Goal: Task Accomplishment & Management: Use online tool/utility

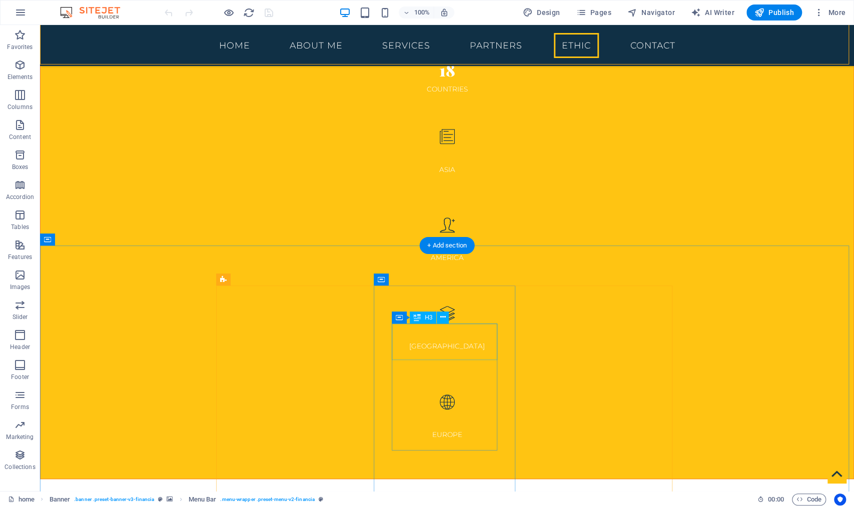
scroll to position [2834, 0]
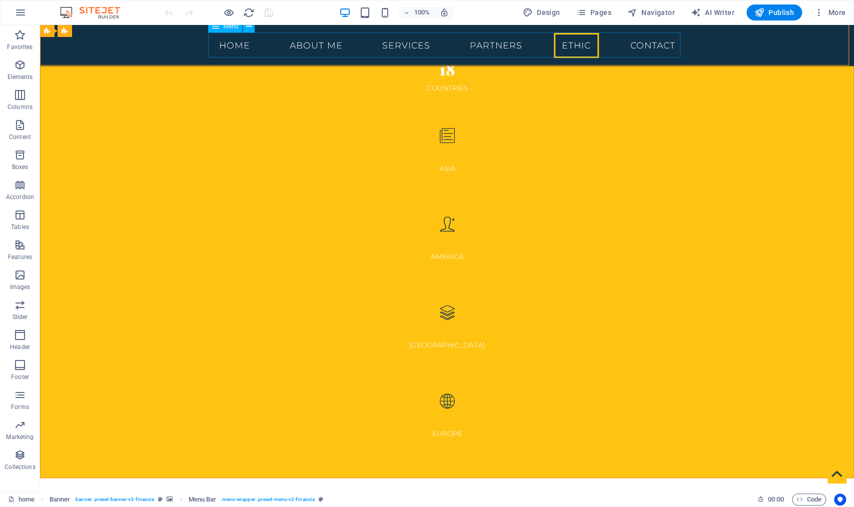
click at [573, 46] on nav "Home About Me Services Partners ETHIC Contact" at bounding box center [447, 45] width 472 height 25
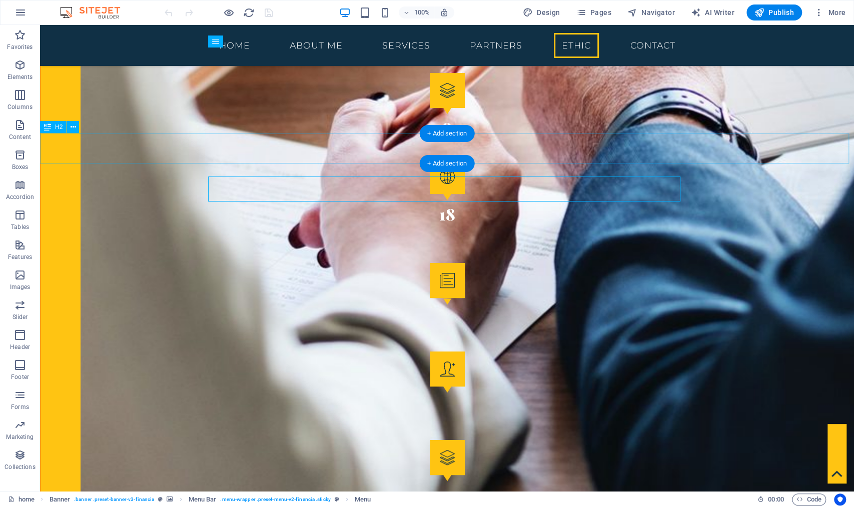
scroll to position [2705, 0]
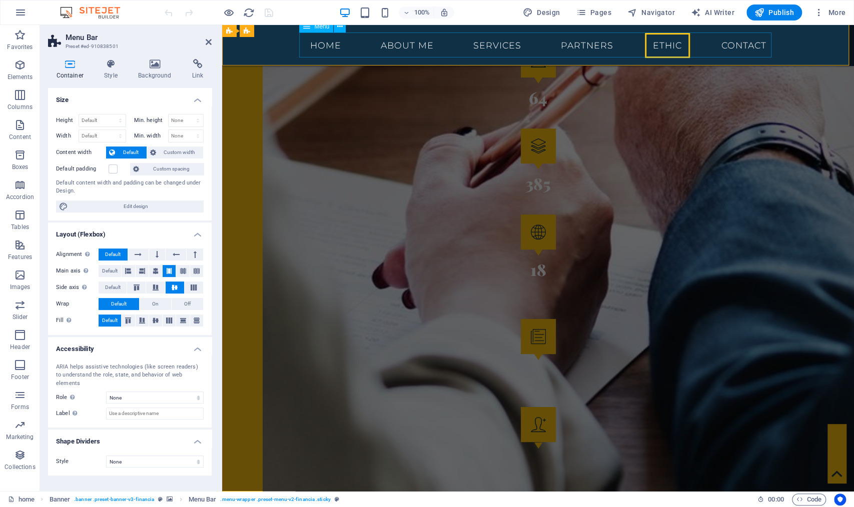
select select
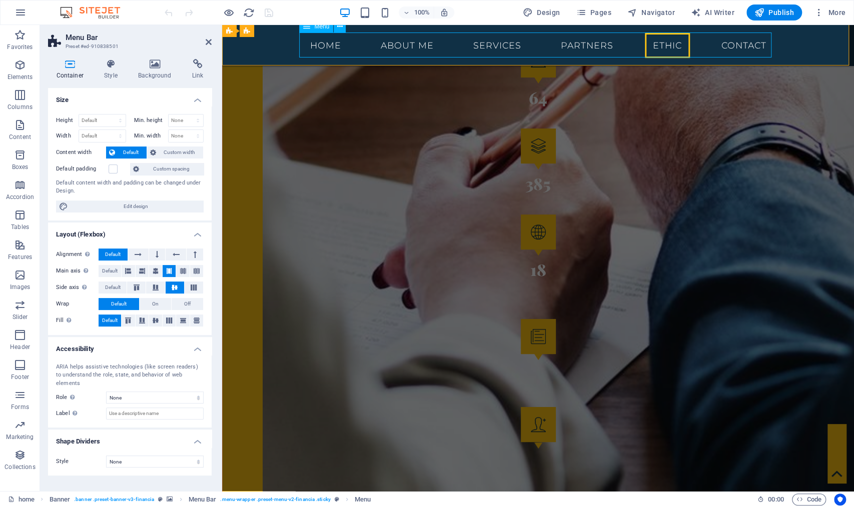
select select
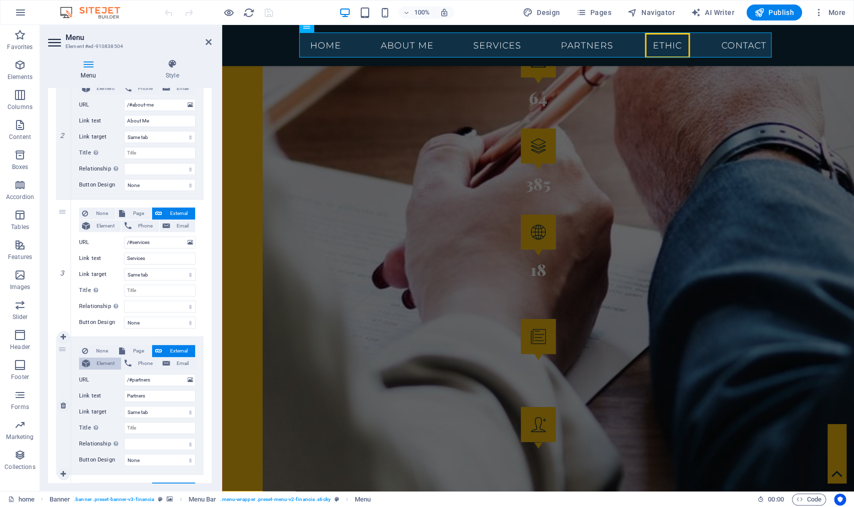
scroll to position [551, 0]
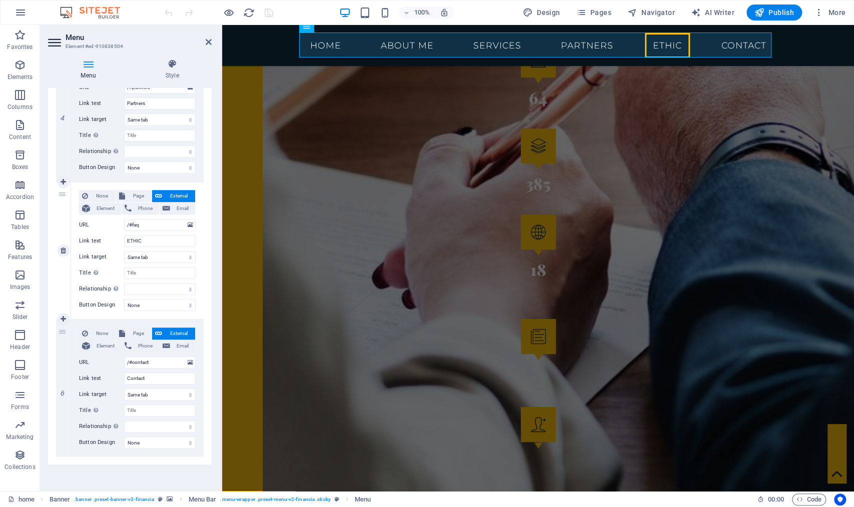
click at [59, 195] on div "5" at bounding box center [63, 250] width 15 height 137
click at [65, 318] on icon at bounding box center [64, 319] width 6 height 7
select select
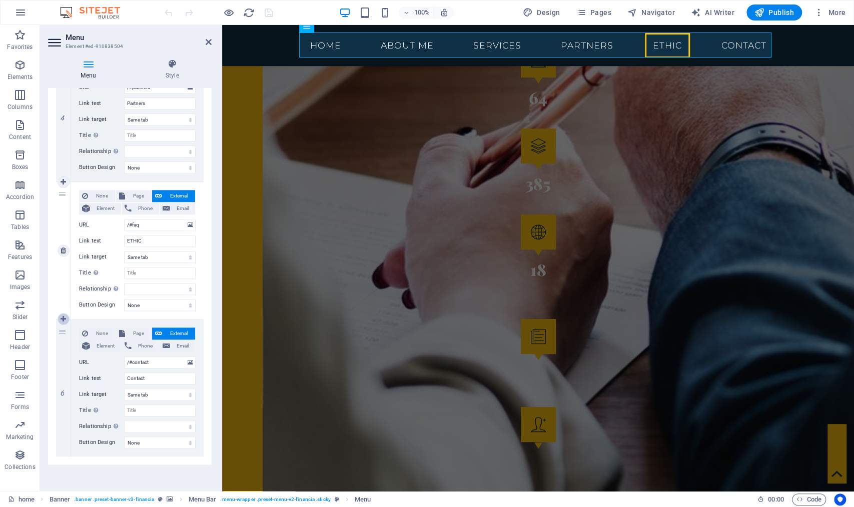
select select
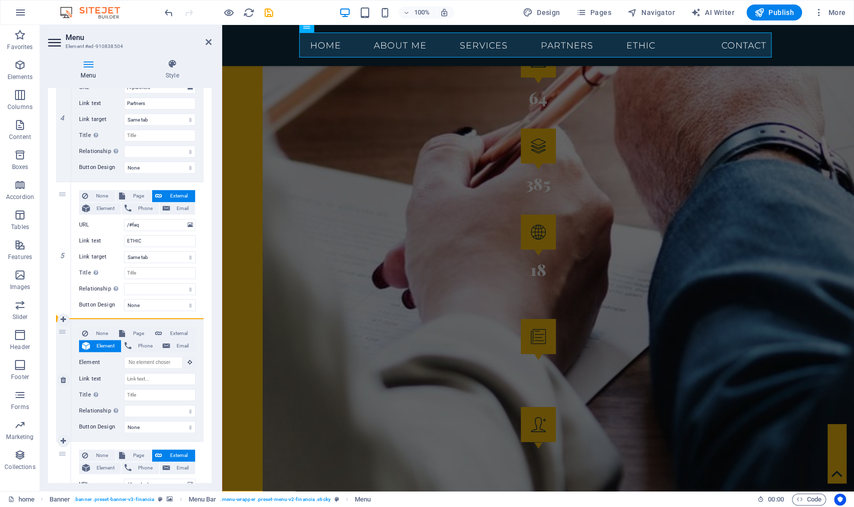
drag, startPoint x: 64, startPoint y: 452, endPoint x: 64, endPoint y: 326, distance: 126.1
click at [64, 326] on div "1 None Page External Element Phone Email Page home Subpage Legal Notice Privacy…" at bounding box center [130, 105] width 148 height 947
select select
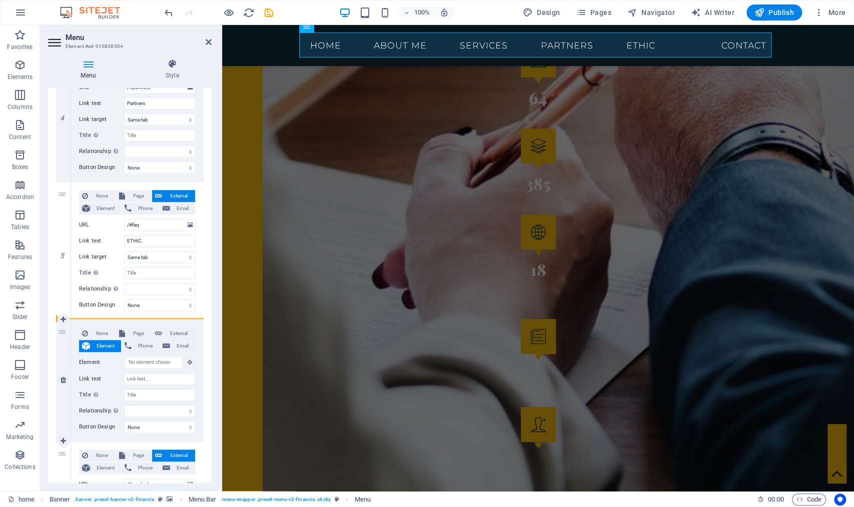
select select
type input "/#contact"
type input "Contact"
select select
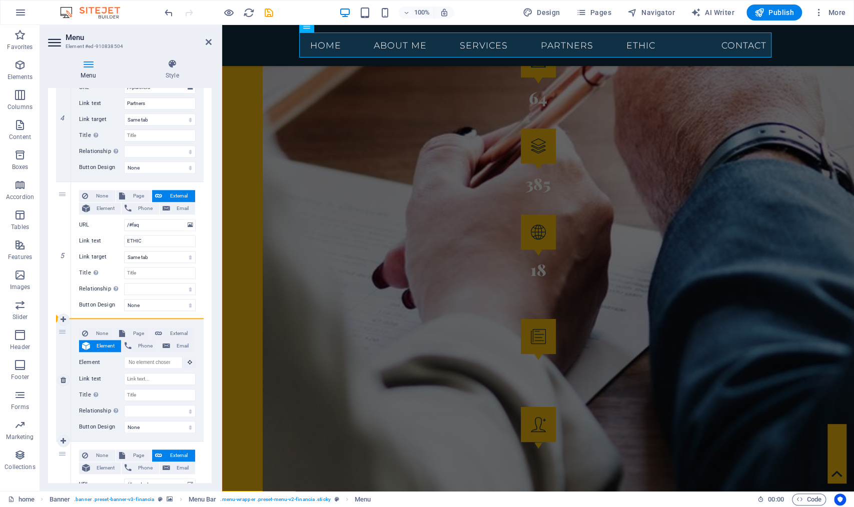
select select
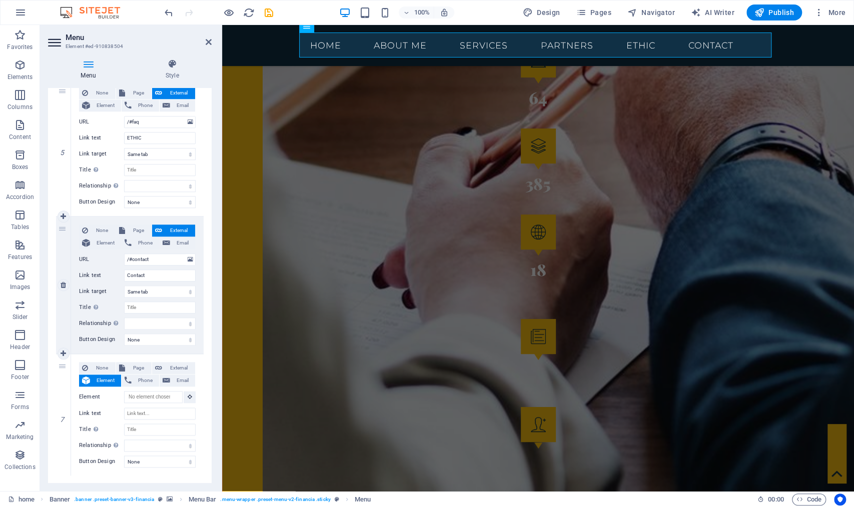
scroll to position [673, 0]
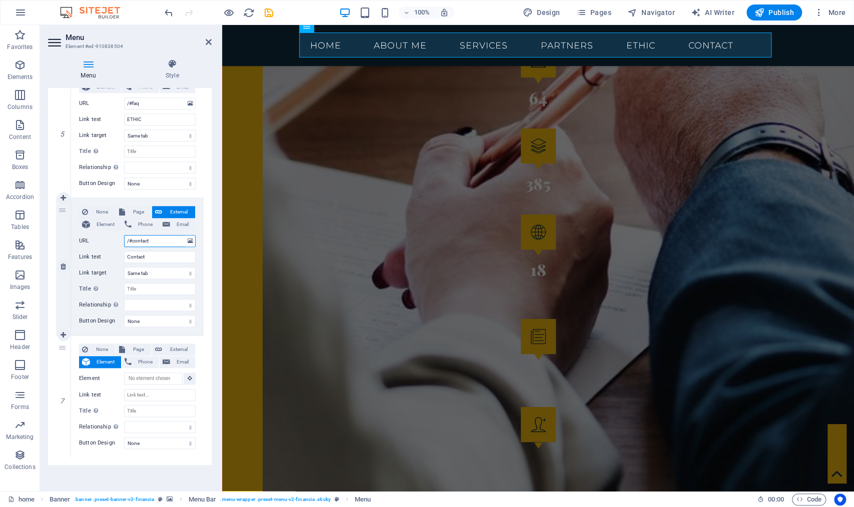
drag, startPoint x: 129, startPoint y: 237, endPoint x: 162, endPoint y: 240, distance: 33.1
click at [162, 240] on input "/#contact" at bounding box center [160, 241] width 72 height 12
type input "/#"
select select
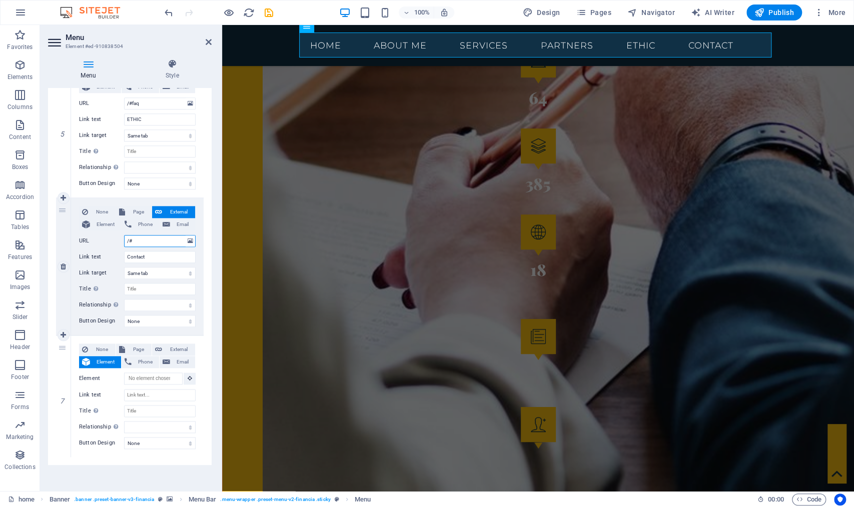
select select
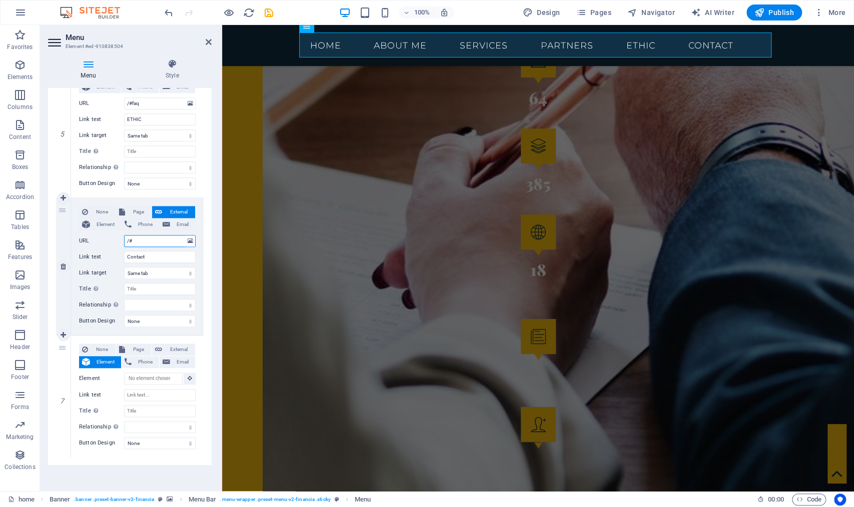
select select
type input "/#project"
select select
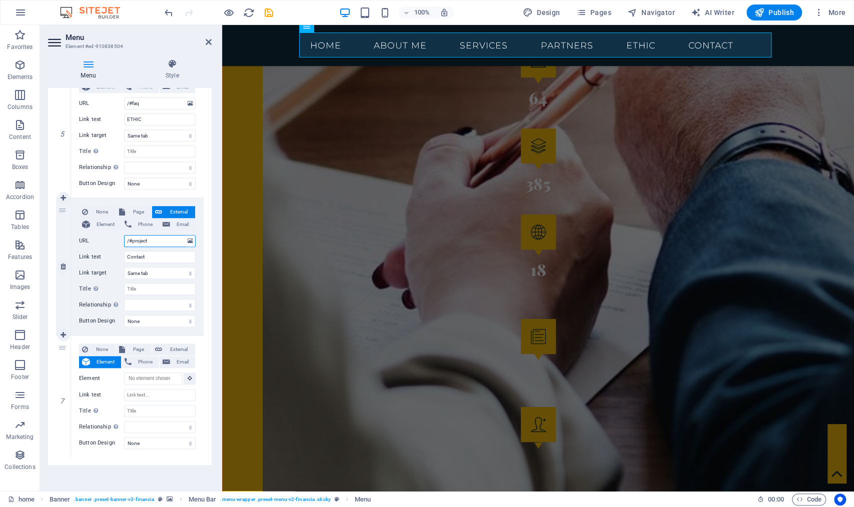
select select
type input "/#projects"
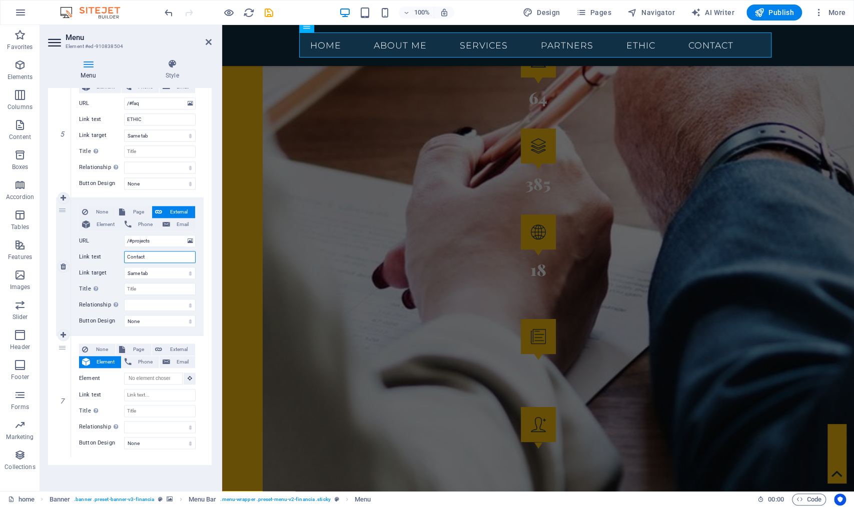
select select
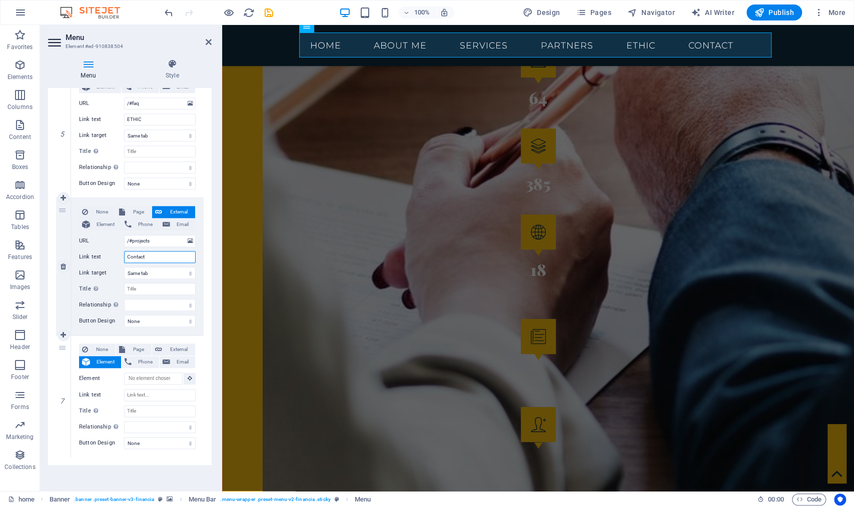
select select
drag, startPoint x: 165, startPoint y: 258, endPoint x: 55, endPoint y: 236, distance: 112.1
type input "pto"
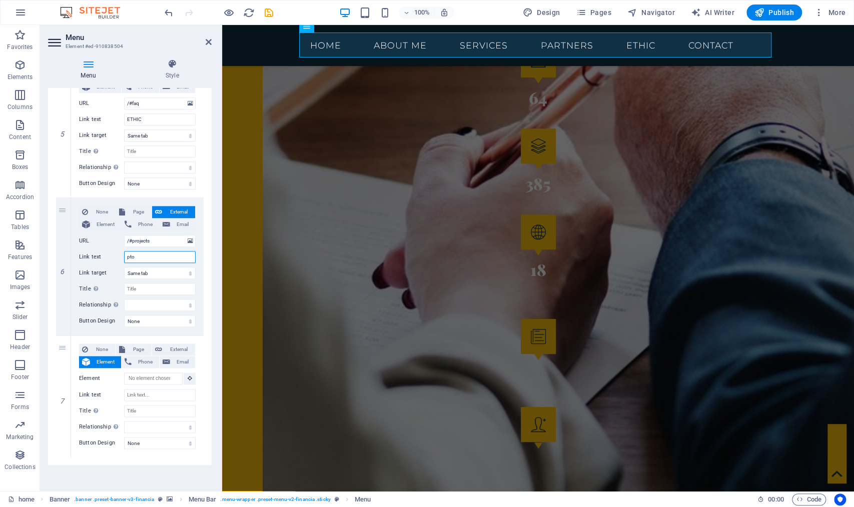
select select
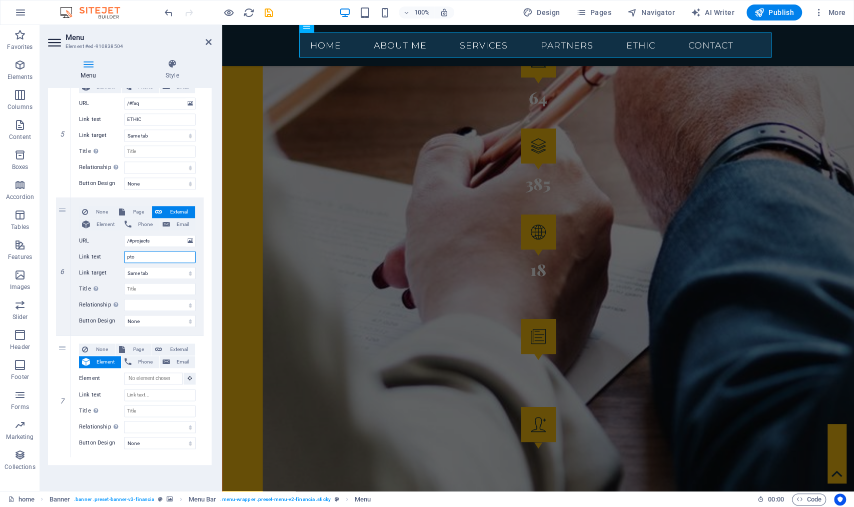
select select
type input "pro"
select select
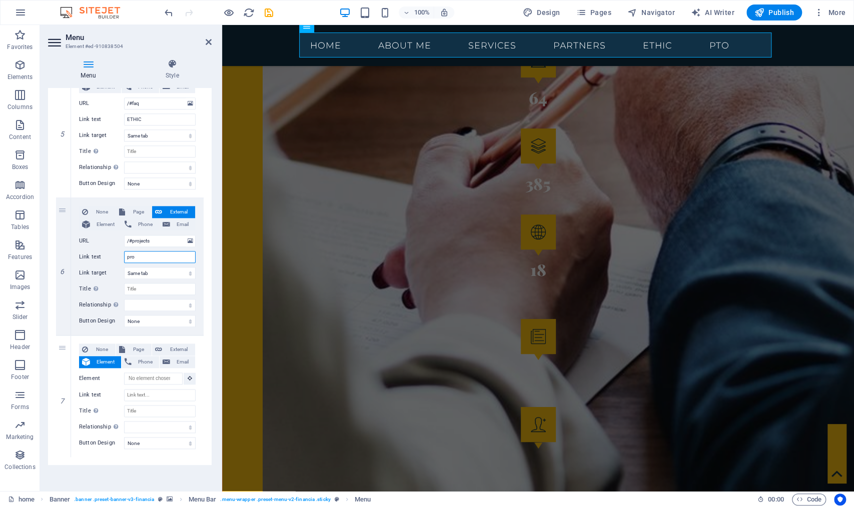
select select
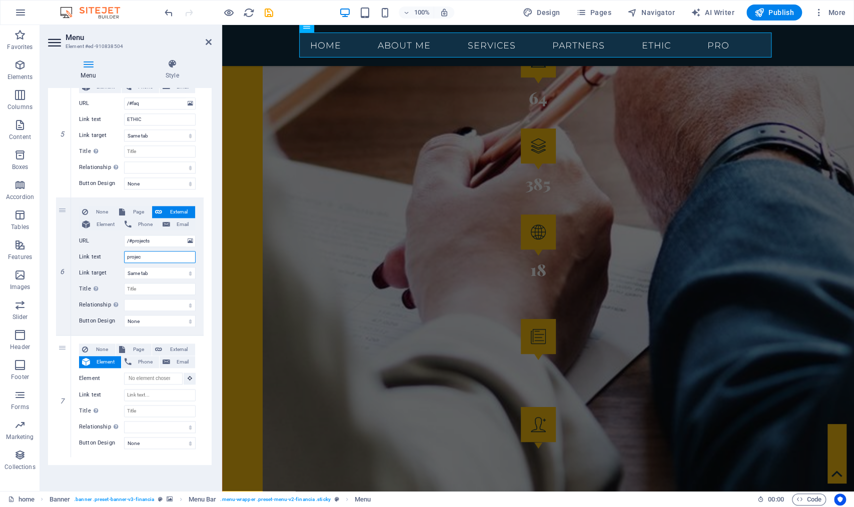
type input "project"
select select
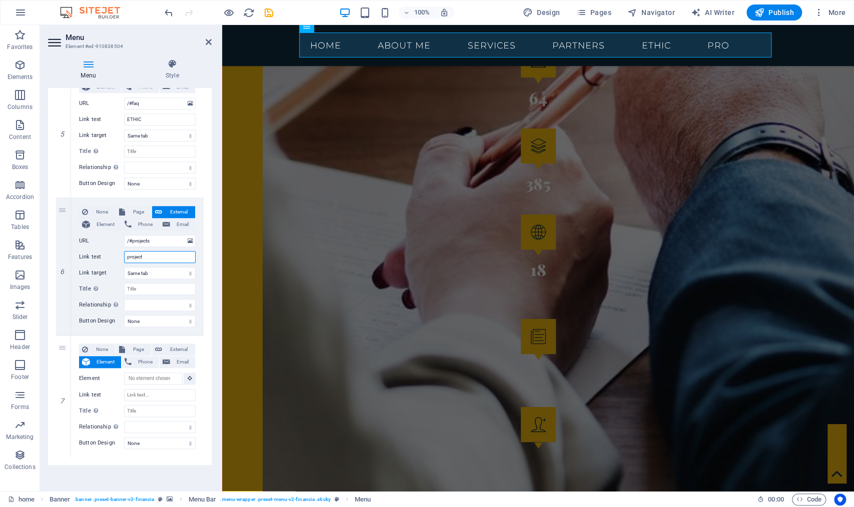
select select
type input "projects"
select select
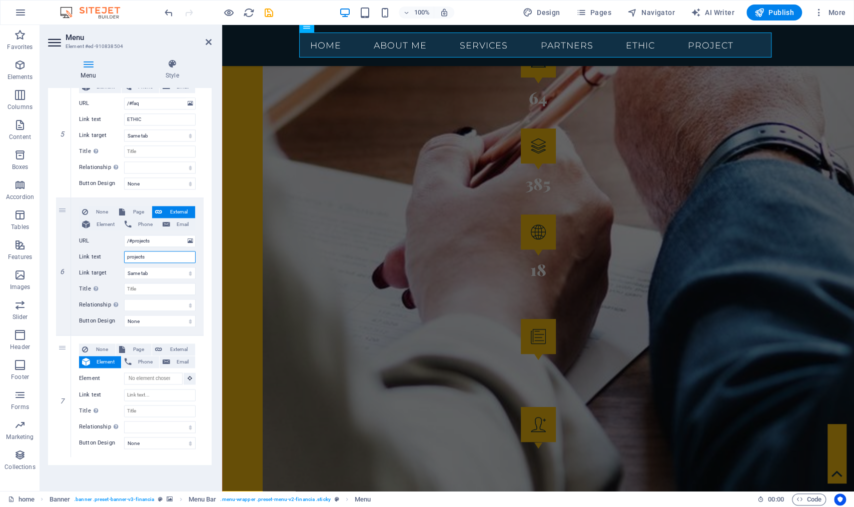
select select
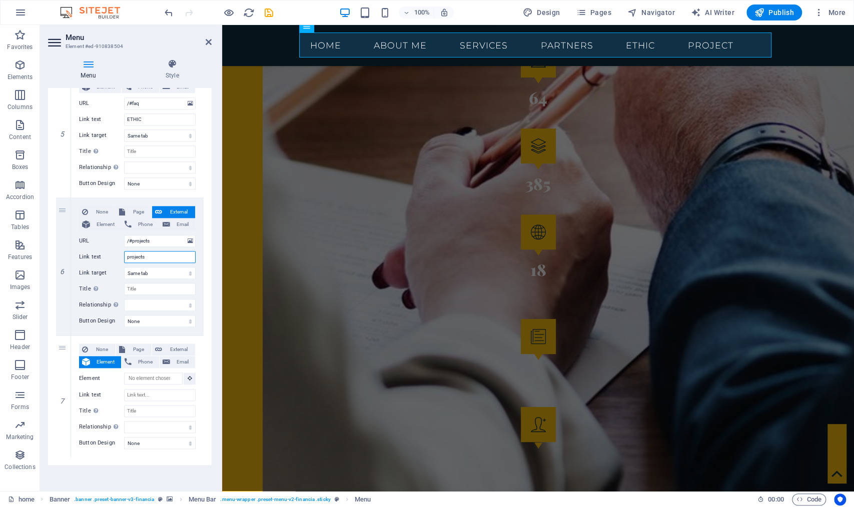
select select
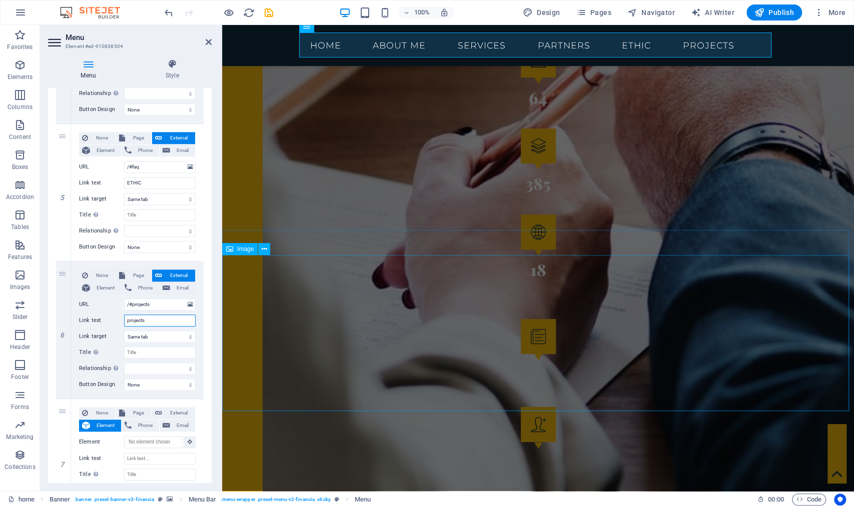
type input "projects"
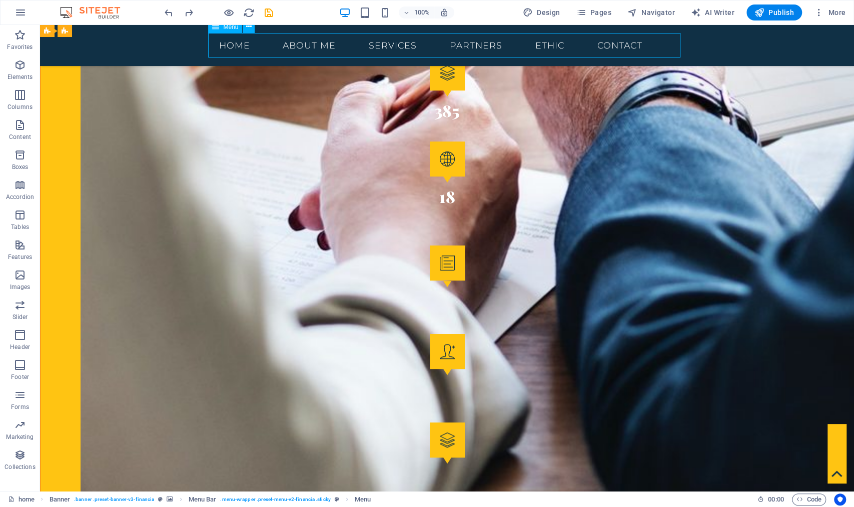
select select
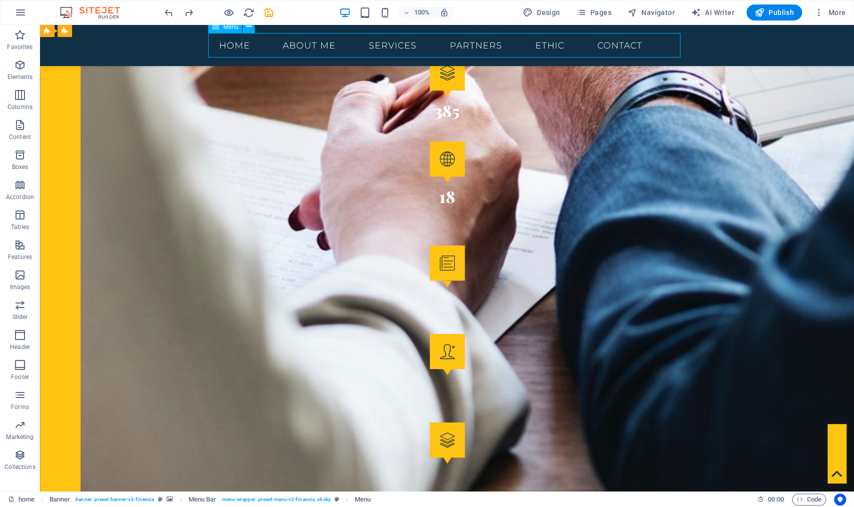
select select
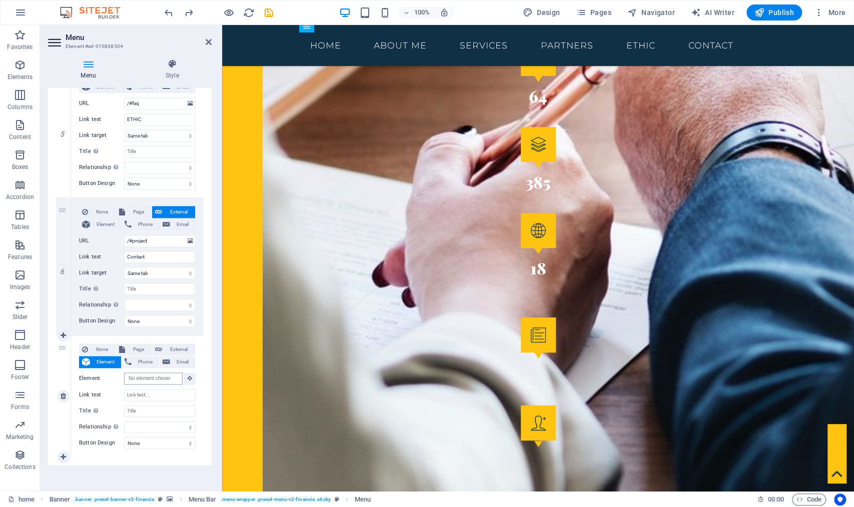
scroll to position [0, 0]
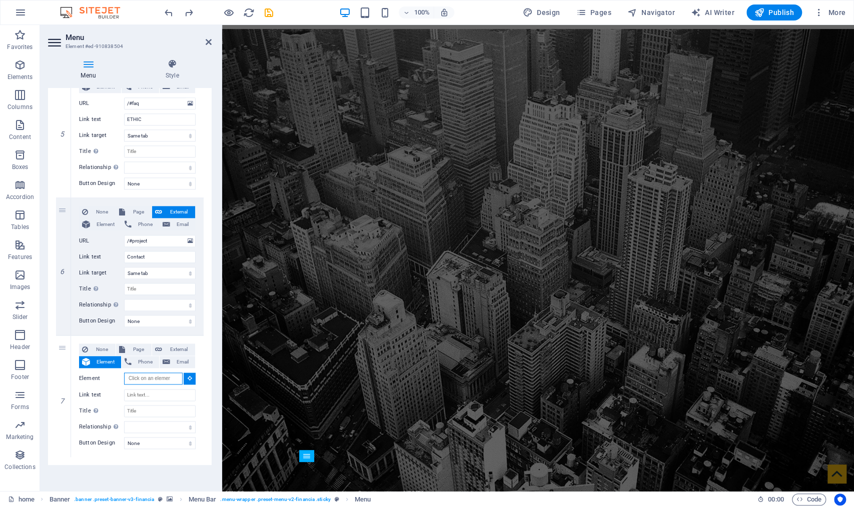
drag, startPoint x: 162, startPoint y: 374, endPoint x: 20, endPoint y: 8, distance: 392.7
click at [162, 374] on input "Element" at bounding box center [153, 379] width 59 height 12
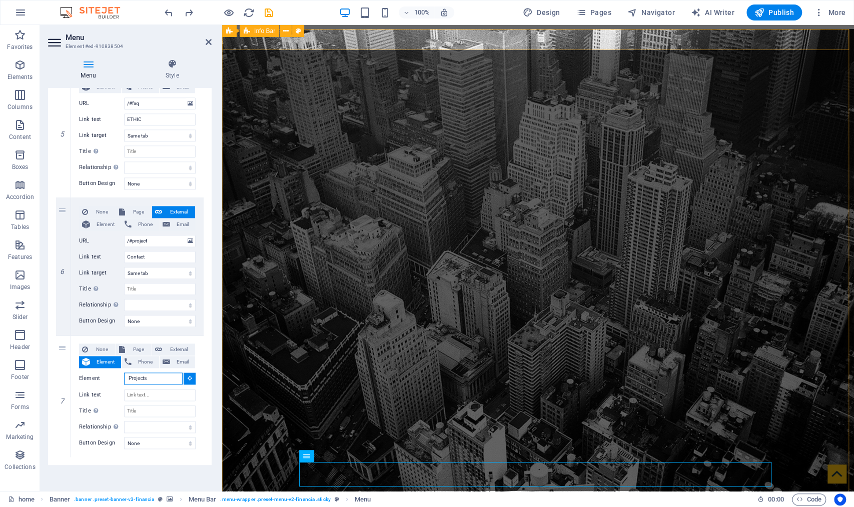
type input "Projects"
click at [157, 376] on input "Element" at bounding box center [153, 379] width 59 height 12
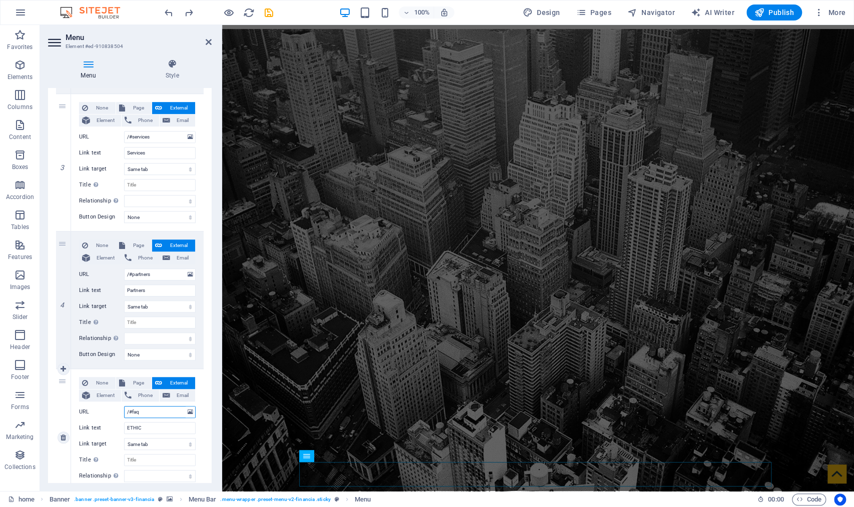
click at [147, 413] on input "/#faq" at bounding box center [160, 412] width 72 height 12
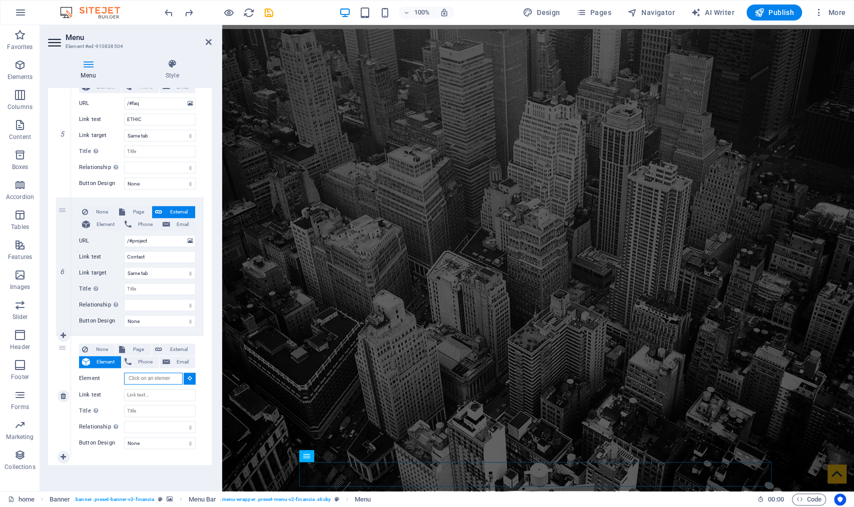
click at [146, 374] on input "Element" at bounding box center [153, 379] width 59 height 12
click at [127, 377] on input "projects" at bounding box center [153, 379] width 59 height 12
click at [161, 379] on input "/#projects" at bounding box center [153, 379] width 59 height 12
drag, startPoint x: 161, startPoint y: 379, endPoint x: 114, endPoint y: 374, distance: 47.3
click at [114, 374] on div "Element /#projects" at bounding box center [137, 379] width 117 height 13
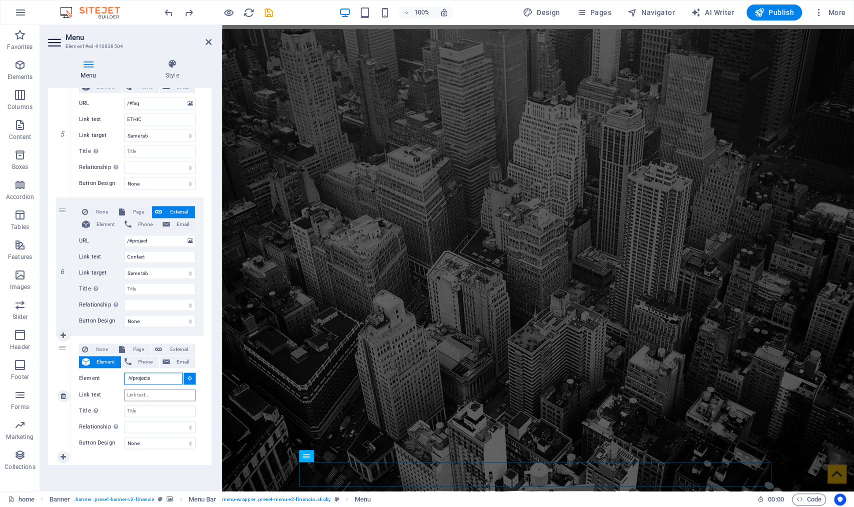
type input "/#projects"
click at [143, 394] on input "Link text" at bounding box center [160, 395] width 72 height 12
paste input "/#projects"
type input "/#projects"
select select
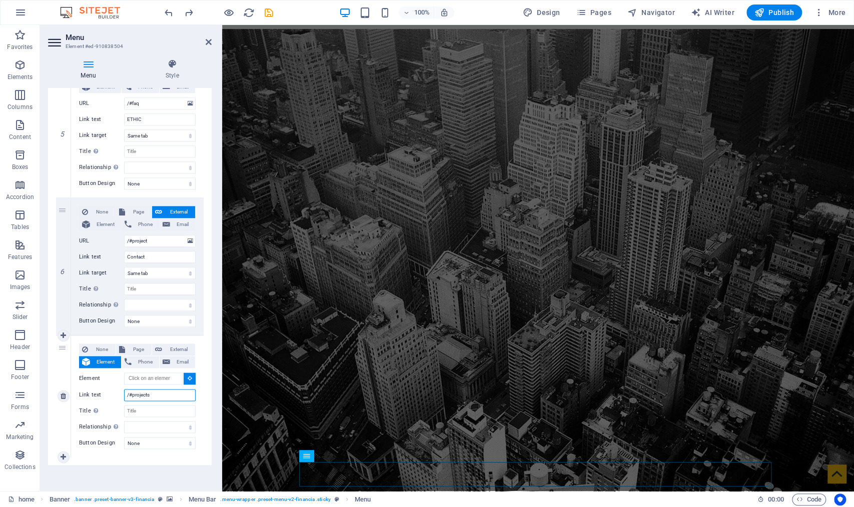
select select
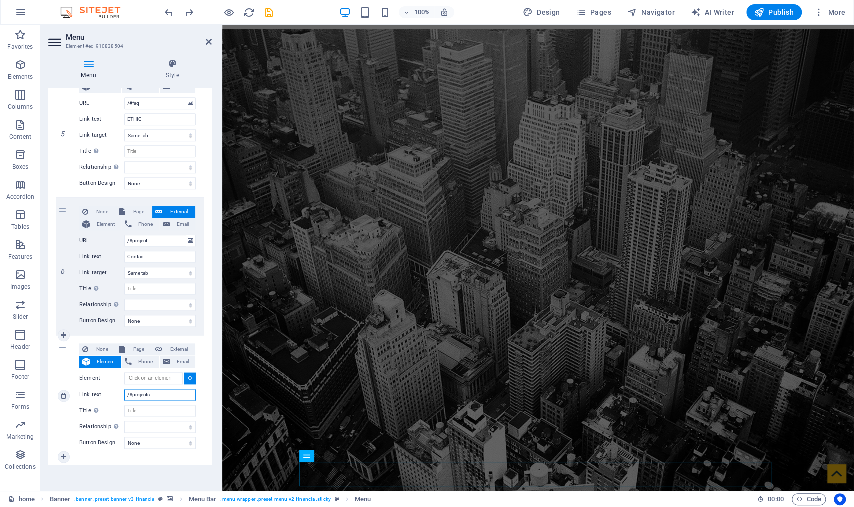
select select
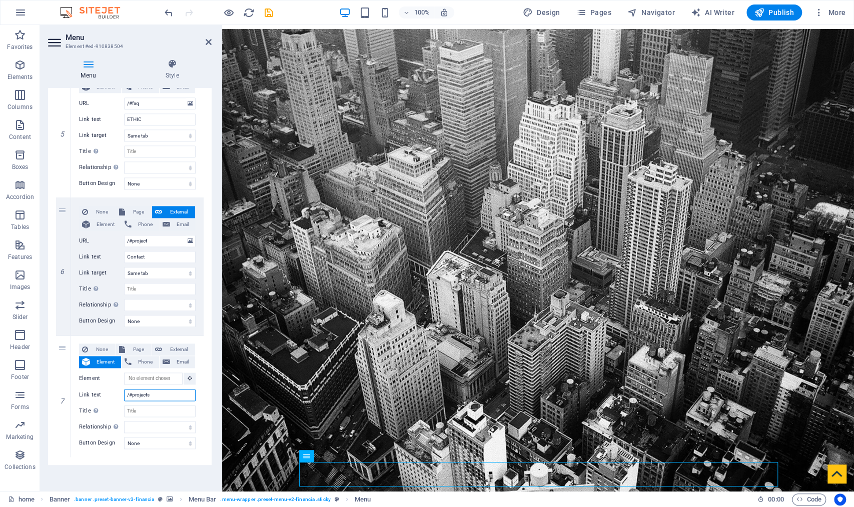
drag, startPoint x: 132, startPoint y: 392, endPoint x: 47, endPoint y: 386, distance: 85.2
click at [85, 390] on div "Link text /#projects" at bounding box center [137, 395] width 117 height 12
type input "projects"
select select
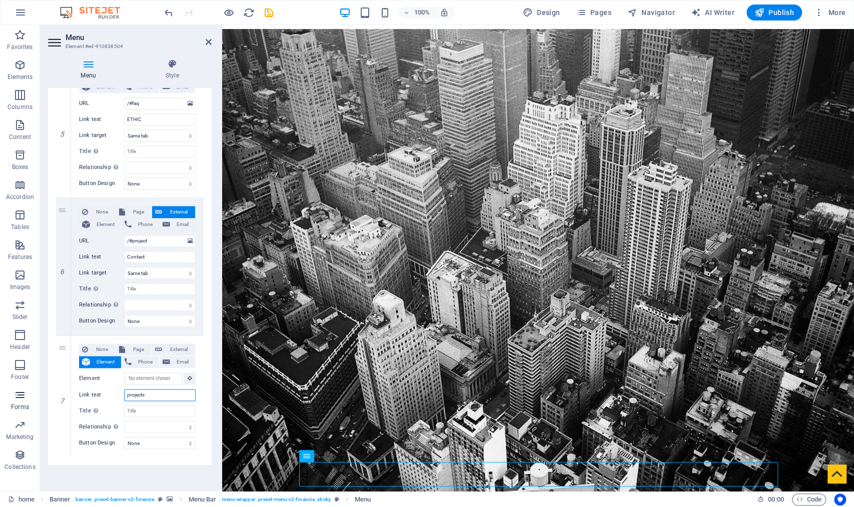
select select
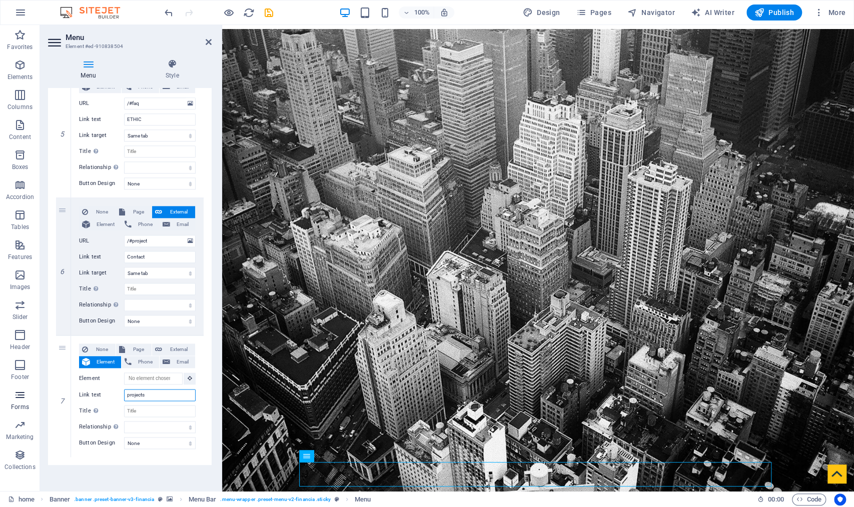
type input "rojects"
select select
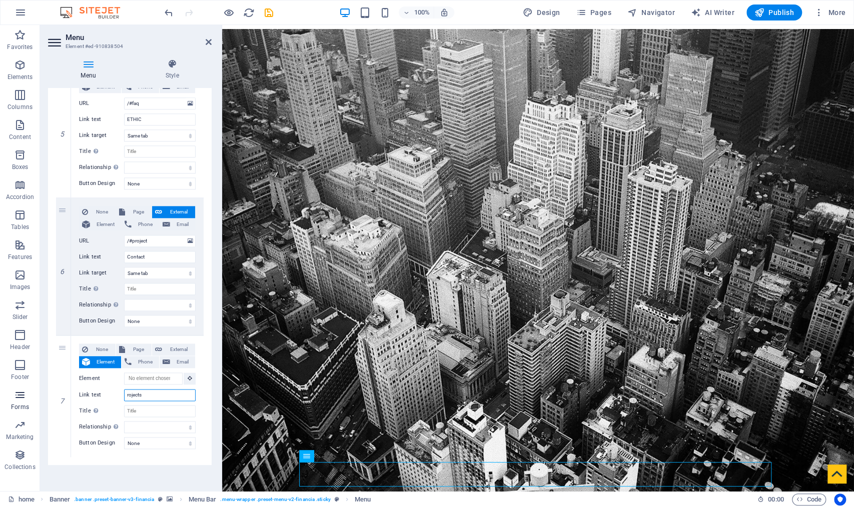
select select
type input "Projects"
select select
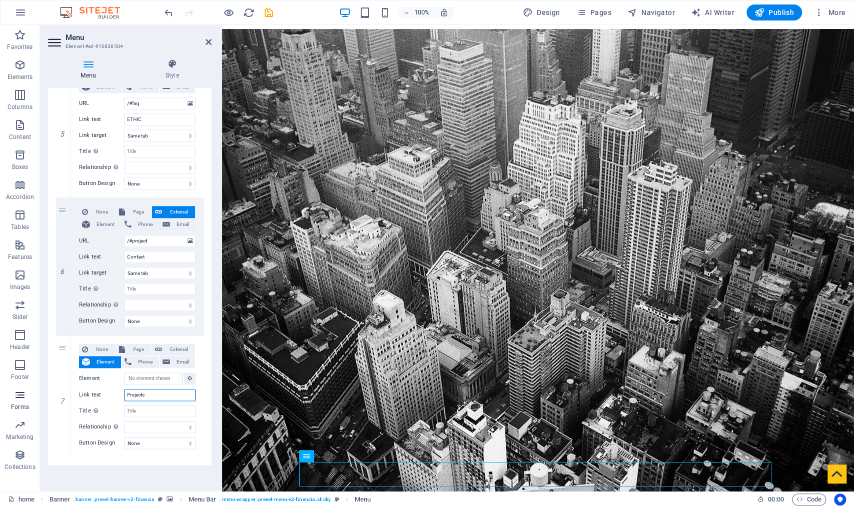
select select
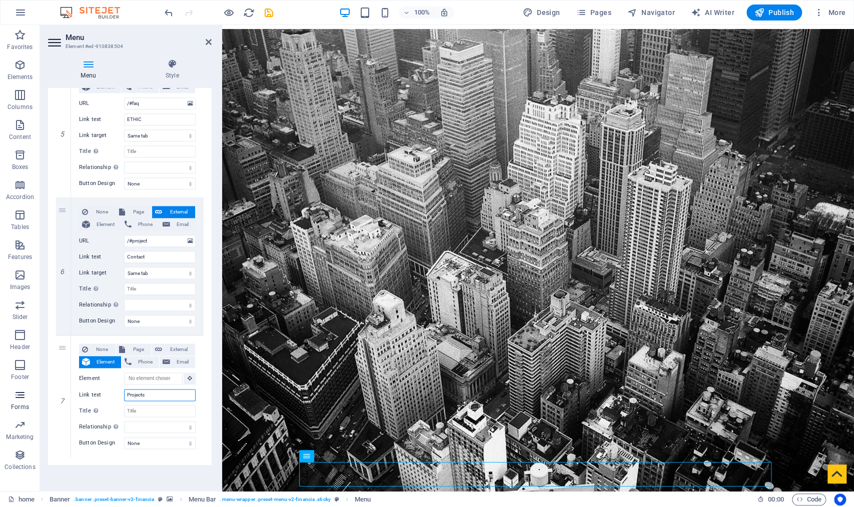
select select
type input "Projects"
click at [149, 412] on input "Title Additional link description, should not be the same as the link text. The…" at bounding box center [160, 411] width 72 height 12
click at [173, 347] on span "External" at bounding box center [178, 350] width 27 height 12
select select
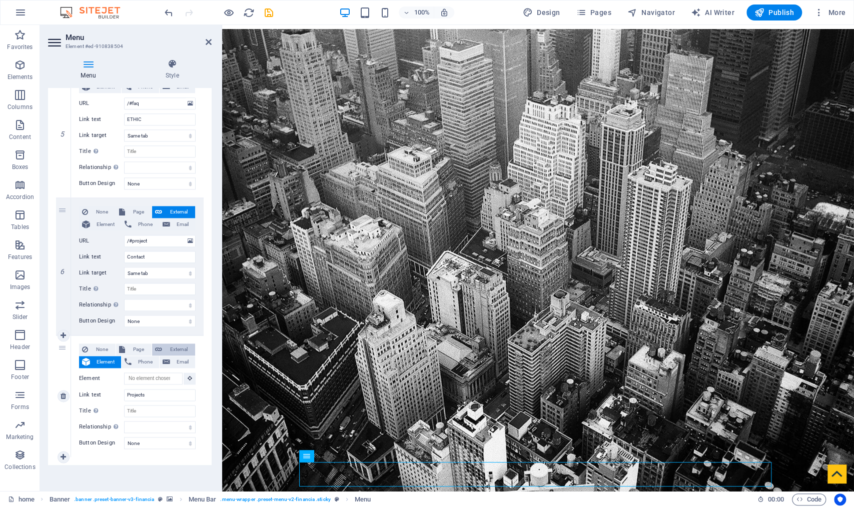
select select
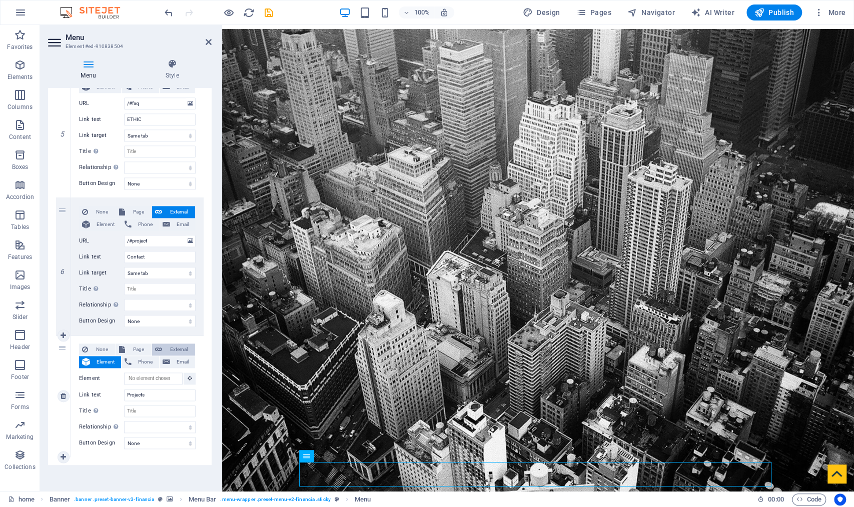
select select "blank"
select select
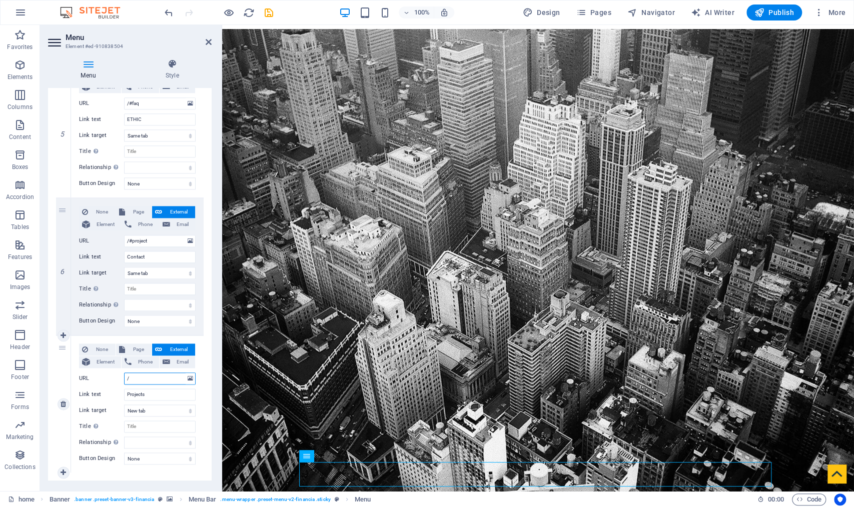
type input "/#"
select select
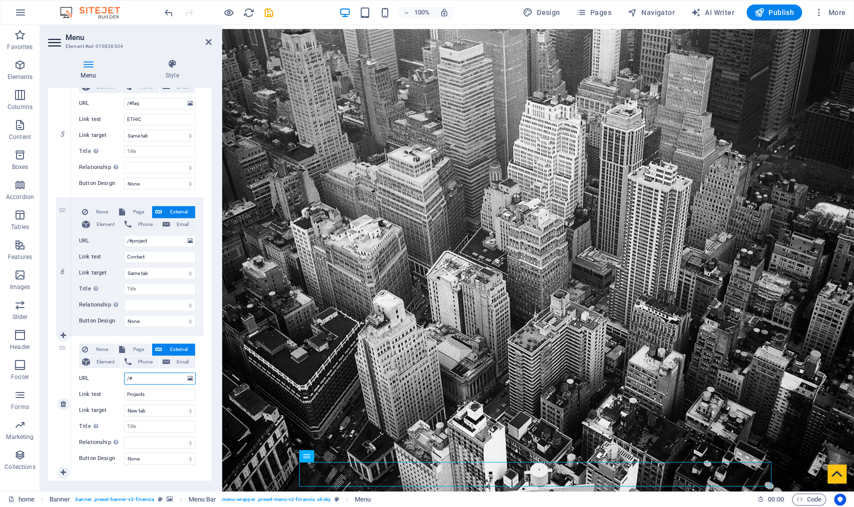
select select
type input "/#pro"
select select
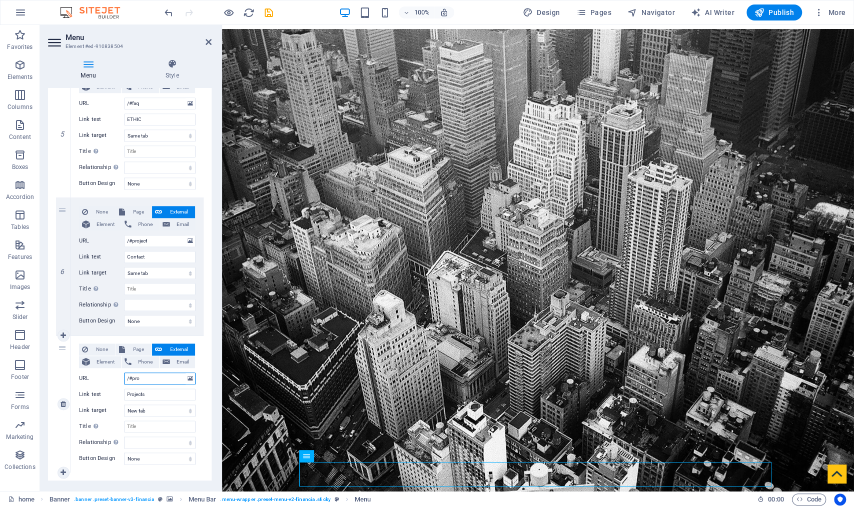
select select
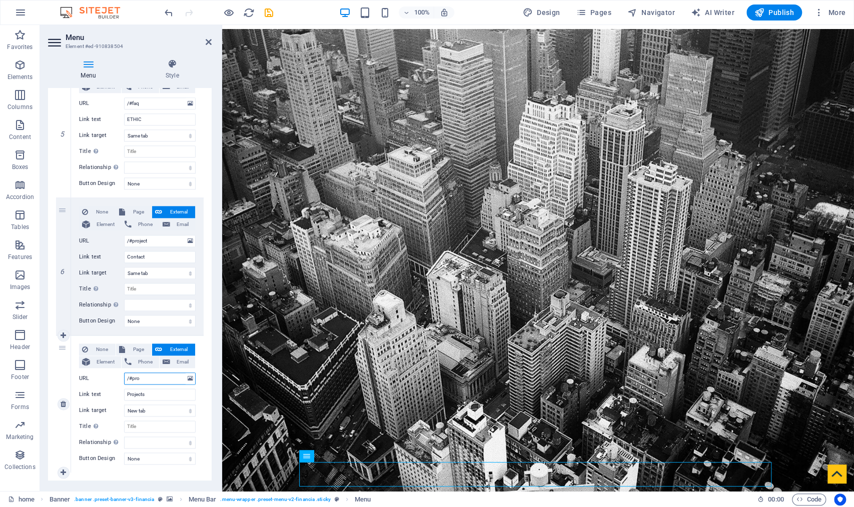
select select
type input "/#projwct"
select select
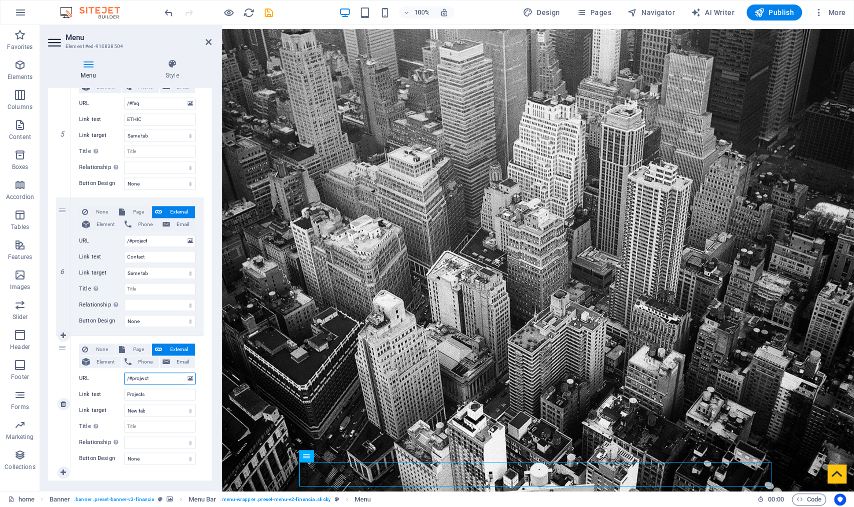
select select
type input "/#proj"
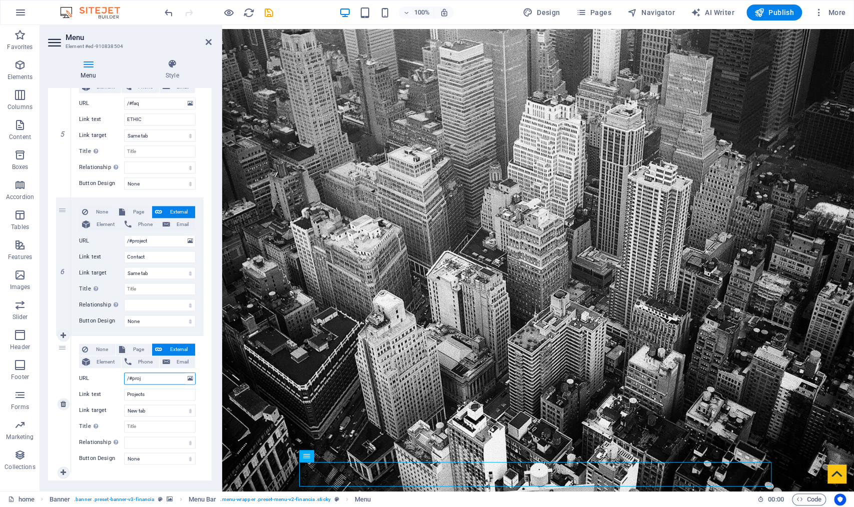
select select
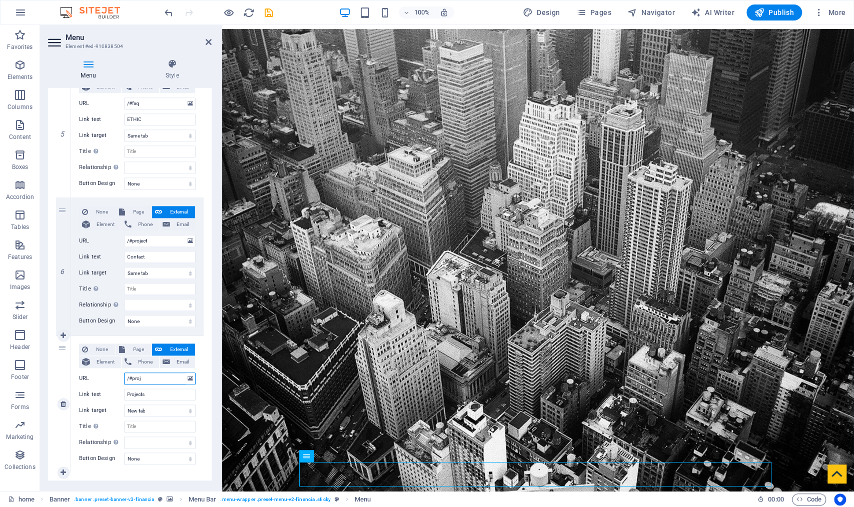
select select
type input "/#proje"
select select
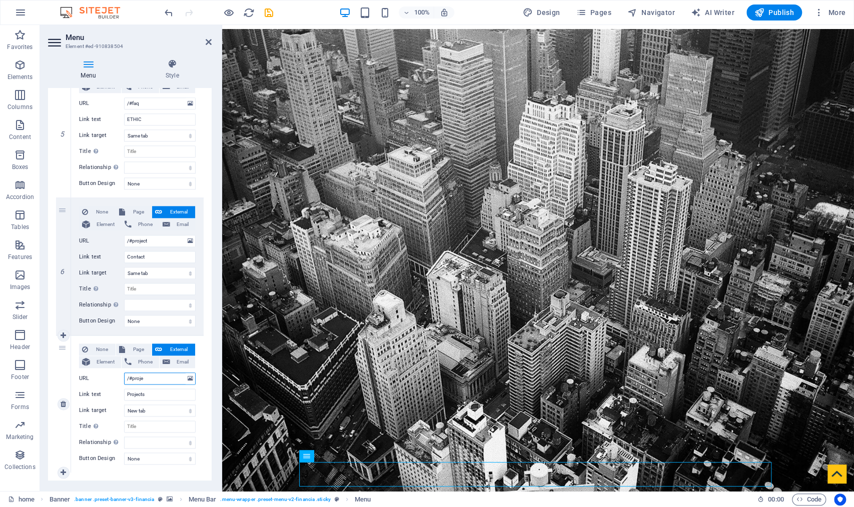
select select
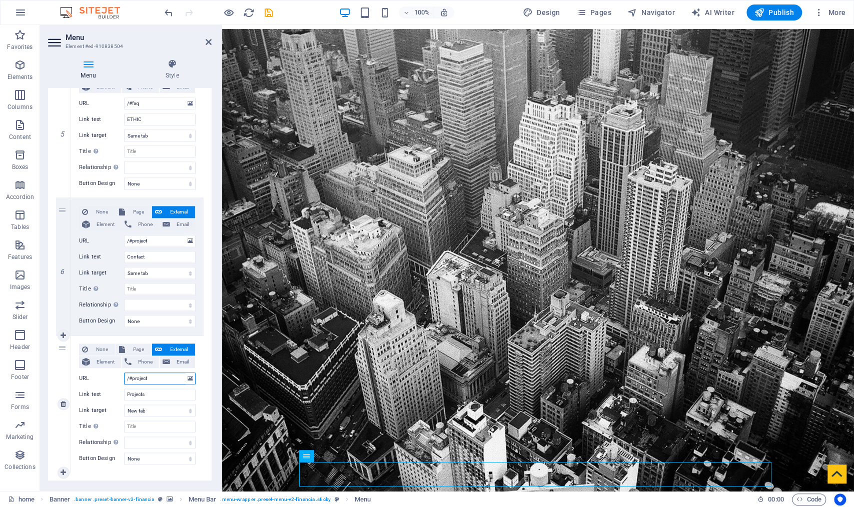
type input "/#projects"
select select
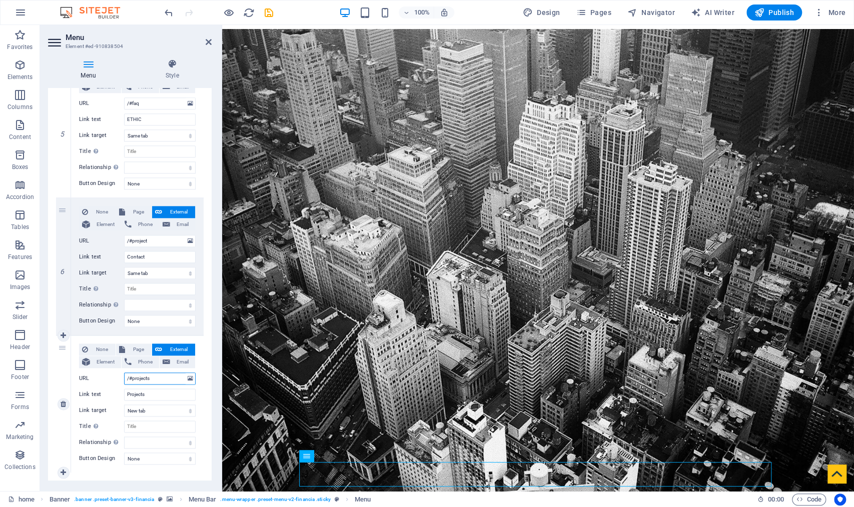
select select
type input "/#project"
select select
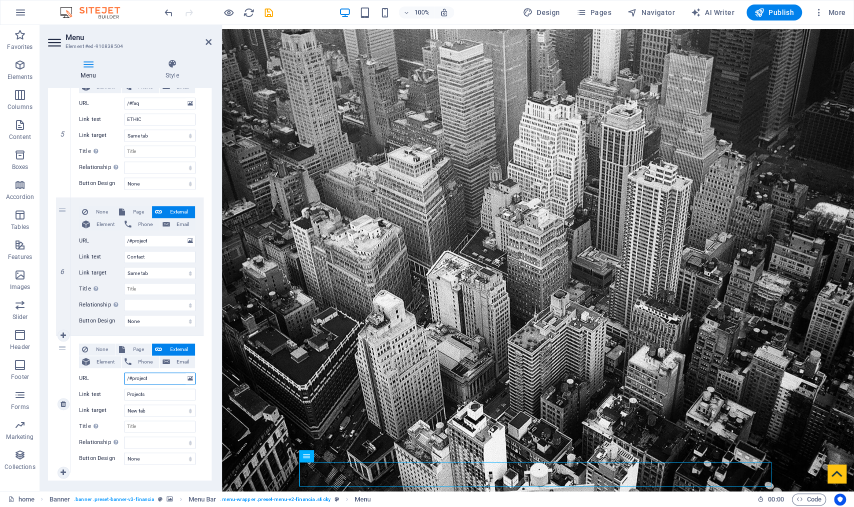
select select
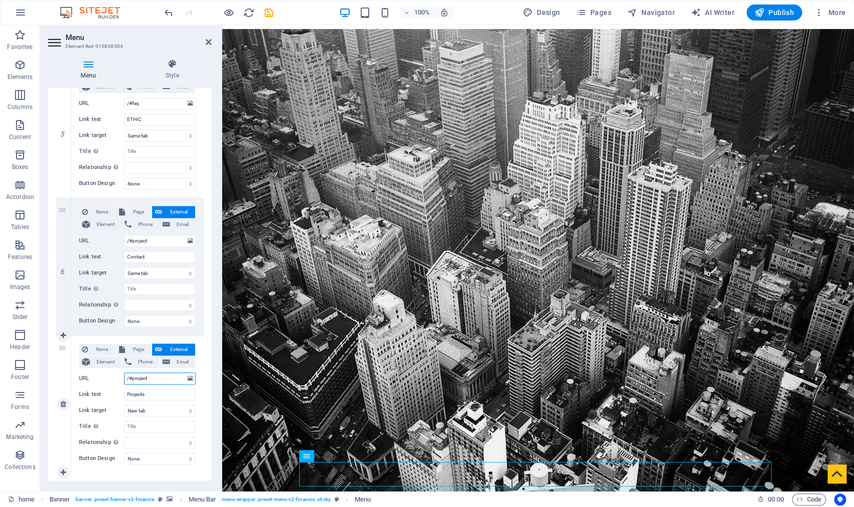
select select
type input "/#project"
click at [131, 242] on input "/#project" at bounding box center [160, 241] width 72 height 12
drag, startPoint x: 132, startPoint y: 241, endPoint x: 210, endPoint y: 244, distance: 78.6
click at [210, 244] on div "Menu Auto Custom Create custom menu items for this menu. Recommended for one-pa…" at bounding box center [130, 285] width 164 height 395
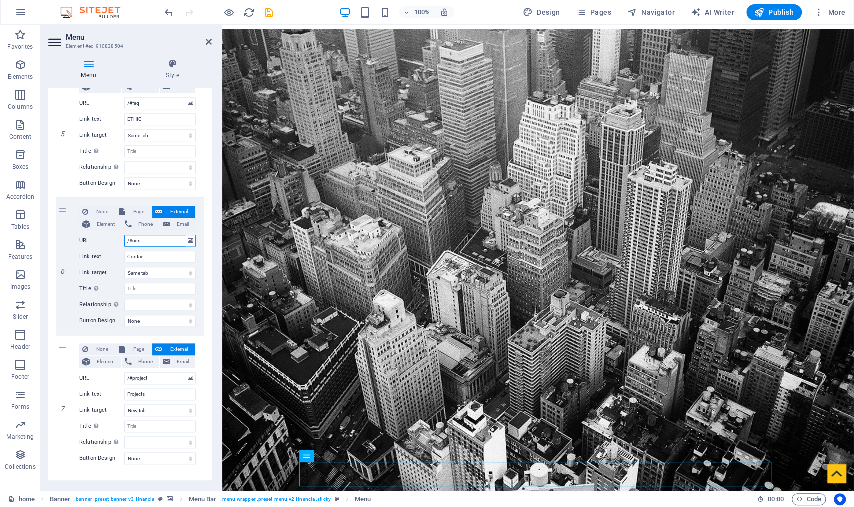
type input "/#cont"
select select
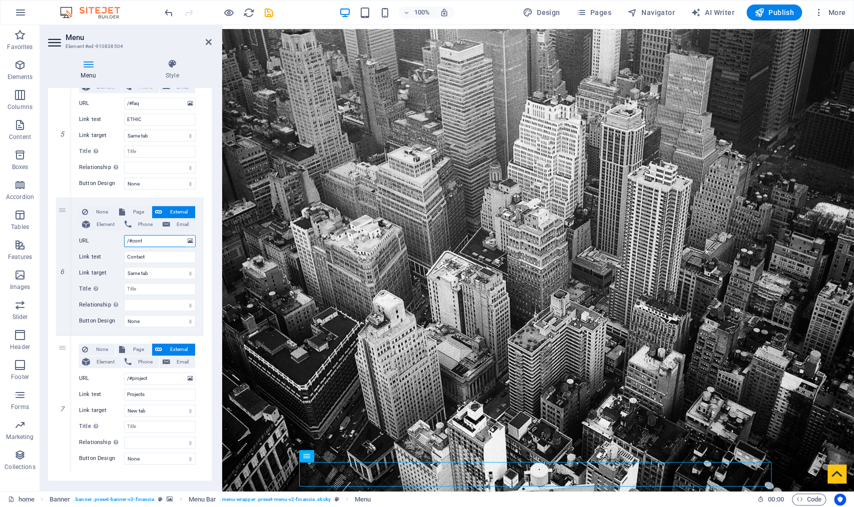
select select
type input "/#contact"
select select
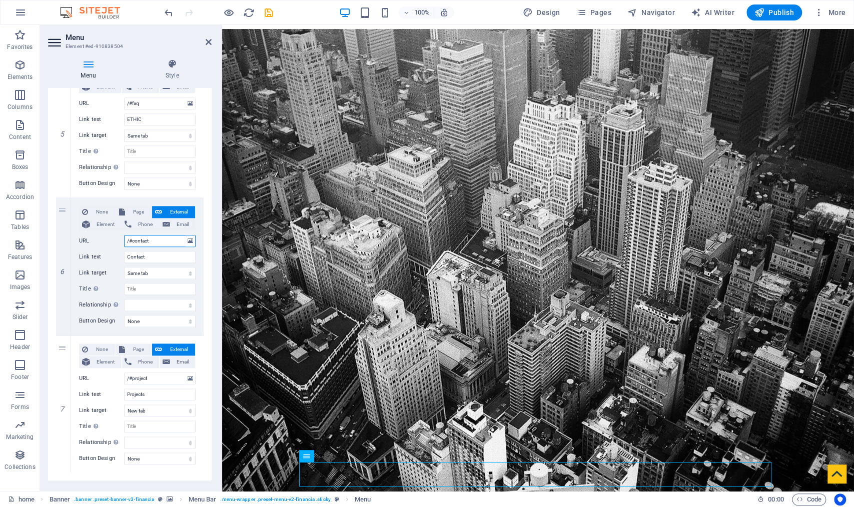
select select
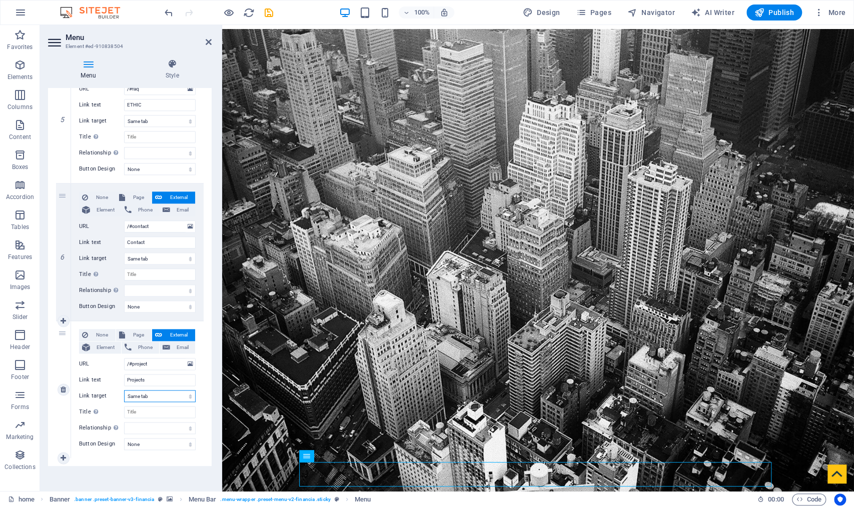
scroll to position [688, 0]
drag, startPoint x: 63, startPoint y: 330, endPoint x: 72, endPoint y: 195, distance: 135.4
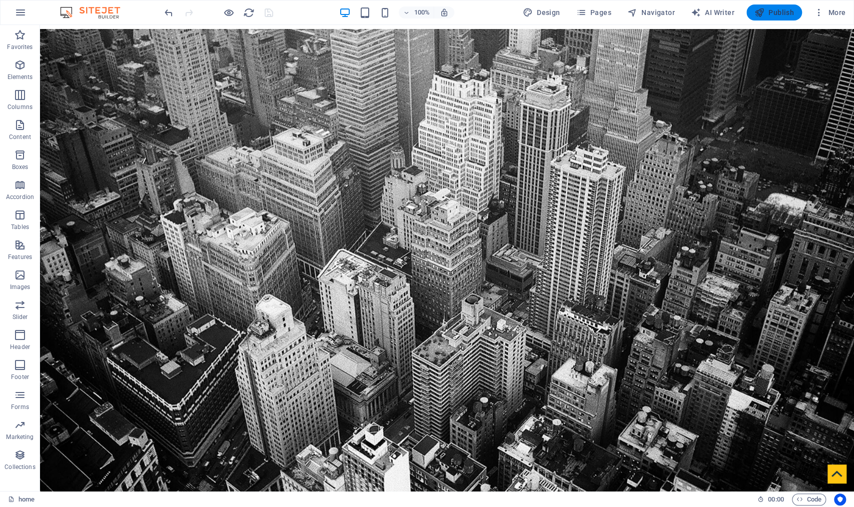
click at [769, 12] on span "Publish" at bounding box center [774, 13] width 40 height 10
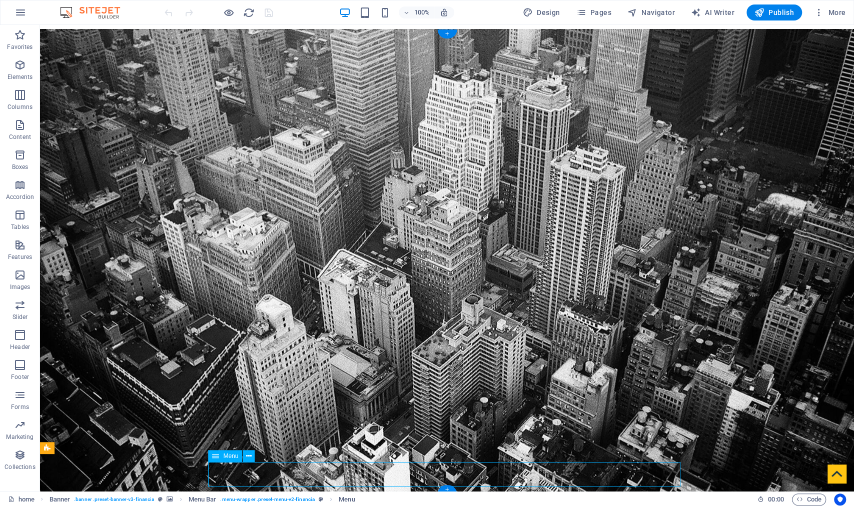
select select
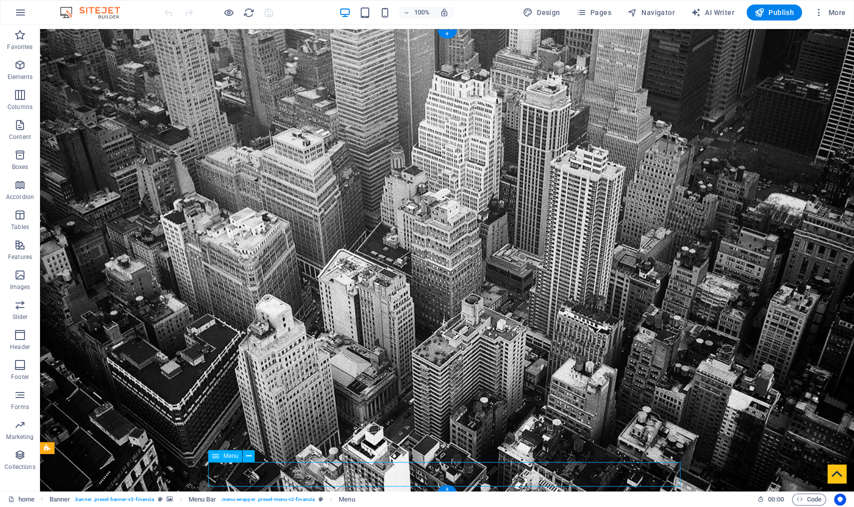
select select
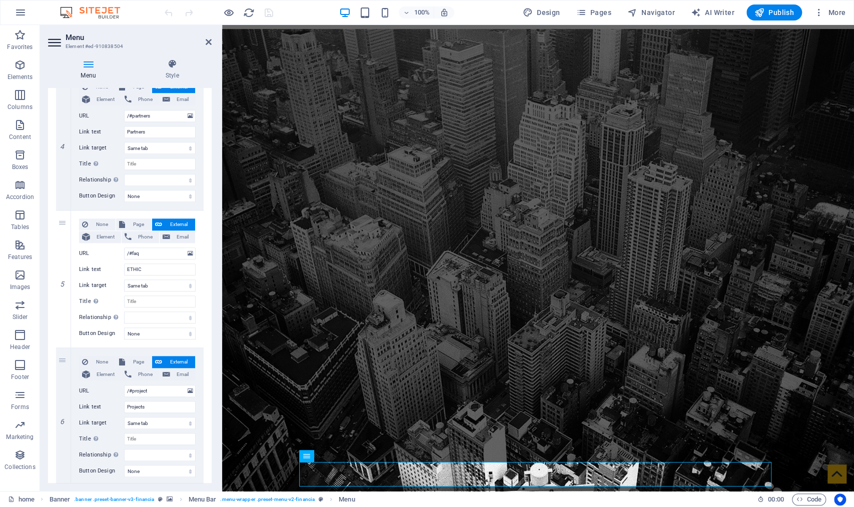
scroll to position [688, 0]
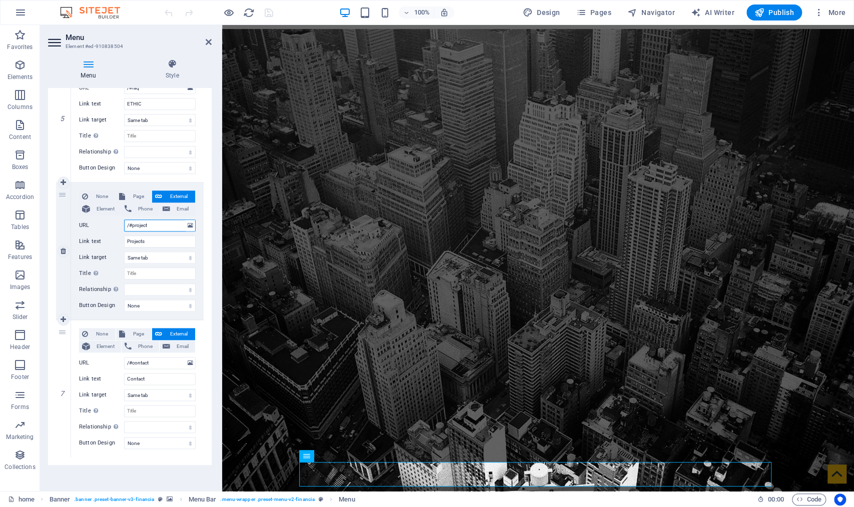
drag, startPoint x: 131, startPoint y: 226, endPoint x: 153, endPoint y: 226, distance: 22.0
click at [153, 226] on input "/#project" at bounding box center [160, 226] width 72 height 12
drag, startPoint x: 130, startPoint y: 238, endPoint x: 118, endPoint y: 240, distance: 12.1
click at [118, 240] on div "Link text Projects" at bounding box center [137, 242] width 117 height 12
type input "èrojects"
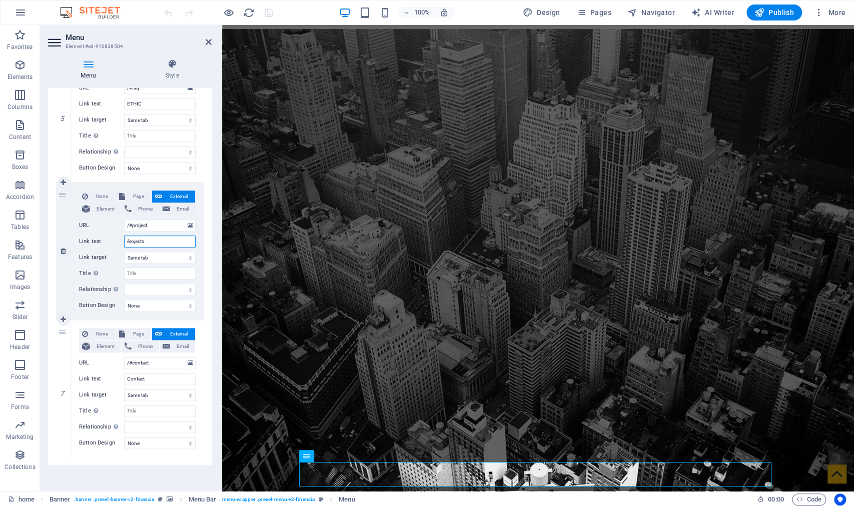
select select
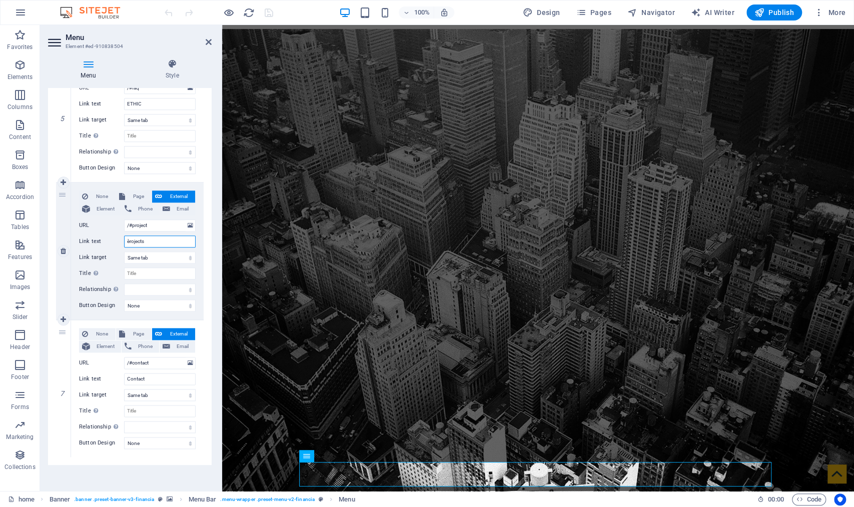
select select
type input "projects"
select select
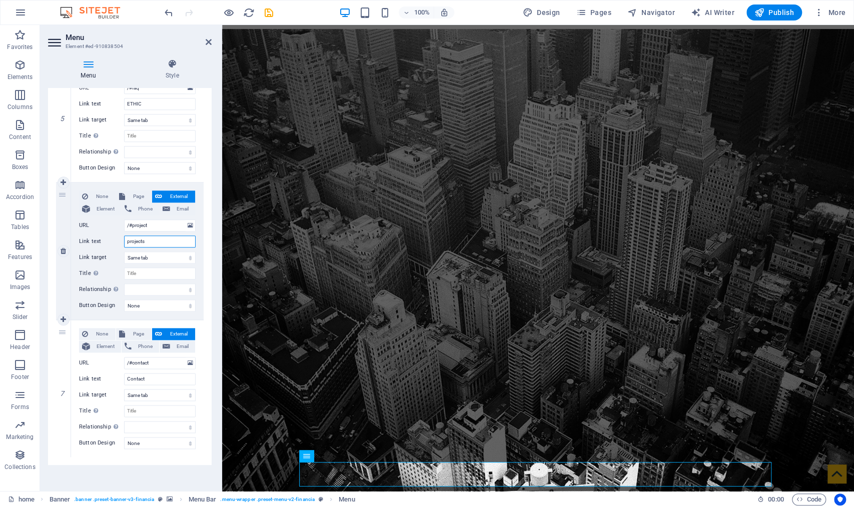
select select
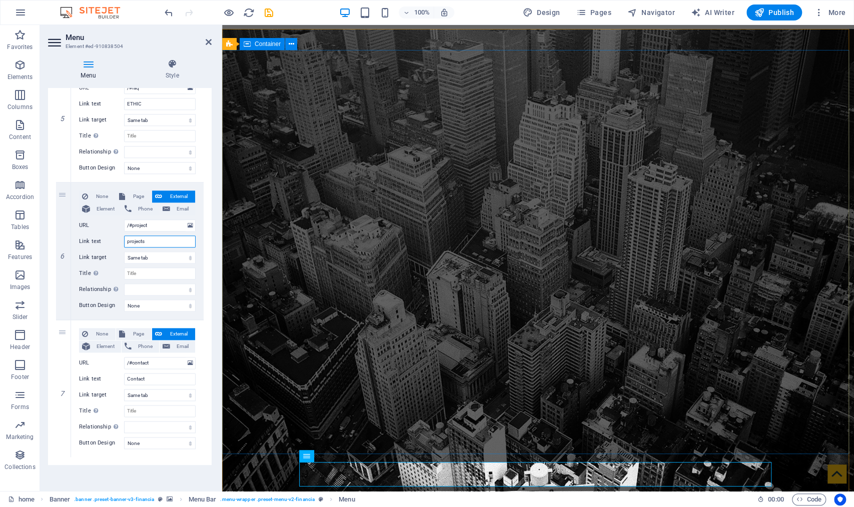
type input "projects"
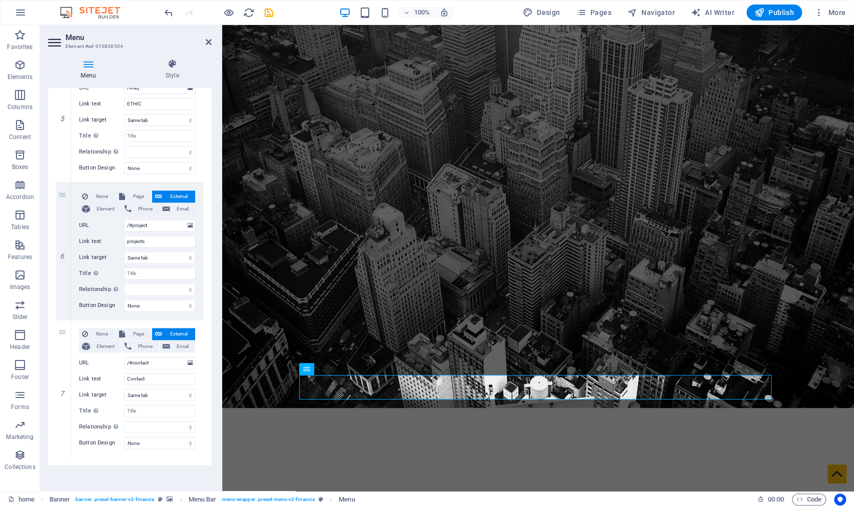
scroll to position [679, 0]
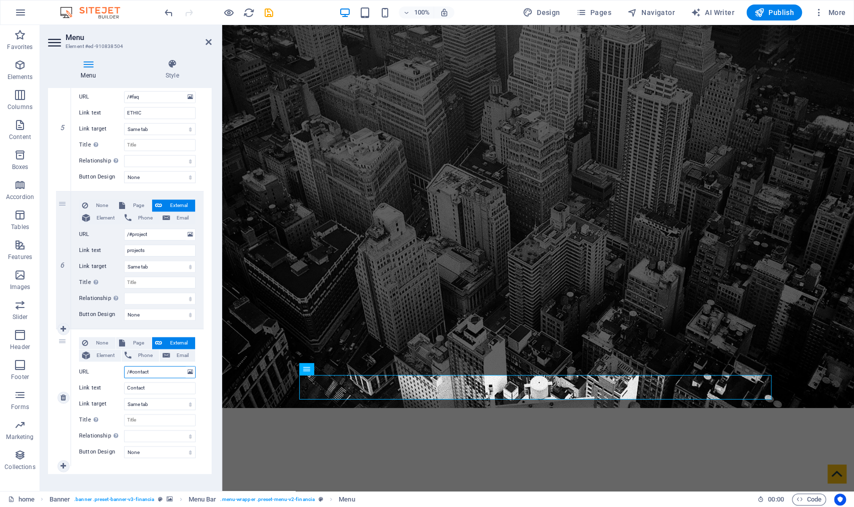
drag, startPoint x: 159, startPoint y: 371, endPoint x: 108, endPoint y: 366, distance: 51.3
click at [108, 366] on div "URL /#contact" at bounding box center [137, 372] width 117 height 12
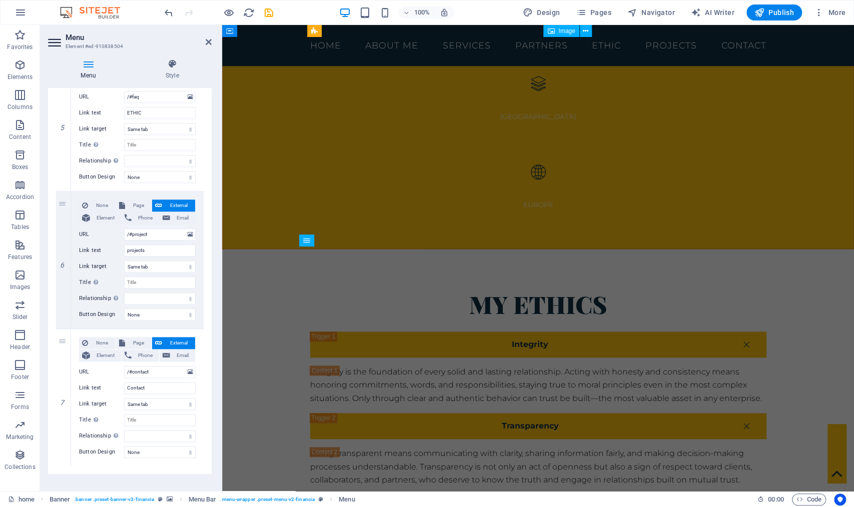
scroll to position [4422, 0]
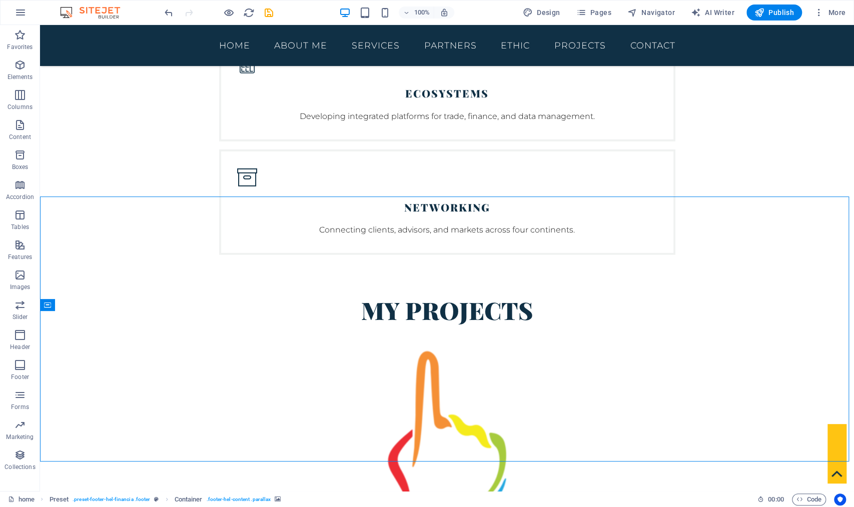
scroll to position [4307, 0]
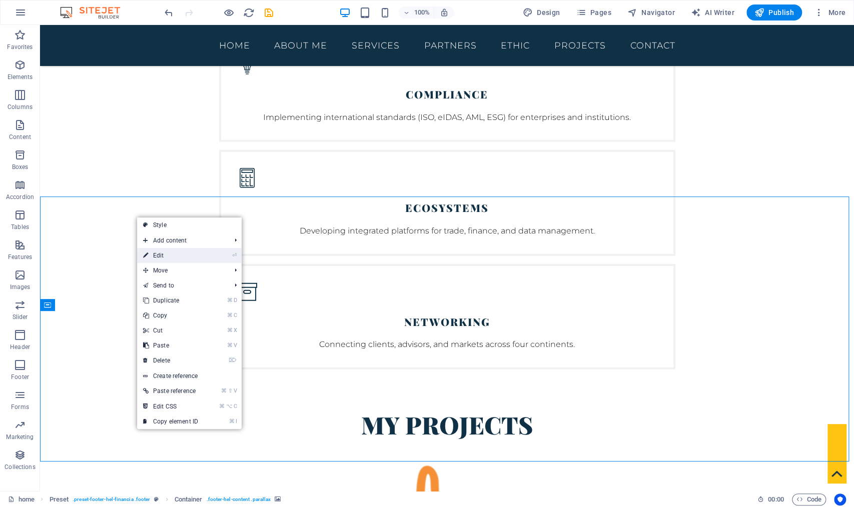
click at [169, 252] on link "⏎ Edit" at bounding box center [170, 255] width 67 height 15
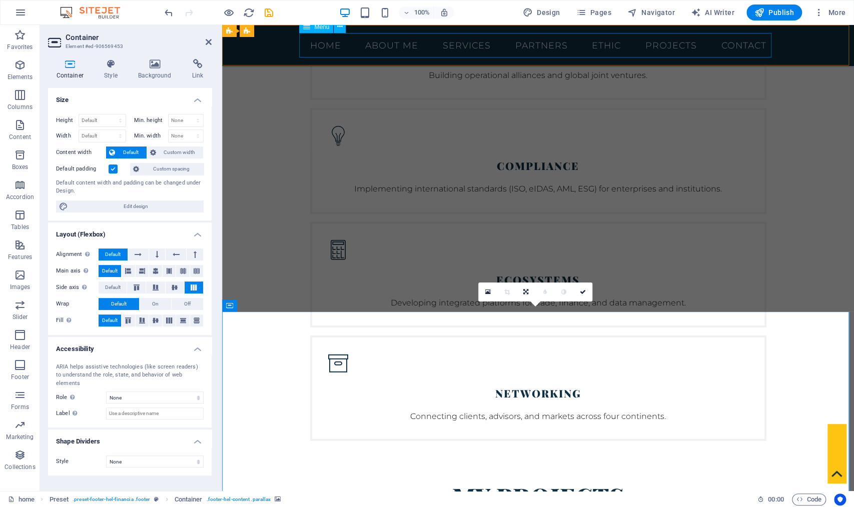
click at [741, 45] on nav "Home About Me Services Partners ETHIC projects Contact" at bounding box center [538, 45] width 472 height 25
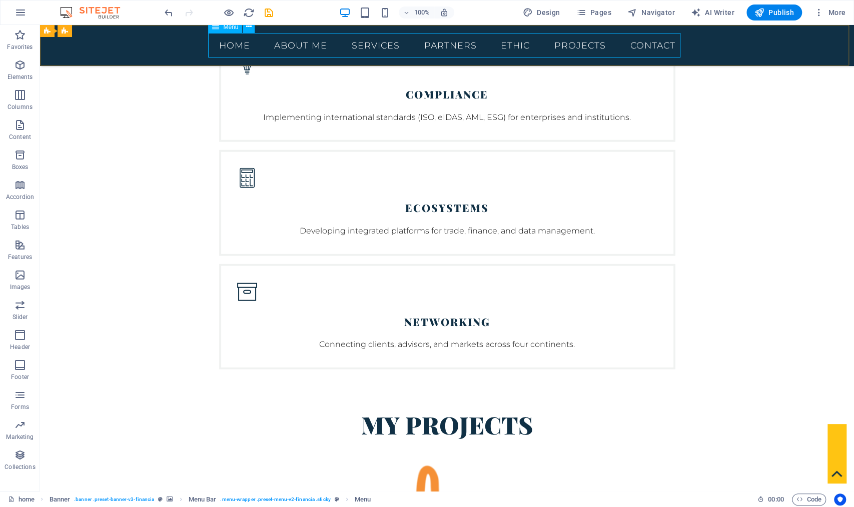
click at [650, 48] on nav "Home About Me Services Partners ETHIC projects Contact" at bounding box center [447, 45] width 472 height 25
select select
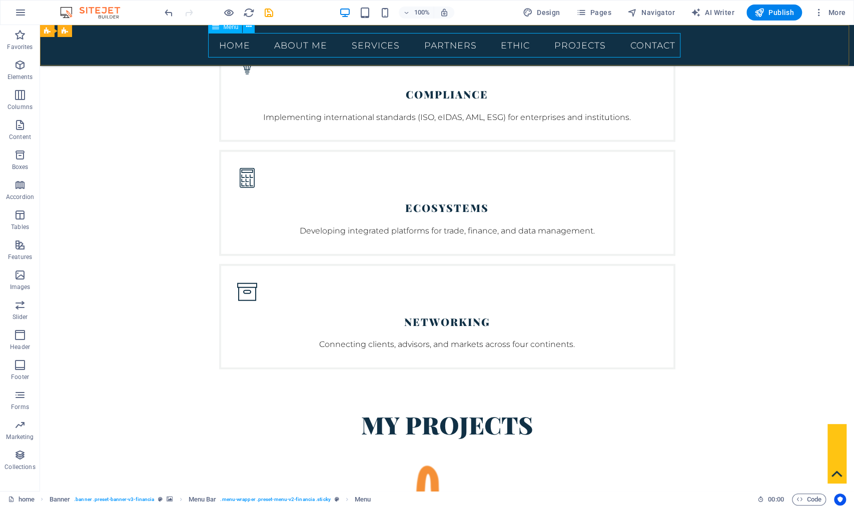
select select
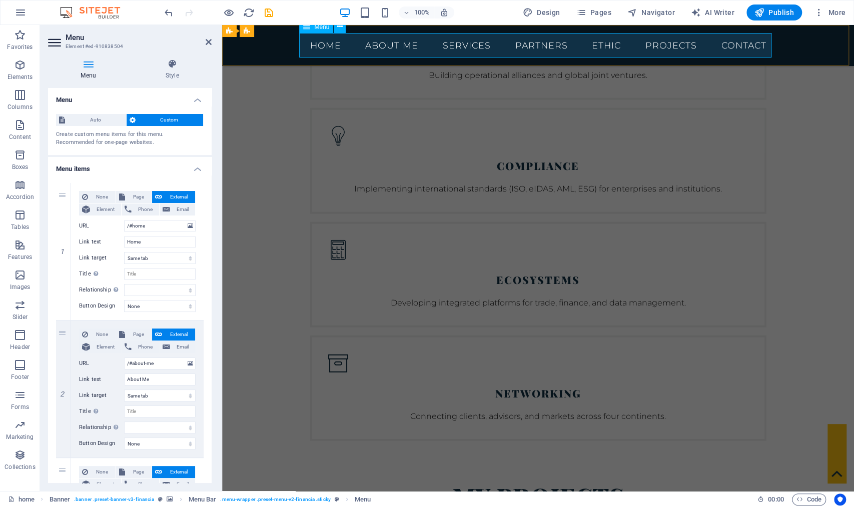
click at [721, 44] on nav "Home About Me Services Partners ETHIC projects Contact" at bounding box center [538, 45] width 472 height 25
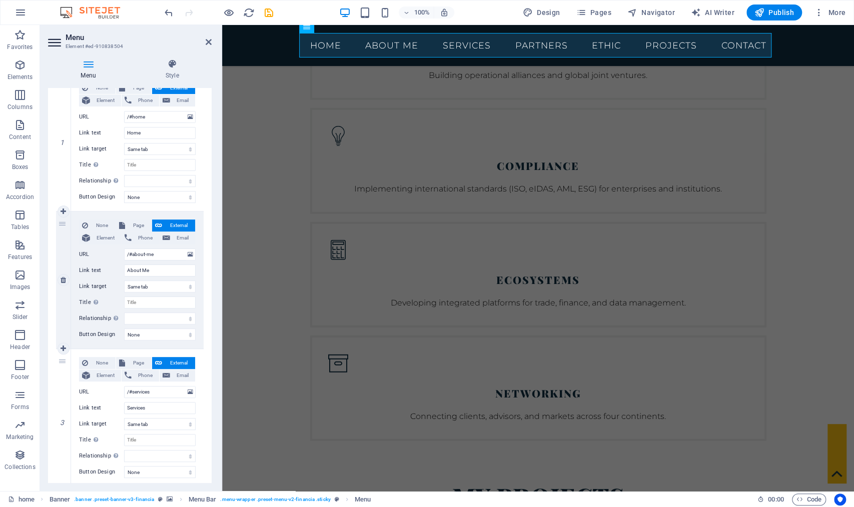
scroll to position [0, 0]
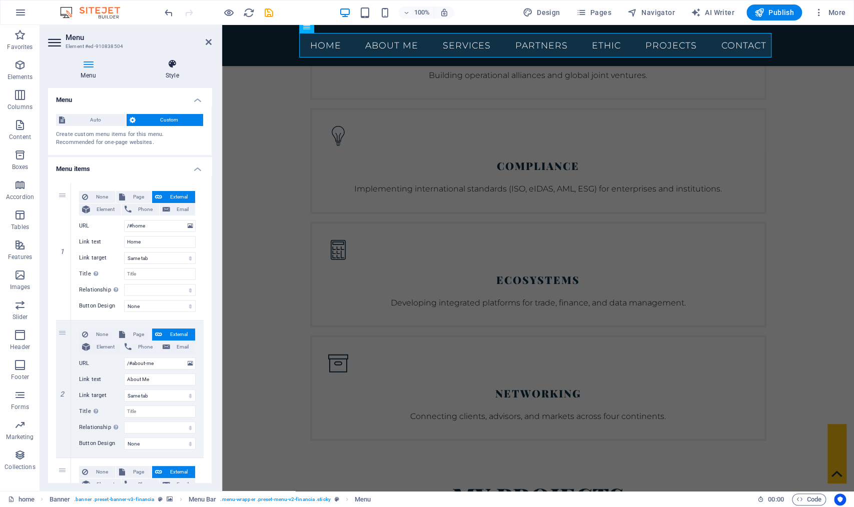
click at [176, 65] on icon at bounding box center [172, 64] width 79 height 10
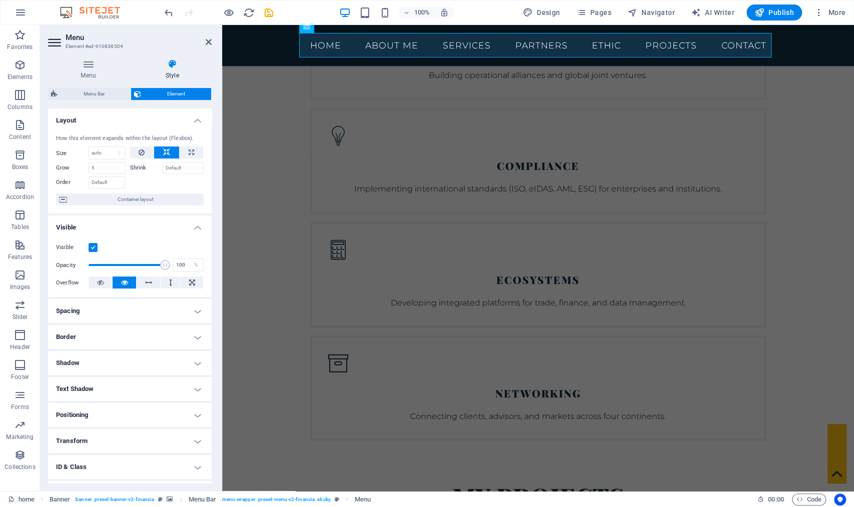
scroll to position [4309, 0]
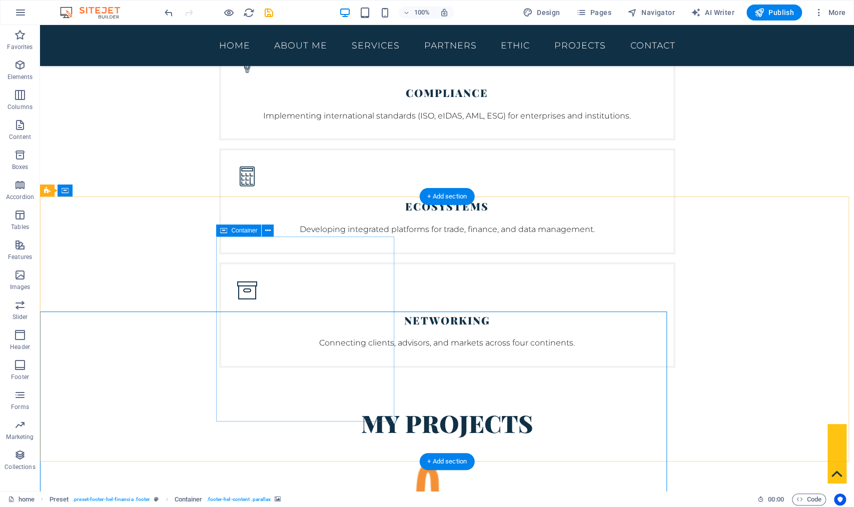
scroll to position [4307, 0]
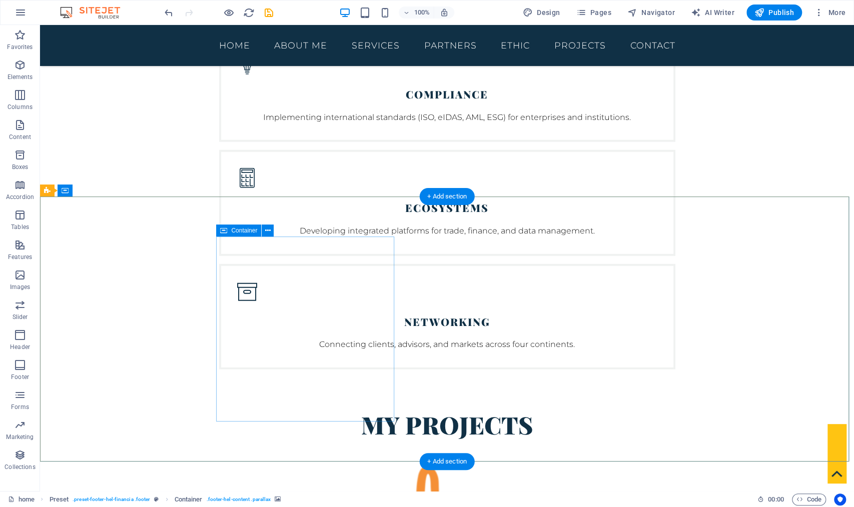
click at [223, 230] on icon at bounding box center [223, 231] width 7 height 12
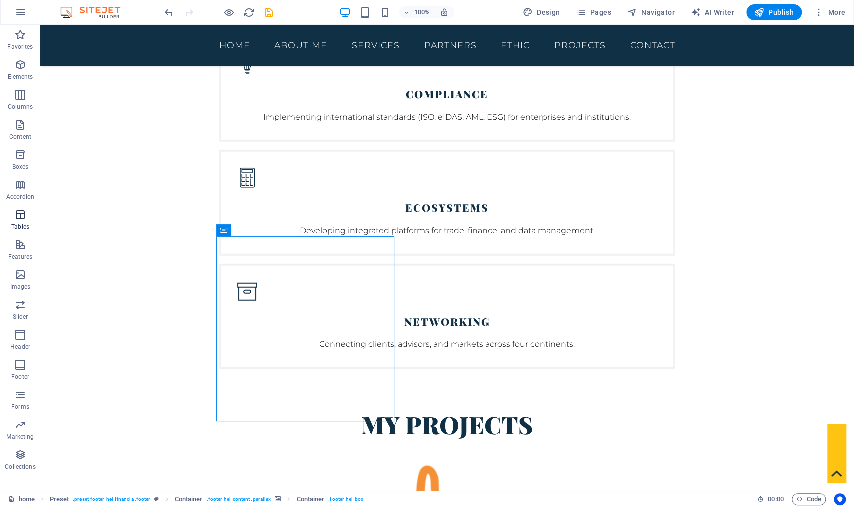
click at [20, 214] on icon "button" at bounding box center [20, 215] width 12 height 12
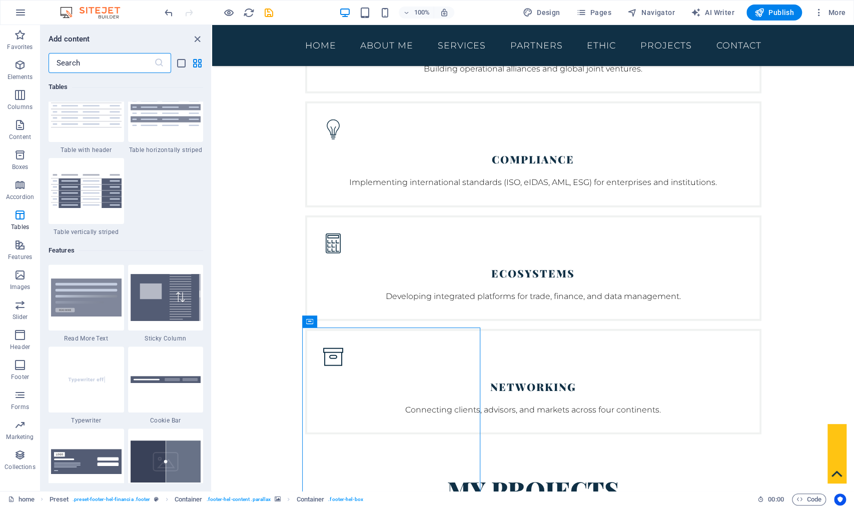
scroll to position [3929, 0]
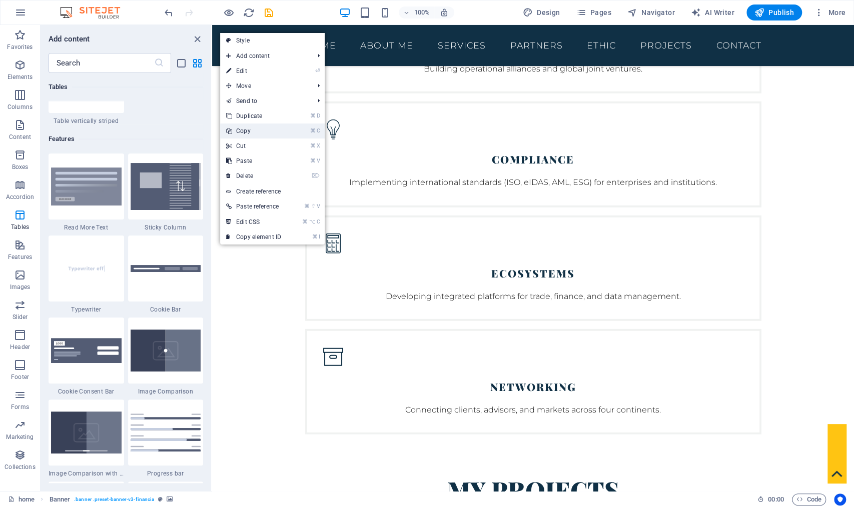
click at [253, 130] on link "⌘ C Copy" at bounding box center [253, 131] width 67 height 15
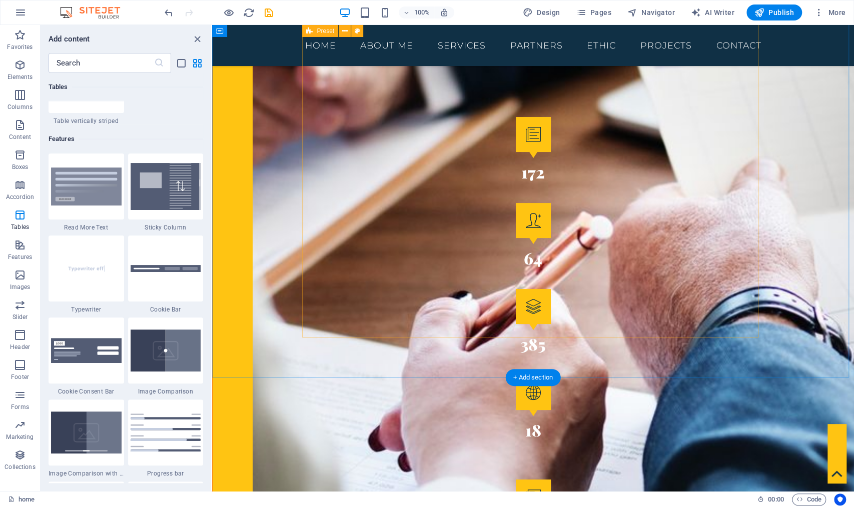
scroll to position [2629, 0]
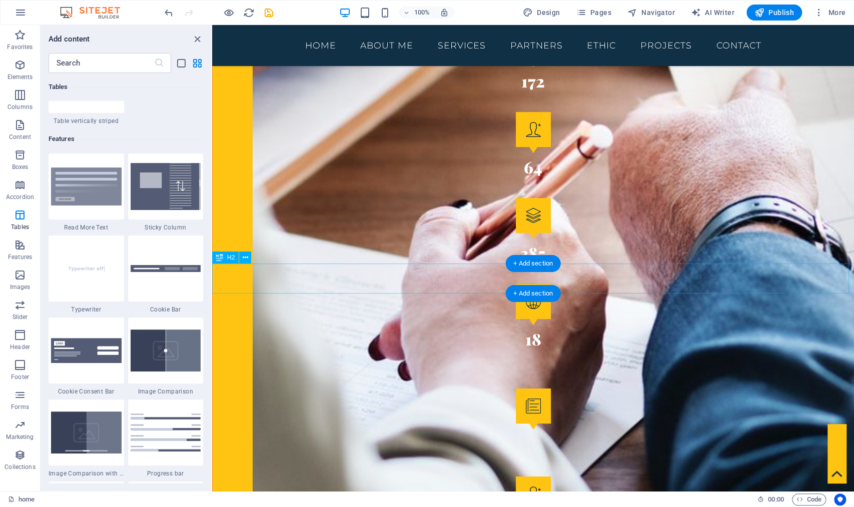
click at [228, 258] on span "H2" at bounding box center [231, 258] width 8 height 6
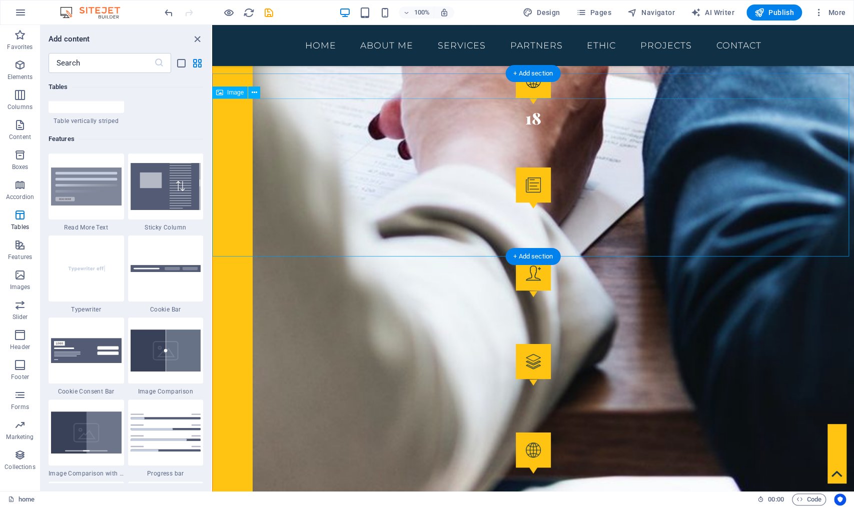
scroll to position [2777, 0]
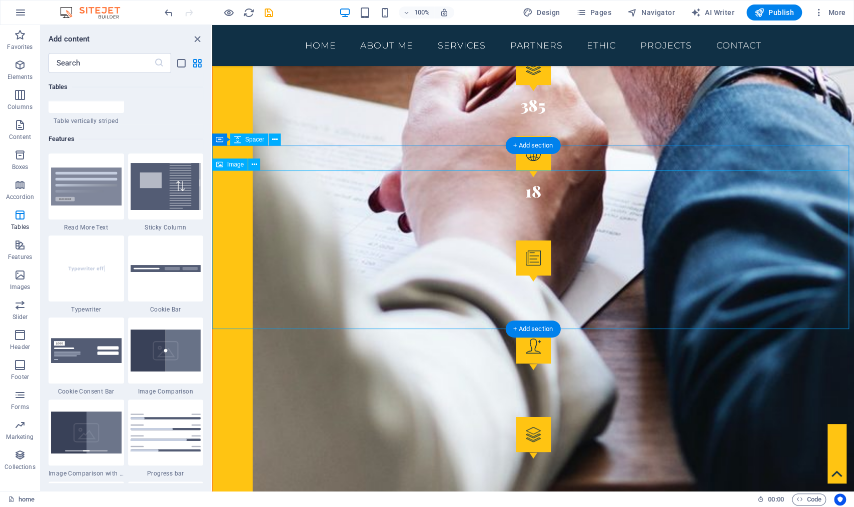
click at [231, 167] on span "Image" at bounding box center [235, 165] width 17 height 6
click at [229, 166] on span "Image" at bounding box center [235, 165] width 17 height 6
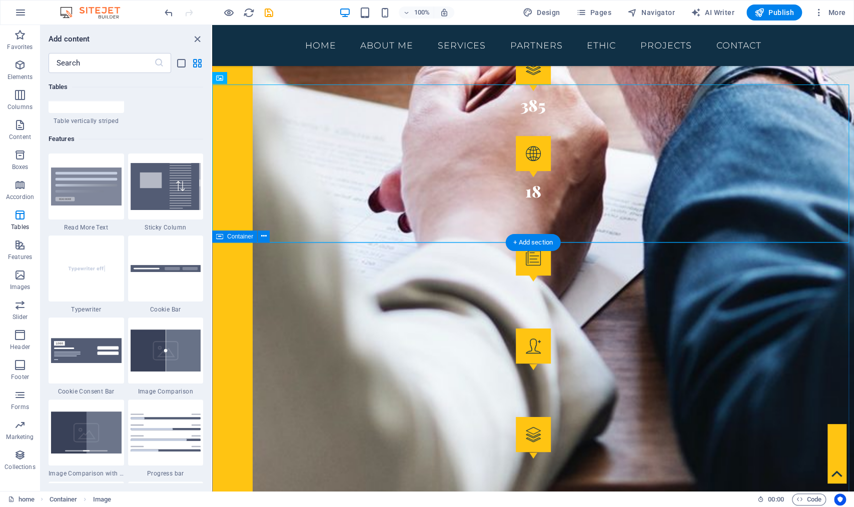
scroll to position [2863, 0]
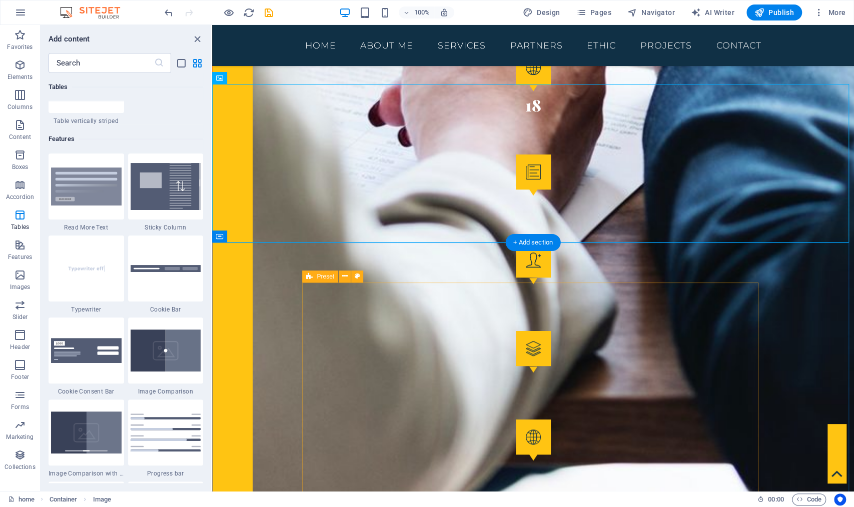
click at [309, 277] on icon at bounding box center [309, 277] width 7 height 12
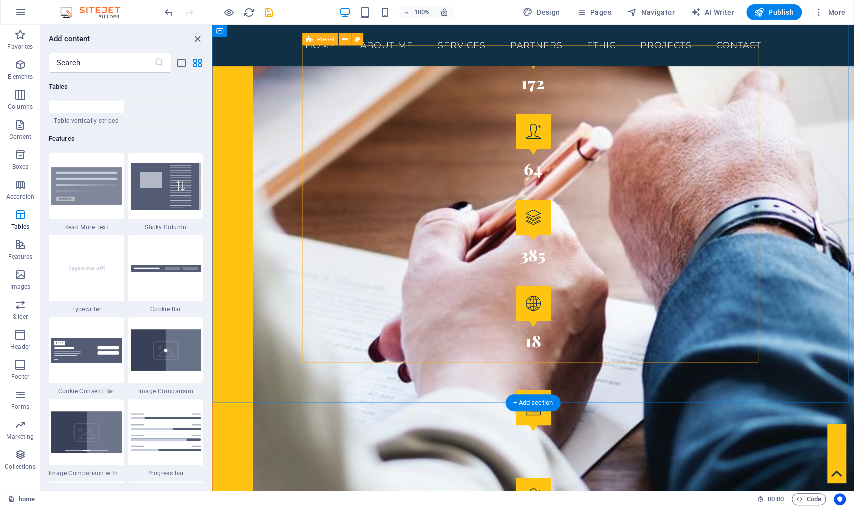
scroll to position [2490, 0]
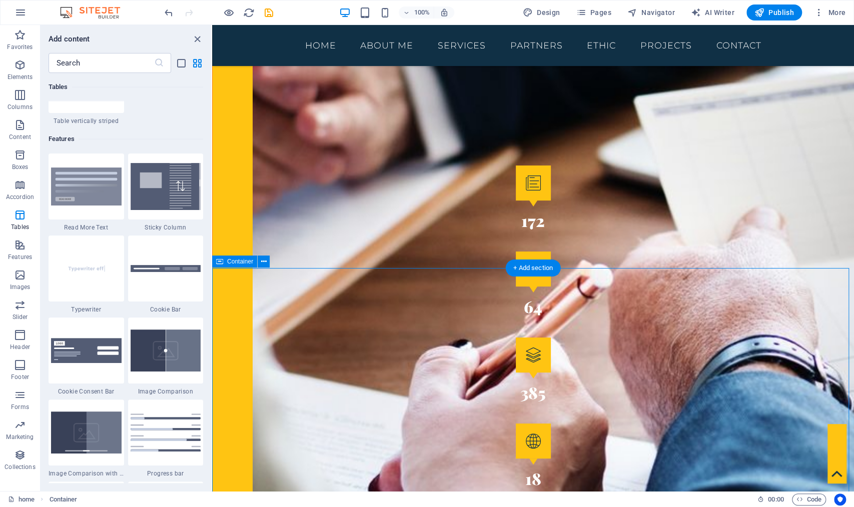
scroll to position [2227, 0]
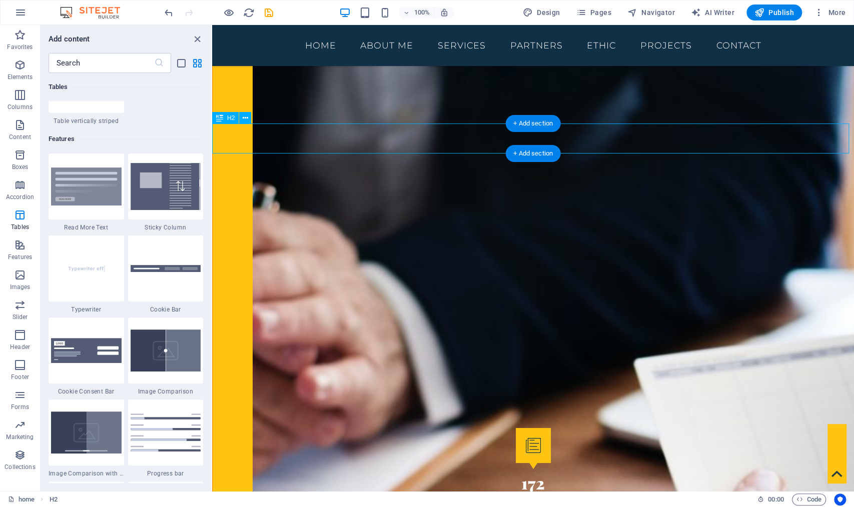
scroll to position [2664, 0]
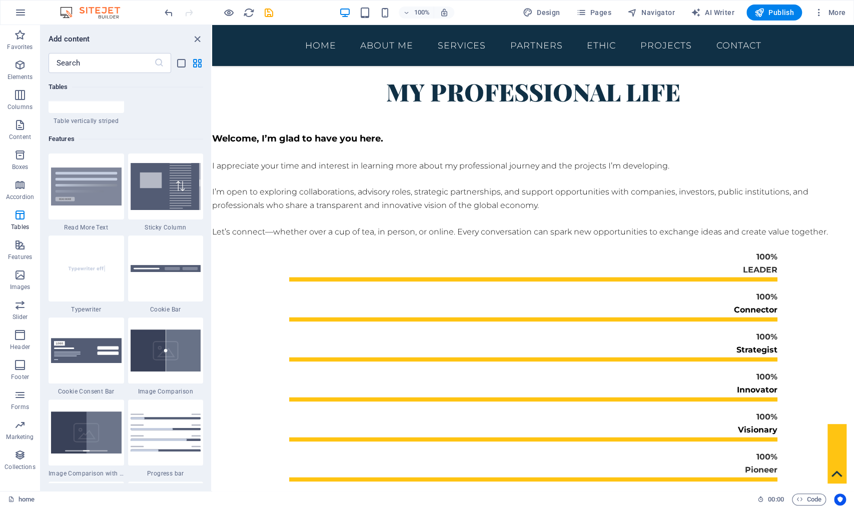
scroll to position [0, 0]
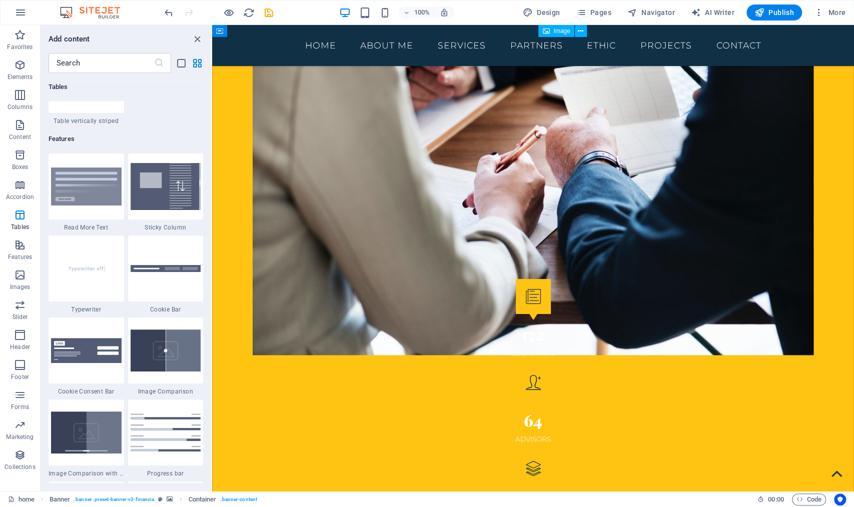
scroll to position [2759, 0]
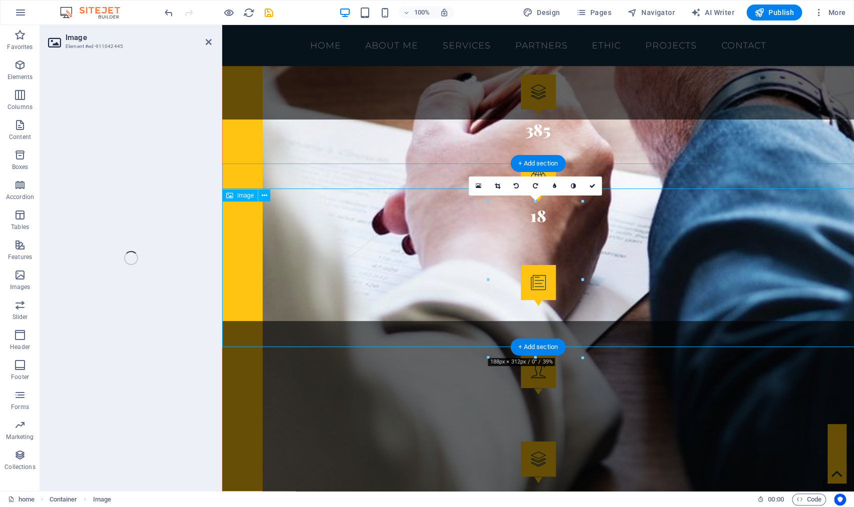
select select "%"
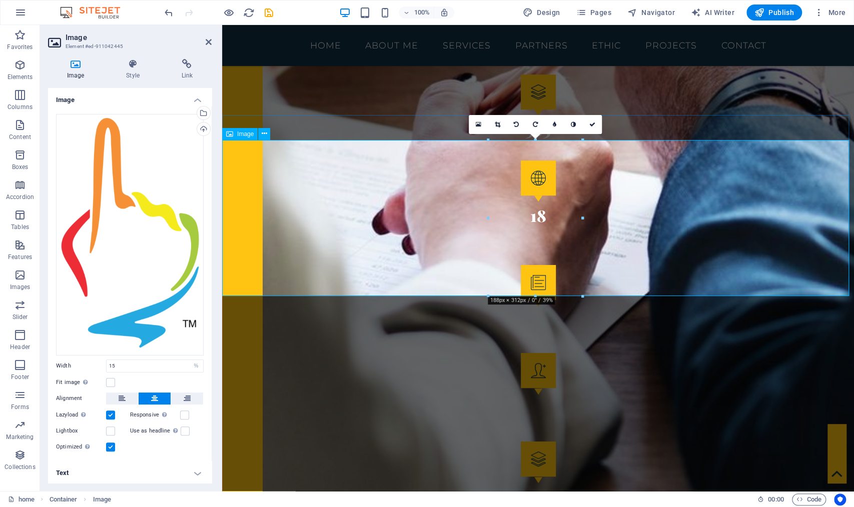
scroll to position [2885, 0]
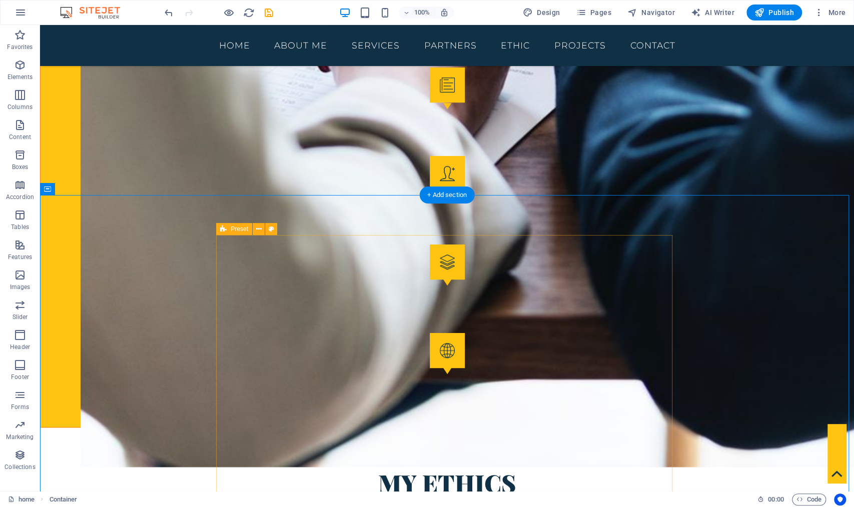
click at [222, 230] on icon at bounding box center [223, 229] width 7 height 12
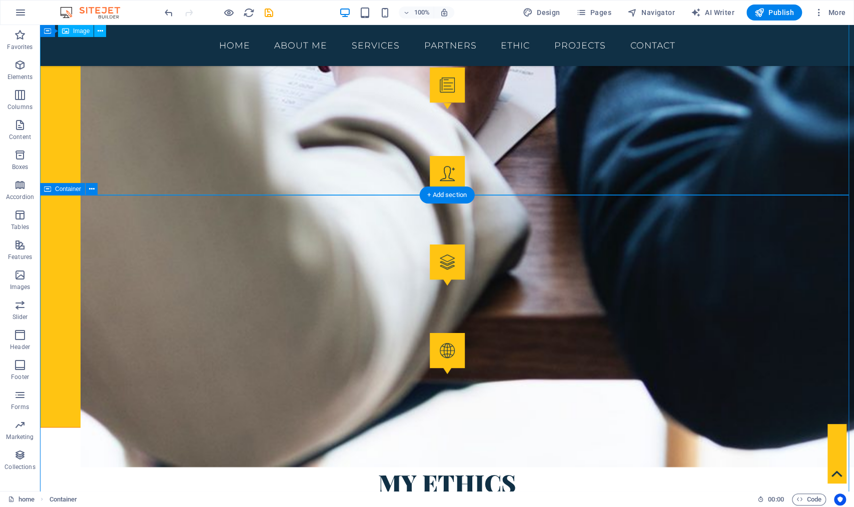
click at [46, 190] on icon at bounding box center [47, 189] width 7 height 12
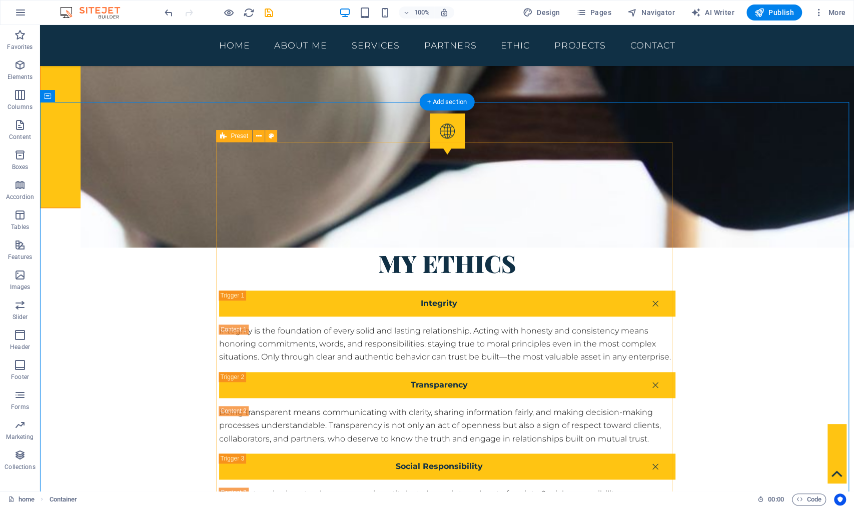
scroll to position [2978, 0]
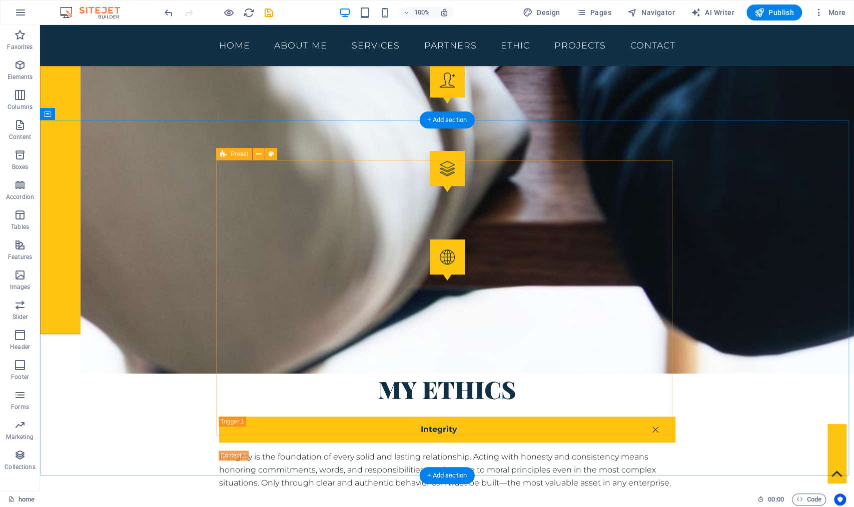
scroll to position [2960, 0]
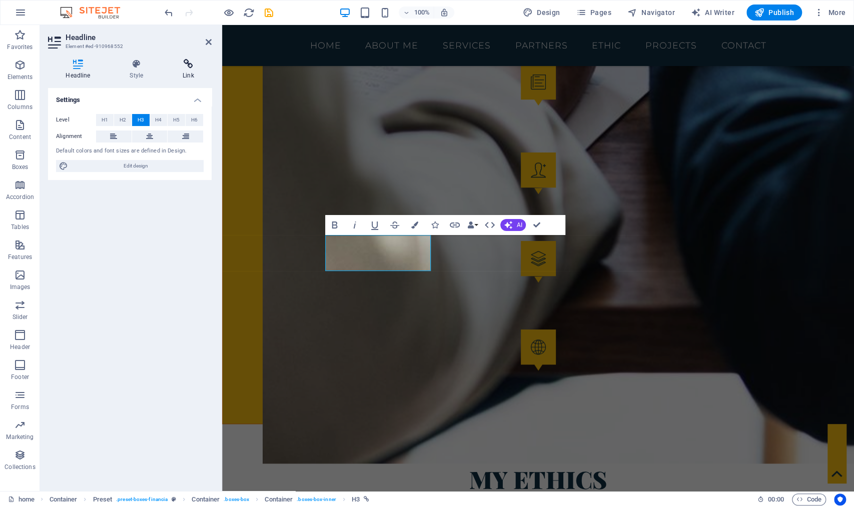
click at [188, 68] on icon at bounding box center [188, 64] width 47 height 10
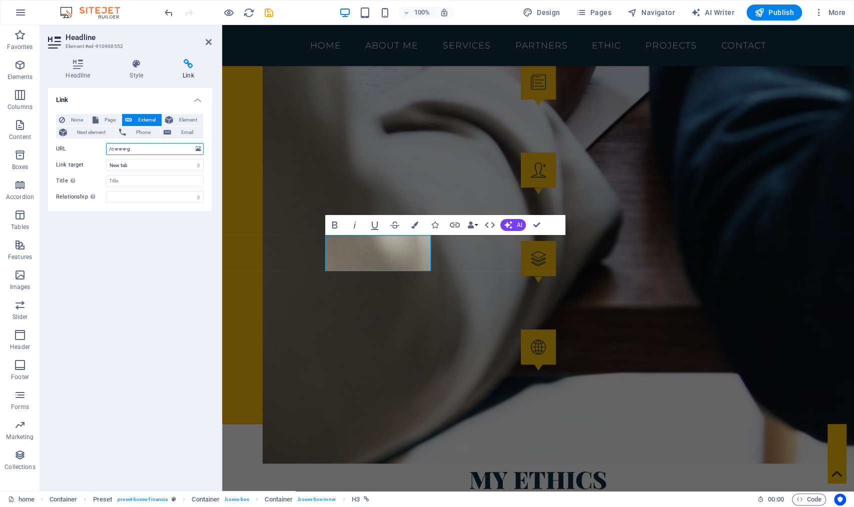
drag, startPoint x: 111, startPoint y: 149, endPoint x: 139, endPoint y: 151, distance: 27.6
click at [139, 151] on input "/c-e-e-e-g" at bounding box center [155, 149] width 98 height 12
click at [601, 11] on span "Pages" at bounding box center [593, 13] width 35 height 10
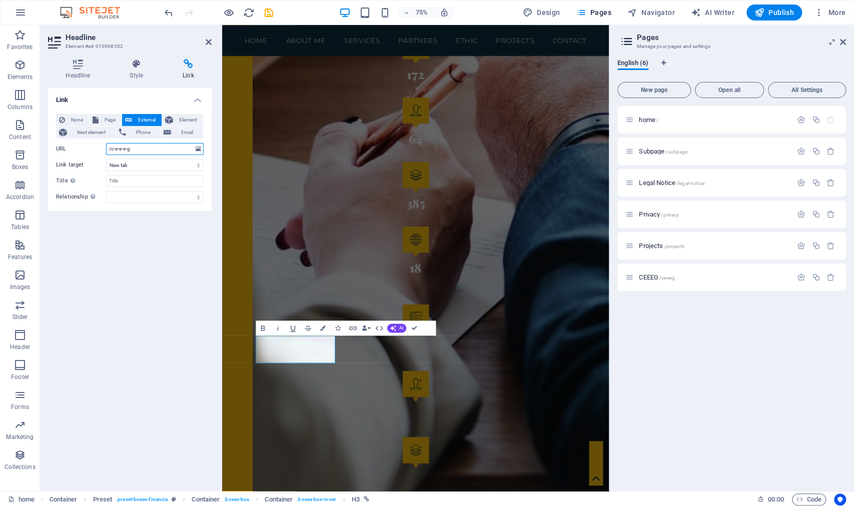
drag, startPoint x: 111, startPoint y: 149, endPoint x: 167, endPoint y: 149, distance: 56.0
click at [167, 149] on input "/c-e-e-e-g" at bounding box center [155, 149] width 98 height 12
type input "/projects"
click at [111, 266] on div "Link None Page External Element Next element Phone Email Page home Subpage Lega…" at bounding box center [130, 285] width 164 height 395
click at [706, 396] on div "home / Subpage /subpage Legal Notice /legal-notice Privacy /privacy Projects /p…" at bounding box center [731, 294] width 229 height 377
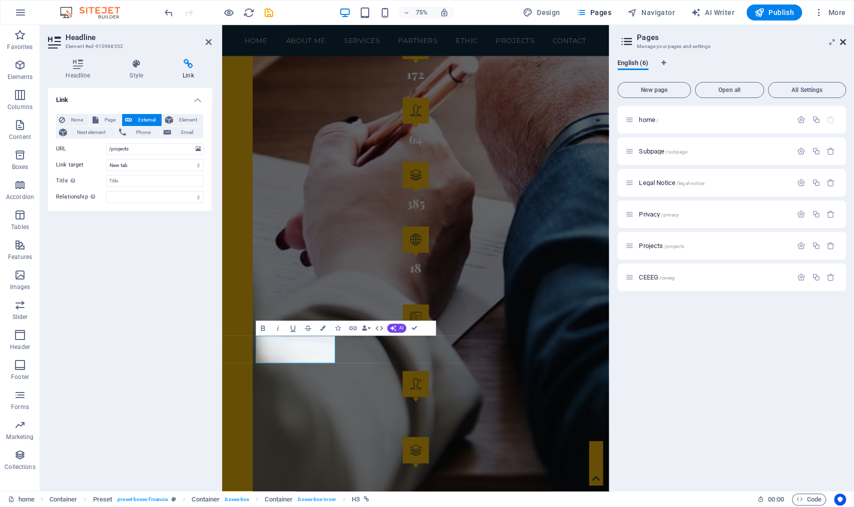
click at [842, 43] on icon at bounding box center [843, 42] width 6 height 8
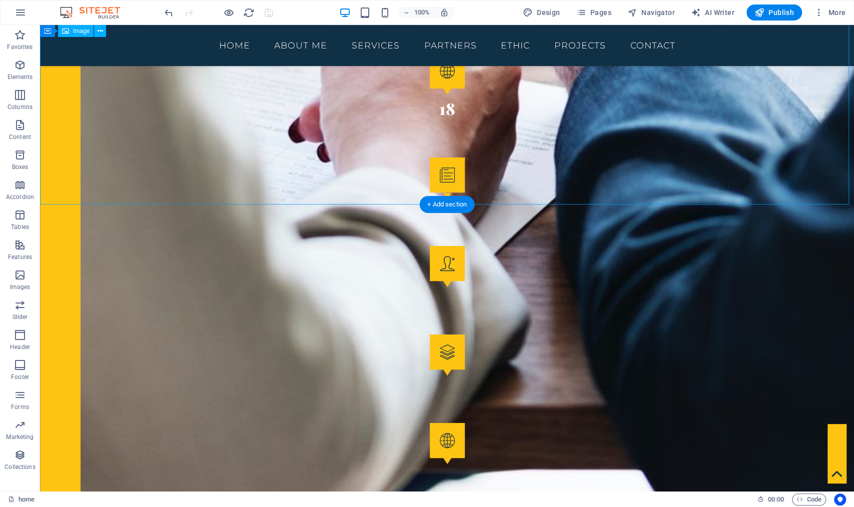
scroll to position [2877, 0]
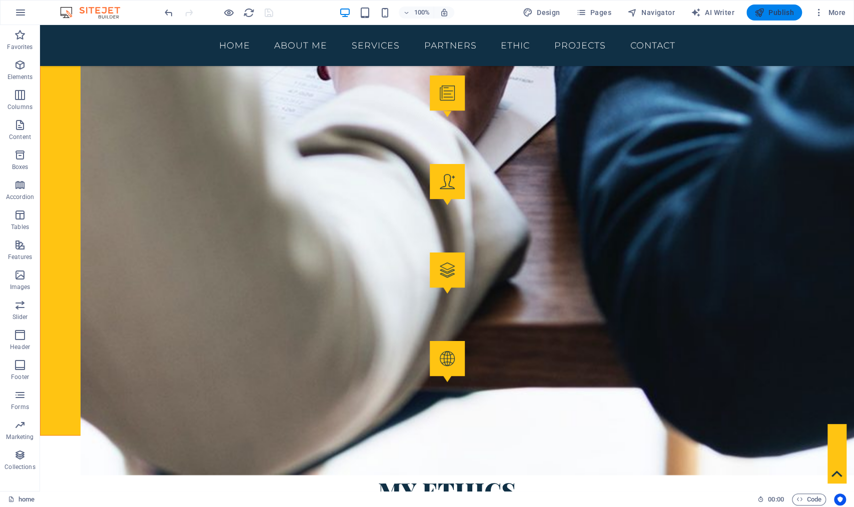
click at [760, 12] on icon "button" at bounding box center [759, 13] width 10 height 10
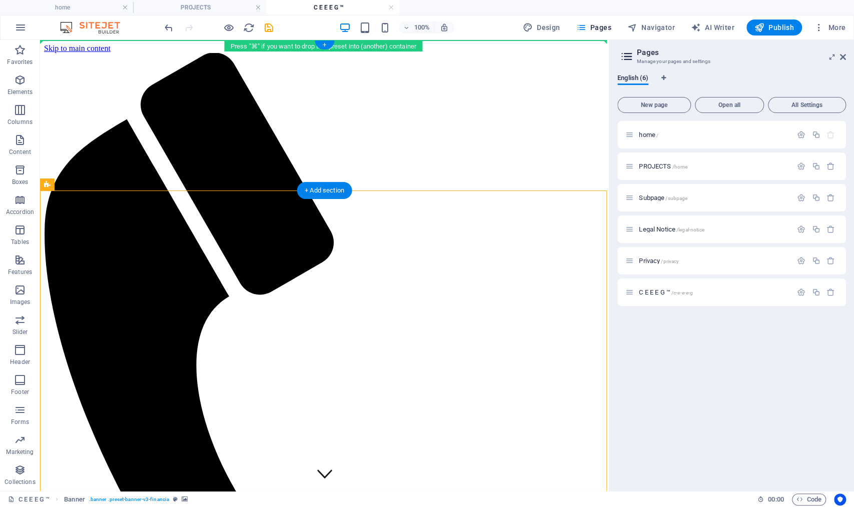
drag, startPoint x: 88, startPoint y: 226, endPoint x: 49, endPoint y: 96, distance: 135.8
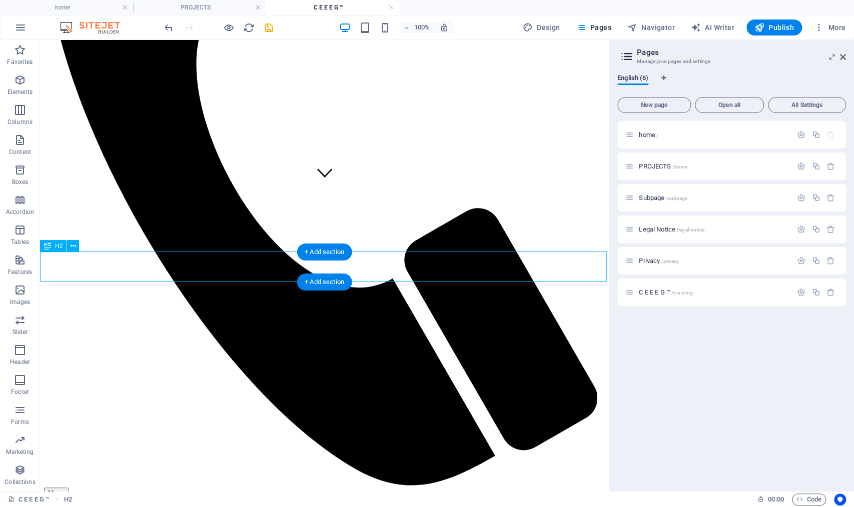
scroll to position [300, 0]
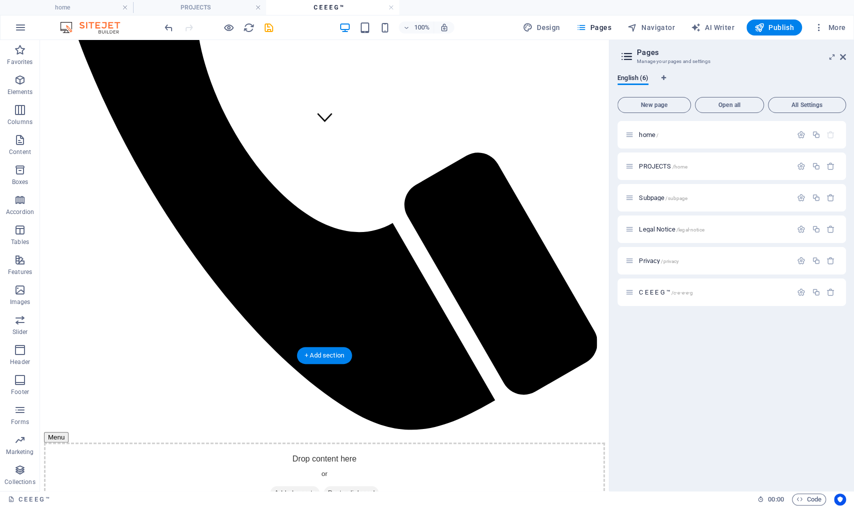
scroll to position [356, 0]
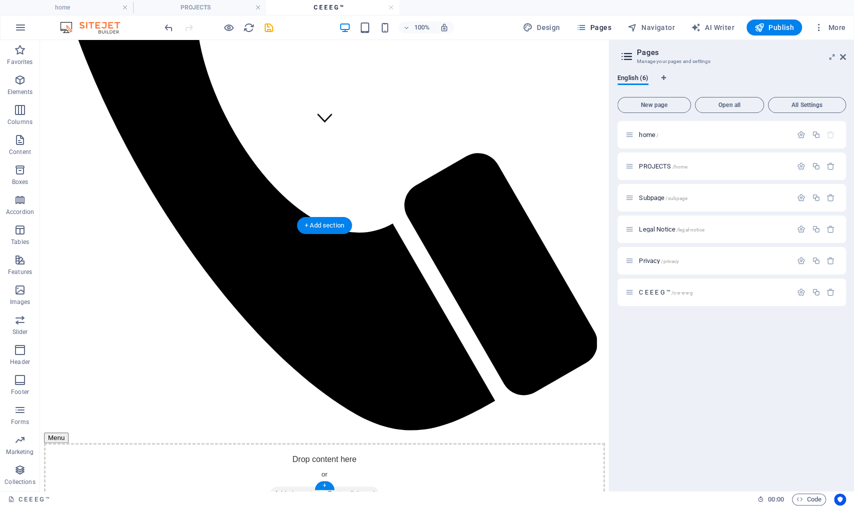
drag, startPoint x: 98, startPoint y: 384, endPoint x: 84, endPoint y: 226, distance: 158.7
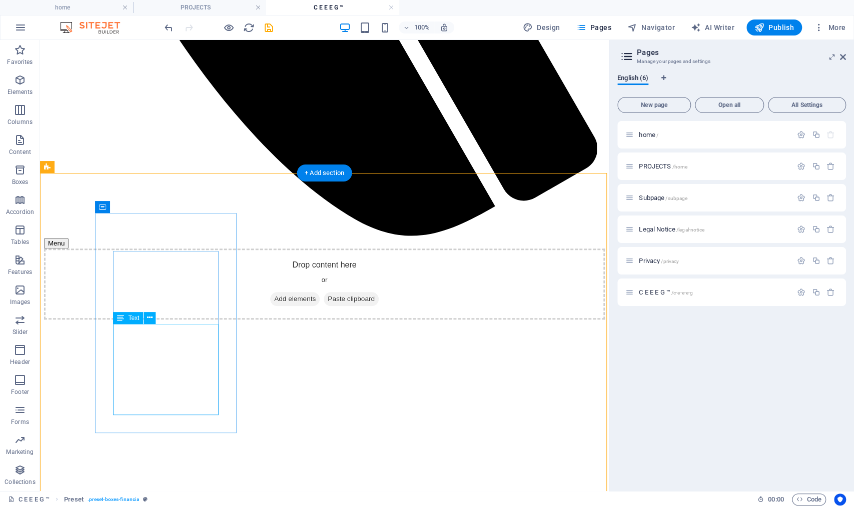
scroll to position [276, 0]
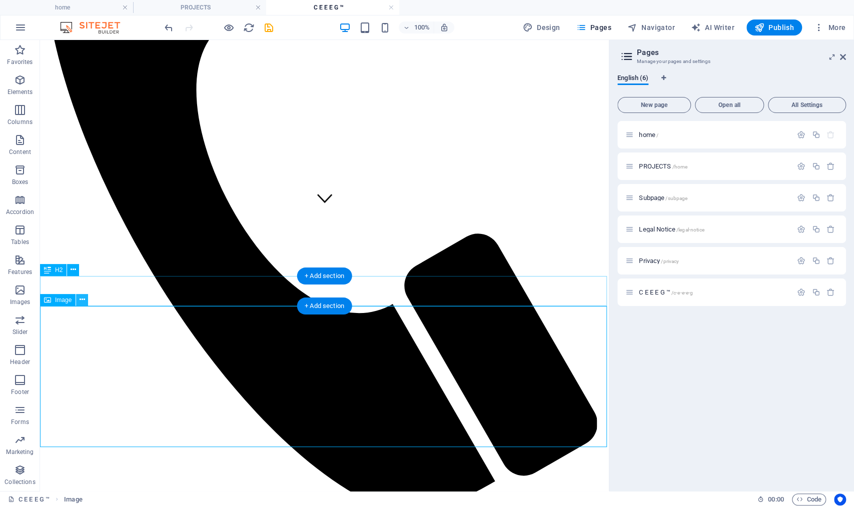
click at [81, 301] on icon at bounding box center [83, 300] width 6 height 11
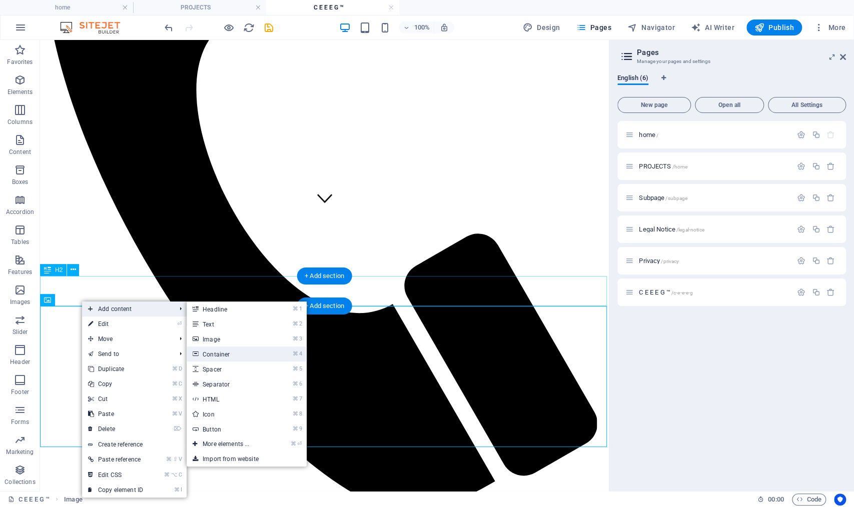
click at [242, 357] on link "⌘ 4 Container" at bounding box center [228, 354] width 83 height 15
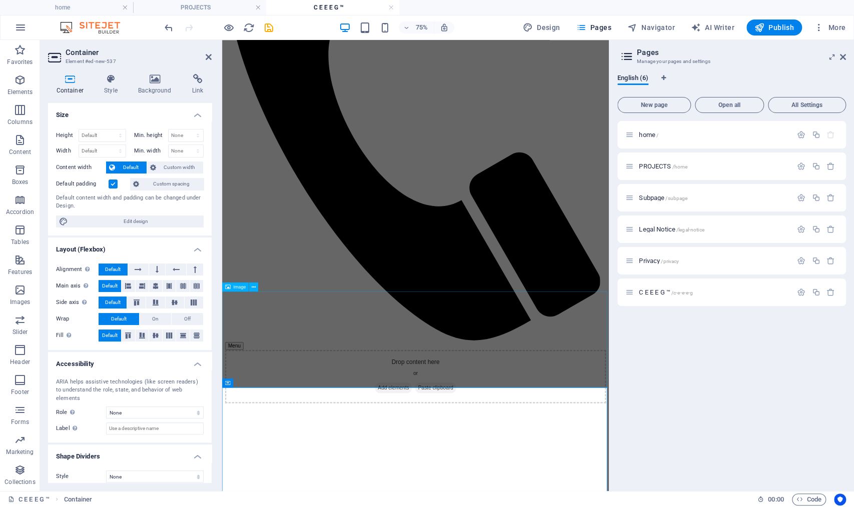
scroll to position [399, 0]
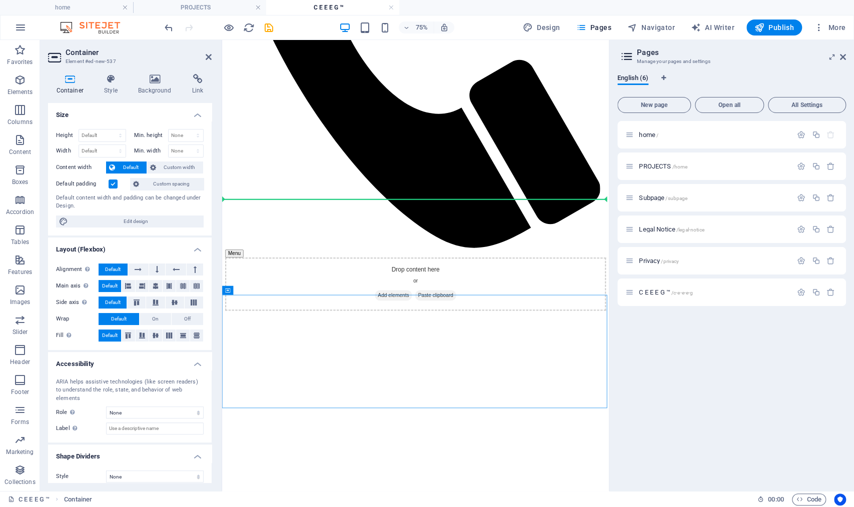
drag, startPoint x: 464, startPoint y: 331, endPoint x: 284, endPoint y: 252, distance: 196.5
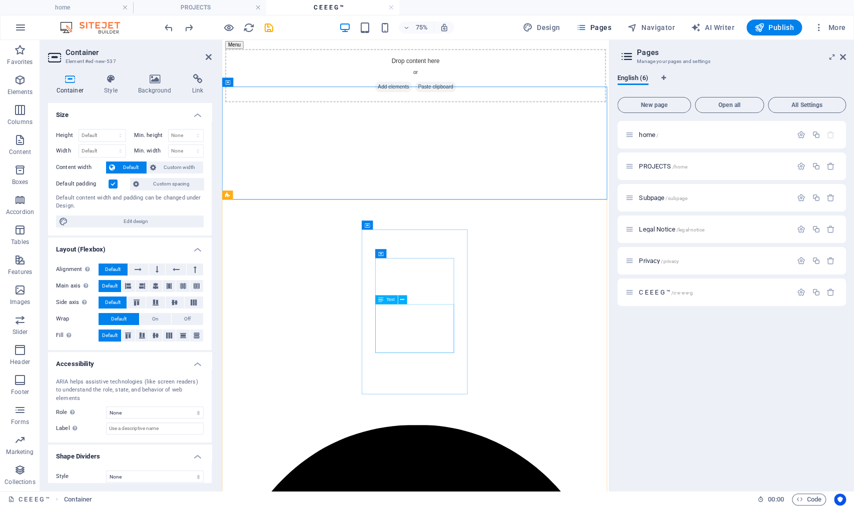
scroll to position [536, 0]
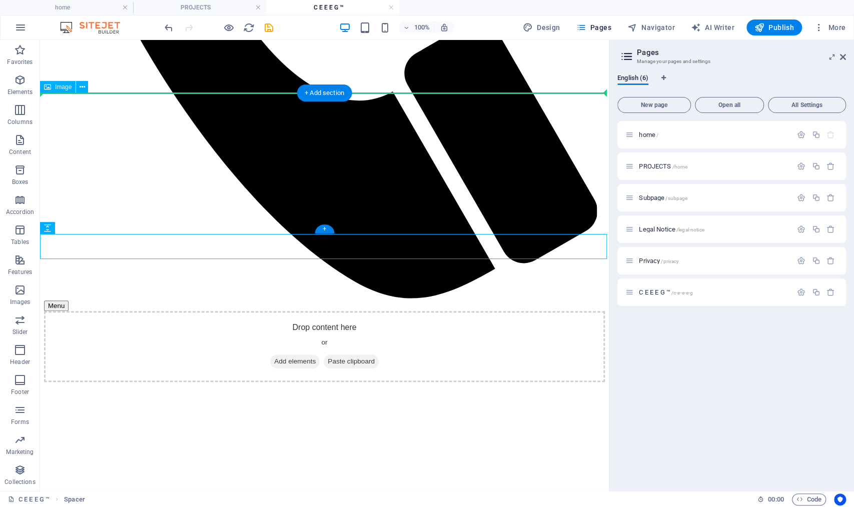
scroll to position [475, 0]
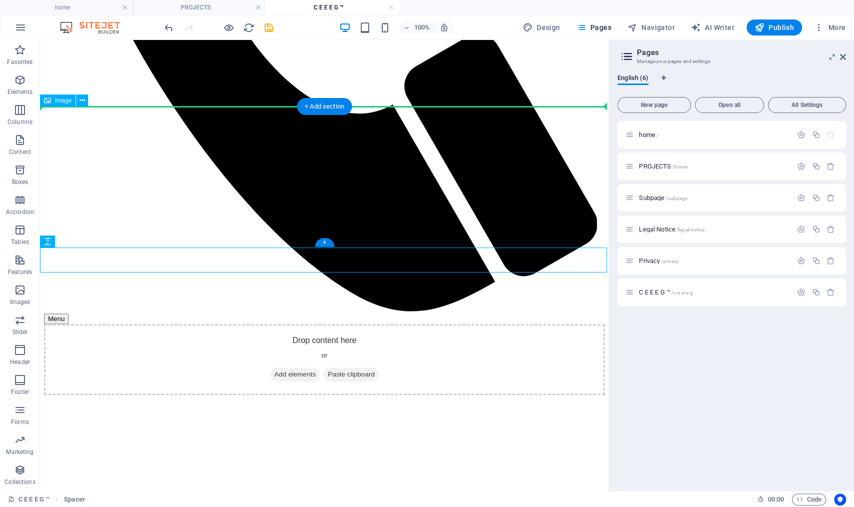
drag, startPoint x: 98, startPoint y: 221, endPoint x: 83, endPoint y: 124, distance: 98.3
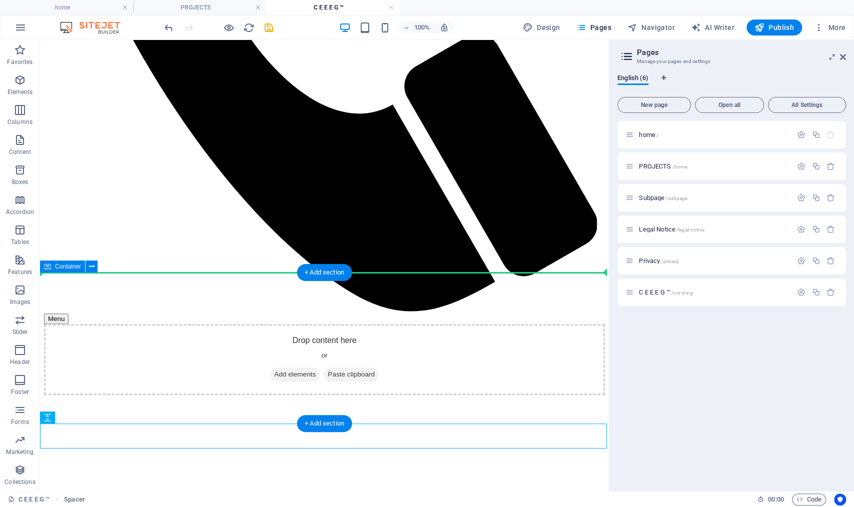
drag, startPoint x: 87, startPoint y: 457, endPoint x: 58, endPoint y: 290, distance: 169.6
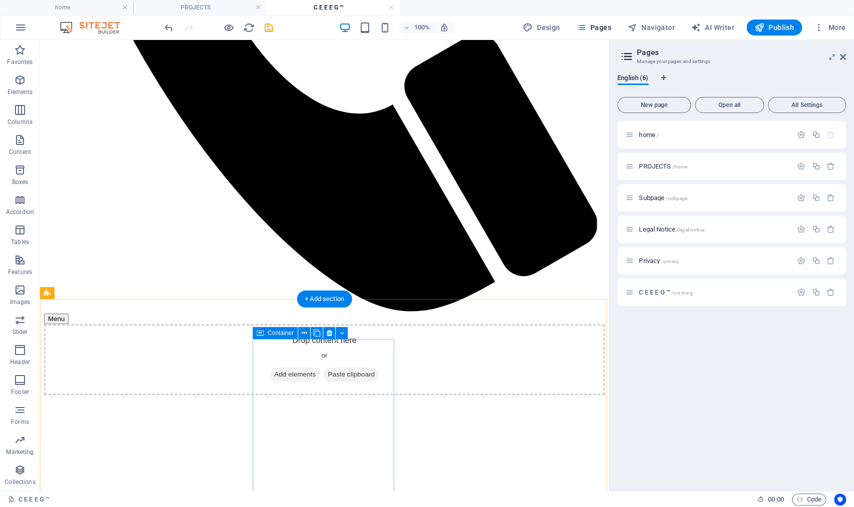
scroll to position [474, 0]
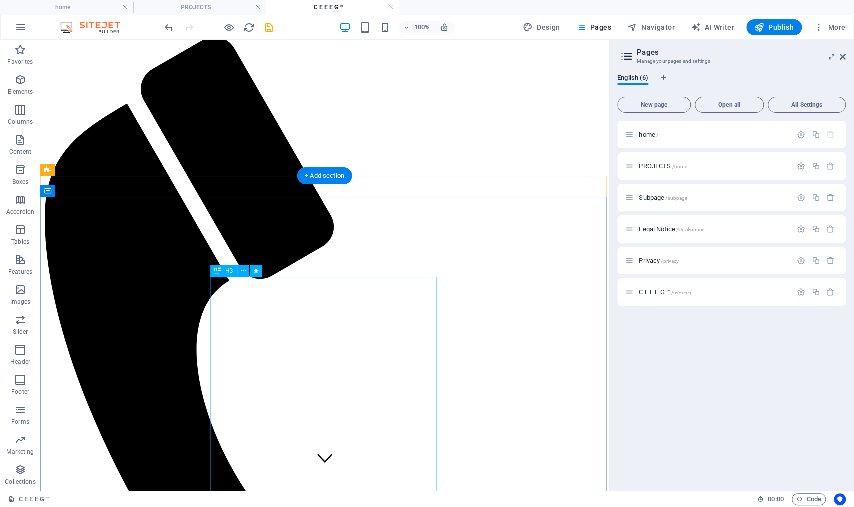
scroll to position [0, 0]
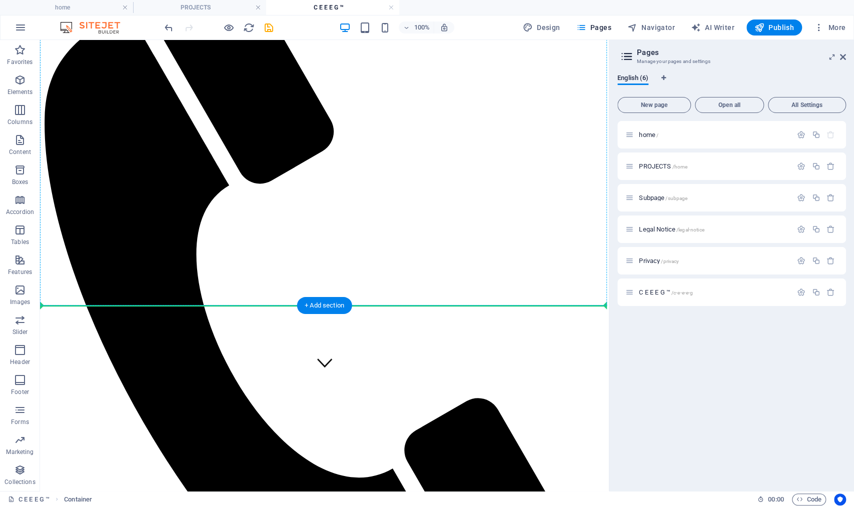
scroll to position [246, 0]
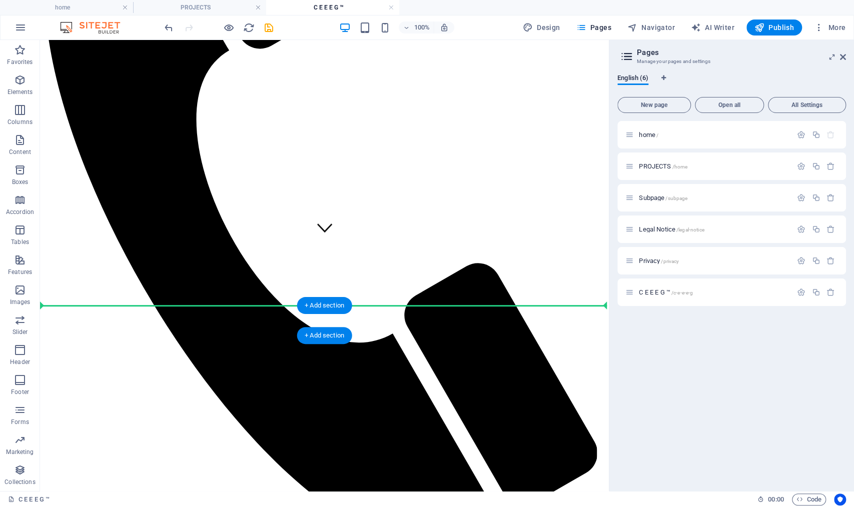
drag, startPoint x: 96, startPoint y: 86, endPoint x: 79, endPoint y: 309, distance: 223.2
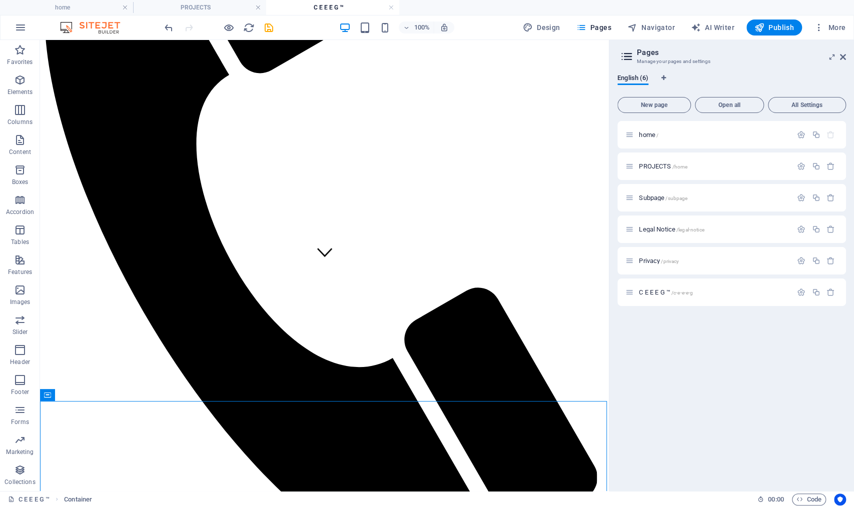
scroll to position [0, 0]
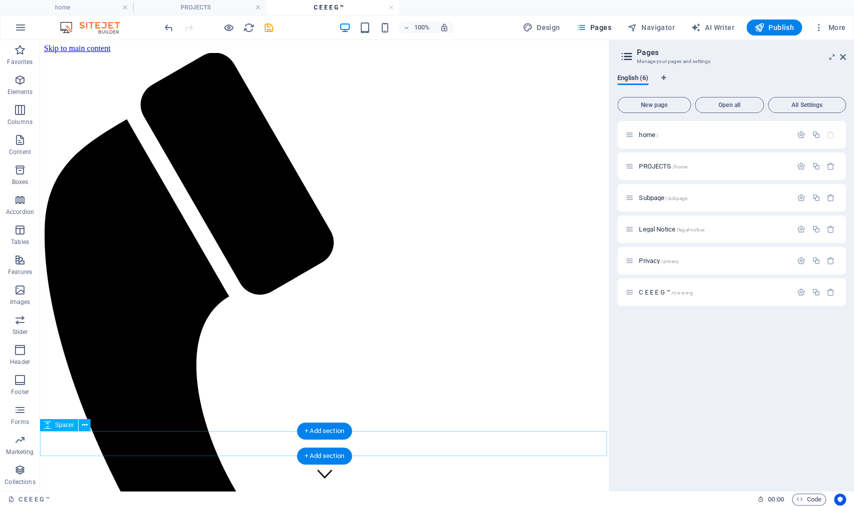
scroll to position [19, 0]
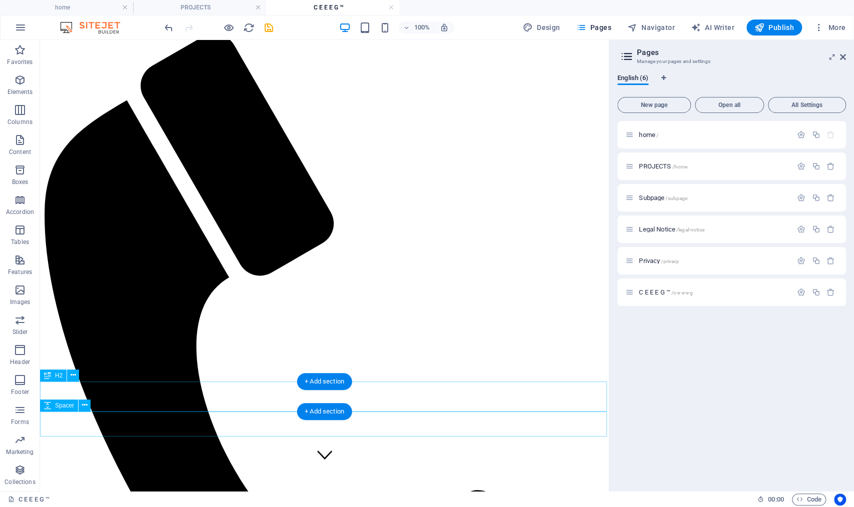
click at [59, 404] on span "Spacer" at bounding box center [64, 406] width 19 height 6
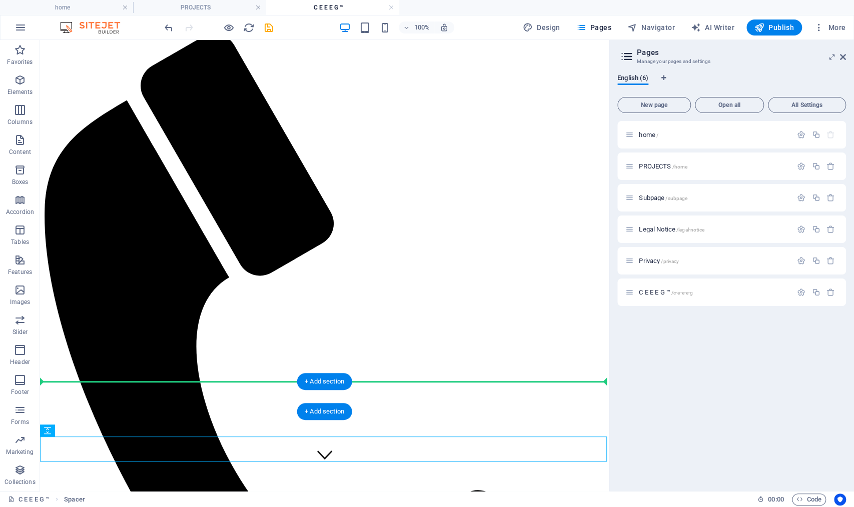
drag, startPoint x: 85, startPoint y: 471, endPoint x: 48, endPoint y: 384, distance: 94.1
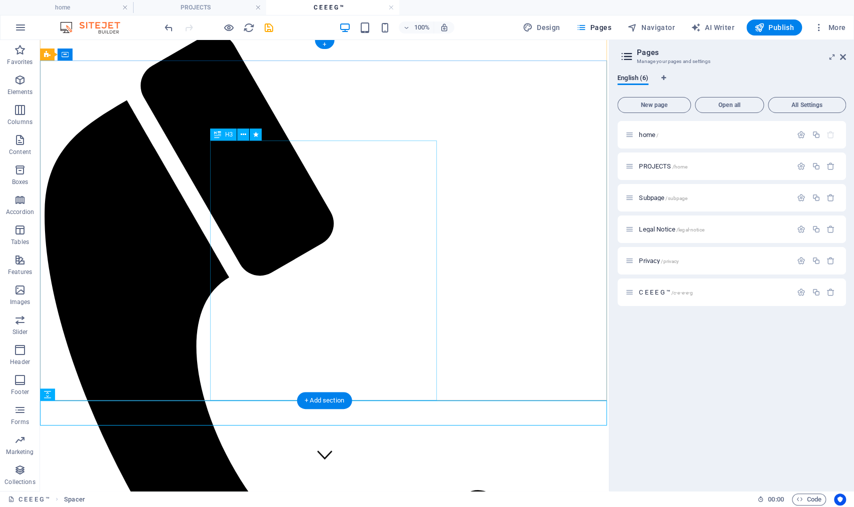
scroll to position [0, 0]
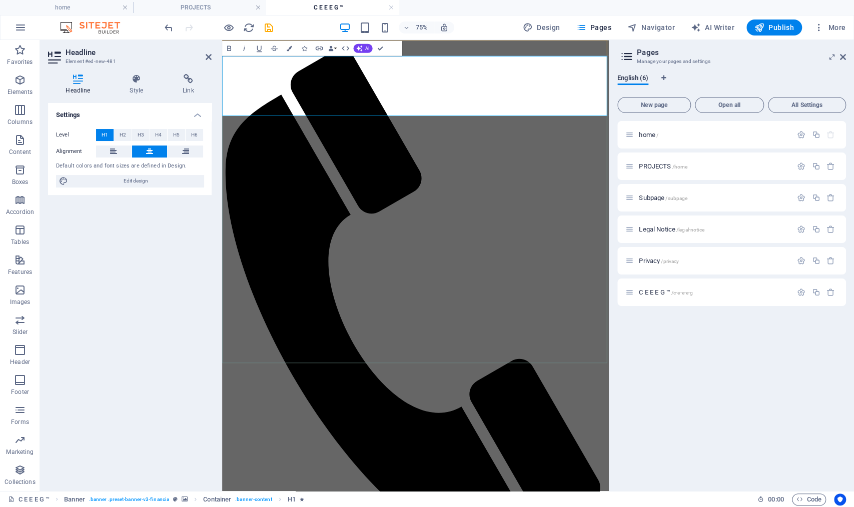
drag, startPoint x: 577, startPoint y: 92, endPoint x: 374, endPoint y: 88, distance: 203.1
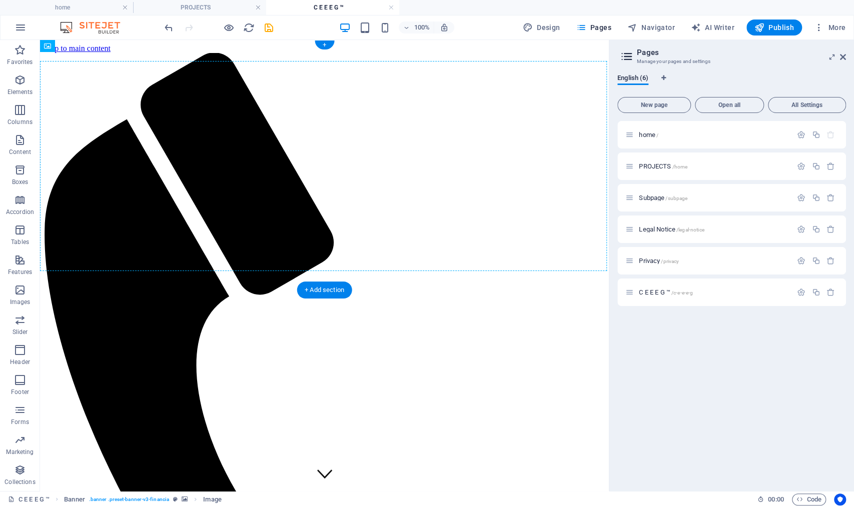
drag, startPoint x: 331, startPoint y: 306, endPoint x: 294, endPoint y: 214, distance: 99.4
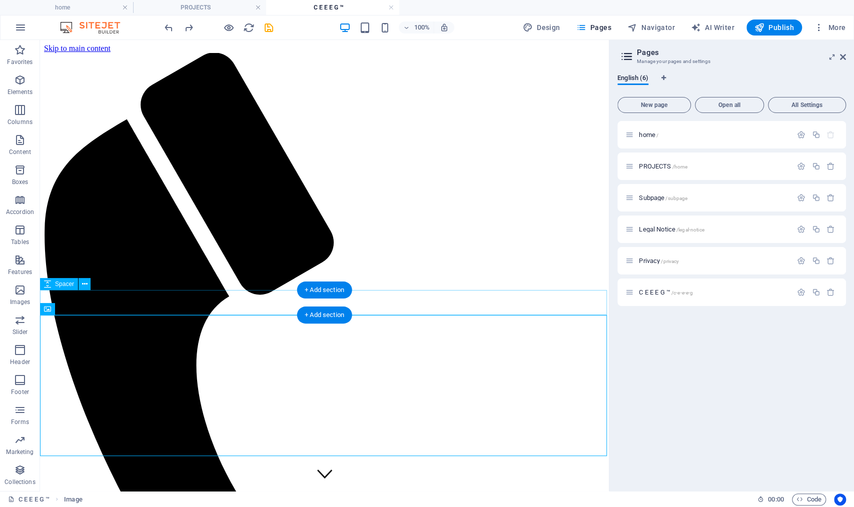
click at [55, 313] on div "Image" at bounding box center [47, 309] width 15 height 12
click at [53, 310] on div "Image" at bounding box center [58, 309] width 36 height 12
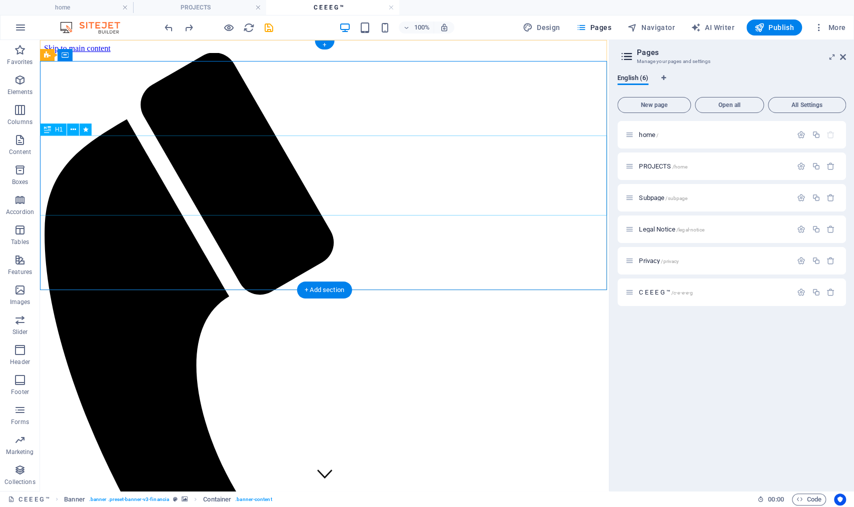
click at [49, 131] on icon at bounding box center [47, 130] width 7 height 12
click at [76, 131] on button at bounding box center [73, 130] width 12 height 12
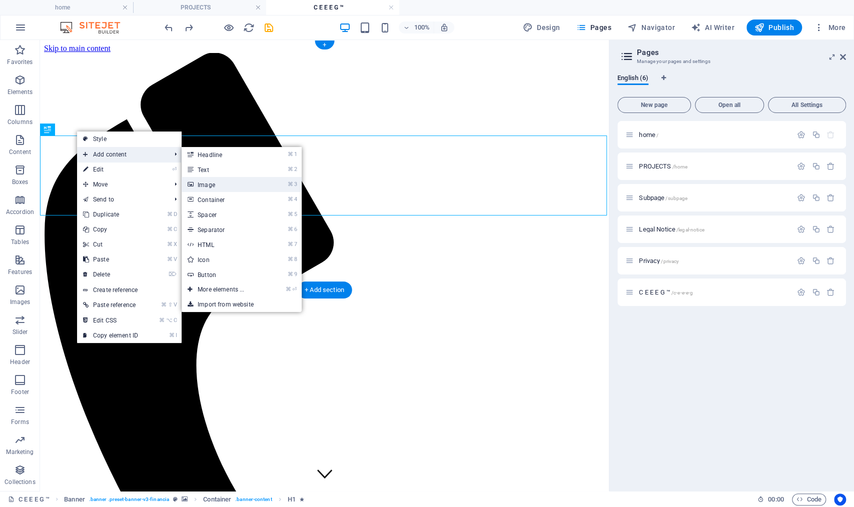
click at [243, 186] on link "⌘ 3 Image" at bounding box center [223, 184] width 83 height 15
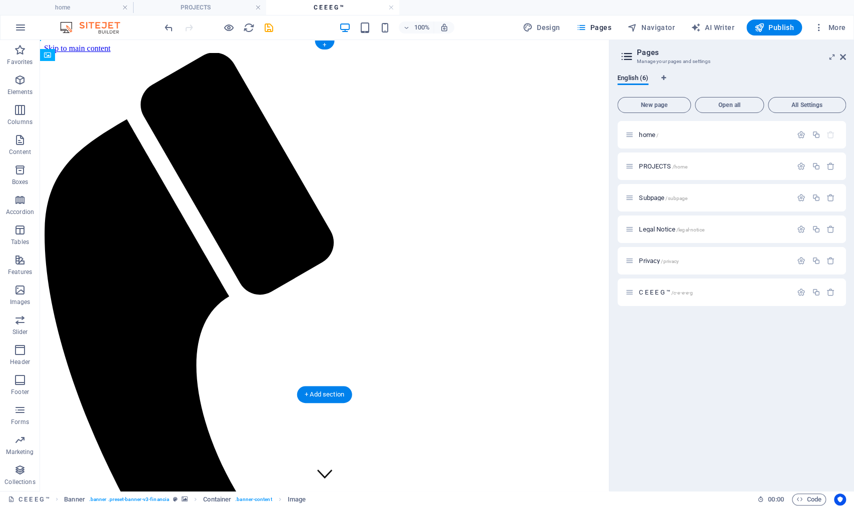
drag, startPoint x: 316, startPoint y: 281, endPoint x: 319, endPoint y: 204, distance: 76.6
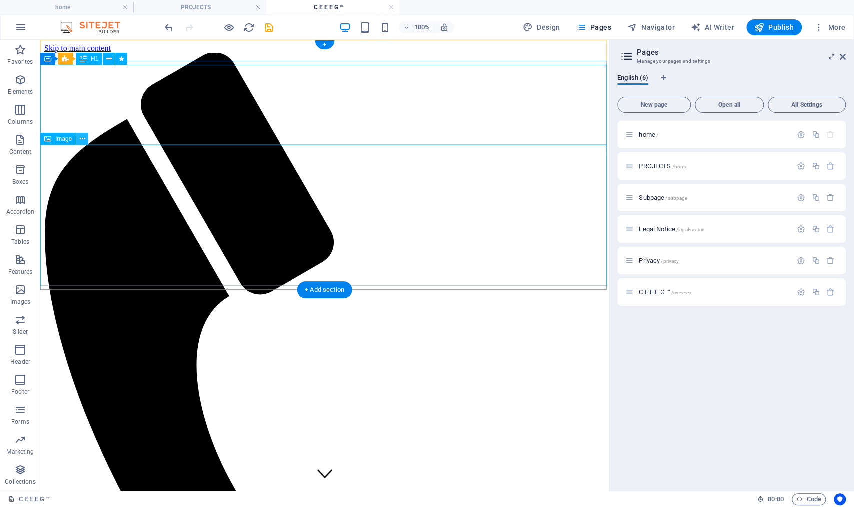
click at [79, 141] on button at bounding box center [82, 139] width 12 height 12
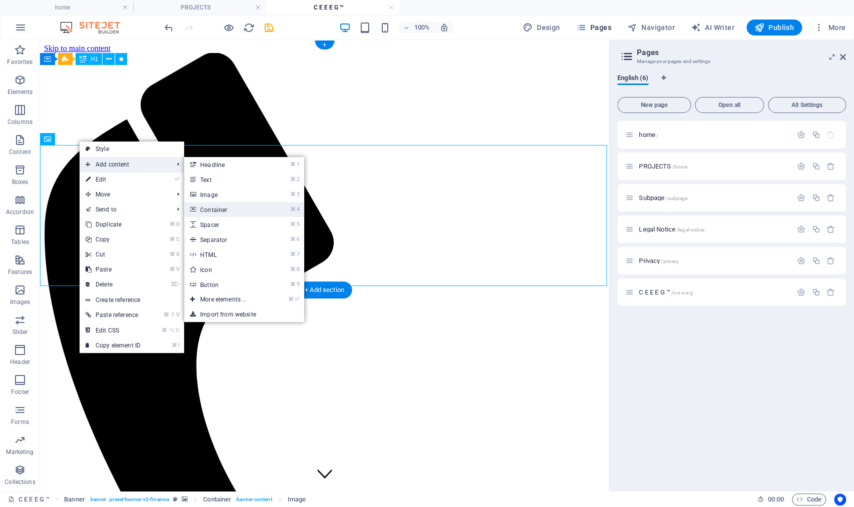
click at [237, 205] on link "⌘ 4 Container" at bounding box center [225, 209] width 83 height 15
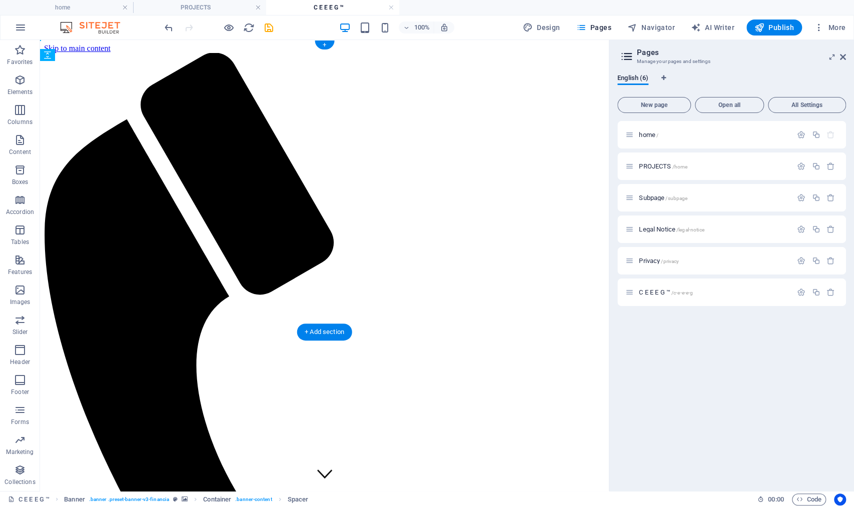
drag, startPoint x: 101, startPoint y: 318, endPoint x: 80, endPoint y: 162, distance: 158.0
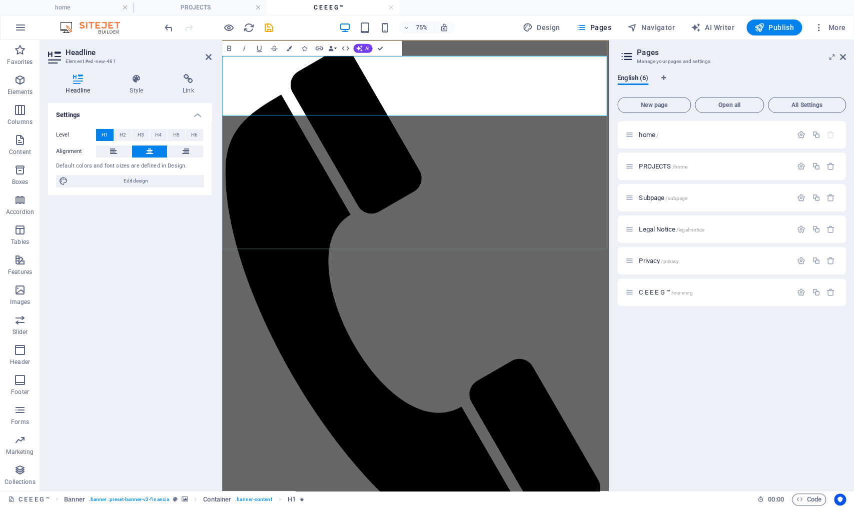
drag, startPoint x: 656, startPoint y: 132, endPoint x: 279, endPoint y: 122, distance: 377.3
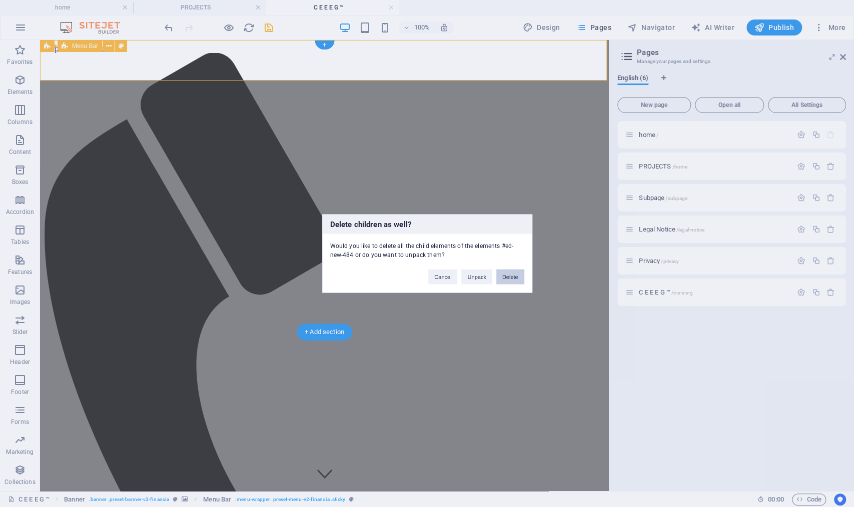
click at [506, 278] on button "Delete" at bounding box center [510, 277] width 28 height 15
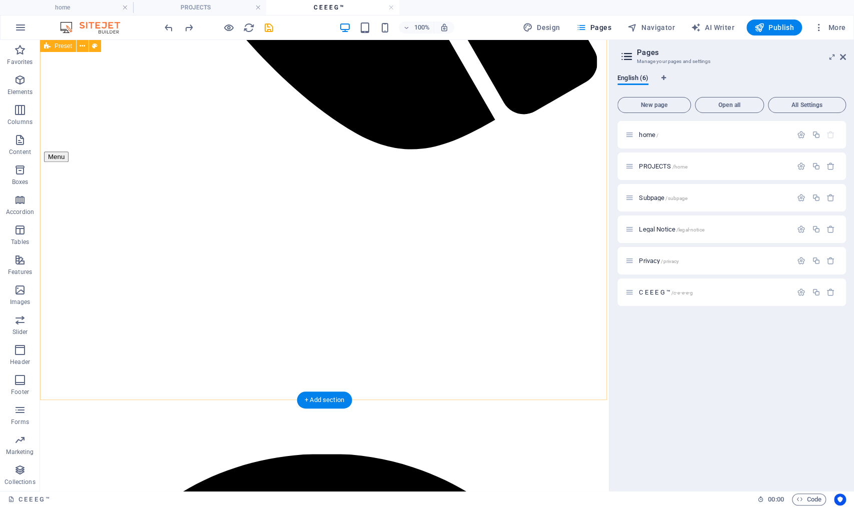
scroll to position [88, 0]
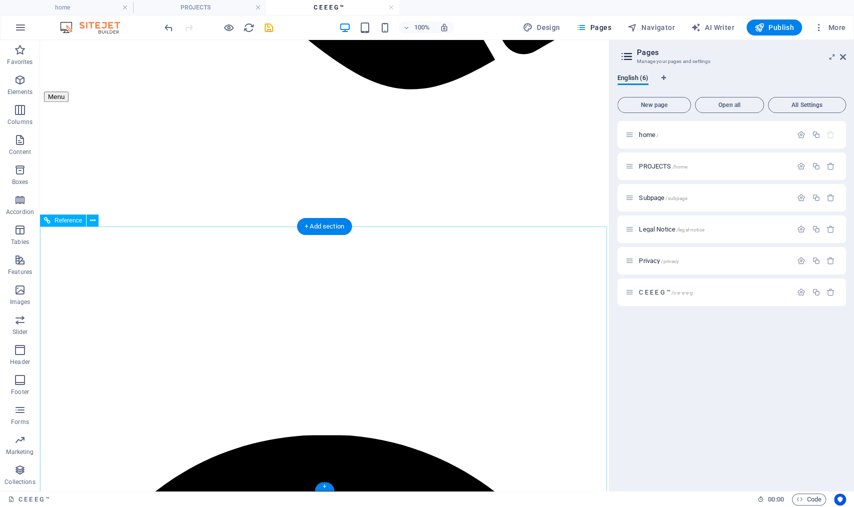
scroll to position [0, 0]
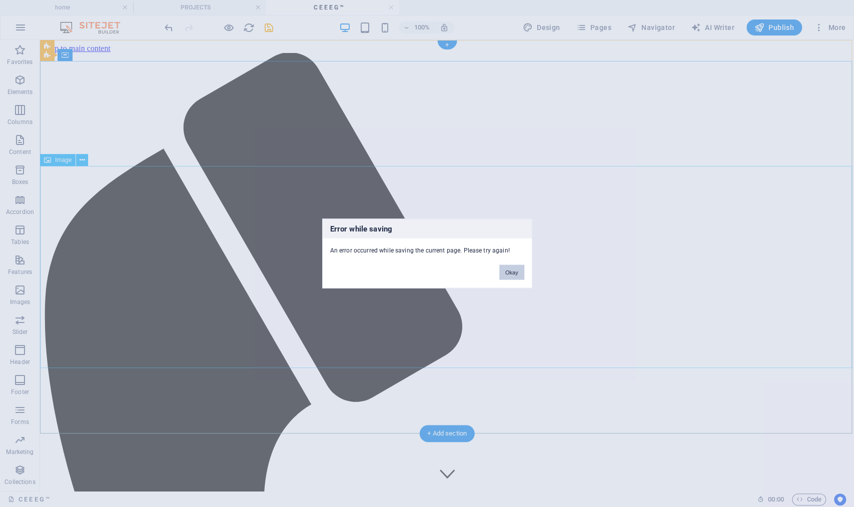
click at [509, 272] on button "Okay" at bounding box center [511, 272] width 25 height 15
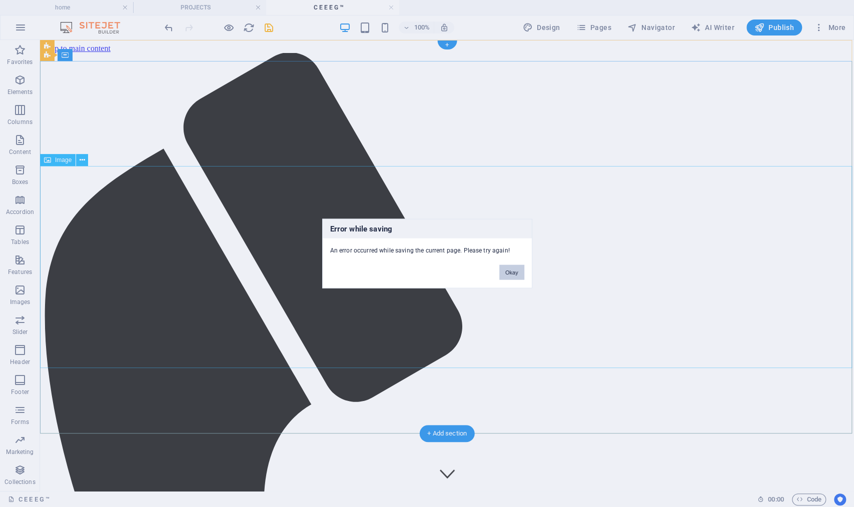
click at [512, 272] on button "Okay" at bounding box center [511, 272] width 25 height 15
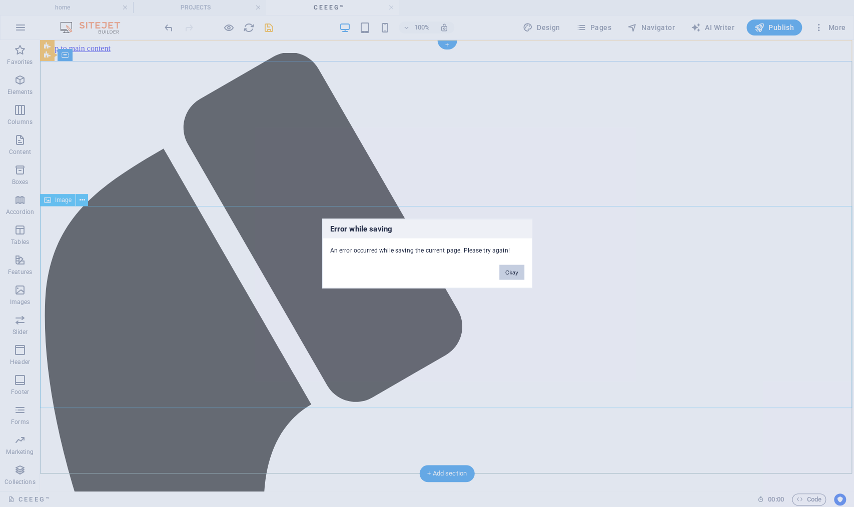
click at [507, 274] on button "Okay" at bounding box center [511, 272] width 25 height 15
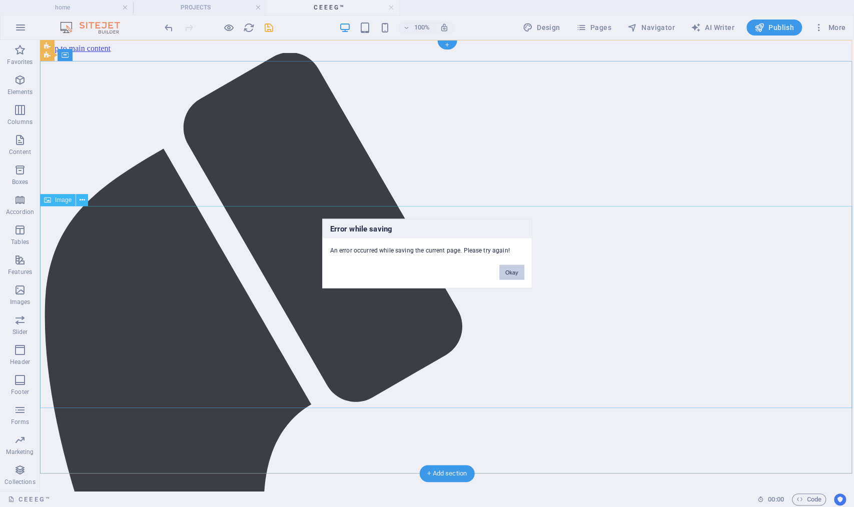
click at [514, 272] on button "Okay" at bounding box center [511, 272] width 25 height 15
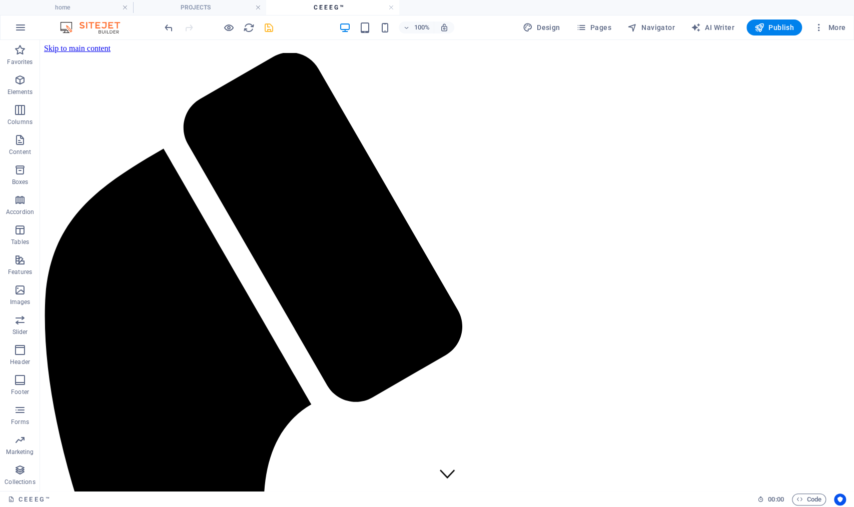
click at [268, 28] on icon "save" at bounding box center [269, 28] width 12 height 12
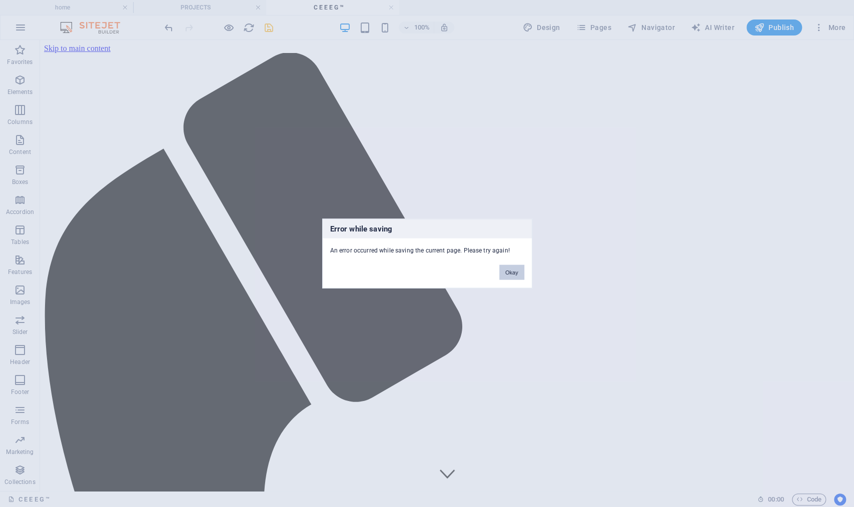
click at [509, 274] on button "Okay" at bounding box center [511, 272] width 25 height 15
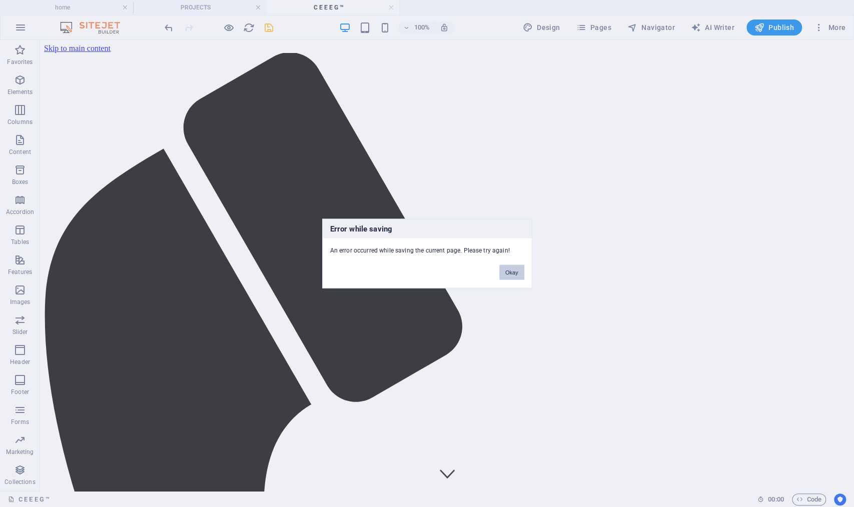
click at [509, 270] on button "Okay" at bounding box center [511, 272] width 25 height 15
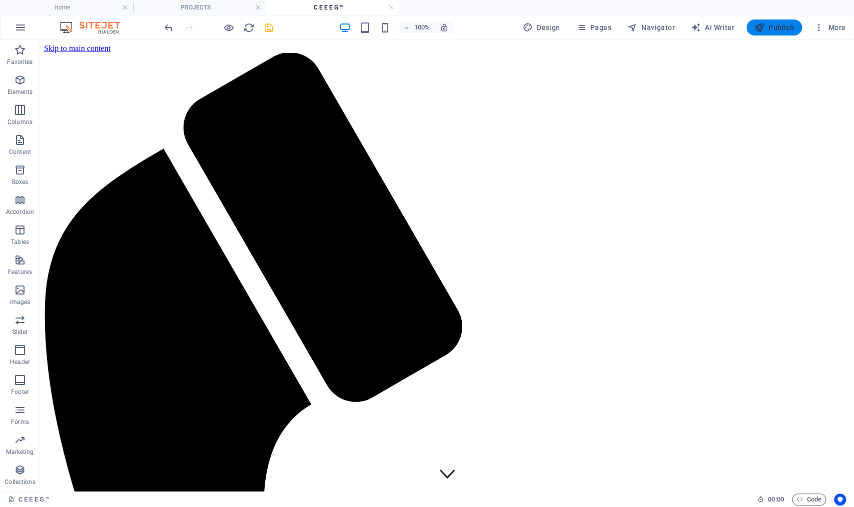
click at [783, 30] on span "Publish" at bounding box center [774, 28] width 40 height 10
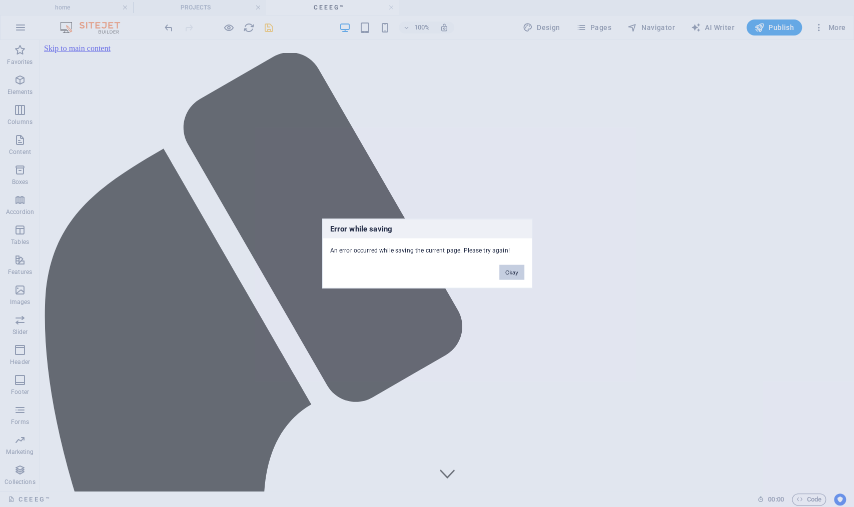
click at [519, 273] on button "Okay" at bounding box center [511, 272] width 25 height 15
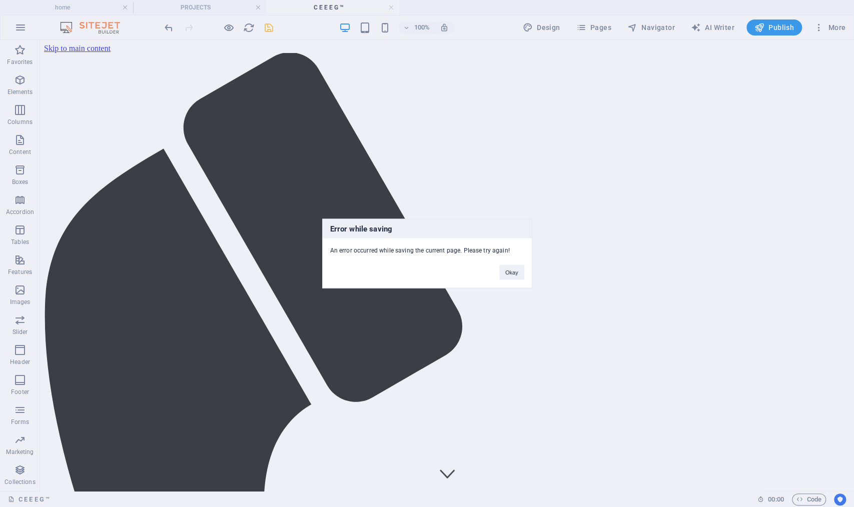
click at [523, 263] on div "Okay" at bounding box center [512, 268] width 40 height 26
click at [511, 270] on button "Okay" at bounding box center [511, 272] width 25 height 15
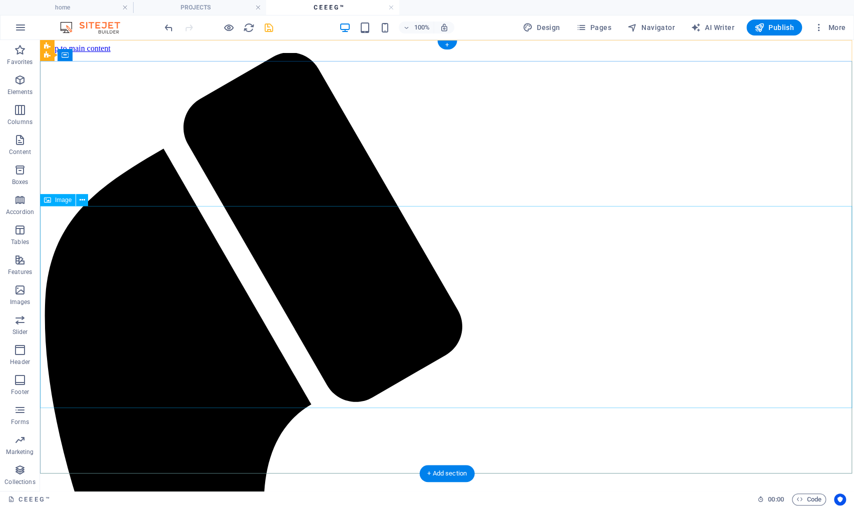
scroll to position [303, 0]
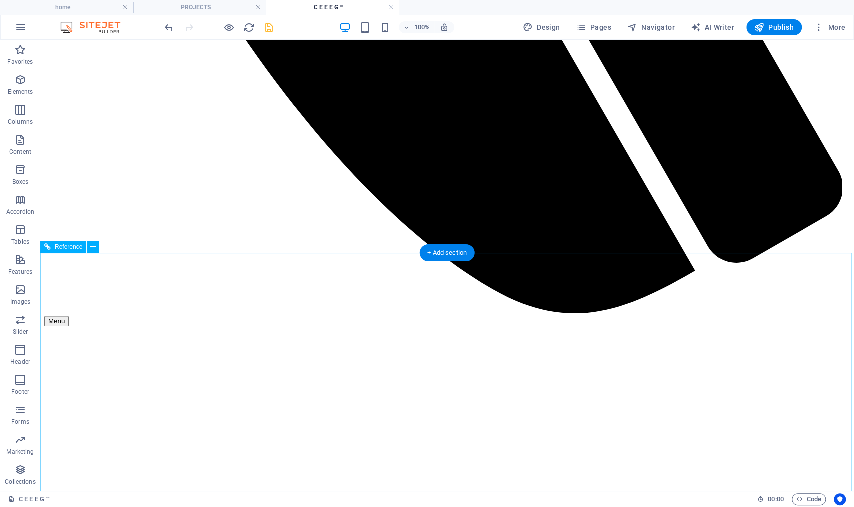
scroll to position [0, 0]
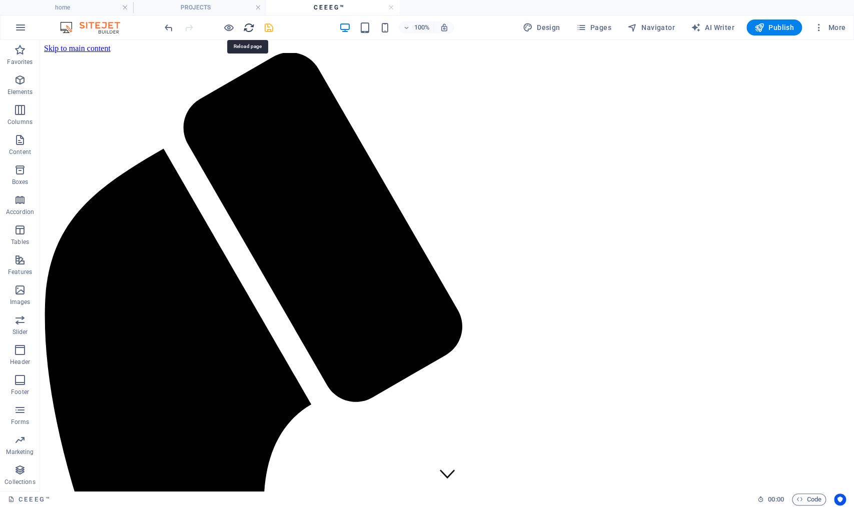
click at [250, 27] on icon "reload" at bounding box center [249, 28] width 12 height 12
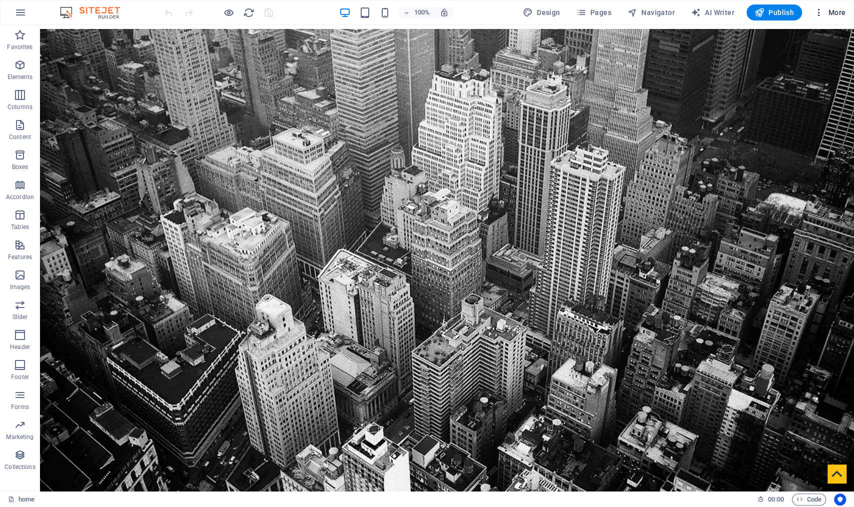
click at [0, 0] on span "More" at bounding box center [0, 0] width 0 height 0
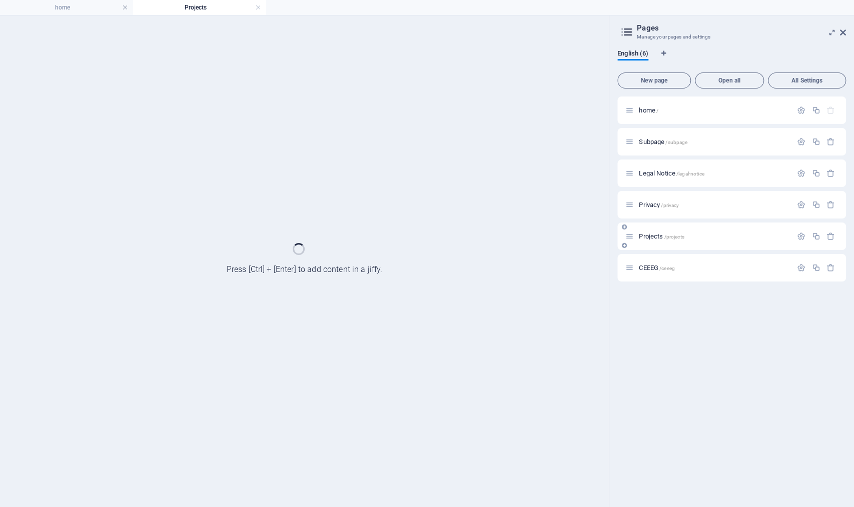
click at [0, 0] on div "Projects /projects" at bounding box center [0, 0] width 0 height 0
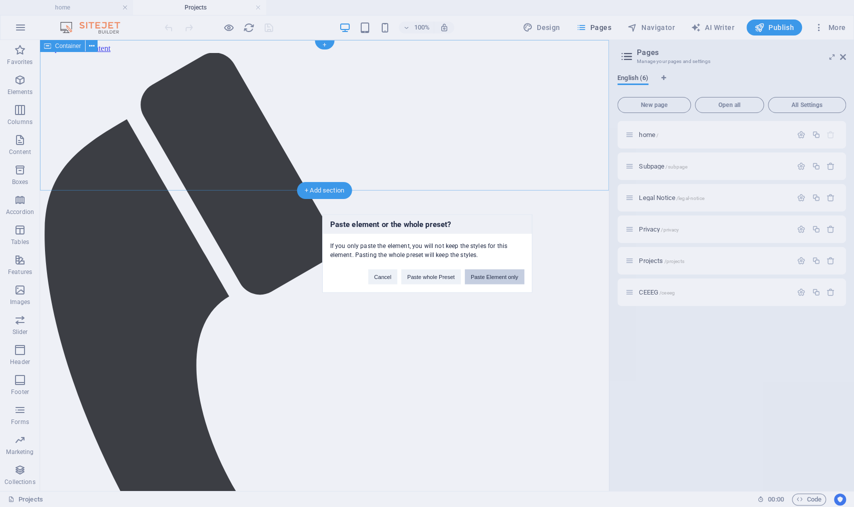
click at [490, 273] on button "Paste Element only" at bounding box center [495, 277] width 60 height 15
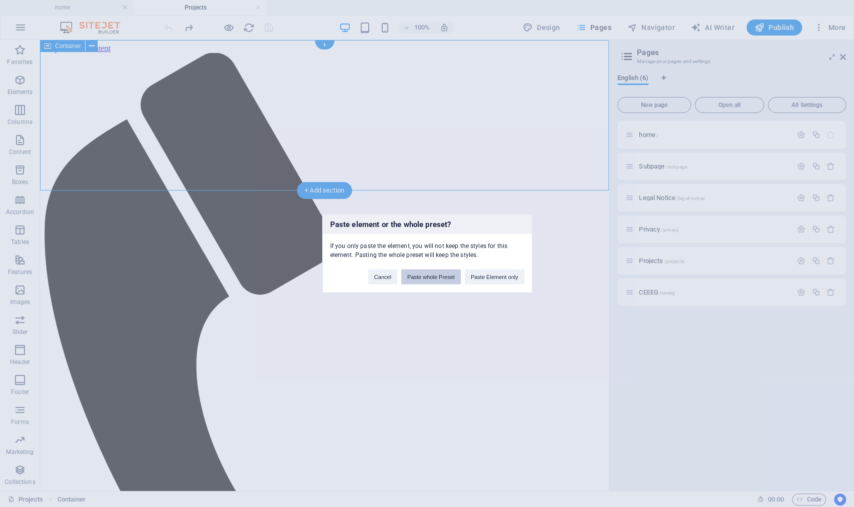
click at [440, 280] on button "Paste whole Preset" at bounding box center [431, 277] width 60 height 15
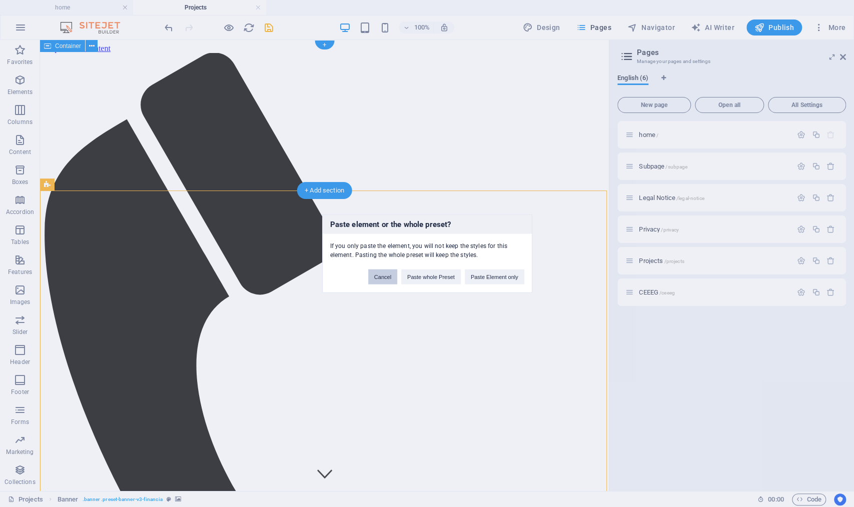
click at [384, 277] on button "Cancel" at bounding box center [382, 277] width 29 height 15
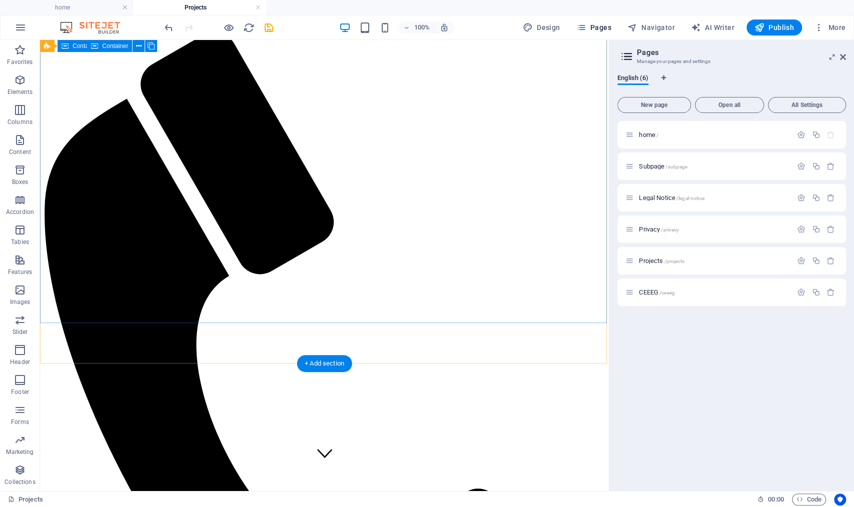
scroll to position [78, 0]
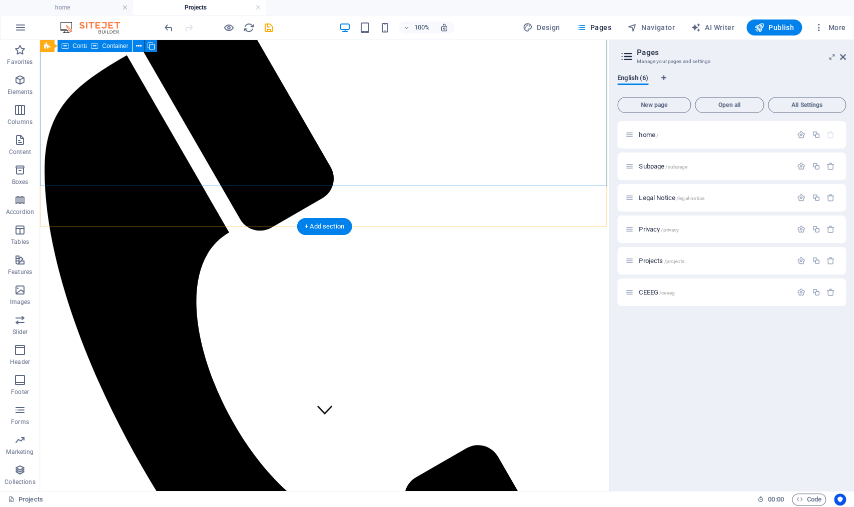
scroll to position [0, 0]
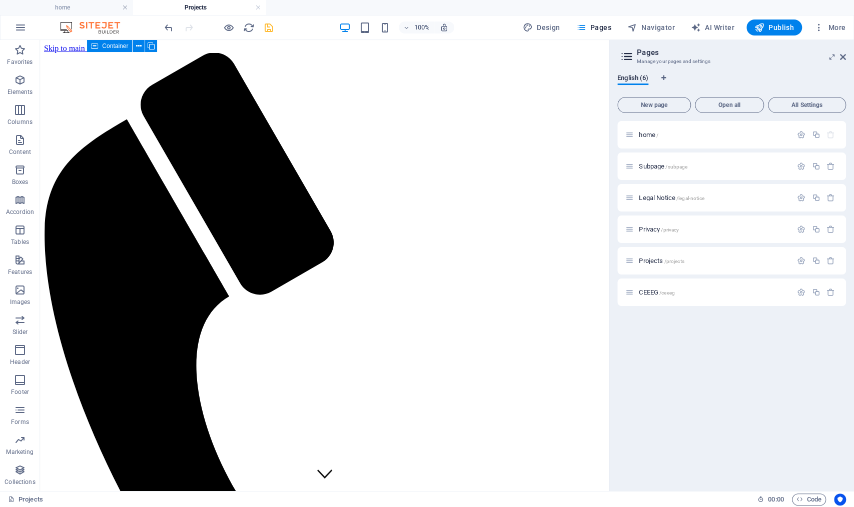
click at [0, 0] on icon "save" at bounding box center [0, 0] width 0 height 0
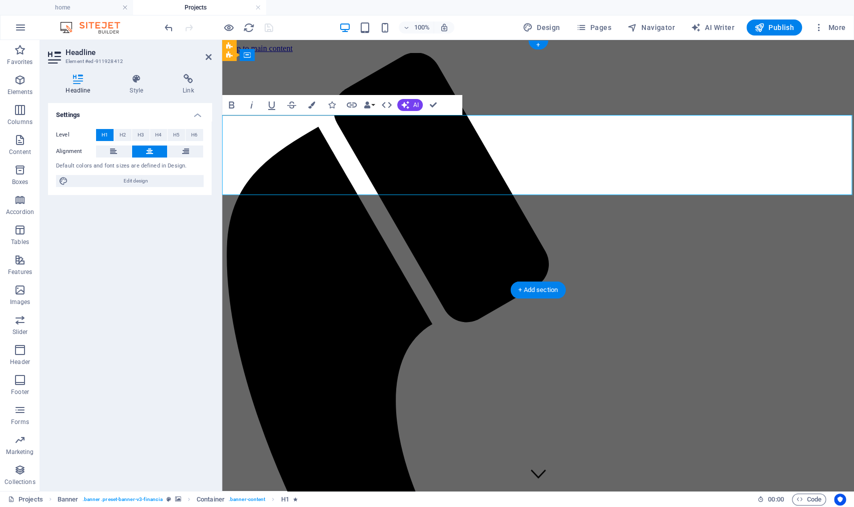
drag, startPoint x: 648, startPoint y: 145, endPoint x: 344, endPoint y: 145, distance: 304.1
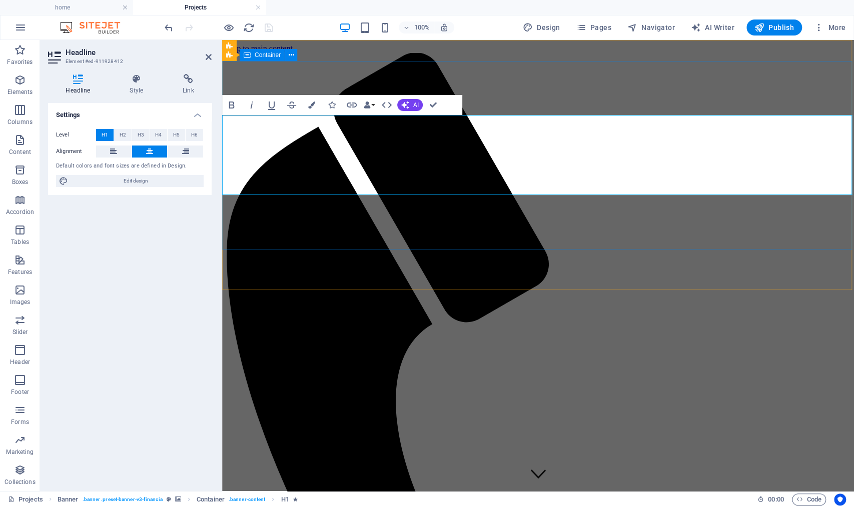
drag, startPoint x: 333, startPoint y: 178, endPoint x: 793, endPoint y: 198, distance: 460.6
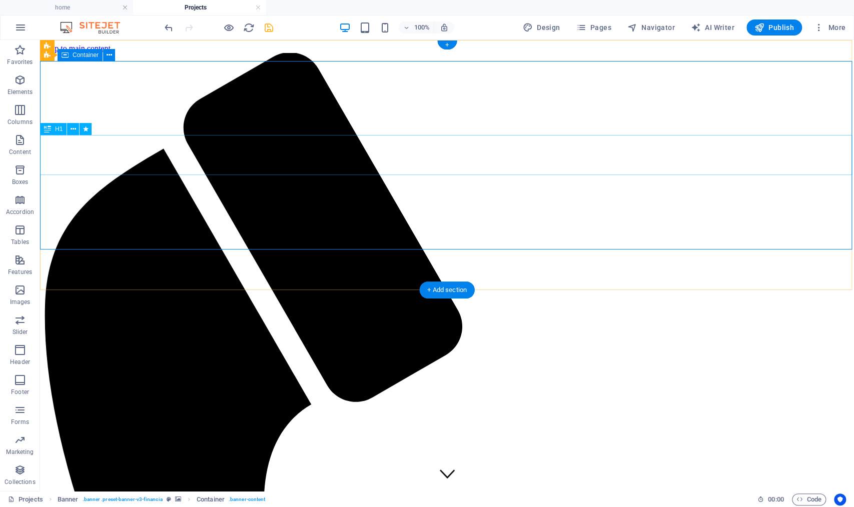
click at [76, 129] on icon at bounding box center [74, 129] width 6 height 11
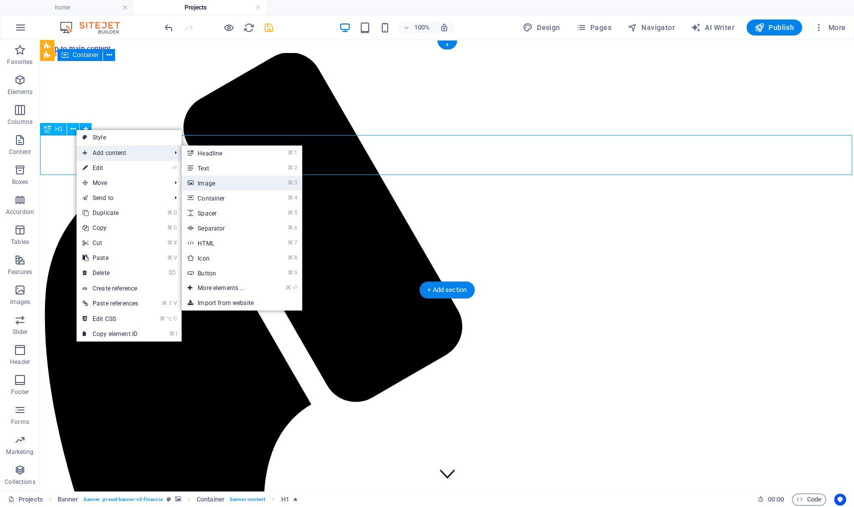
click at [224, 184] on link "⌘ 3 Image" at bounding box center [223, 183] width 83 height 15
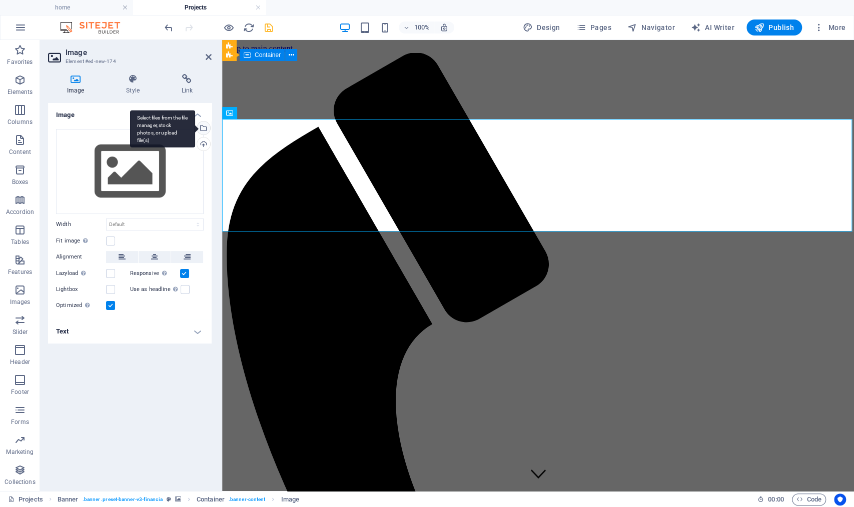
click at [207, 128] on div "Select files from the file manager, stock photos, or upload file(s)" at bounding box center [202, 129] width 15 height 15
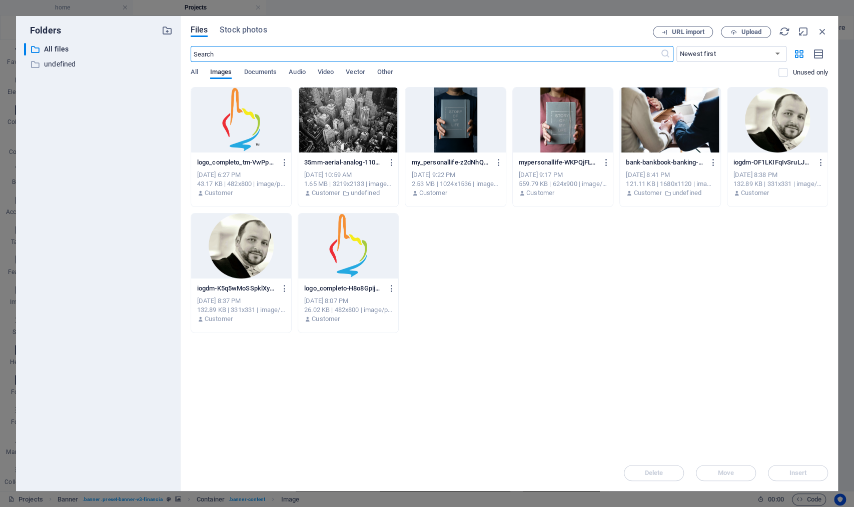
click at [259, 142] on div at bounding box center [241, 120] width 100 height 65
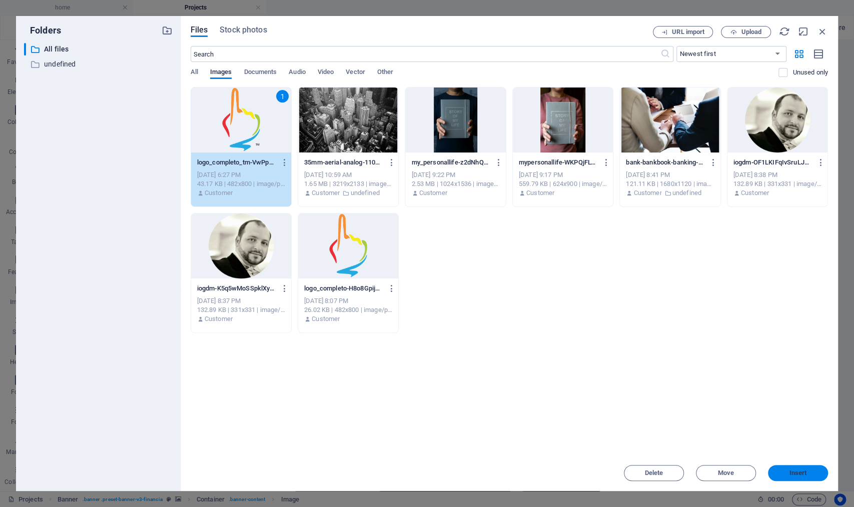
click at [812, 479] on button "Insert" at bounding box center [798, 473] width 60 height 16
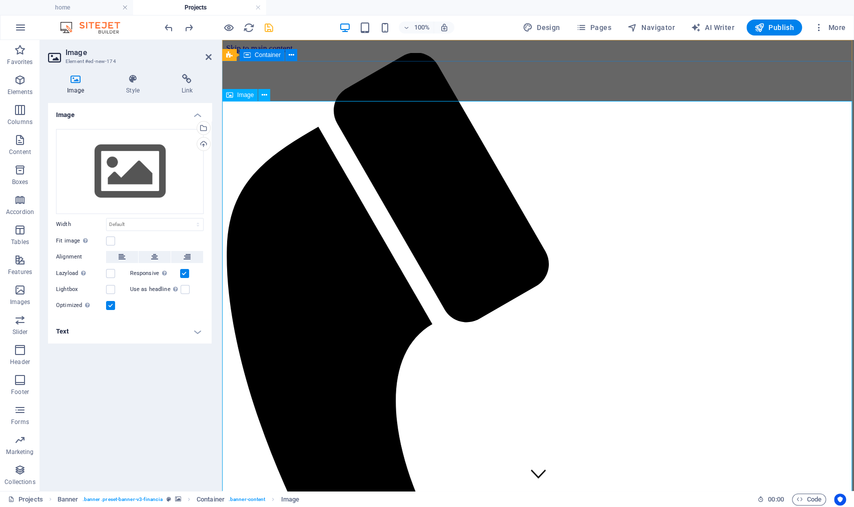
click at [184, 406] on div "Image Drag files here, click to choose files or select files from Files or our …" at bounding box center [130, 293] width 164 height 380
click at [177, 177] on div "Drag files here, click to choose files or select files from Files or our free s…" at bounding box center [130, 171] width 148 height 85
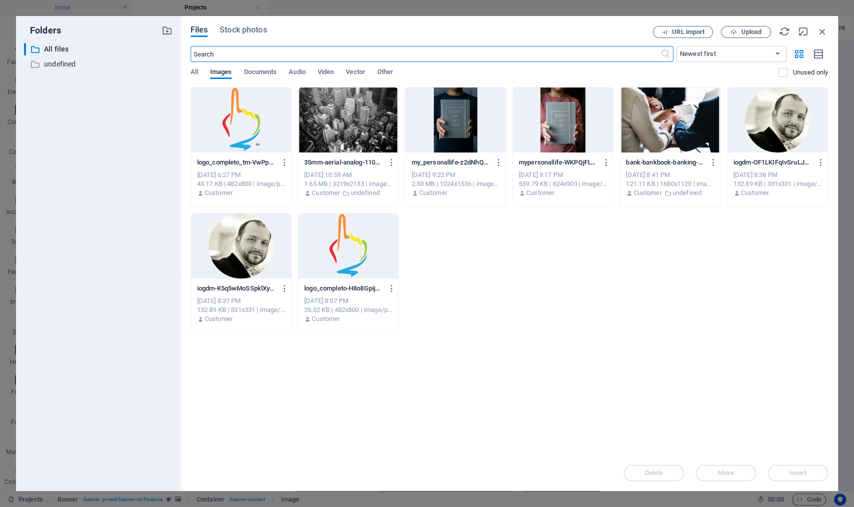
click at [691, 418] on div "Drop files here to upload them instantly logo_completo_tm-VwPpGrC_oiyDASZubXAAF…" at bounding box center [509, 271] width 637 height 368
click at [821, 33] on icon "button" at bounding box center [822, 31] width 11 height 11
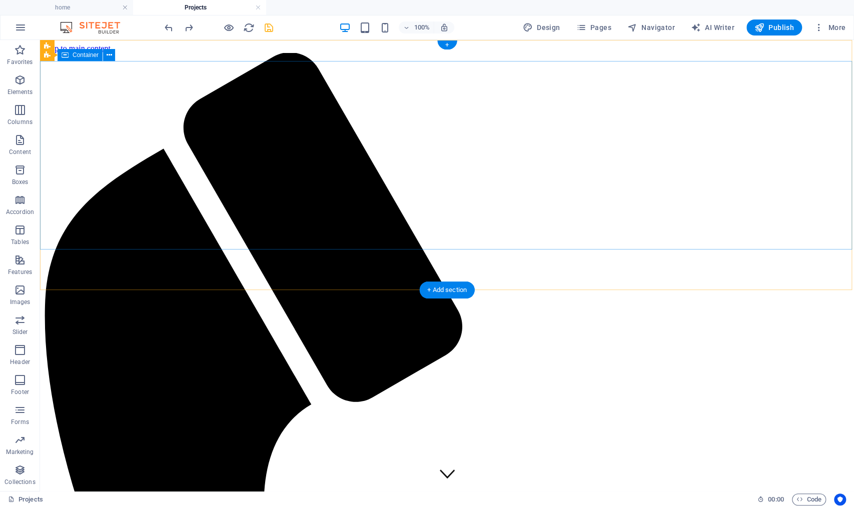
drag, startPoint x: 472, startPoint y: 266, endPoint x: 434, endPoint y: 193, distance: 82.6
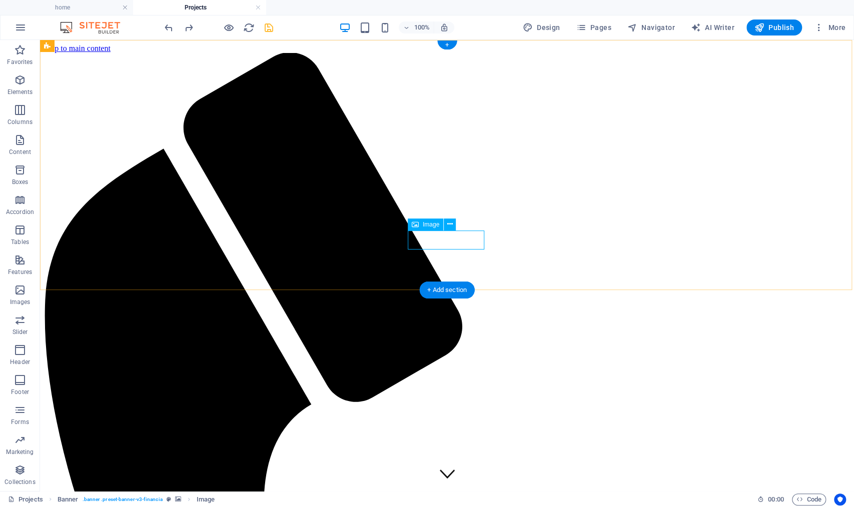
select select "%"
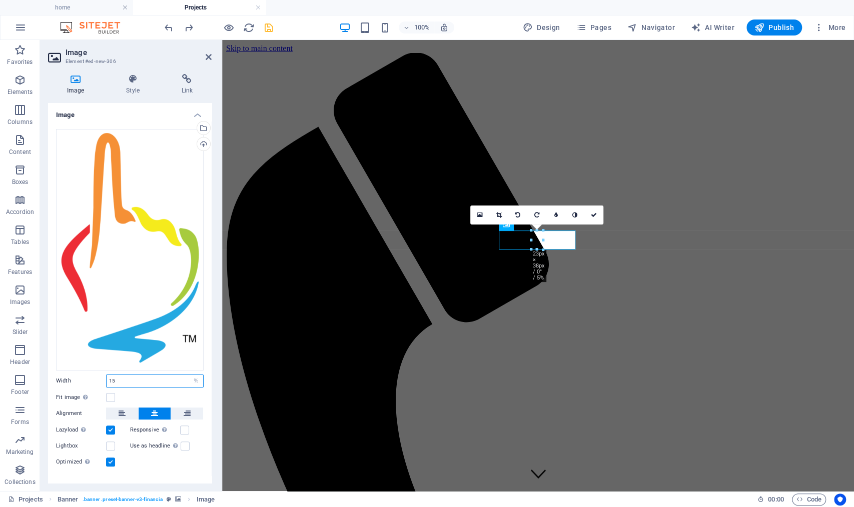
drag, startPoint x: 118, startPoint y: 375, endPoint x: 75, endPoint y: 373, distance: 43.0
click at [75, 375] on div "Width 15 Default auto px rem % em vh vw" at bounding box center [130, 381] width 148 height 13
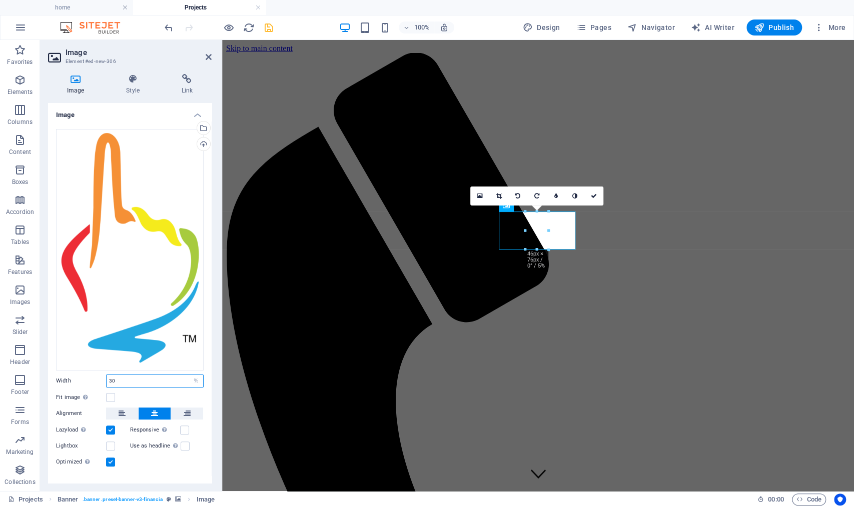
drag, startPoint x: 123, startPoint y: 375, endPoint x: 56, endPoint y: 375, distance: 67.0
click at [63, 375] on div "Width 30 Default auto px rem % em vh vw" at bounding box center [130, 381] width 148 height 13
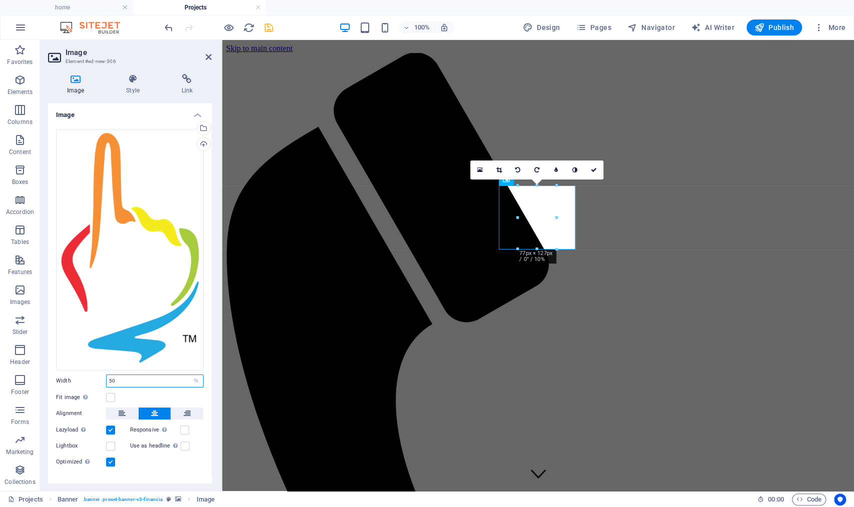
drag, startPoint x: 121, startPoint y: 373, endPoint x: 85, endPoint y: 371, distance: 36.6
click at [86, 375] on div "Width 50 Default auto px rem % em vh vw" at bounding box center [130, 381] width 148 height 13
type input "100"
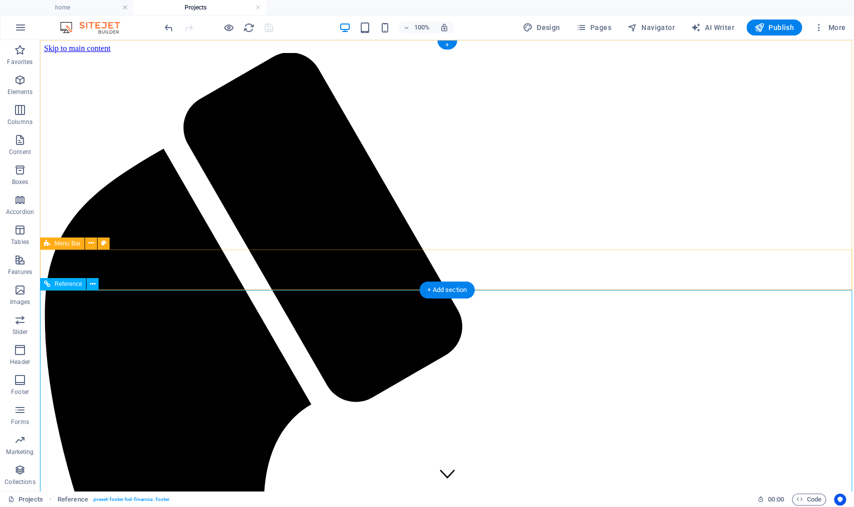
click at [67, 285] on span "Reference" at bounding box center [69, 284] width 28 height 6
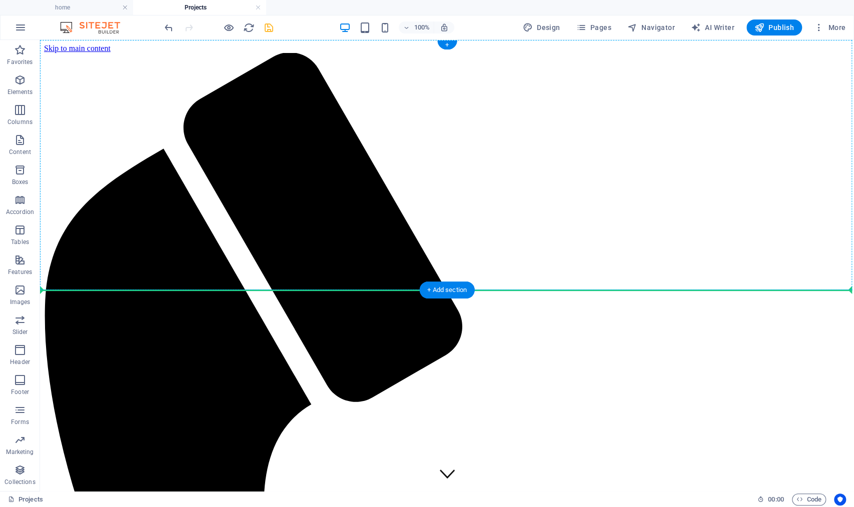
drag, startPoint x: 103, startPoint y: 342, endPoint x: 90, endPoint y: 290, distance: 54.1
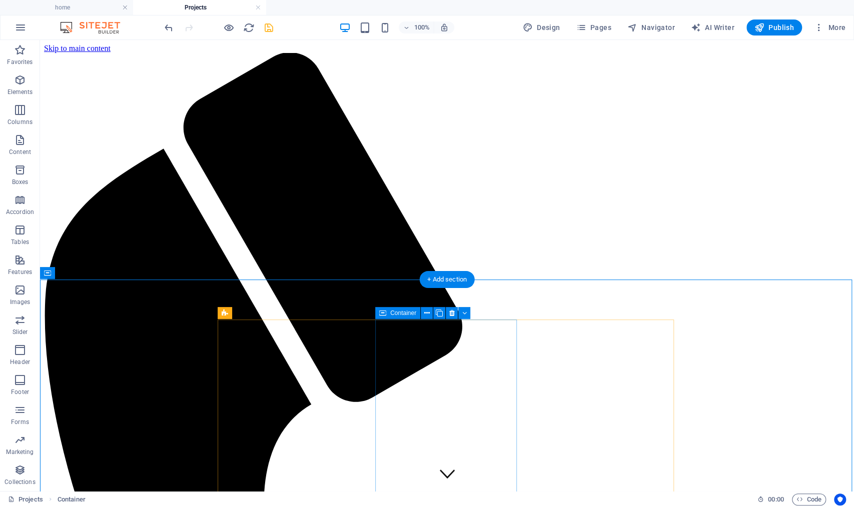
scroll to position [56, 0]
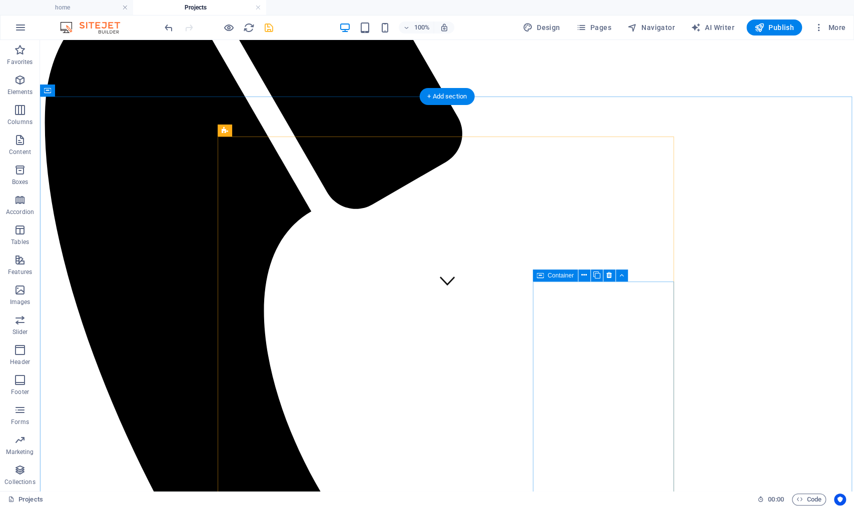
scroll to position [325, 0]
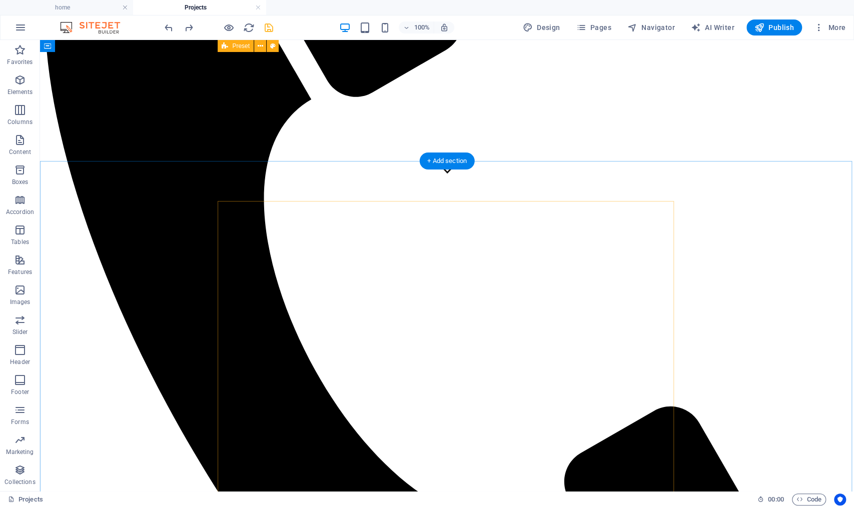
scroll to position [129, 0]
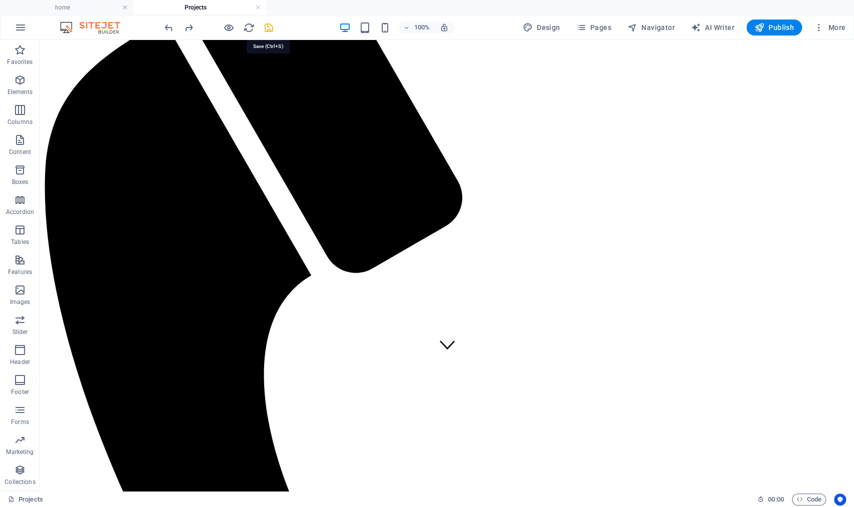
click at [263, 30] on icon "save" at bounding box center [269, 28] width 12 height 12
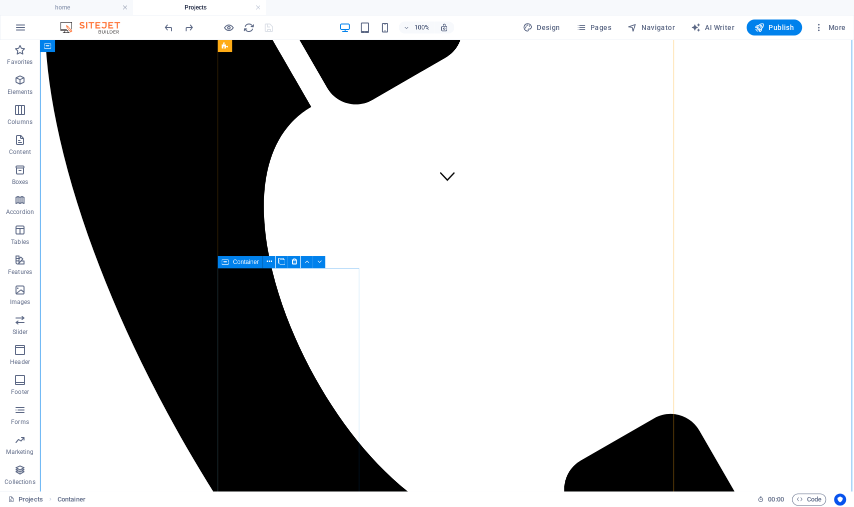
scroll to position [6, 0]
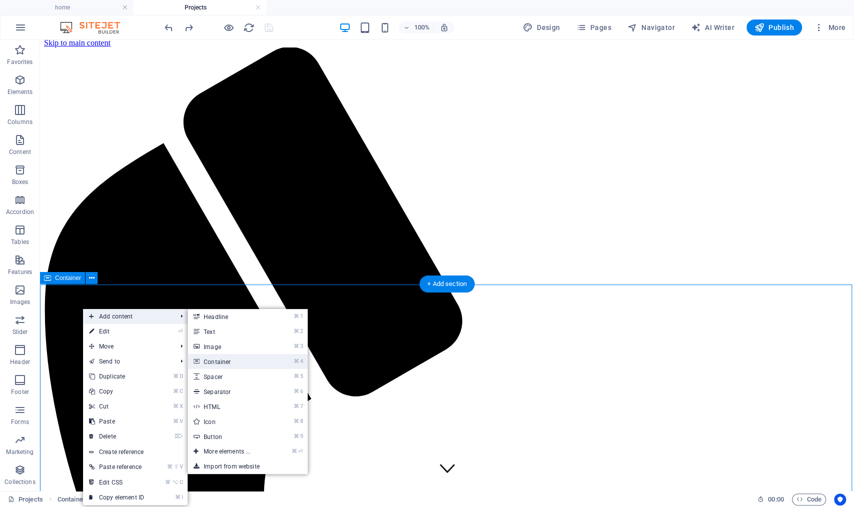
click at [247, 360] on link "⌘ 4 Container" at bounding box center [229, 361] width 83 height 15
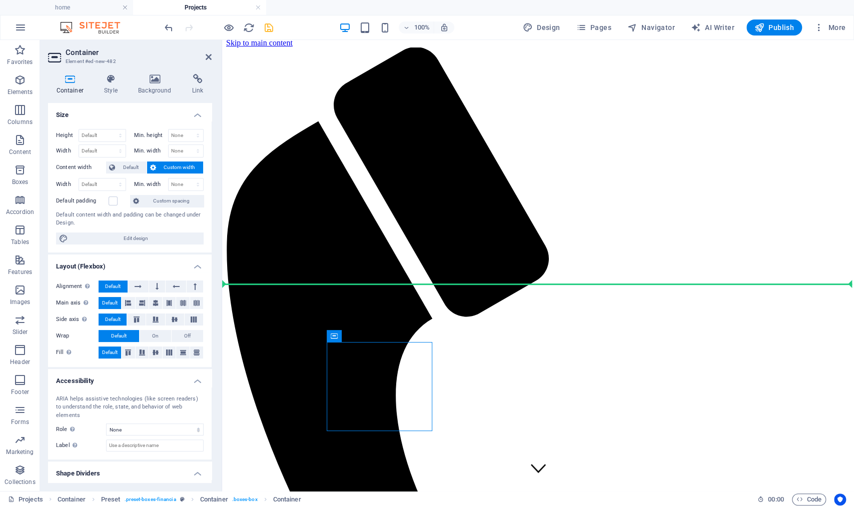
drag, startPoint x: 558, startPoint y: 374, endPoint x: 344, endPoint y: 307, distance: 224.3
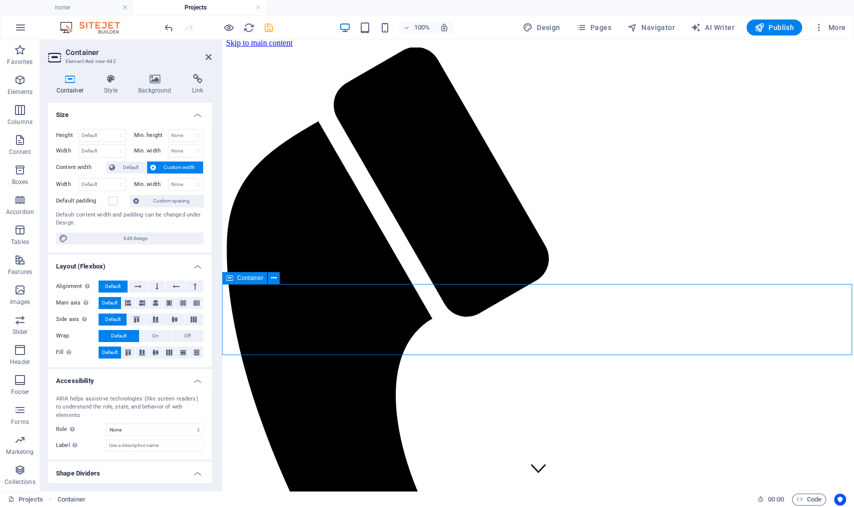
click at [16, 261] on icon "button" at bounding box center [20, 260] width 12 height 12
click at [0, 0] on icon "button" at bounding box center [0, 0] width 0 height 0
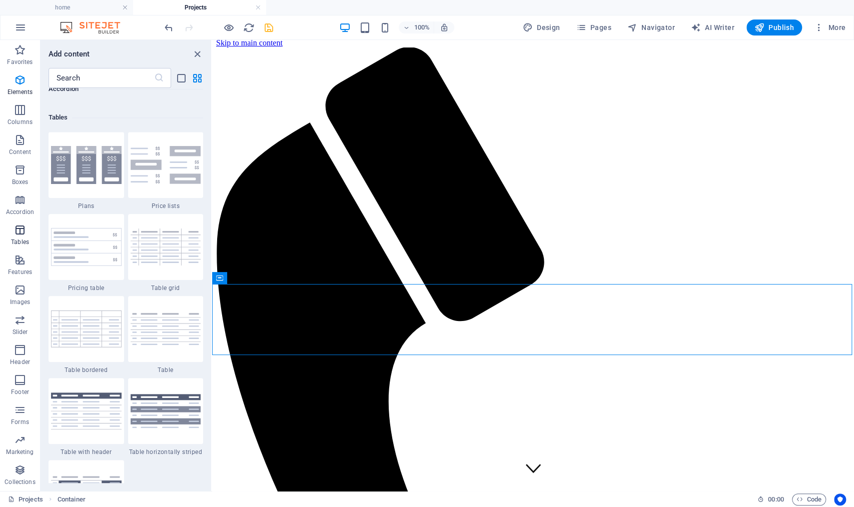
scroll to position [3546, 0]
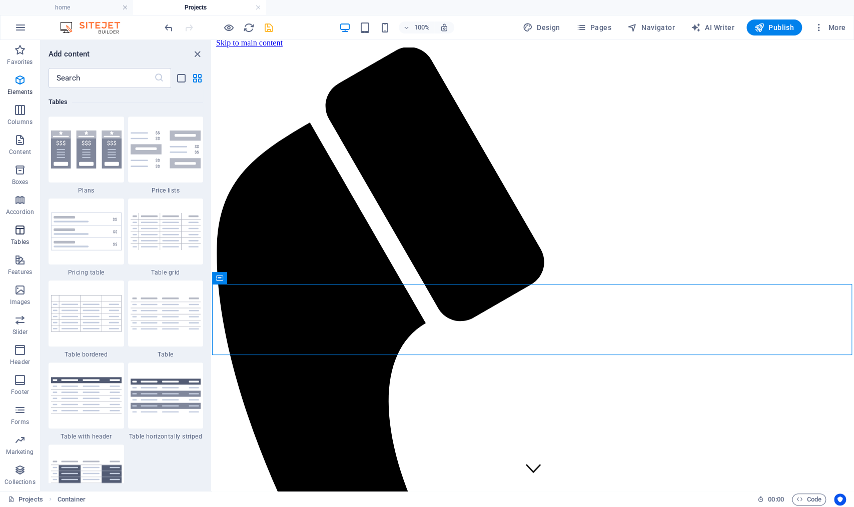
click at [0, 0] on icon "button" at bounding box center [0, 0] width 0 height 0
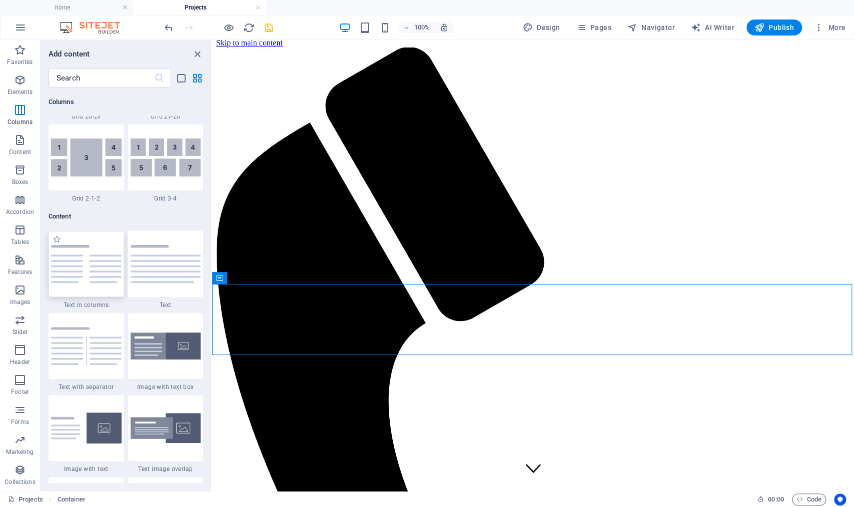
scroll to position [1742, 0]
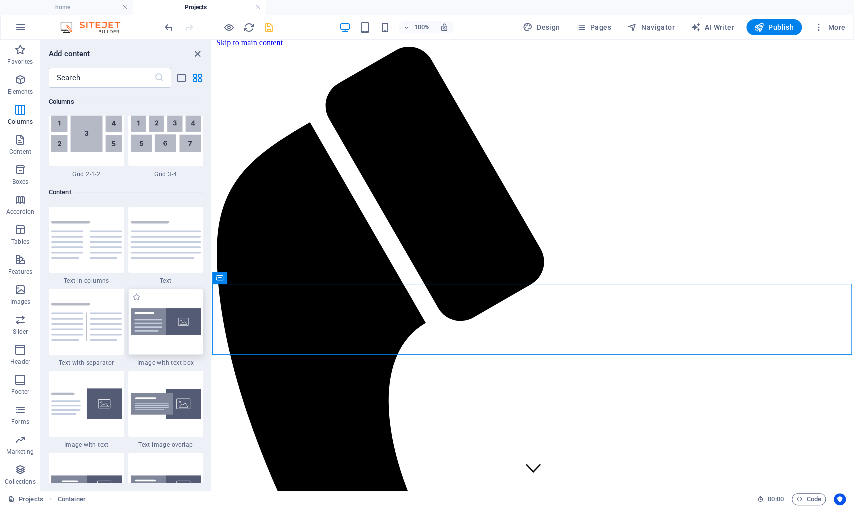
click at [154, 316] on img at bounding box center [166, 322] width 71 height 27
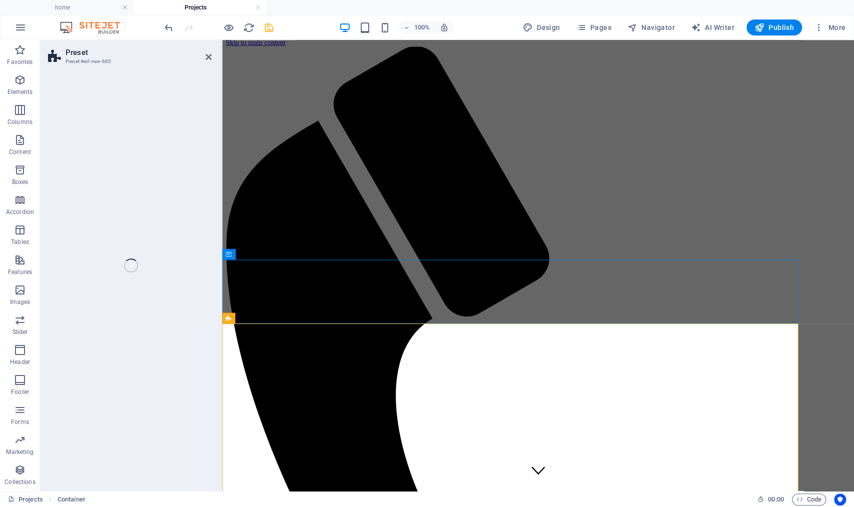
select select "rem"
select select "px"
select select "preset-text-with-image-v4-boxed"
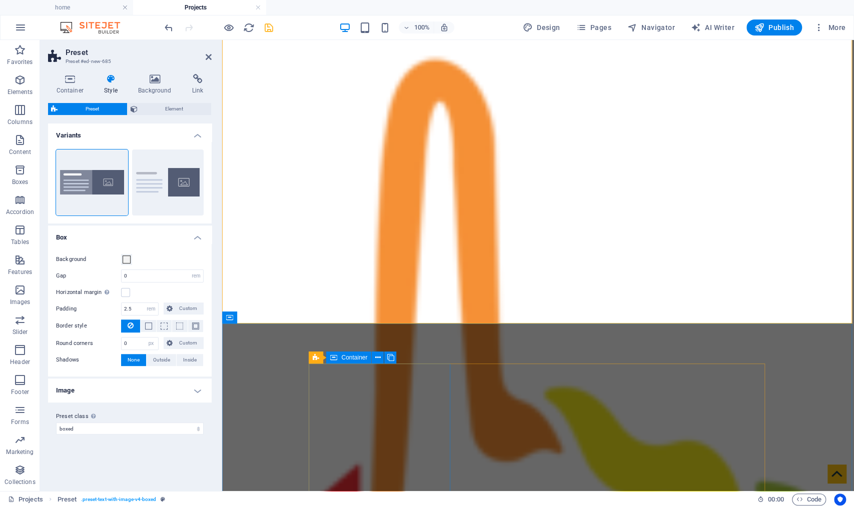
scroll to position [346, 0]
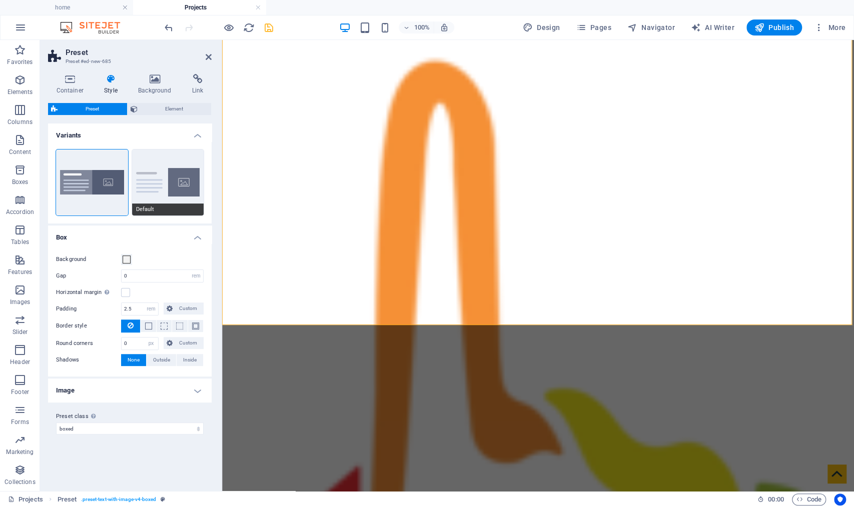
click at [137, 181] on button "Default" at bounding box center [168, 183] width 72 height 66
type input "2"
type input "0"
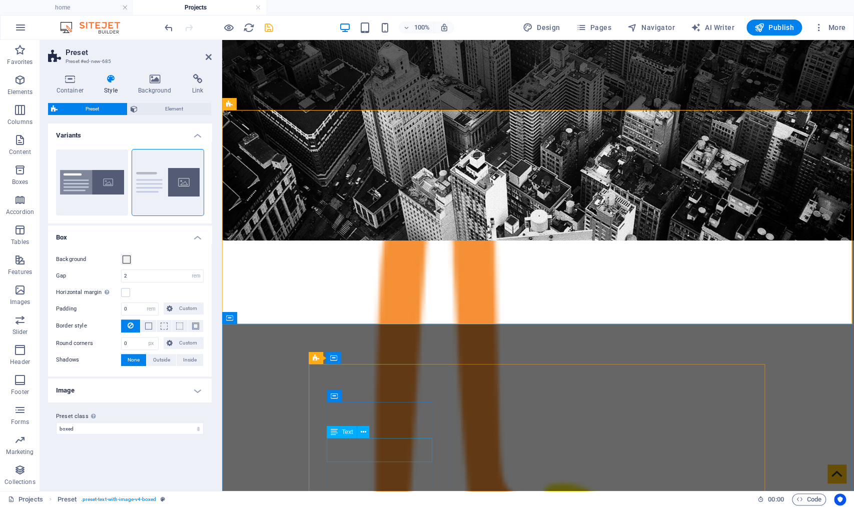
scroll to position [273, 0]
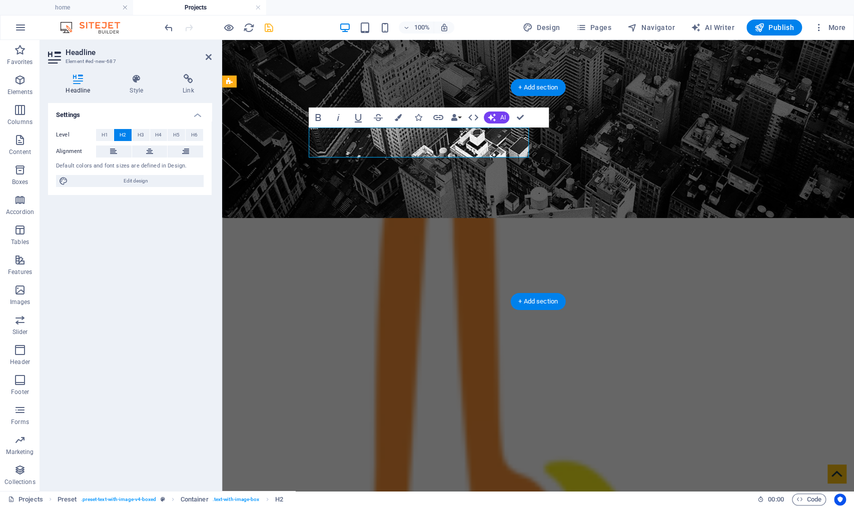
scroll to position [0, 2]
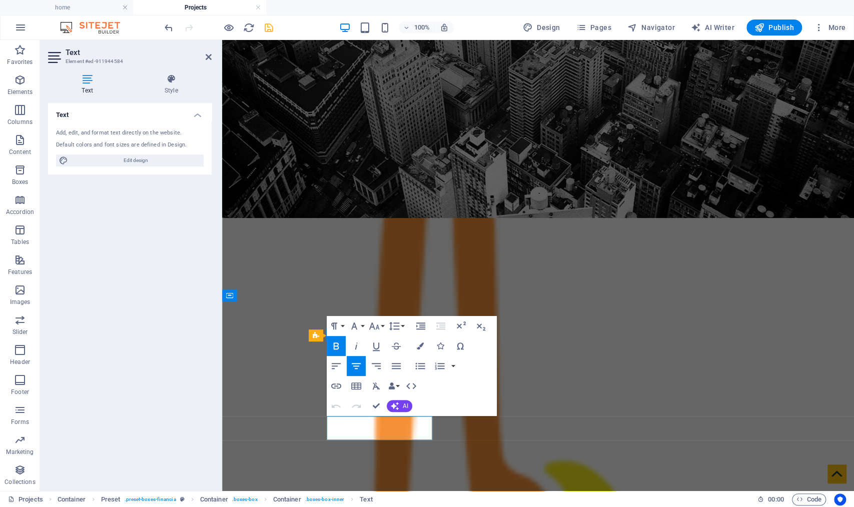
copy p "Connected Everything, Everyone, Everywhere Globally"
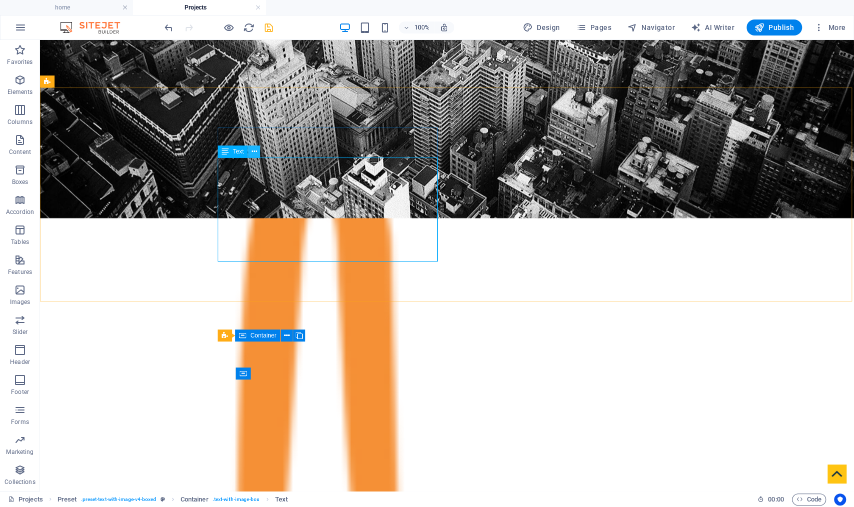
click at [250, 152] on button at bounding box center [254, 152] width 12 height 12
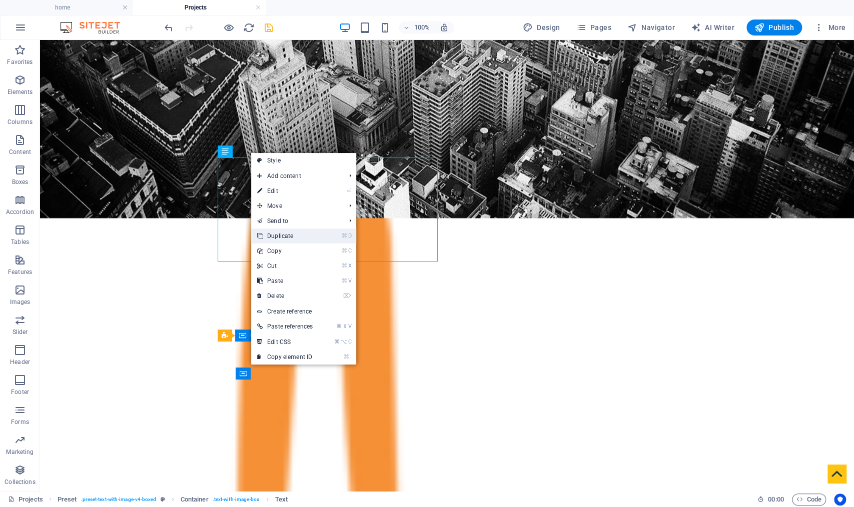
click at [291, 229] on link "⌘ D Duplicate" at bounding box center [285, 236] width 68 height 15
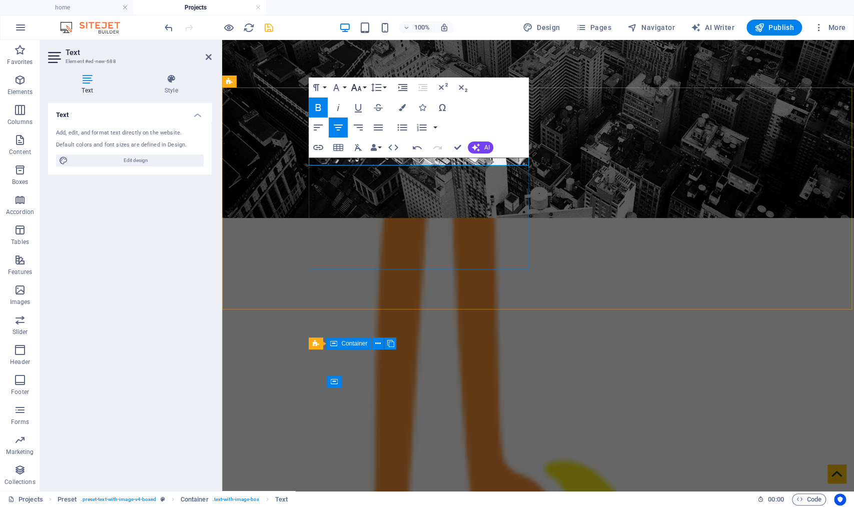
click at [361, 86] on icon "button" at bounding box center [356, 88] width 12 height 12
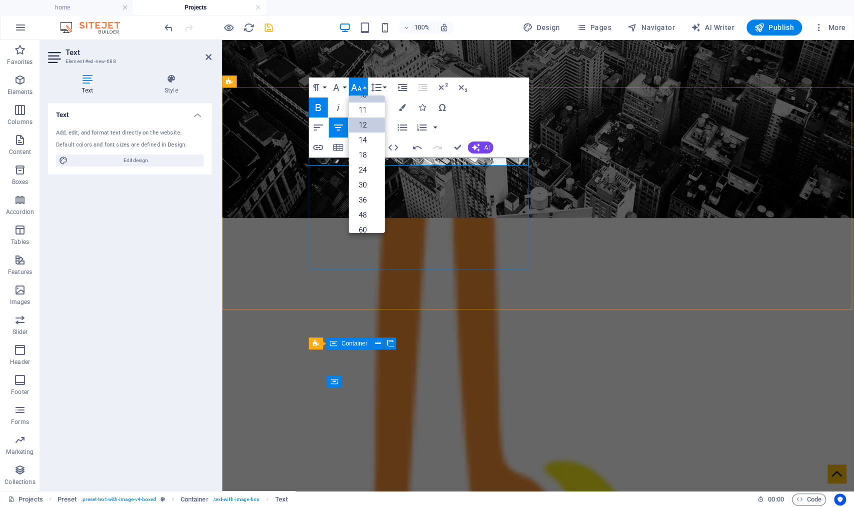
click at [365, 125] on link "12" at bounding box center [367, 125] width 36 height 15
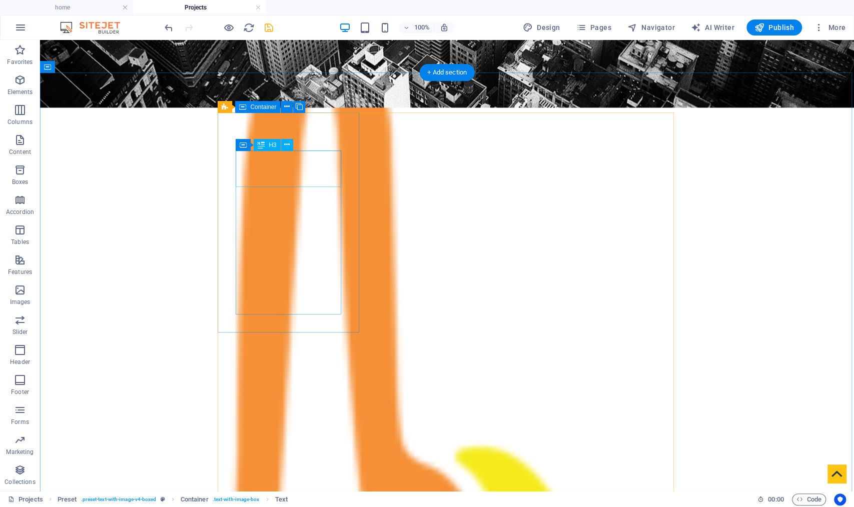
scroll to position [510, 0]
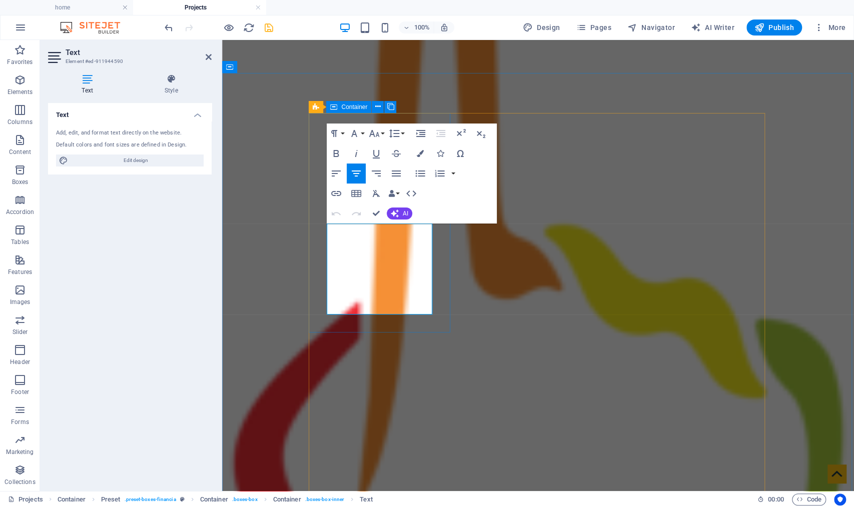
copy span "The global digital framework that connects people, businesses, and institutions…"
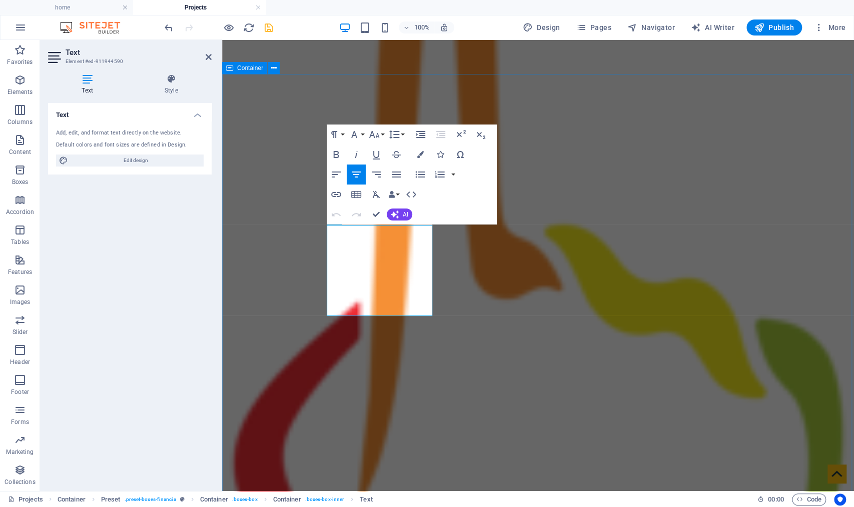
scroll to position [222, 0]
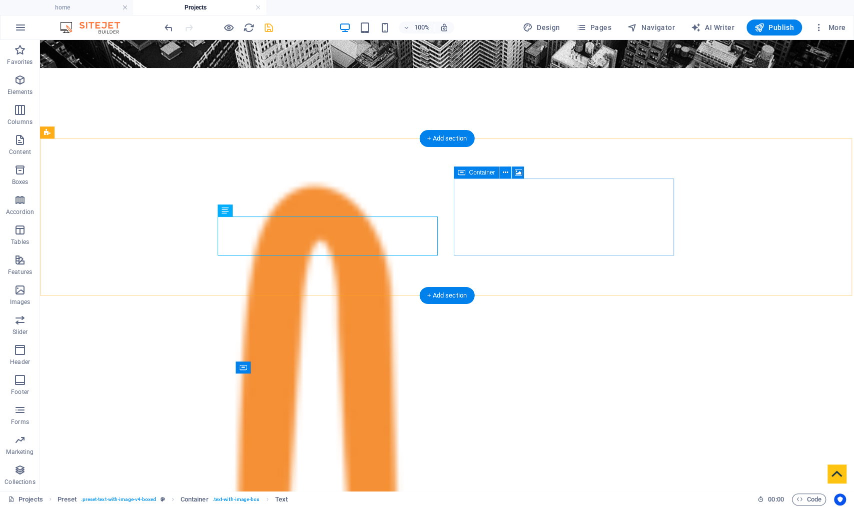
scroll to position [223, 0]
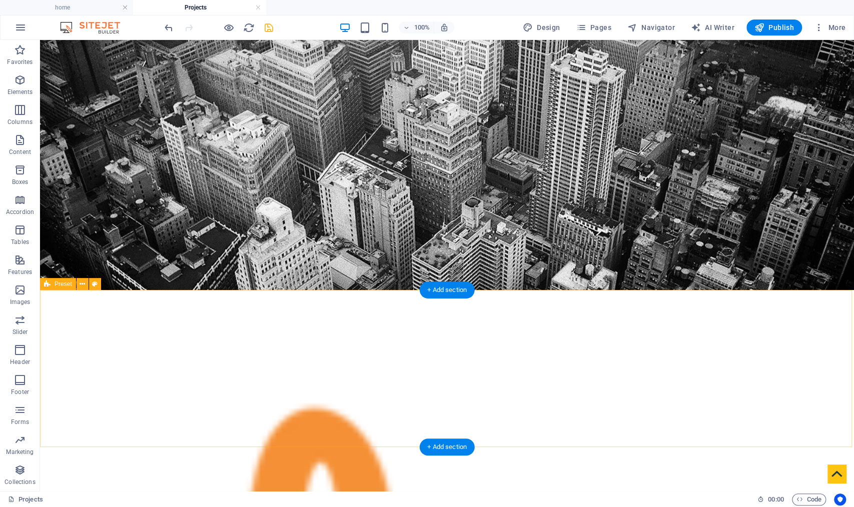
scroll to position [236, 0]
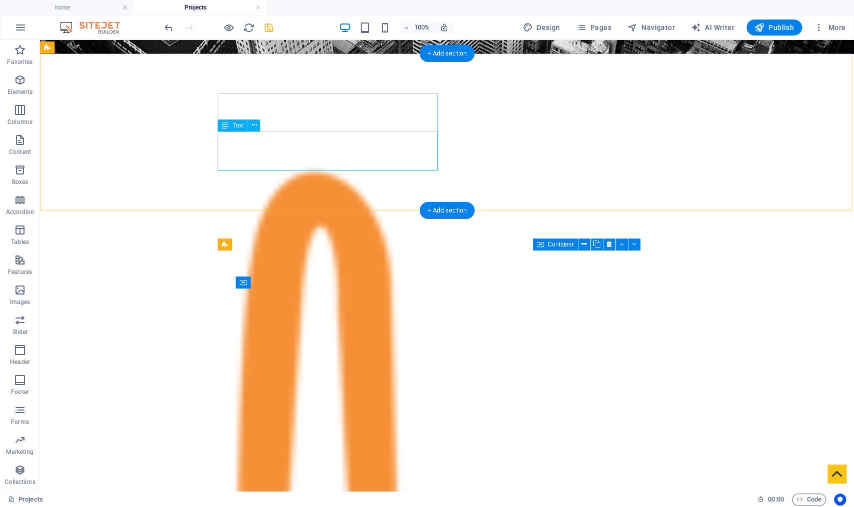
click at [253, 127] on icon at bounding box center [255, 125] width 6 height 11
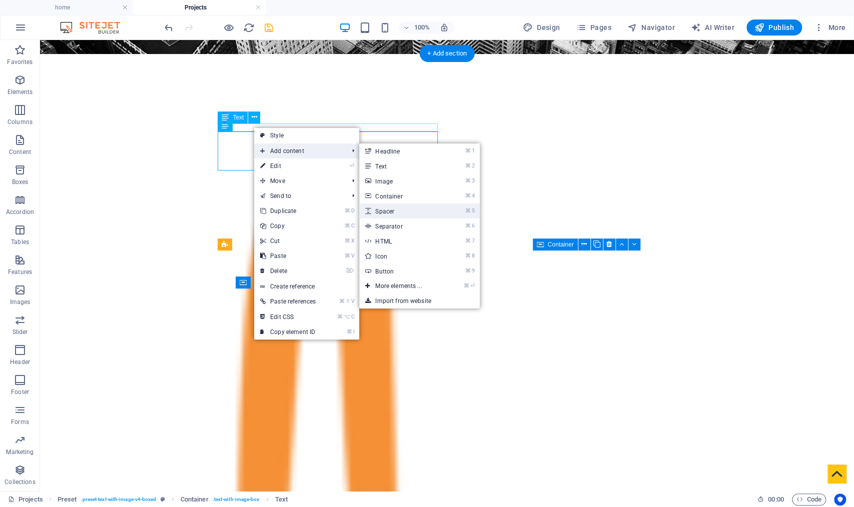
click at [411, 215] on link "⌘ 5 Spacer" at bounding box center [400, 211] width 83 height 15
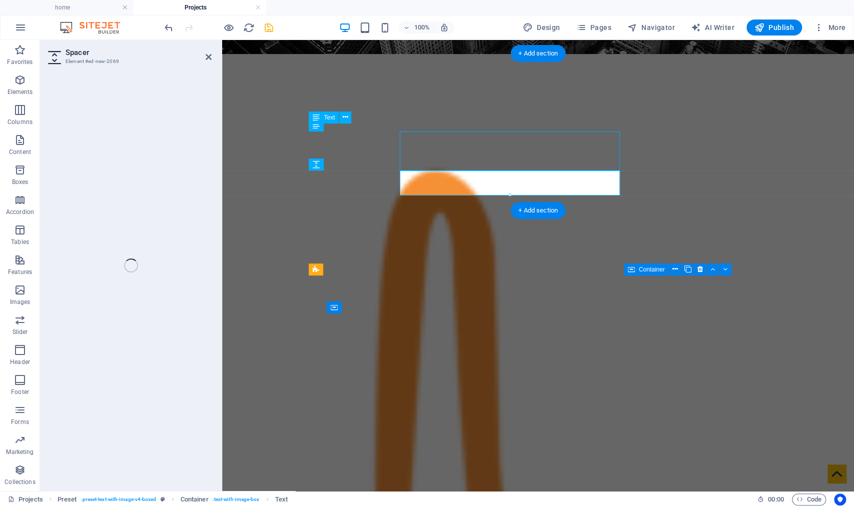
select select "px"
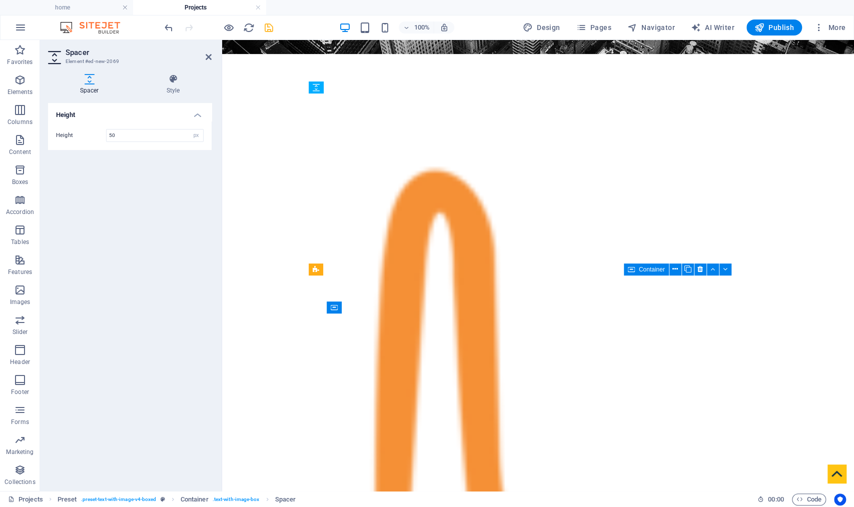
drag, startPoint x: 538, startPoint y: 202, endPoint x: 319, endPoint y: 133, distance: 230.2
drag, startPoint x: 317, startPoint y: 158, endPoint x: 318, endPoint y: 150, distance: 7.6
drag, startPoint x: 547, startPoint y: 204, endPoint x: 391, endPoint y: 149, distance: 165.5
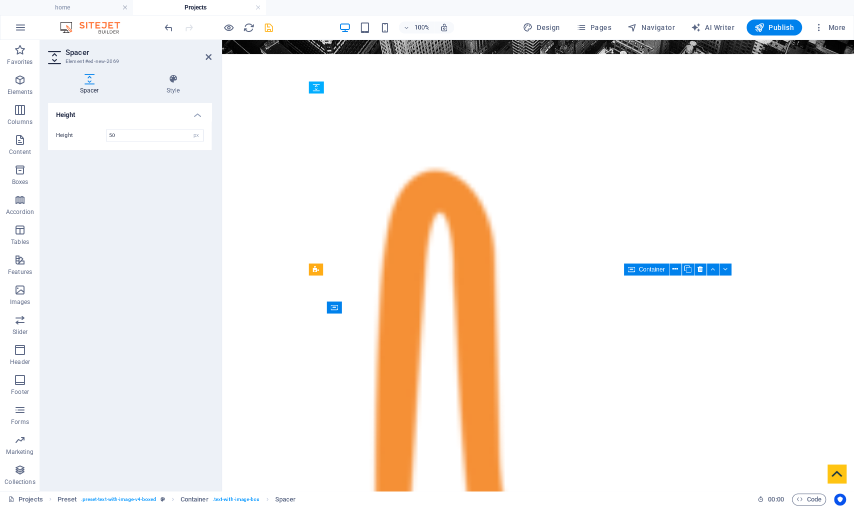
drag, startPoint x: 556, startPoint y: 204, endPoint x: 340, endPoint y: 139, distance: 225.7
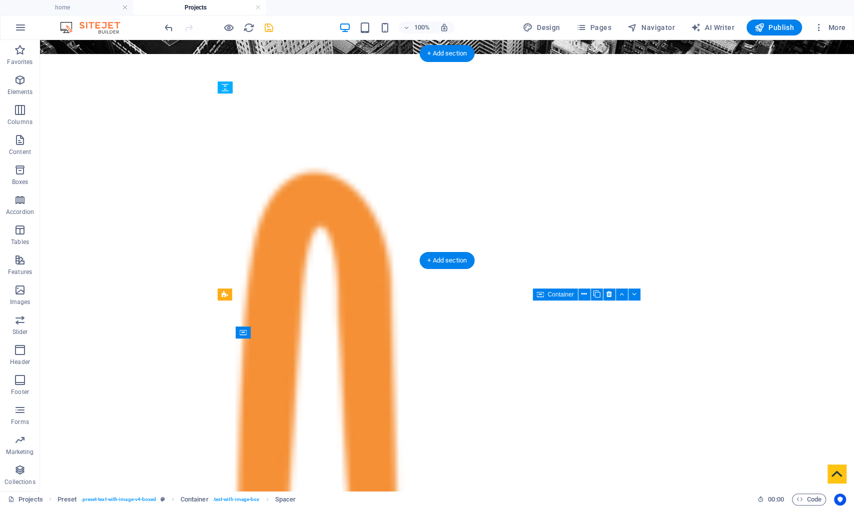
drag, startPoint x: 262, startPoint y: 191, endPoint x: 227, endPoint y: 125, distance: 74.9
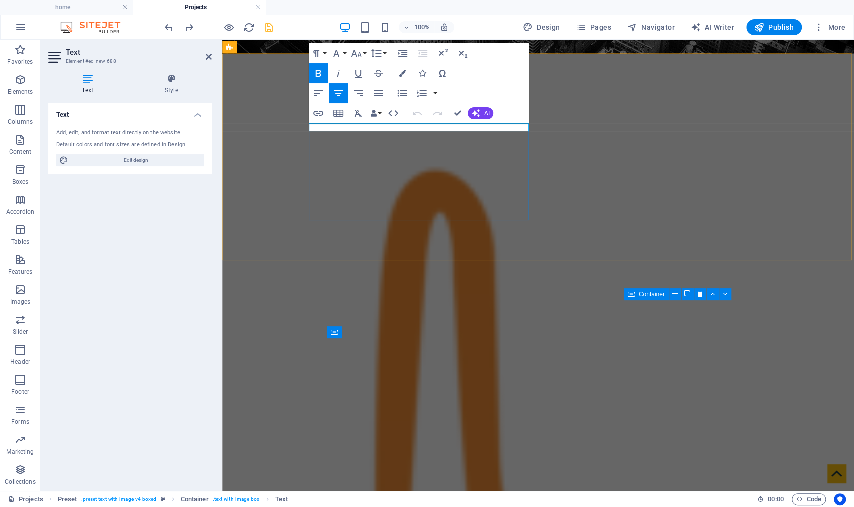
click at [317, 72] on icon "button" at bounding box center [318, 74] width 12 height 12
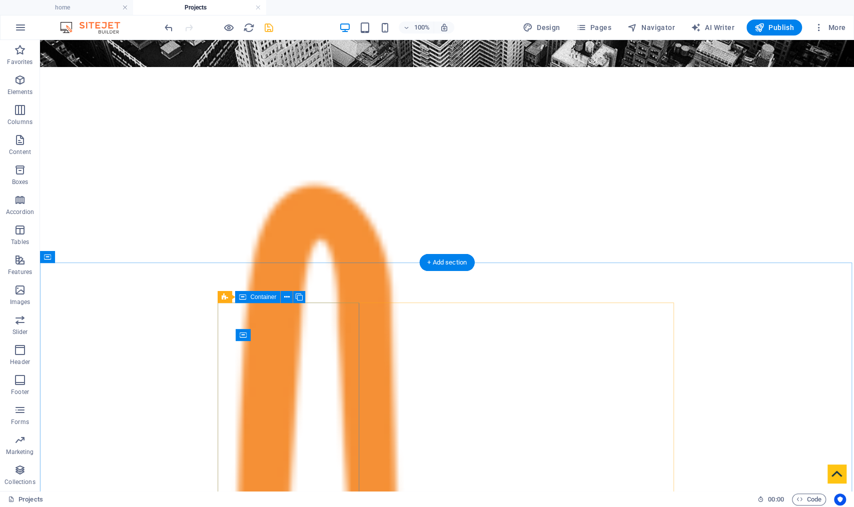
scroll to position [237, 0]
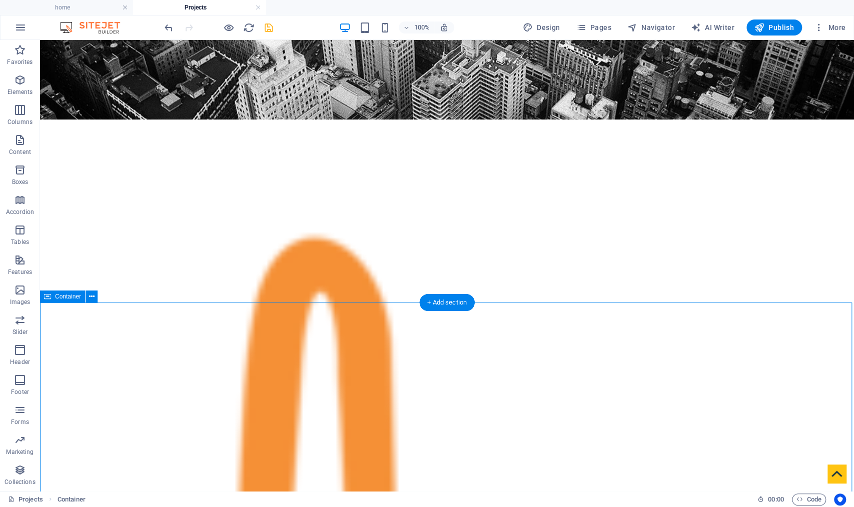
scroll to position [169, 0]
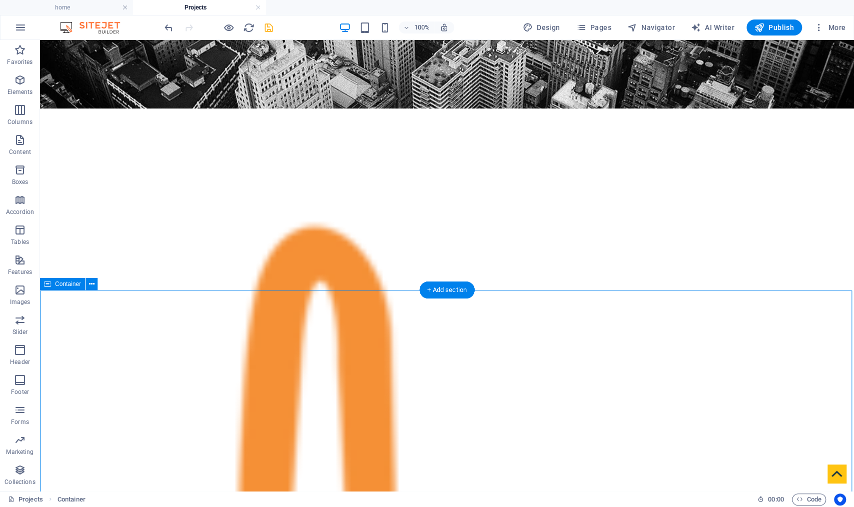
scroll to position [72, 0]
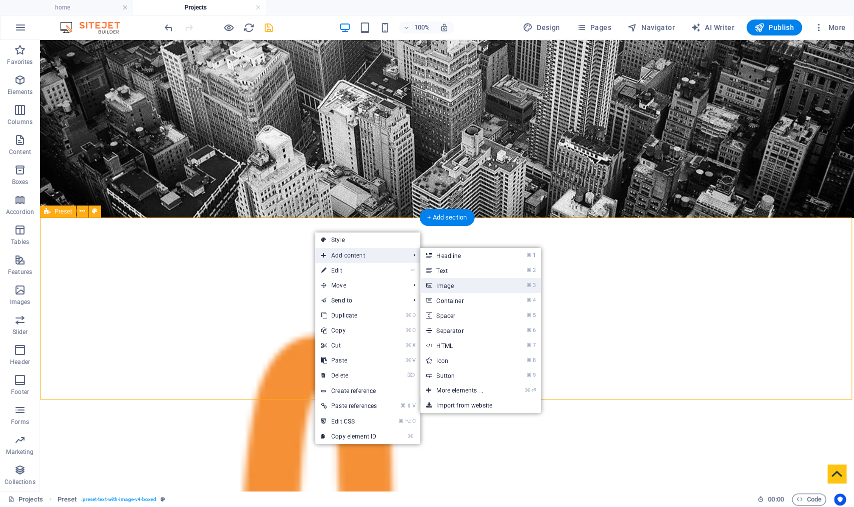
click at [477, 287] on link "⌘ 3 Image" at bounding box center [461, 285] width 83 height 15
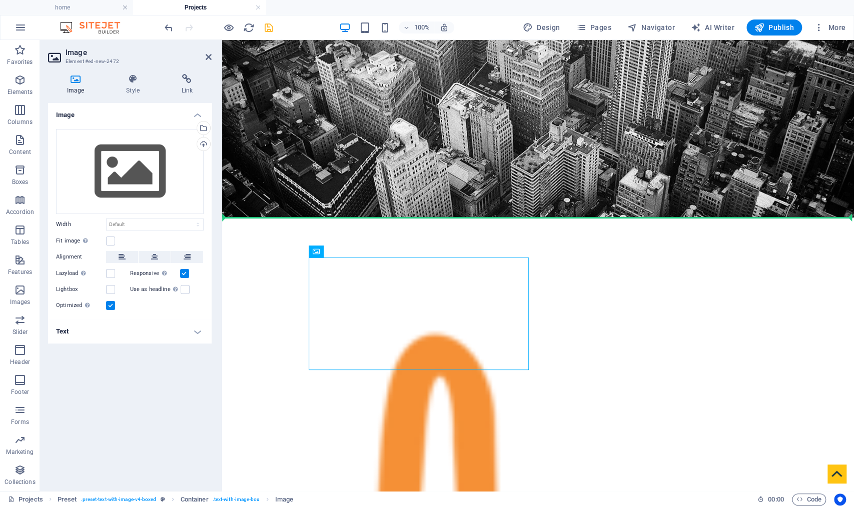
drag, startPoint x: 453, startPoint y: 290, endPoint x: 527, endPoint y: 239, distance: 89.8
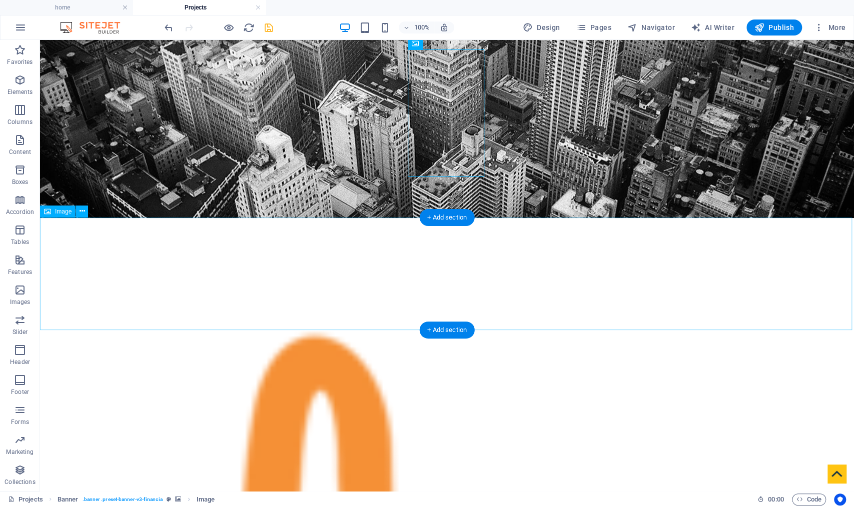
drag, startPoint x: 356, startPoint y: 162, endPoint x: 461, endPoint y: 279, distance: 157.3
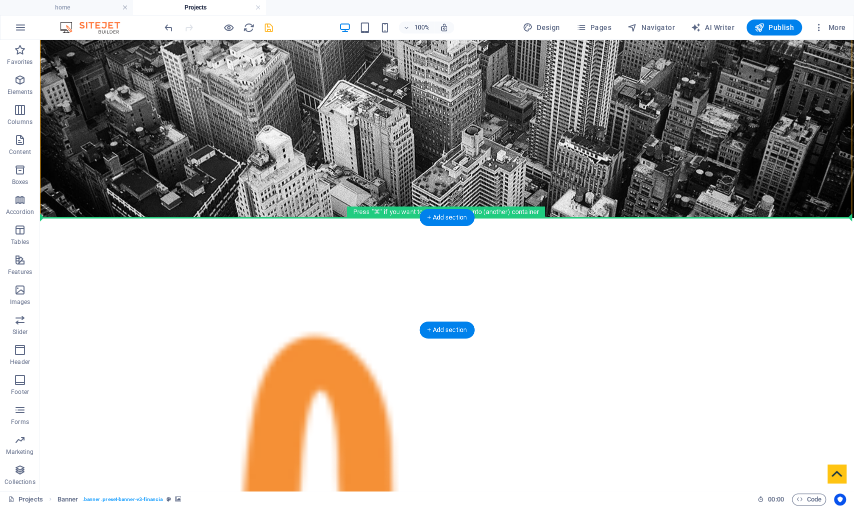
drag, startPoint x: 434, startPoint y: 161, endPoint x: 415, endPoint y: 186, distance: 31.4
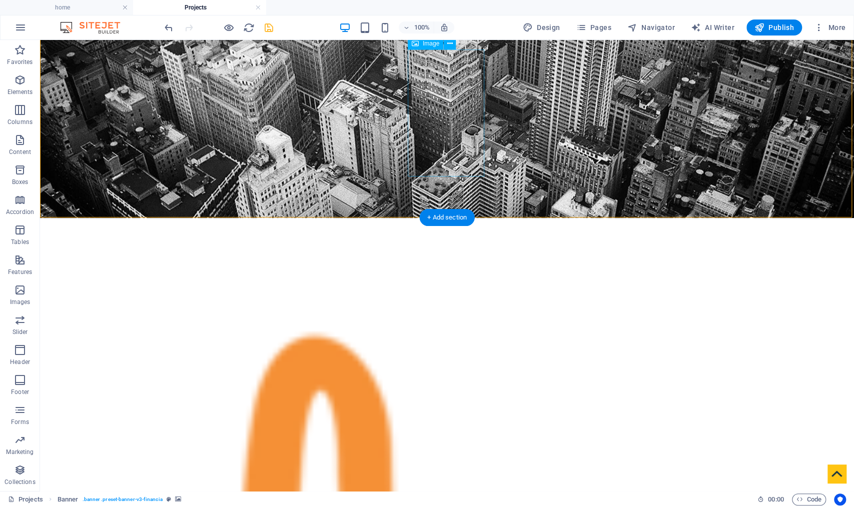
drag, startPoint x: 466, startPoint y: 83, endPoint x: 378, endPoint y: 276, distance: 211.7
click at [424, 45] on span "Image" at bounding box center [431, 44] width 17 height 6
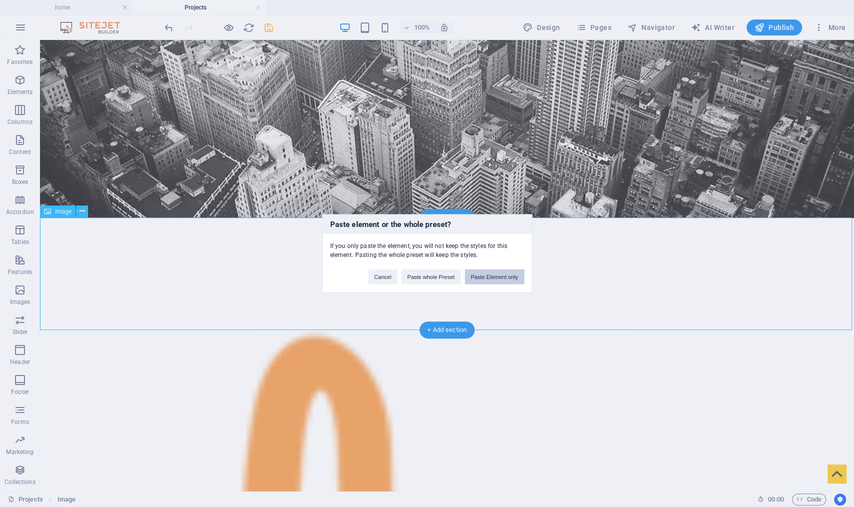
click at [503, 276] on button "Paste Element only" at bounding box center [495, 277] width 60 height 15
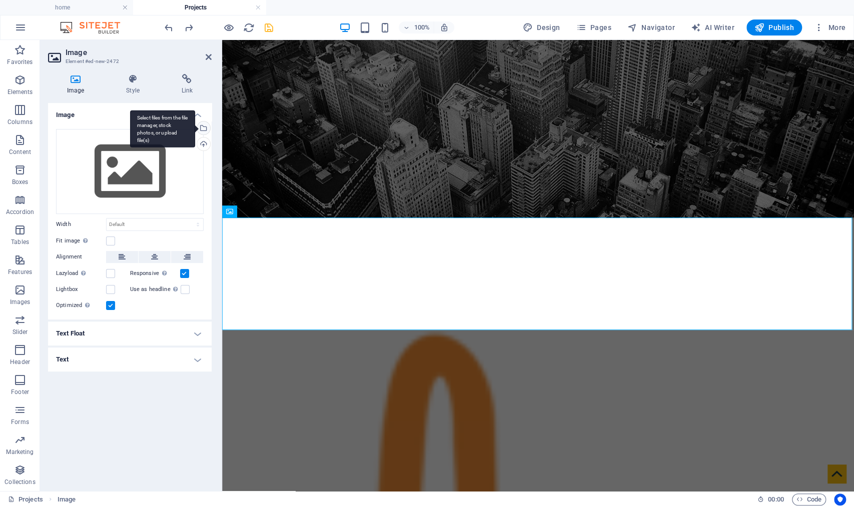
click at [204, 129] on div "Select files from the file manager, stock photos, or upload file(s)" at bounding box center [202, 129] width 15 height 15
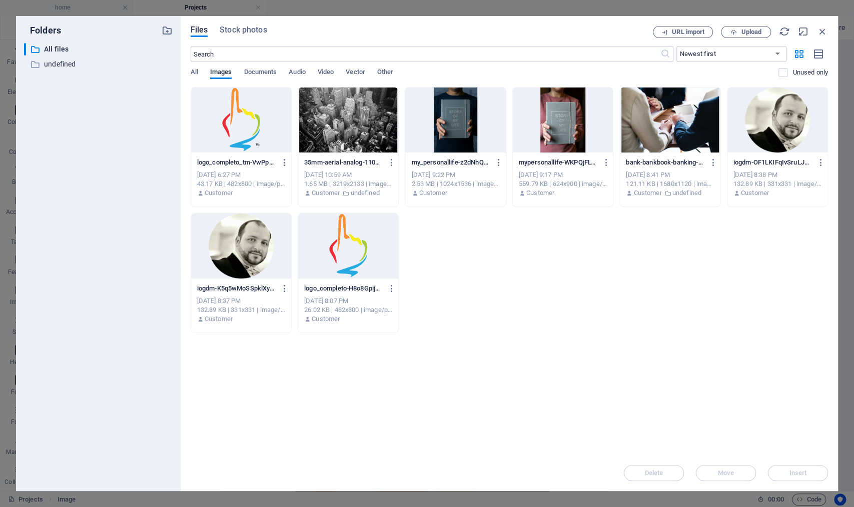
click at [217, 126] on div at bounding box center [241, 120] width 100 height 65
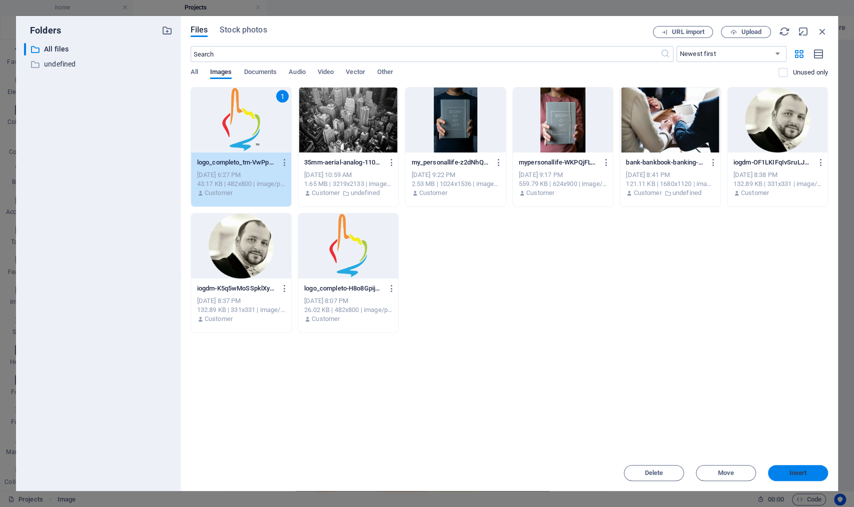
drag, startPoint x: 812, startPoint y: 478, endPoint x: 590, endPoint y: 438, distance: 226.2
click at [812, 478] on button "Insert" at bounding box center [798, 473] width 60 height 16
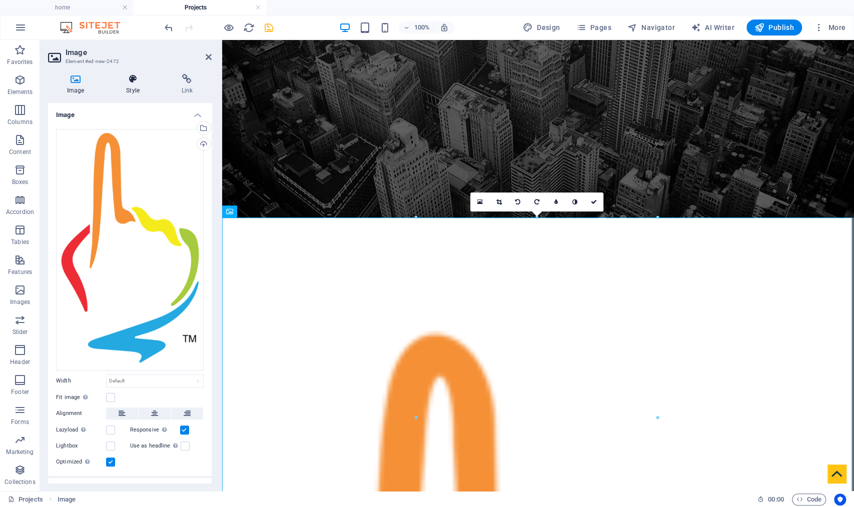
click at [137, 83] on icon at bounding box center [132, 79] width 51 height 10
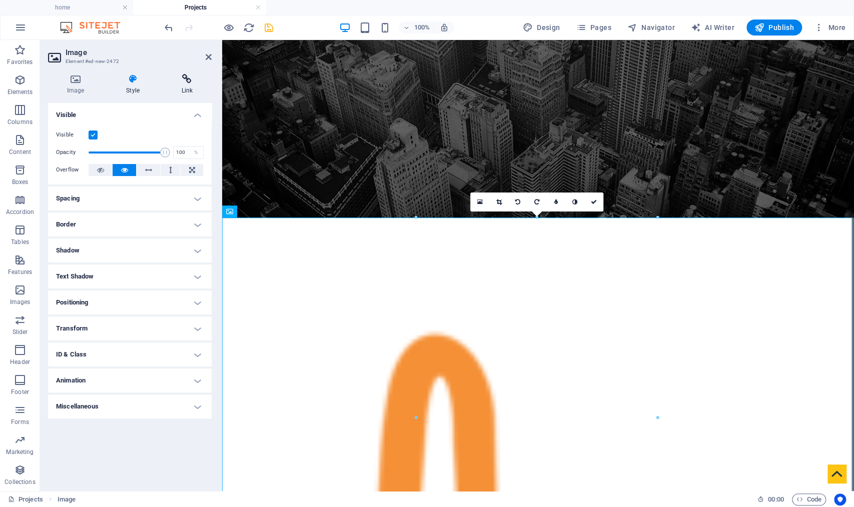
click at [185, 79] on icon at bounding box center [187, 79] width 49 height 10
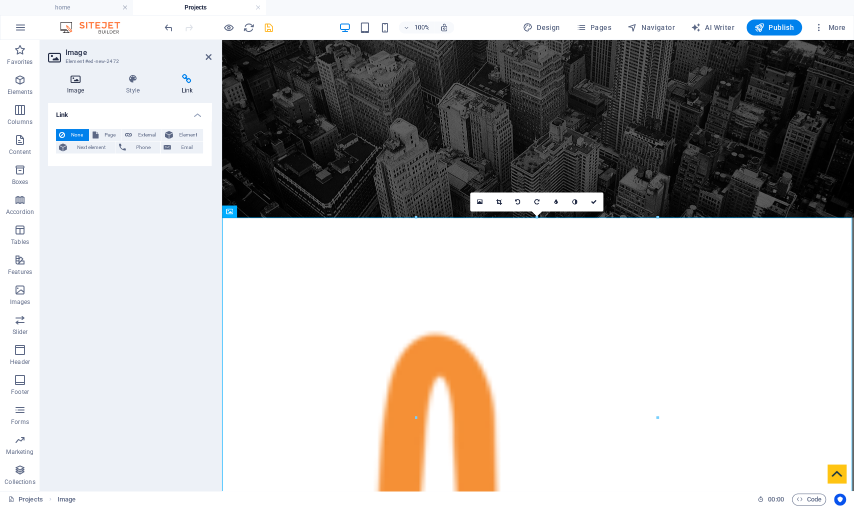
click at [79, 81] on icon at bounding box center [75, 79] width 55 height 10
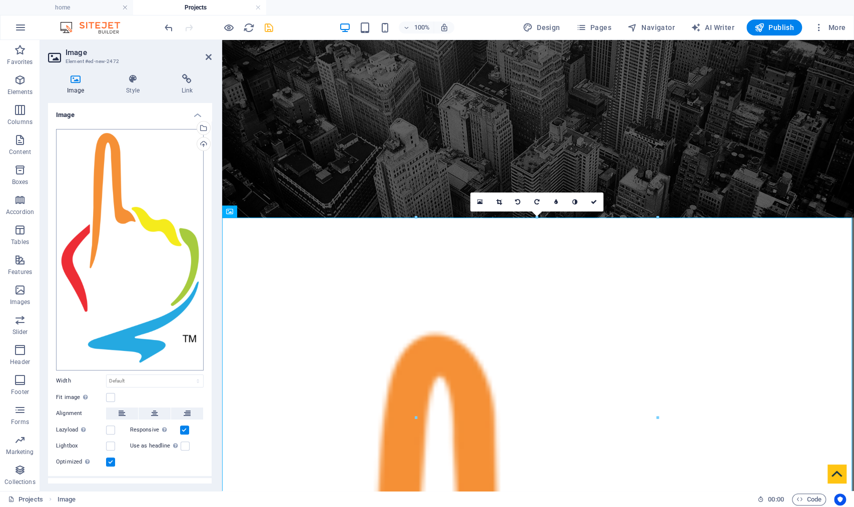
scroll to position [42, 0]
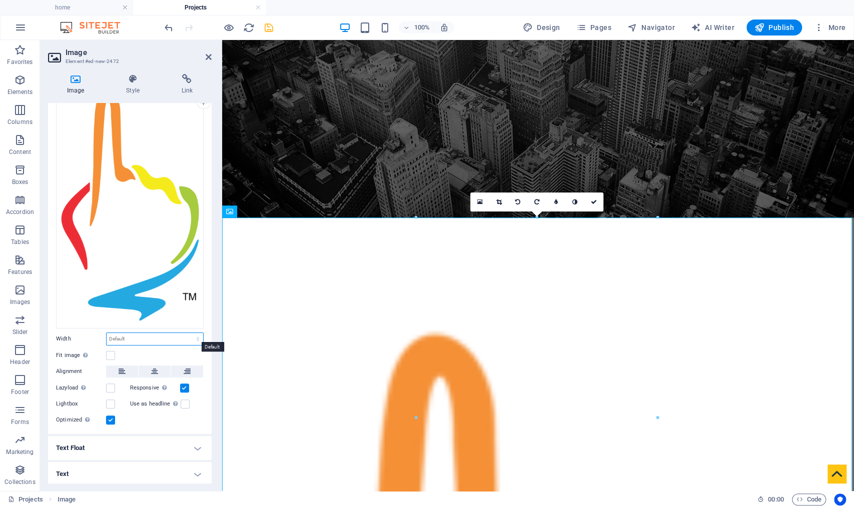
select select "%"
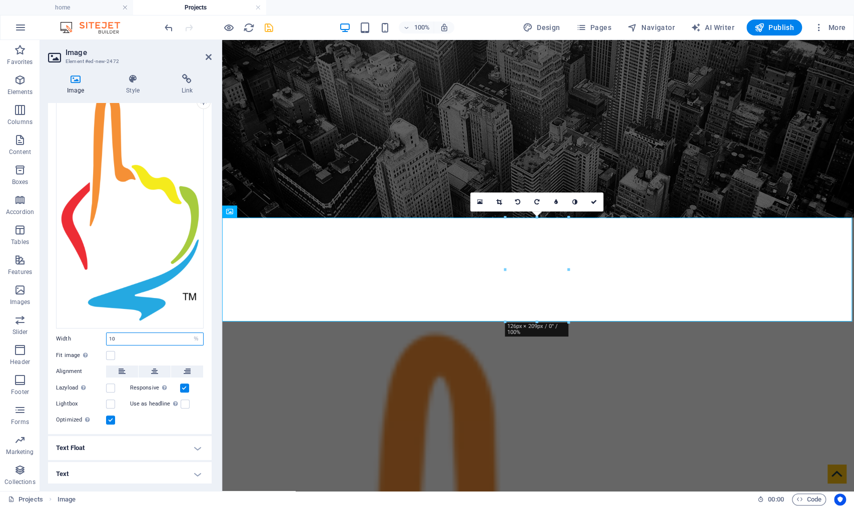
drag, startPoint x: 120, startPoint y: 335, endPoint x: 93, endPoint y: 335, distance: 27.0
click at [93, 335] on div "Width 10 Default auto px rem % em vh vw" at bounding box center [130, 339] width 148 height 13
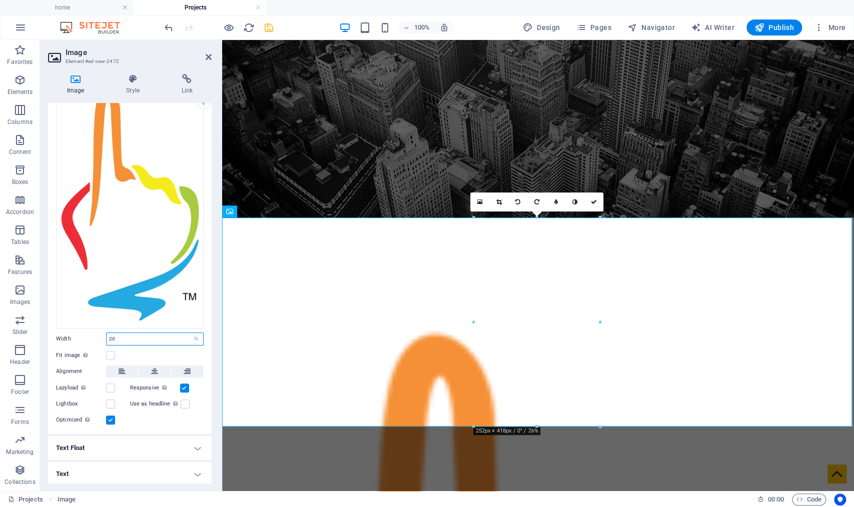
drag, startPoint x: 117, startPoint y: 334, endPoint x: 49, endPoint y: 330, distance: 68.6
click at [49, 330] on div "Drag files here, click to choose files or select files from Files or our free s…" at bounding box center [130, 256] width 164 height 355
type input "15"
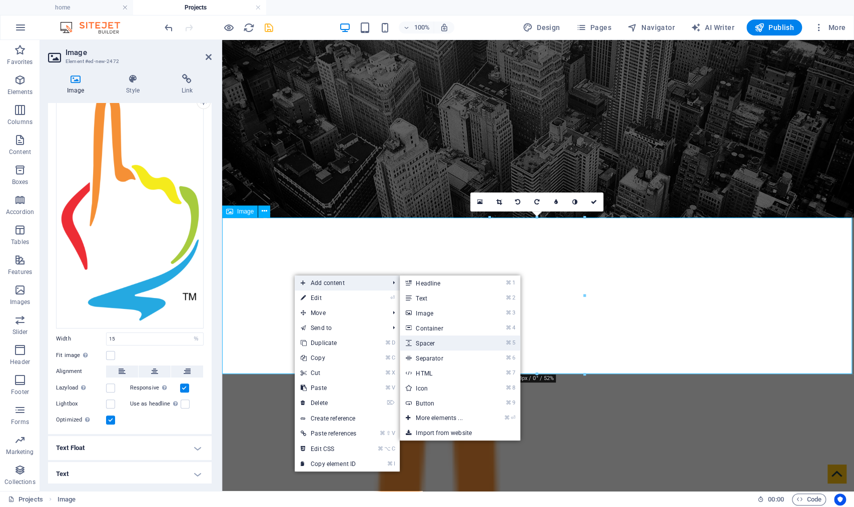
click at [449, 347] on link "⌘ 5 Spacer" at bounding box center [441, 343] width 83 height 15
select select "px"
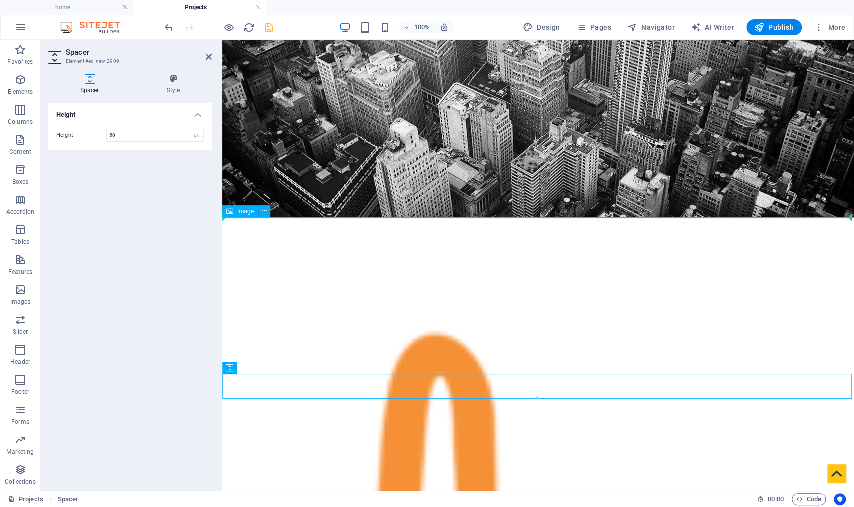
drag, startPoint x: 450, startPoint y: 406, endPoint x: 250, endPoint y: 240, distance: 260.3
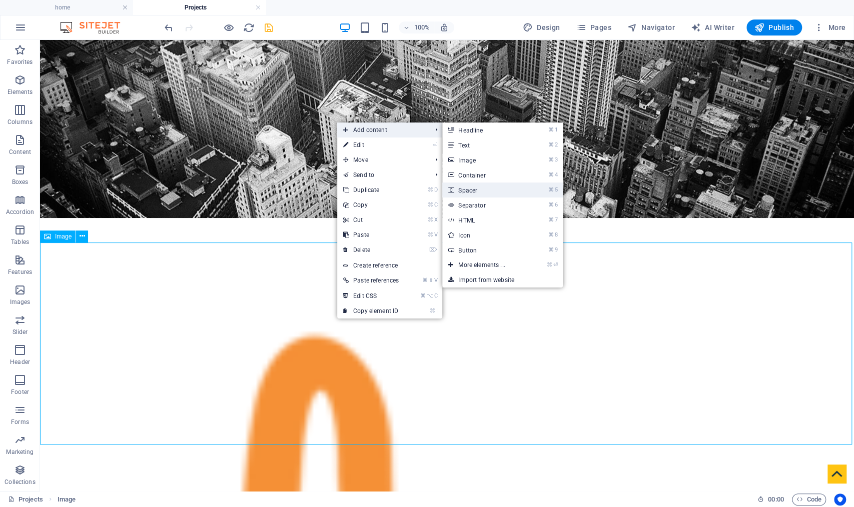
drag, startPoint x: 505, startPoint y: 190, endPoint x: 270, endPoint y: 193, distance: 235.1
click at [505, 190] on link "⌘ 5 Spacer" at bounding box center [483, 190] width 83 height 15
select select "px"
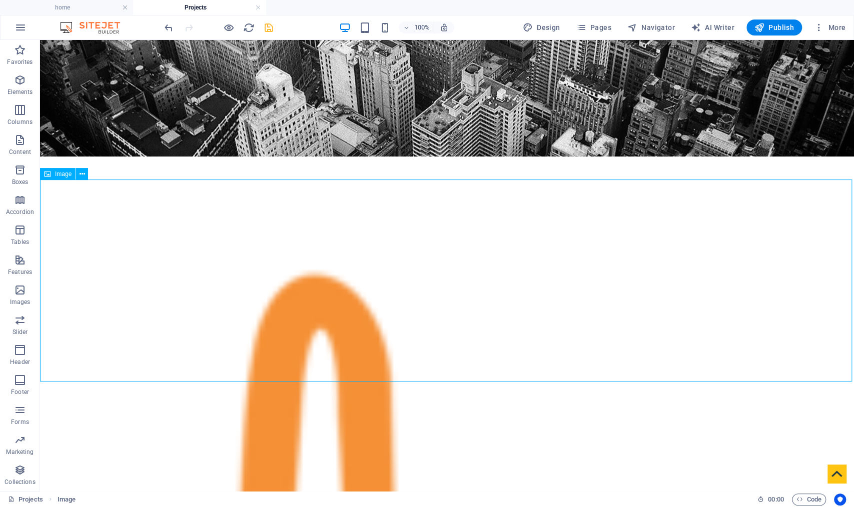
scroll to position [0, 0]
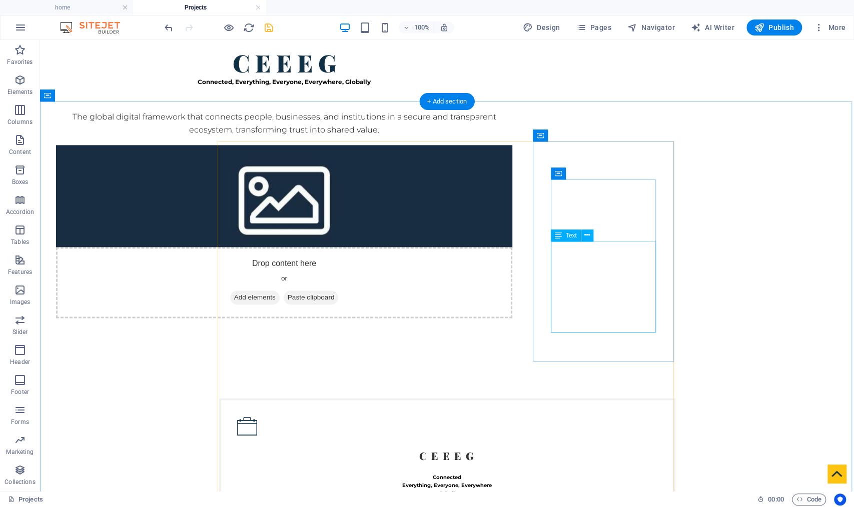
scroll to position [771, 0]
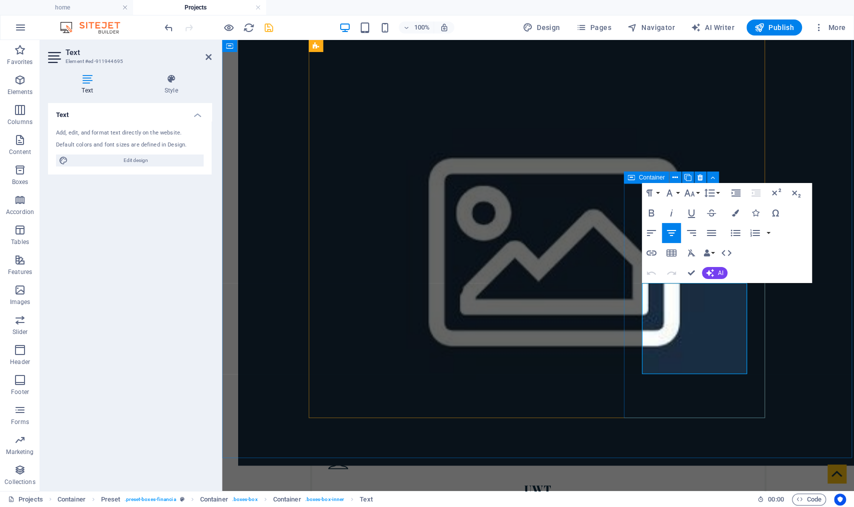
copy span "certified digital register of residents, useful for identification, authenticat…"
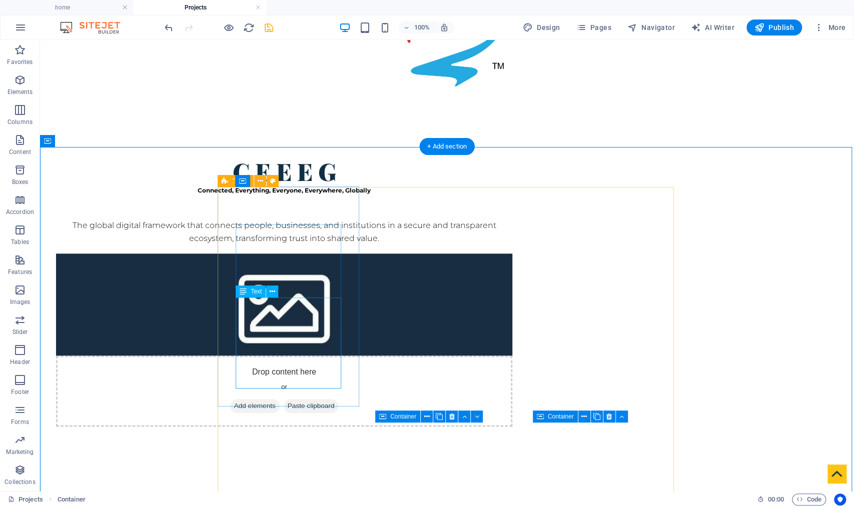
scroll to position [517, 0]
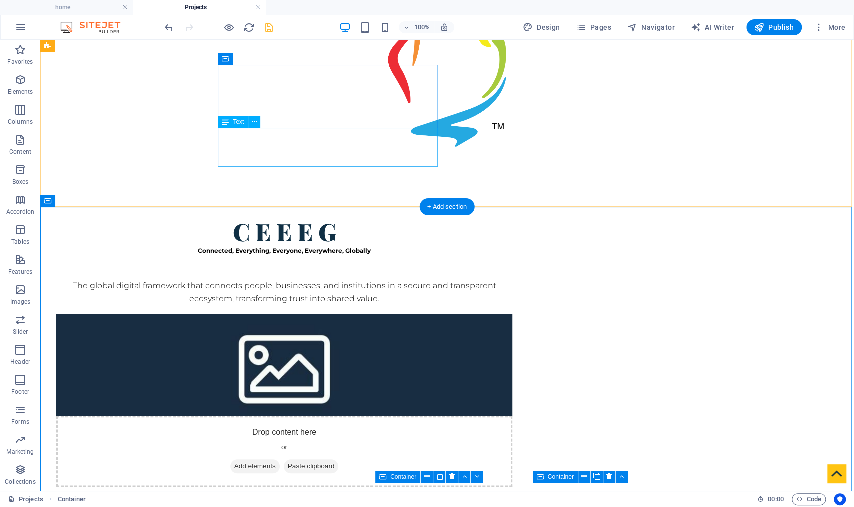
click at [313, 280] on div "The global digital framework that connects people, businesses, and institutions…" at bounding box center [284, 293] width 456 height 27
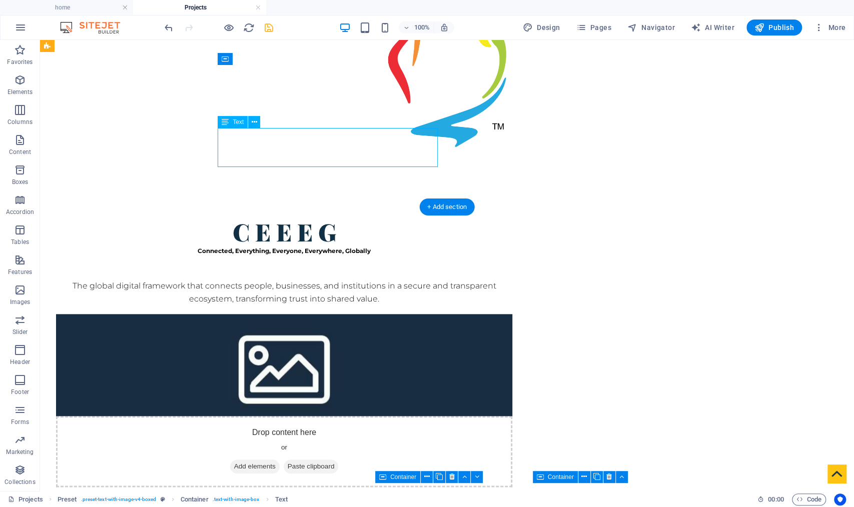
click at [313, 280] on div "The global digital framework that connects people, businesses, and institutions…" at bounding box center [284, 293] width 456 height 27
click at [320, 280] on div "The global digital framework that connects people, businesses, and institutions…" at bounding box center [284, 293] width 456 height 27
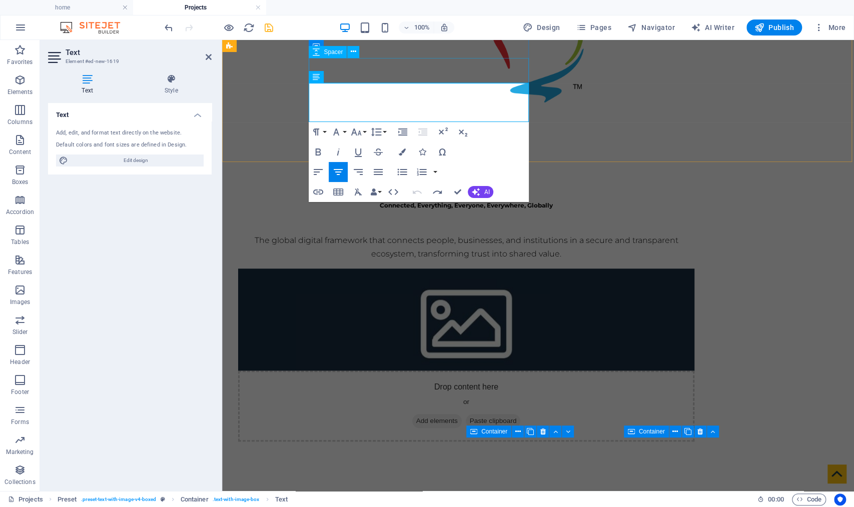
click at [388, 209] on div at bounding box center [466, 221] width 456 height 25
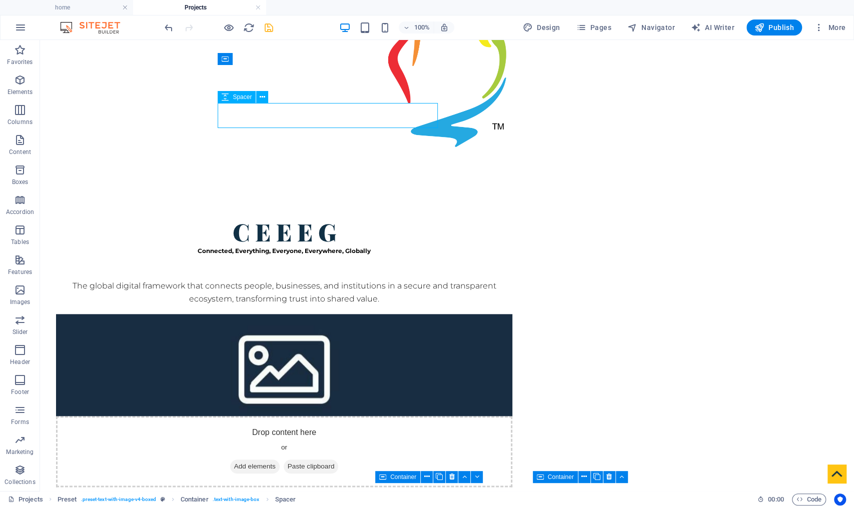
scroll to position [494, 0]
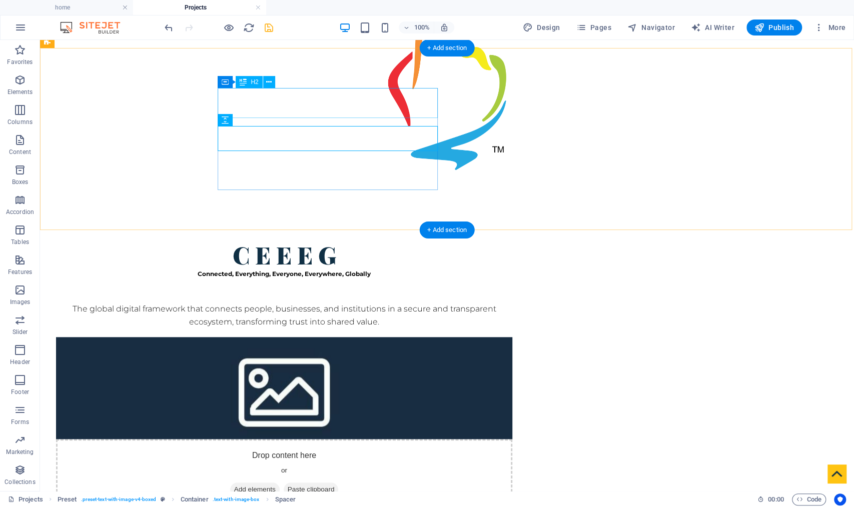
click at [308, 240] on div "C E E E G" at bounding box center [284, 255] width 456 height 30
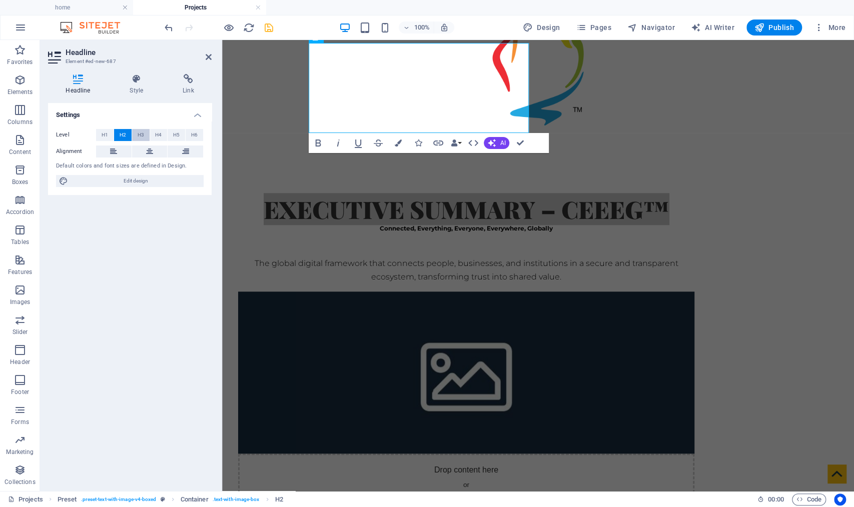
click at [142, 134] on span "H3" at bounding box center [141, 135] width 7 height 12
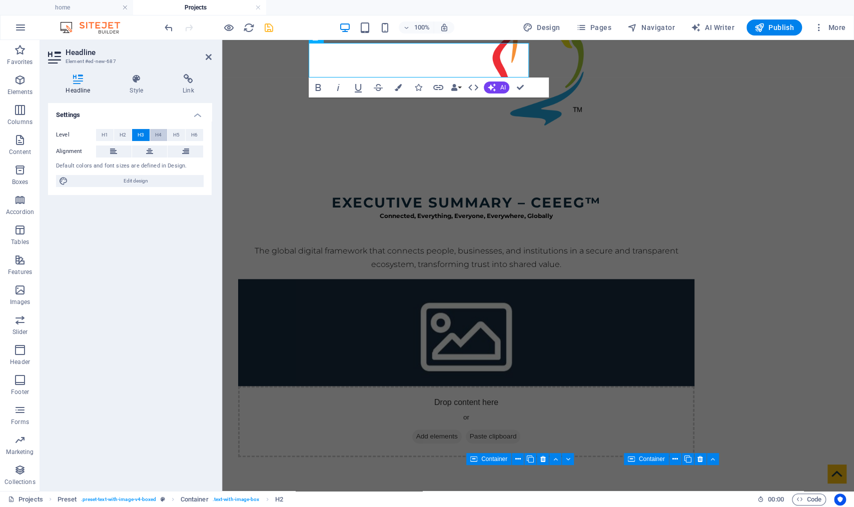
click at [154, 133] on button "H4" at bounding box center [159, 135] width 18 height 12
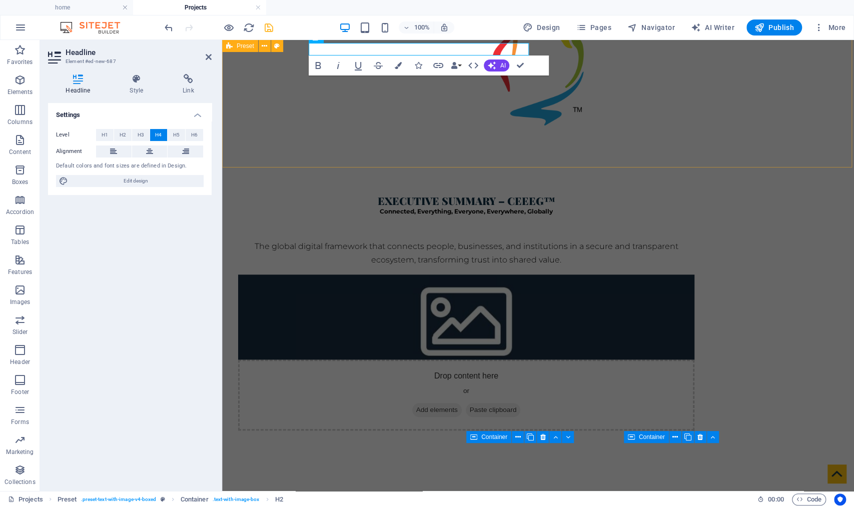
click at [314, 154] on div "Executive Summary – CEEEG™ Connected, Everything, Everyone, Everywhere, Globall…" at bounding box center [538, 312] width 632 height 317
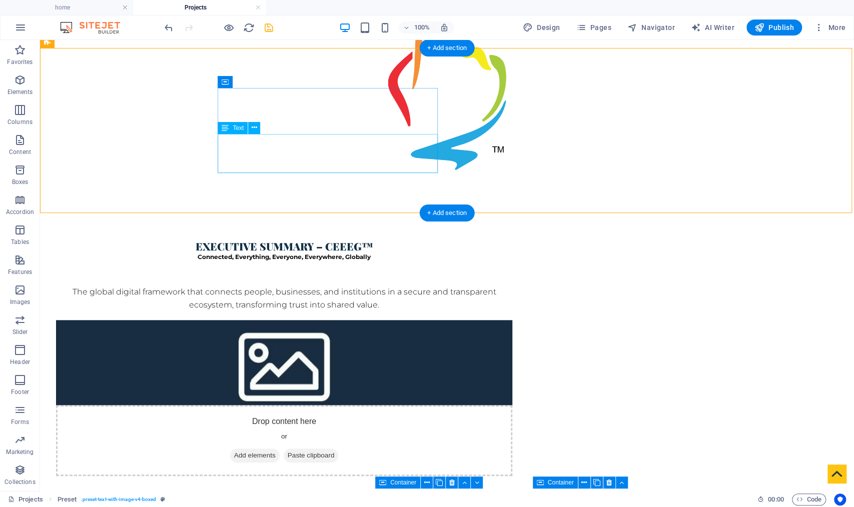
click at [311, 286] on div "The global digital framework that connects people, businesses, and institutions…" at bounding box center [284, 299] width 456 height 27
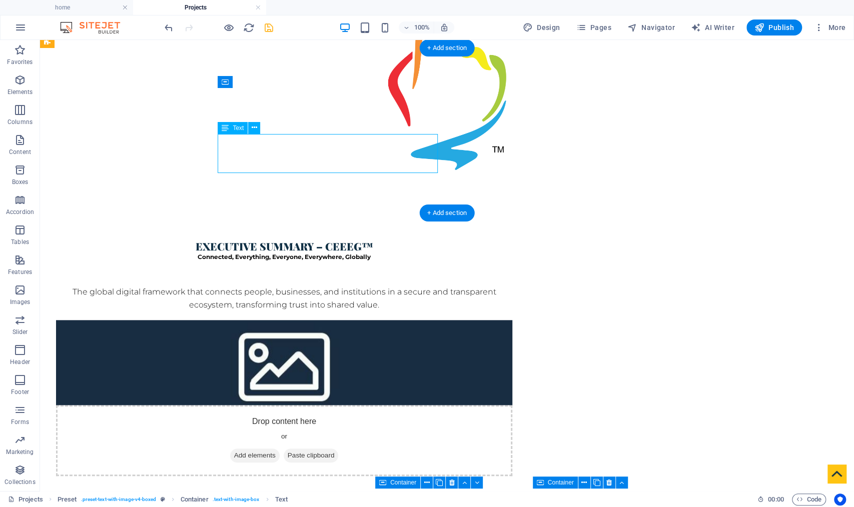
click at [311, 286] on div "The global digital framework that connects people, businesses, and institutions…" at bounding box center [284, 299] width 456 height 27
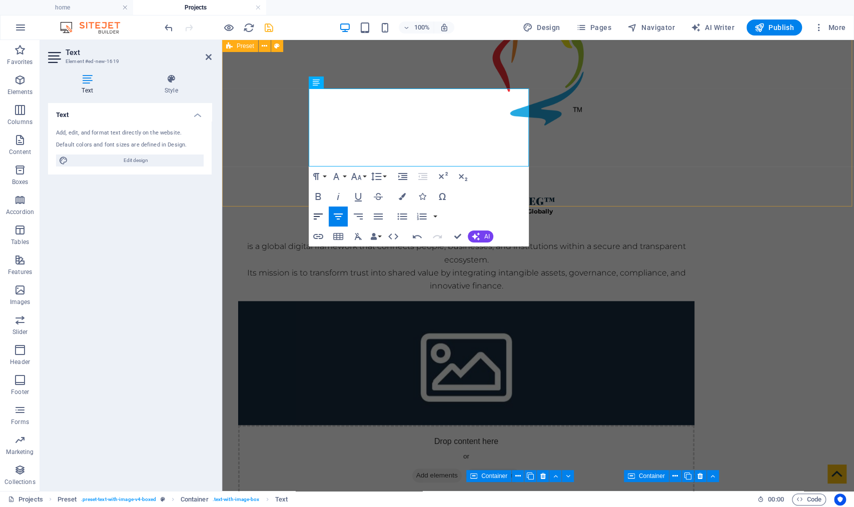
click at [320, 222] on icon "button" at bounding box center [318, 217] width 12 height 12
click at [448, 240] on p "is a global digital framework that connects people, businesses, and institution…" at bounding box center [466, 266] width 456 height 53
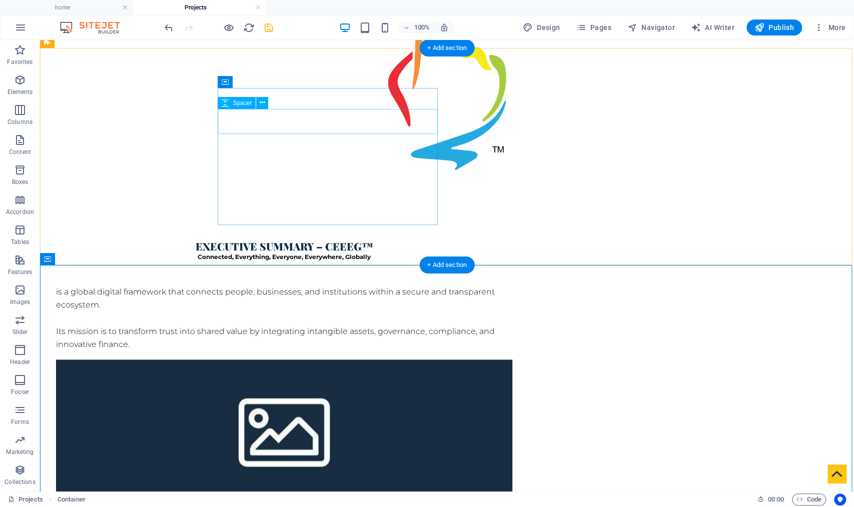
click at [260, 261] on div at bounding box center [284, 273] width 456 height 25
select select "px"
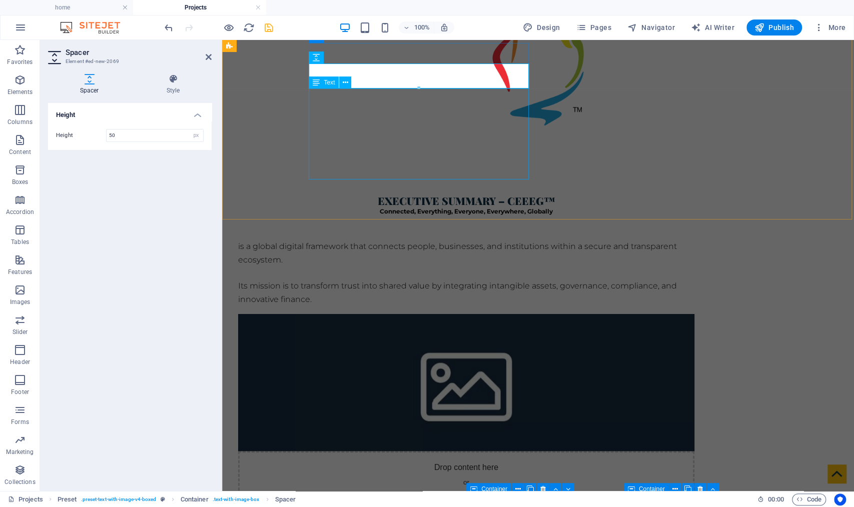
click at [407, 240] on div "is a global digital framework that connects people, businesses, and institution…" at bounding box center [466, 273] width 456 height 66
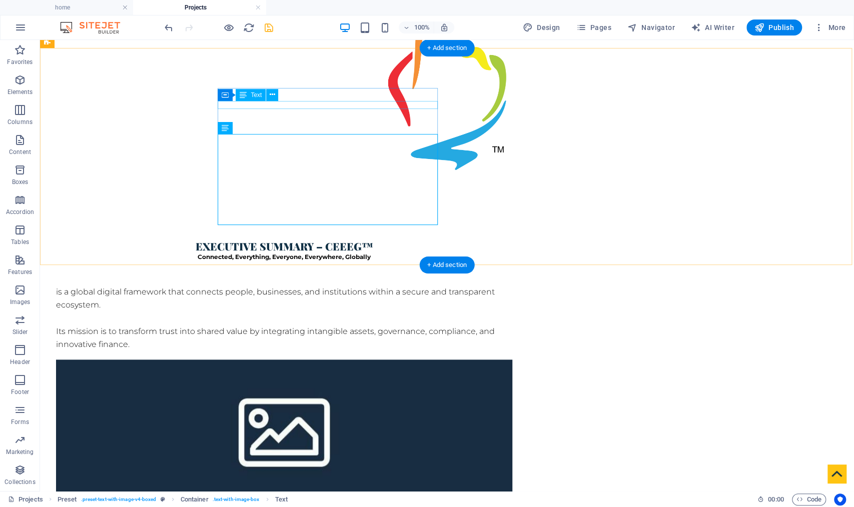
click at [408, 253] on div "Connected, Everything, Everyone, Everywhere, Globally" at bounding box center [284, 257] width 456 height 8
click at [410, 253] on div "Connected, Everything, Everyone, Everywhere, Globally" at bounding box center [284, 257] width 456 height 8
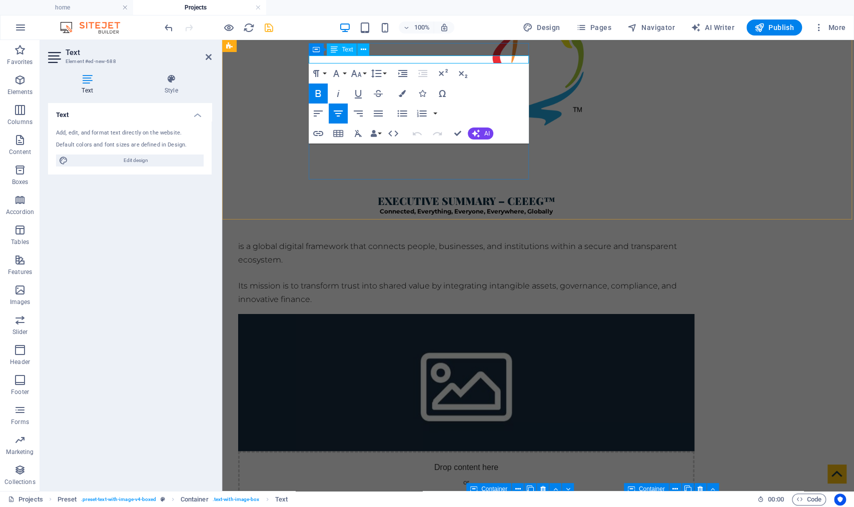
click at [510, 207] on p "Connected, Everything, Everyone, Everywhere, Globally" at bounding box center [466, 211] width 456 height 8
click at [267, 154] on div "Executive Summary – CEEEG™ Connected, Everything, Everyone, Everywhere, Globall…" at bounding box center [538, 358] width 632 height 408
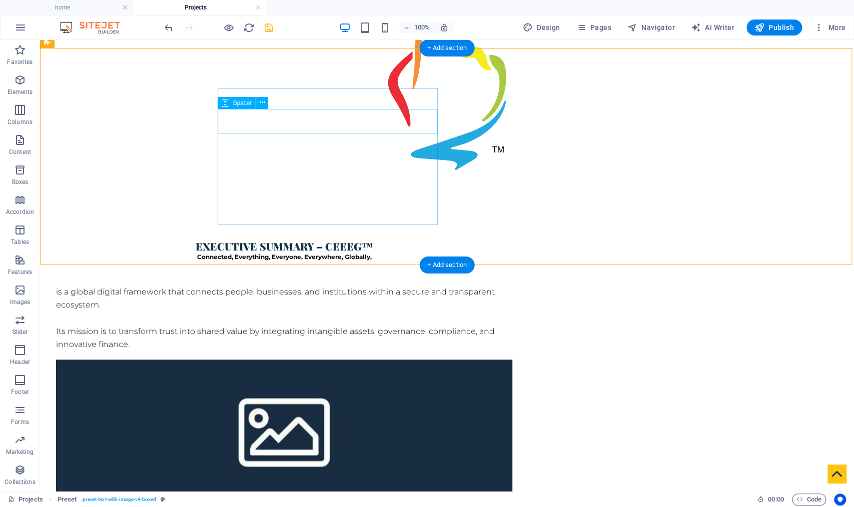
click at [279, 261] on div at bounding box center [284, 273] width 456 height 25
click at [298, 240] on div "Executive Summary – CEEEG™" at bounding box center [284, 246] width 456 height 13
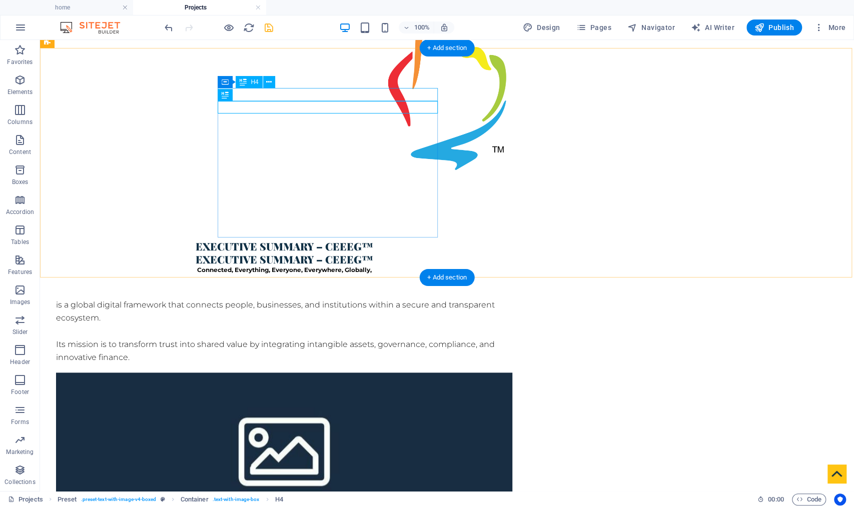
click at [366, 240] on div "Executive Summary – CEEEG™" at bounding box center [284, 246] width 456 height 13
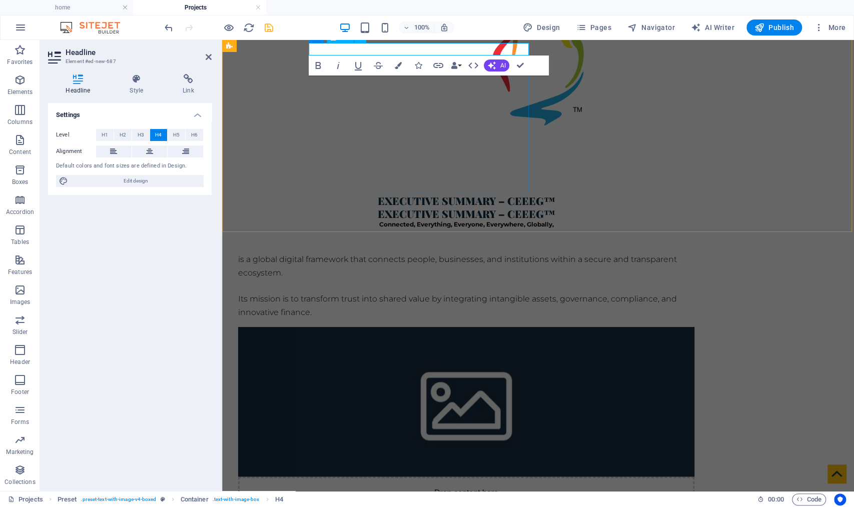
click at [453, 194] on h4 "Executive Summary – CEEEG™" at bounding box center [466, 200] width 456 height 13
drag, startPoint x: 520, startPoint y: 48, endPoint x: 531, endPoint y: 48, distance: 10.5
click at [531, 154] on div "Executive Summary – CEEEG™ Executive Summary – CEEEG™ Connected, Everything, Ev…" at bounding box center [538, 371] width 632 height 434
click at [110, 150] on icon at bounding box center [113, 152] width 7 height 12
click at [284, 154] on div "Executive Summary Executive Summary – CEEEG™ Connected, Everything, Everyone, E…" at bounding box center [538, 371] width 632 height 434
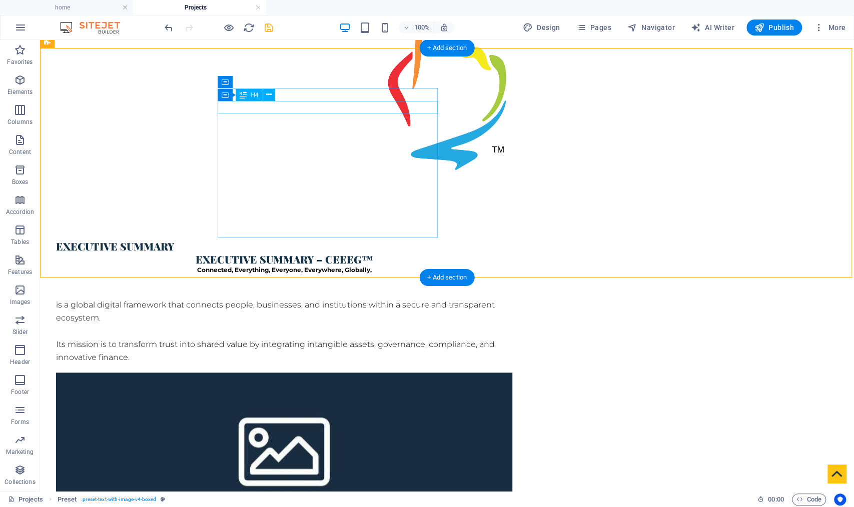
click at [283, 253] on div "Executive Summary – CEEEG™" at bounding box center [284, 259] width 456 height 13
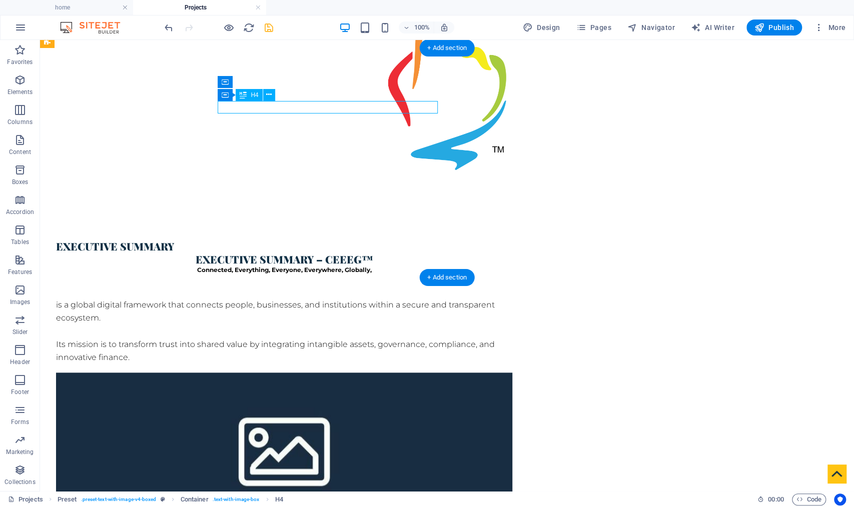
click at [283, 253] on div "Executive Summary – CEEEG™" at bounding box center [284, 259] width 456 height 13
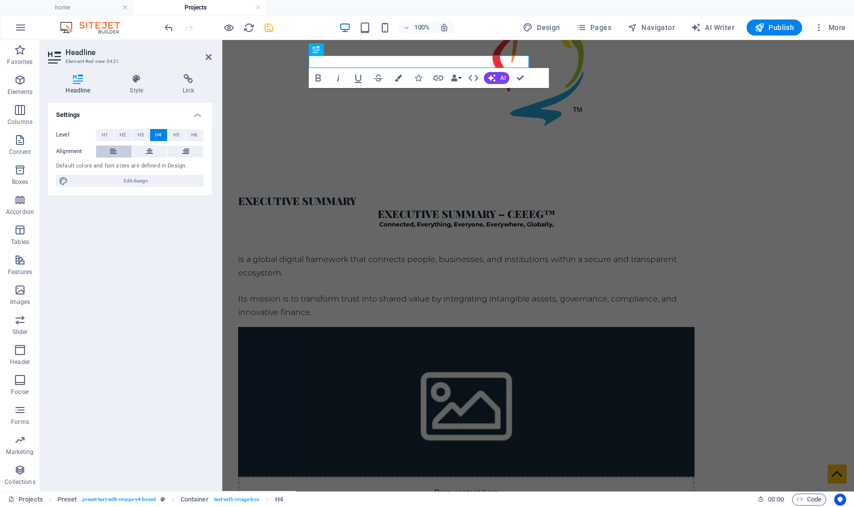
click at [113, 150] on icon at bounding box center [113, 152] width 7 height 12
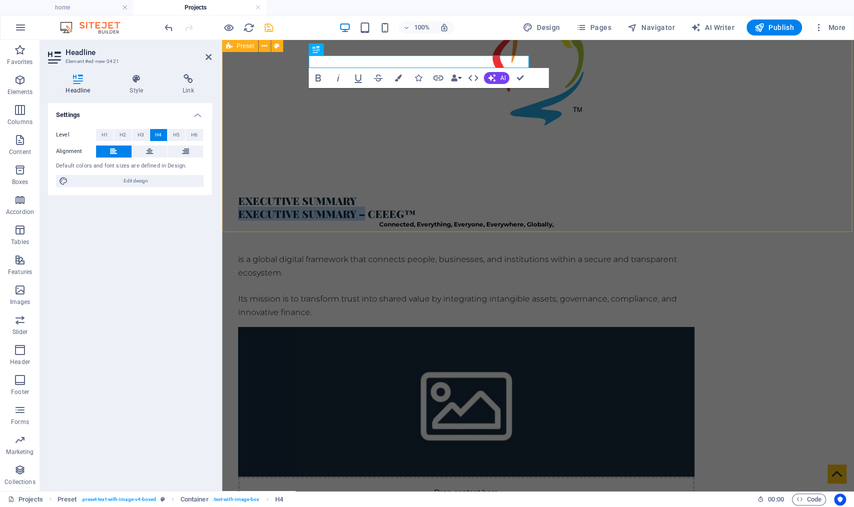
drag, startPoint x: 435, startPoint y: 61, endPoint x: 296, endPoint y: 61, distance: 139.6
click at [296, 154] on div "Executive Summary Executive Summary – CEEEG™ Connected, Everything, Everyone, E…" at bounding box center [538, 371] width 632 height 434
click at [271, 154] on div "Executive Summary CEEEG™ Connected, Everything, Everyone, Everywhere, Globally,…" at bounding box center [538, 371] width 632 height 434
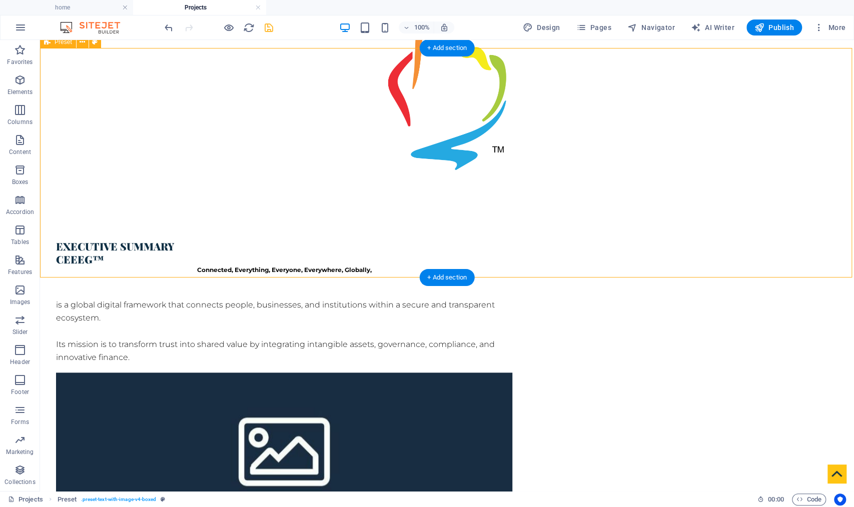
click at [161, 200] on div "Executive Summary CEEEG™ Connected, Everything, Everyone, Everywhere, Globally,…" at bounding box center [447, 417] width 814 height 434
click at [305, 266] on div "Connected, Everything, Everyone, Everywhere, Globally," at bounding box center [284, 270] width 456 height 8
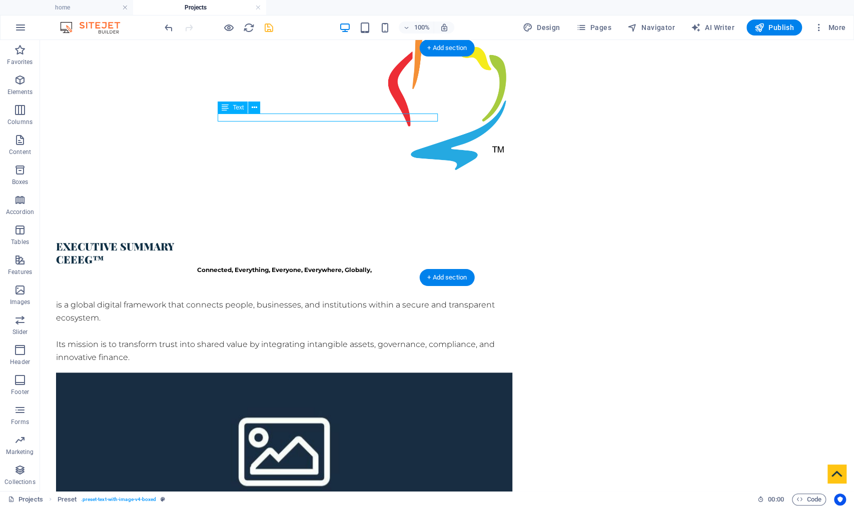
click at [305, 266] on div "Connected, Everything, Everyone, Everywhere, Globally," at bounding box center [284, 270] width 456 height 8
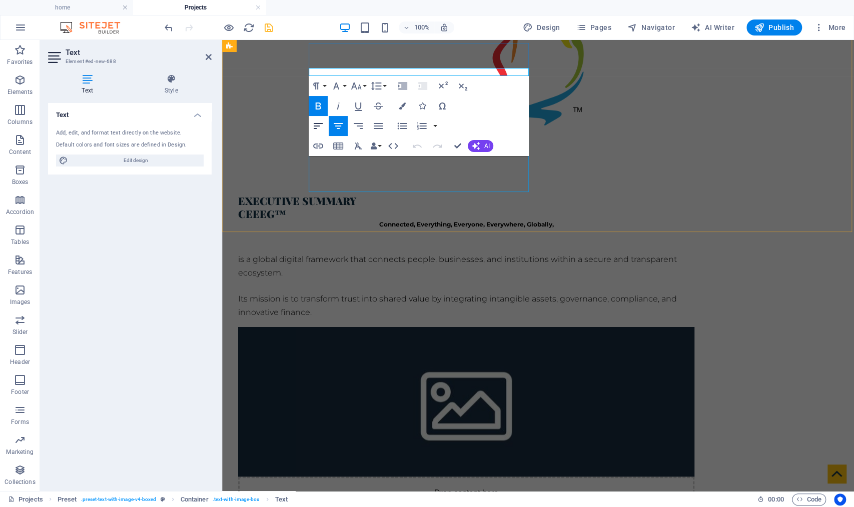
click at [315, 126] on icon "button" at bounding box center [318, 126] width 9 height 6
click at [264, 177] on div "Executive Summary CEEEG™ Connected, Everything, Everyone, Everywhere, Globally,…" at bounding box center [538, 371] width 632 height 434
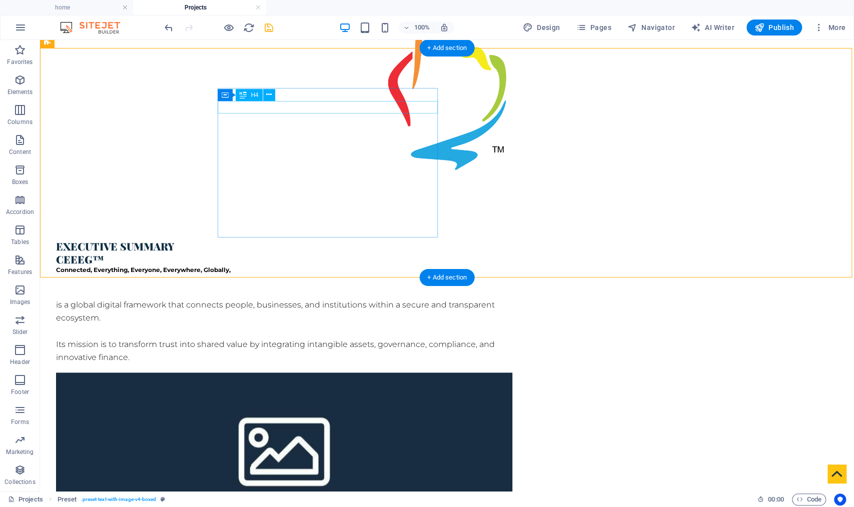
click at [229, 253] on div "CEEEG™" at bounding box center [284, 259] width 456 height 13
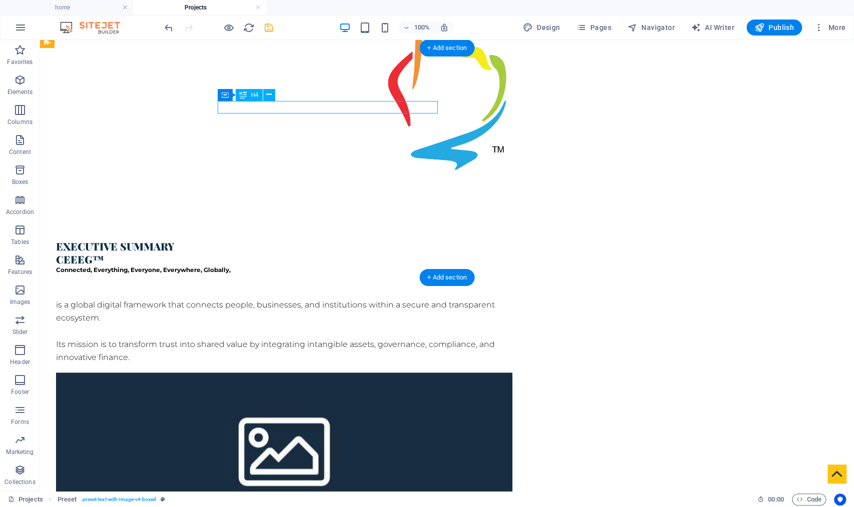
click at [229, 253] on div "CEEEG™" at bounding box center [284, 259] width 456 height 13
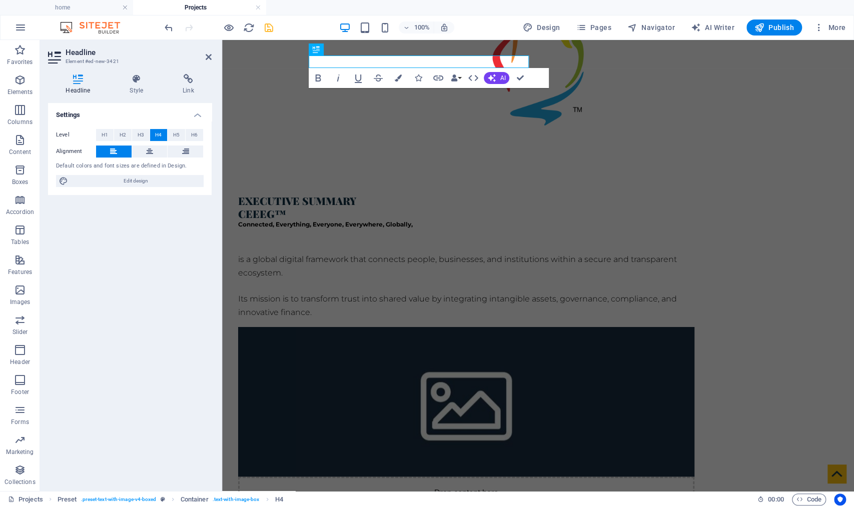
click at [219, 158] on div "Headline Style Link Settings Level H1 H2 H3 H4 H5 H6 Alignment Default colors a…" at bounding box center [130, 278] width 180 height 425
click at [274, 154] on div "Executive Summary CEEEG™ Connected, Everything, Everyone, Everywhere, Globally,…" at bounding box center [538, 371] width 632 height 434
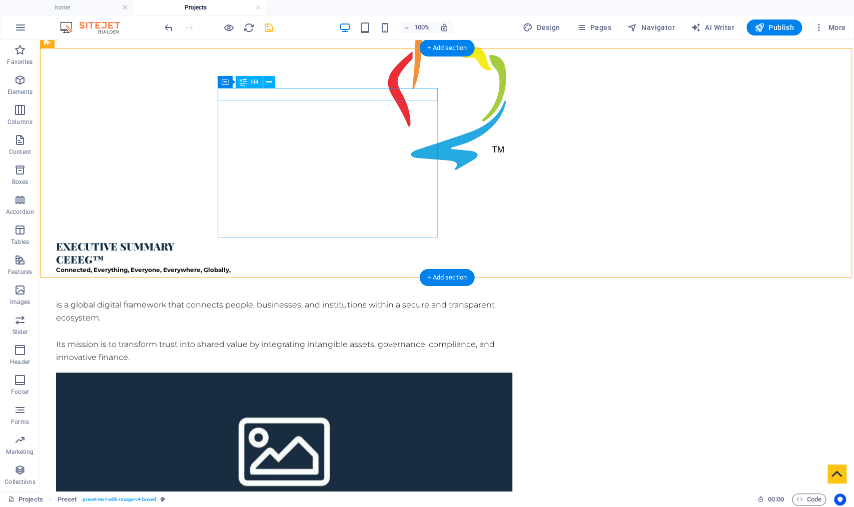
click at [321, 240] on div "Executive Summary" at bounding box center [284, 246] width 456 height 13
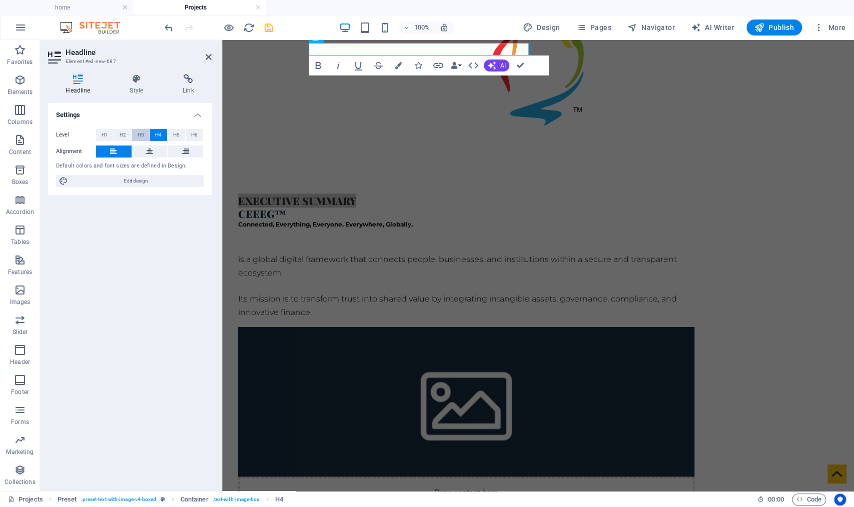
click at [140, 136] on span "H3" at bounding box center [141, 135] width 7 height 12
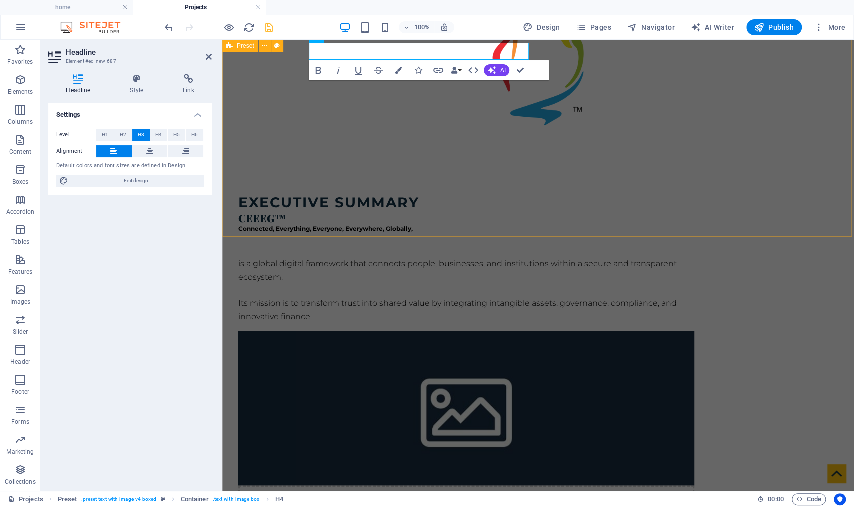
click at [262, 154] on div "Executive Summary CEEEG™ Connected, Everything, Everyone, Everywhere, Globally,…" at bounding box center [538, 375] width 632 height 443
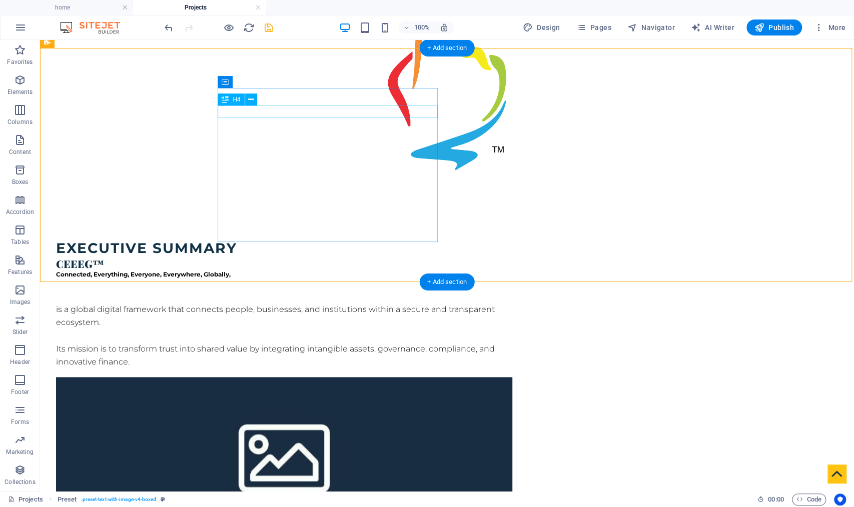
click at [272, 257] on div "CEEEG™" at bounding box center [284, 263] width 456 height 13
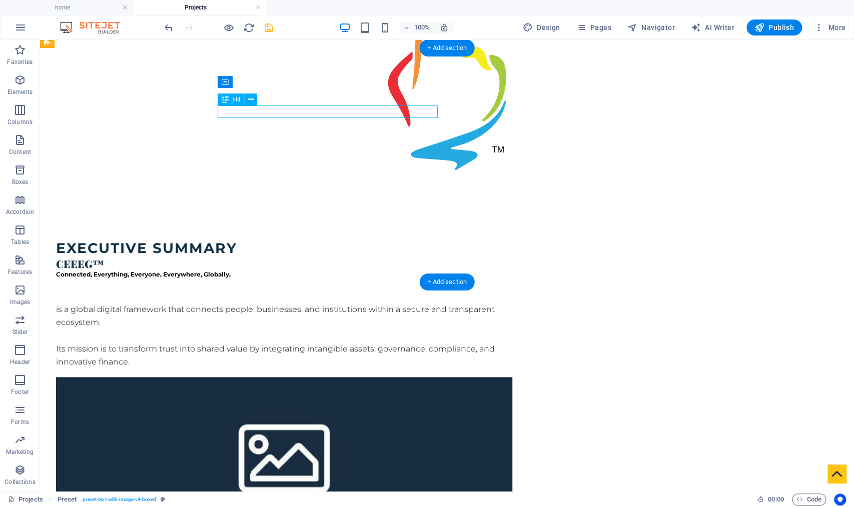
click at [272, 257] on div "CEEEG™" at bounding box center [284, 263] width 456 height 13
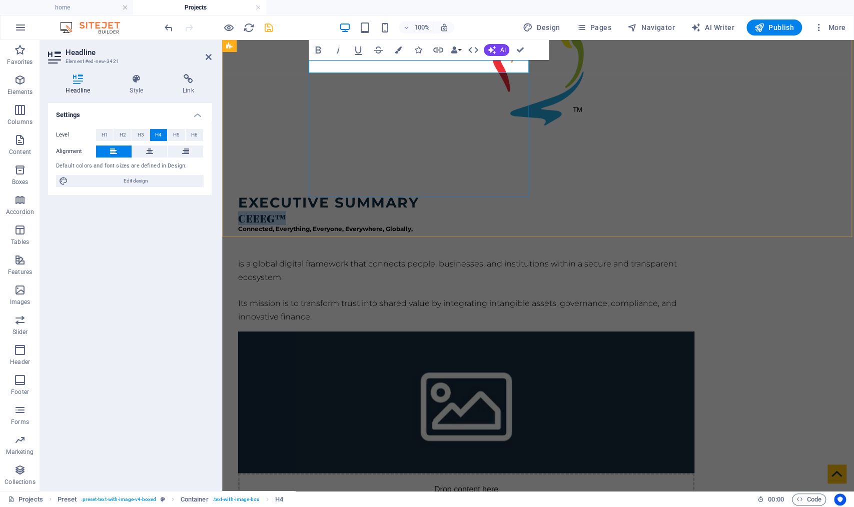
click at [404, 212] on h4 "CEEEG™" at bounding box center [466, 218] width 456 height 13
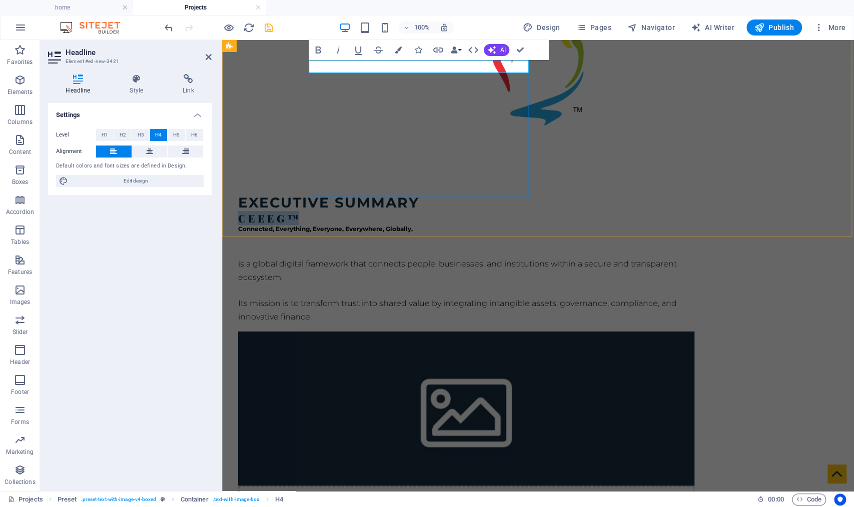
drag, startPoint x: 400, startPoint y: 63, endPoint x: 269, endPoint y: 63, distance: 131.1
click at [269, 154] on div "Executive Summary C E E E G ™ Connected, Everything, Everyone, Everywhere, Glob…" at bounding box center [538, 375] width 632 height 443
click at [140, 137] on span "H3" at bounding box center [141, 135] width 7 height 12
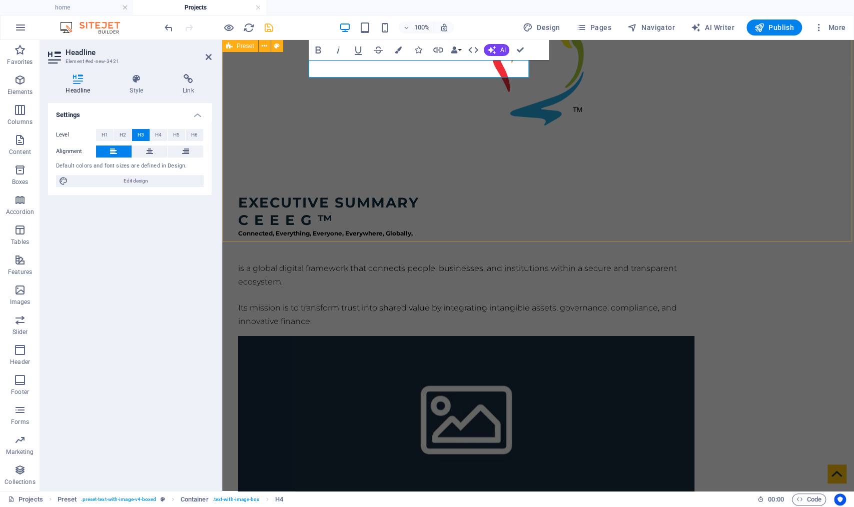
click at [246, 154] on div "Executive Summary C E E E G ™ Connected, Everything, Everyone, Everywhere, Glob…" at bounding box center [538, 380] width 632 height 452
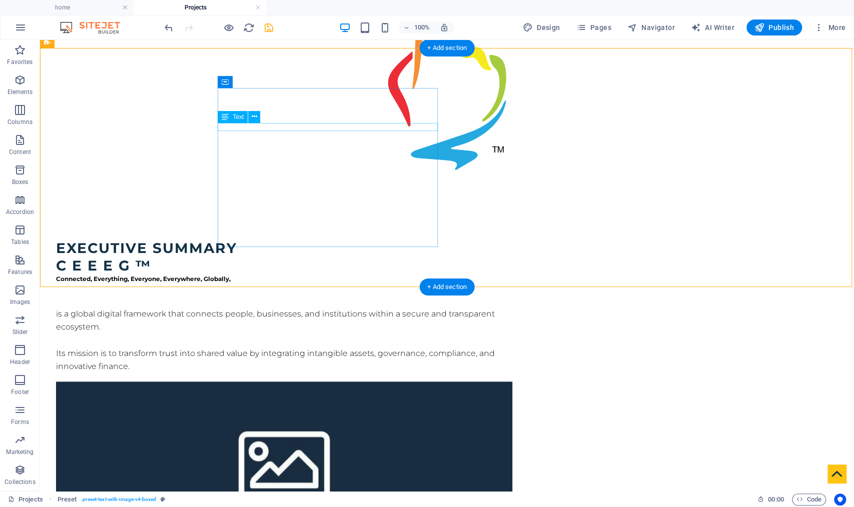
click at [252, 275] on div "Connected, Everything, Everyone, Everywhere, Globally," at bounding box center [284, 279] width 456 height 8
click at [242, 308] on div "is a global digital framework that connects people, businesses, and institution…" at bounding box center [284, 341] width 456 height 66
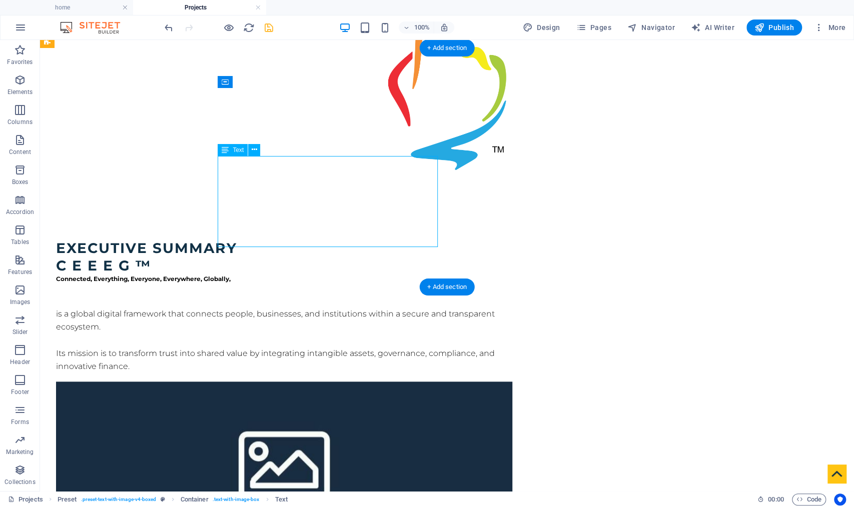
click at [242, 308] on div "is a global digital framework that connects people, businesses, and institution…" at bounding box center [284, 341] width 456 height 66
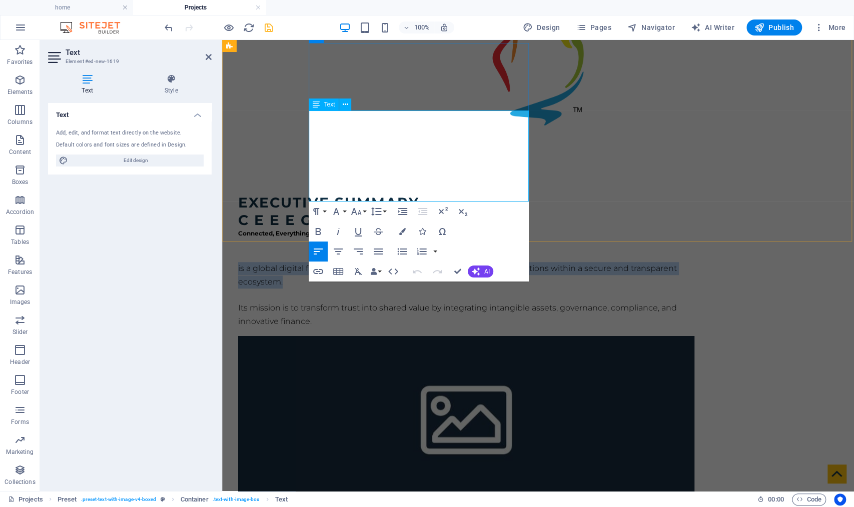
drag, startPoint x: 411, startPoint y: 149, endPoint x: 281, endPoint y: 95, distance: 140.8
click at [281, 154] on div "Executive Summary C E E E G ™ Connected, Everything, Everyone, Everywhere, Glob…" at bounding box center [538, 380] width 632 height 452
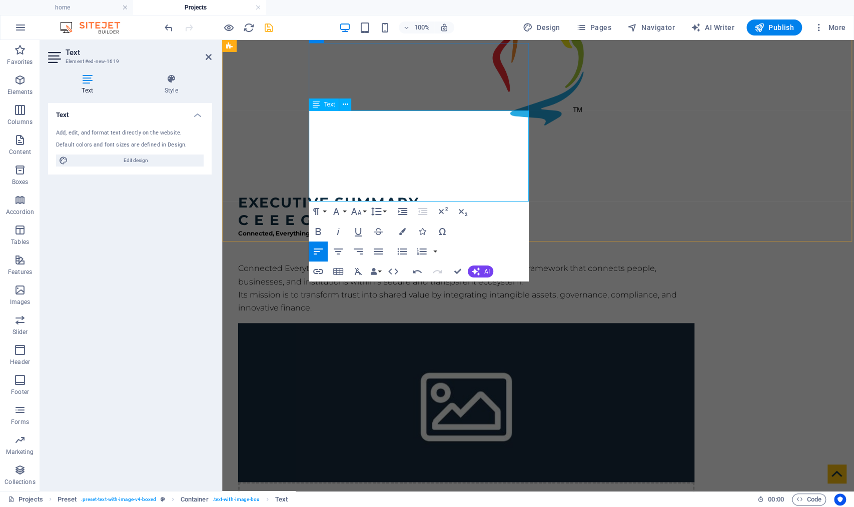
click at [410, 262] on p "Connected Everything, Everyone, Everywhere, Globally) is a global digital frame…" at bounding box center [466, 288] width 456 height 53
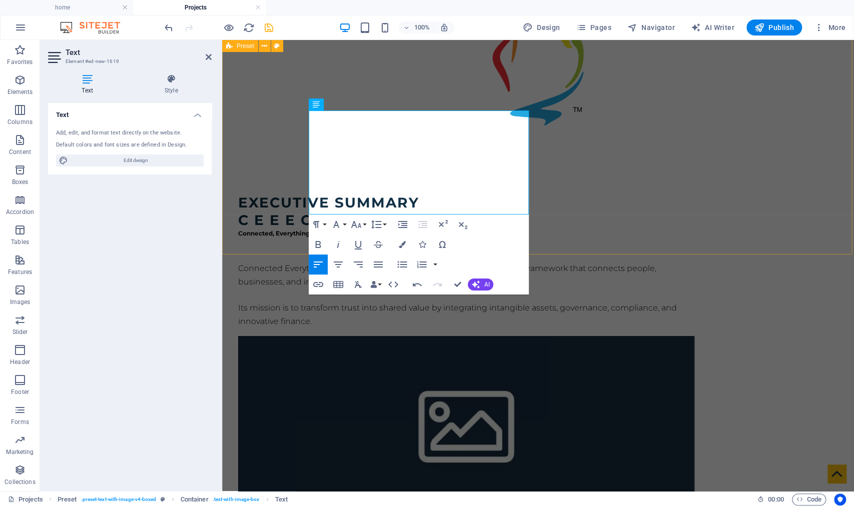
click at [279, 162] on div "Executive Summary C E E E G ™ Connected, Everything, Everyone, Everywhere, Glob…" at bounding box center [538, 386] width 632 height 465
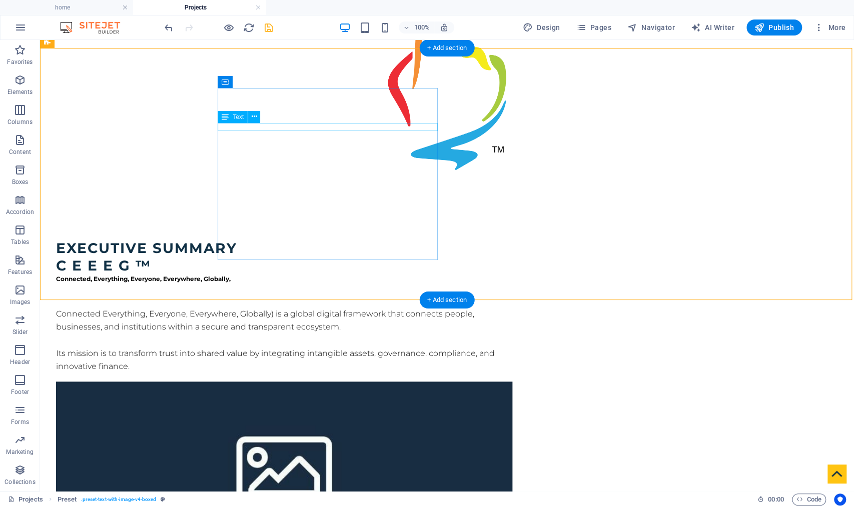
click at [314, 275] on div "Connected, Everything, Everyone, Everywhere, Globally," at bounding box center [284, 279] width 456 height 8
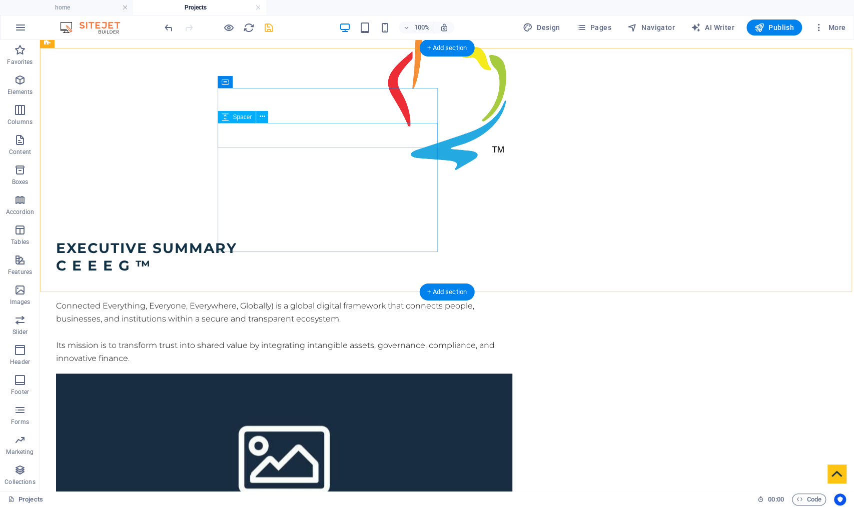
click at [243, 275] on div at bounding box center [284, 287] width 456 height 25
click at [139, 200] on div "Executive Summary C E E E G ™ Connected Everything, Everyone, Everywhere, Globa…" at bounding box center [447, 424] width 814 height 449
click at [263, 257] on div "C E E E G ™" at bounding box center [284, 266] width 456 height 18
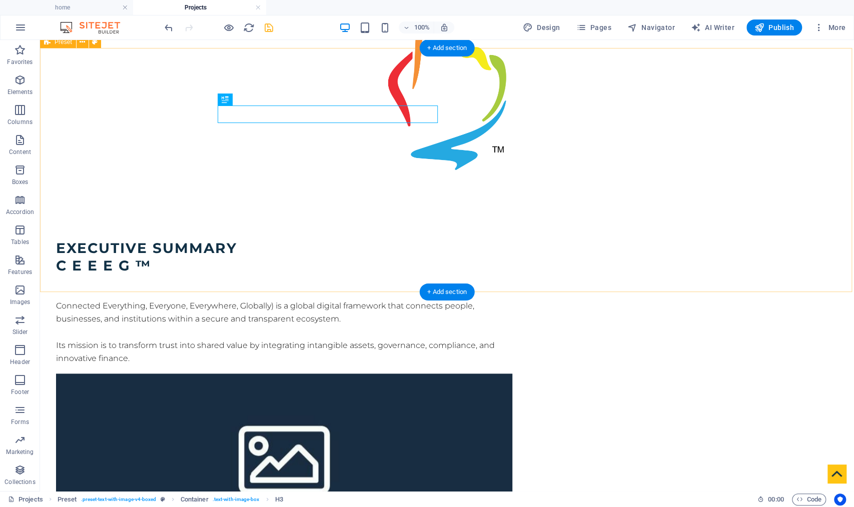
click at [167, 200] on div "Executive Summary C E E E G ™ Connected Everything, Everyone, Everywhere, Globa…" at bounding box center [447, 424] width 814 height 449
click at [274, 275] on div at bounding box center [284, 287] width 456 height 25
click at [337, 257] on div "C E E E G ™" at bounding box center [284, 266] width 456 height 18
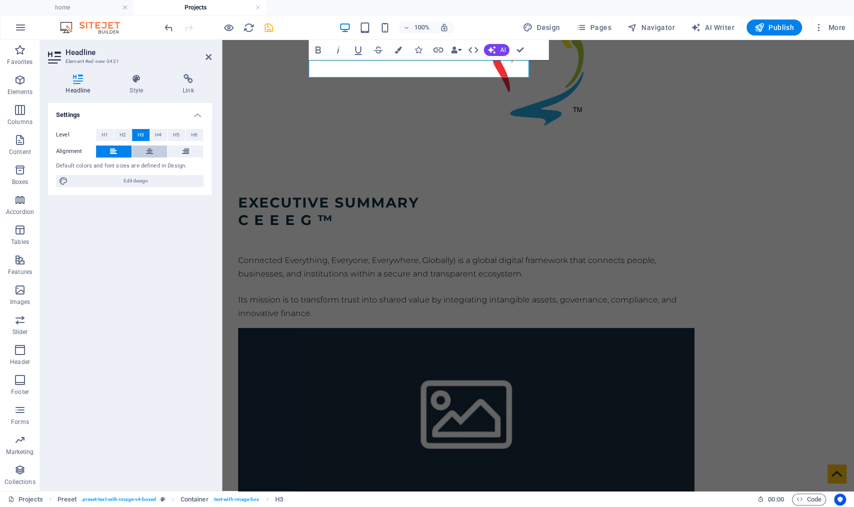
click at [147, 151] on icon at bounding box center [149, 152] width 7 height 12
click at [240, 154] on div "Executive Summary C E E E G ™ Connected Everything, Everyone, Everywhere, Globa…" at bounding box center [538, 378] width 632 height 449
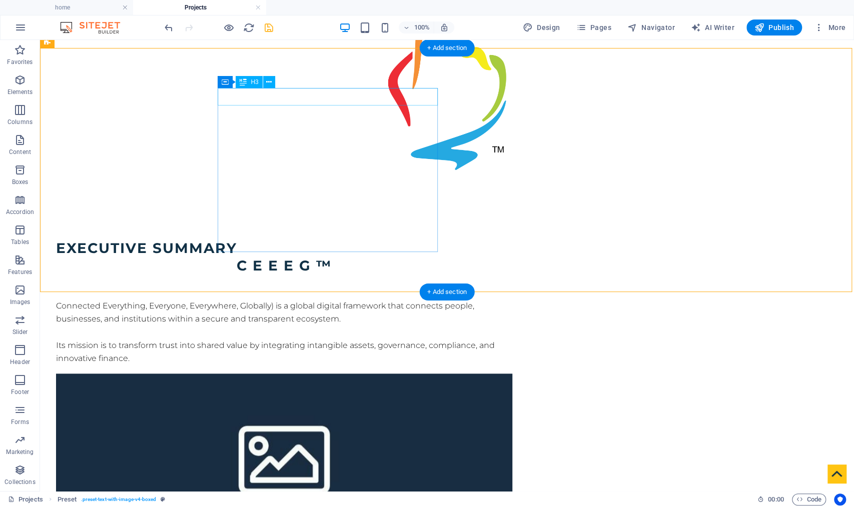
click at [301, 240] on div "Executive Summary" at bounding box center [284, 249] width 456 height 18
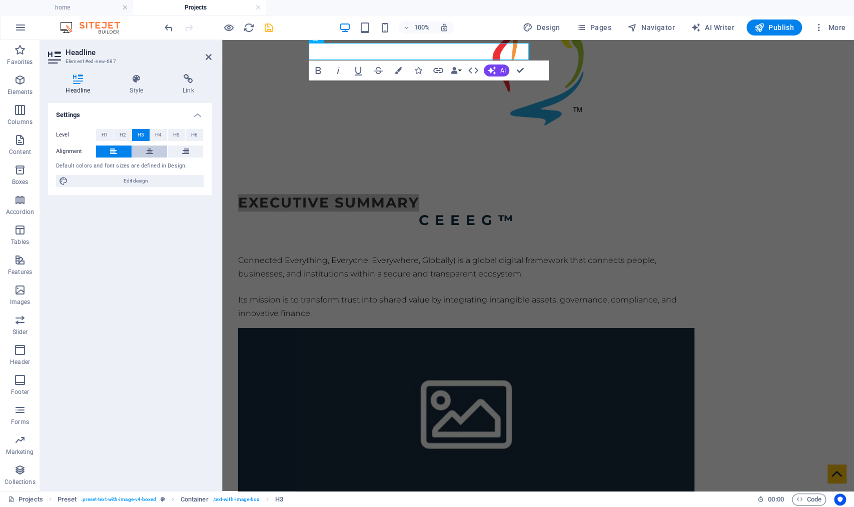
click at [149, 148] on icon at bounding box center [149, 152] width 7 height 12
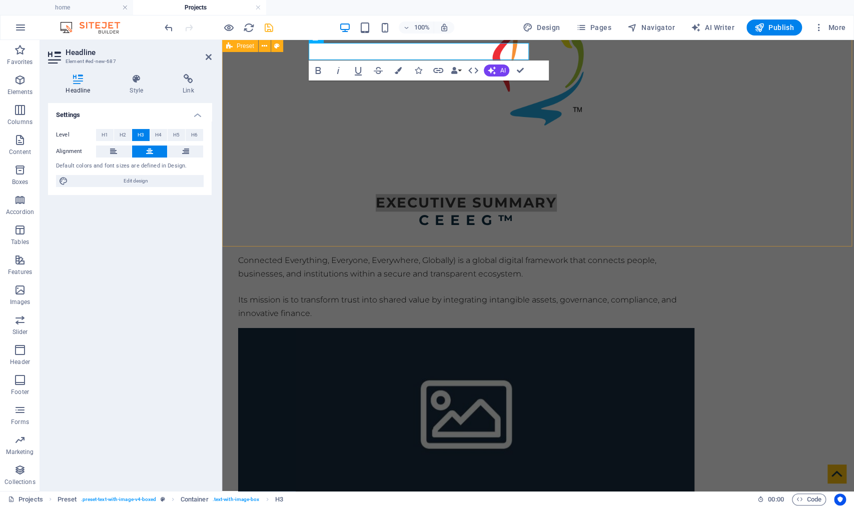
click at [272, 154] on div "Executive Summary C E E E G ™ Connected Everything, Everyone, Everywhere, Globa…" at bounding box center [538, 378] width 632 height 449
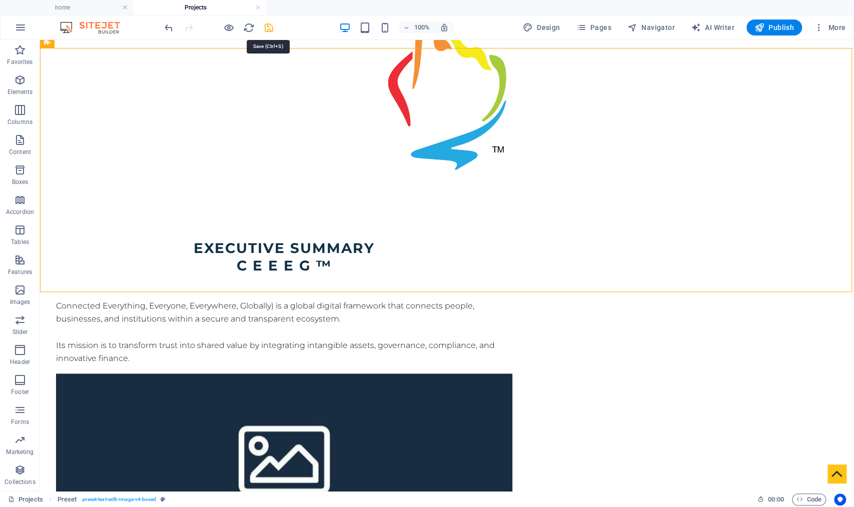
click at [266, 27] on icon "save" at bounding box center [269, 28] width 12 height 12
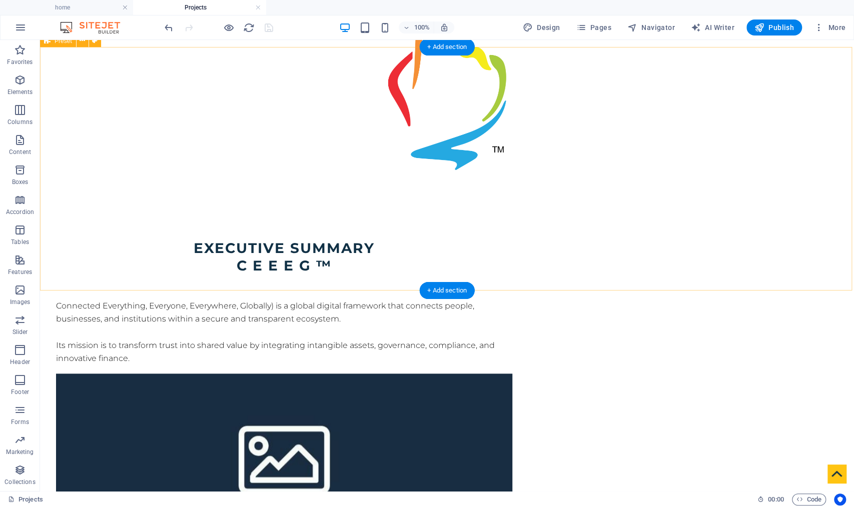
scroll to position [508, 0]
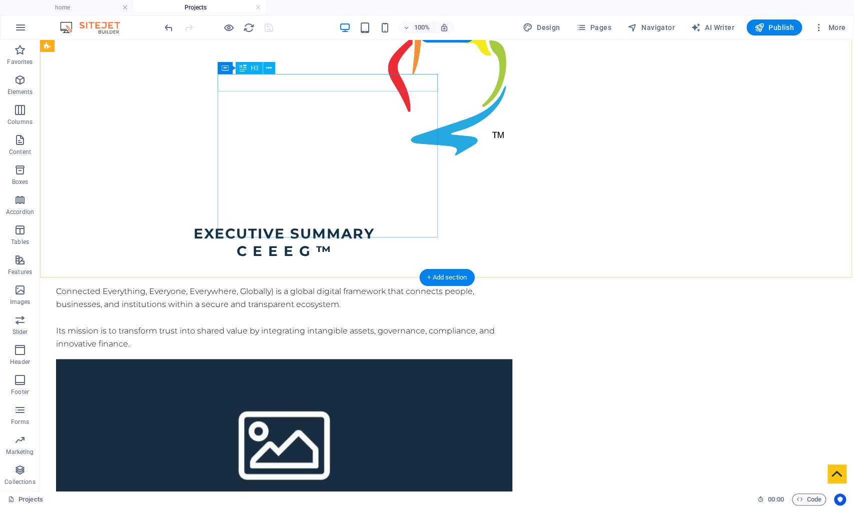
click at [343, 225] on div "Executive Summary" at bounding box center [284, 234] width 456 height 18
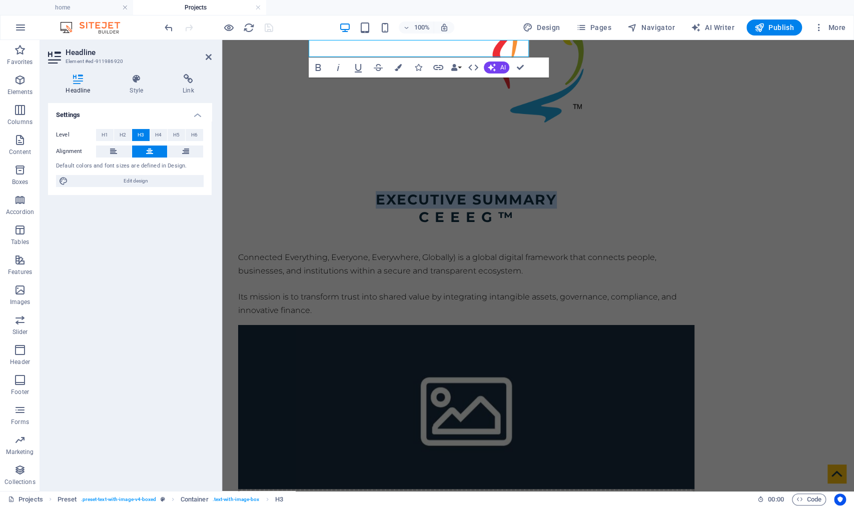
click at [849, 151] on div "Executive Summary C E E E G ™ Connected Everything, Everyone, Everywhere, Globa…" at bounding box center [538, 375] width 632 height 449
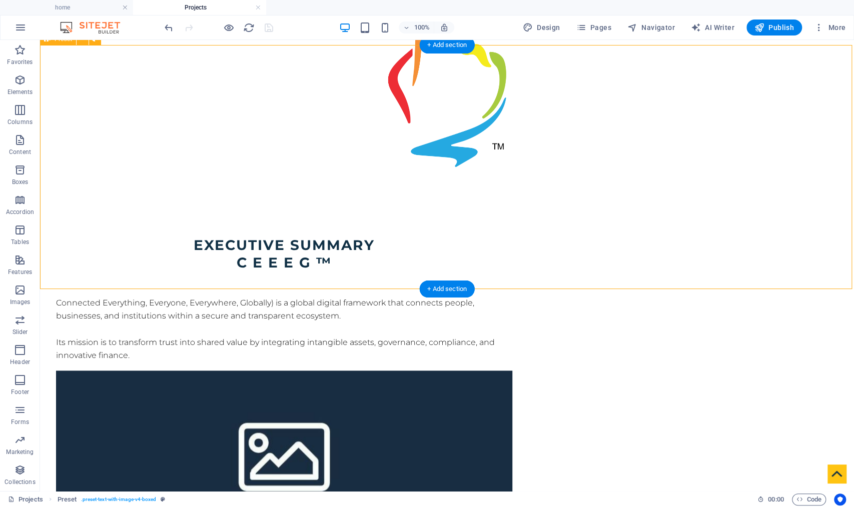
click at [512, 371] on figure at bounding box center [284, 453] width 456 height 164
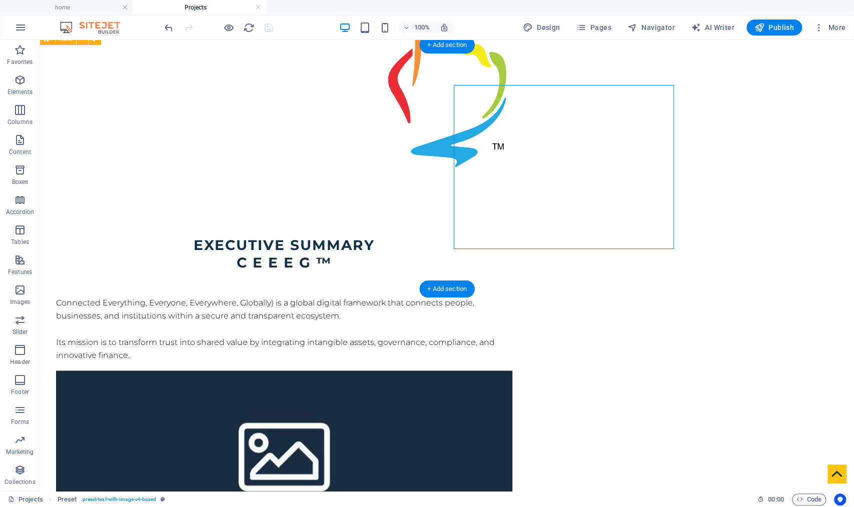
click at [512, 371] on figure at bounding box center [284, 453] width 456 height 164
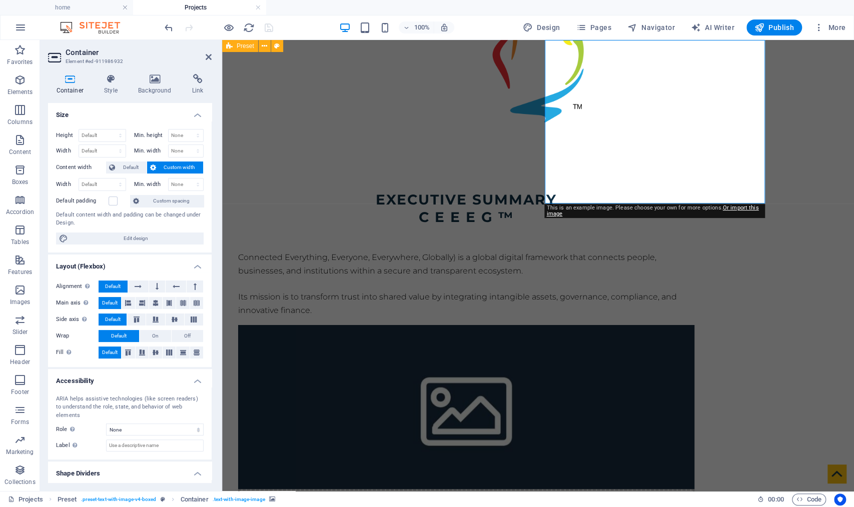
click at [600, 325] on figure at bounding box center [466, 407] width 456 height 164
click at [749, 234] on div "Executive Summary C E E E G ™ Connected Everything, Everyone, Everywhere, Globa…" at bounding box center [538, 375] width 632 height 449
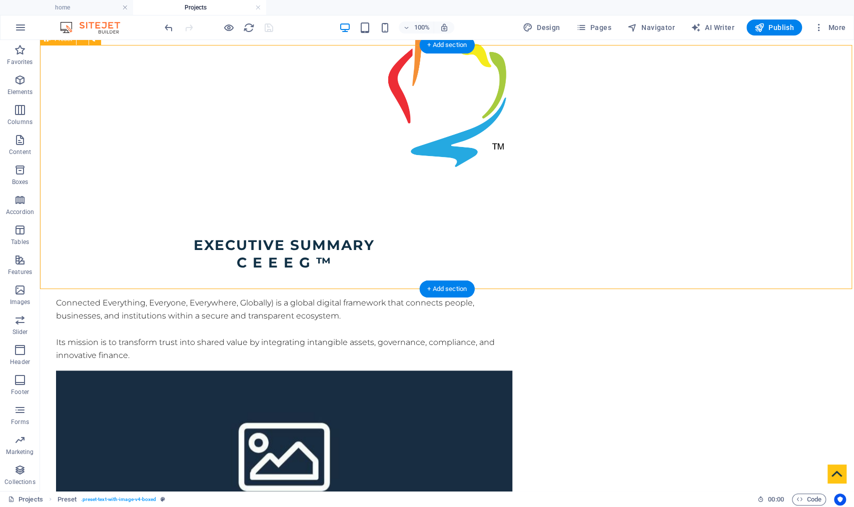
click at [512, 371] on figure at bounding box center [284, 453] width 456 height 164
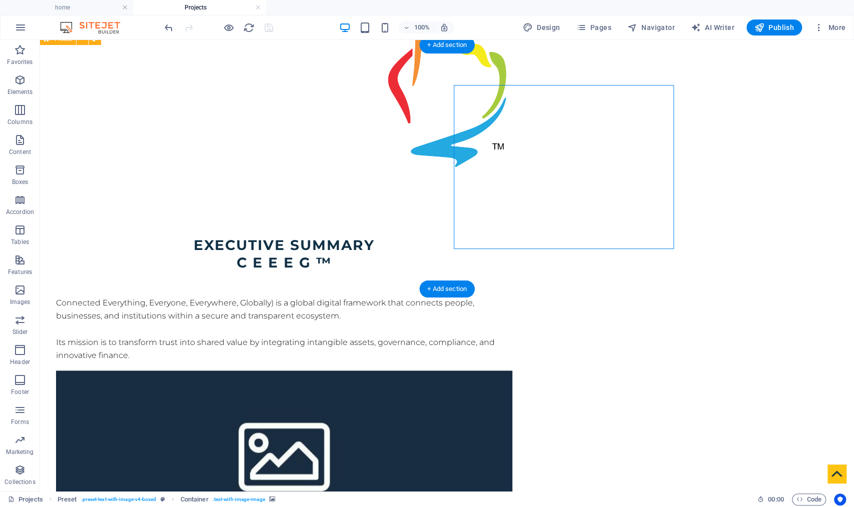
click at [512, 371] on figure at bounding box center [284, 453] width 456 height 164
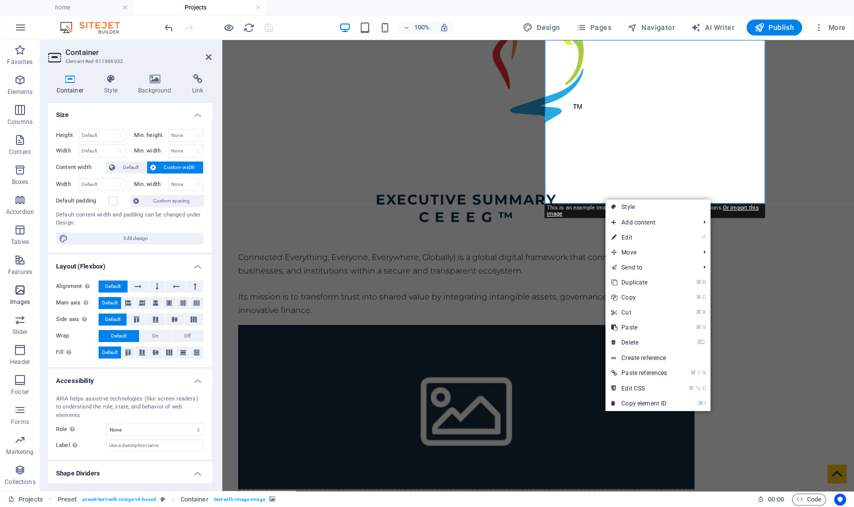
click at [0, 0] on span "Images" at bounding box center [0, 0] width 0 height 0
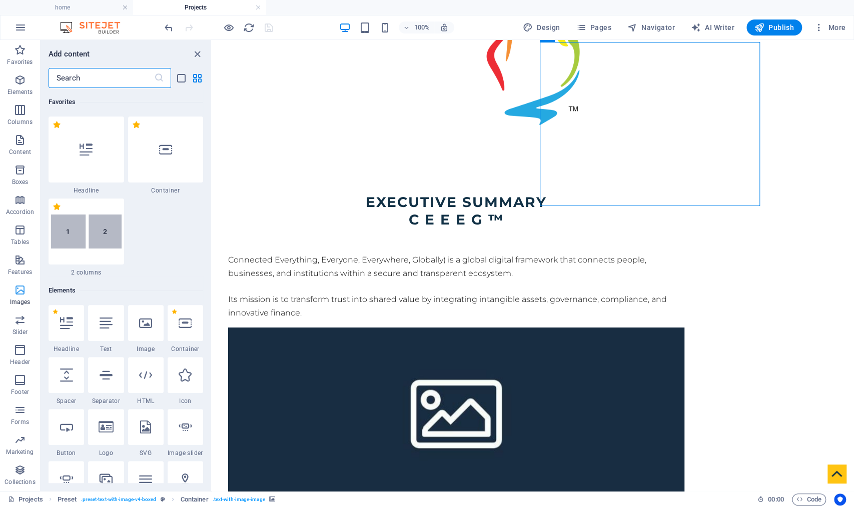
click at [0, 0] on icon "button" at bounding box center [0, 0] width 0 height 0
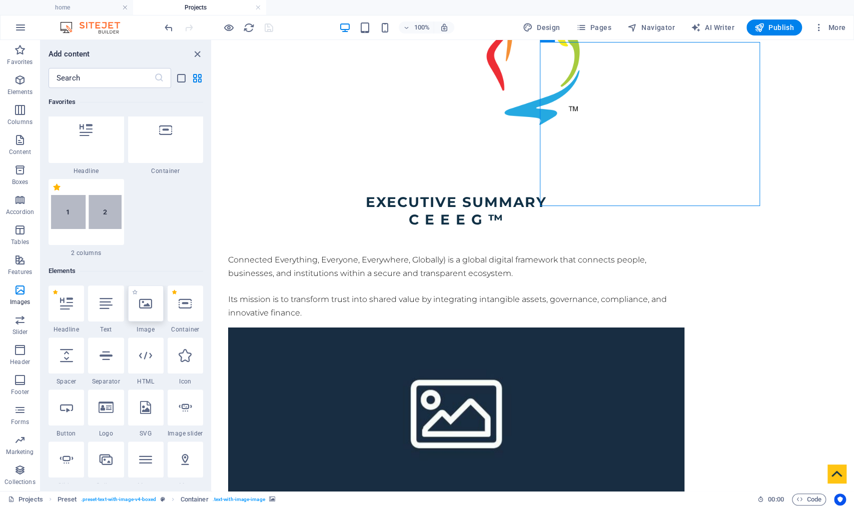
click at [151, 296] on div at bounding box center [146, 304] width 36 height 36
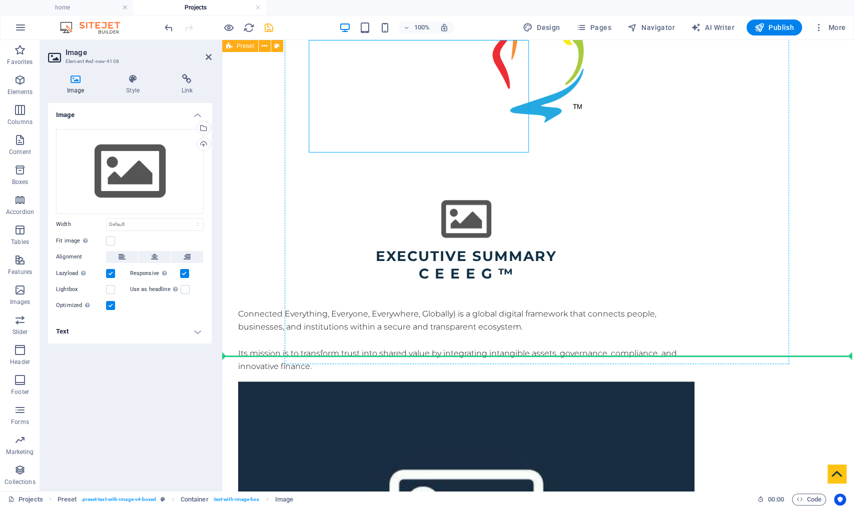
drag, startPoint x: 411, startPoint y: 106, endPoint x: 610, endPoint y: 202, distance: 221.5
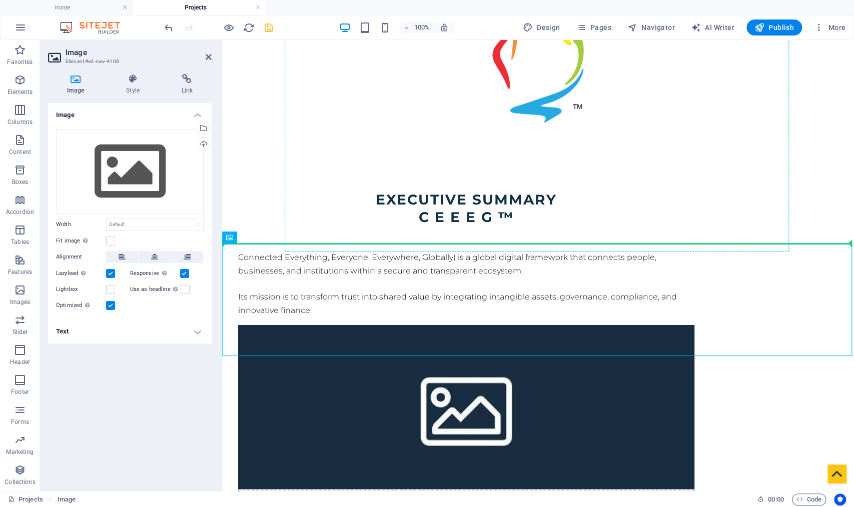
drag, startPoint x: 531, startPoint y: 278, endPoint x: 639, endPoint y: 165, distance: 156.4
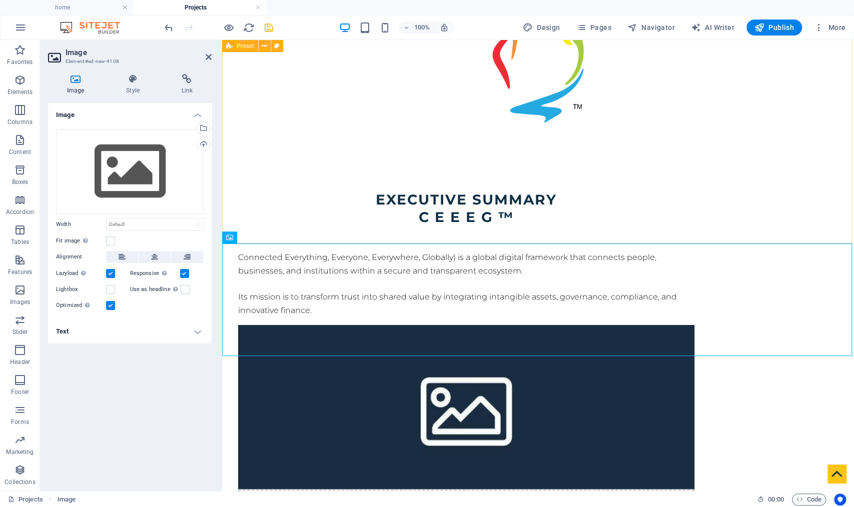
click at [639, 325] on figure at bounding box center [466, 407] width 456 height 164
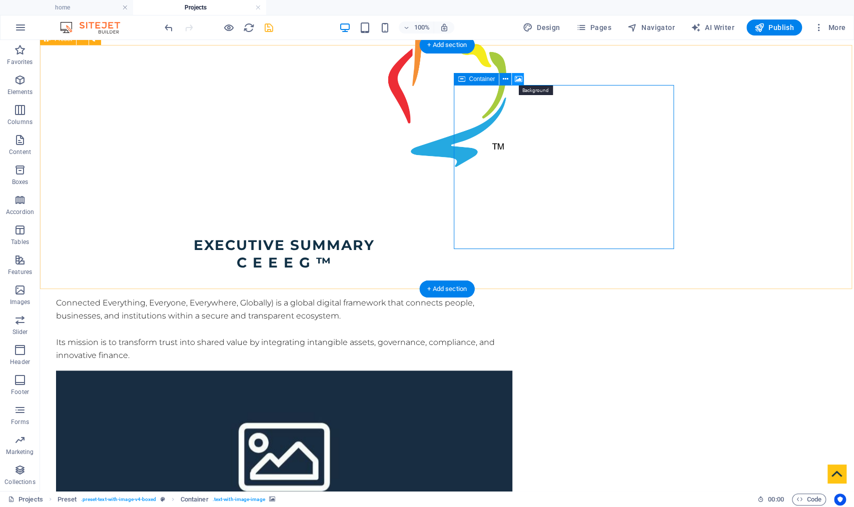
click at [519, 81] on icon at bounding box center [518, 79] width 8 height 11
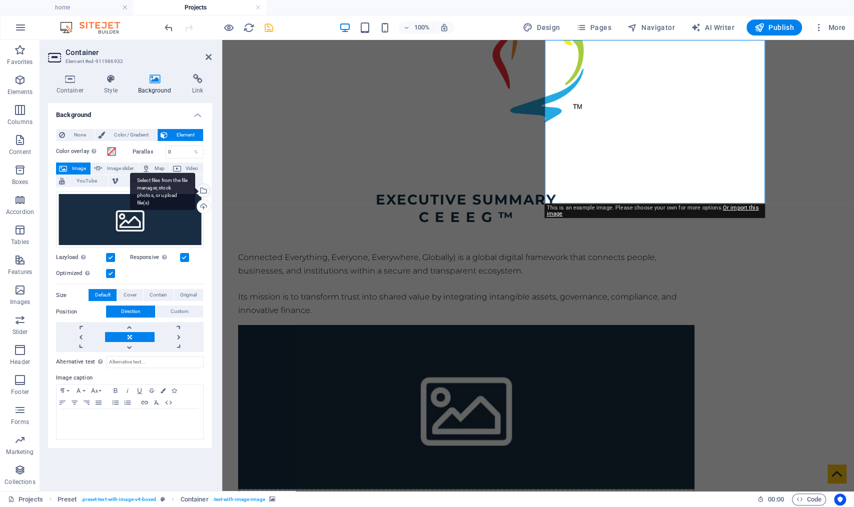
click at [205, 188] on div "Select files from the file manager, stock photos, or upload file(s)" at bounding box center [202, 191] width 15 height 15
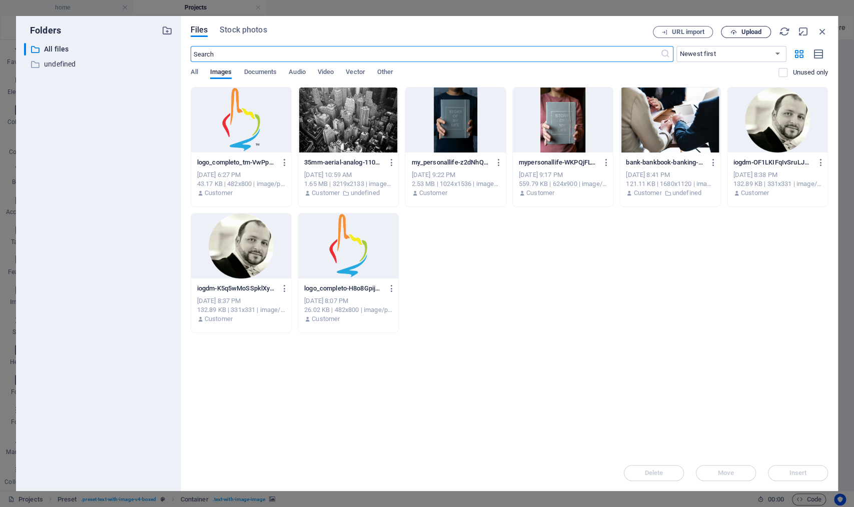
click at [753, 30] on span "Upload" at bounding box center [751, 32] width 21 height 6
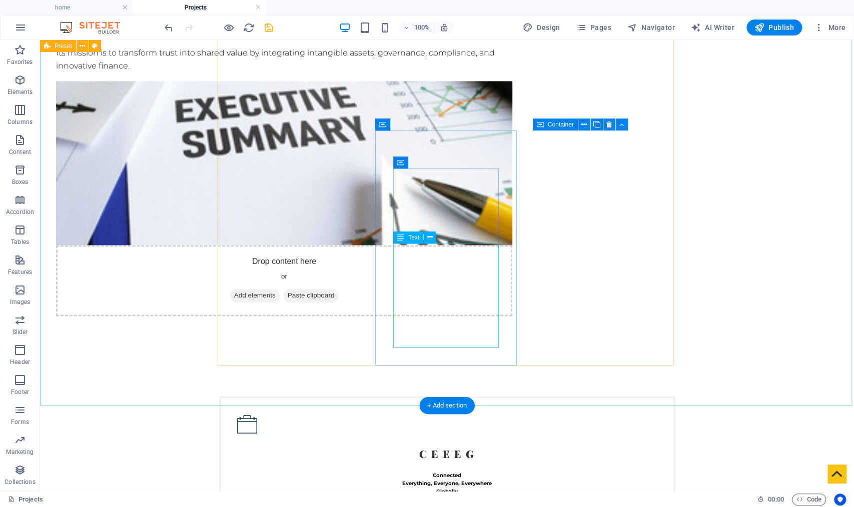
scroll to position [621, 0]
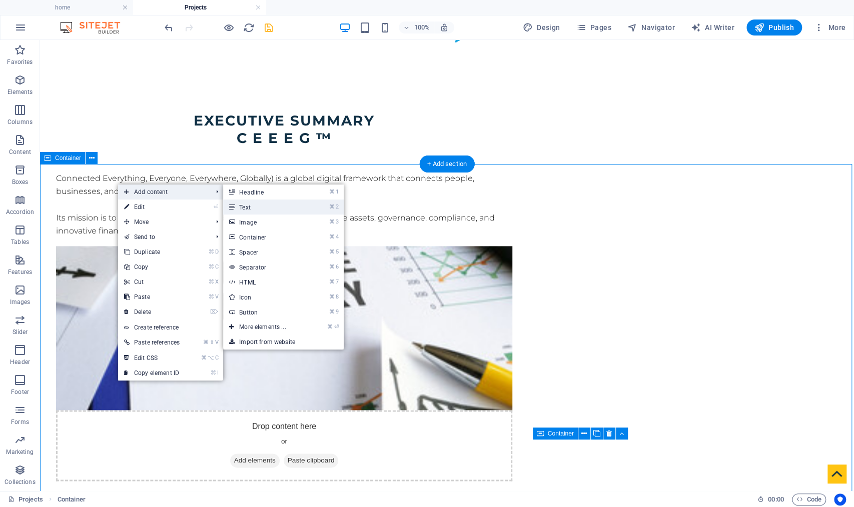
click at [248, 207] on link "⌘ 2 Text" at bounding box center [264, 207] width 83 height 15
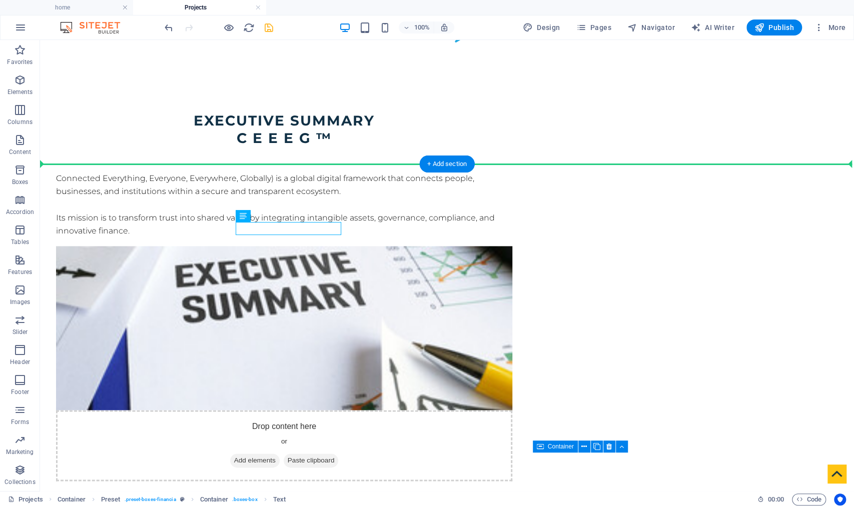
drag, startPoint x: 293, startPoint y: 256, endPoint x: 258, endPoint y: 181, distance: 83.3
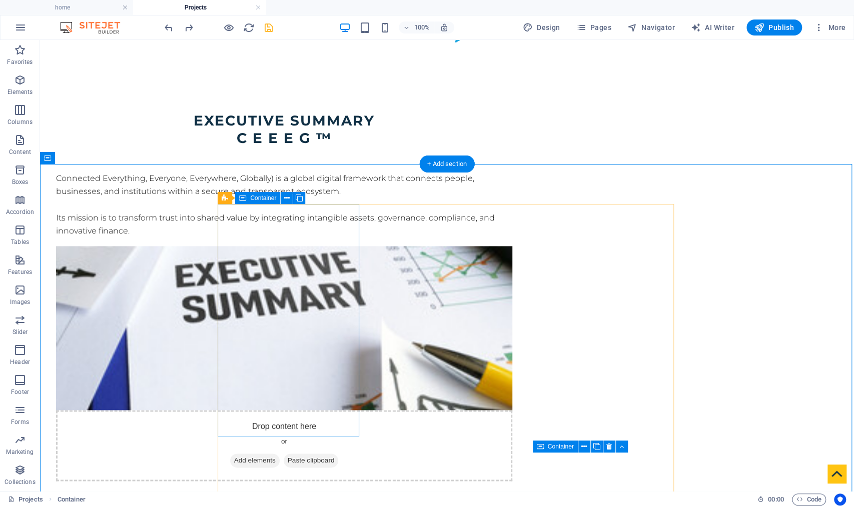
click at [265, 199] on span "Container" at bounding box center [263, 198] width 26 height 6
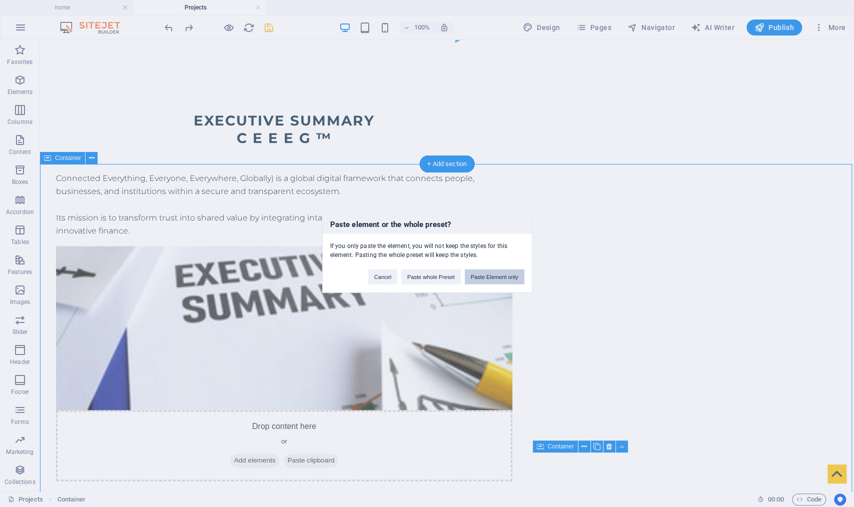
drag, startPoint x: 506, startPoint y: 280, endPoint x: 459, endPoint y: 238, distance: 63.1
click at [506, 280] on button "Paste Element only" at bounding box center [495, 277] width 60 height 15
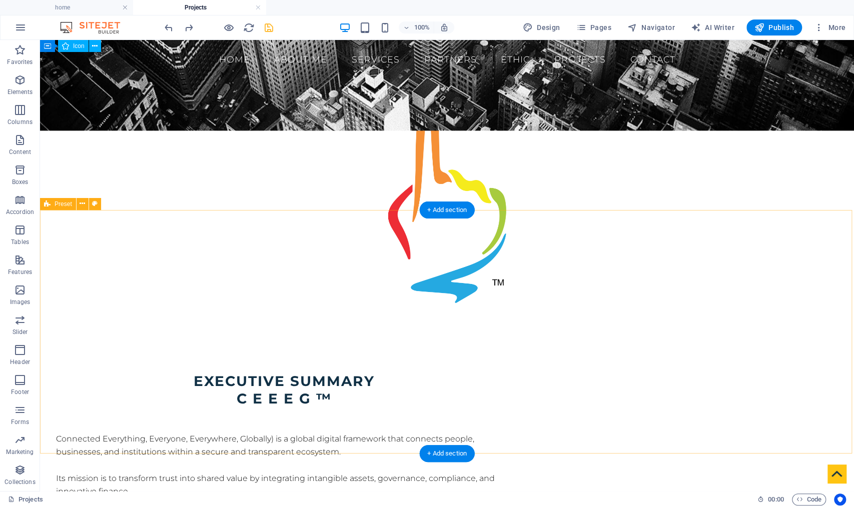
scroll to position [332, 0]
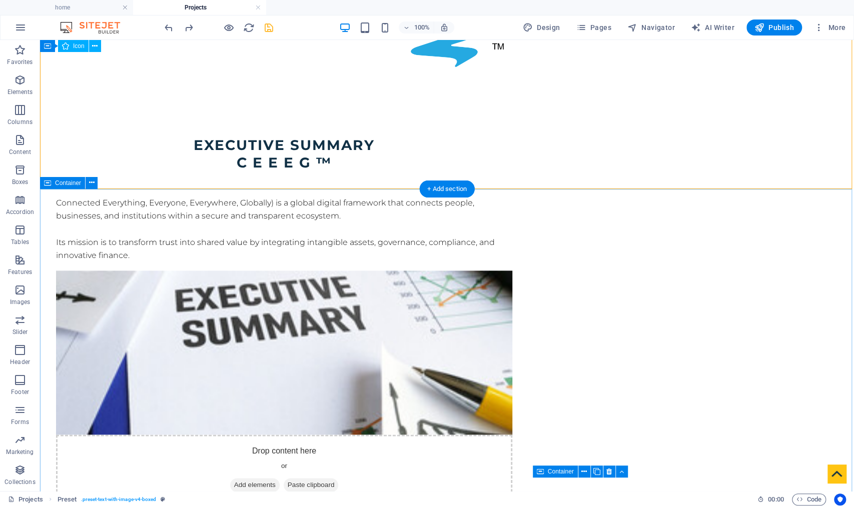
scroll to position [591, 0]
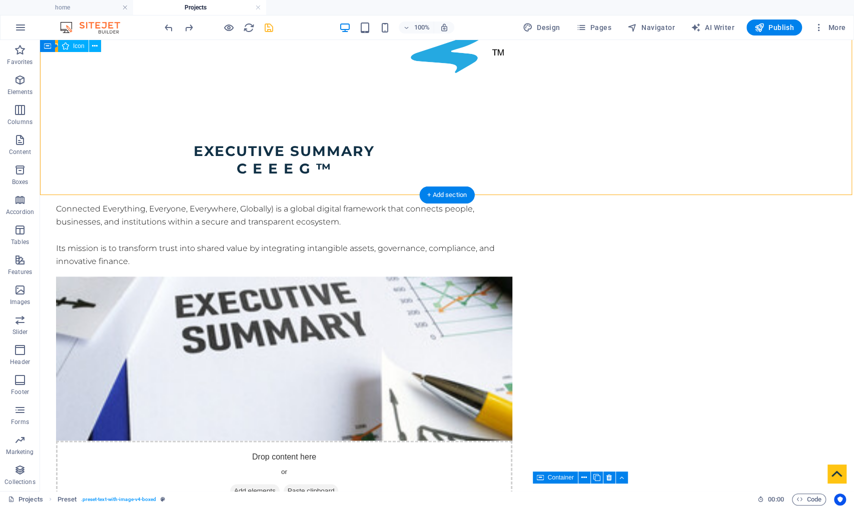
click at [361, 190] on div "Executive Summary C E E E G ™ Connected Everything, Everyone, Everywhere, Globa…" at bounding box center [447, 327] width 814 height 449
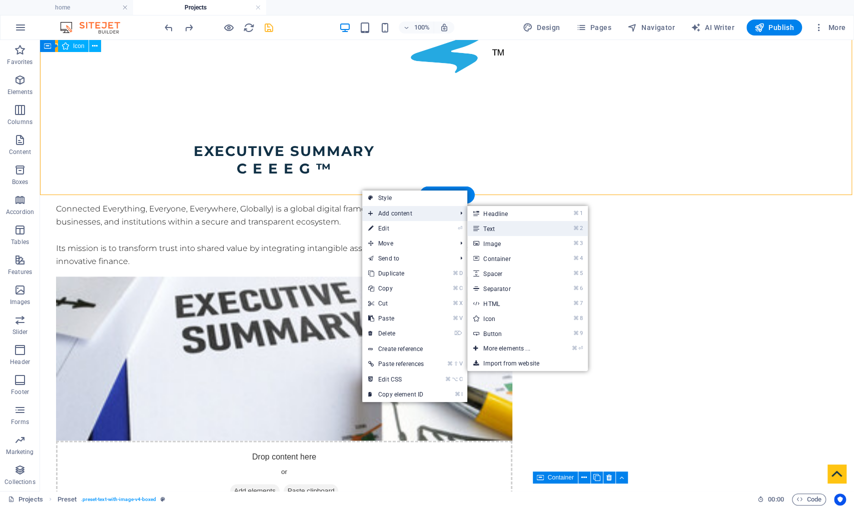
click at [511, 232] on link "⌘ 2 Text" at bounding box center [508, 228] width 83 height 15
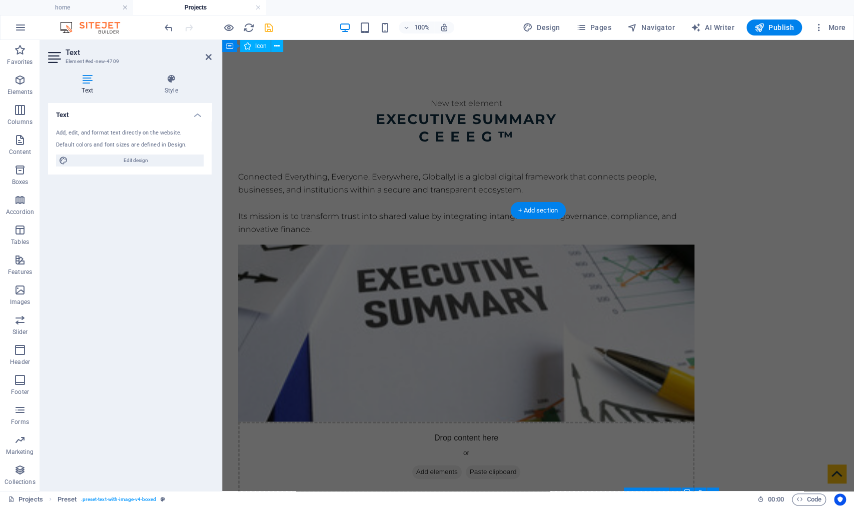
scroll to position [277, 0]
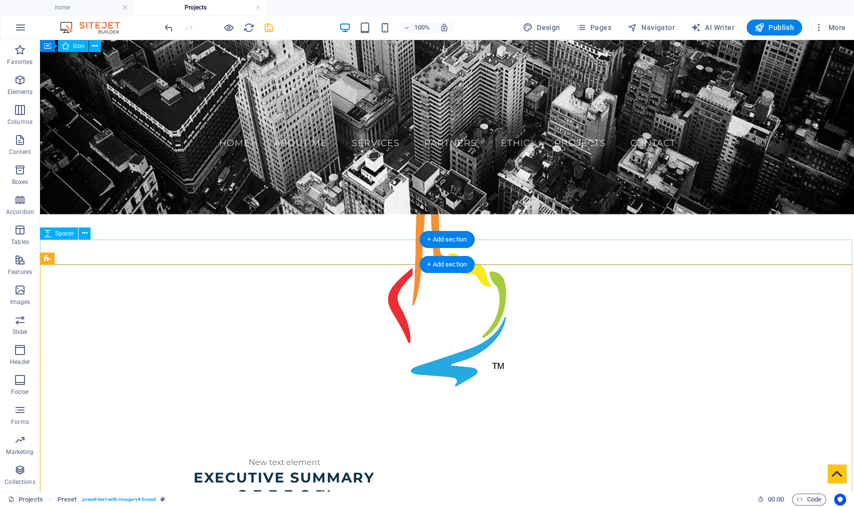
scroll to position [294, 0]
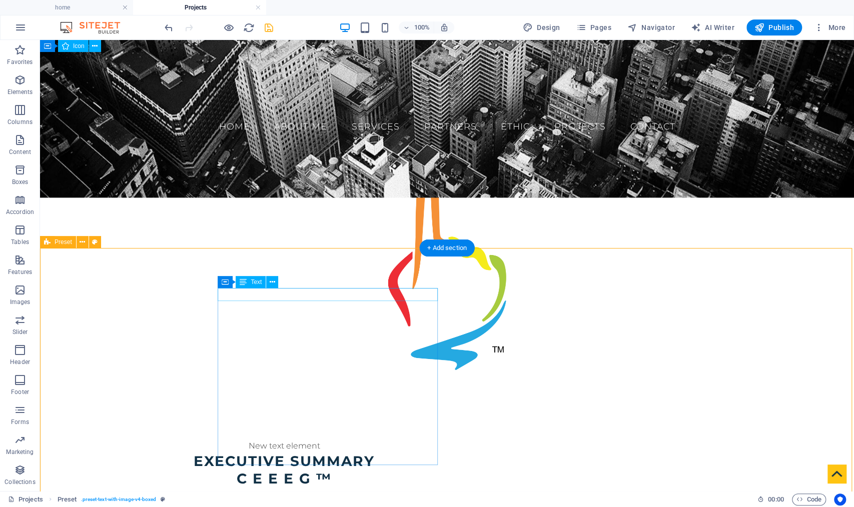
click at [332, 440] on div "New text element" at bounding box center [284, 446] width 456 height 13
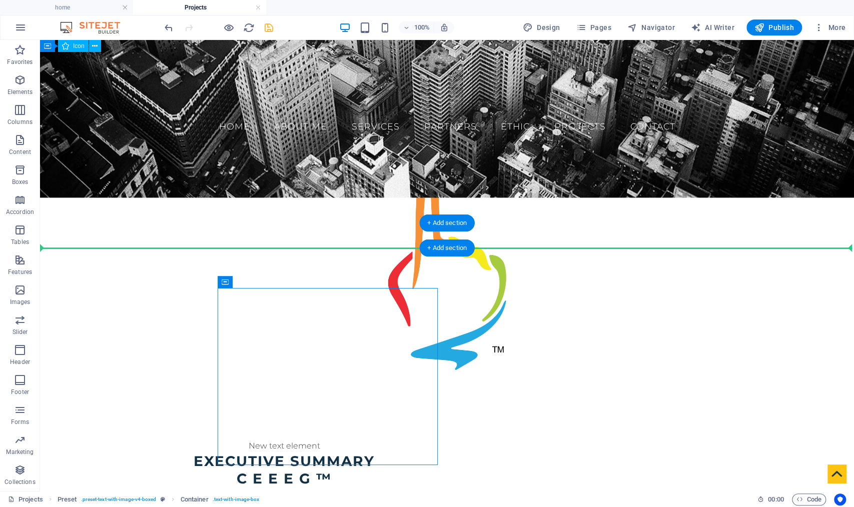
drag, startPoint x: 267, startPoint y: 323, endPoint x: 365, endPoint y: 238, distance: 129.8
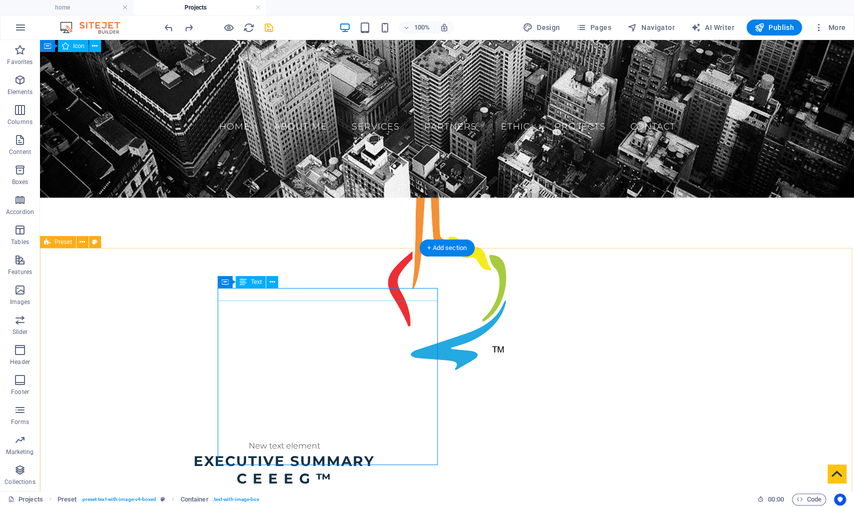
click at [334, 440] on div "New text element" at bounding box center [284, 446] width 456 height 13
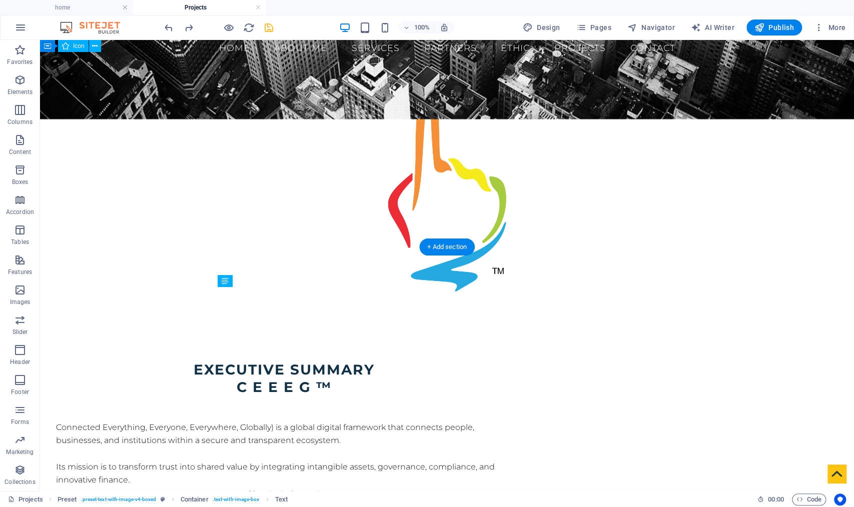
scroll to position [458, 0]
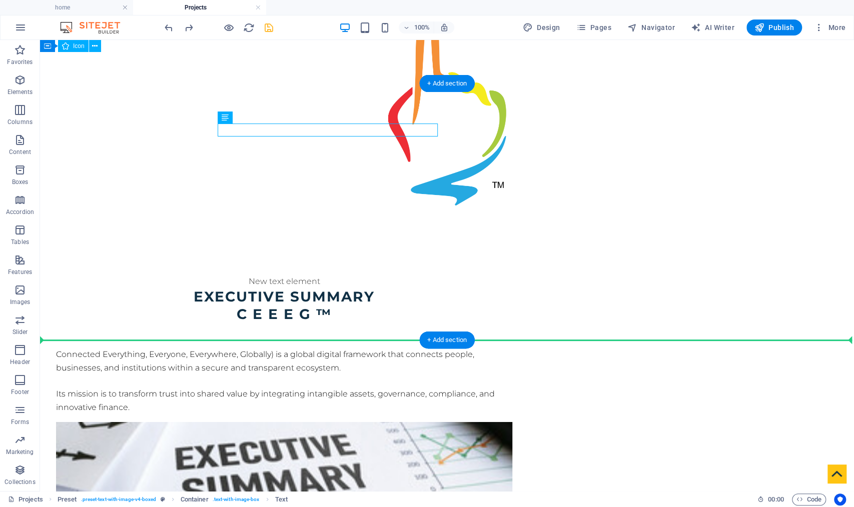
drag, startPoint x: 300, startPoint y: 325, endPoint x: 329, endPoint y: 339, distance: 32.2
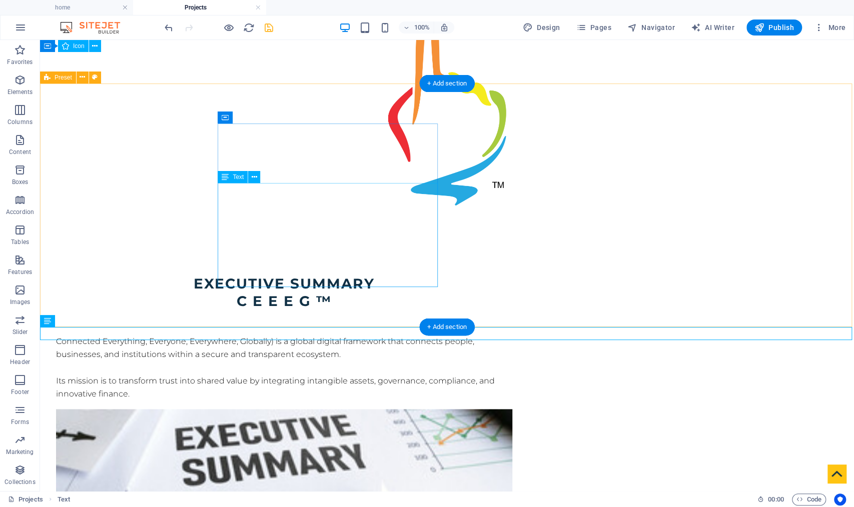
click at [420, 335] on div "Connected Everything, Everyone, Everywhere, Globally) is a global digital frame…" at bounding box center [284, 368] width 456 height 66
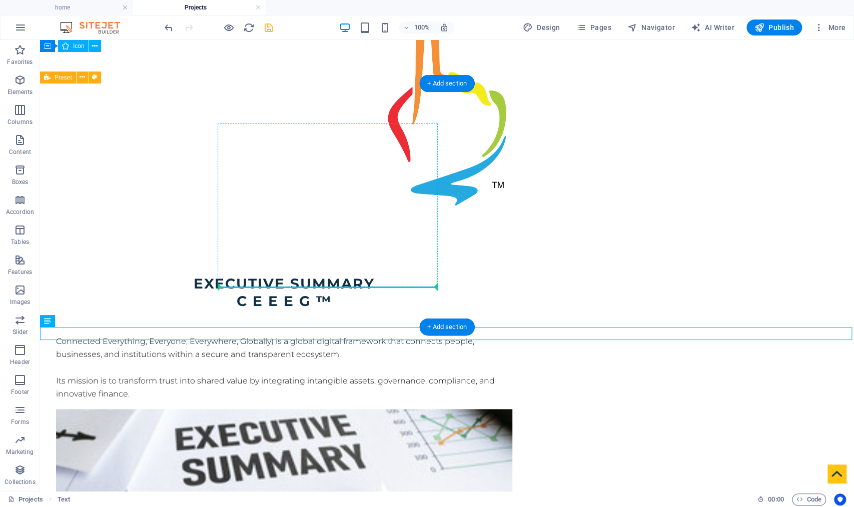
drag, startPoint x: 90, startPoint y: 364, endPoint x: 269, endPoint y: 278, distance: 198.4
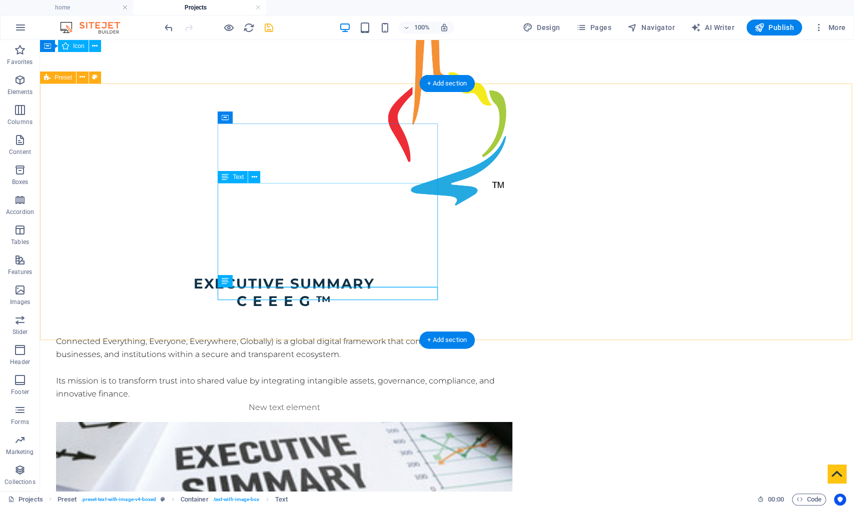
click at [327, 335] on div "Connected Everything, Everyone, Everywhere, Globally) is a global digital frame…" at bounding box center [284, 368] width 456 height 66
click at [312, 401] on div "New text element" at bounding box center [284, 407] width 456 height 13
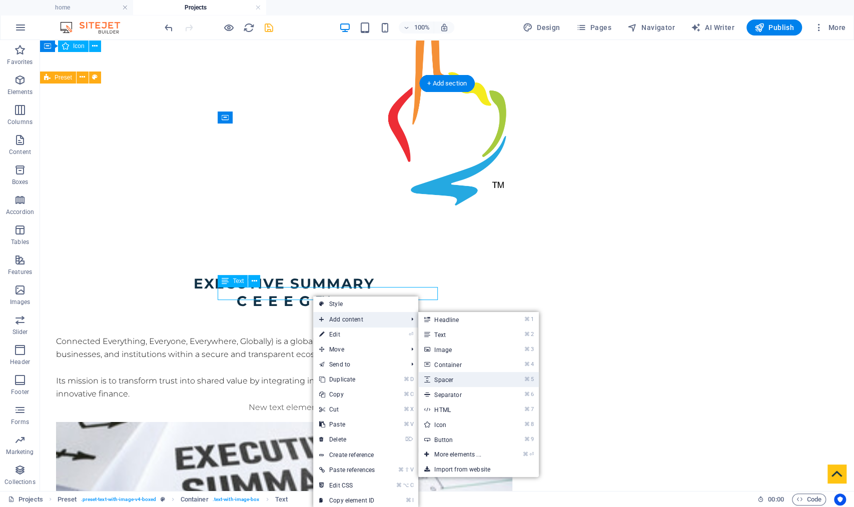
click at [476, 374] on link "⌘ 5 Spacer" at bounding box center [459, 379] width 83 height 15
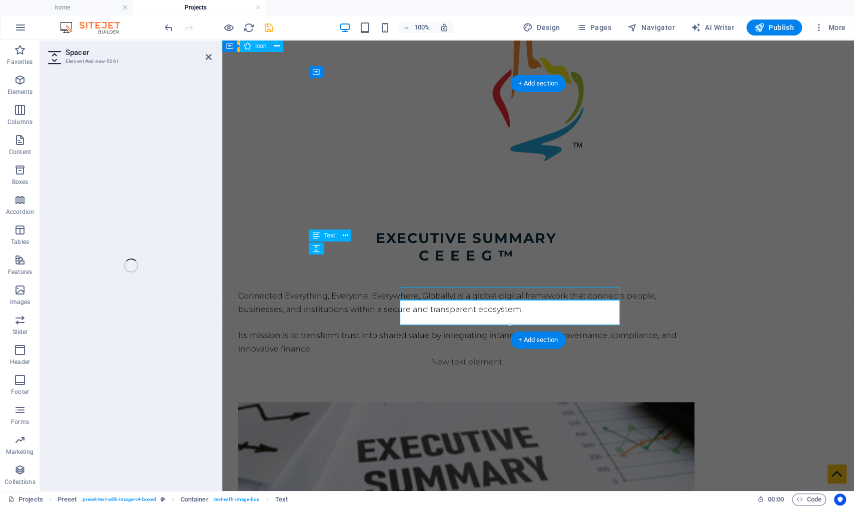
select select "px"
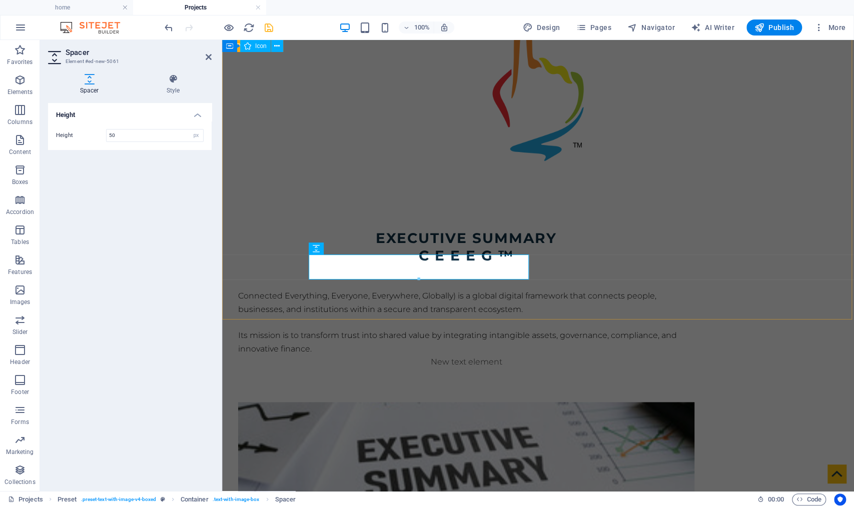
click at [412, 296] on div "Executive Summary C E E E G ™ Connected Everything, Everyone, Everywhere, Globa…" at bounding box center [538, 452] width 632 height 525
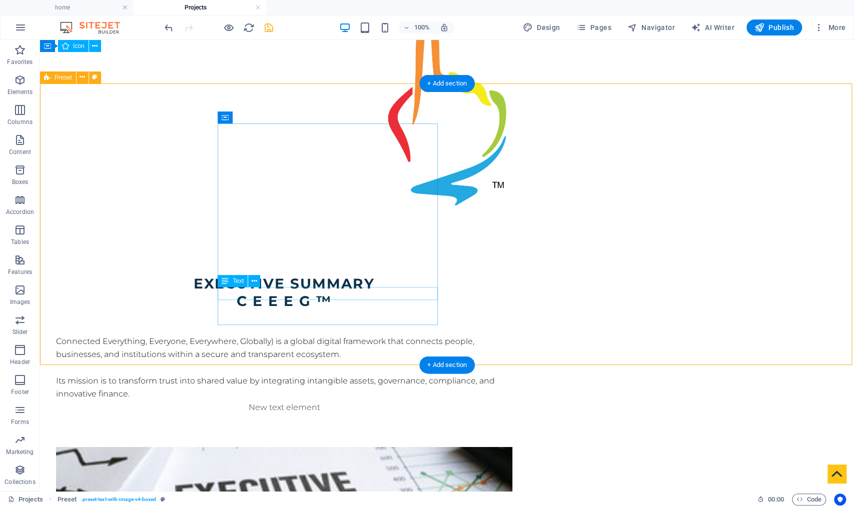
click at [317, 401] on div "New text element" at bounding box center [284, 407] width 456 height 13
click at [254, 414] on div at bounding box center [284, 426] width 456 height 25
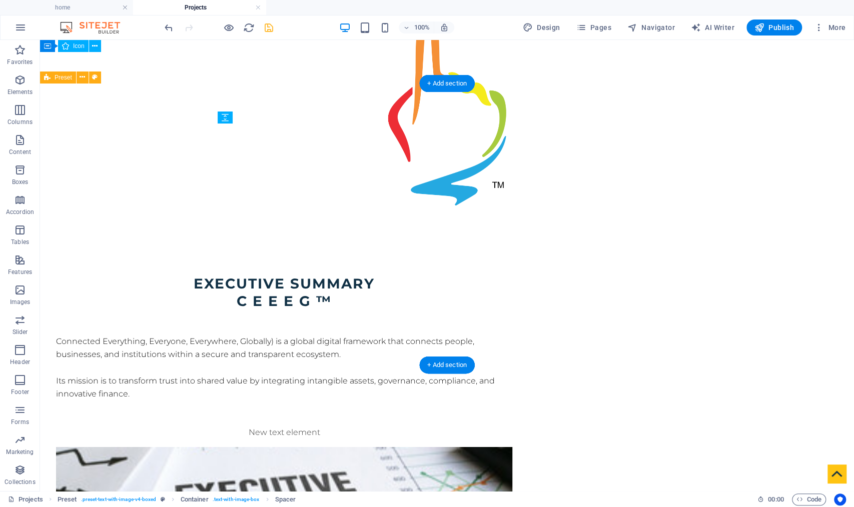
drag, startPoint x: 272, startPoint y: 336, endPoint x: 302, endPoint y: 306, distance: 42.8
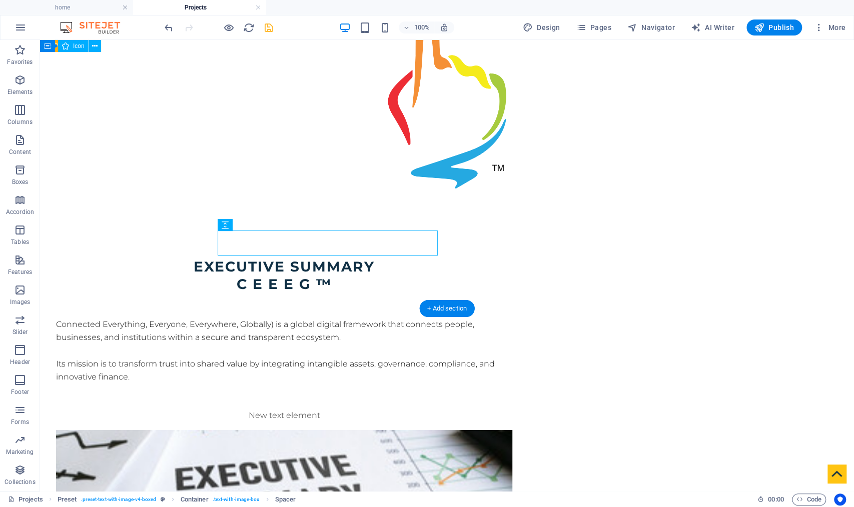
scroll to position [515, 0]
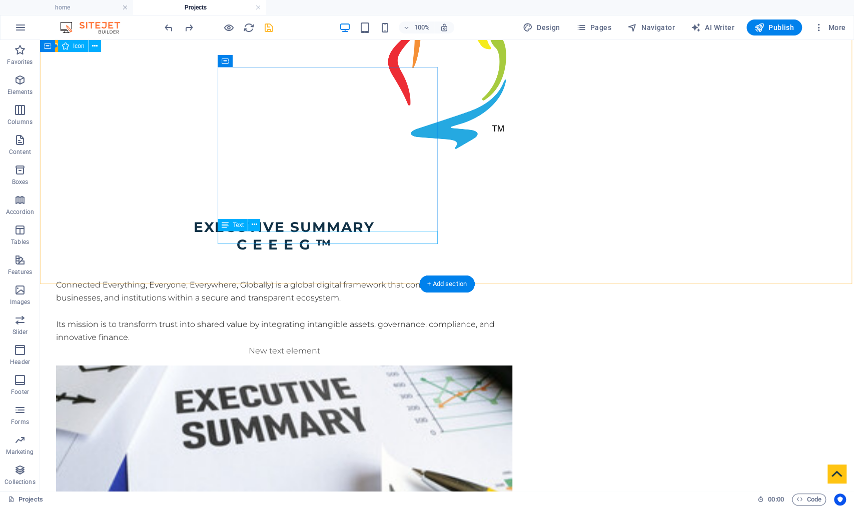
click at [325, 345] on div "New text element" at bounding box center [284, 351] width 456 height 13
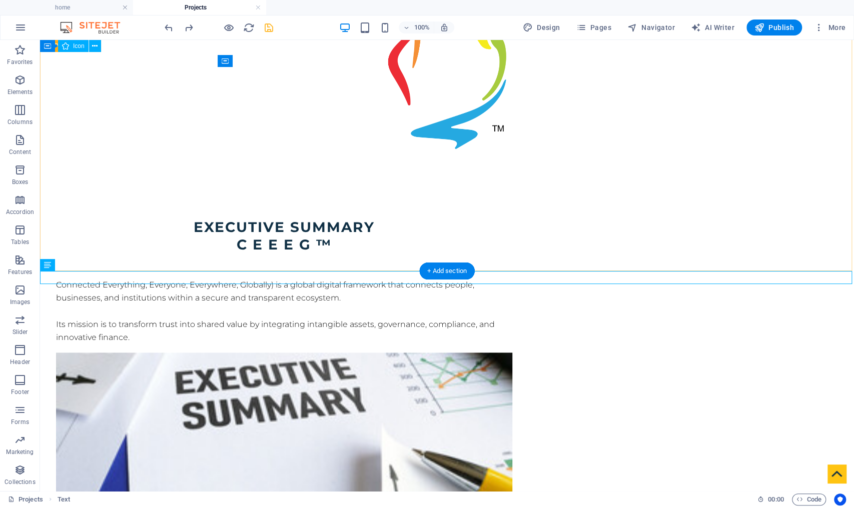
click at [317, 253] on div "Executive Summary C E E E G ™ Connected Everything, Everyone, Everywhere, Globa…" at bounding box center [447, 403] width 814 height 449
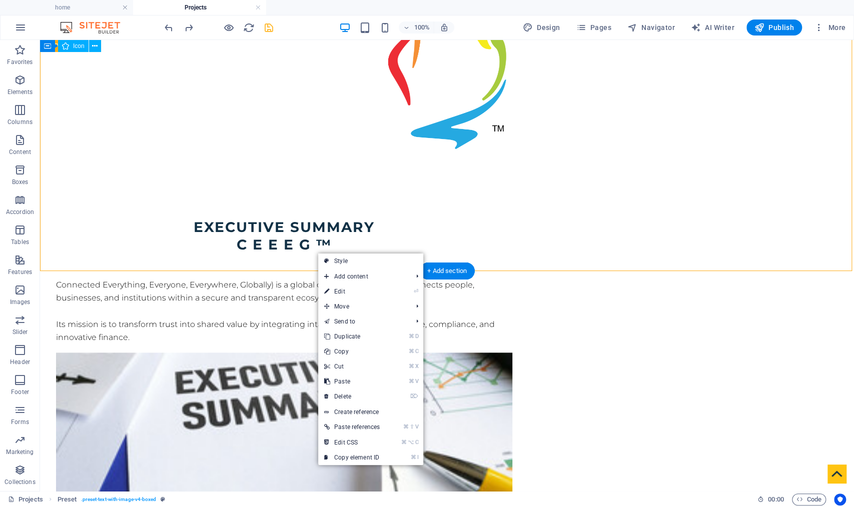
click at [207, 179] on div "Executive Summary C E E E G ™ Connected Everything, Everyone, Everywhere, Globa…" at bounding box center [447, 403] width 814 height 449
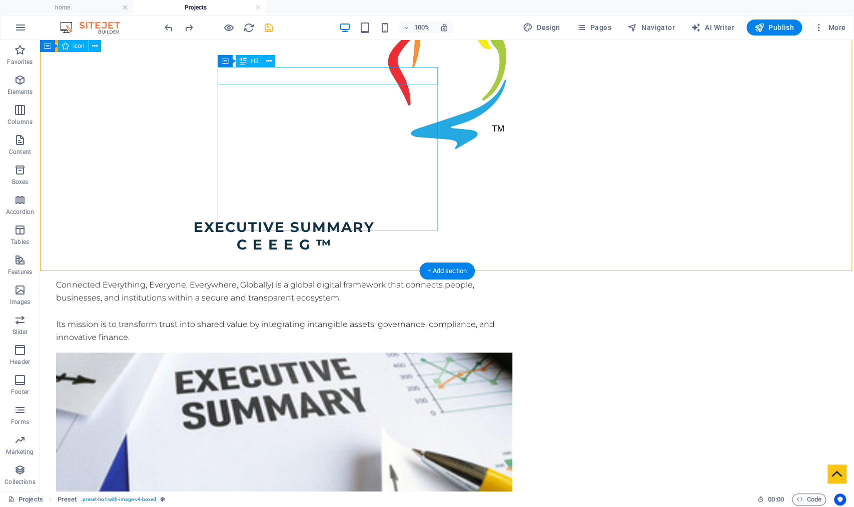
click at [236, 63] on div "H3" at bounding box center [249, 61] width 27 height 12
click at [225, 62] on icon at bounding box center [225, 61] width 7 height 12
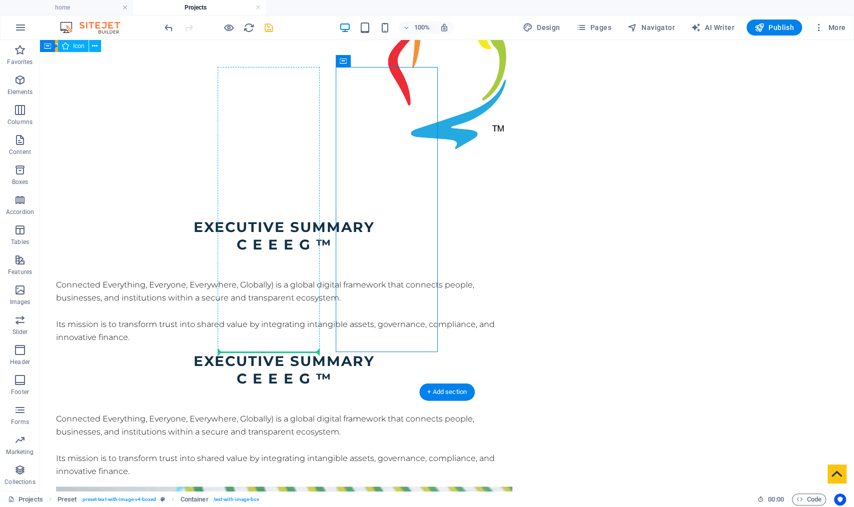
drag, startPoint x: 392, startPoint y: 104, endPoint x: 300, endPoint y: 348, distance: 260.9
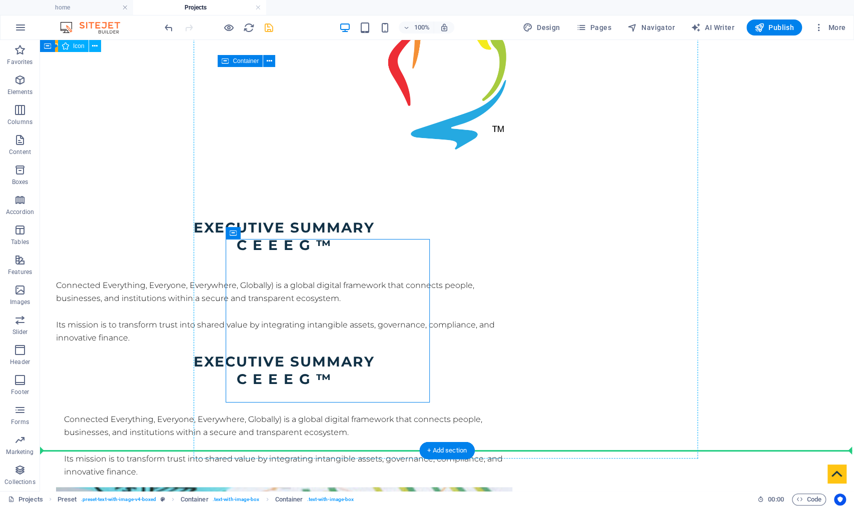
scroll to position [514, 0]
drag, startPoint x: 276, startPoint y: 274, endPoint x: 292, endPoint y: 427, distance: 153.9
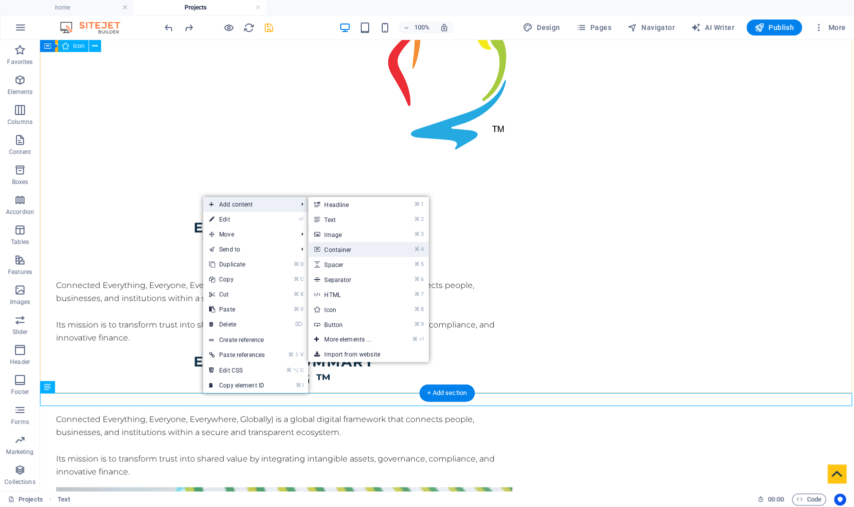
click at [350, 250] on link "⌘ 4 Container" at bounding box center [349, 249] width 83 height 15
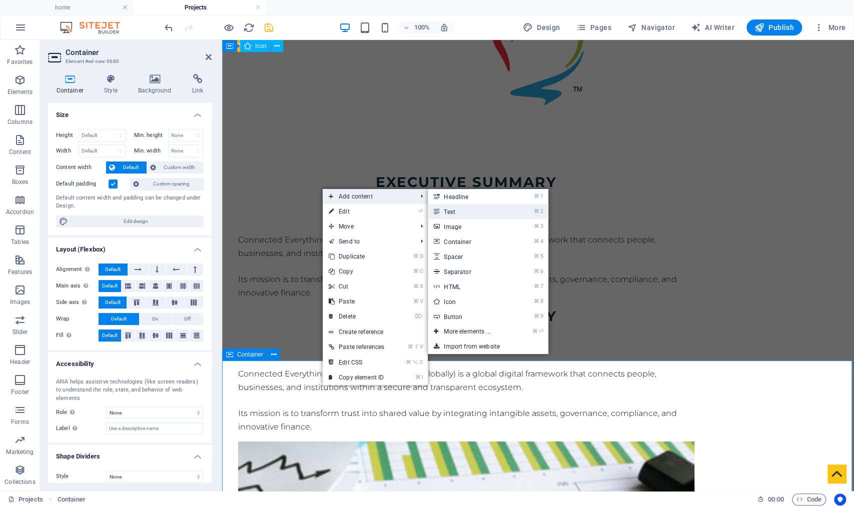
click at [461, 204] on link "⌘ 2 Text" at bounding box center [469, 211] width 83 height 15
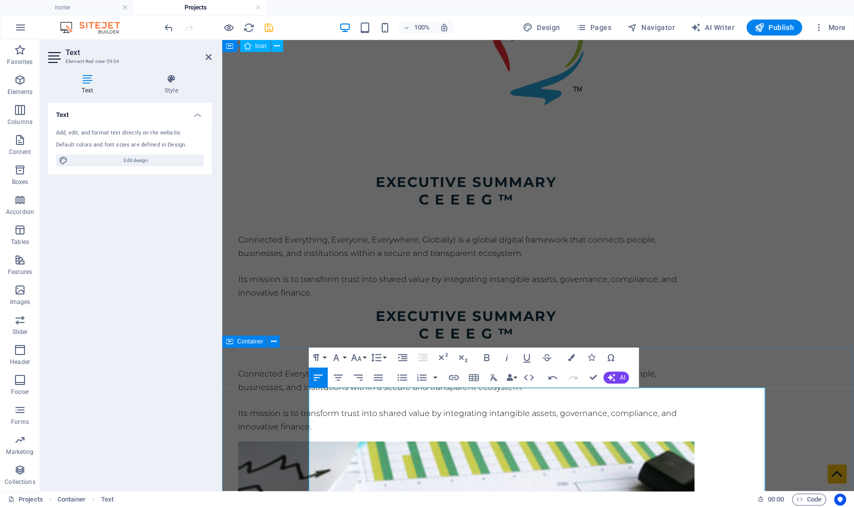
click at [315, 381] on icon "button" at bounding box center [318, 378] width 12 height 12
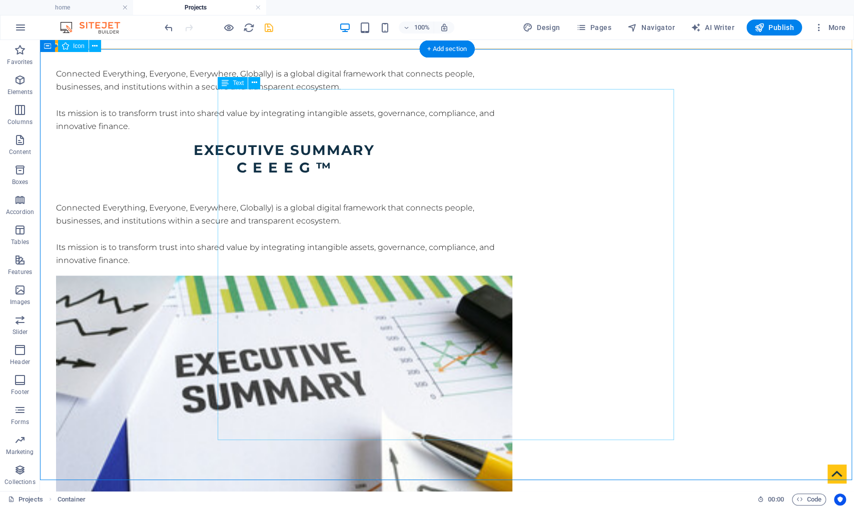
scroll to position [858, 0]
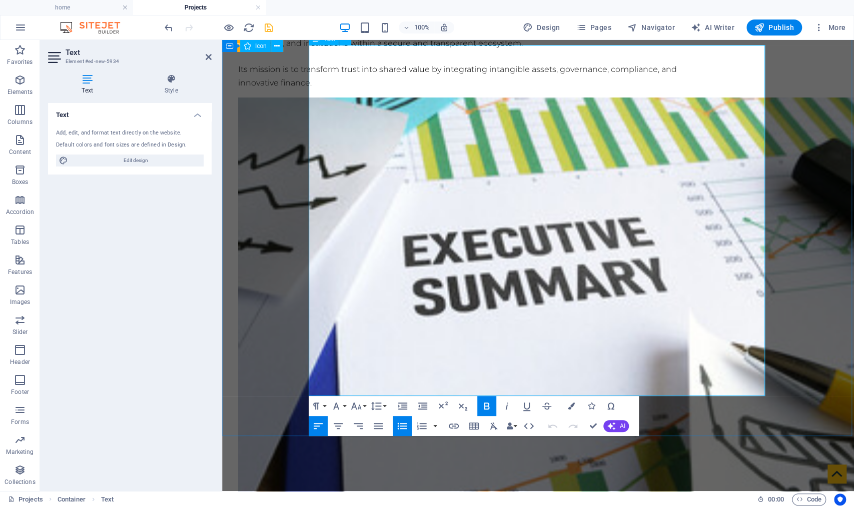
scroll to position [789, 0]
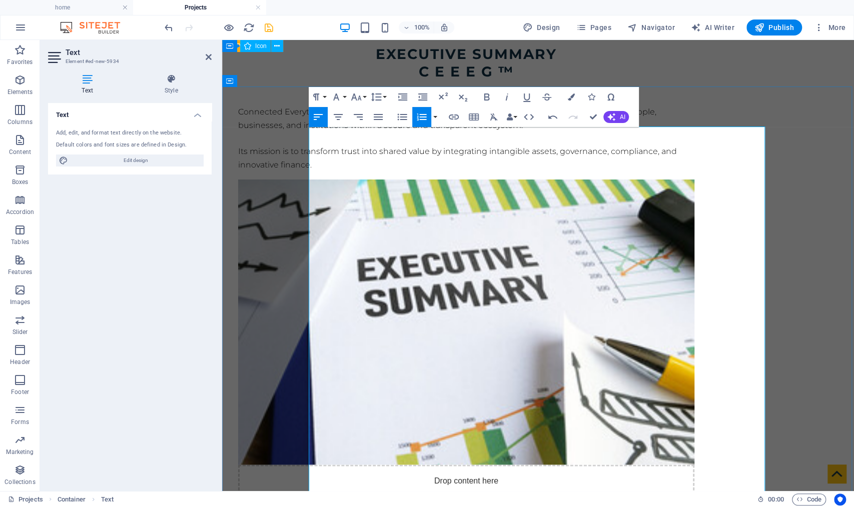
scroll to position [769, 0]
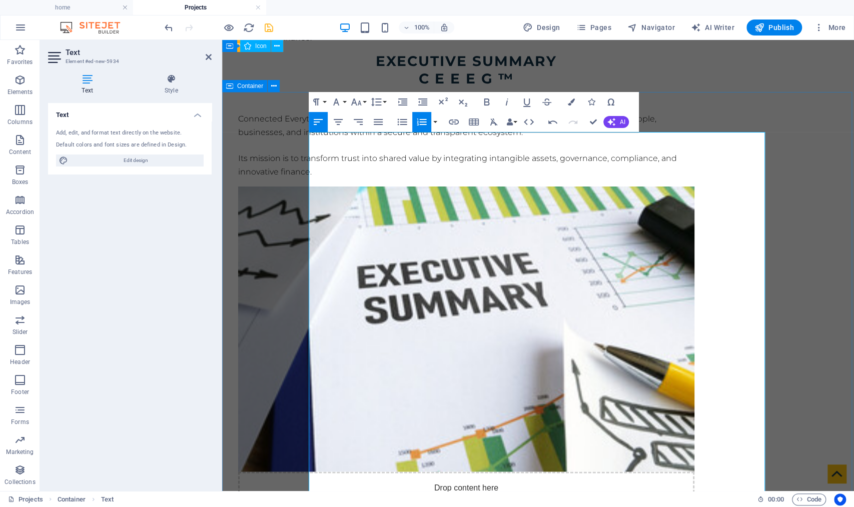
drag, startPoint x: 456, startPoint y: 142, endPoint x: 298, endPoint y: 137, distance: 158.6
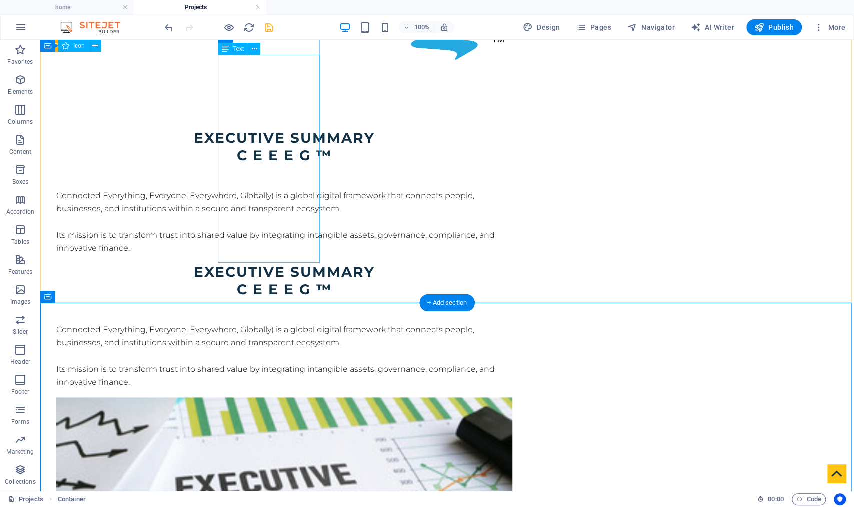
scroll to position [588, 0]
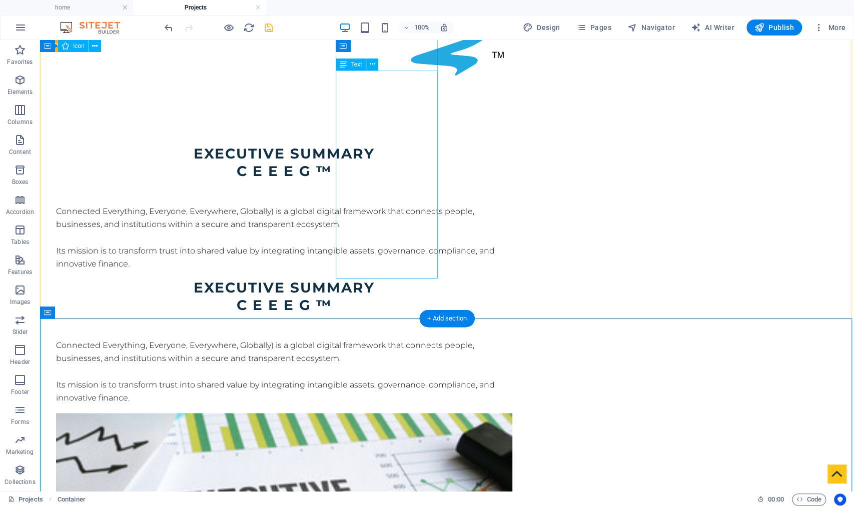
click at [355, 339] on div "Connected Everything, Everyone, Everywhere, Globally) is a global digital frame…" at bounding box center [284, 372] width 456 height 66
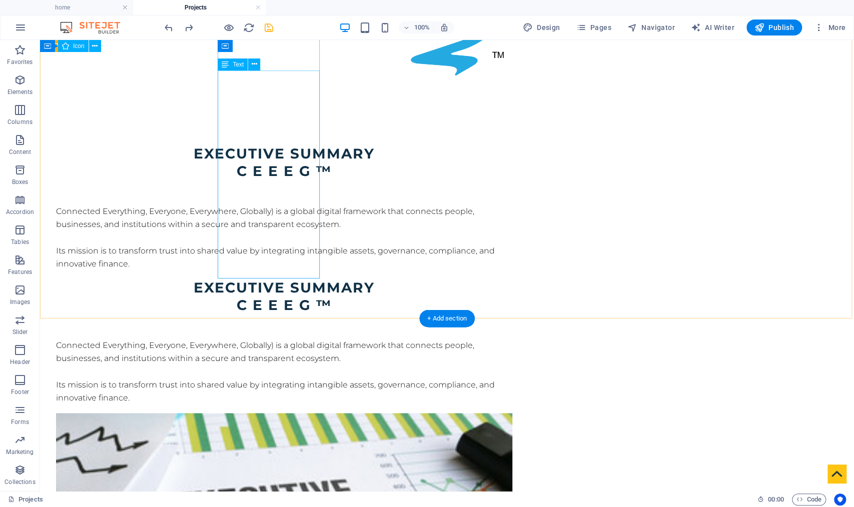
click at [286, 221] on div "Connected Everything, Everyone, Everywhere, Globally) is a global digital frame…" at bounding box center [284, 238] width 456 height 66
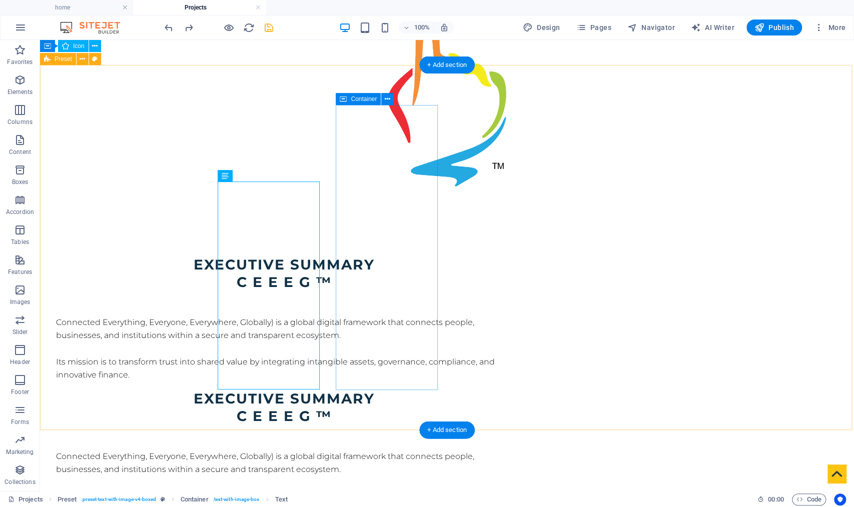
click at [340, 99] on icon at bounding box center [343, 99] width 7 height 12
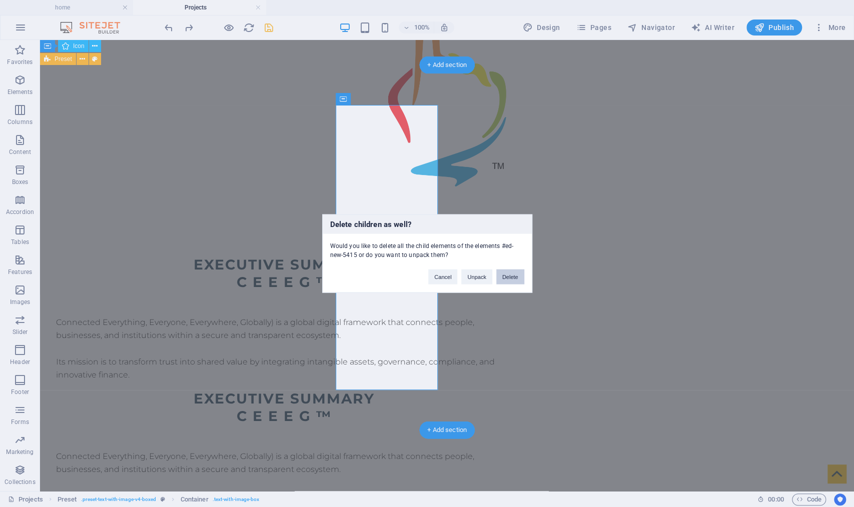
click at [509, 277] on button "Delete" at bounding box center [510, 277] width 28 height 15
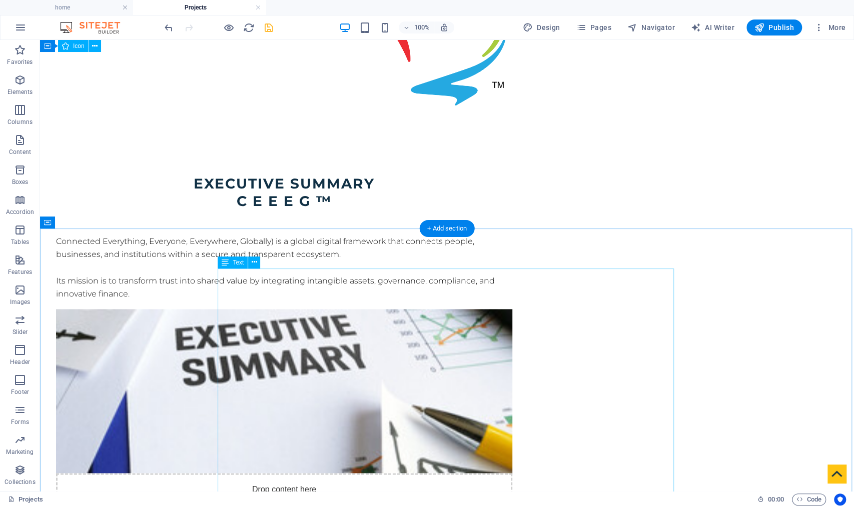
scroll to position [544, 0]
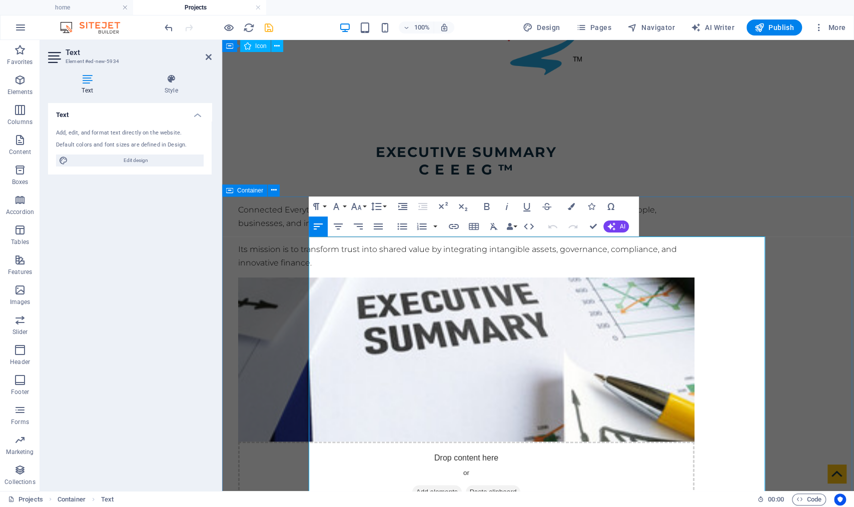
drag, startPoint x: 410, startPoint y: 310, endPoint x: 288, endPoint y: 244, distance: 139.0
drag, startPoint x: 388, startPoint y: 293, endPoint x: 281, endPoint y: 218, distance: 130.7
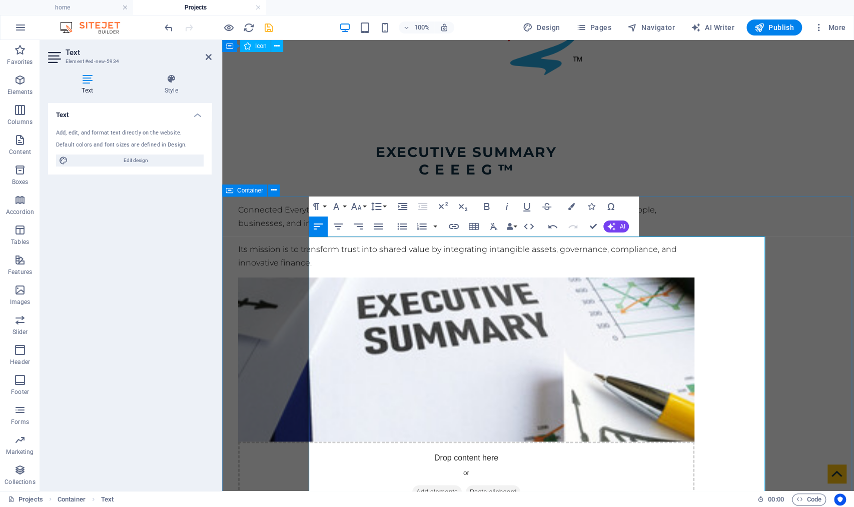
drag, startPoint x: 311, startPoint y: 267, endPoint x: 300, endPoint y: 233, distance: 35.3
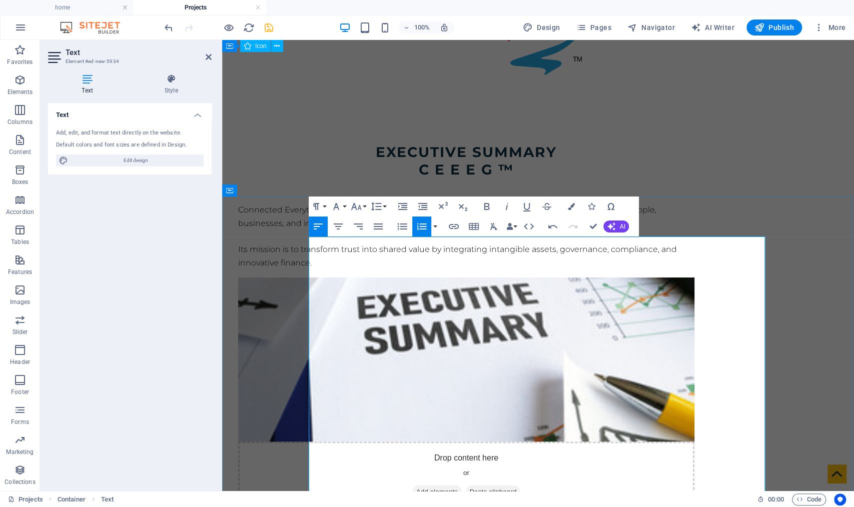
click at [419, 227] on icon "button" at bounding box center [422, 227] width 12 height 12
click at [320, 232] on icon "button" at bounding box center [318, 227] width 12 height 12
drag, startPoint x: 506, startPoint y: 372, endPoint x: 244, endPoint y: 373, distance: 262.1
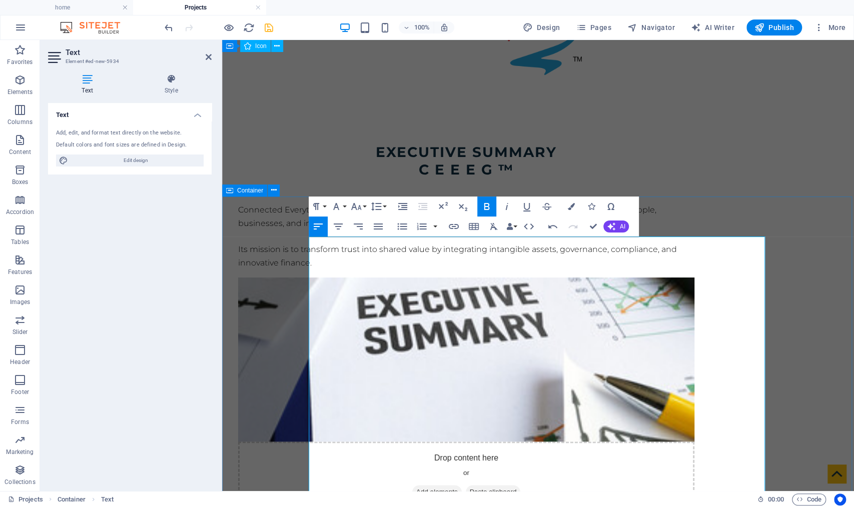
drag, startPoint x: 473, startPoint y: 244, endPoint x: 233, endPoint y: 217, distance: 241.6
click at [362, 208] on icon "button" at bounding box center [356, 207] width 12 height 12
click at [365, 321] on link "18" at bounding box center [367, 316] width 36 height 15
click at [357, 205] on icon "button" at bounding box center [356, 207] width 12 height 12
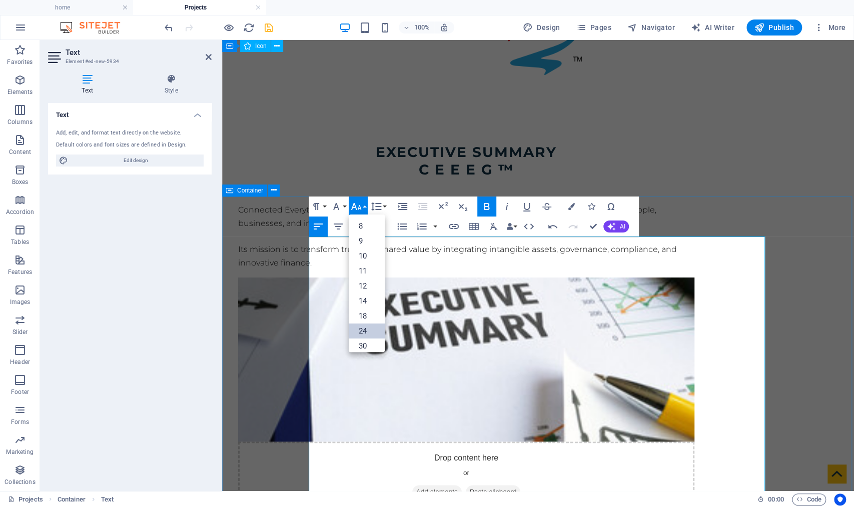
click at [368, 325] on link "24" at bounding box center [367, 331] width 36 height 15
drag, startPoint x: 564, startPoint y: 380, endPoint x: 311, endPoint y: 375, distance: 252.7
click at [356, 204] on icon "button" at bounding box center [356, 207] width 12 height 12
click at [364, 330] on link "24" at bounding box center [367, 331] width 36 height 15
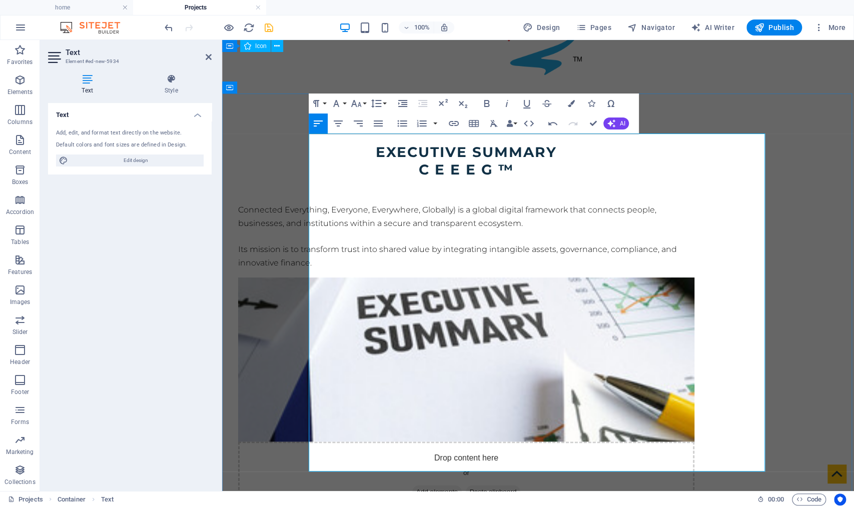
scroll to position [647, 0]
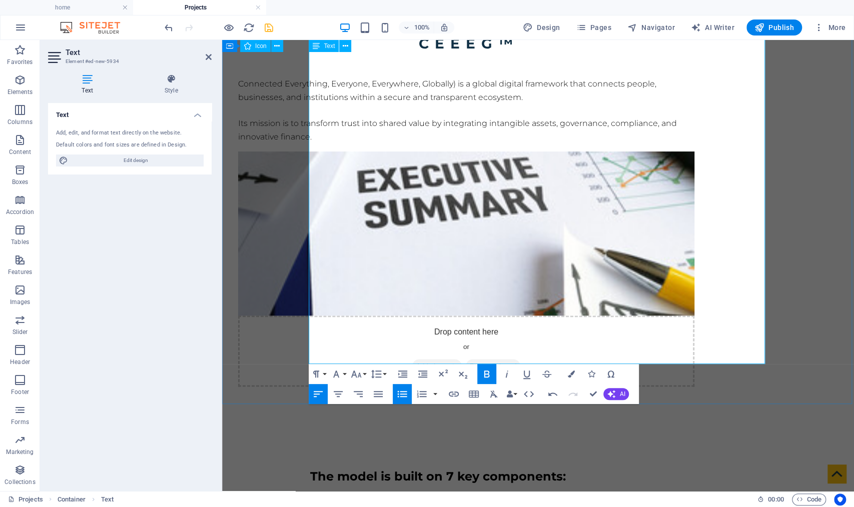
scroll to position [755, 0]
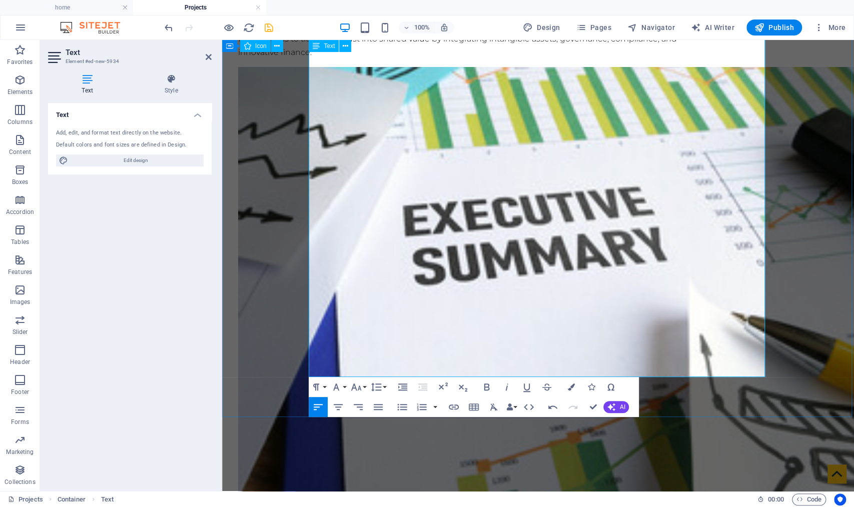
scroll to position [855, 0]
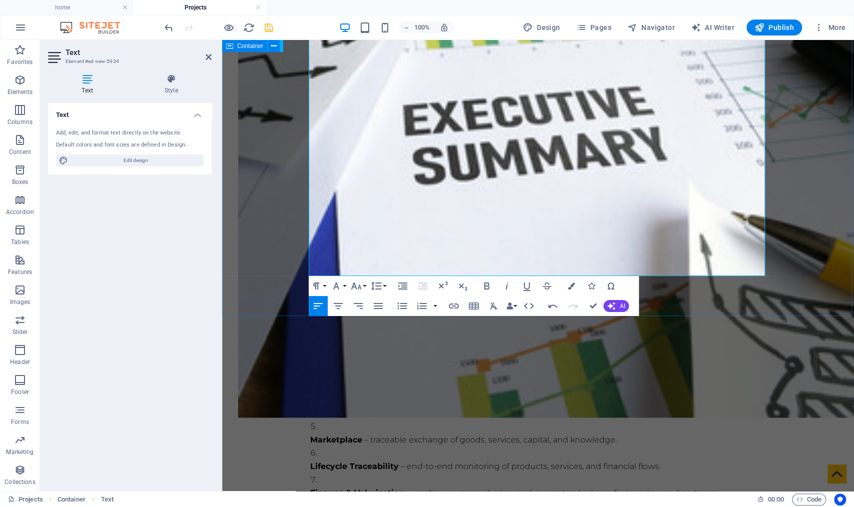
click at [255, 280] on div "The model is built on 7 key components: IP Register – protection and valorizati…" at bounding box center [538, 506] width 632 height 529
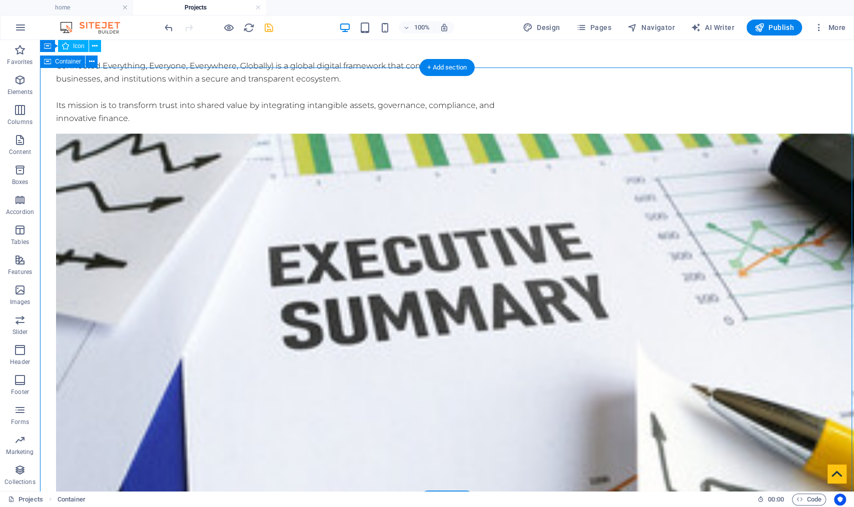
scroll to position [764, 0]
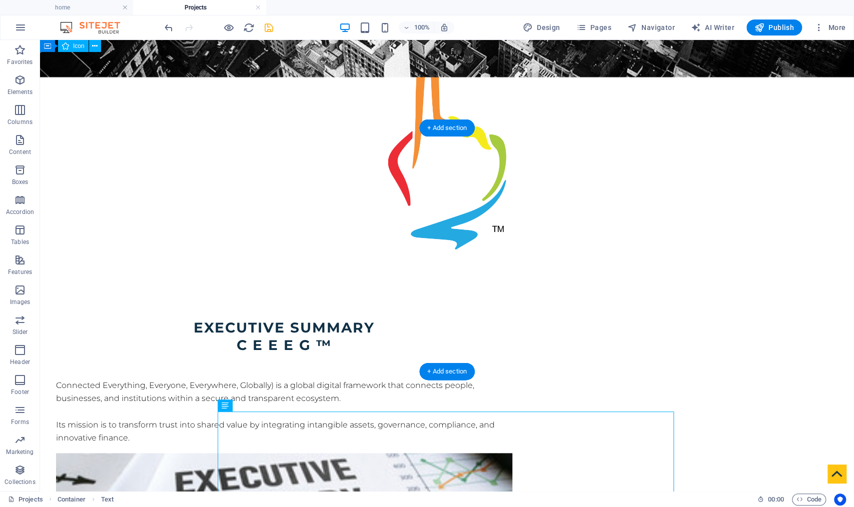
scroll to position [436, 0]
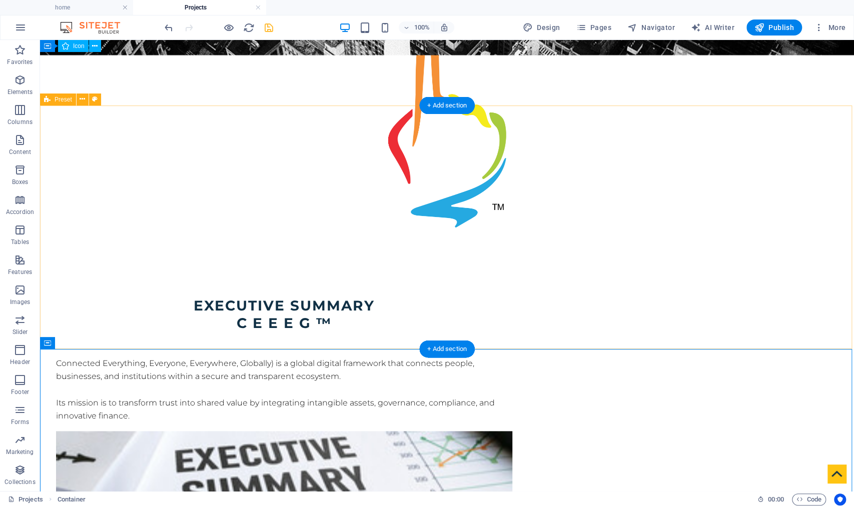
click at [325, 320] on div "Executive Summary C E E E G ™ Connected Everything, Everyone, Everywhere, Globa…" at bounding box center [447, 481] width 814 height 449
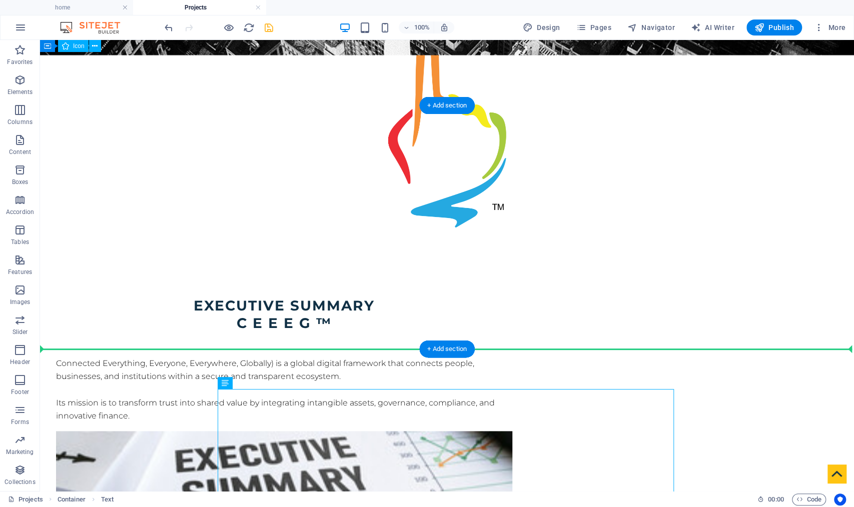
drag, startPoint x: 275, startPoint y: 424, endPoint x: 246, endPoint y: 316, distance: 112.2
drag, startPoint x: 265, startPoint y: 420, endPoint x: 661, endPoint y: 307, distance: 412.1
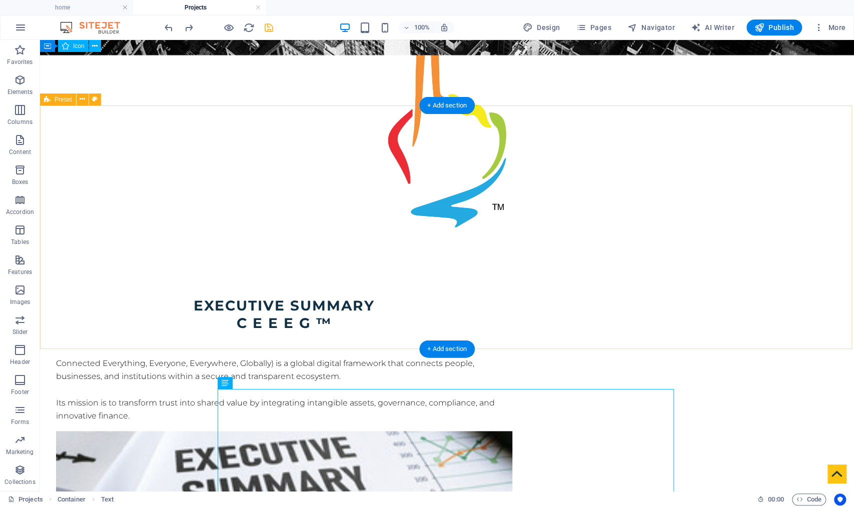
click at [659, 338] on div "Executive Summary C E E E G ™ Connected Everything, Everyone, Everywhere, Globa…" at bounding box center [447, 481] width 814 height 449
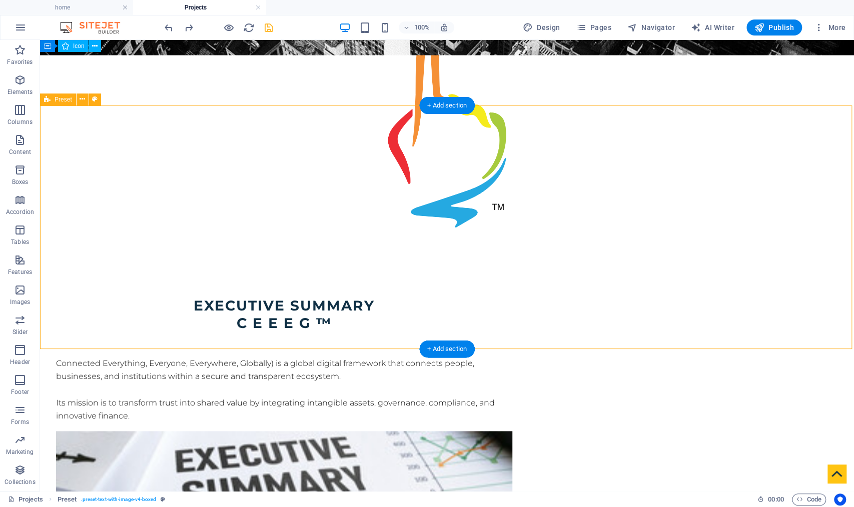
click at [633, 333] on div "Executive Summary C E E E G ™ Connected Everything, Everyone, Everywhere, Globa…" at bounding box center [447, 481] width 814 height 449
click at [246, 297] on div "Executive Summary" at bounding box center [284, 306] width 456 height 18
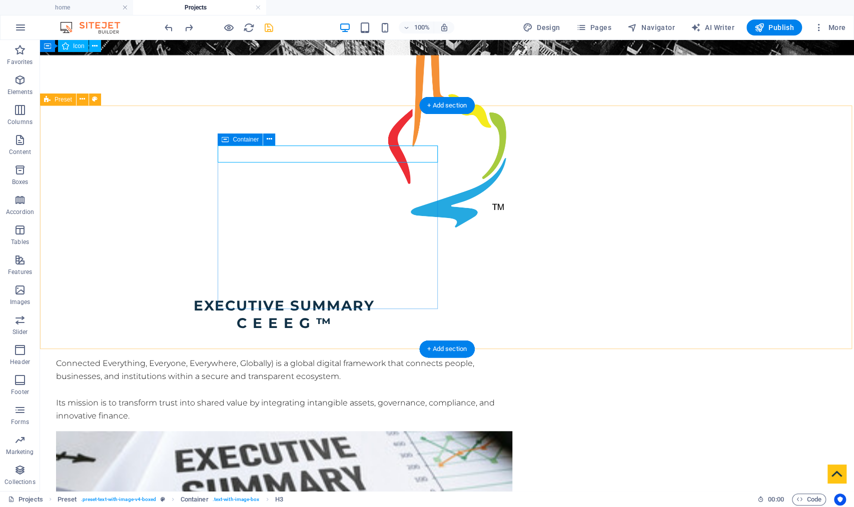
click at [223, 141] on icon at bounding box center [225, 140] width 7 height 12
click at [60, 100] on span "Preset" at bounding box center [64, 100] width 18 height 6
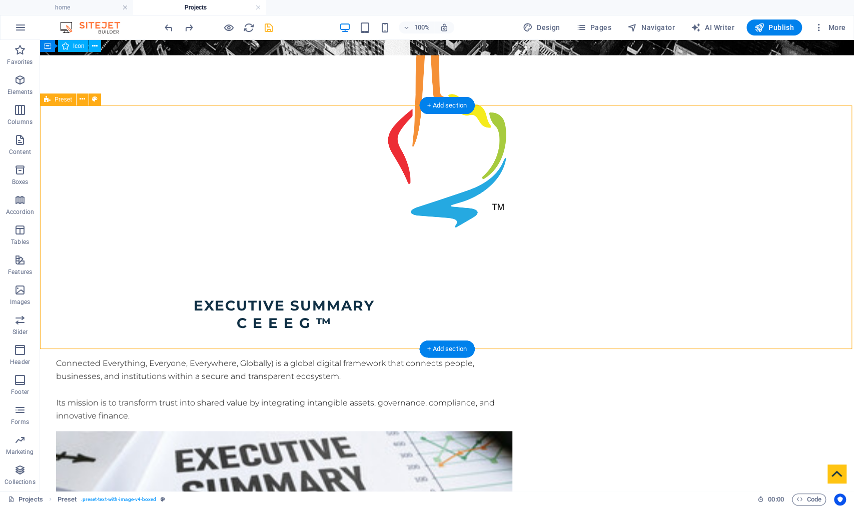
click at [299, 344] on div "Executive Summary C E E E G ™ Connected Everything, Everyone, Everywhere, Globa…" at bounding box center [447, 481] width 814 height 449
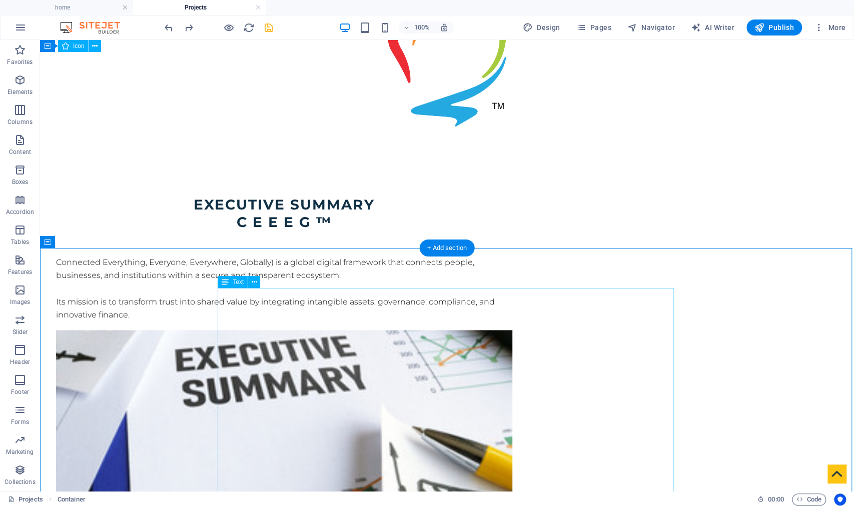
click at [233, 282] on span "Text" at bounding box center [238, 282] width 11 height 6
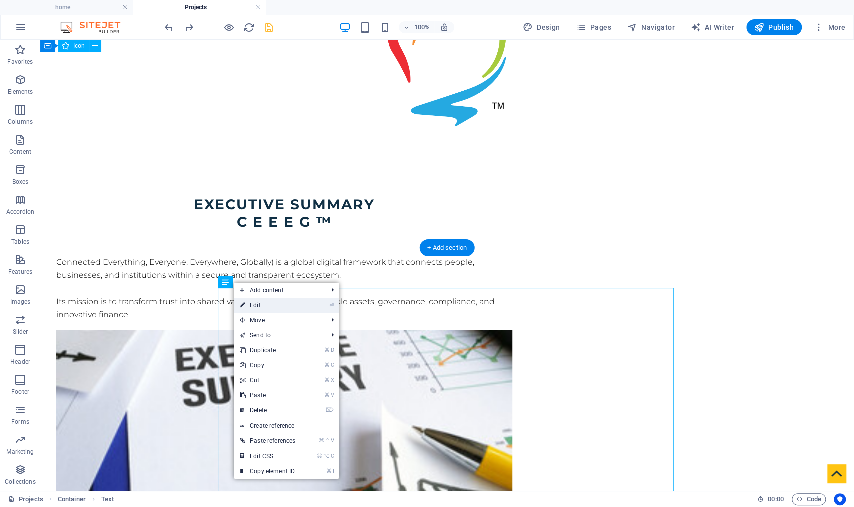
click at [255, 308] on link "⏎ Edit" at bounding box center [268, 305] width 68 height 15
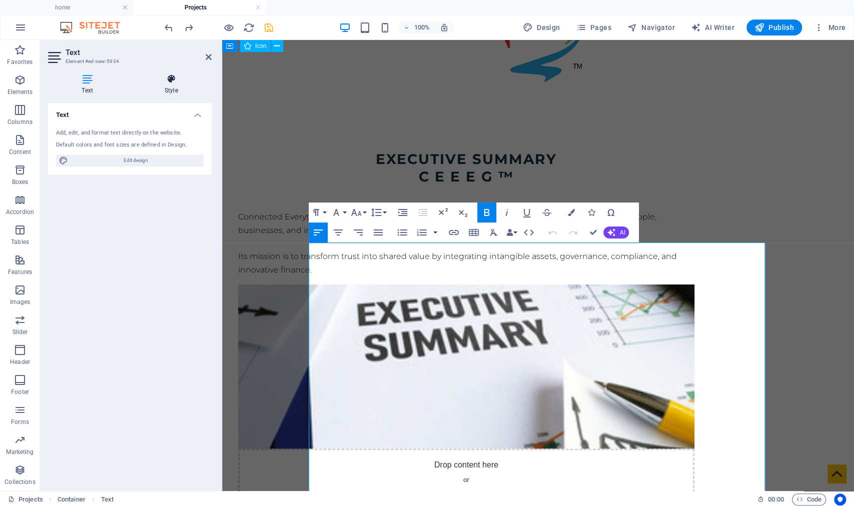
click at [169, 86] on h4 "Style" at bounding box center [171, 84] width 81 height 21
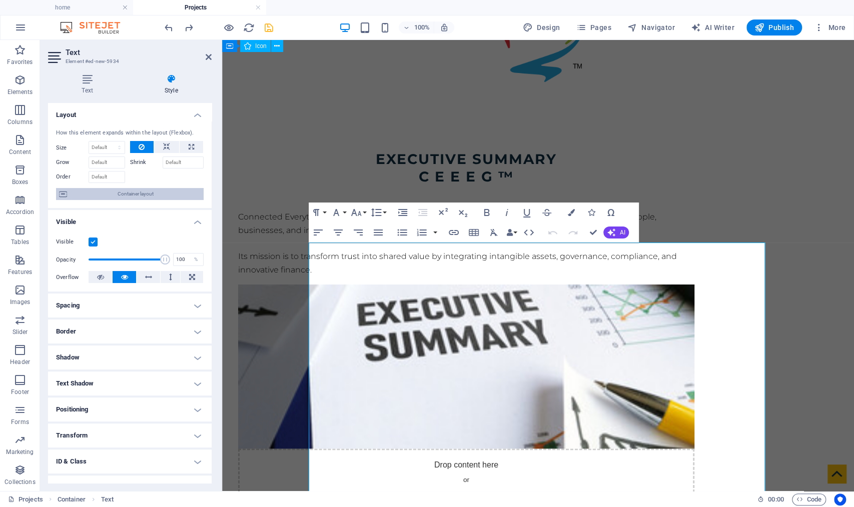
scroll to position [43, 0]
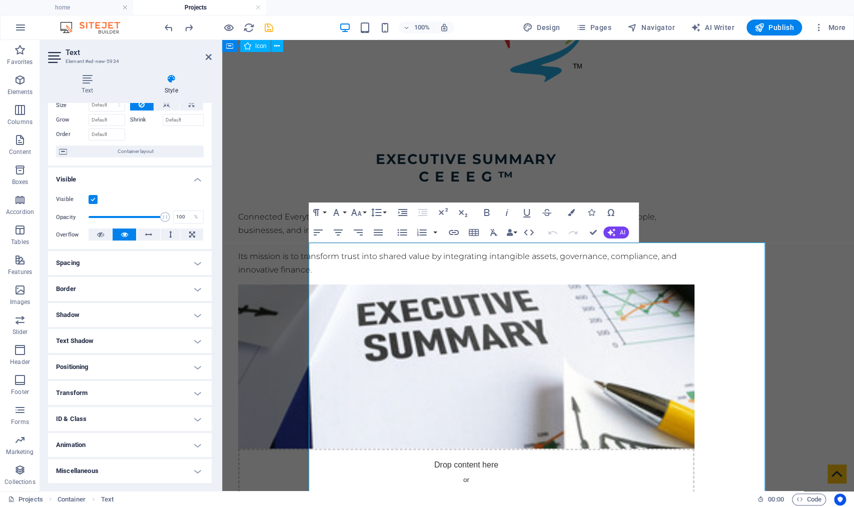
click at [192, 264] on h4 "Spacing" at bounding box center [130, 263] width 164 height 24
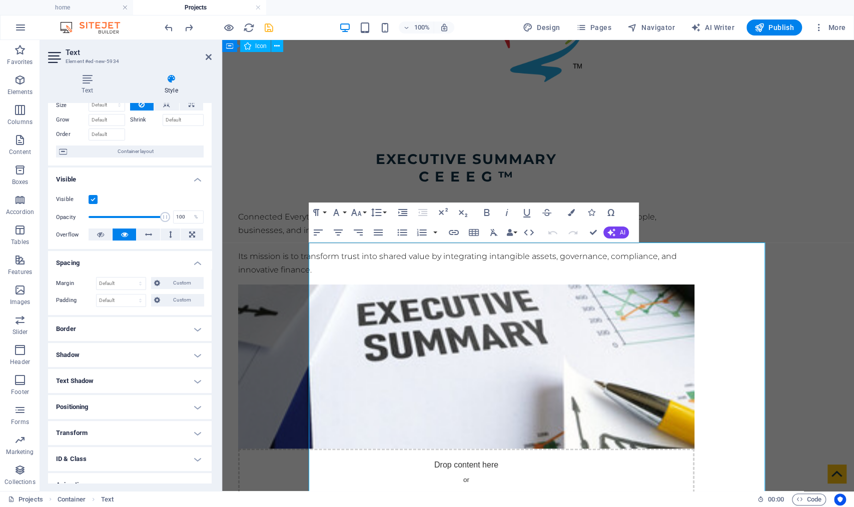
click at [196, 327] on h4 "Border" at bounding box center [130, 329] width 164 height 24
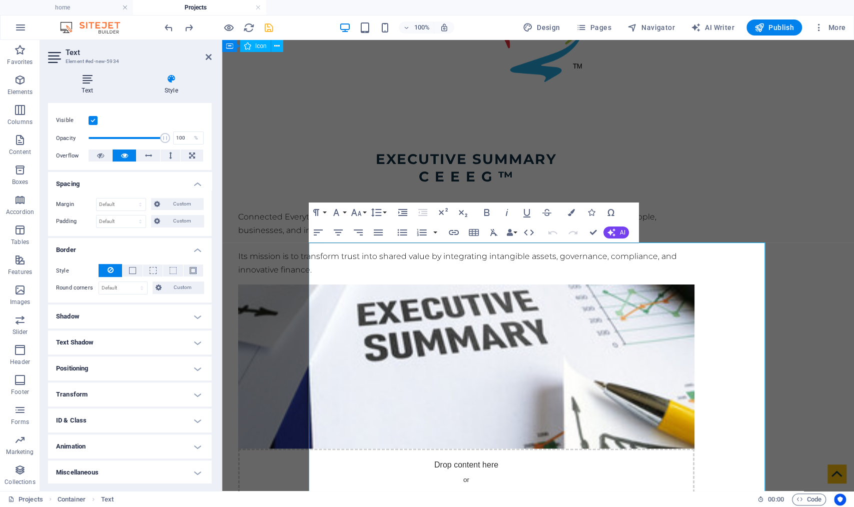
click at [89, 85] on h4 "Text" at bounding box center [89, 84] width 83 height 21
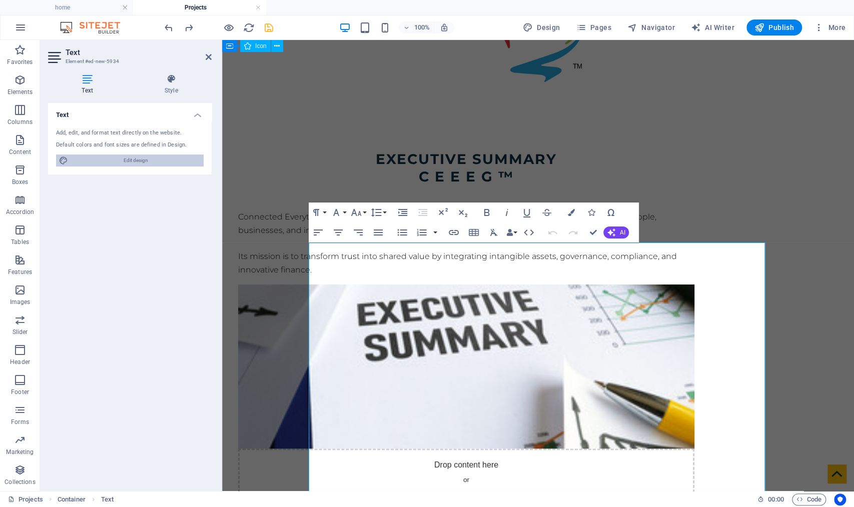
click at [101, 160] on span "Edit design" at bounding box center [136, 161] width 130 height 12
select select "rem"
select select "300"
select select "px"
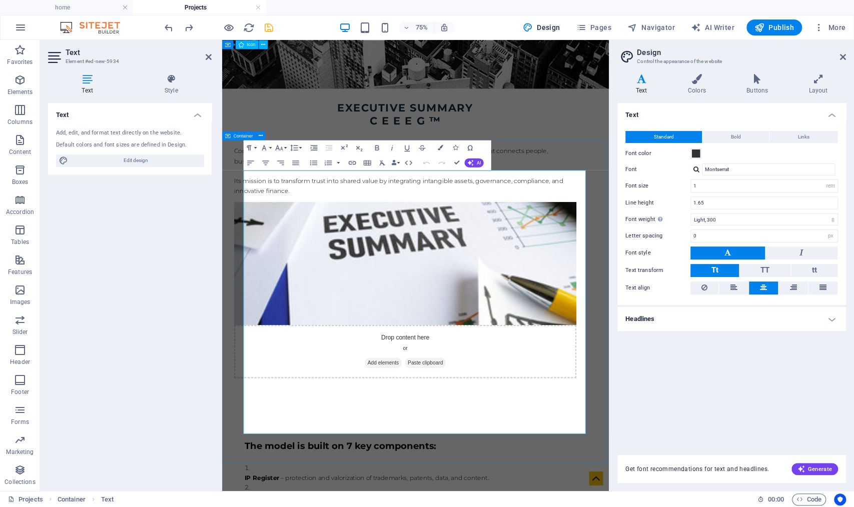
click at [102, 219] on div "Text Add, edit, and format text directly on the website. Default colors and fon…" at bounding box center [130, 293] width 164 height 380
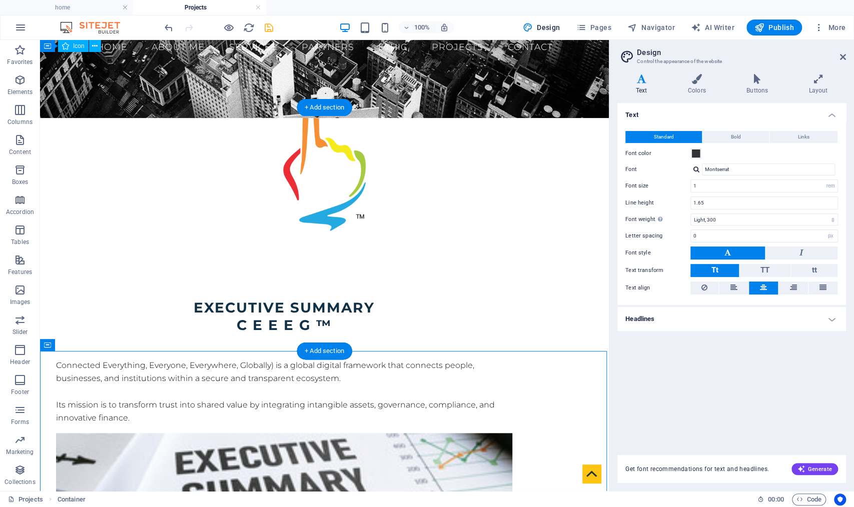
scroll to position [397, 0]
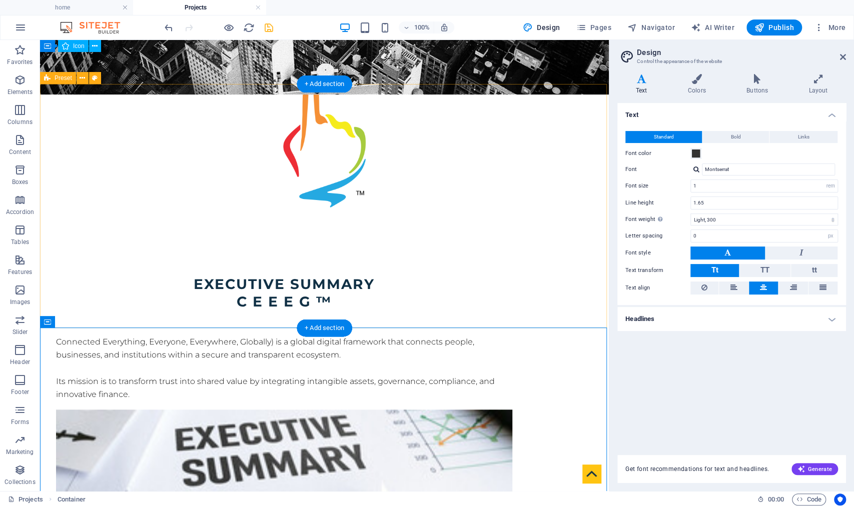
click at [109, 313] on div "Executive Summary C E E E G ™ Connected Everything, Everyone, Everywhere, Globa…" at bounding box center [324, 460] width 569 height 449
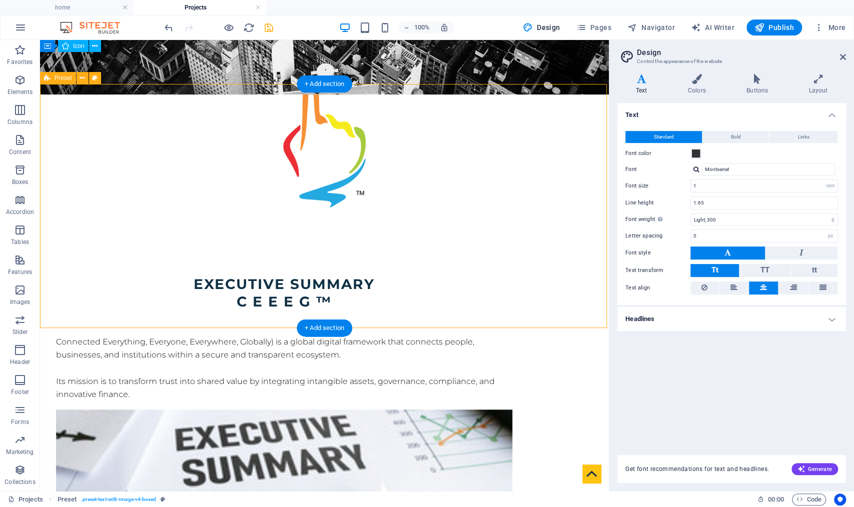
click at [465, 410] on figure at bounding box center [284, 492] width 456 height 164
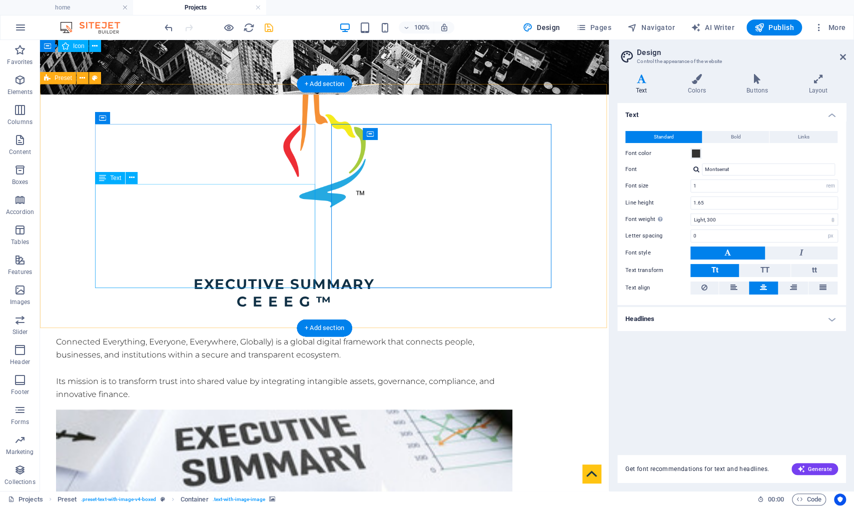
click at [160, 336] on div "Connected Everything, Everyone, Everywhere, Globally) is a global digital frame…" at bounding box center [284, 369] width 456 height 66
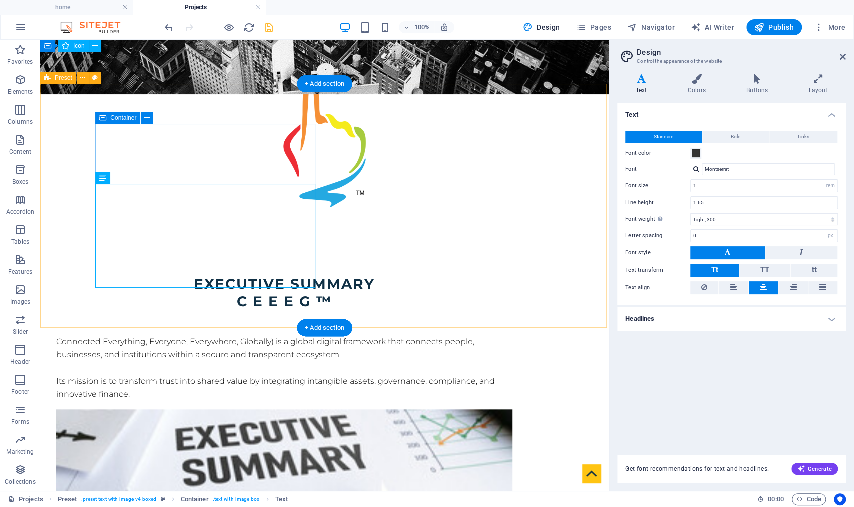
click at [104, 118] on icon at bounding box center [102, 118] width 7 height 12
click at [338, 118] on icon at bounding box center [338, 118] width 7 height 12
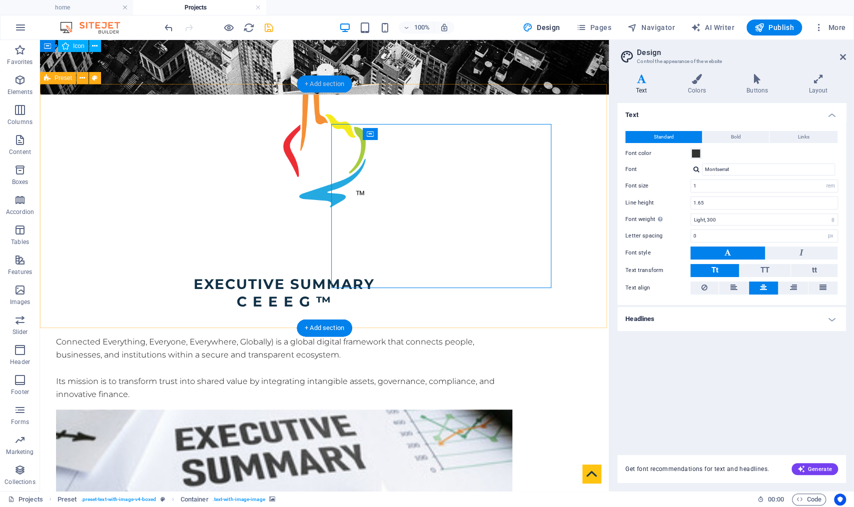
drag, startPoint x: 325, startPoint y: 85, endPoint x: 115, endPoint y: 46, distance: 213.7
click at [325, 85] on div "+ Add section" at bounding box center [325, 84] width 56 height 17
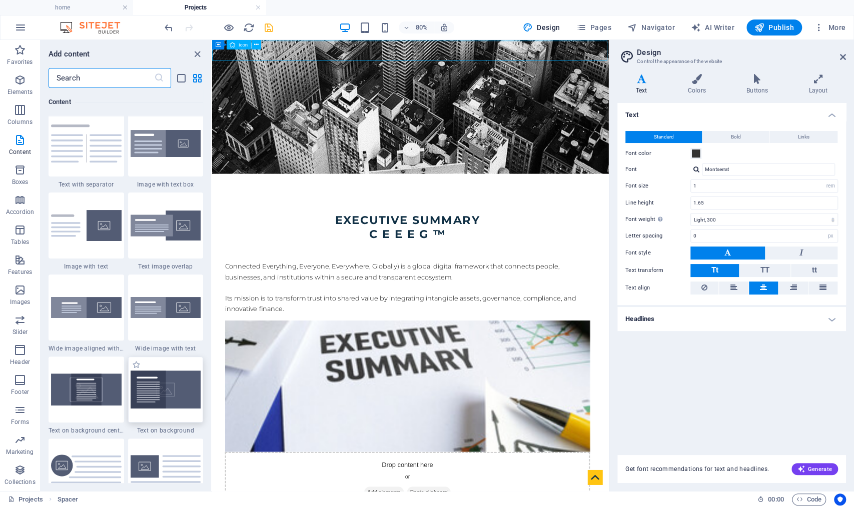
scroll to position [1972, 0]
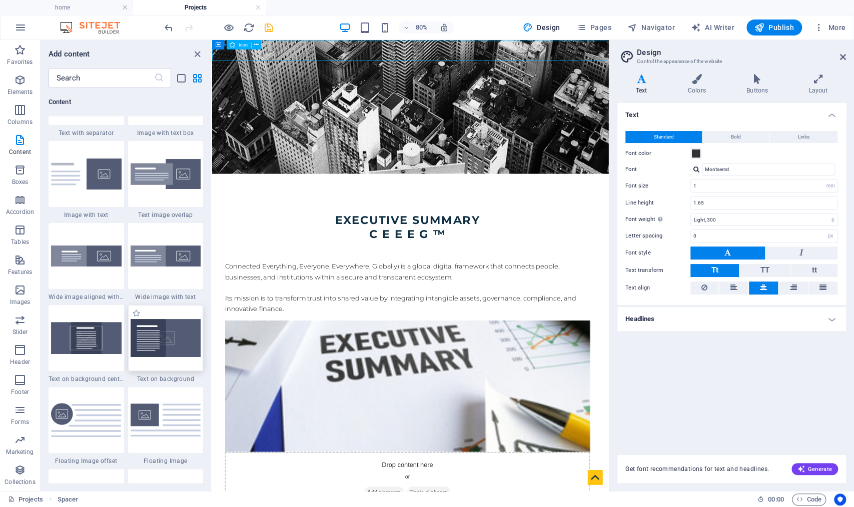
click at [161, 342] on img at bounding box center [166, 338] width 71 height 38
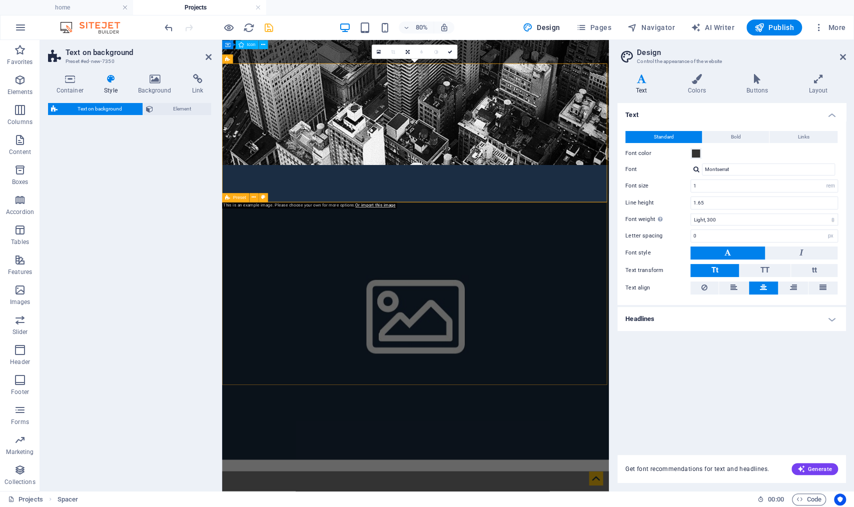
select select "%"
select select "rem"
select select "px"
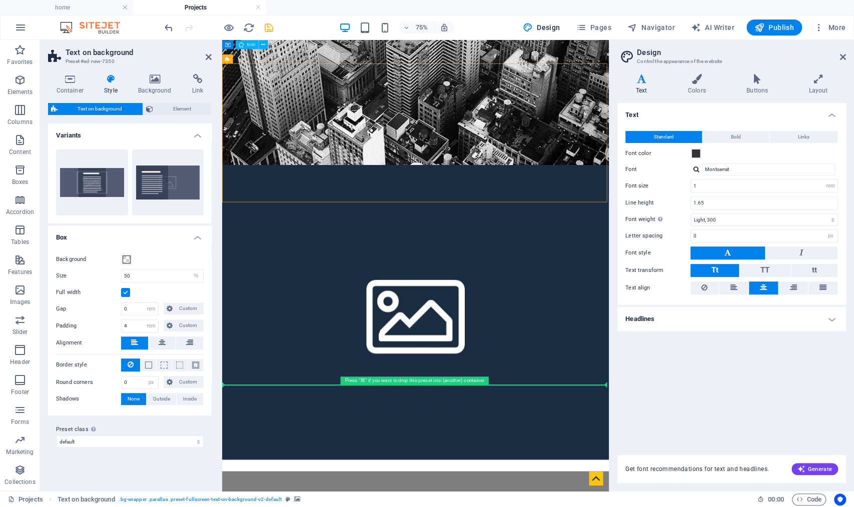
drag, startPoint x: 448, startPoint y: 100, endPoint x: 258, endPoint y: 496, distance: 439.4
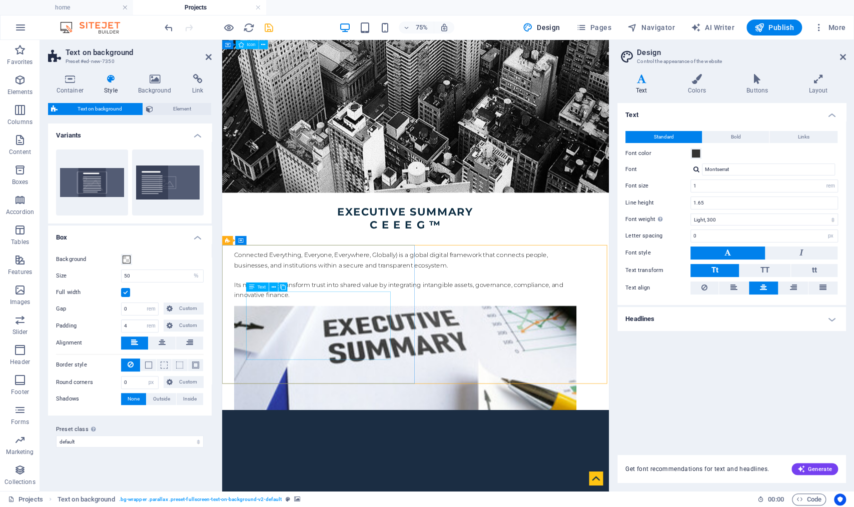
scroll to position [399, 0]
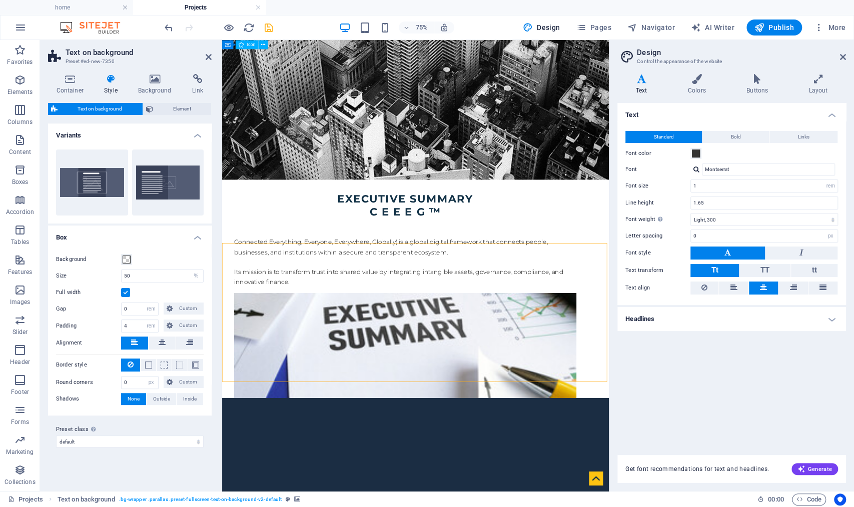
scroll to position [444, 0]
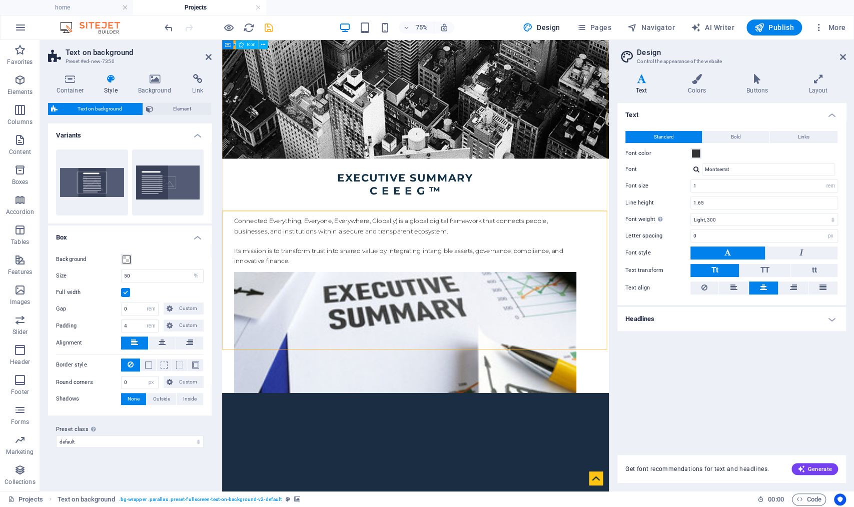
click at [622, 349] on figure at bounding box center [466, 431] width 456 height 164
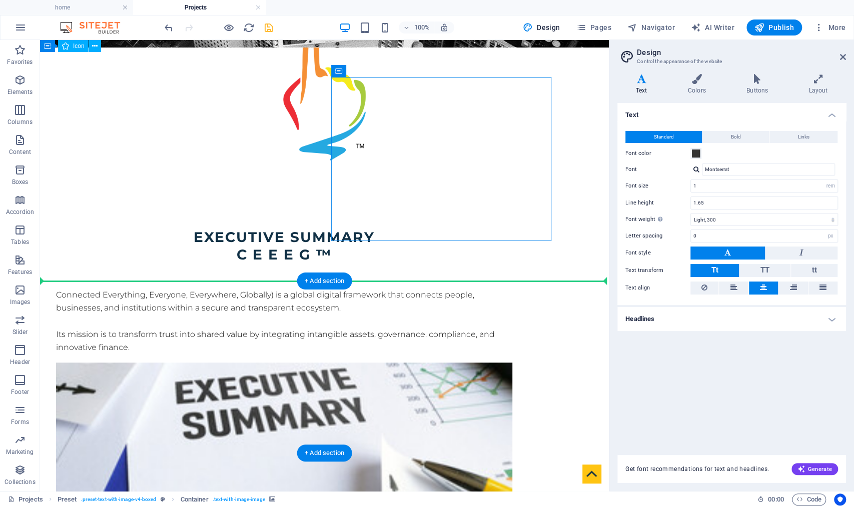
drag, startPoint x: 394, startPoint y: 139, endPoint x: 326, endPoint y: 356, distance: 227.6
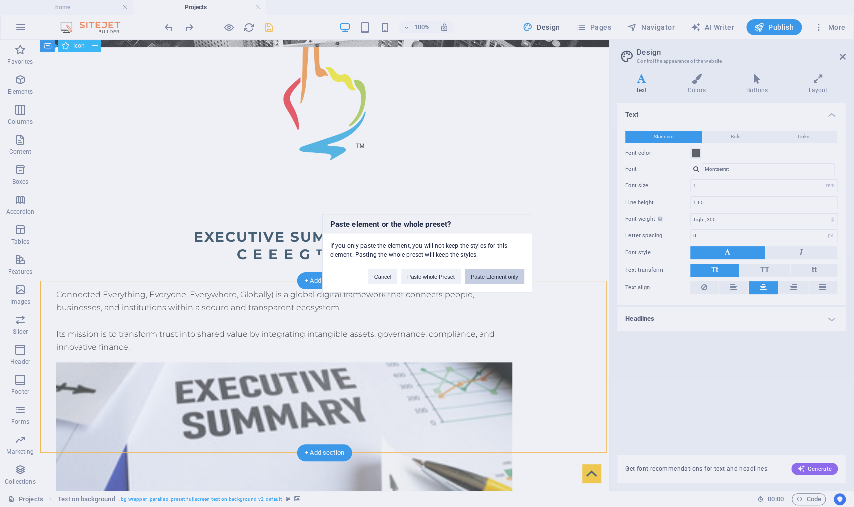
click at [490, 276] on button "Paste Element only" at bounding box center [495, 277] width 60 height 15
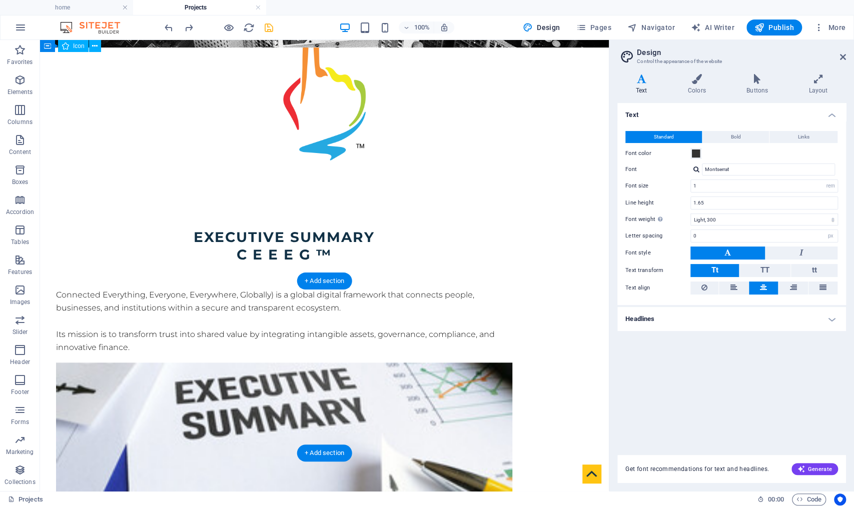
select select "%"
select select "rem"
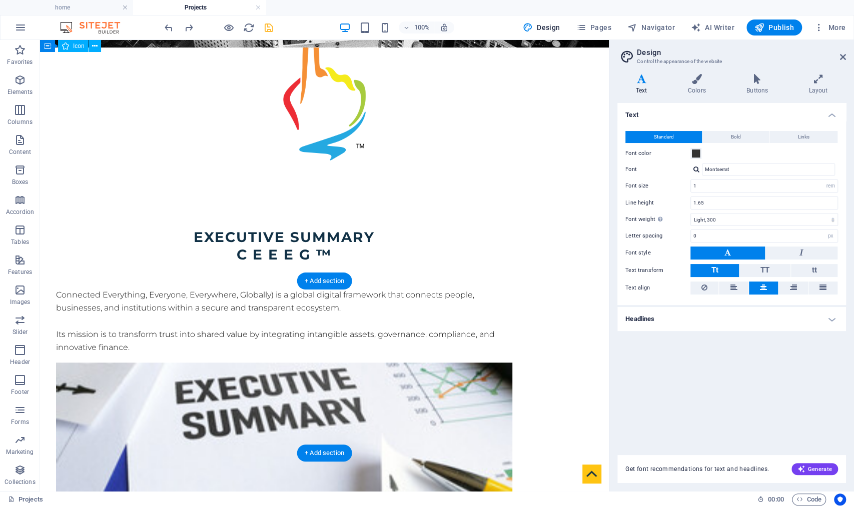
select select "px"
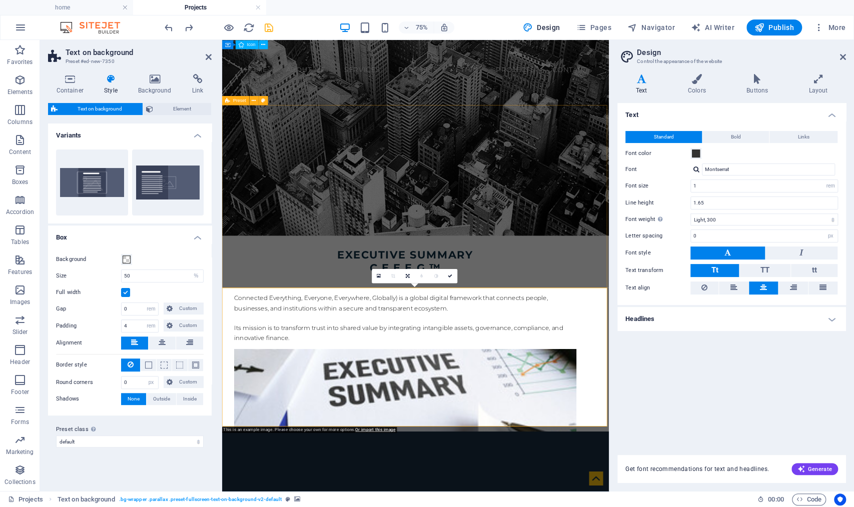
scroll to position [444, 0]
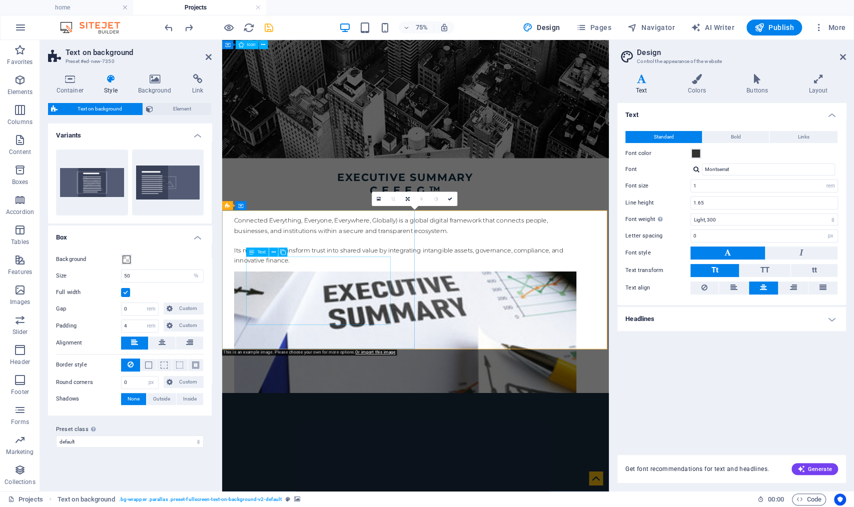
click at [253, 209] on div "Container" at bounding box center [252, 205] width 34 height 9
click at [253, 206] on span "Container" at bounding box center [257, 206] width 20 height 5
click at [251, 228] on icon at bounding box center [252, 229] width 6 height 9
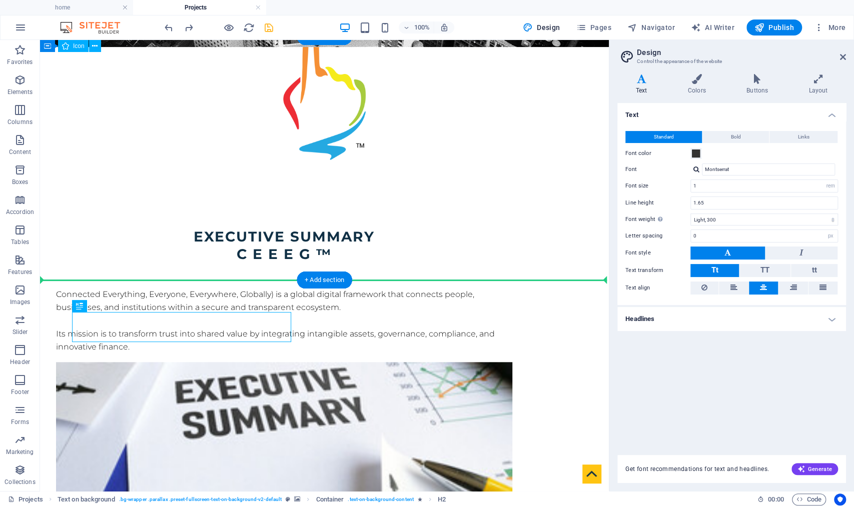
drag, startPoint x: 292, startPoint y: 268, endPoint x: 495, endPoint y: 270, distance: 203.1
click at [404, 259] on div "Executive Summary C E E E G ™ Connected Everything, Everyone, Everywhere, Globa…" at bounding box center [324, 412] width 569 height 449
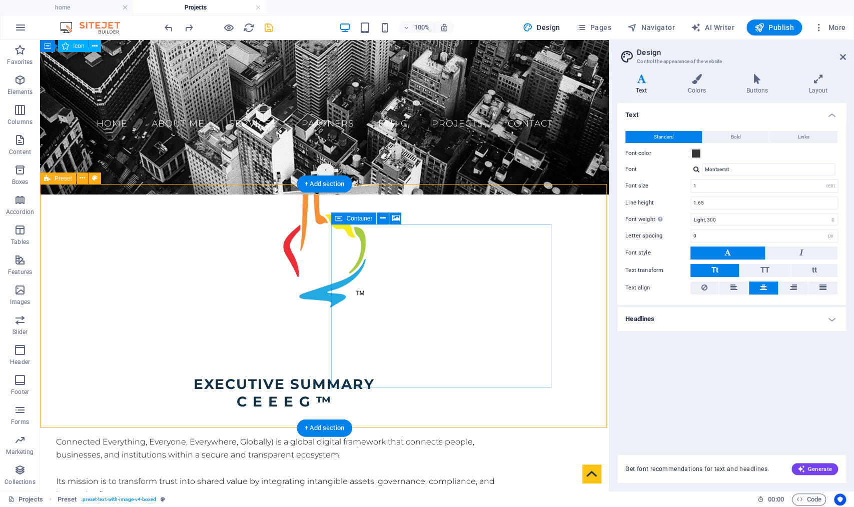
scroll to position [336, 0]
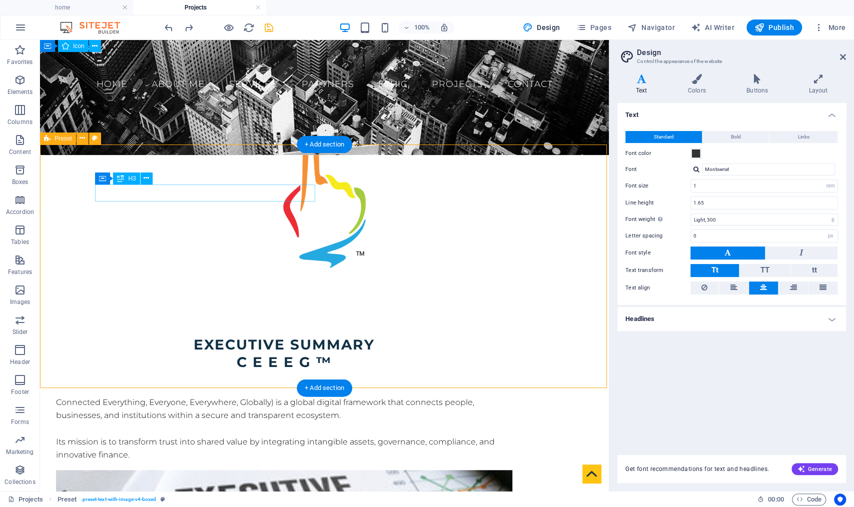
click at [179, 336] on div "Executive Summary" at bounding box center [284, 345] width 456 height 18
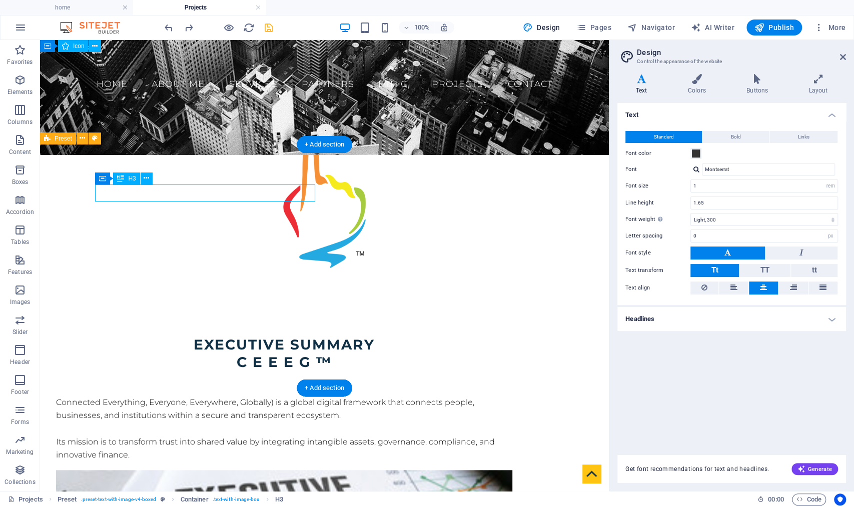
click at [180, 336] on div "Executive Summary" at bounding box center [284, 345] width 456 height 18
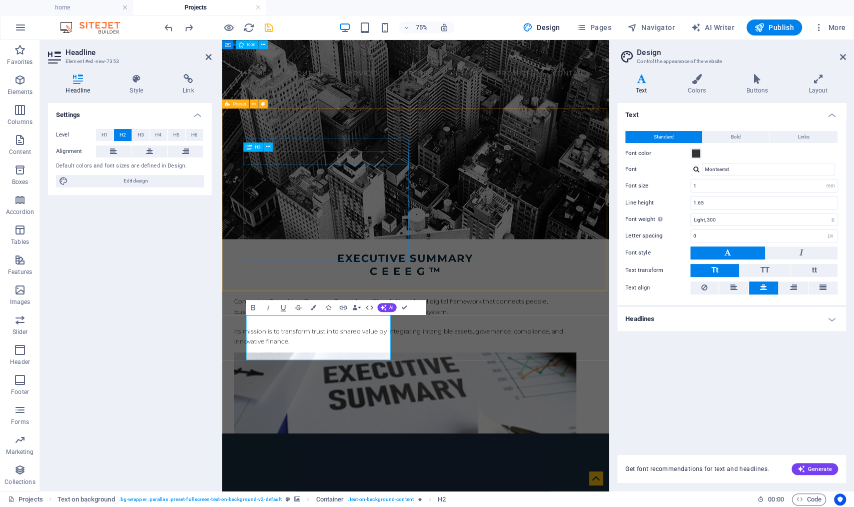
click at [360, 340] on div "C E E E G ™" at bounding box center [466, 349] width 456 height 18
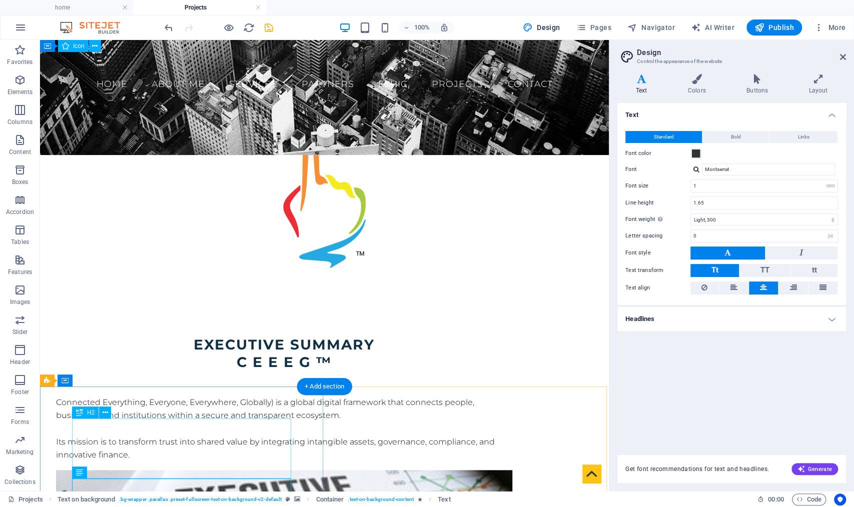
scroll to position [356, 0]
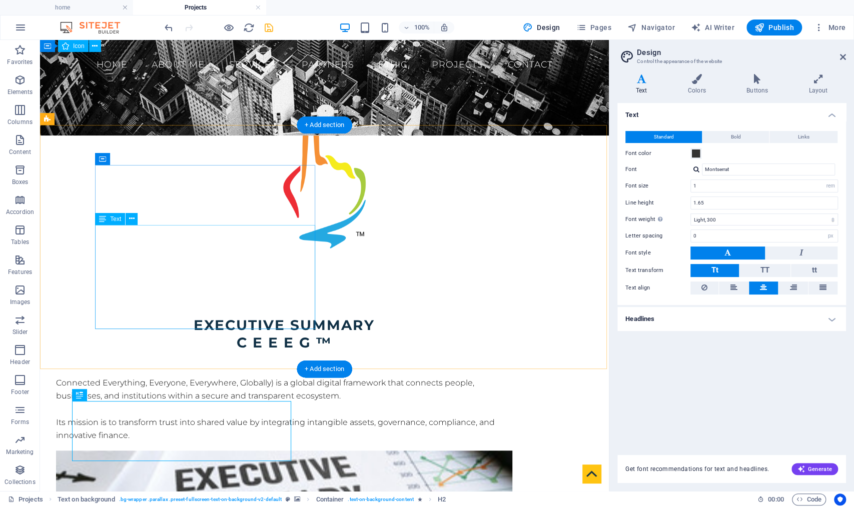
click at [245, 377] on div "Connected Everything, Everyone, Everywhere, Globally) is a global digital frame…" at bounding box center [284, 410] width 456 height 66
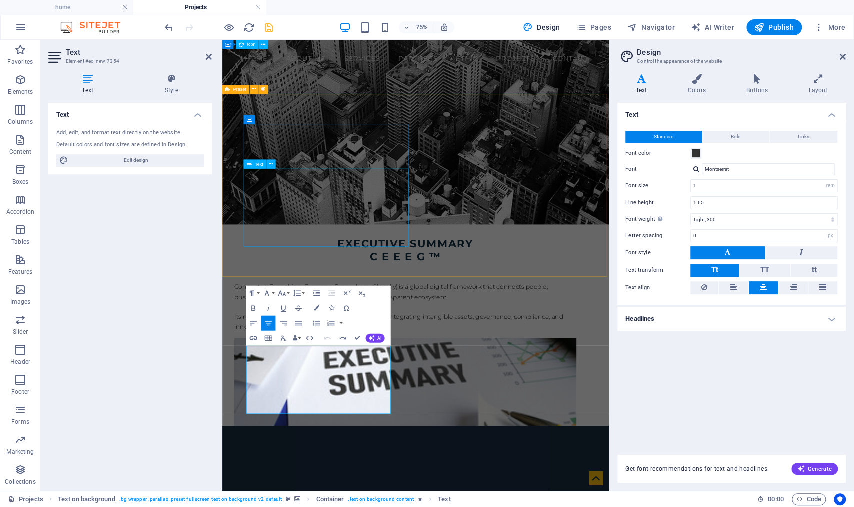
click at [358, 363] on div "Connected Everything, Everyone, Everywhere, Globally) is a global digital frame…" at bounding box center [466, 396] width 456 height 66
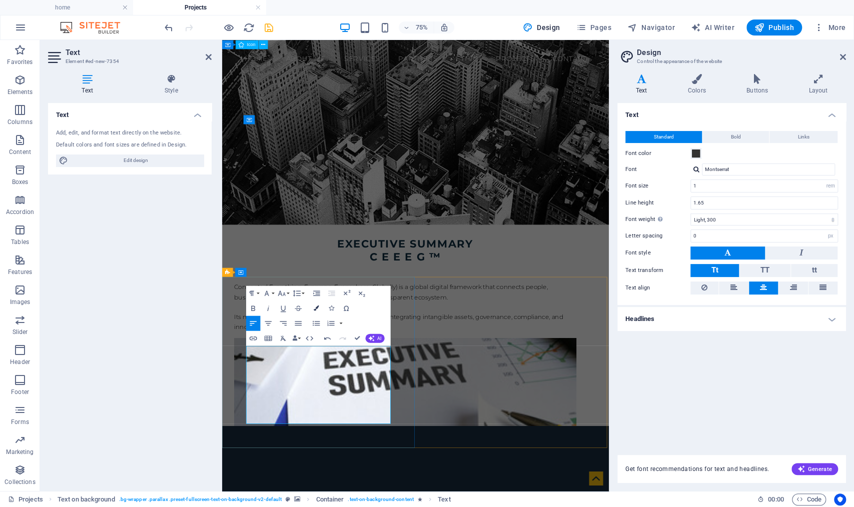
click at [315, 308] on icon "button" at bounding box center [317, 309] width 6 height 6
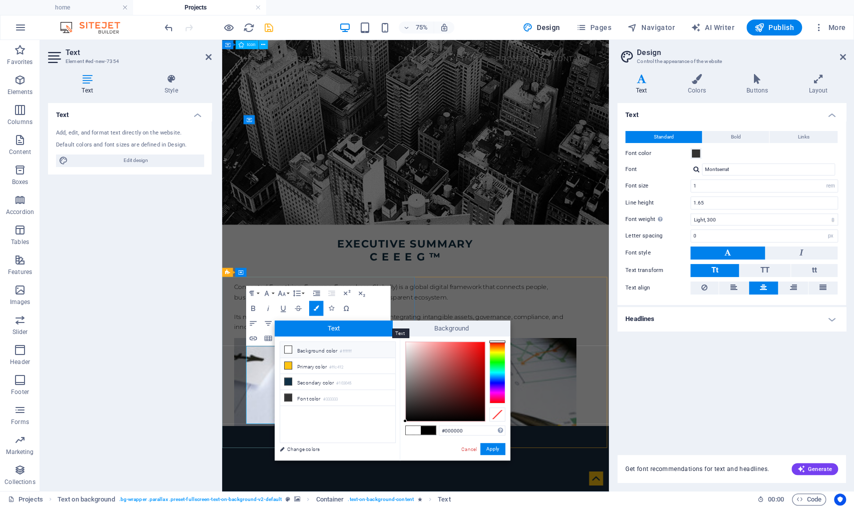
click at [311, 330] on span "Text" at bounding box center [334, 329] width 118 height 16
drag, startPoint x: 467, startPoint y: 430, endPoint x: 444, endPoint y: 430, distance: 23.5
click at [444, 430] on input "#000000" at bounding box center [472, 431] width 67 height 10
type input "#ffffff"
click at [496, 448] on button "Apply" at bounding box center [492, 449] width 25 height 12
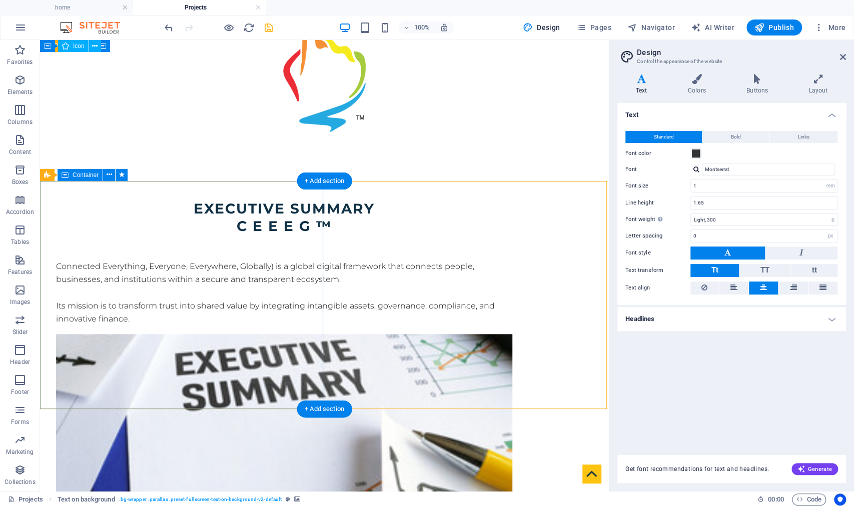
scroll to position [544, 0]
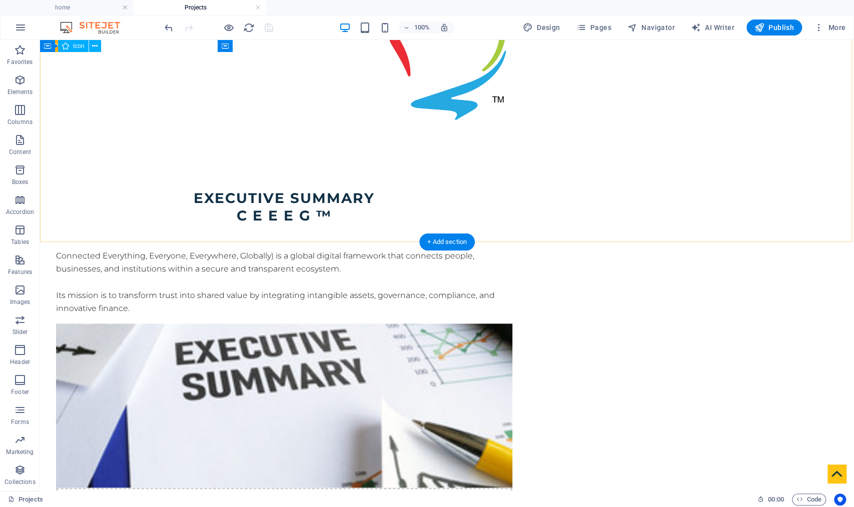
click at [512, 324] on figure at bounding box center [284, 406] width 456 height 164
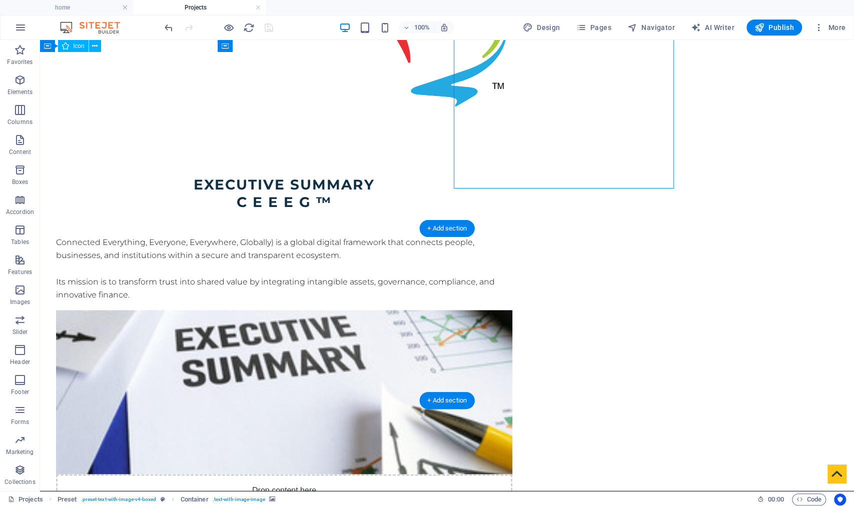
scroll to position [673, 0]
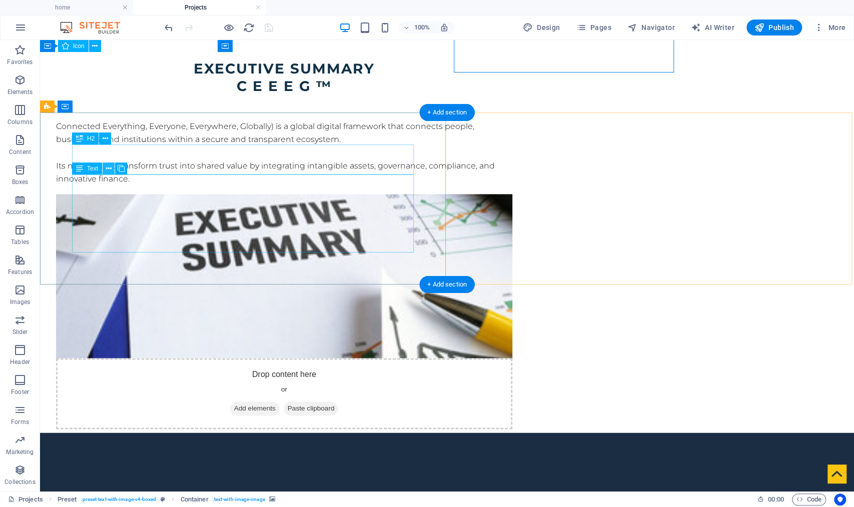
click at [104, 170] on button at bounding box center [109, 169] width 12 height 12
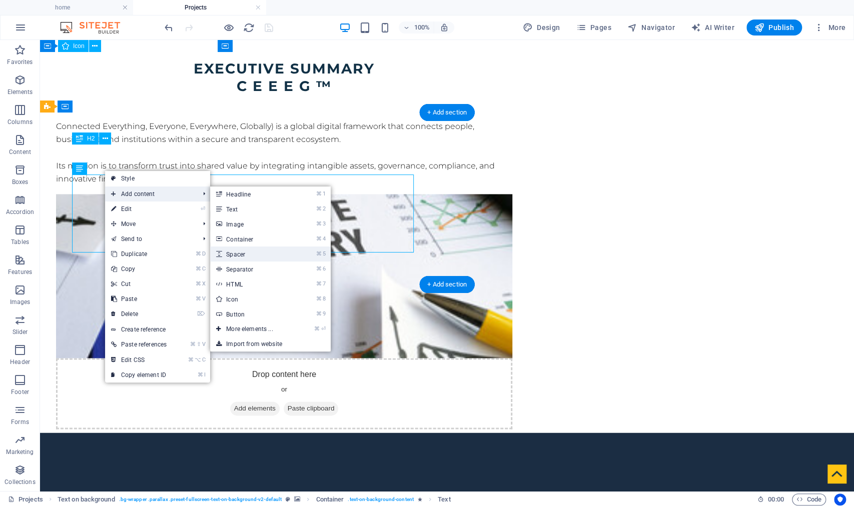
drag, startPoint x: 241, startPoint y: 250, endPoint x: 14, endPoint y: 213, distance: 230.0
click at [241, 250] on link "⌘ 5 Spacer" at bounding box center [251, 254] width 83 height 15
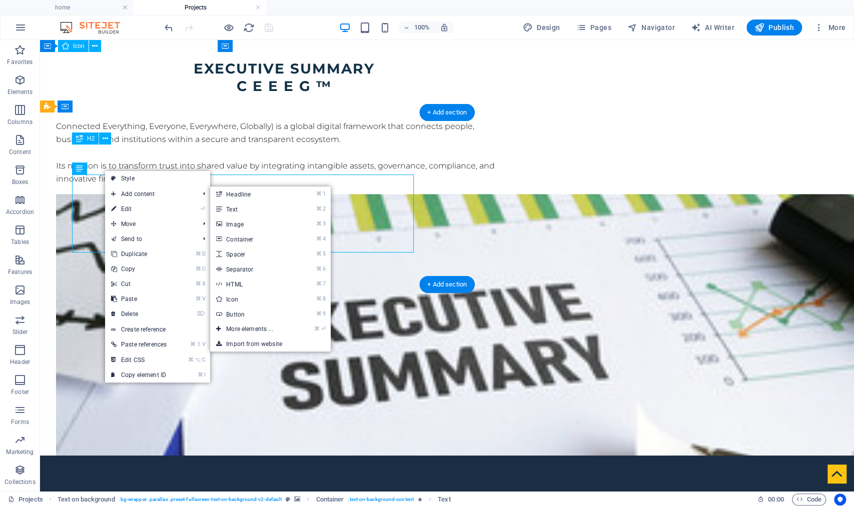
select select "px"
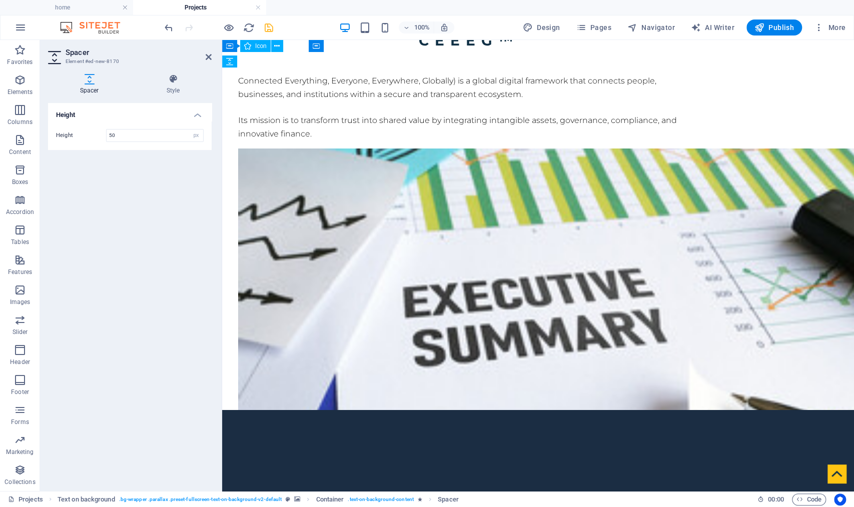
drag, startPoint x: 486, startPoint y: 297, endPoint x: 274, endPoint y: 177, distance: 243.7
drag, startPoint x: 272, startPoint y: 257, endPoint x: 286, endPoint y: 157, distance: 101.1
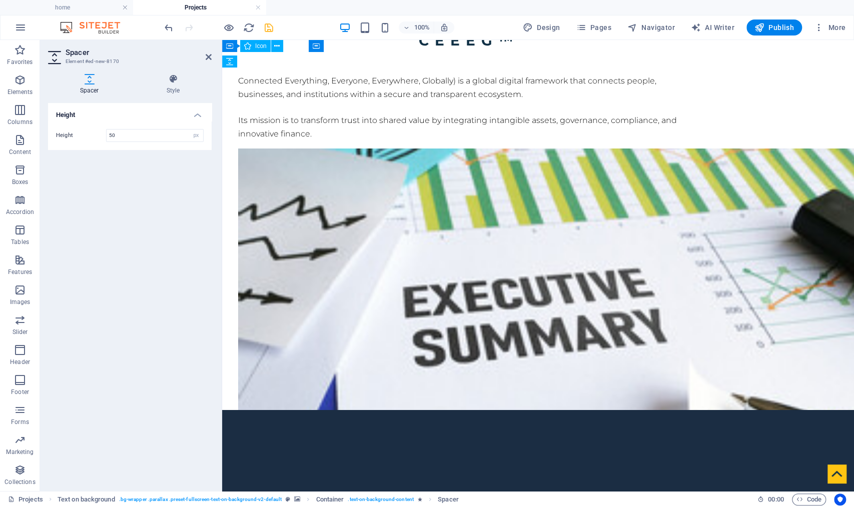
drag, startPoint x: 505, startPoint y: 298, endPoint x: 349, endPoint y: 159, distance: 208.3
click at [269, 26] on icon "save" at bounding box center [269, 28] width 12 height 12
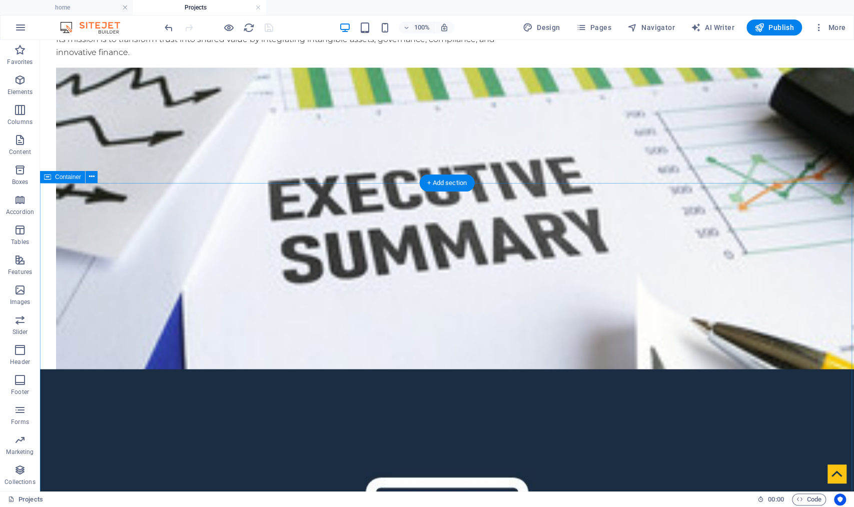
scroll to position [567, 0]
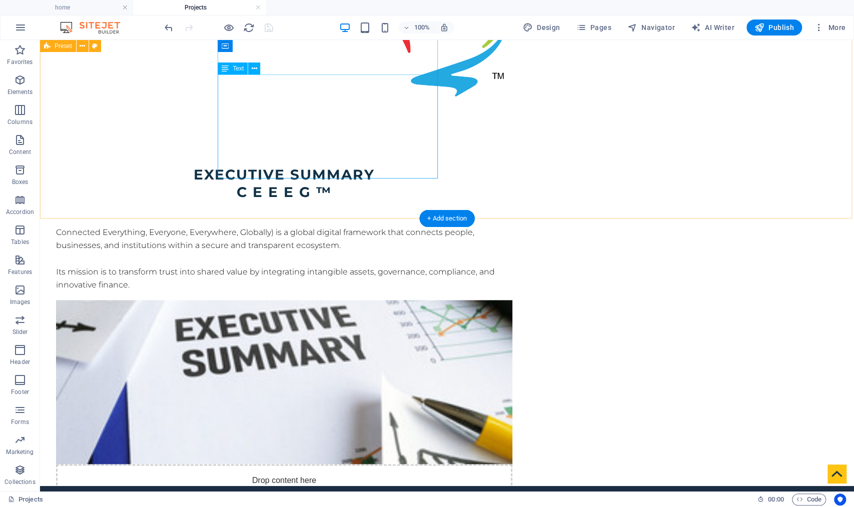
click at [366, 226] on div "Connected Everything, Everyone, Everywhere, Globally) is a global digital frame…" at bounding box center [284, 259] width 456 height 66
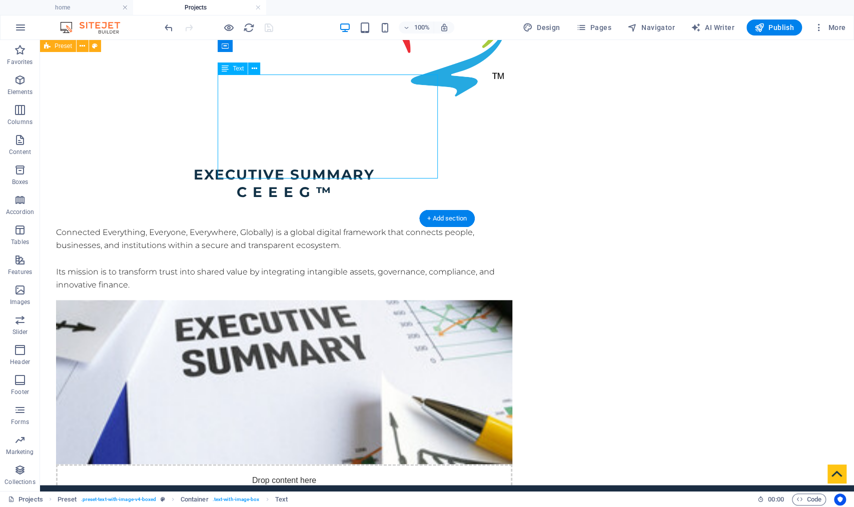
scroll to position [461, 0]
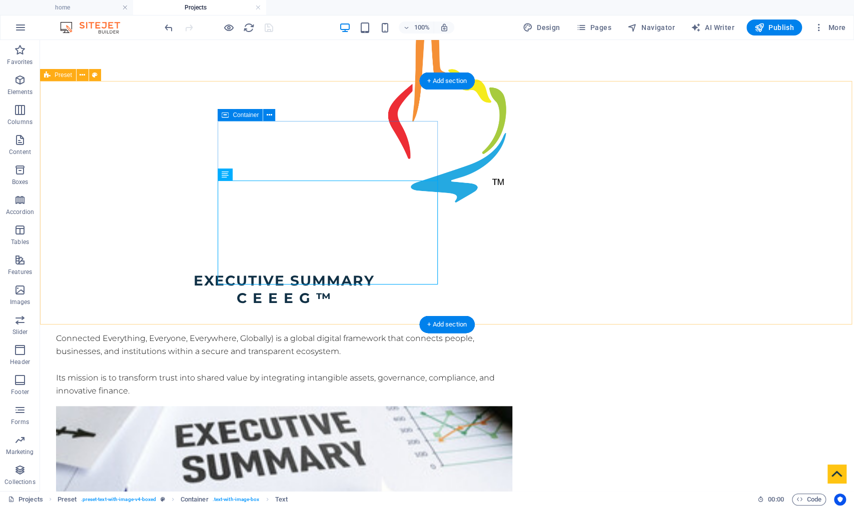
click at [222, 115] on icon at bounding box center [225, 115] width 7 height 12
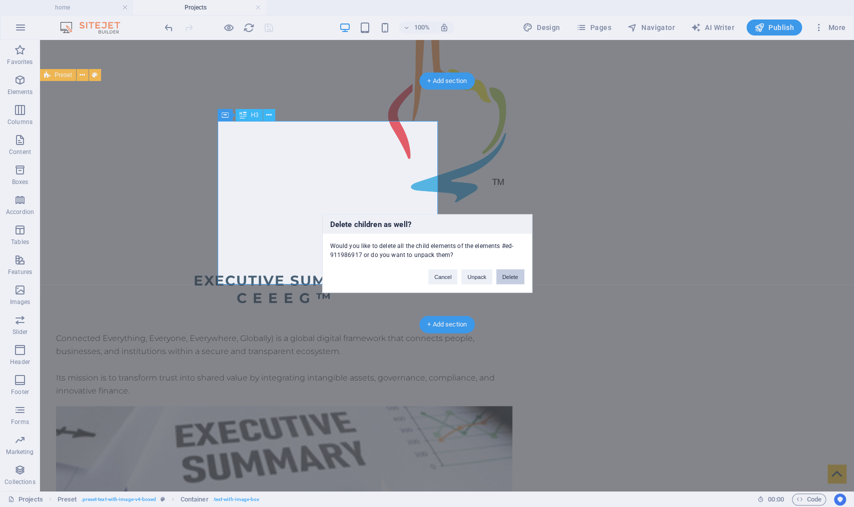
drag, startPoint x: 505, startPoint y: 277, endPoint x: 465, endPoint y: 237, distance: 56.6
click at [505, 277] on button "Delete" at bounding box center [510, 277] width 28 height 15
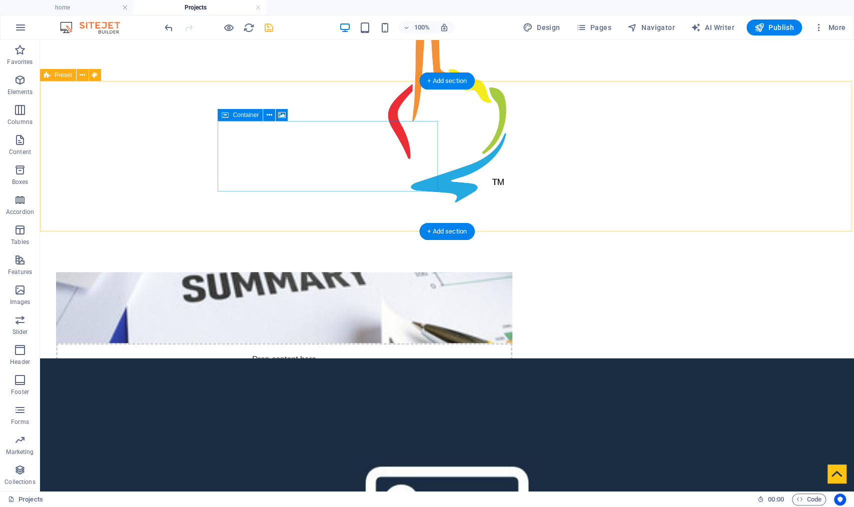
click at [268, 343] on div "Drop content here or Add elements Paste clipboard" at bounding box center [284, 378] width 456 height 71
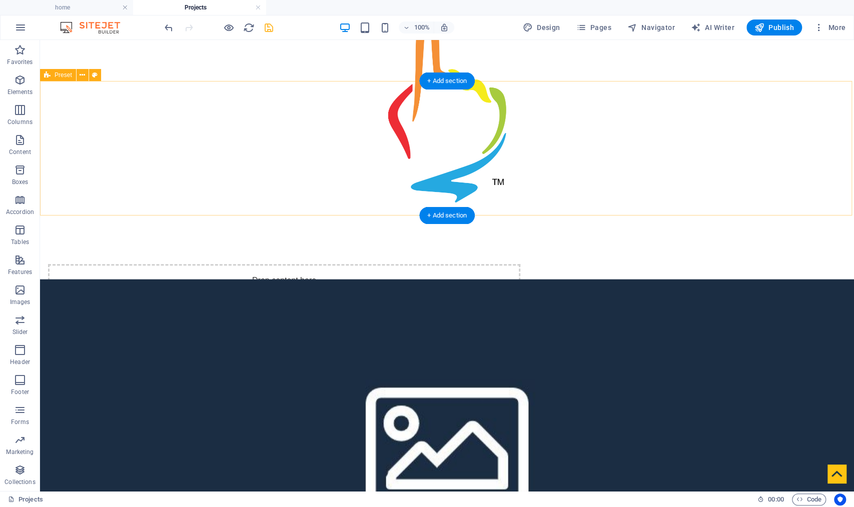
click at [65, 72] on span "Preset" at bounding box center [64, 75] width 18 height 6
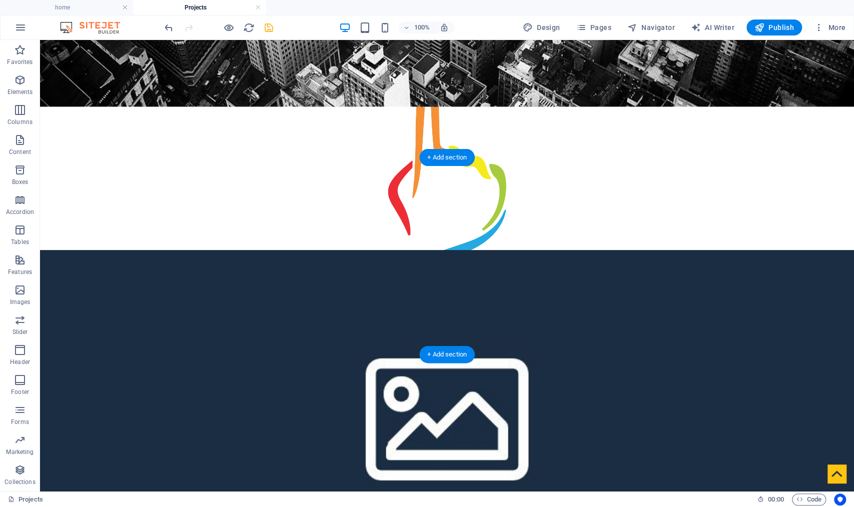
scroll to position [478, 0]
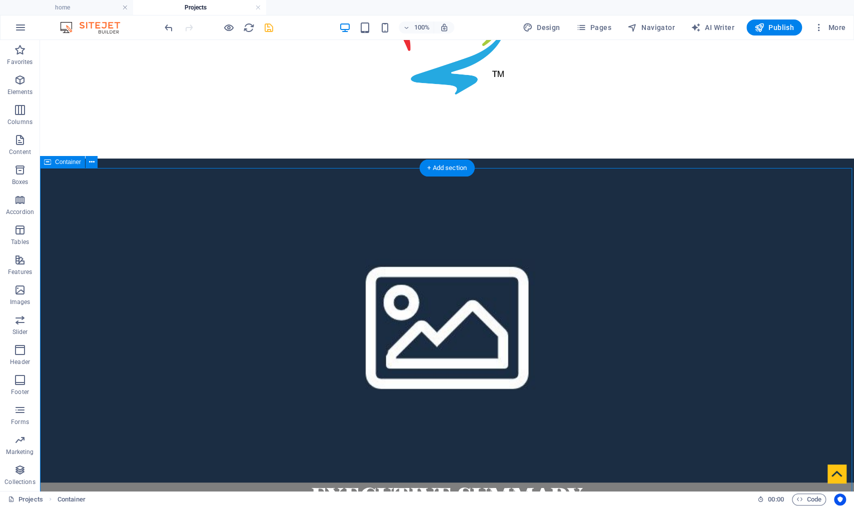
scroll to position [577, 0]
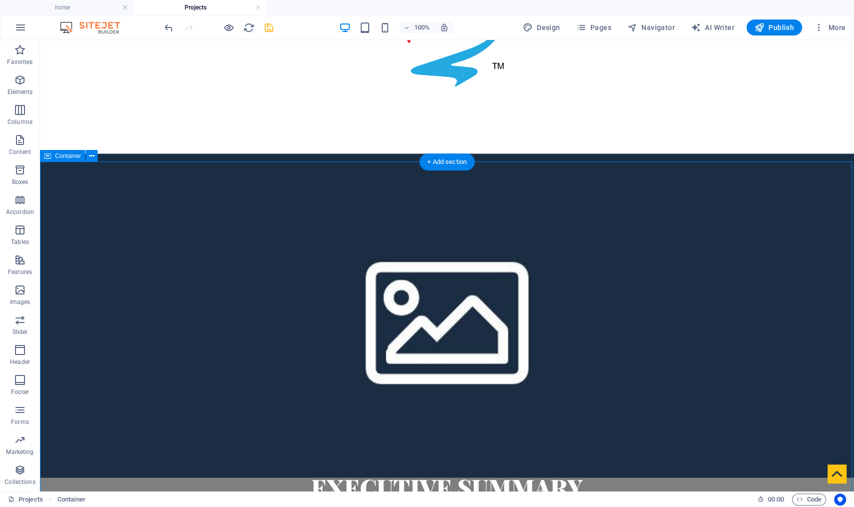
click at [67, 157] on span "Container" at bounding box center [68, 156] width 26 height 6
click at [0, 0] on icon "button" at bounding box center [0, 0] width 0 height 0
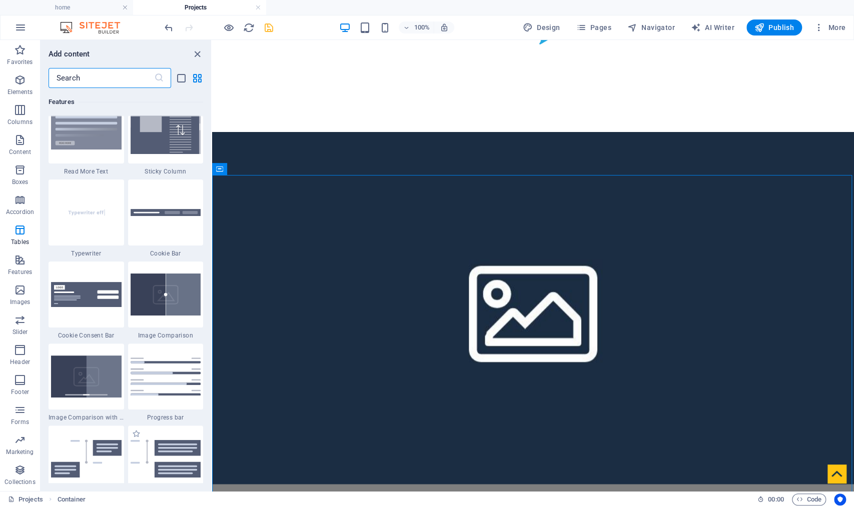
scroll to position [3877, 0]
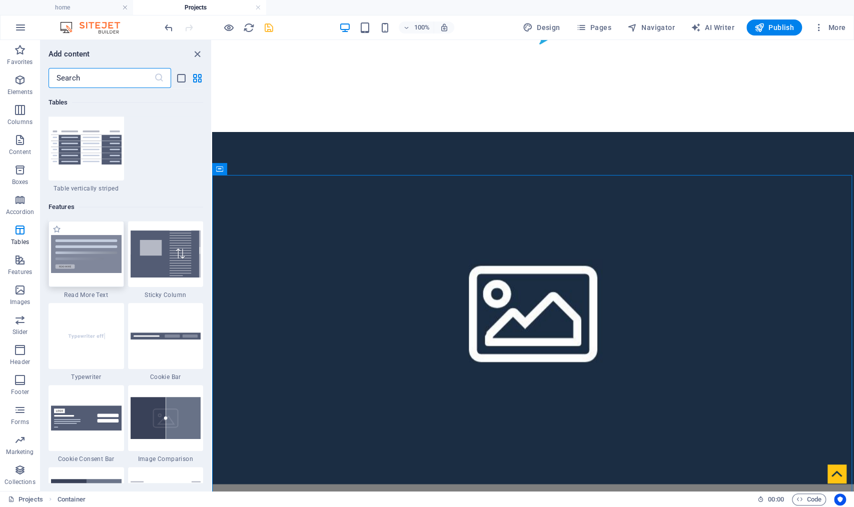
click at [94, 254] on img at bounding box center [86, 254] width 71 height 39
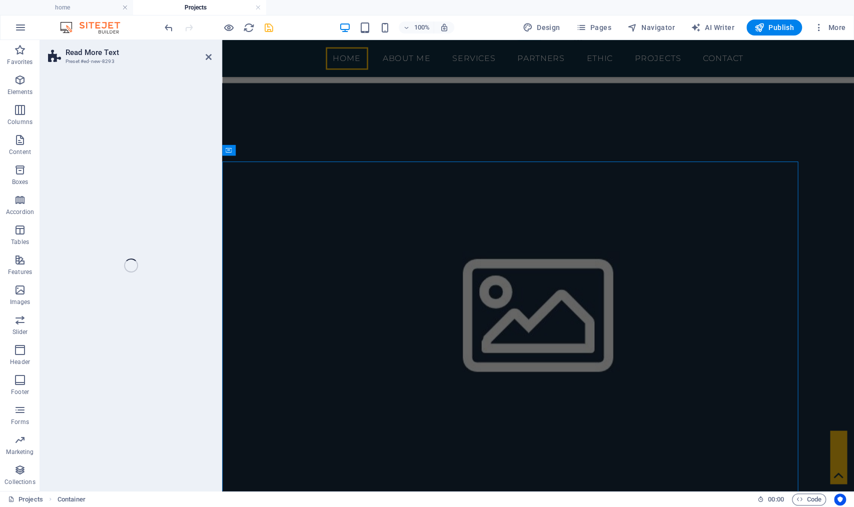
select select "px"
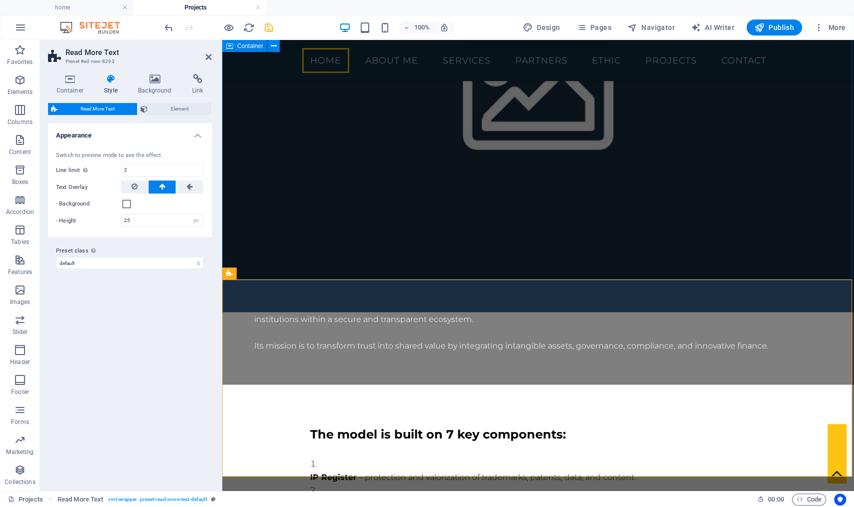
scroll to position [901, 0]
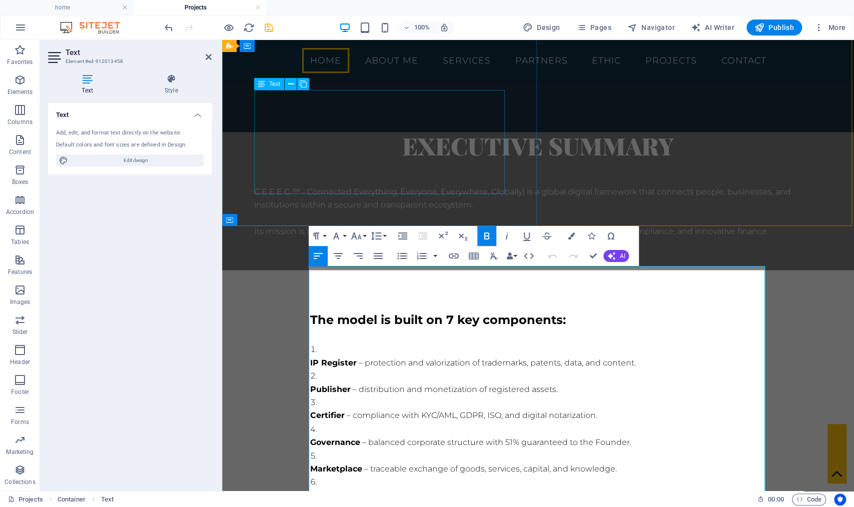
scroll to position [523, 0]
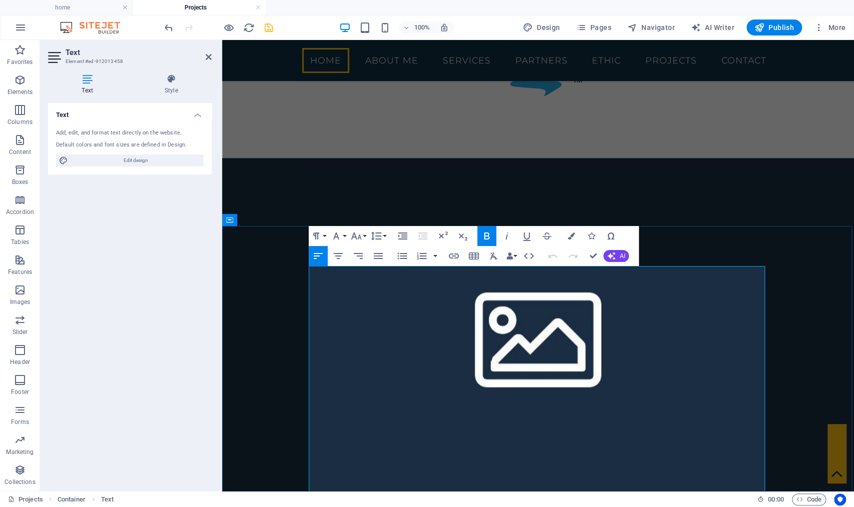
copy div "The model is built on 7 key components: IP Register – protection and valorizati…"
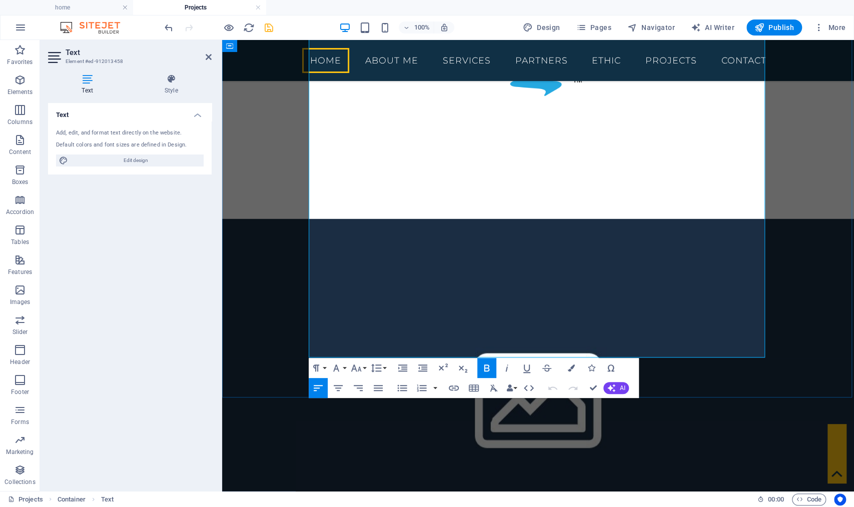
scroll to position [783, 0]
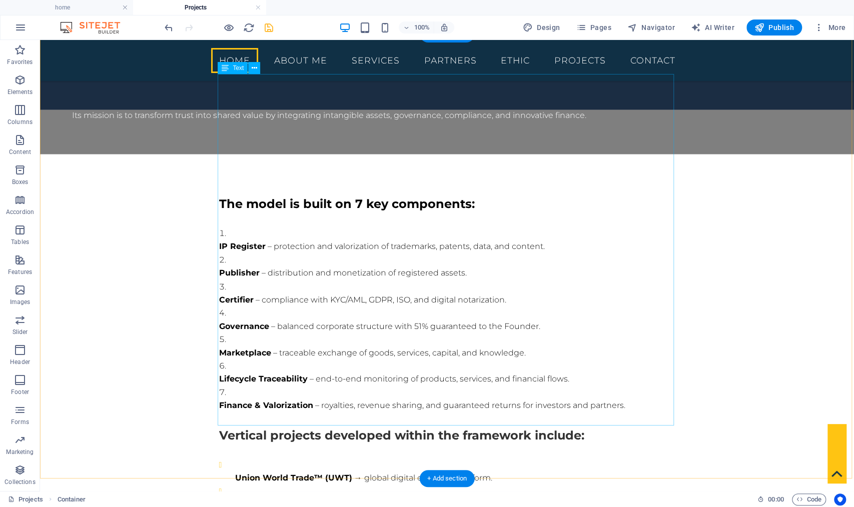
scroll to position [1272, 0]
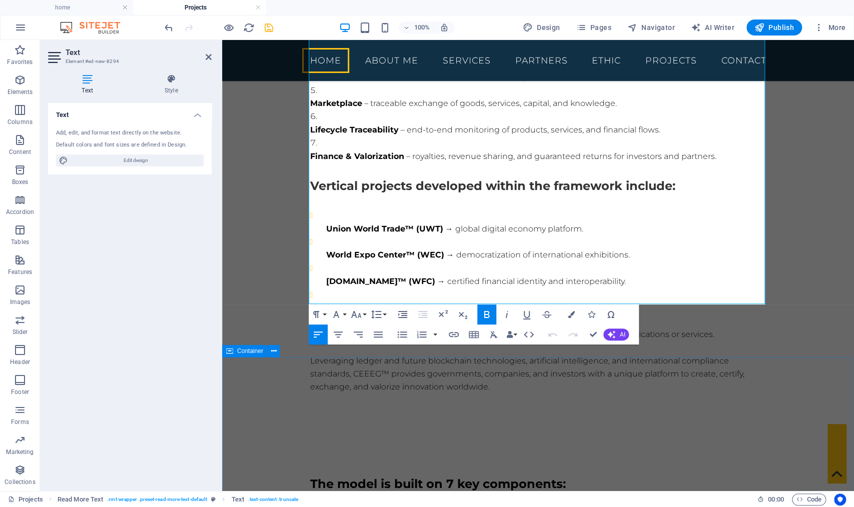
scroll to position [1269, 0]
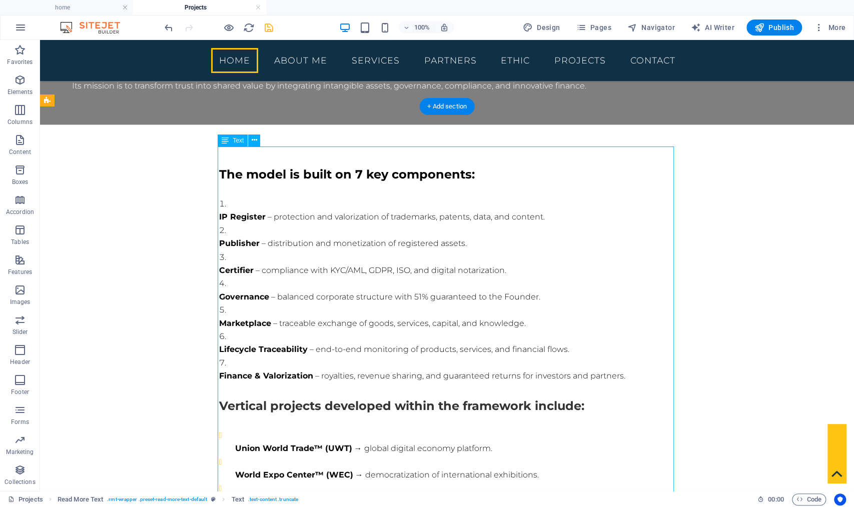
scroll to position [959, 0]
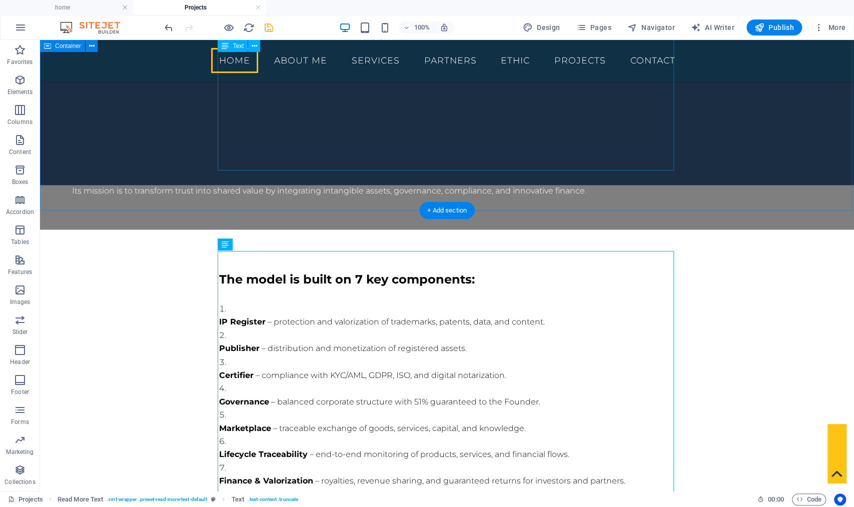
click at [343, 270] on div "The model is built on 7 key components: IP Register – protection and valorizati…" at bounding box center [447, 494] width 456 height 449
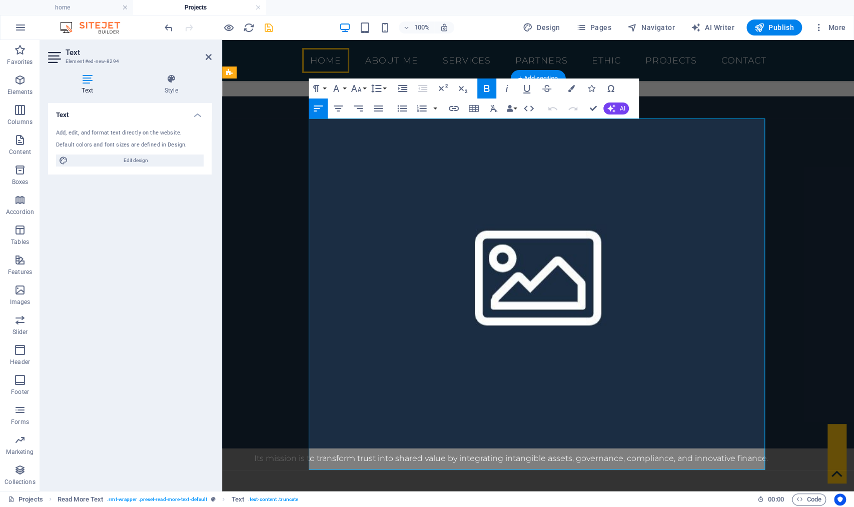
scroll to position [996, 0]
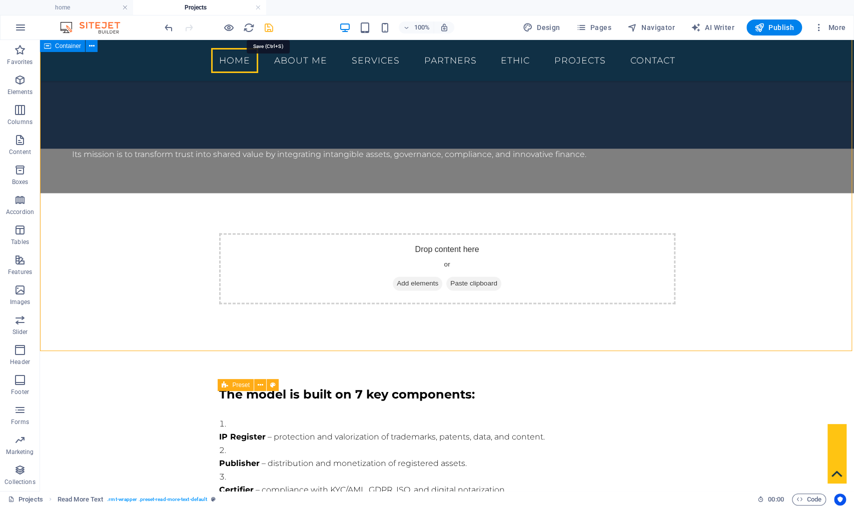
click at [267, 29] on icon "save" at bounding box center [269, 28] width 12 height 12
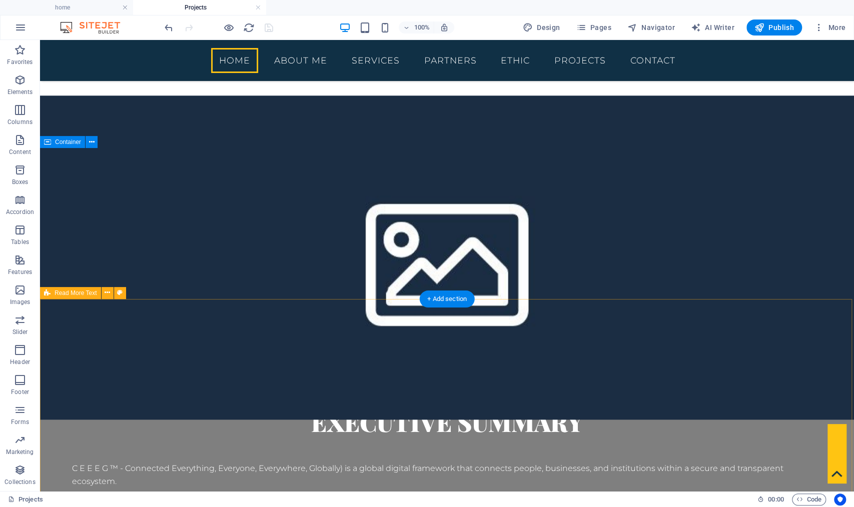
scroll to position [532, 0]
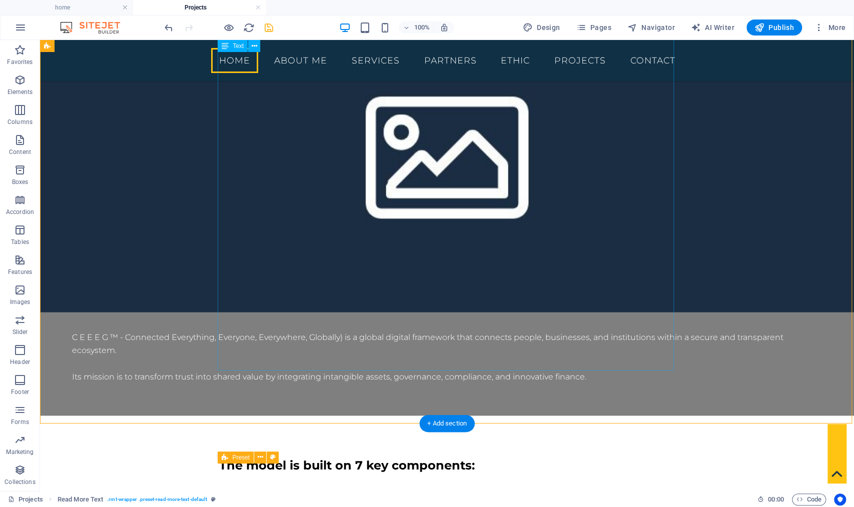
scroll to position [835, 0]
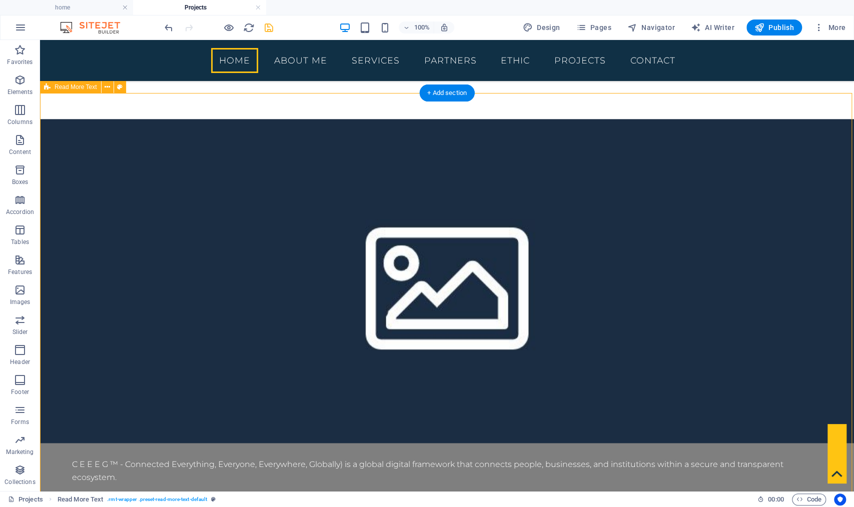
scroll to position [686, 0]
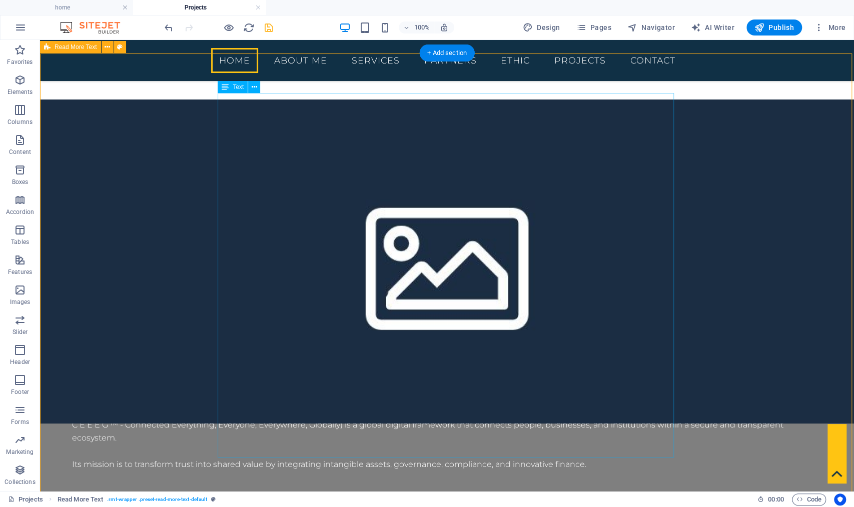
click at [236, 89] on span "Text" at bounding box center [238, 87] width 11 height 6
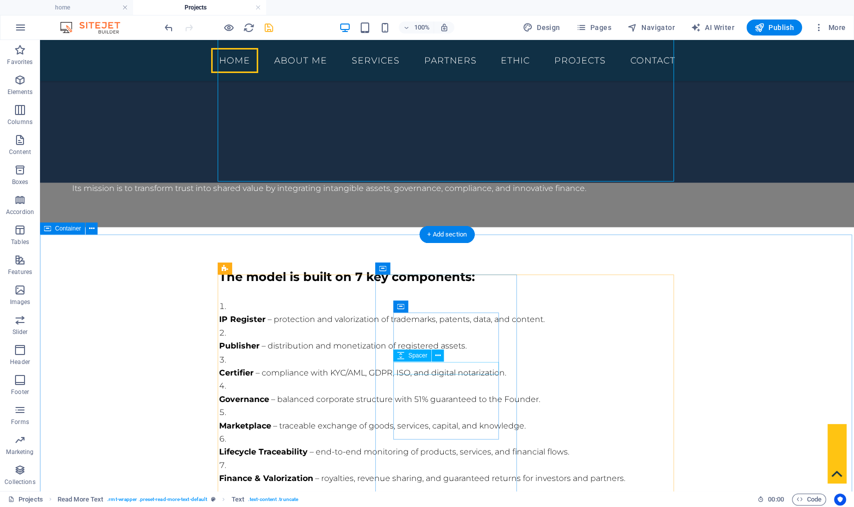
scroll to position [861, 0]
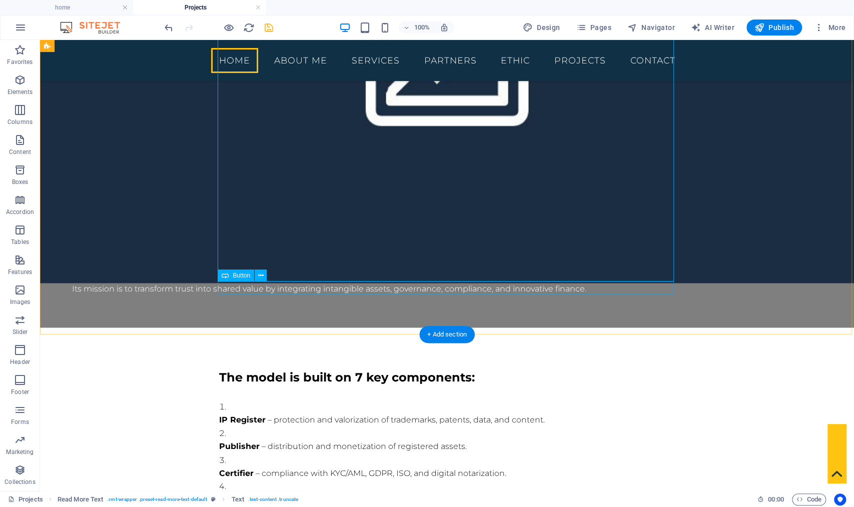
click at [266, 27] on icon "save" at bounding box center [269, 28] width 12 height 12
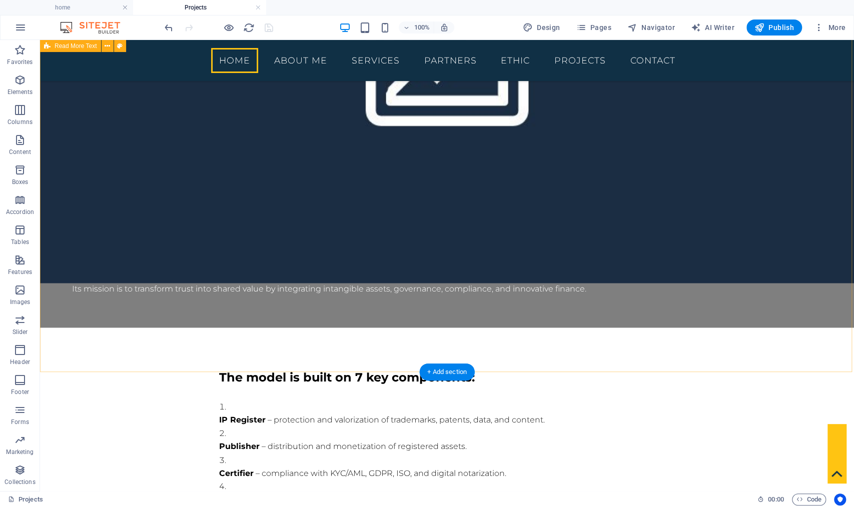
scroll to position [836, 0]
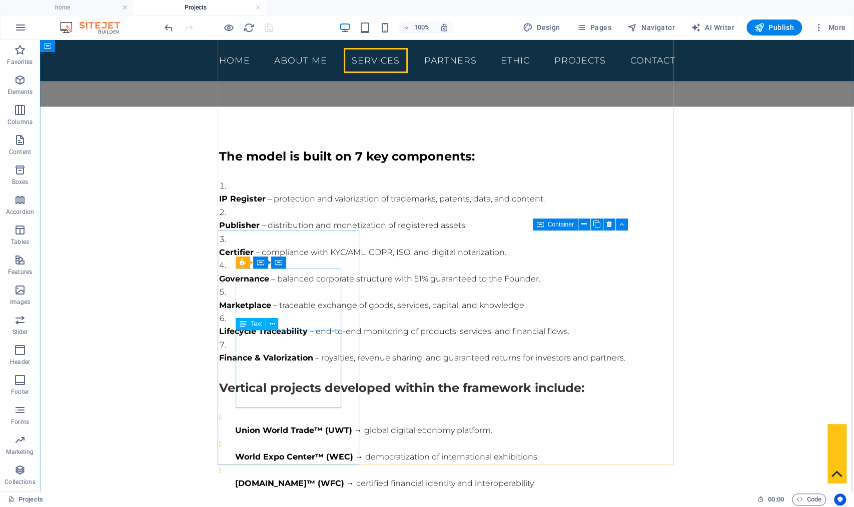
scroll to position [892, 0]
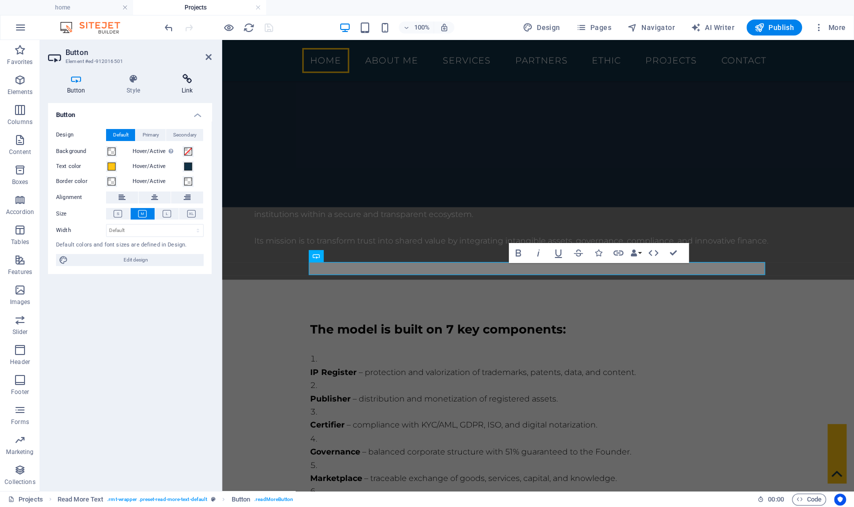
click at [187, 80] on icon at bounding box center [187, 79] width 49 height 10
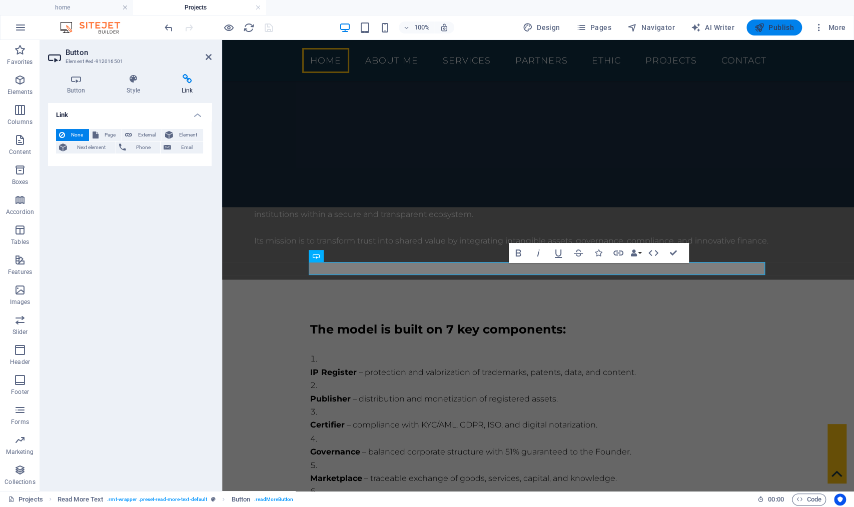
click at [774, 23] on span "Publish" at bounding box center [774, 28] width 40 height 10
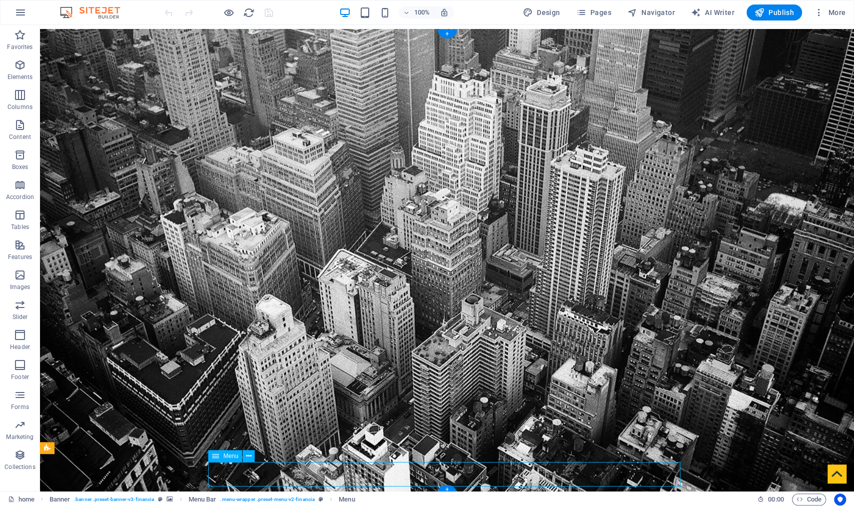
select select
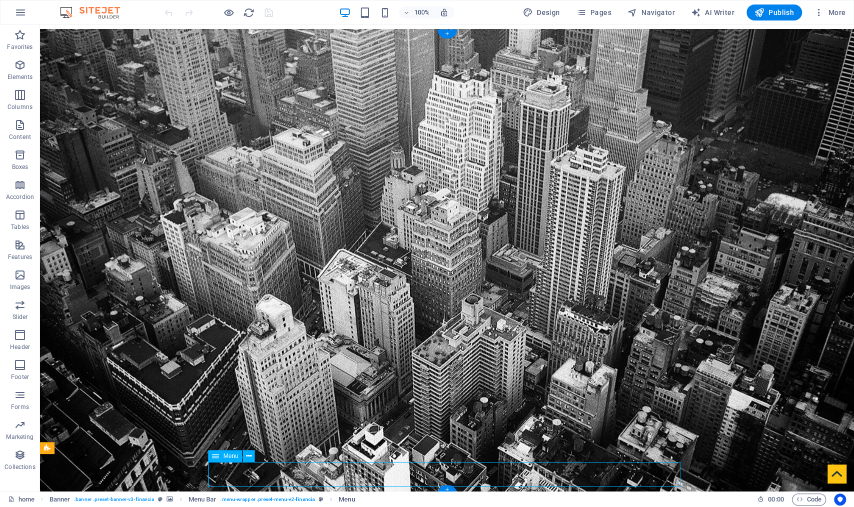
select select
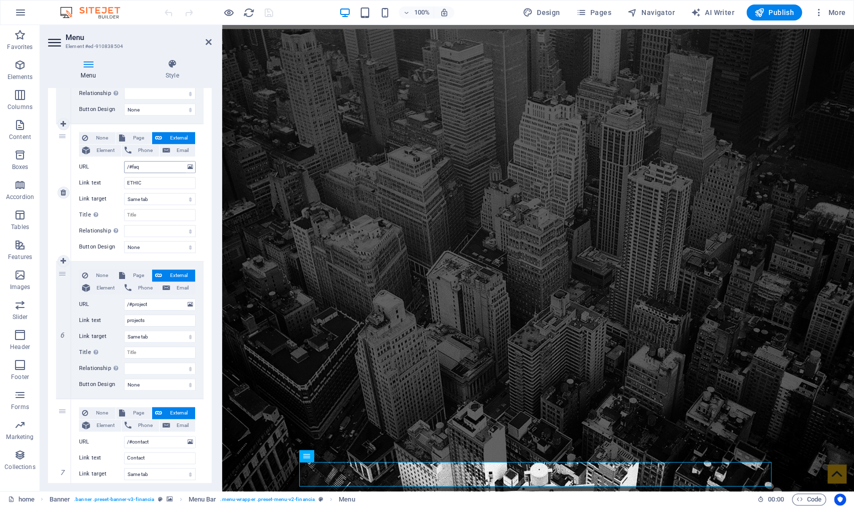
scroll to position [688, 0]
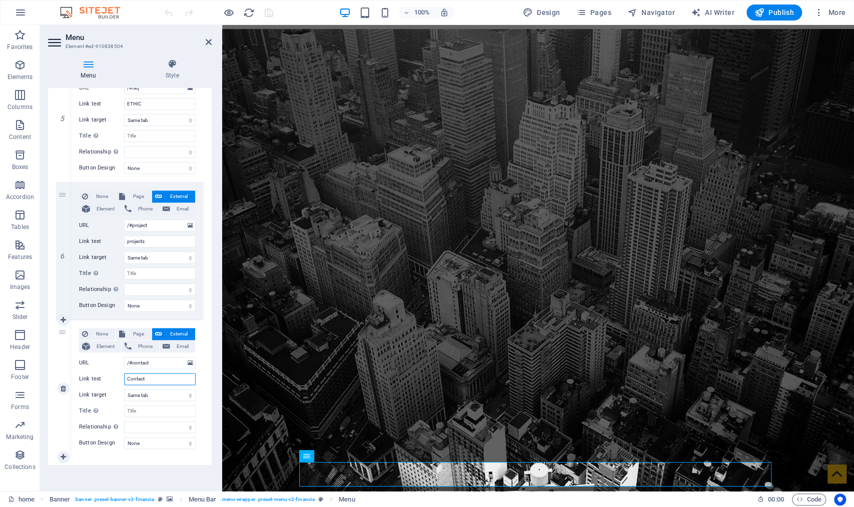
drag, startPoint x: 147, startPoint y: 377, endPoint x: 106, endPoint y: 377, distance: 41.0
click at [106, 377] on div "Link text Contact" at bounding box center [137, 379] width 117 height 12
drag, startPoint x: 151, startPoint y: 239, endPoint x: 99, endPoint y: 240, distance: 52.0
click at [99, 240] on div "Link text projects" at bounding box center [137, 242] width 117 height 12
type input "/projects"
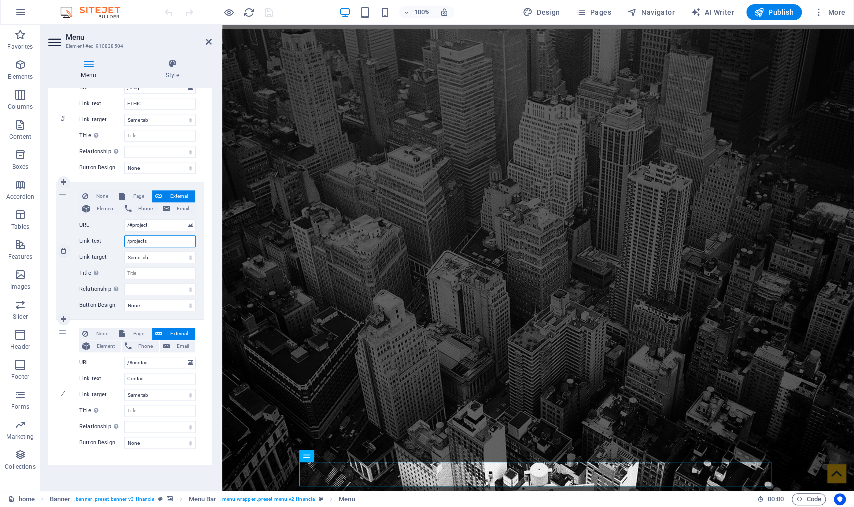
select select
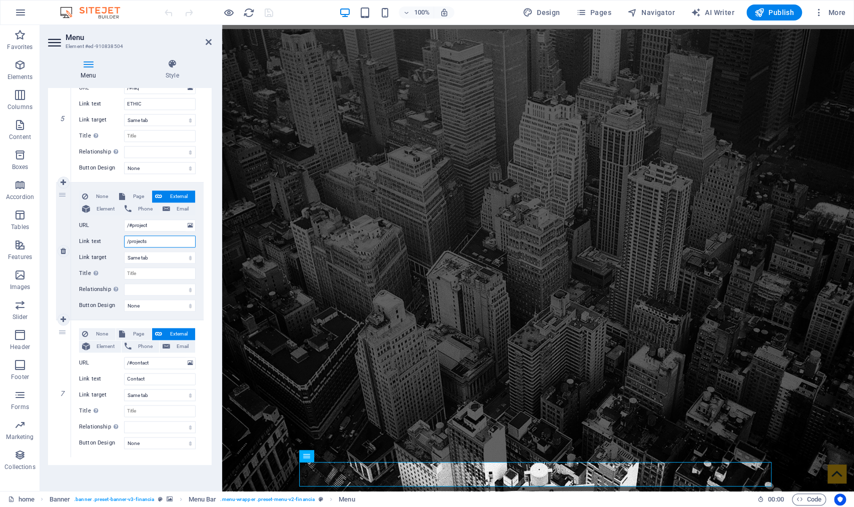
select select
type input "projects"
select select
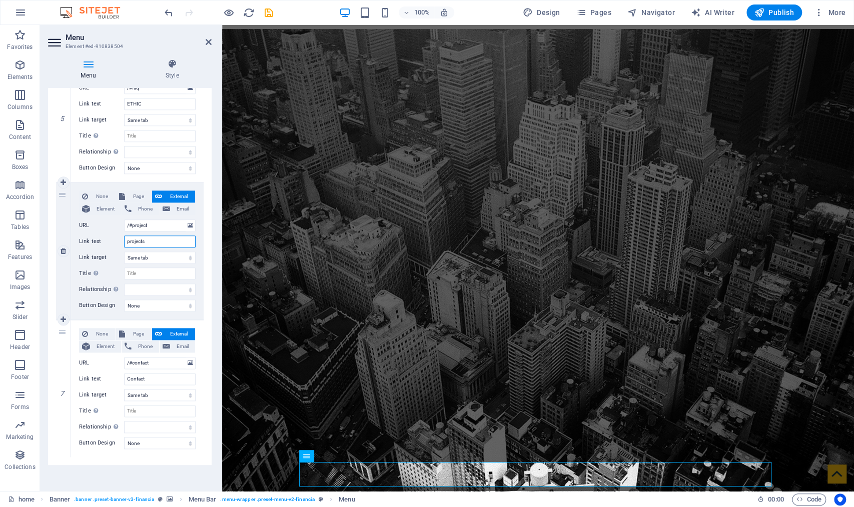
select select
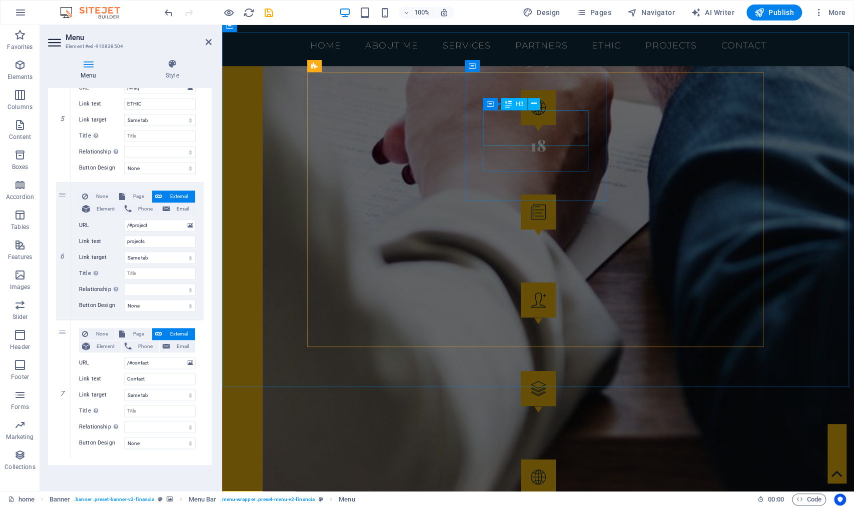
scroll to position [3085, 0]
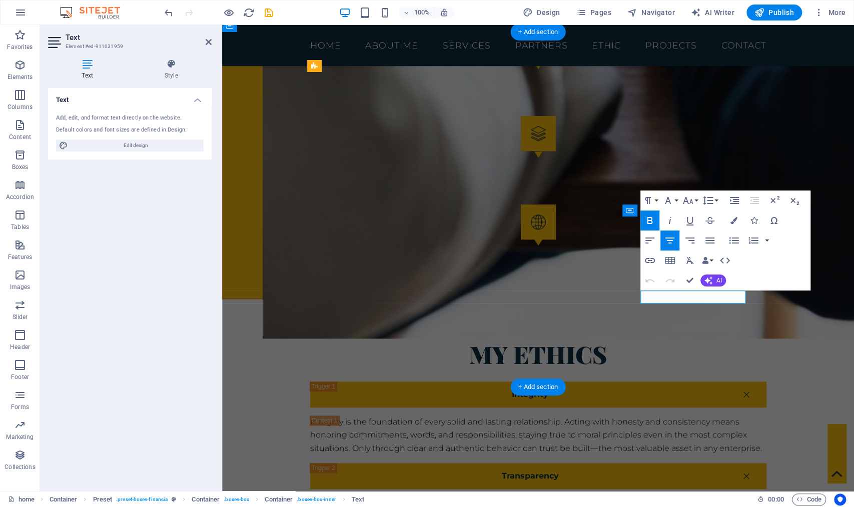
copy strong "Certified Residents Register"
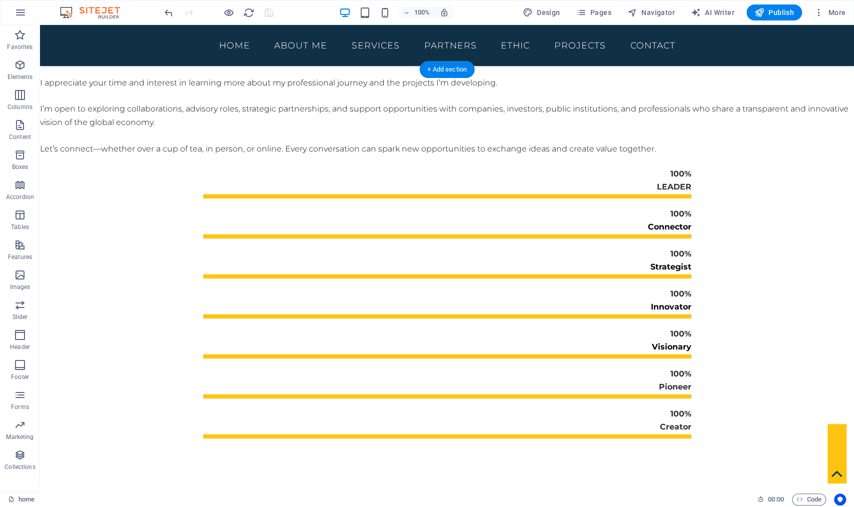
scroll to position [458, 0]
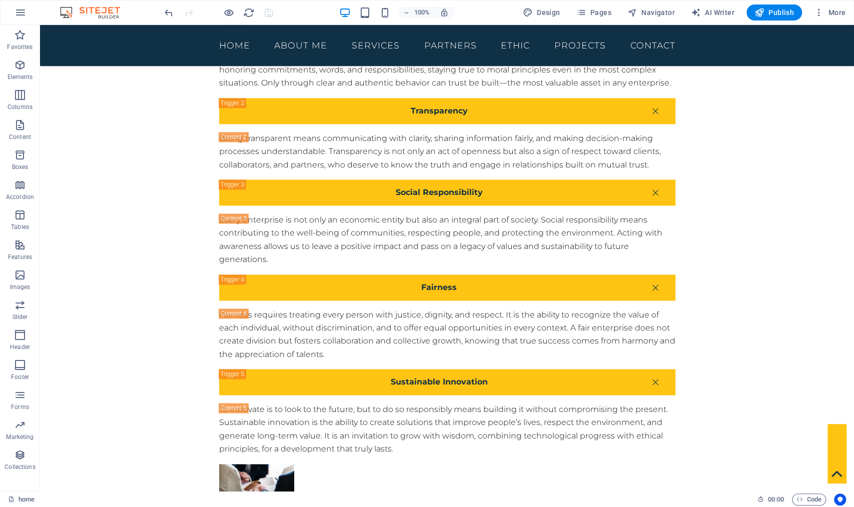
scroll to position [2092, 0]
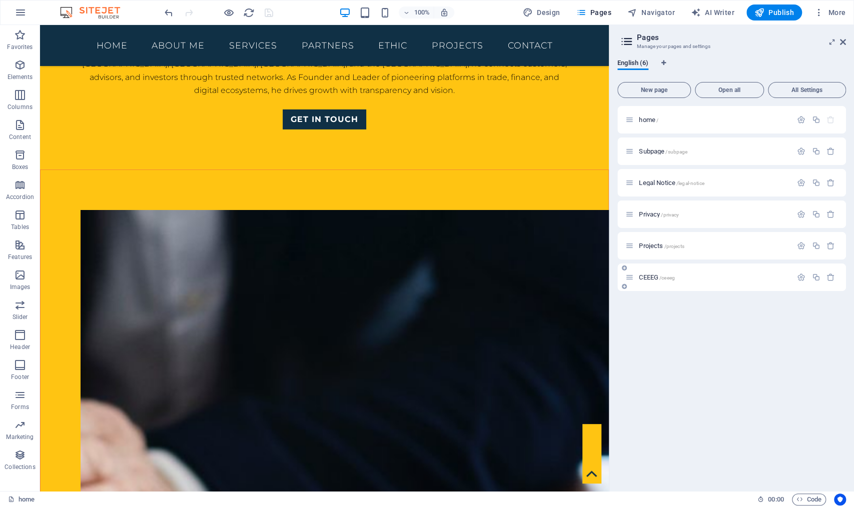
click at [630, 278] on icon at bounding box center [629, 277] width 9 height 9
click at [709, 280] on p "CEEEG /ceeeg" at bounding box center [714, 277] width 150 height 7
click at [709, 280] on div "CEEEG /ceeeg" at bounding box center [731, 278] width 229 height 28
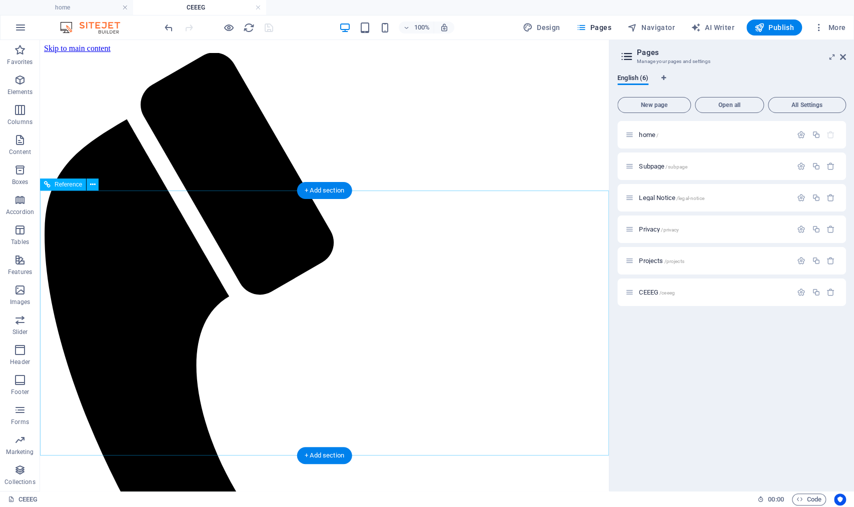
scroll to position [0, 0]
click at [649, 260] on span "Projects /projects" at bounding box center [661, 261] width 45 height 8
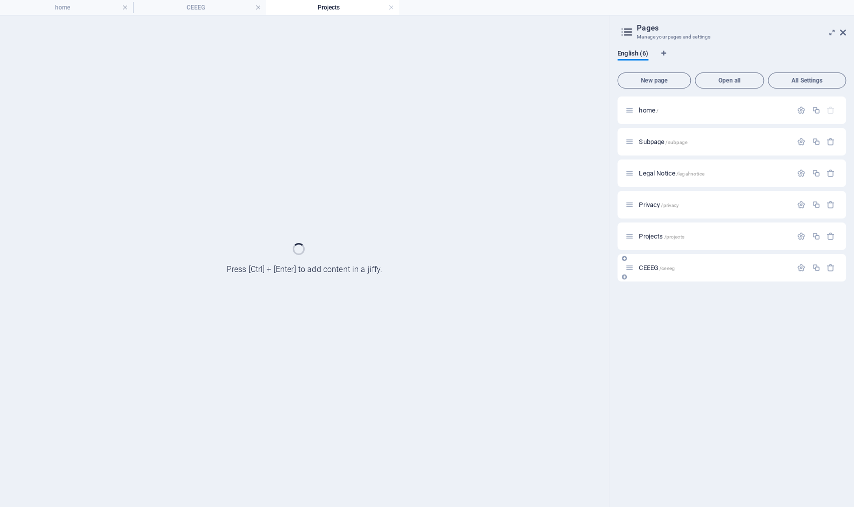
click at [649, 260] on div "CEEEG /ceeeg" at bounding box center [731, 268] width 229 height 28
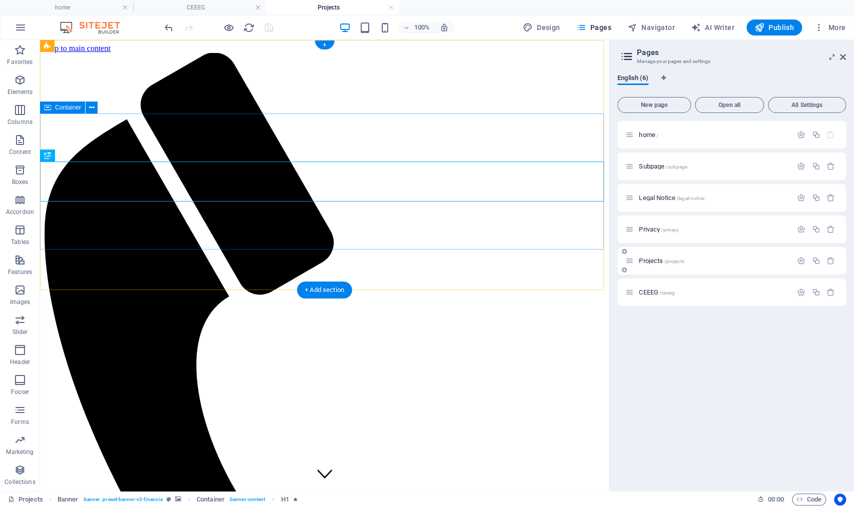
scroll to position [239, 0]
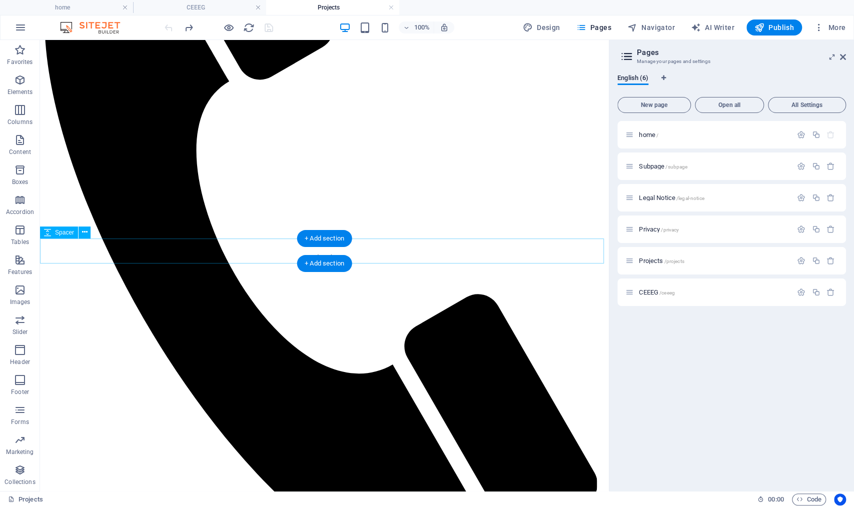
scroll to position [293, 0]
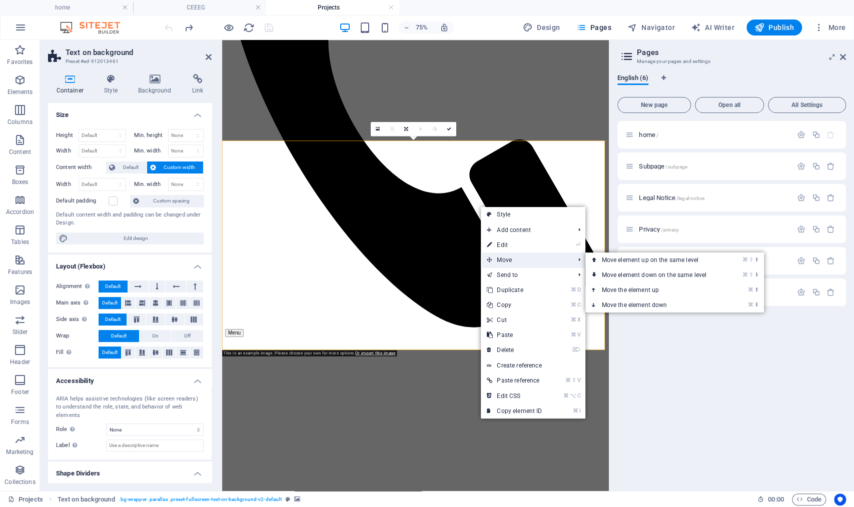
click at [524, 253] on span "Move" at bounding box center [526, 260] width 90 height 15
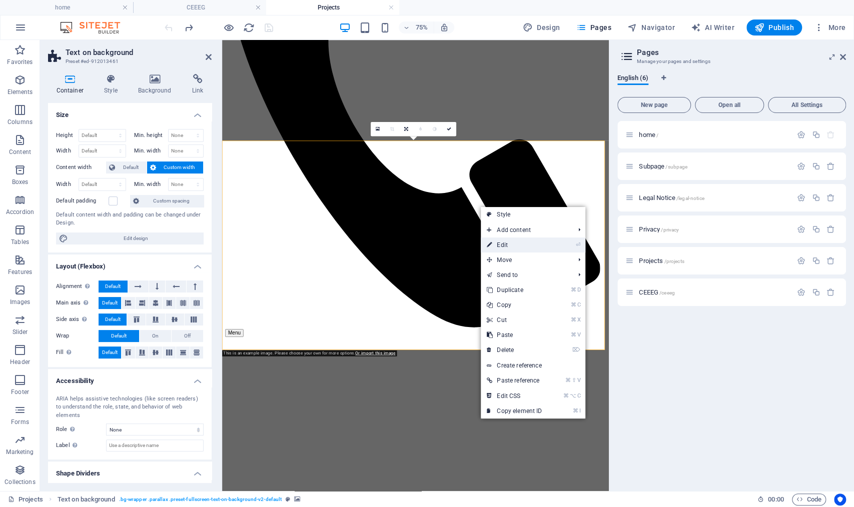
click at [521, 243] on link "⏎ Edit" at bounding box center [514, 245] width 67 height 15
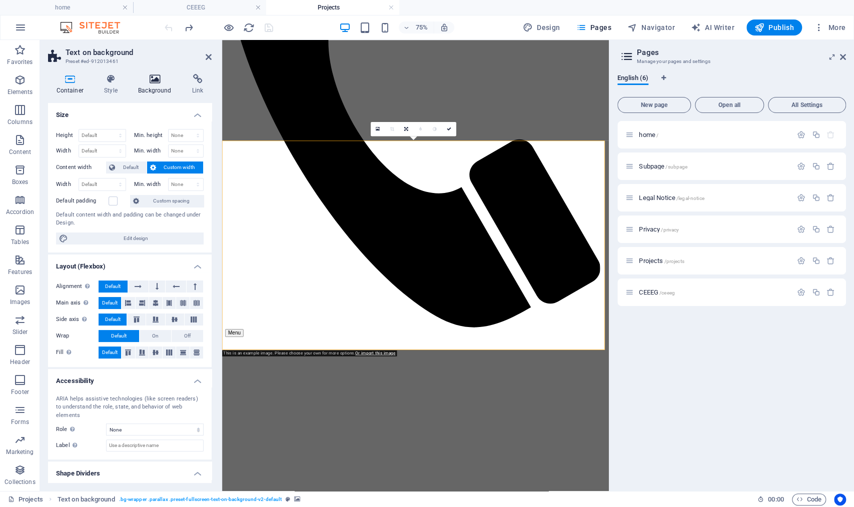
click at [150, 79] on icon at bounding box center [155, 79] width 50 height 10
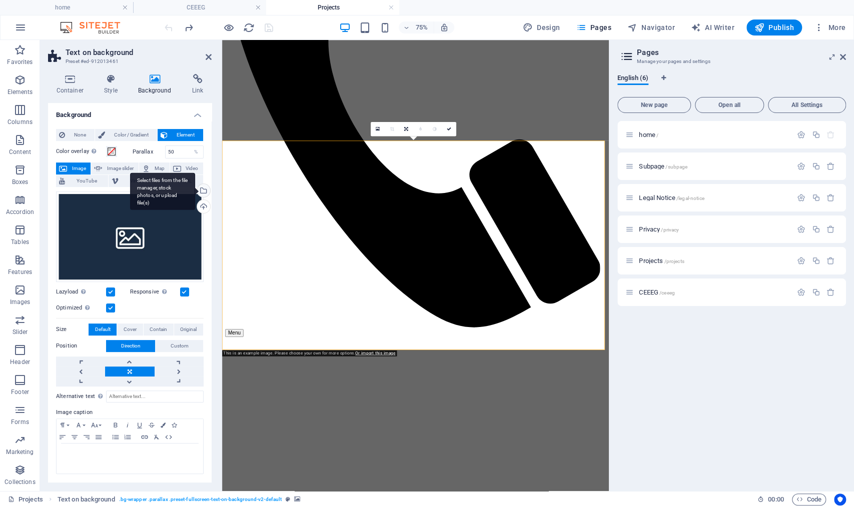
click at [206, 189] on div "Select files from the file manager, stock photos, or upload file(s)" at bounding box center [202, 191] width 15 height 15
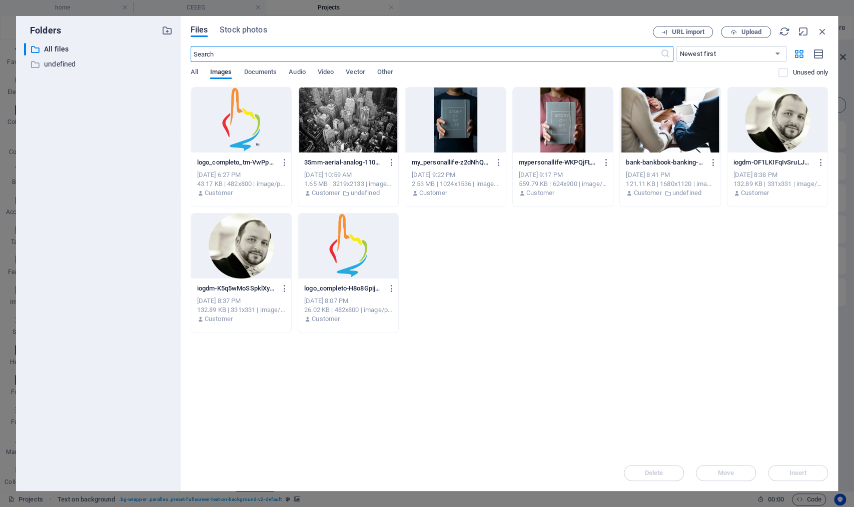
scroll to position [157, 0]
click at [249, 145] on div at bounding box center [241, 120] width 100 height 65
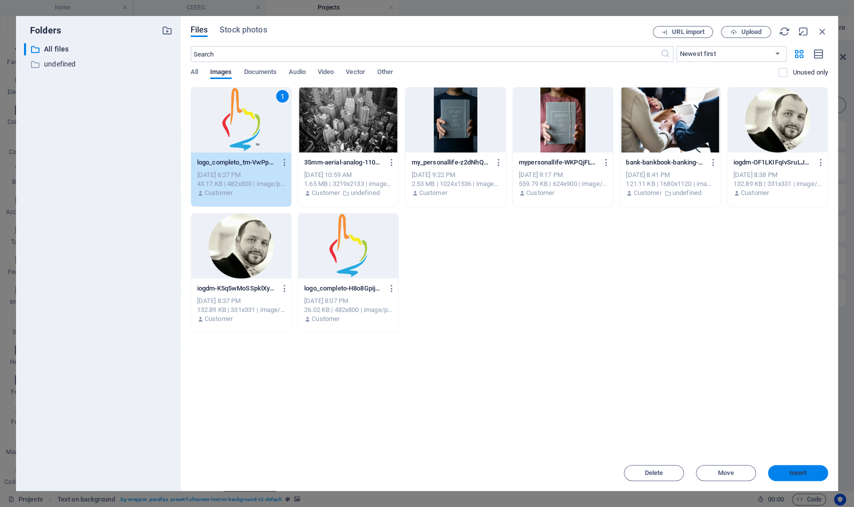
click at [795, 468] on button "Insert" at bounding box center [798, 473] width 60 height 16
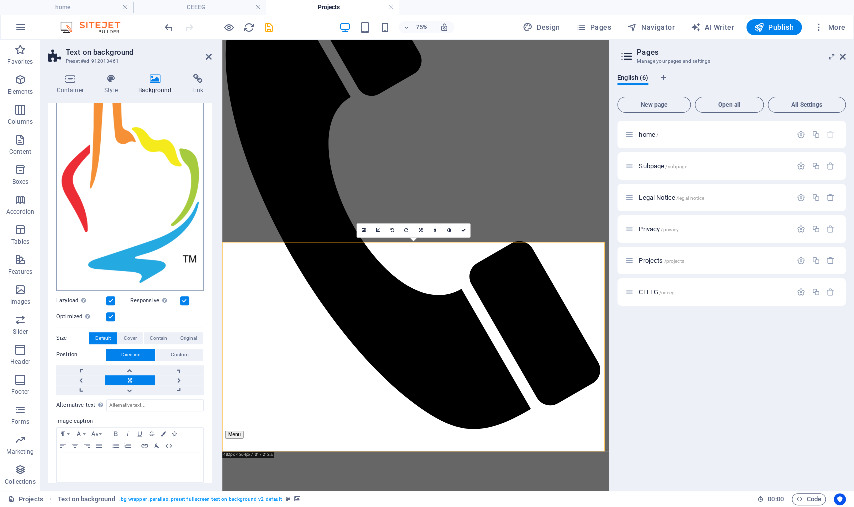
scroll to position [147, 0]
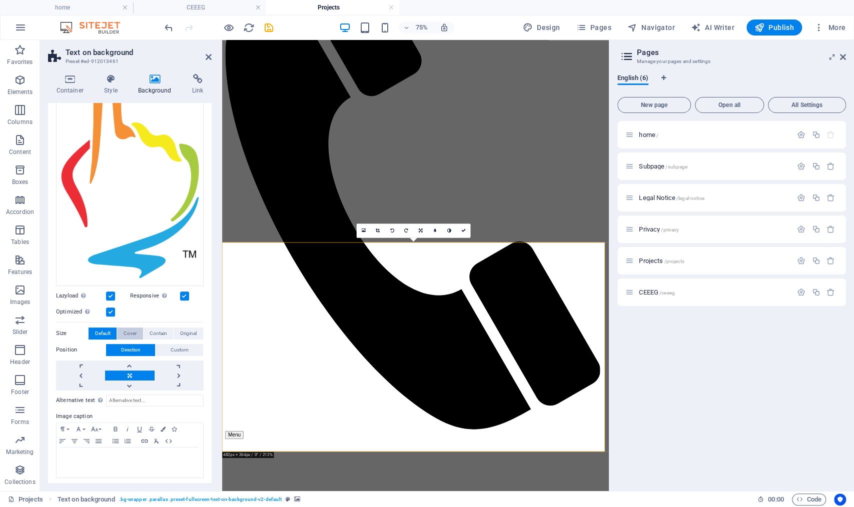
click at [127, 332] on span "Cover" at bounding box center [130, 334] width 13 height 12
click at [157, 330] on span "Contain" at bounding box center [159, 334] width 18 height 12
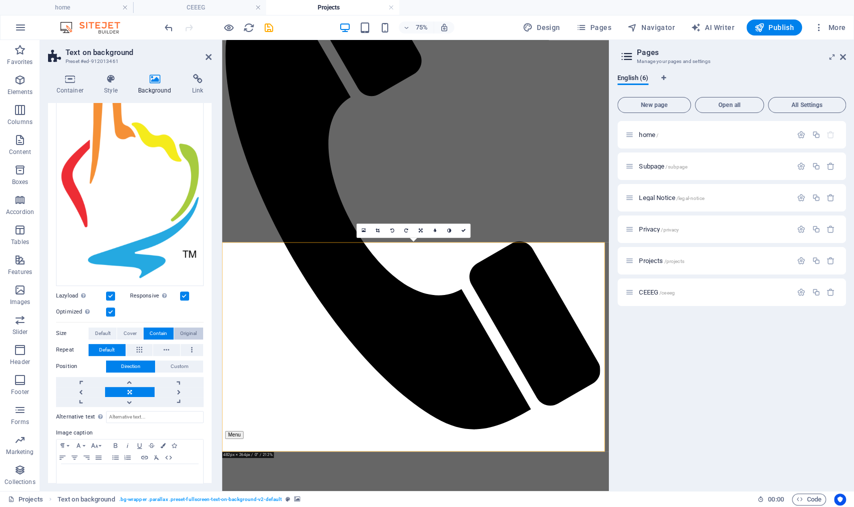
click at [186, 330] on span "Original" at bounding box center [188, 334] width 17 height 12
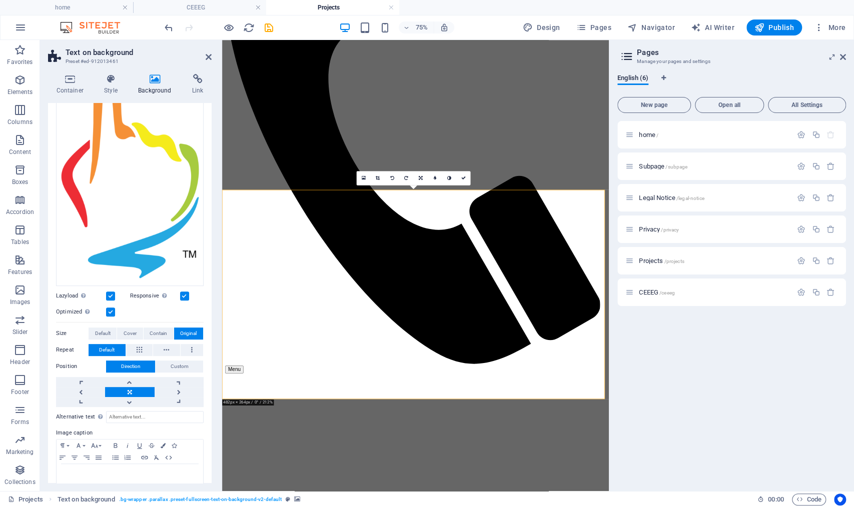
scroll to position [176, 0]
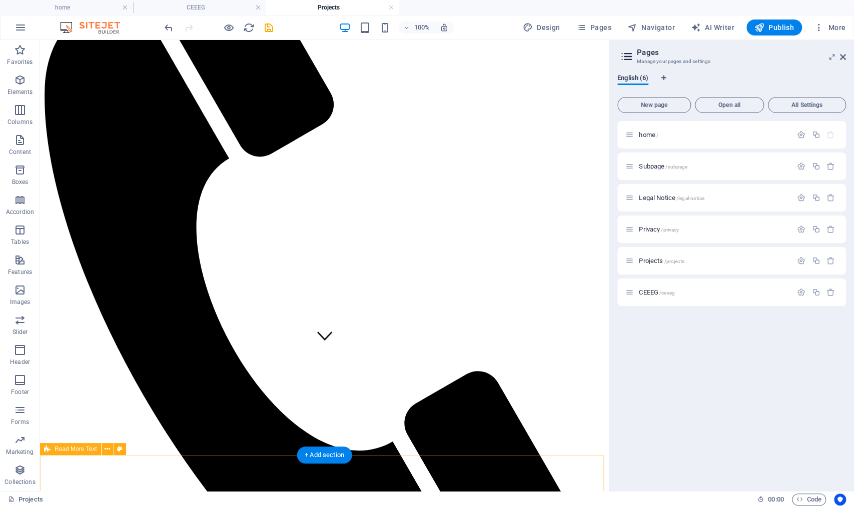
scroll to position [137, 0]
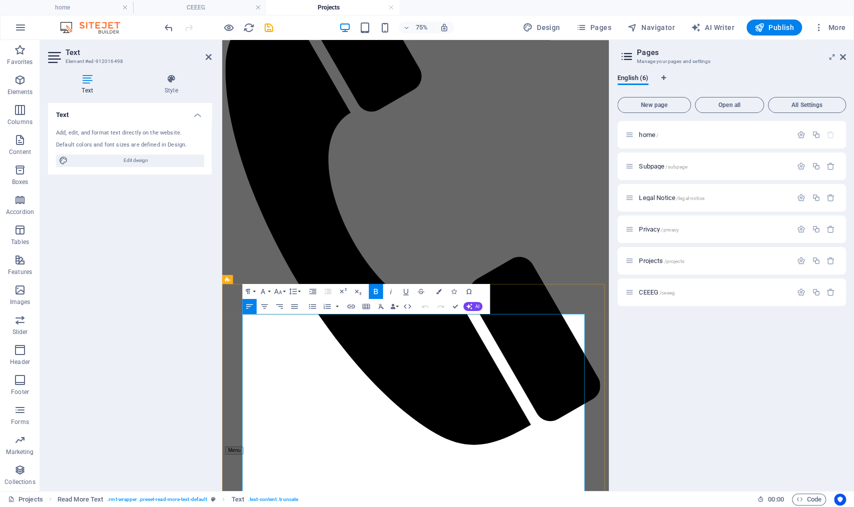
click at [438, 289] on icon "button" at bounding box center [439, 292] width 6 height 6
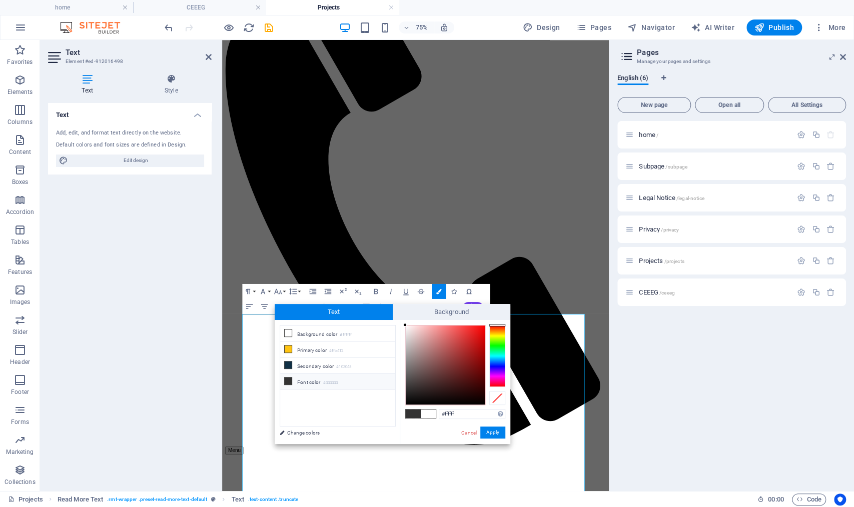
drag, startPoint x: 666, startPoint y: 454, endPoint x: 634, endPoint y: 549, distance: 100.3
click at [494, 433] on button "Apply" at bounding box center [492, 433] width 25 height 12
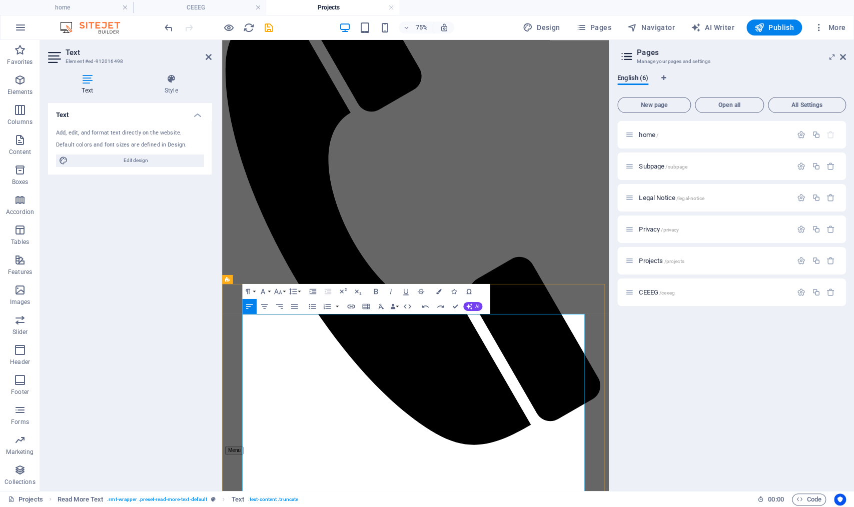
click at [436, 290] on icon "button" at bounding box center [439, 292] width 6 height 6
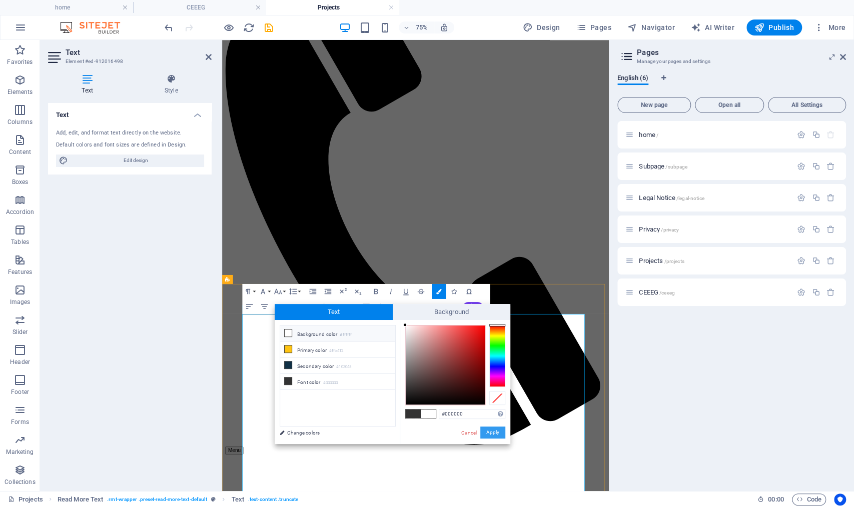
click at [490, 434] on button "Apply" at bounding box center [492, 433] width 25 height 12
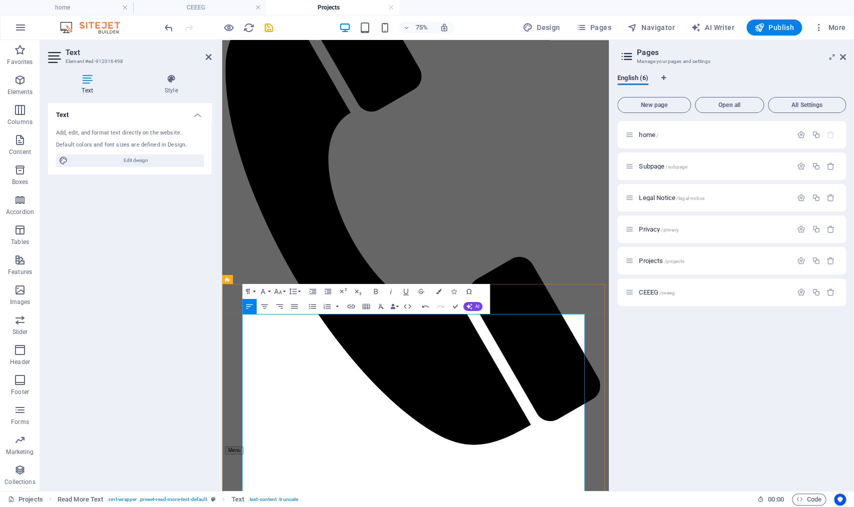
drag, startPoint x: 338, startPoint y: 478, endPoint x: 237, endPoint y: 444, distance: 107.1
click at [440, 292] on icon "button" at bounding box center [439, 292] width 6 height 6
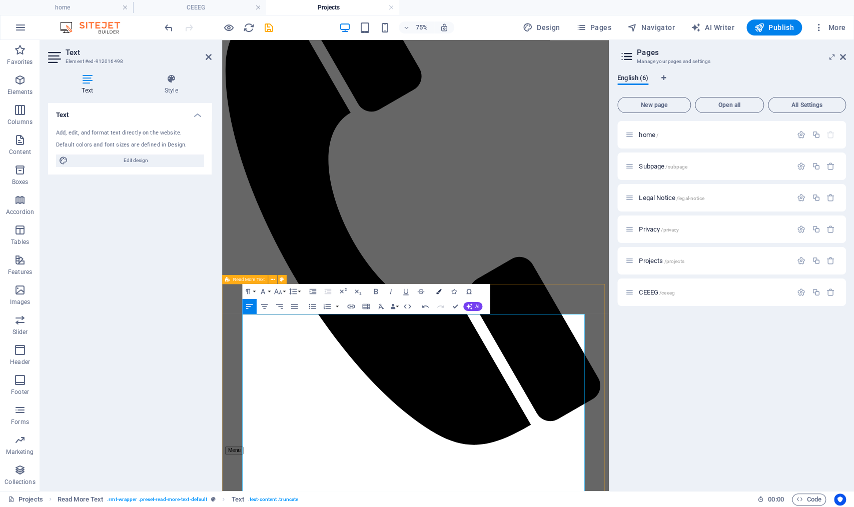
type input "#ffffff"
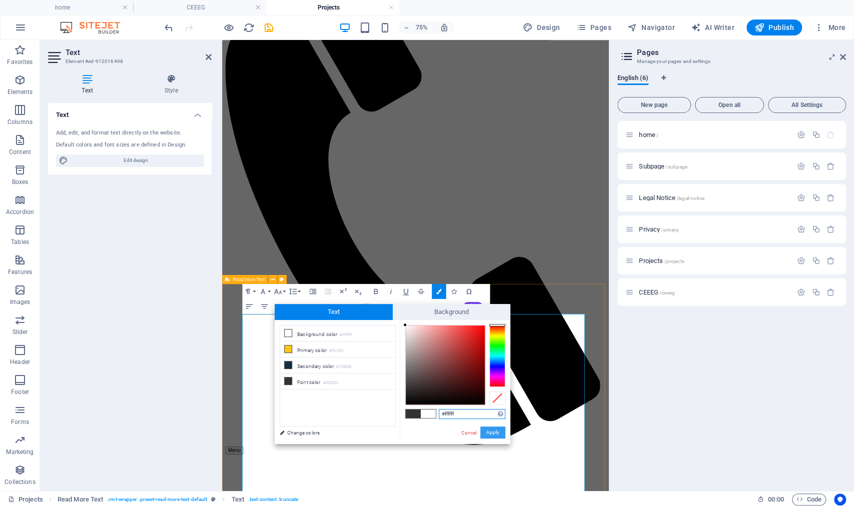
drag, startPoint x: 493, startPoint y: 434, endPoint x: 359, endPoint y: 526, distance: 163.0
click at [493, 434] on button "Apply" at bounding box center [492, 433] width 25 height 12
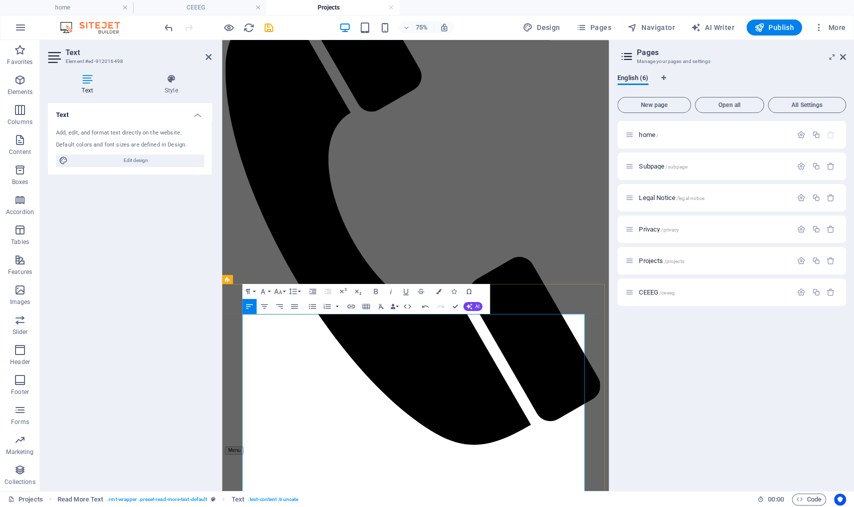
drag, startPoint x: 363, startPoint y: 527, endPoint x: 362, endPoint y: 520, distance: 6.6
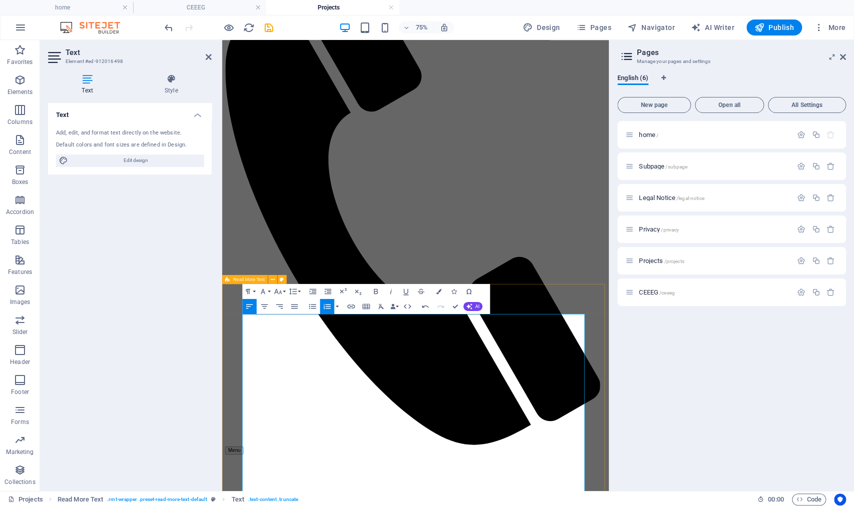
drag, startPoint x: 340, startPoint y: 466, endPoint x: 240, endPoint y: 415, distance: 112.3
click at [281, 292] on icon "button" at bounding box center [278, 291] width 9 height 9
click at [278, 371] on link "18" at bounding box center [278, 373] width 27 height 12
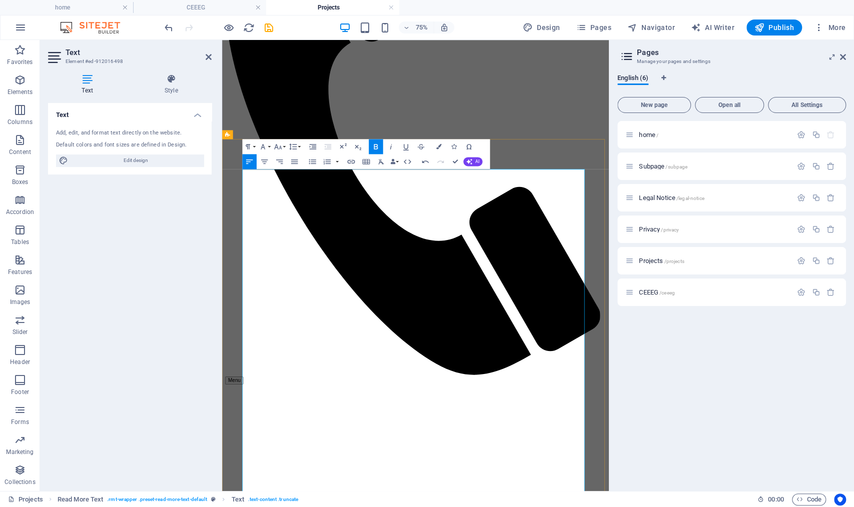
scroll to position [330, 0]
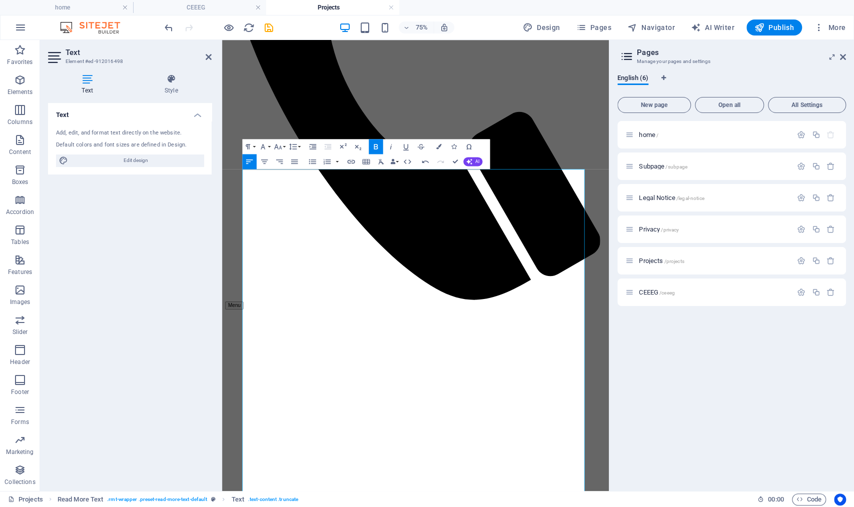
drag, startPoint x: 667, startPoint y: 420, endPoint x: 465, endPoint y: 202, distance: 297.3
click at [279, 145] on icon "button" at bounding box center [278, 146] width 9 height 9
click at [277, 231] on link "18" at bounding box center [278, 228] width 27 height 12
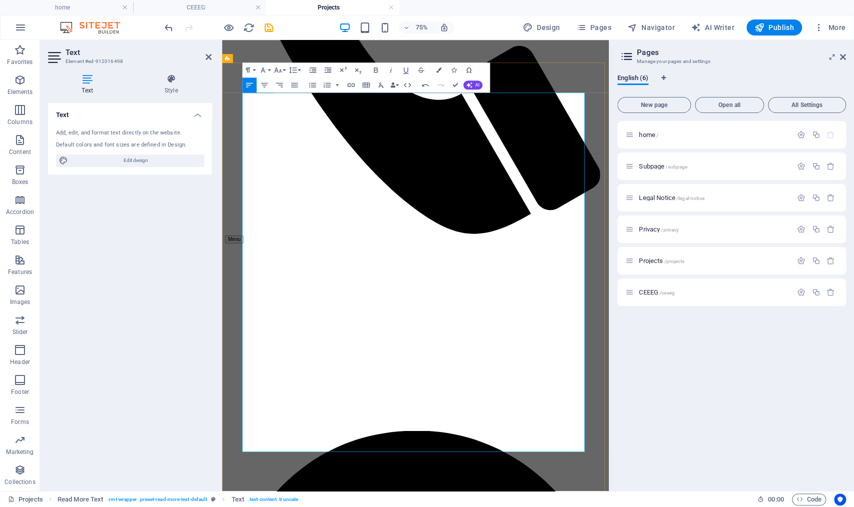
scroll to position [501, 0]
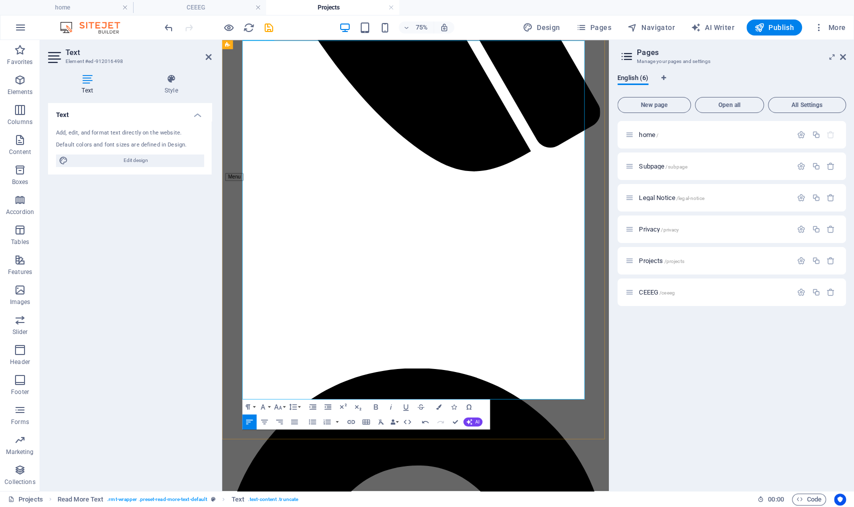
drag, startPoint x: 665, startPoint y: 448, endPoint x: 134, endPoint y: 317, distance: 546.7
click at [293, 408] on icon "button" at bounding box center [293, 406] width 9 height 9
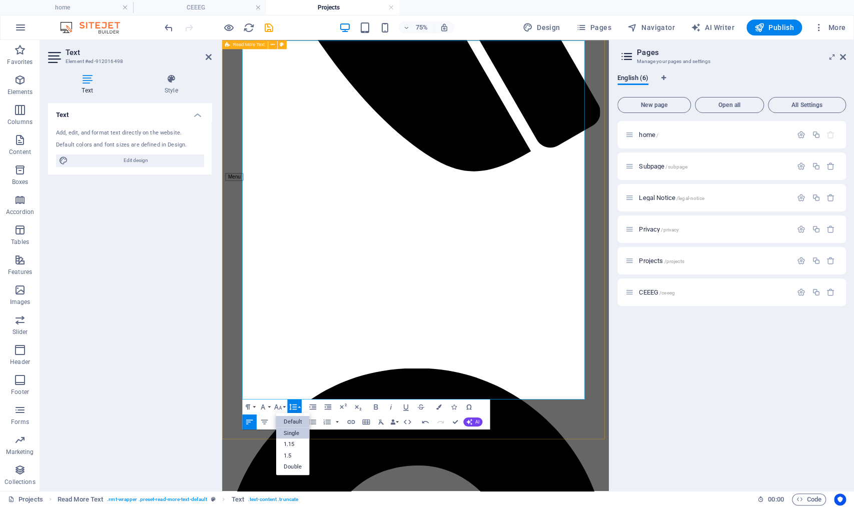
click at [293, 432] on link "Single" at bounding box center [293, 433] width 34 height 12
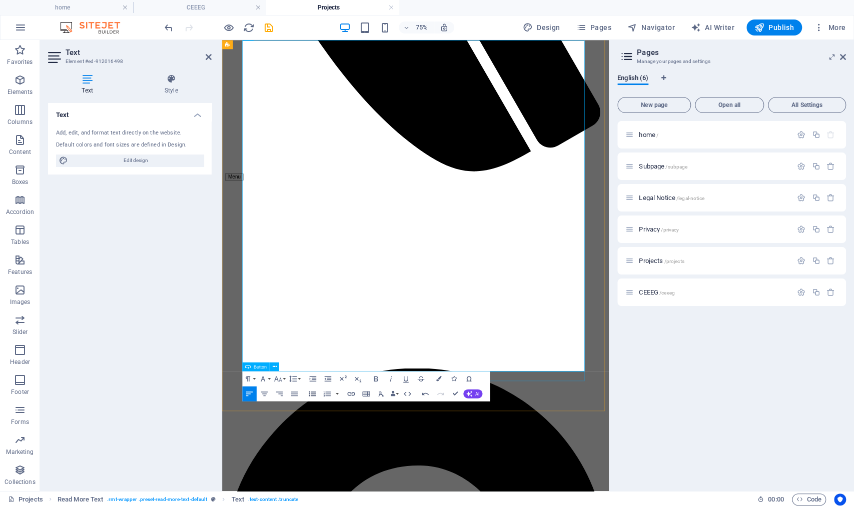
click at [308, 393] on button "Unordered List" at bounding box center [313, 393] width 15 height 15
click at [310, 393] on icon "button" at bounding box center [312, 393] width 9 height 9
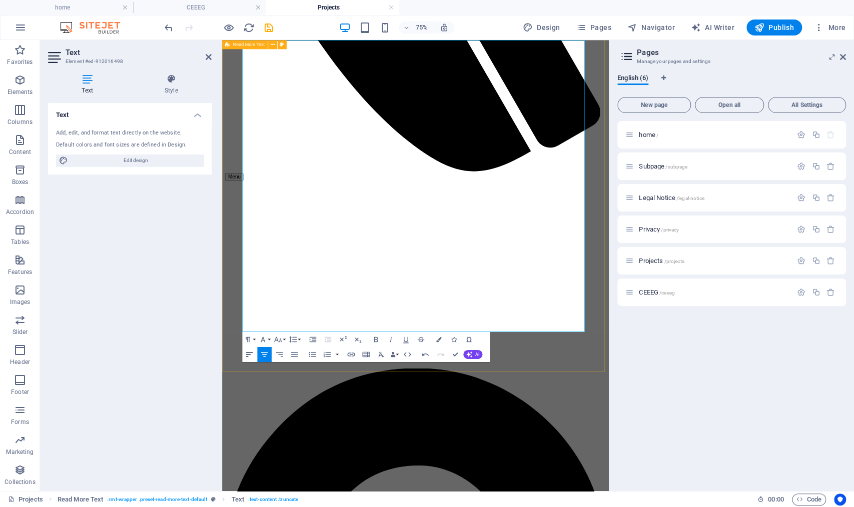
click at [251, 358] on icon "button" at bounding box center [249, 354] width 9 height 9
click at [311, 354] on icon "button" at bounding box center [312, 354] width 9 height 9
drag, startPoint x: 642, startPoint y: 361, endPoint x: 248, endPoint y: 330, distance: 395.9
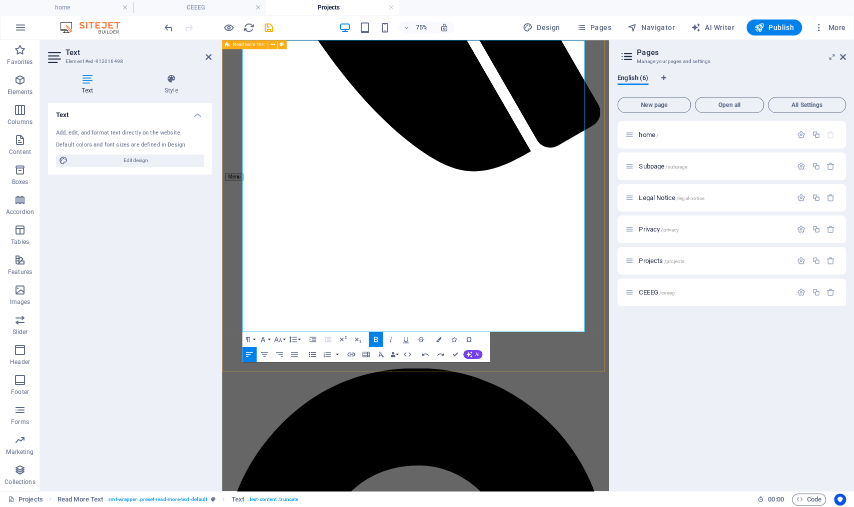
click at [313, 356] on icon "button" at bounding box center [312, 354] width 7 height 5
click at [261, 339] on icon "button" at bounding box center [263, 340] width 9 height 9
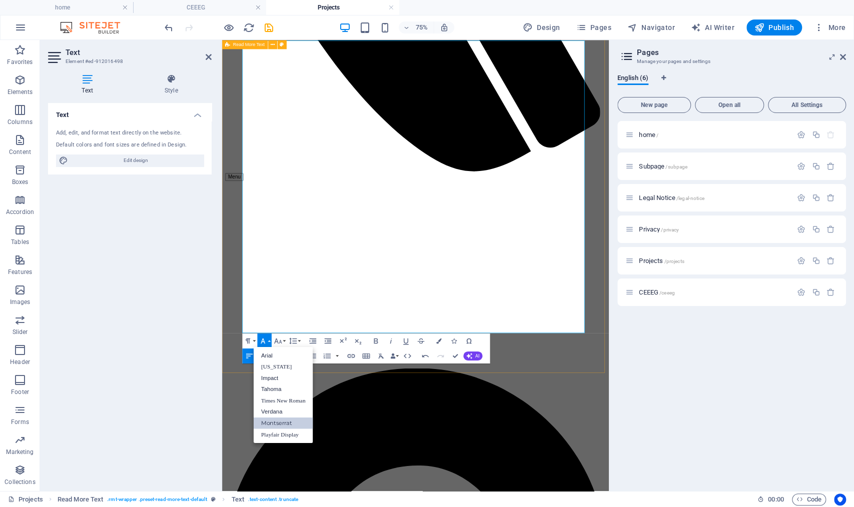
click at [288, 421] on link "Montserrat" at bounding box center [284, 423] width 60 height 12
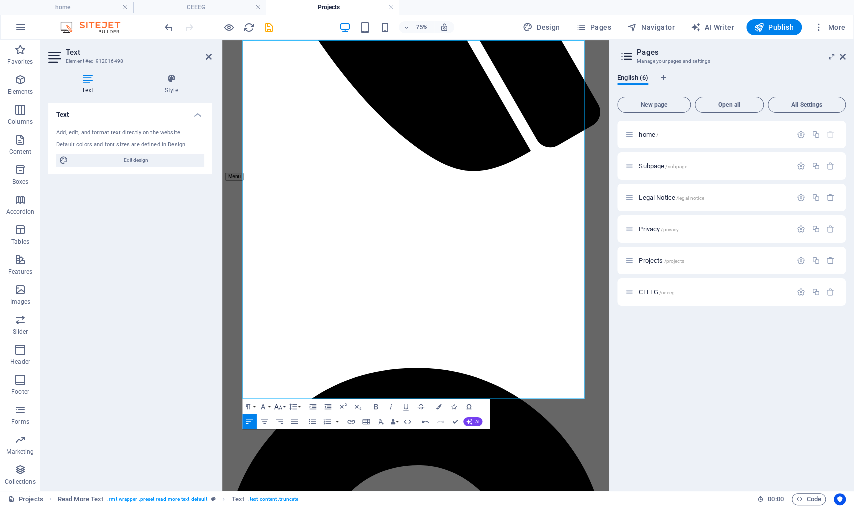
click at [278, 406] on icon "button" at bounding box center [278, 406] width 9 height 9
click at [280, 300] on link "14" at bounding box center [278, 301] width 27 height 12
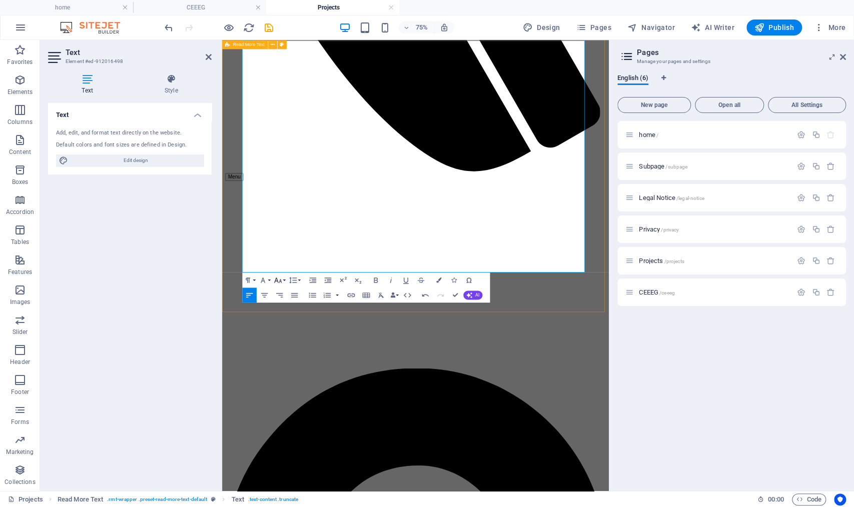
click at [274, 283] on icon "button" at bounding box center [278, 280] width 9 height 9
drag, startPoint x: 280, startPoint y: 311, endPoint x: 280, endPoint y: 300, distance: 10.5
click at [280, 300] on ul "8 9 10 11 12 14 18 24 30 36 48 60 72 96" at bounding box center [278, 308] width 27 height 164
click at [279, 300] on link "18" at bounding box center [278, 302] width 27 height 12
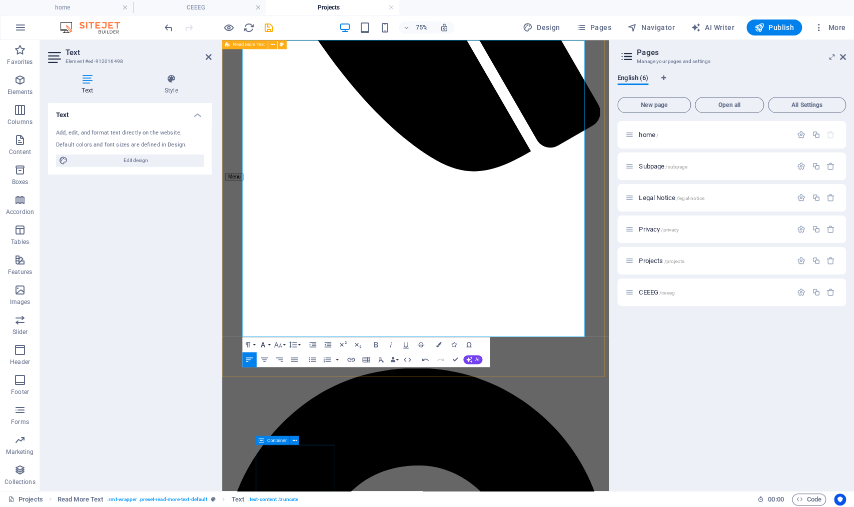
click at [267, 348] on icon "button" at bounding box center [263, 344] width 9 height 9
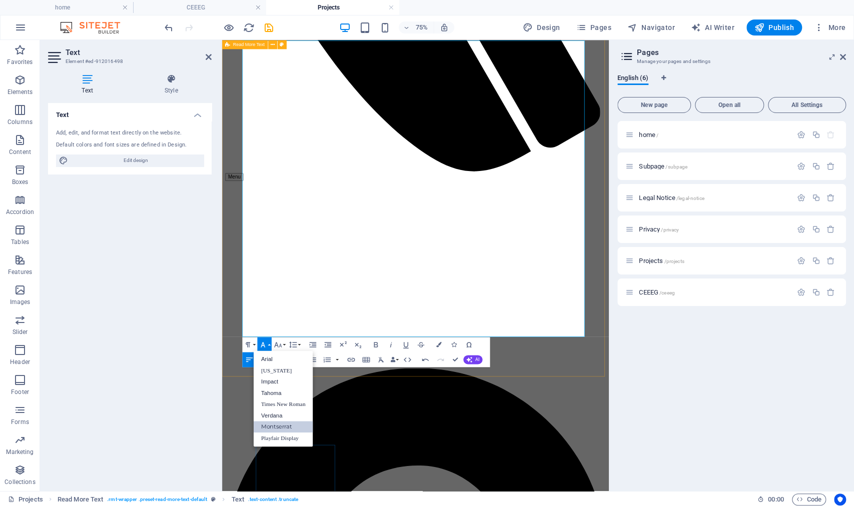
scroll to position [0, 0]
click at [281, 395] on link "Tahoma" at bounding box center [284, 393] width 60 height 12
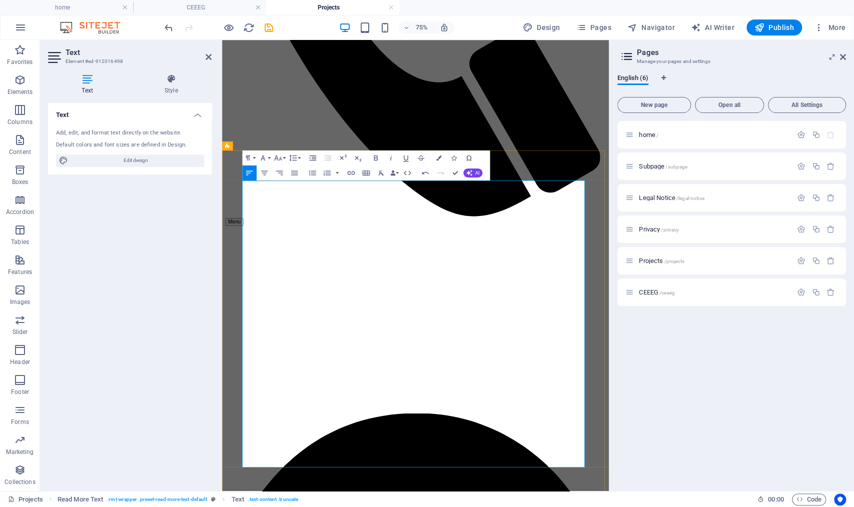
scroll to position [315, 0]
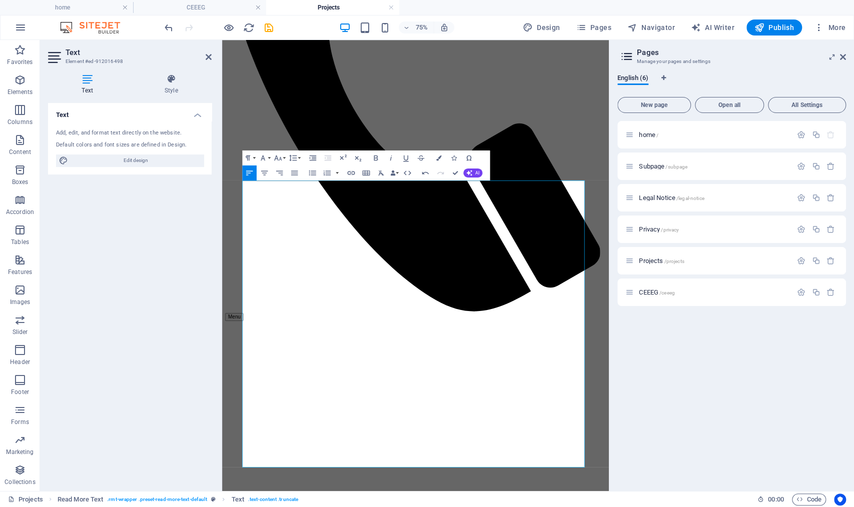
drag, startPoint x: 529, startPoint y: 237, endPoint x: 217, endPoint y: 236, distance: 312.1
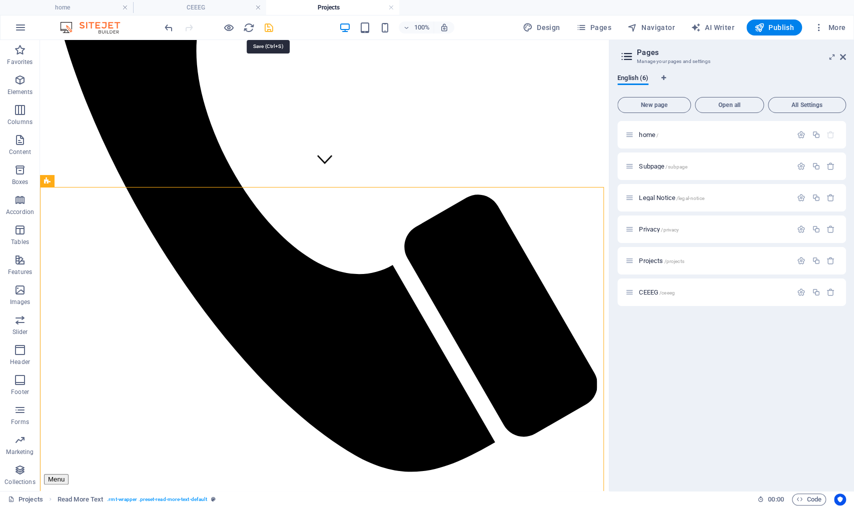
click at [270, 27] on icon "save" at bounding box center [269, 28] width 12 height 12
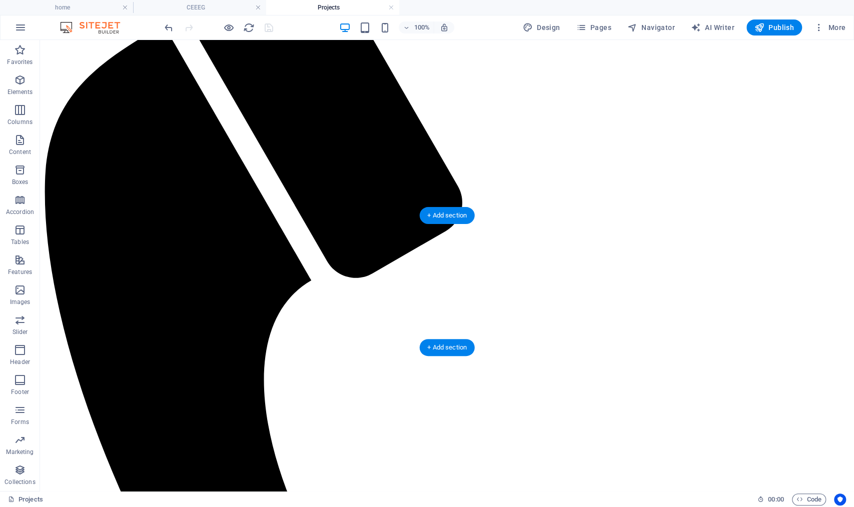
scroll to position [123, 0]
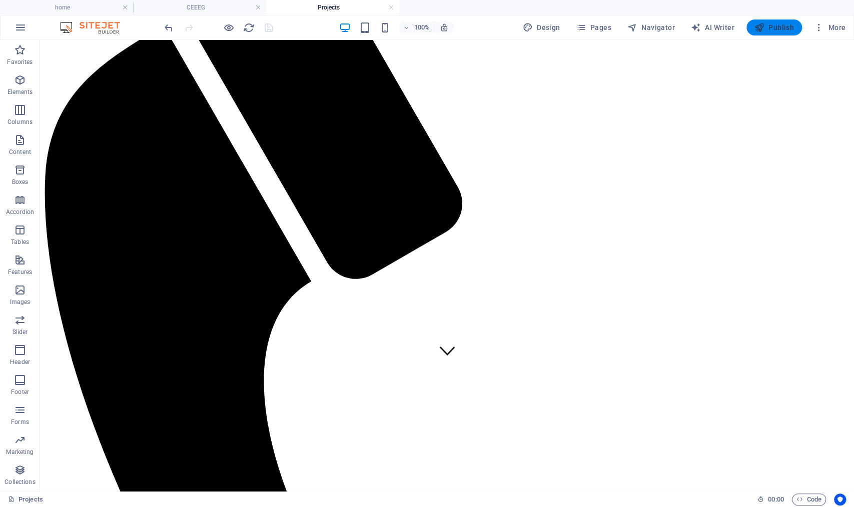
click at [779, 24] on span "Publish" at bounding box center [774, 28] width 40 height 10
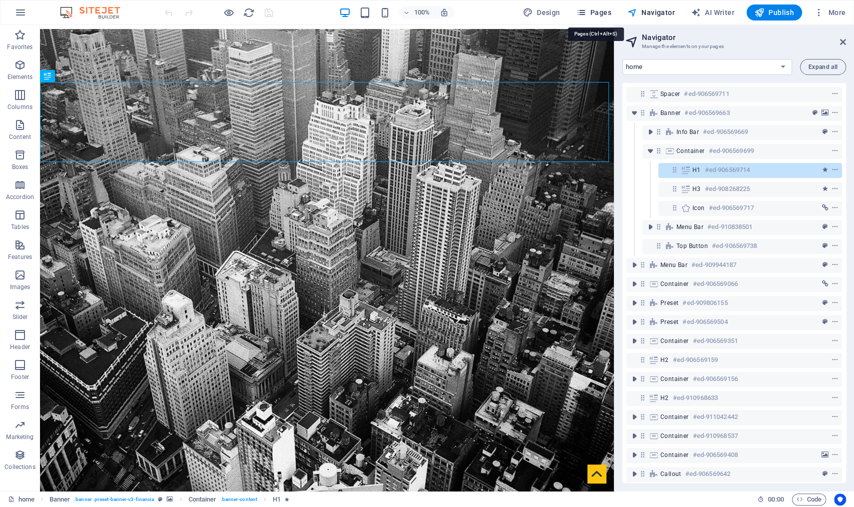
click at [607, 12] on span "Pages" at bounding box center [593, 13] width 35 height 10
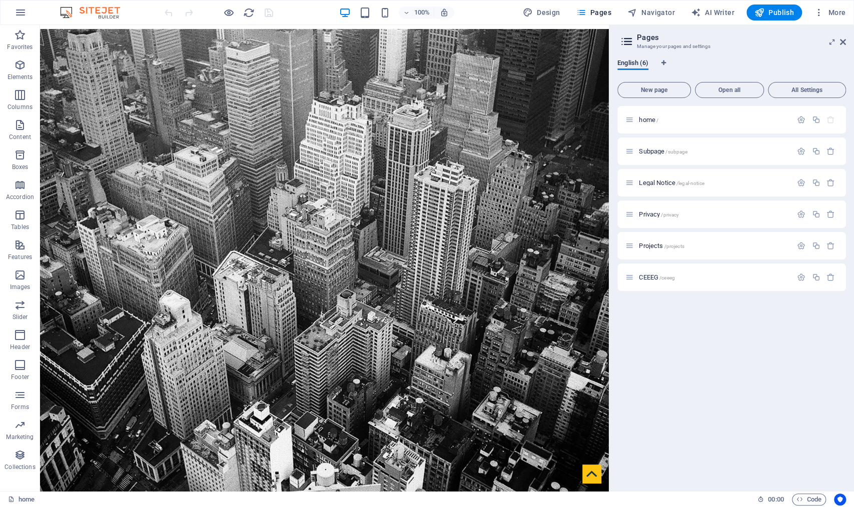
click at [671, 317] on div "home / Subpage /subpage Legal Notice /legal-notice Privacy /privacy Projects /p…" at bounding box center [731, 294] width 229 height 377
click at [654, 244] on span "Projects /projects" at bounding box center [661, 246] width 45 height 8
click at [654, 244] on div "Projects /projects" at bounding box center [731, 246] width 229 height 28
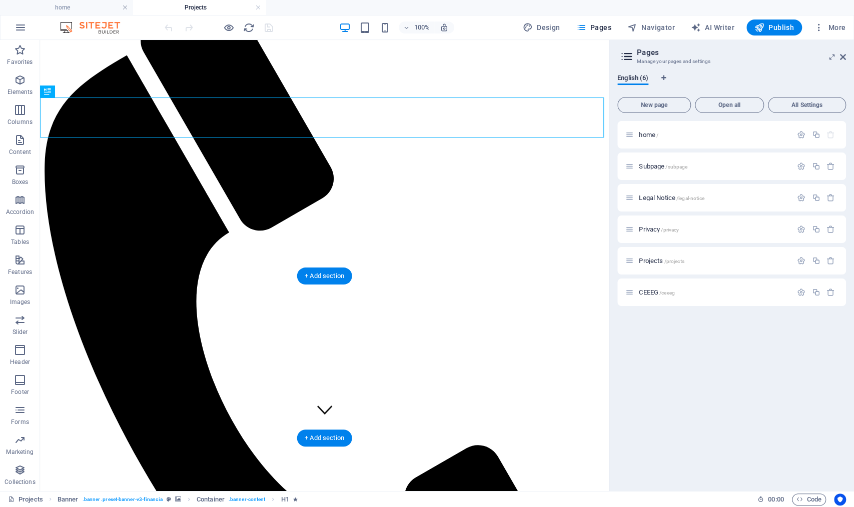
scroll to position [80, 0]
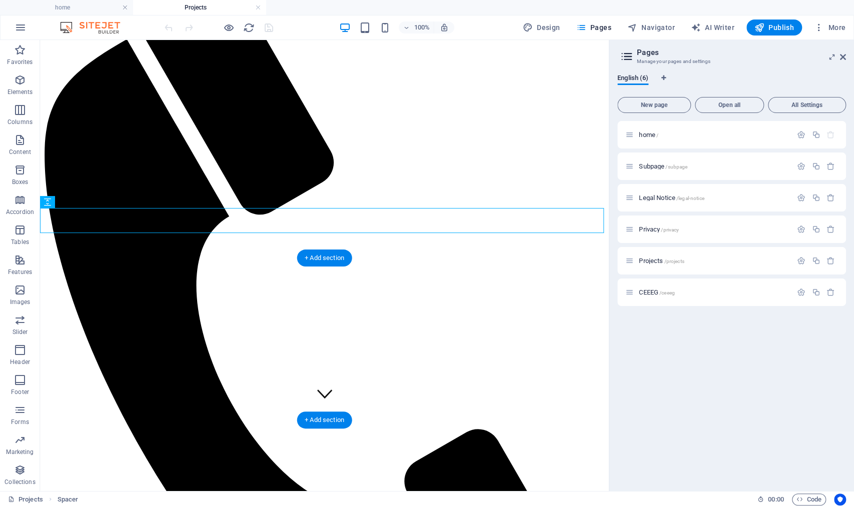
scroll to position [269, 0]
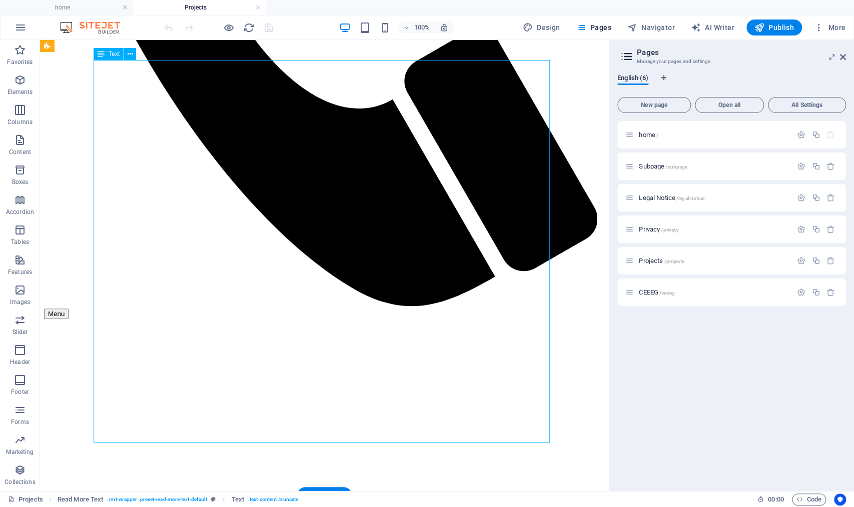
scroll to position [501, 0]
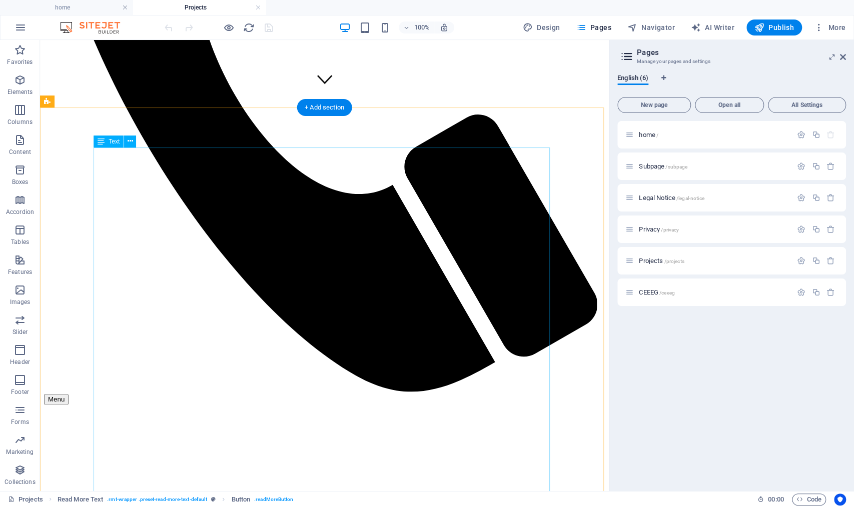
scroll to position [327, 0]
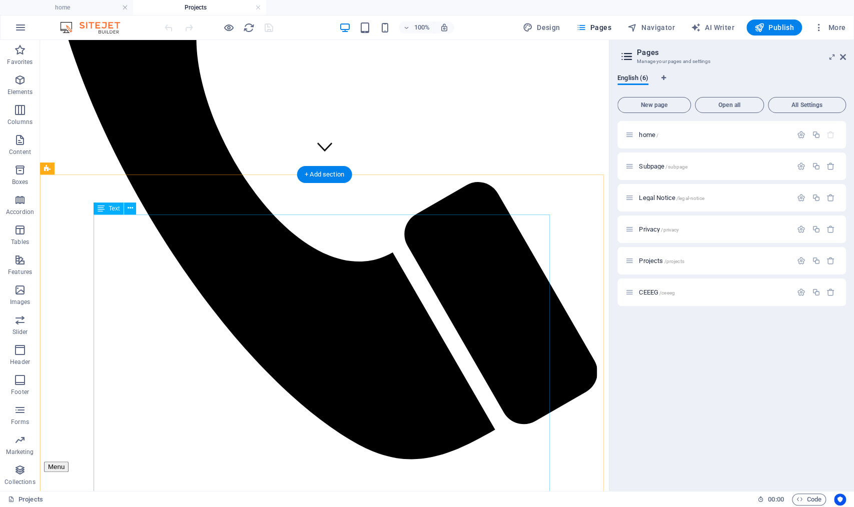
click at [113, 210] on span "Text" at bounding box center [114, 209] width 11 height 6
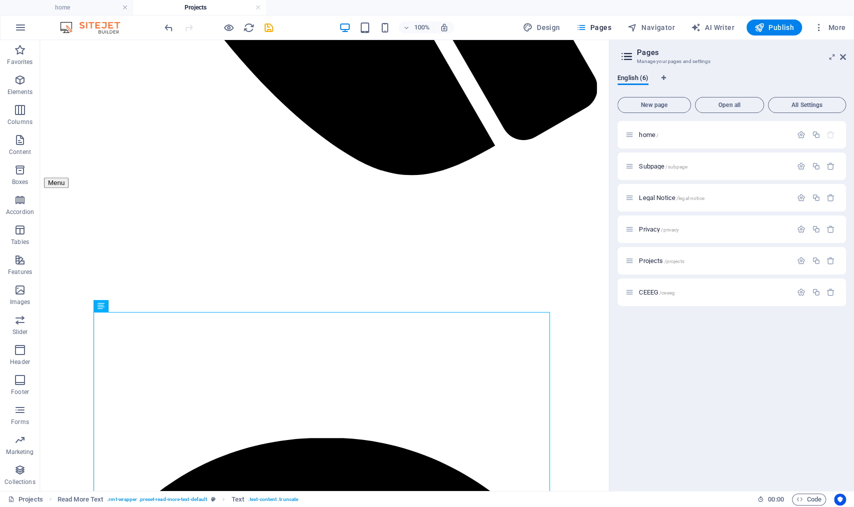
scroll to position [916, 0]
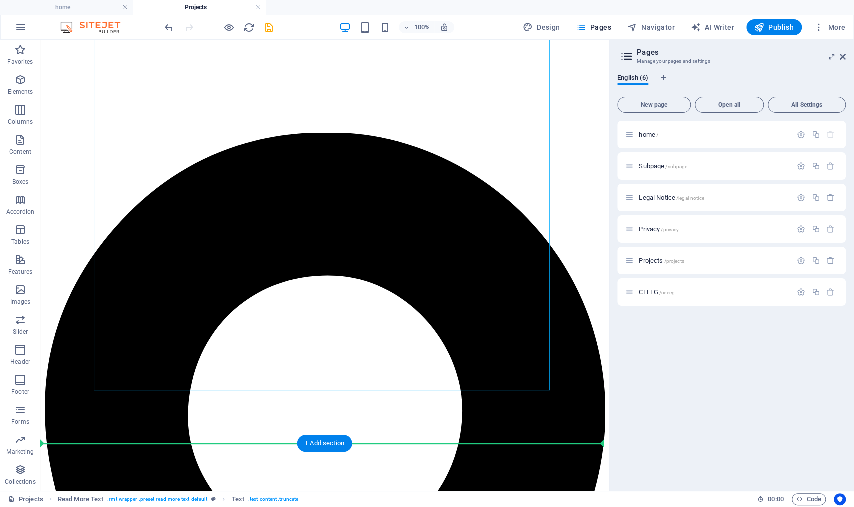
drag, startPoint x: 141, startPoint y: 348, endPoint x: 198, endPoint y: 415, distance: 88.4
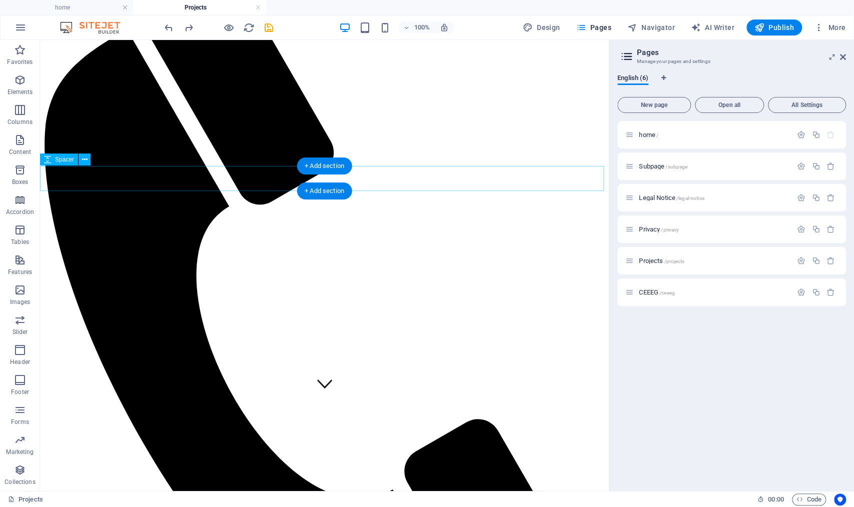
scroll to position [149, 0]
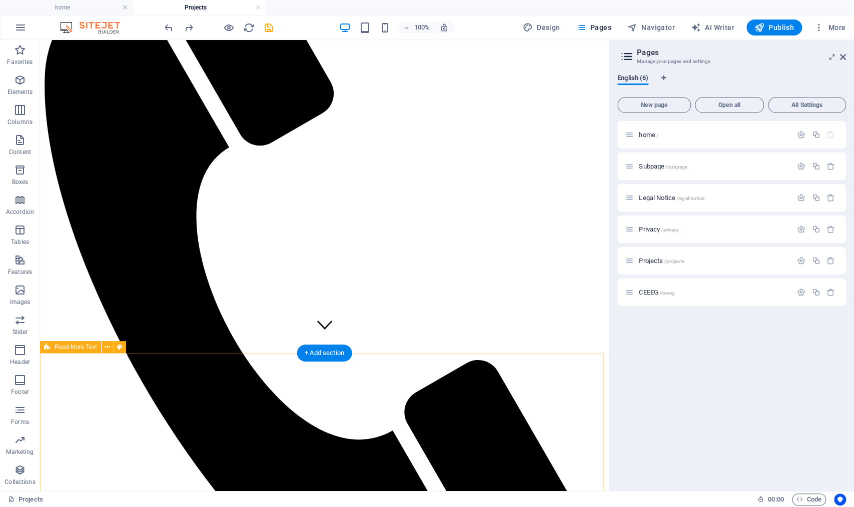
click at [74, 346] on span "Read More Text" at bounding box center [76, 347] width 43 height 6
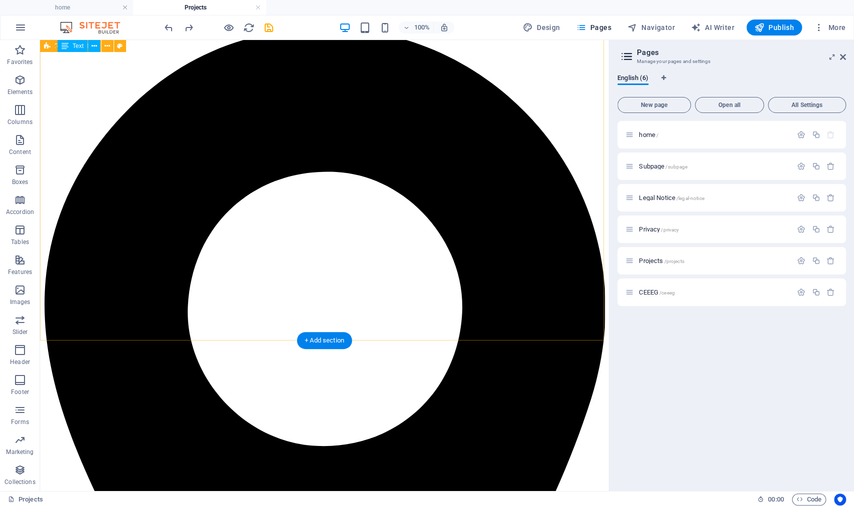
scroll to position [1000, 0]
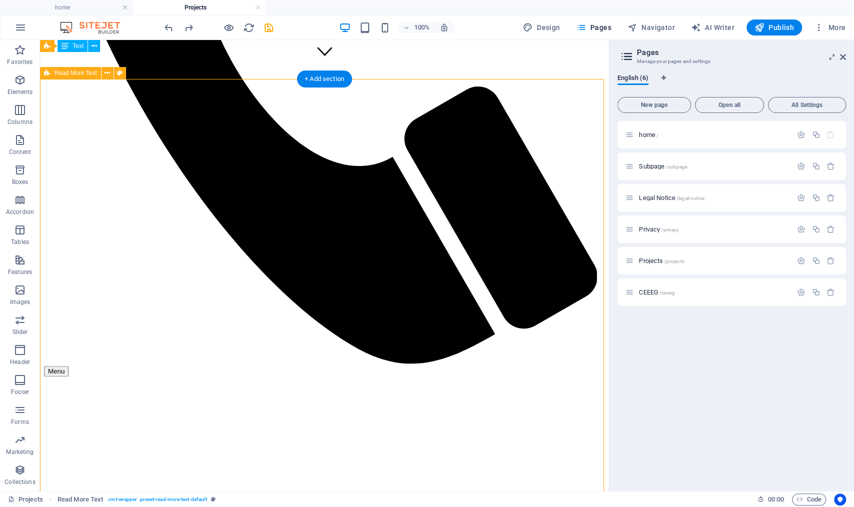
scroll to position [421, 0]
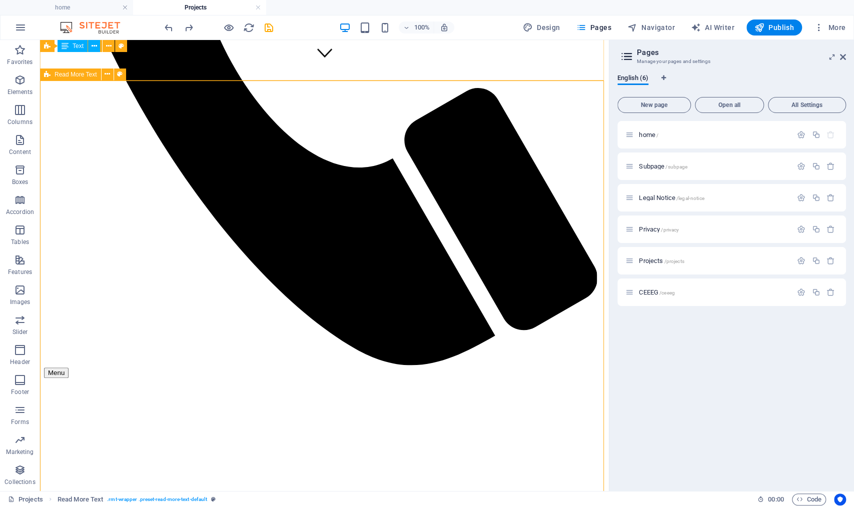
click at [54, 74] on div "Read More Text" at bounding box center [70, 75] width 61 height 12
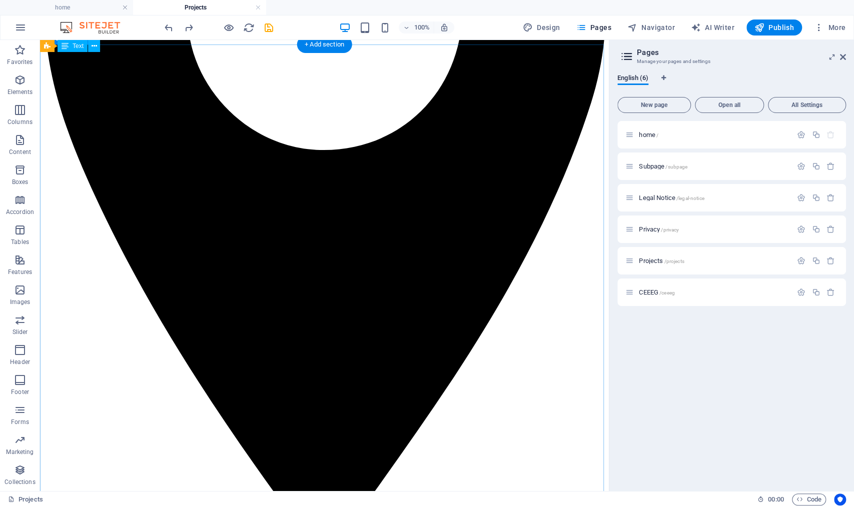
scroll to position [790, 0]
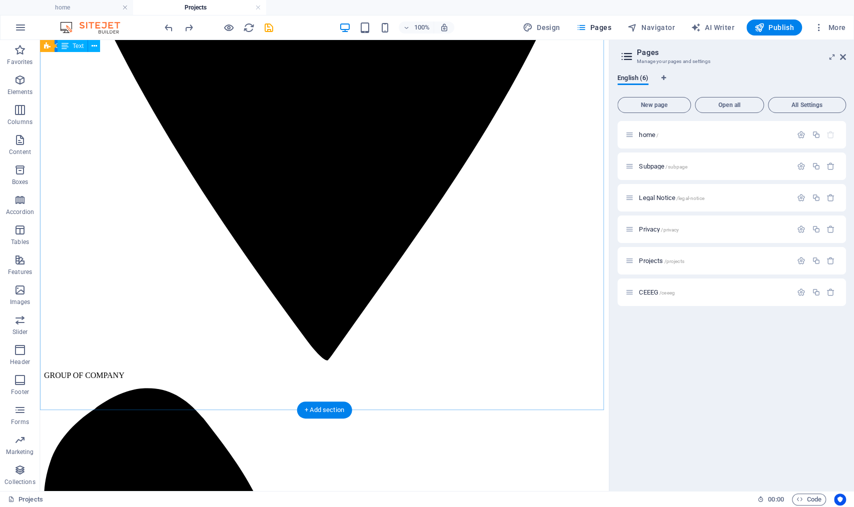
scroll to position [1615, 0]
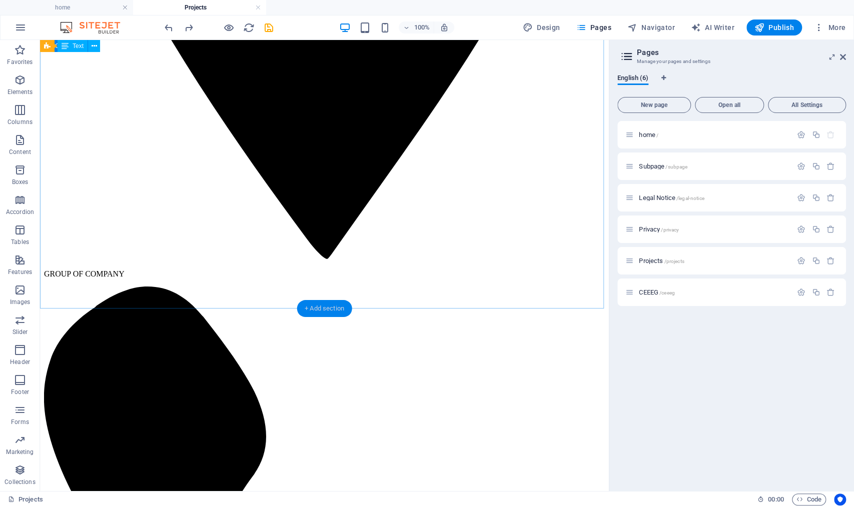
click at [343, 304] on div "+ Add section" at bounding box center [325, 308] width 56 height 17
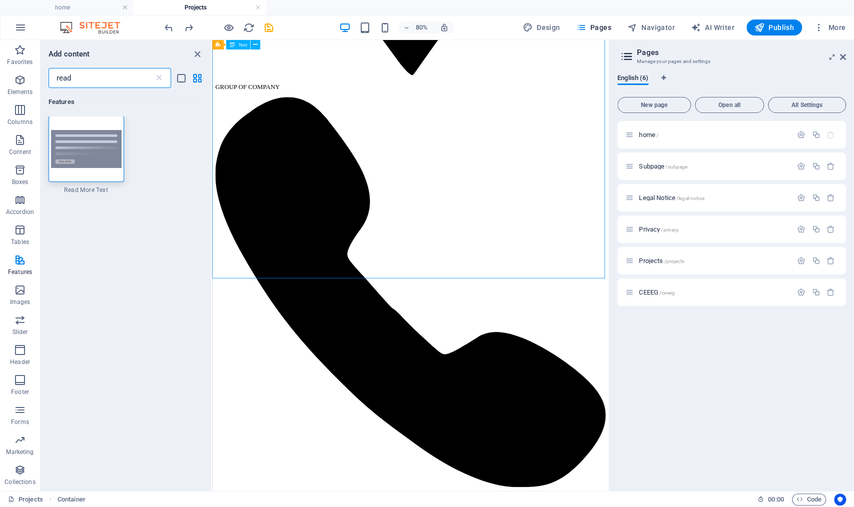
scroll to position [0, 0]
type input "read"
click at [96, 146] on img at bounding box center [86, 150] width 71 height 39
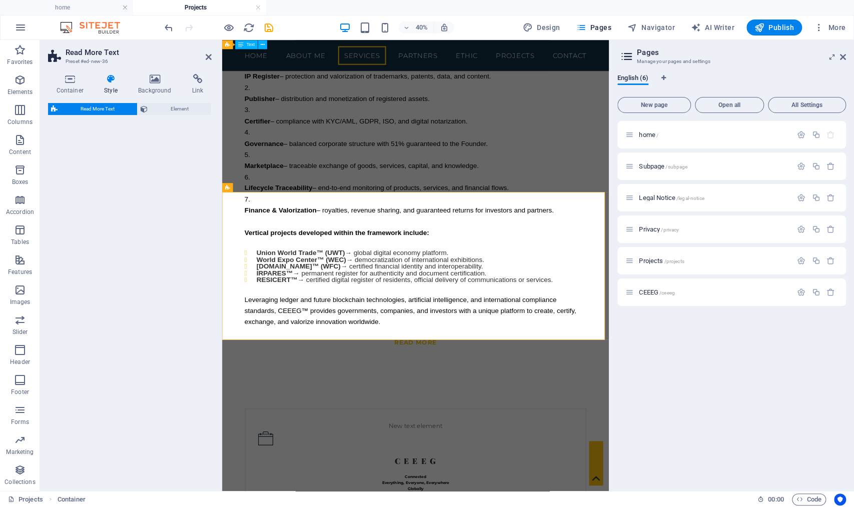
select select "px"
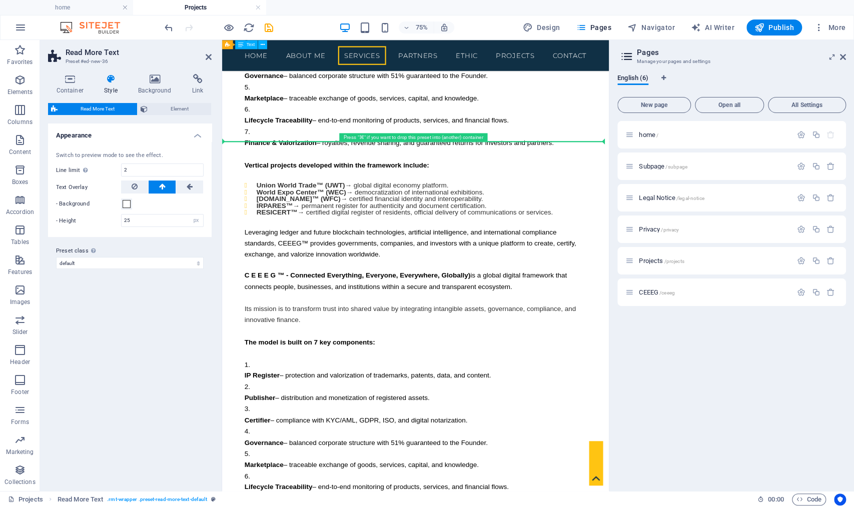
scroll to position [1184, 0]
drag, startPoint x: 265, startPoint y: 411, endPoint x: 326, endPoint y: 183, distance: 236.6
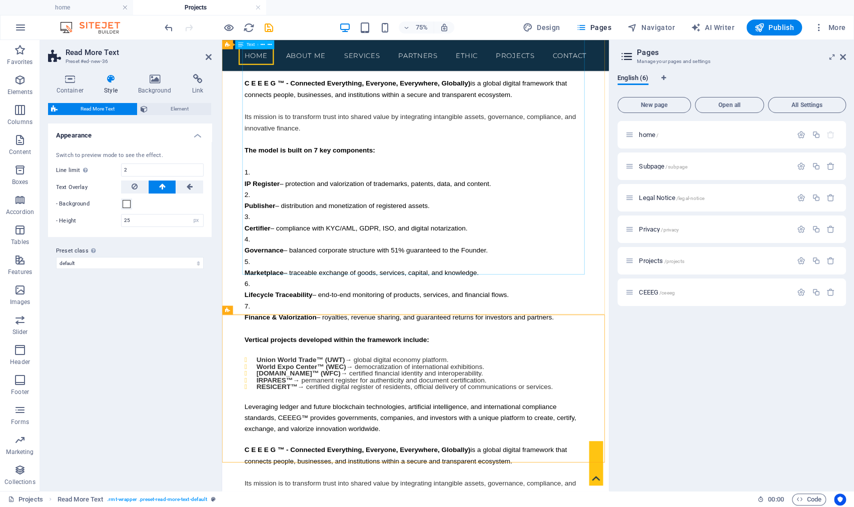
scroll to position [955, 0]
click at [269, 29] on icon "save" at bounding box center [269, 28] width 12 height 12
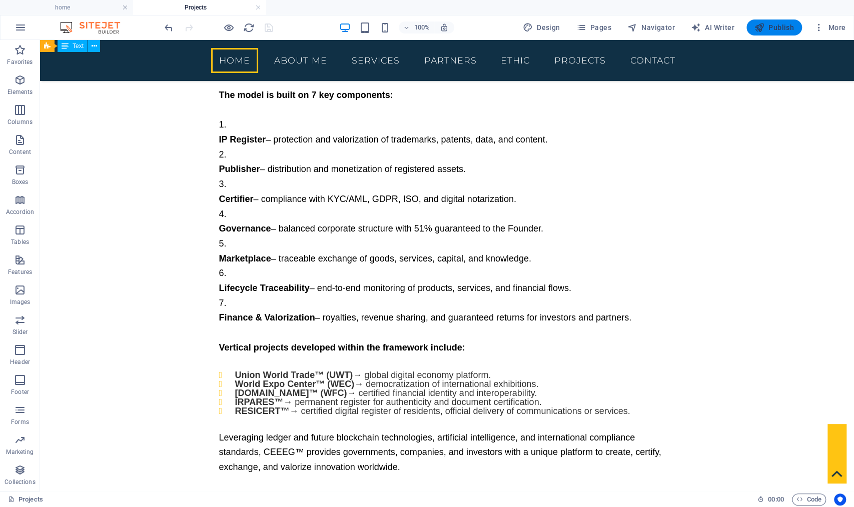
click at [774, 28] on span "Publish" at bounding box center [774, 28] width 40 height 10
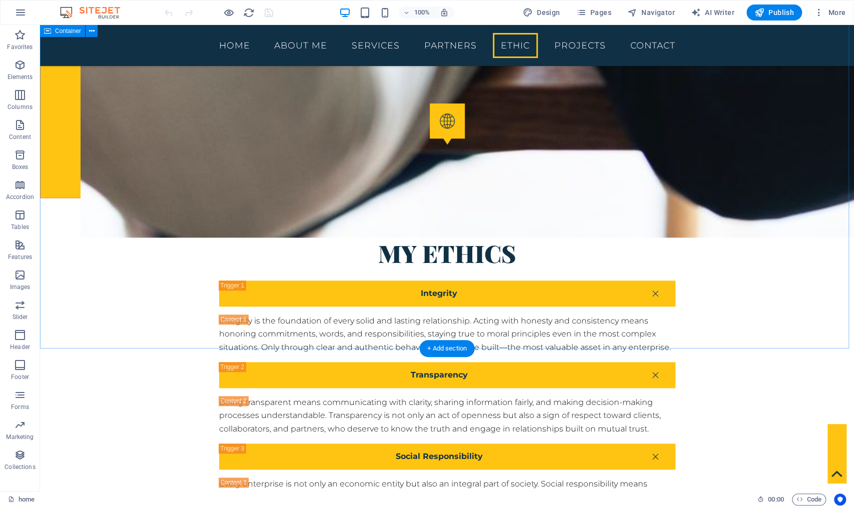
scroll to position [3045, 0]
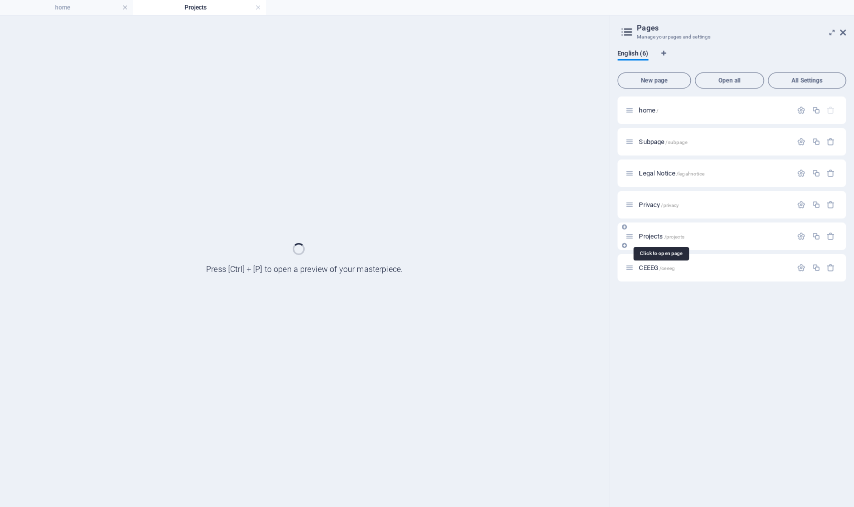
click at [0, 0] on div "Projects /projects" at bounding box center [0, 0] width 0 height 0
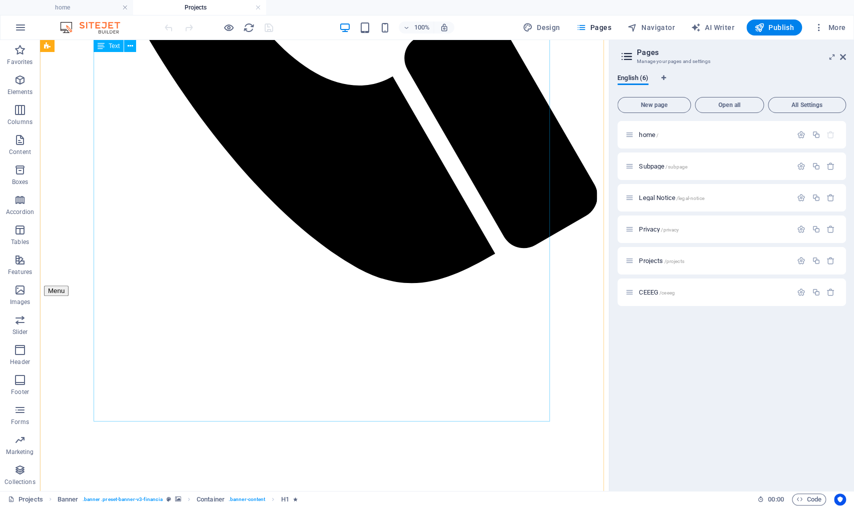
scroll to position [633, 0]
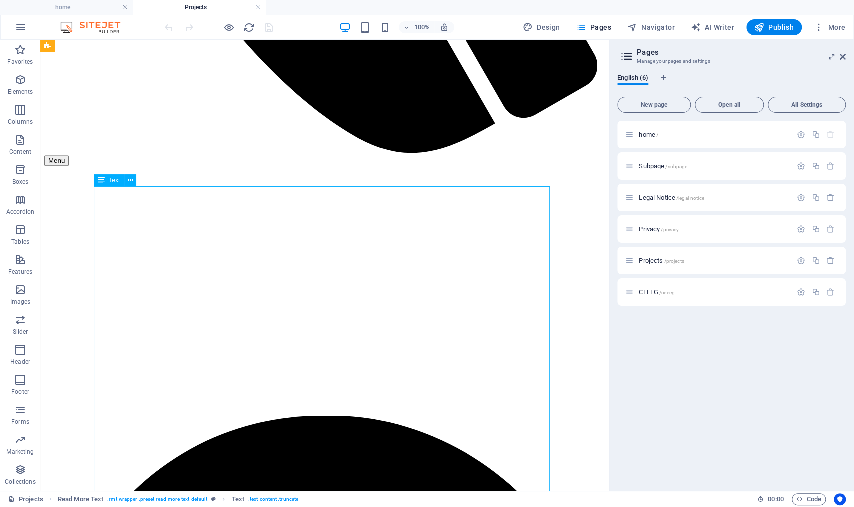
scroll to position [738, 0]
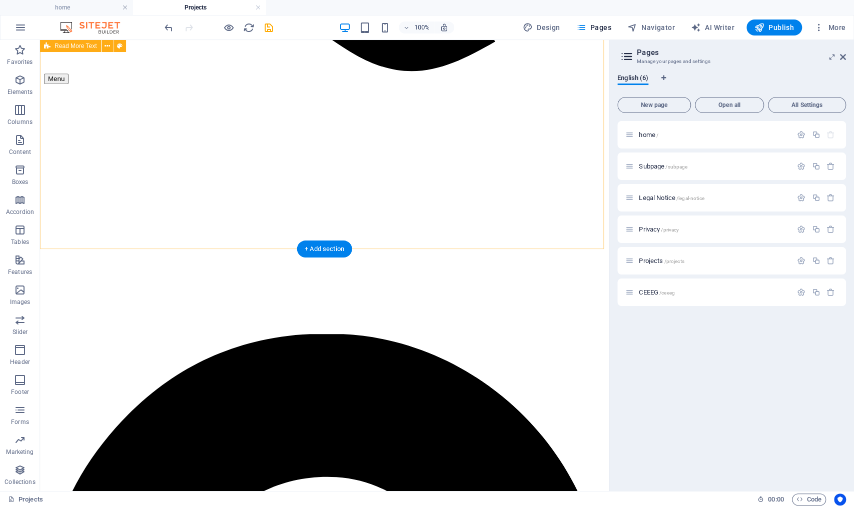
scroll to position [598, 0]
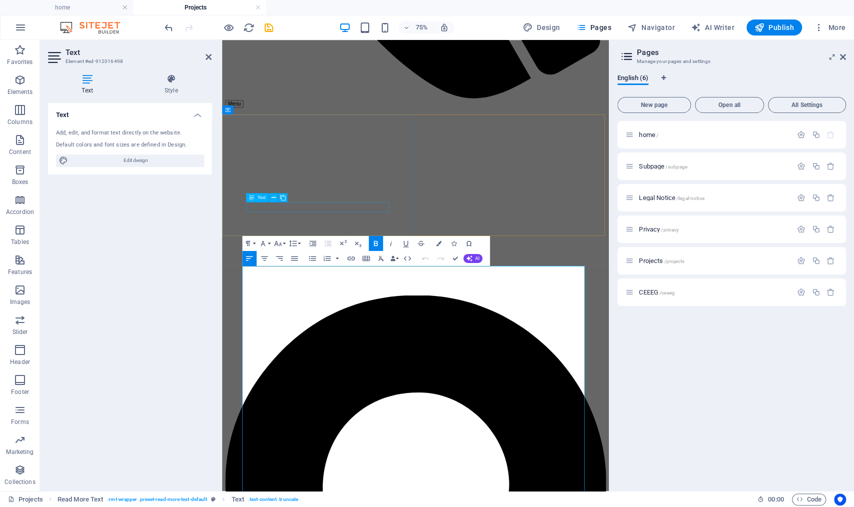
scroll to position [201, 0]
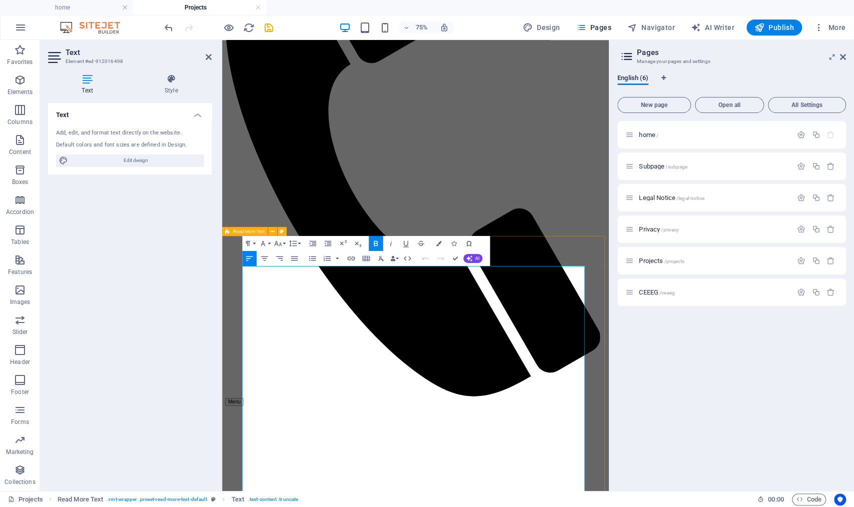
copy div "L I D S A ™ - Consectet Adipiscing, Elitsedd, Eiusmodtem, Incididu) ut l etdolo…"
drag, startPoint x: 234, startPoint y: 389, endPoint x: 476, endPoint y: 292, distance: 261.0
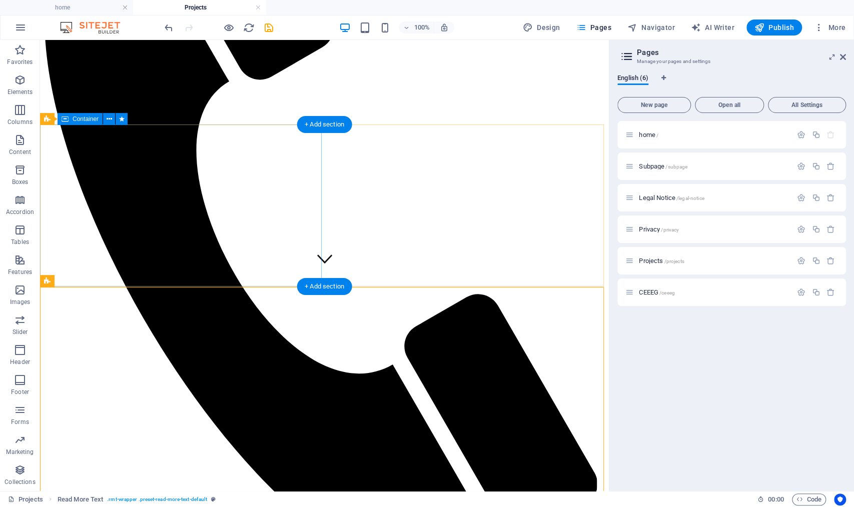
scroll to position [216, 0]
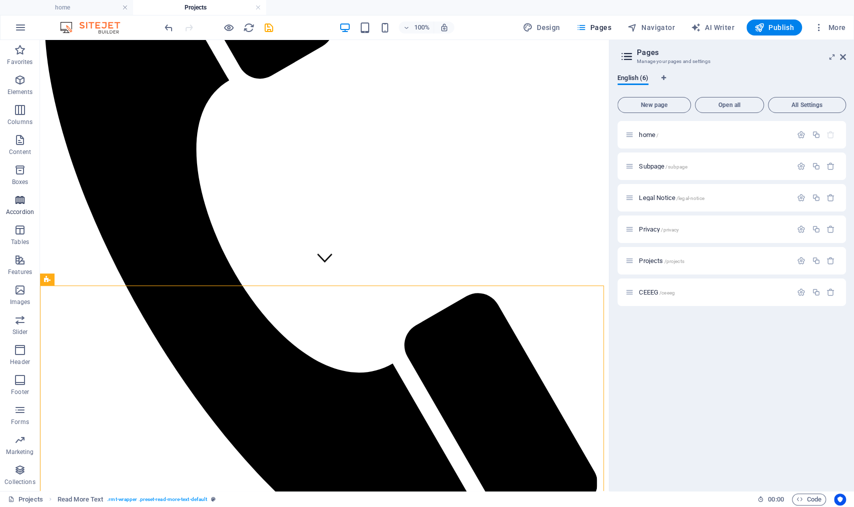
click at [0, 0] on span "Accordion" at bounding box center [0, 0] width 0 height 0
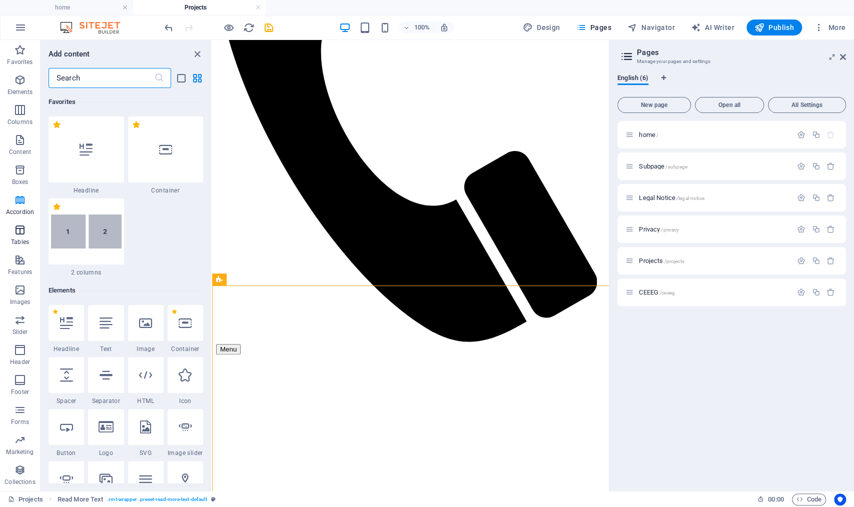
click at [0, 0] on icon "button" at bounding box center [0, 0] width 0 height 0
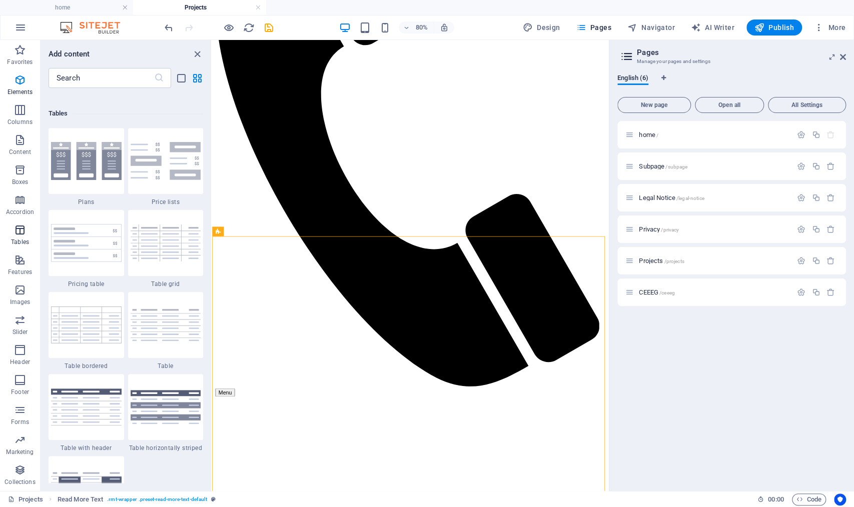
scroll to position [3546, 0]
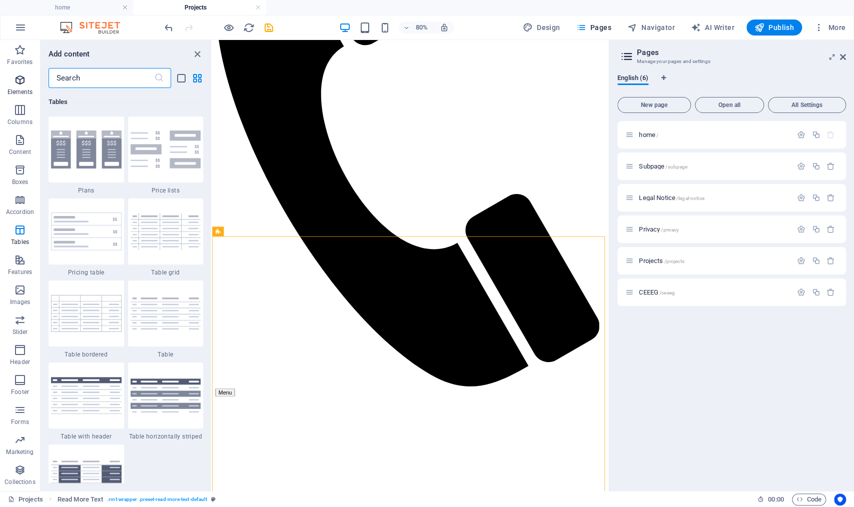
drag, startPoint x: 96, startPoint y: 76, endPoint x: 0, endPoint y: 73, distance: 95.6
click at [0, 0] on div "Favorites Elements Columns Content Boxes Accordion Tables Features Images Slide…" at bounding box center [0, 0] width 0 height 0
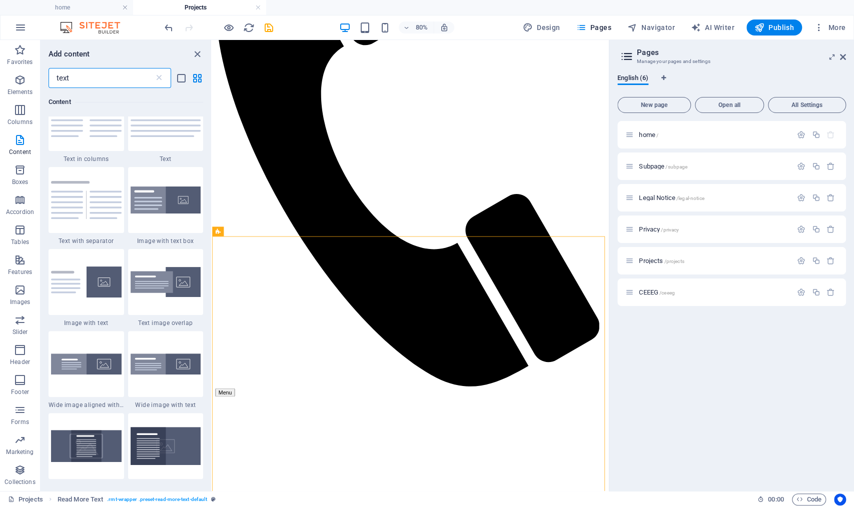
scroll to position [0, 0]
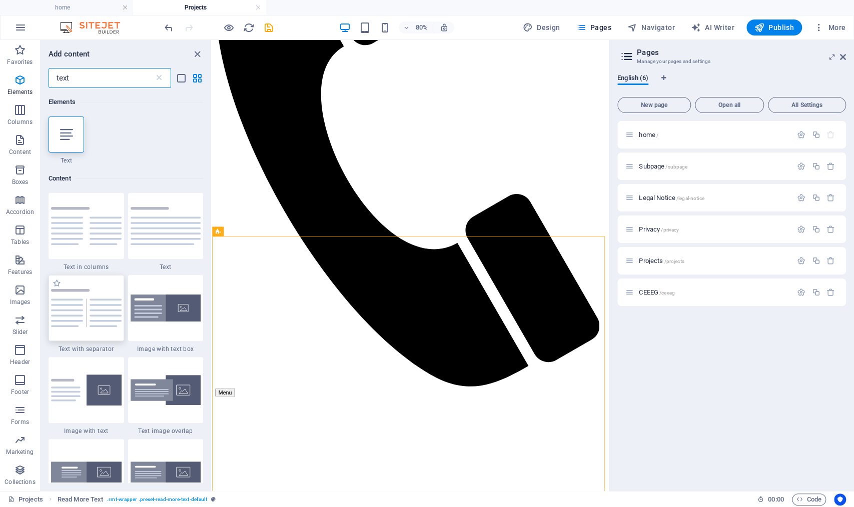
type input "text"
click at [97, 324] on img at bounding box center [86, 308] width 71 height 38
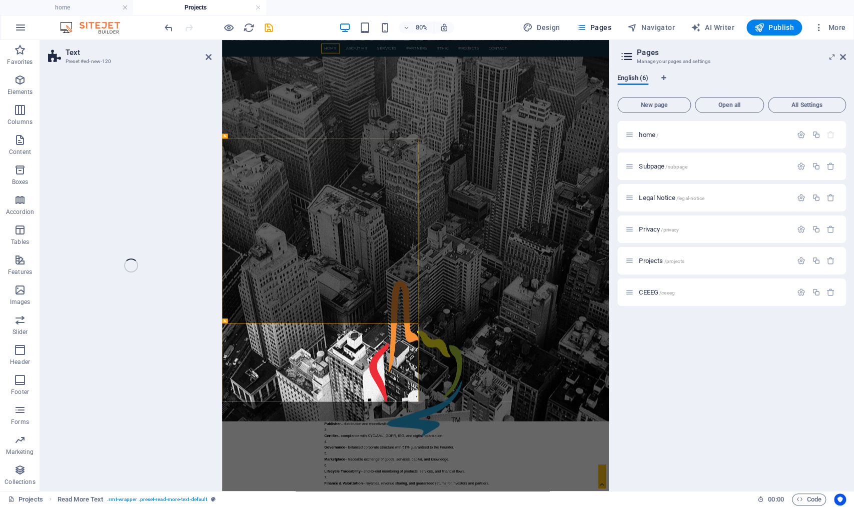
select select "rem"
select select "px"
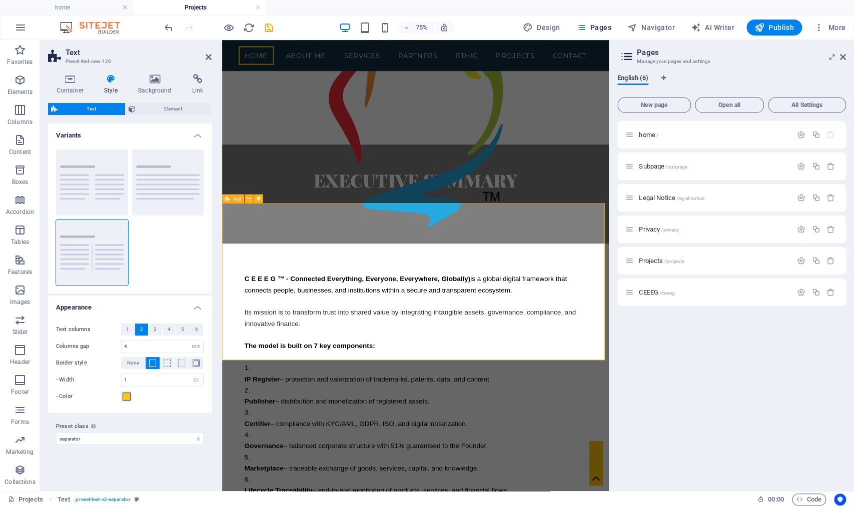
scroll to position [706, 0]
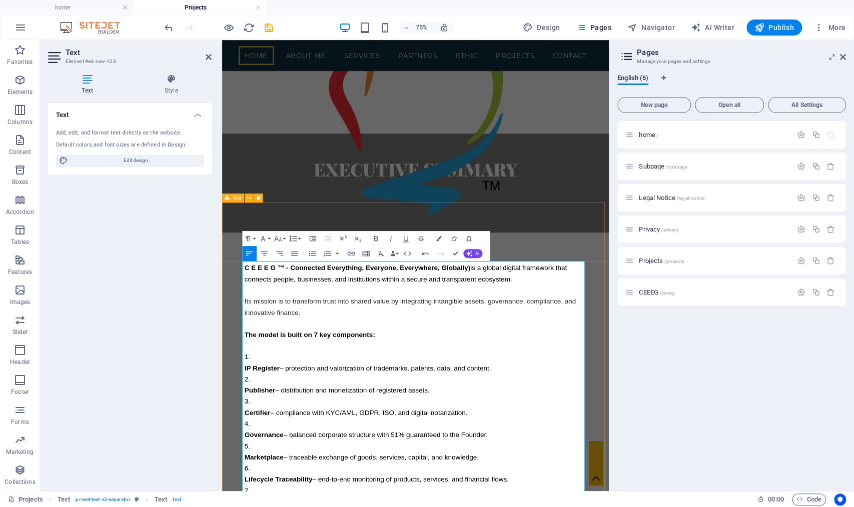
drag, startPoint x: 295, startPoint y: 404, endPoint x: 237, endPoint y: 337, distance: 89.0
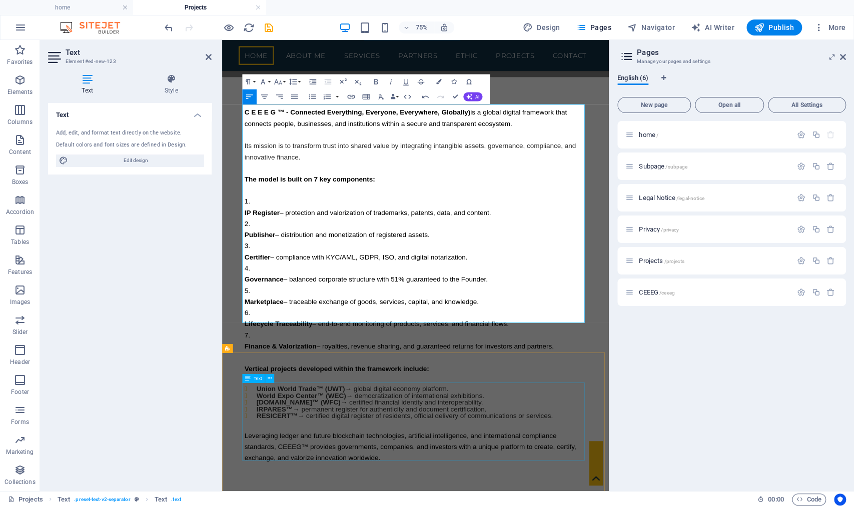
scroll to position [909, 0]
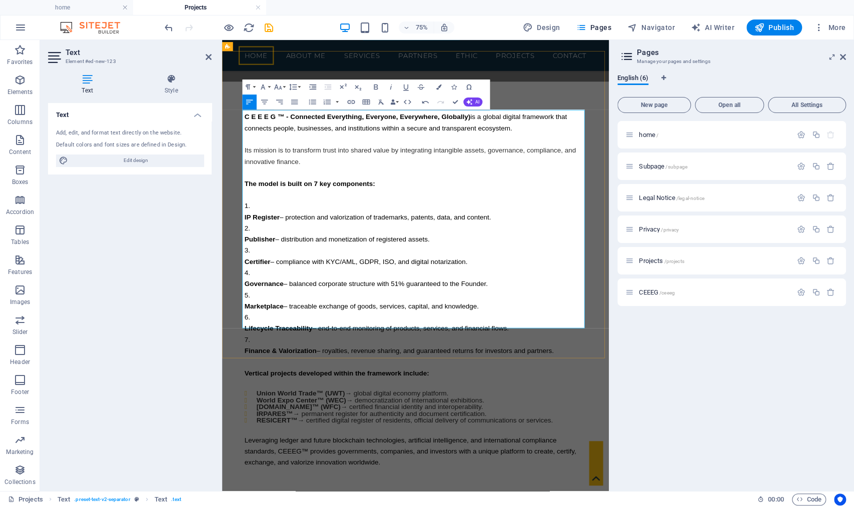
drag, startPoint x: 682, startPoint y: 291, endPoint x: 495, endPoint y: 228, distance: 197.4
click at [327, 100] on icon "button" at bounding box center [327, 103] width 7 height 6
click at [310, 103] on icon "button" at bounding box center [312, 102] width 9 height 9
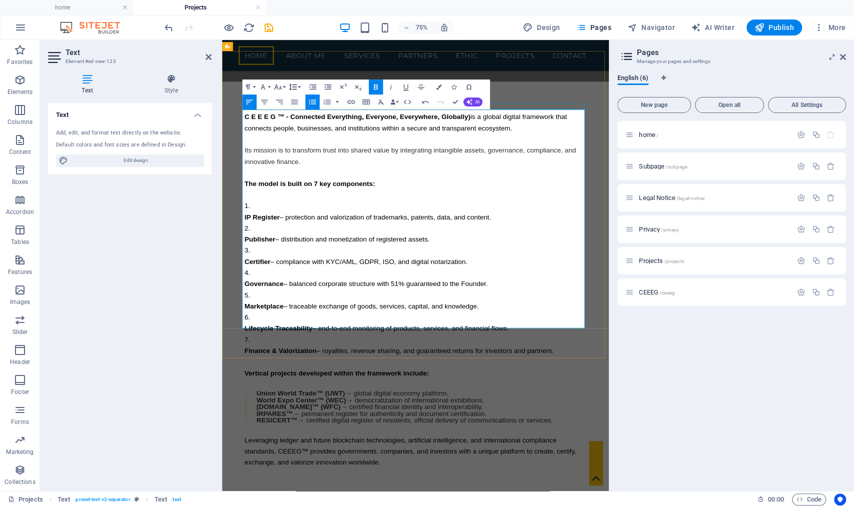
click at [293, 87] on icon "button" at bounding box center [293, 87] width 8 height 7
click at [295, 121] on link "1.15" at bounding box center [293, 125] width 34 height 12
drag, startPoint x: 581, startPoint y: 312, endPoint x: 498, endPoint y: 212, distance: 129.7
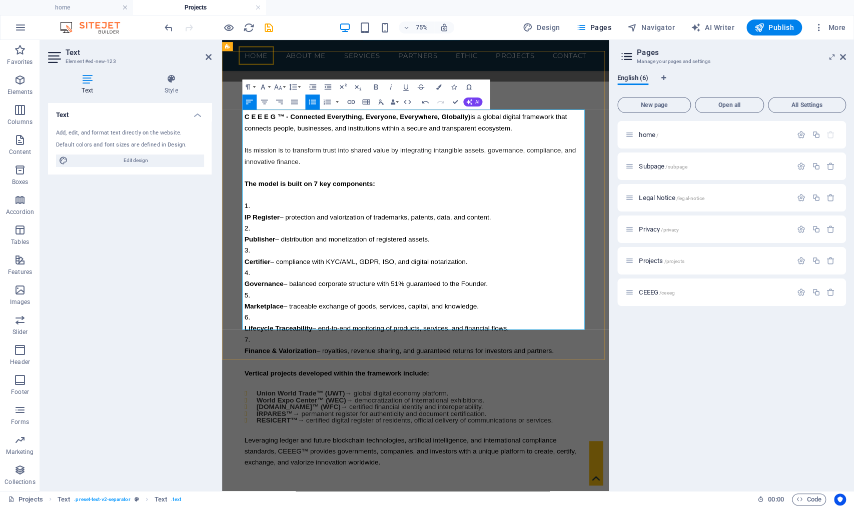
click at [313, 103] on icon "button" at bounding box center [312, 102] width 9 height 9
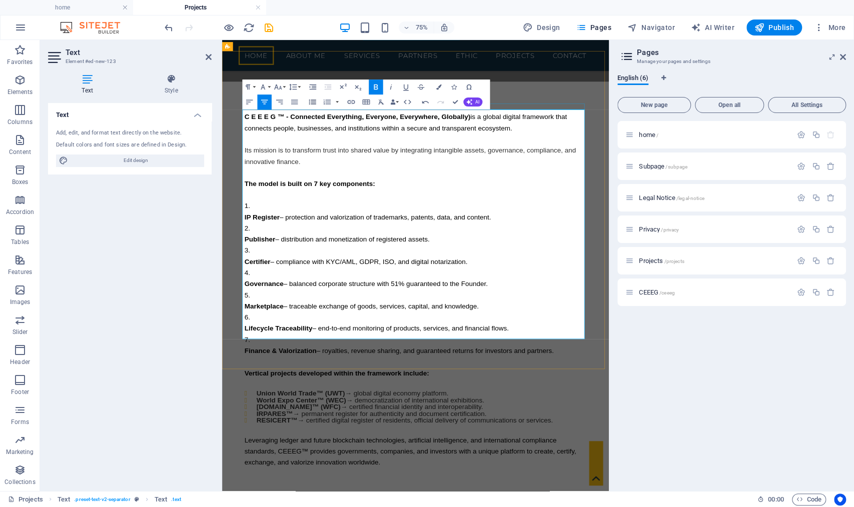
click at [313, 103] on icon "button" at bounding box center [312, 102] width 9 height 9
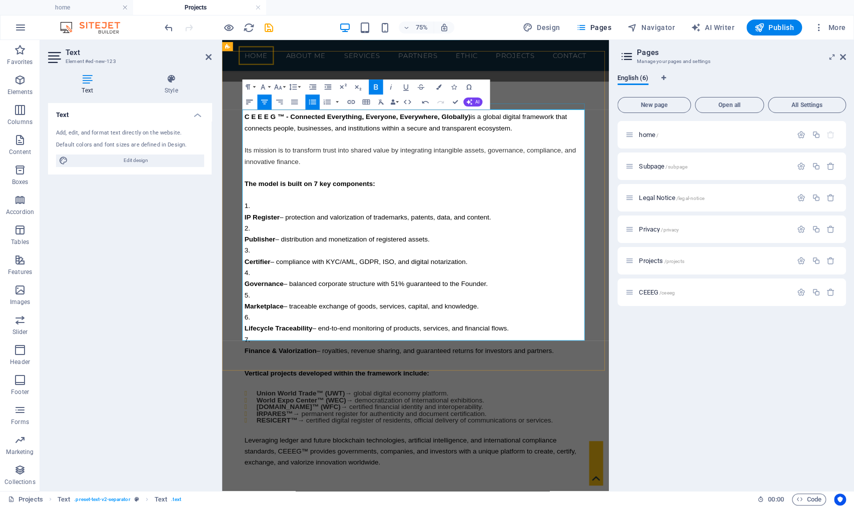
click at [255, 103] on button "Align Left" at bounding box center [250, 102] width 15 height 15
click at [294, 84] on icon "button" at bounding box center [293, 87] width 9 height 9
click at [291, 125] on link "1.15" at bounding box center [293, 125] width 34 height 12
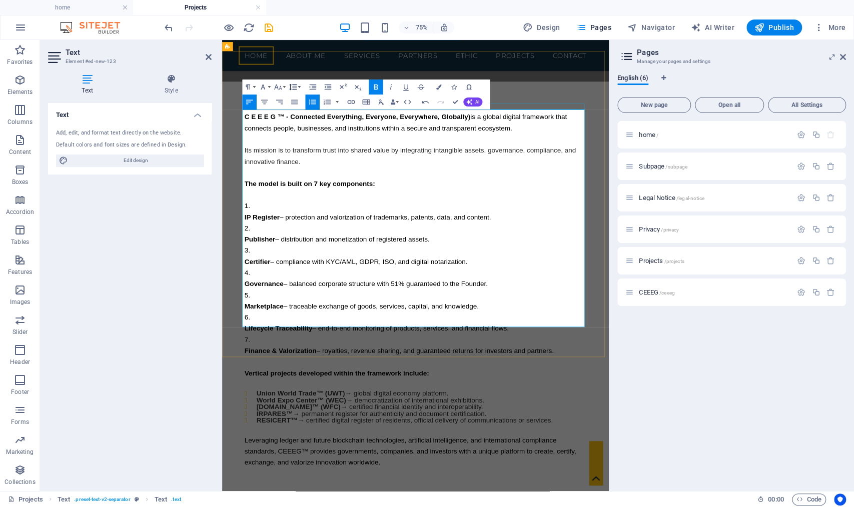
click at [295, 81] on button "Line Height" at bounding box center [295, 87] width 15 height 15
drag, startPoint x: 300, startPoint y: 142, endPoint x: 302, endPoint y: 134, distance: 8.1
click at [302, 134] on ul "Default Single 1.15 1.5 Double" at bounding box center [293, 124] width 34 height 63
click at [294, 134] on link "1.5" at bounding box center [293, 136] width 34 height 12
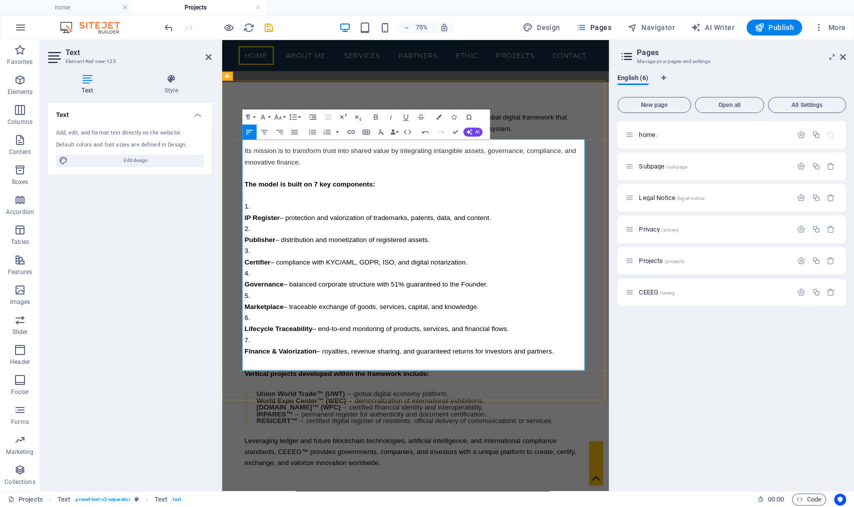
scroll to position [870, 0]
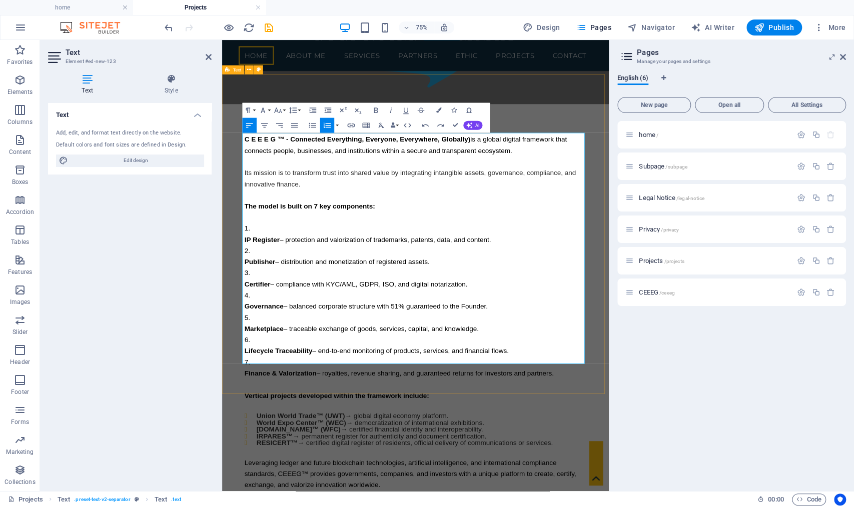
drag, startPoint x: 293, startPoint y: 460, endPoint x: 222, endPoint y: 252, distance: 220.3
click at [292, 110] on icon "button" at bounding box center [293, 110] width 9 height 9
click at [290, 158] on link "1.5" at bounding box center [293, 159] width 34 height 12
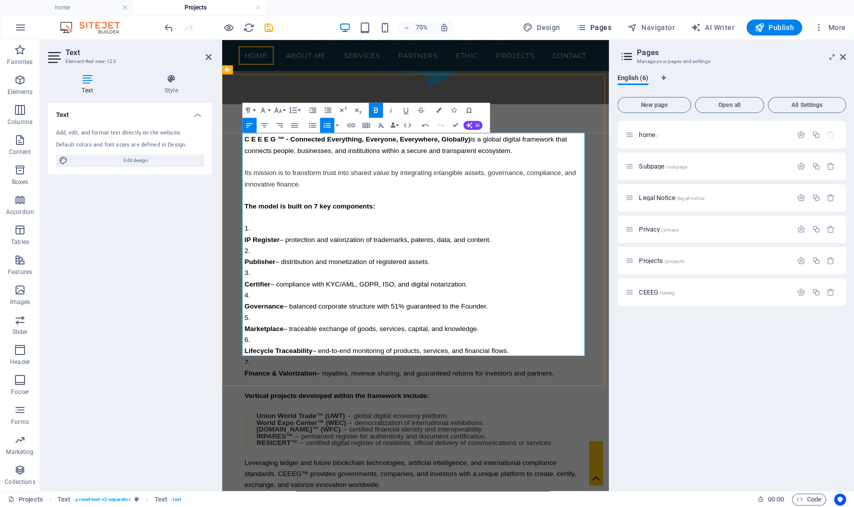
click at [298, 110] on button "Line Height" at bounding box center [295, 110] width 15 height 15
click at [299, 156] on link "1.5" at bounding box center [293, 159] width 34 height 12
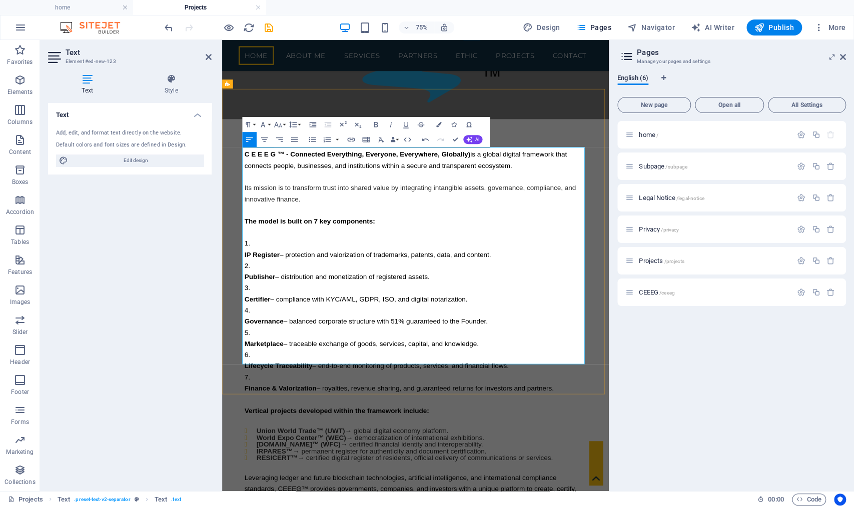
scroll to position [830, 0]
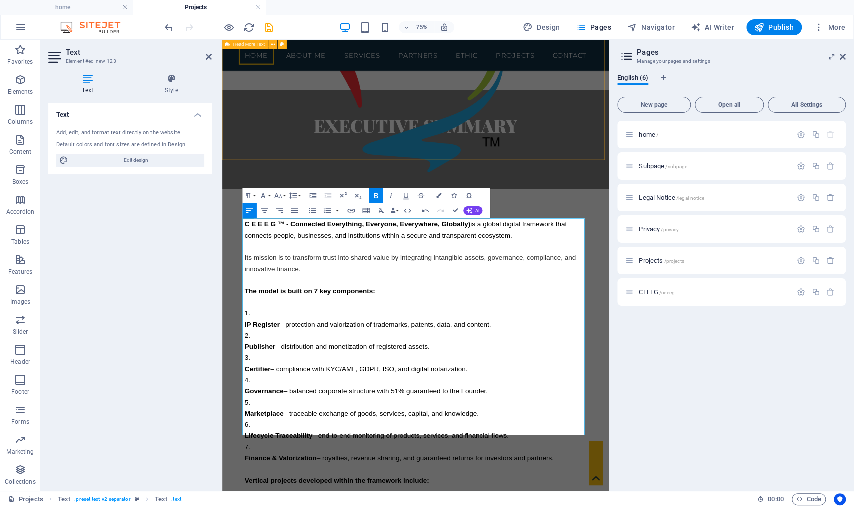
scroll to position [669, 0]
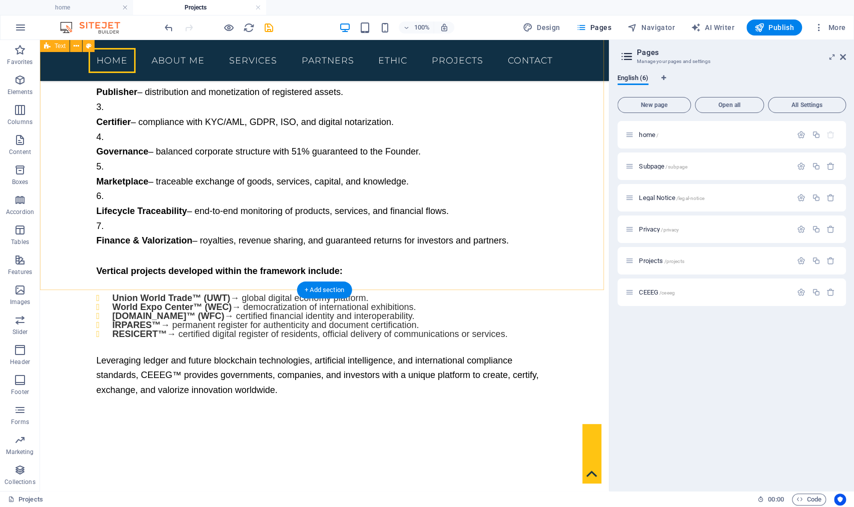
scroll to position [1081, 0]
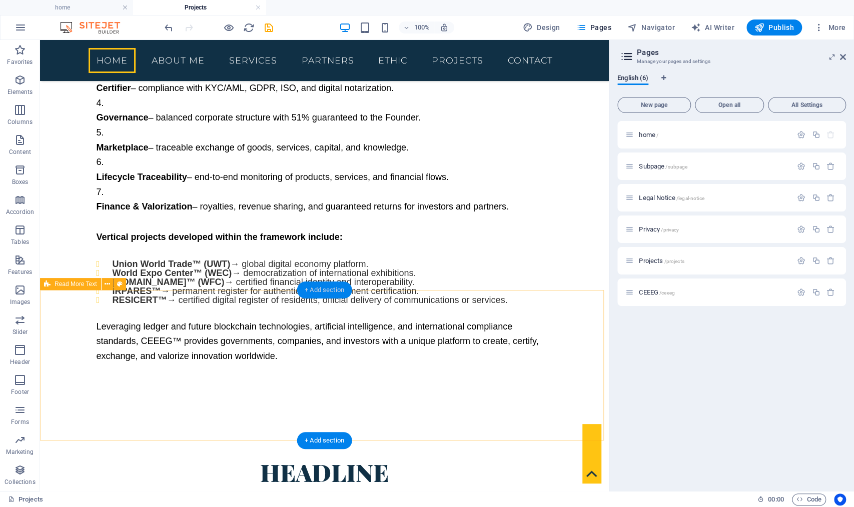
click at [327, 290] on div "+ Add section" at bounding box center [325, 290] width 56 height 17
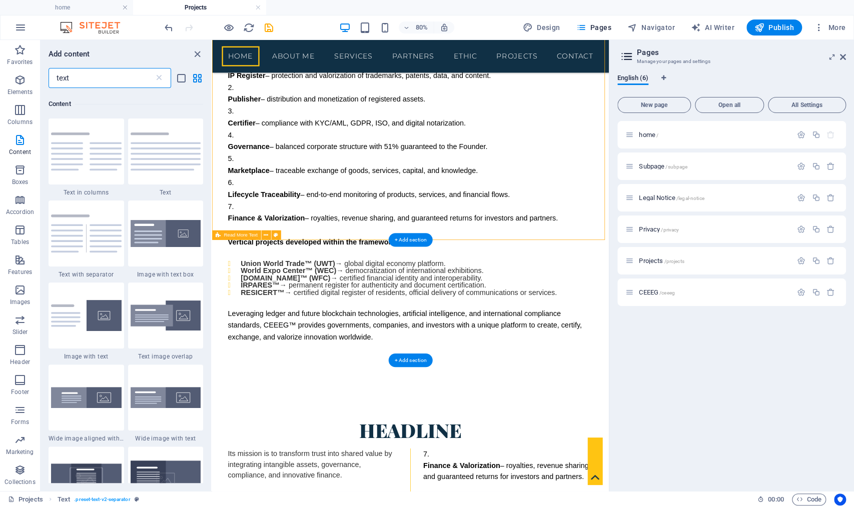
scroll to position [77, 0]
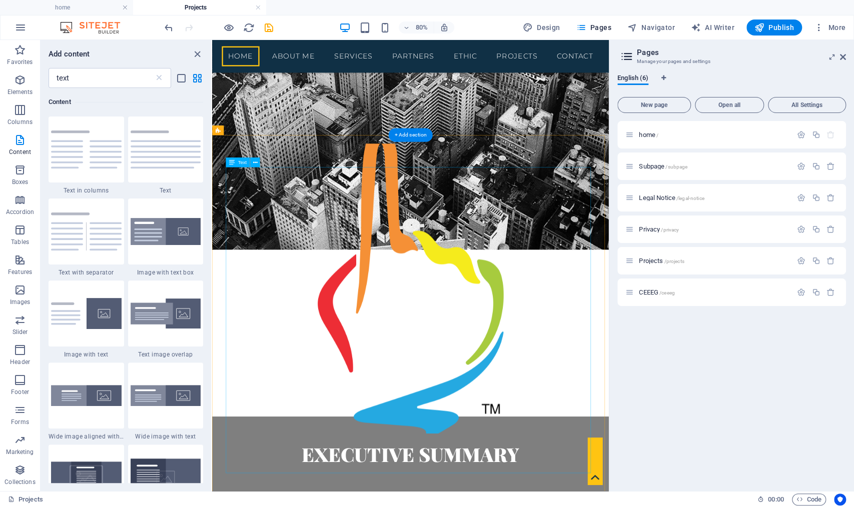
scroll to position [344, 0]
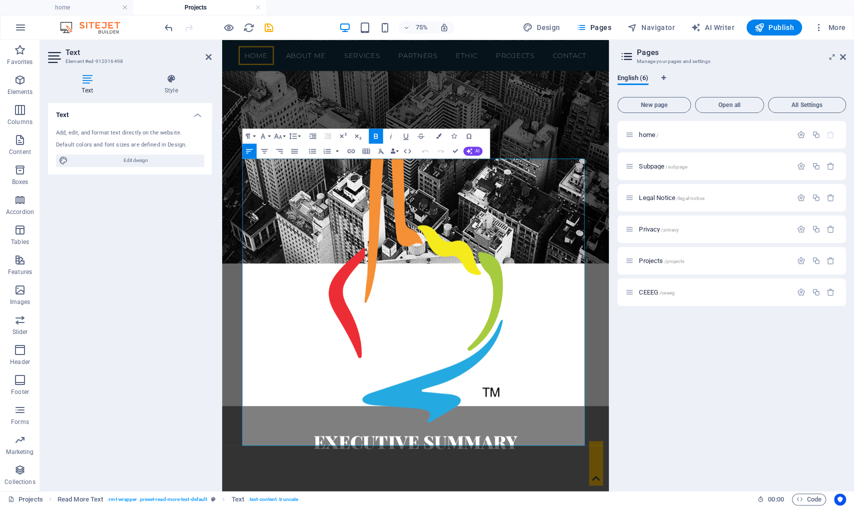
drag, startPoint x: 260, startPoint y: 253, endPoint x: 215, endPoint y: 193, distance: 75.3
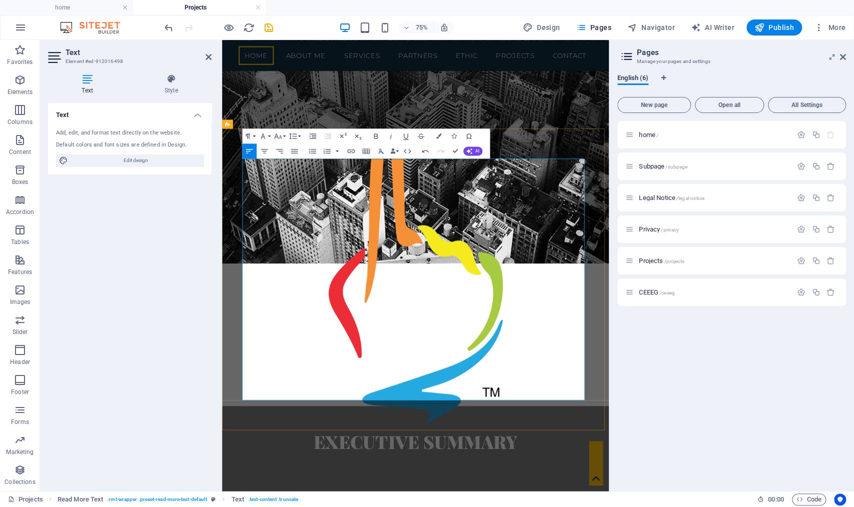
drag, startPoint x: 263, startPoint y: 203, endPoint x: 262, endPoint y: 210, distance: 6.7
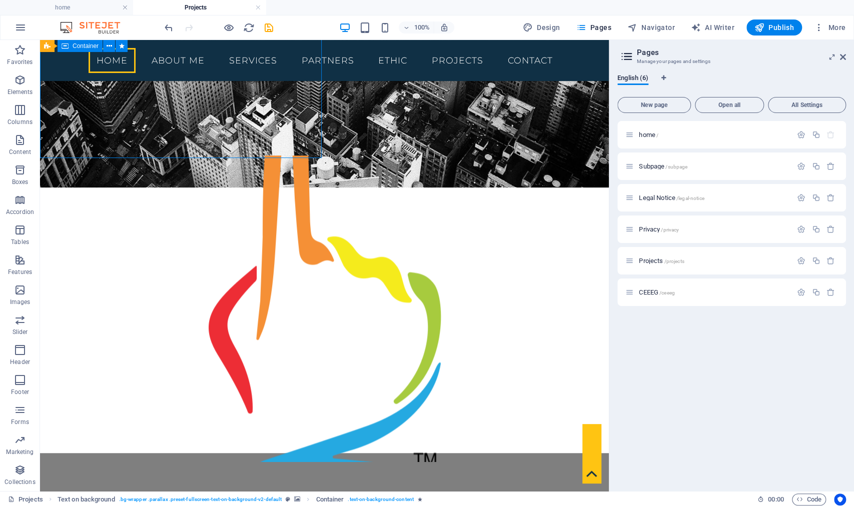
scroll to position [22, 0]
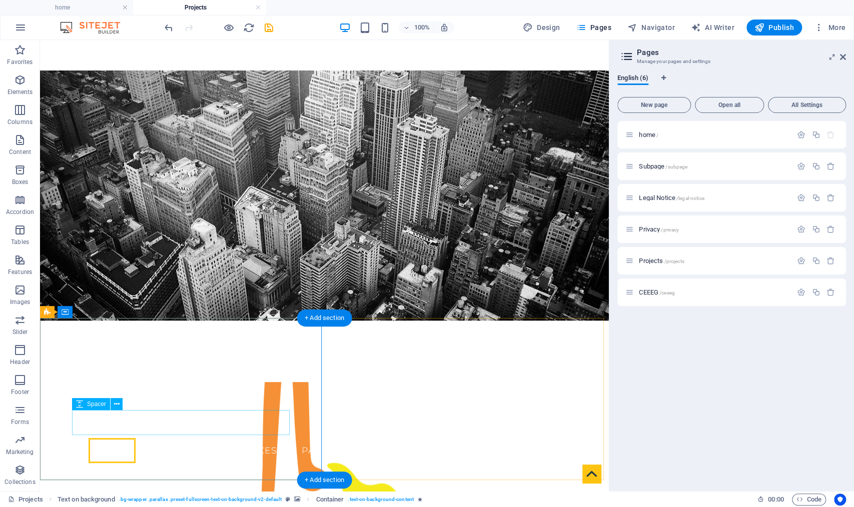
select select "px"
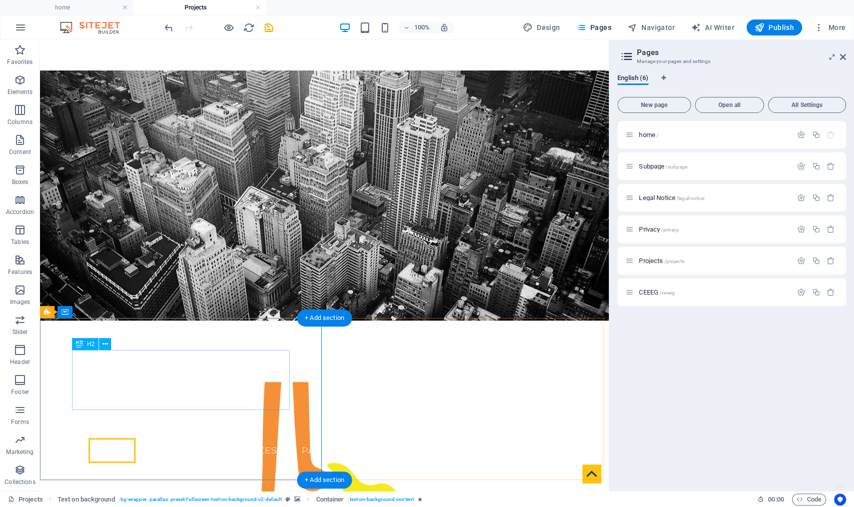
scroll to position [43, 0]
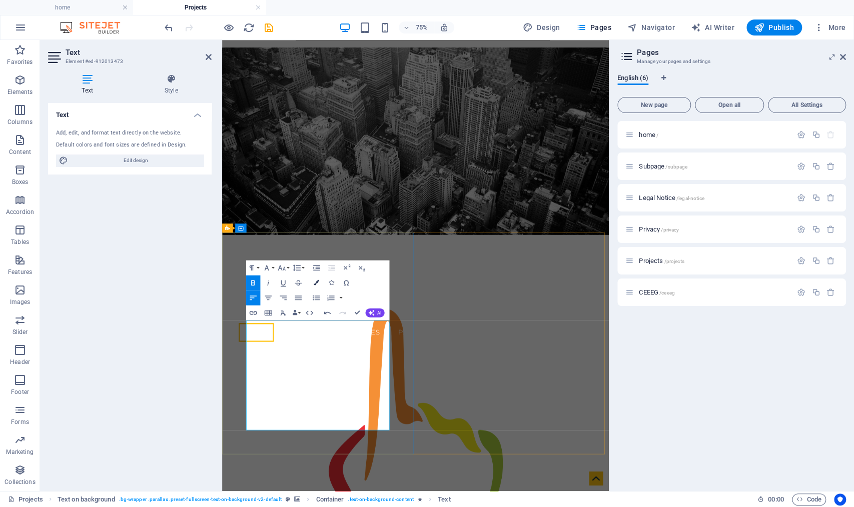
click at [317, 281] on icon "button" at bounding box center [317, 283] width 6 height 6
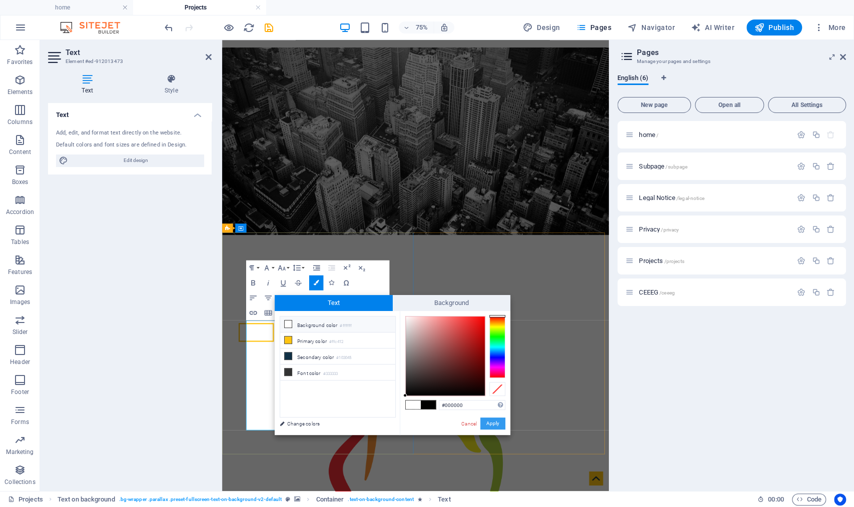
drag, startPoint x: 493, startPoint y: 426, endPoint x: 362, endPoint y: 515, distance: 158.6
click at [493, 426] on button "Apply" at bounding box center [492, 424] width 25 height 12
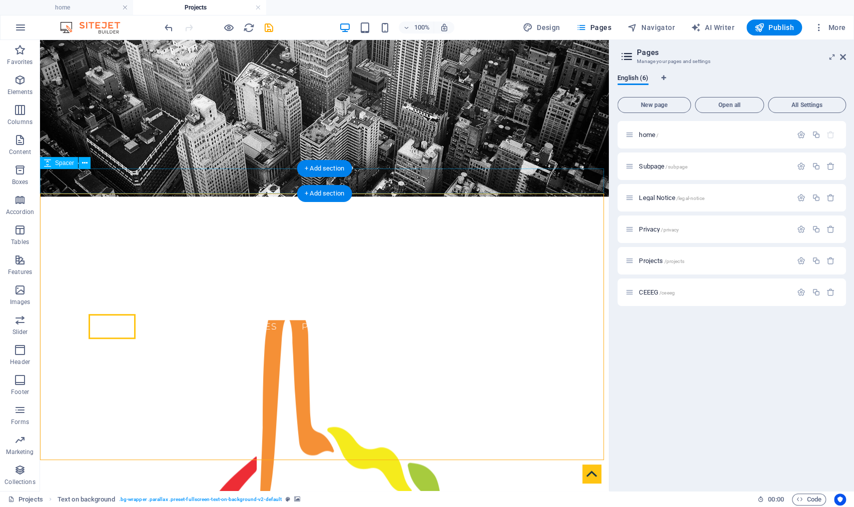
scroll to position [207, 0]
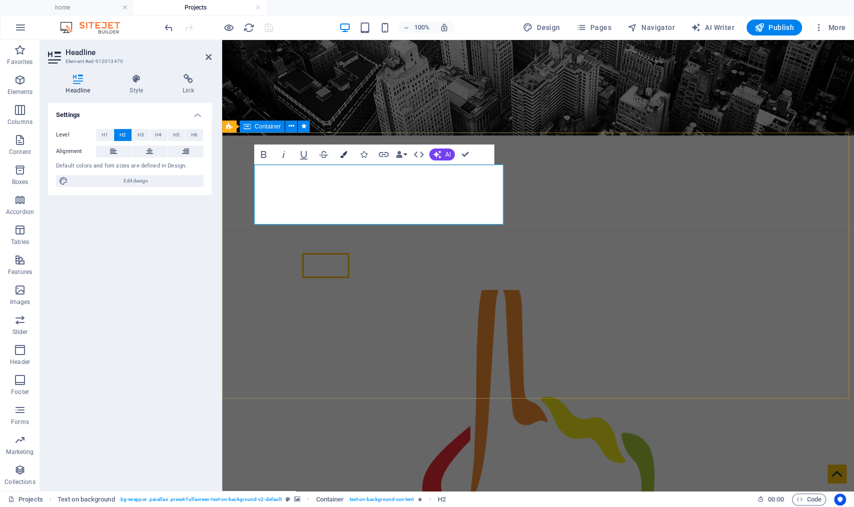
click at [349, 155] on button "Colors" at bounding box center [343, 155] width 19 height 20
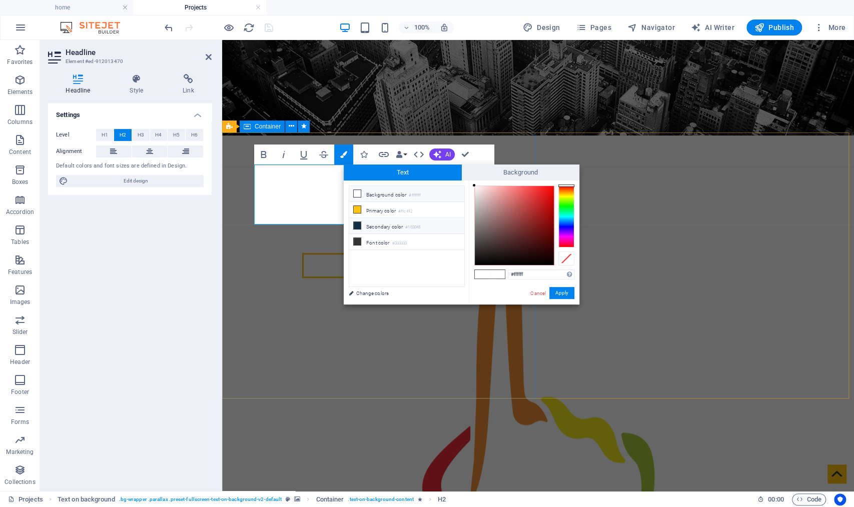
click at [377, 228] on li "Secondary color #103045" at bounding box center [406, 226] width 115 height 16
type input "#103045"
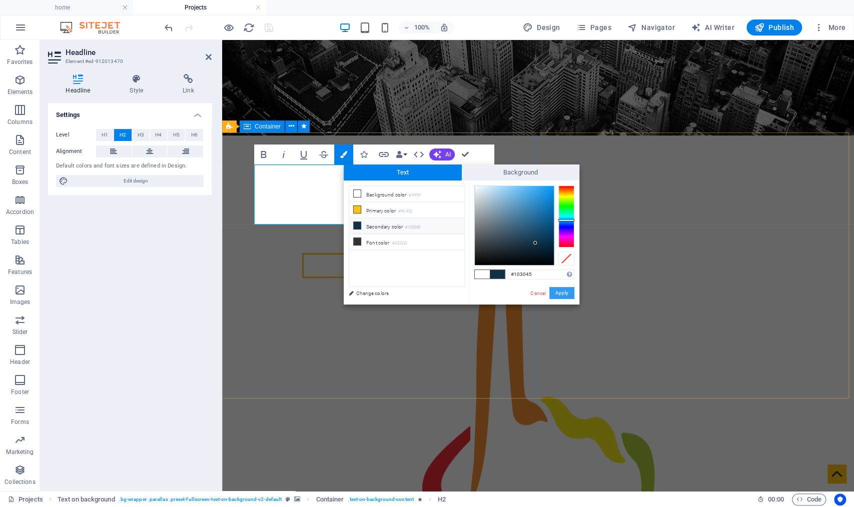
click at [564, 294] on button "Apply" at bounding box center [561, 293] width 25 height 12
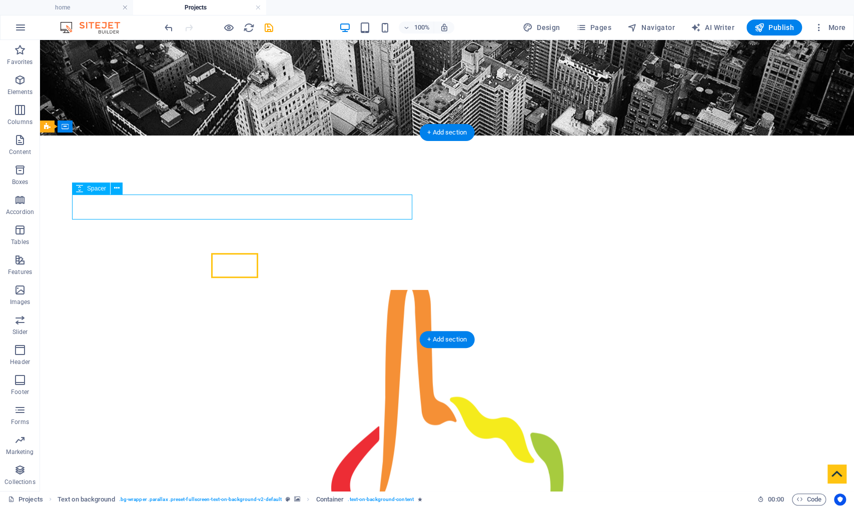
select select "px"
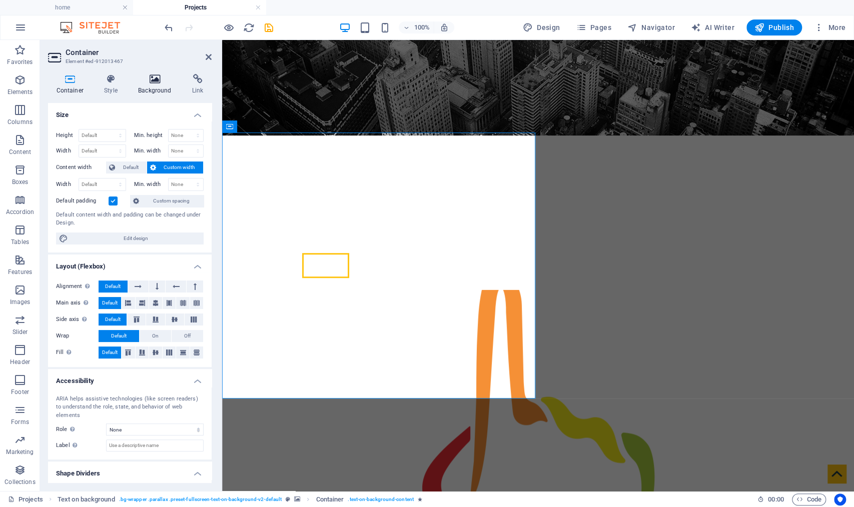
click at [157, 74] on icon at bounding box center [155, 79] width 50 height 10
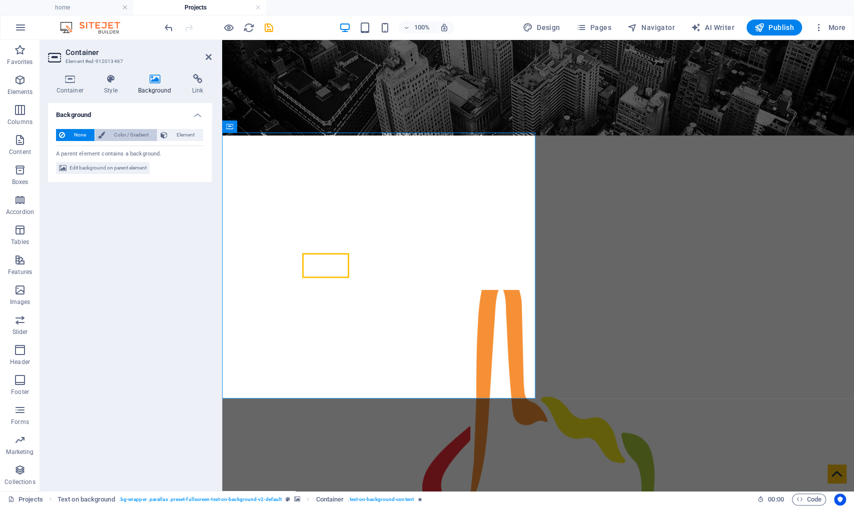
click at [122, 137] on span "Color / Gradient" at bounding box center [131, 135] width 46 height 12
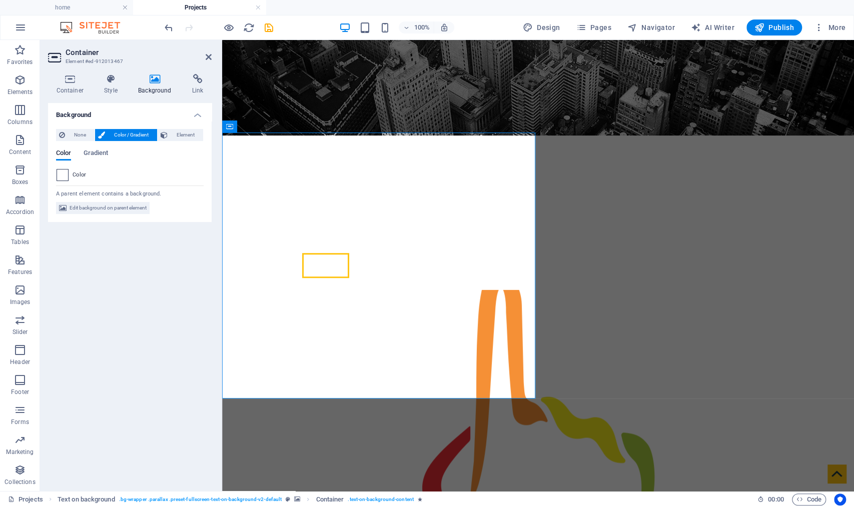
click at [62, 178] on span at bounding box center [62, 175] width 11 height 11
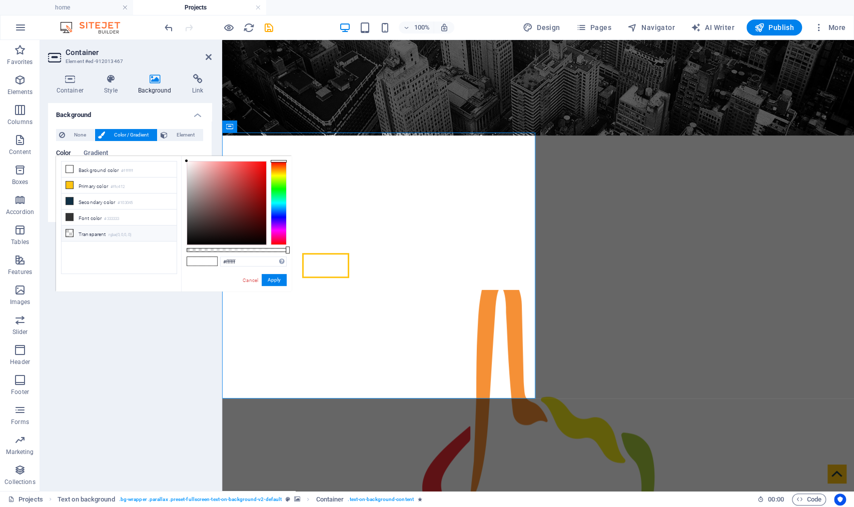
click at [71, 232] on icon at bounding box center [69, 233] width 7 height 7
type input "rgba(0, 0, 0, 0)"
drag, startPoint x: 276, startPoint y: 276, endPoint x: 54, endPoint y: 236, distance: 225.7
click at [276, 276] on button "Apply" at bounding box center [274, 280] width 25 height 12
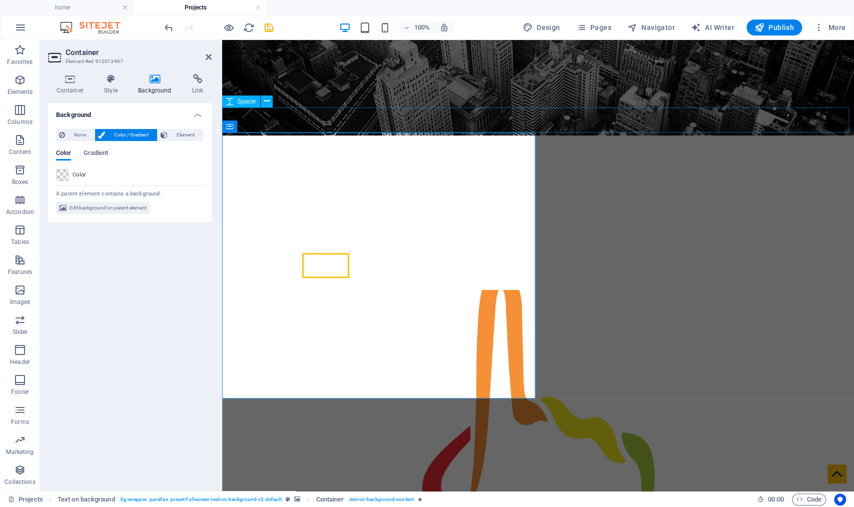
click at [424, 311] on div at bounding box center [538, 323] width 632 height 25
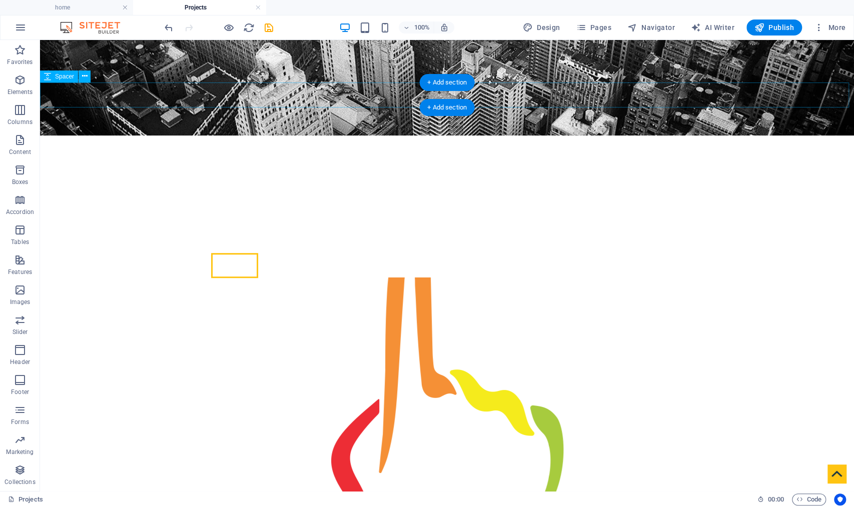
click at [261, 286] on div at bounding box center [447, 298] width 814 height 25
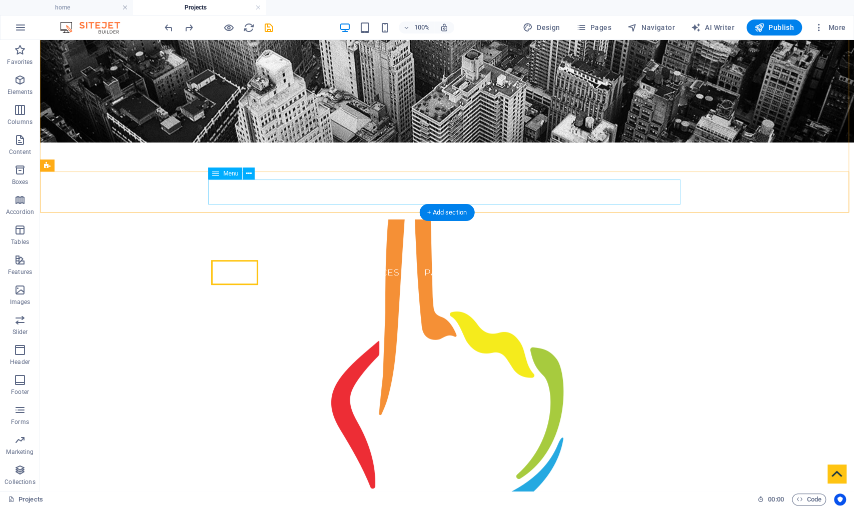
scroll to position [36, 0]
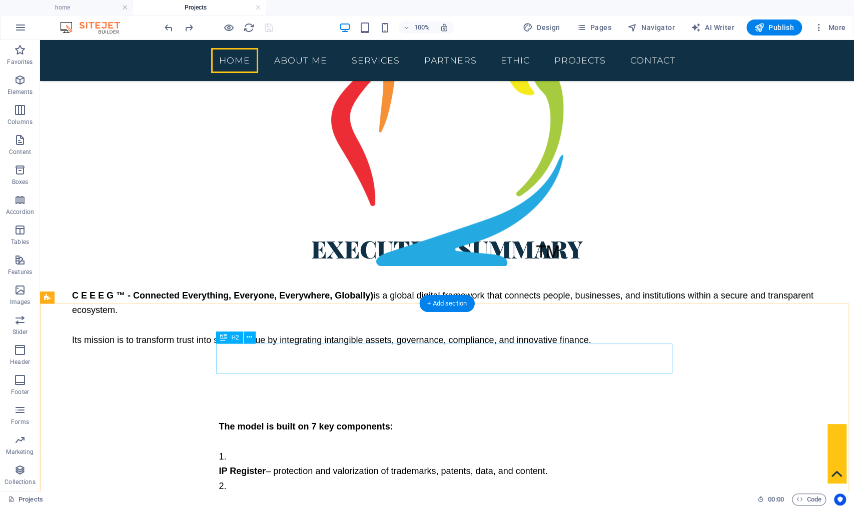
scroll to position [458, 0]
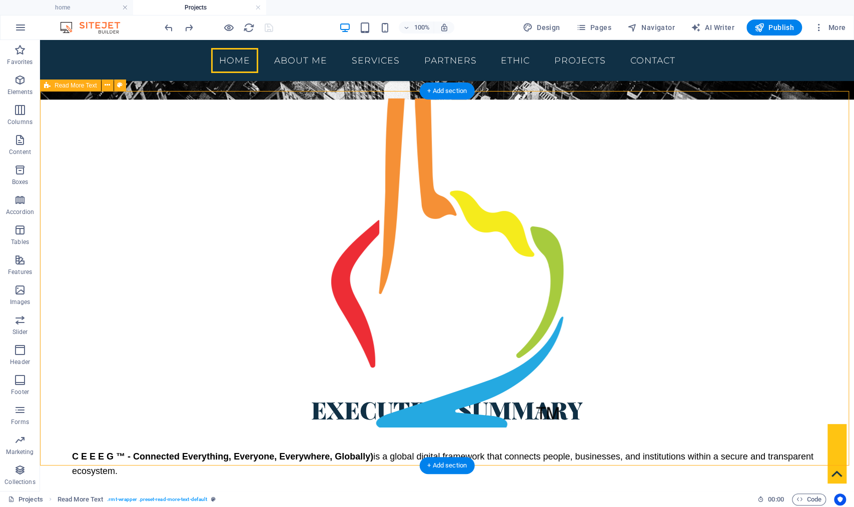
scroll to position [311, 0]
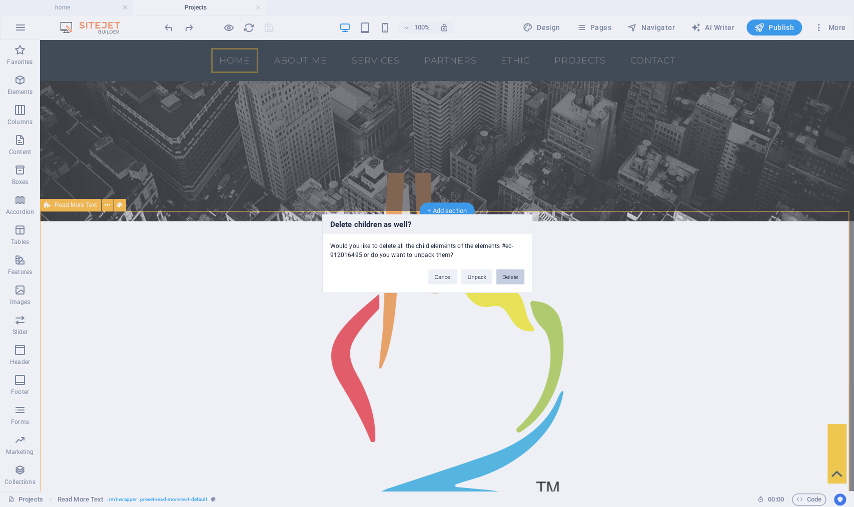
click at [505, 274] on button "Delete" at bounding box center [510, 277] width 28 height 15
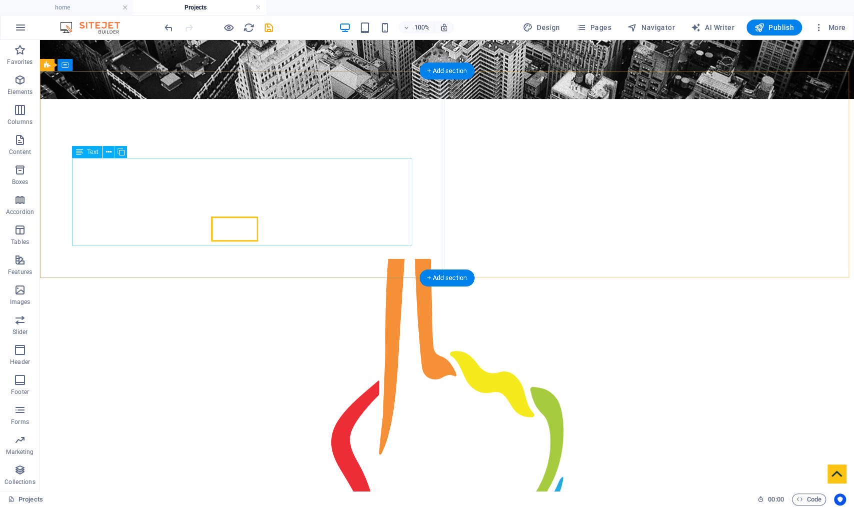
scroll to position [274, 0]
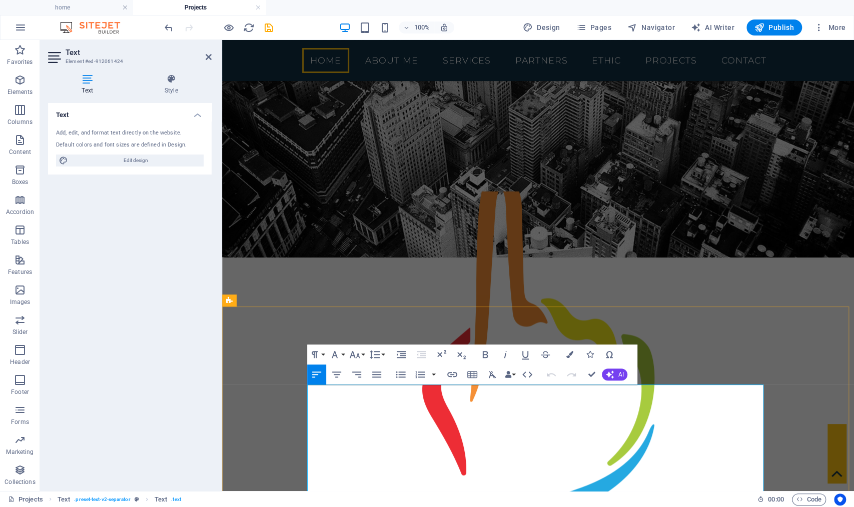
drag, startPoint x: 399, startPoint y: 410, endPoint x: 286, endPoint y: 388, distance: 115.3
drag, startPoint x: 309, startPoint y: 417, endPoint x: 304, endPoint y: 377, distance: 39.8
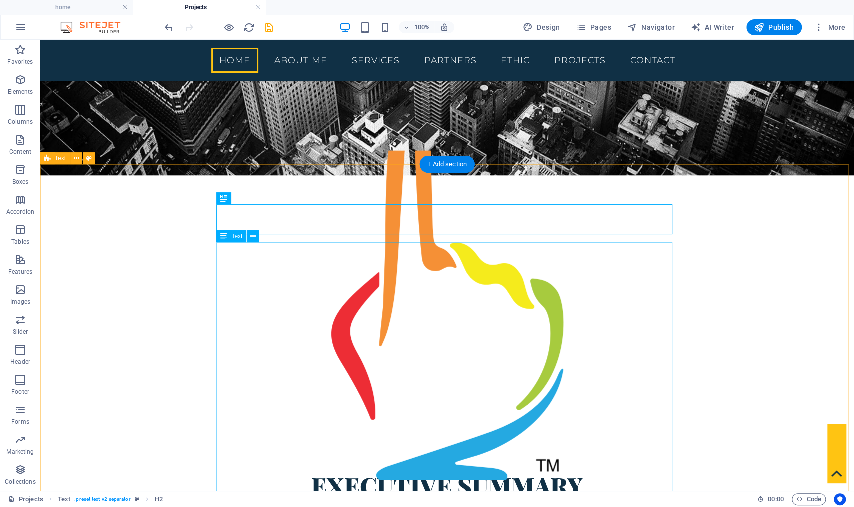
scroll to position [369, 0]
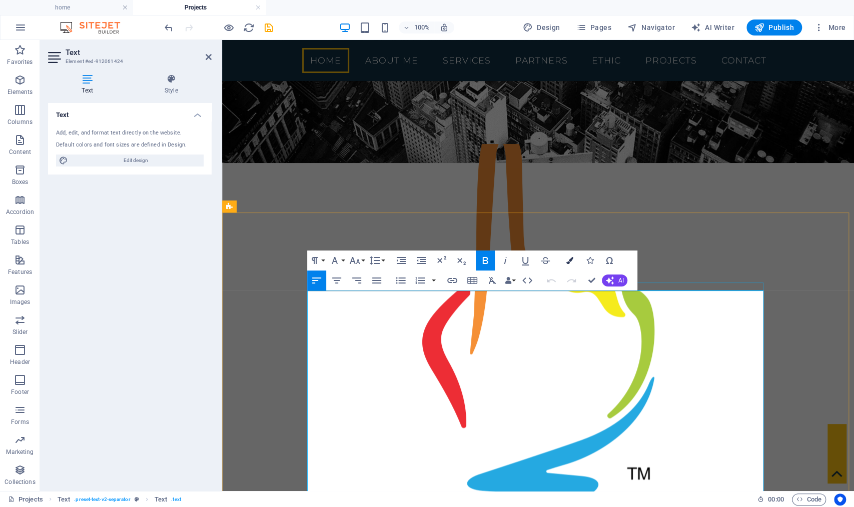
click at [566, 262] on icon "button" at bounding box center [569, 260] width 7 height 7
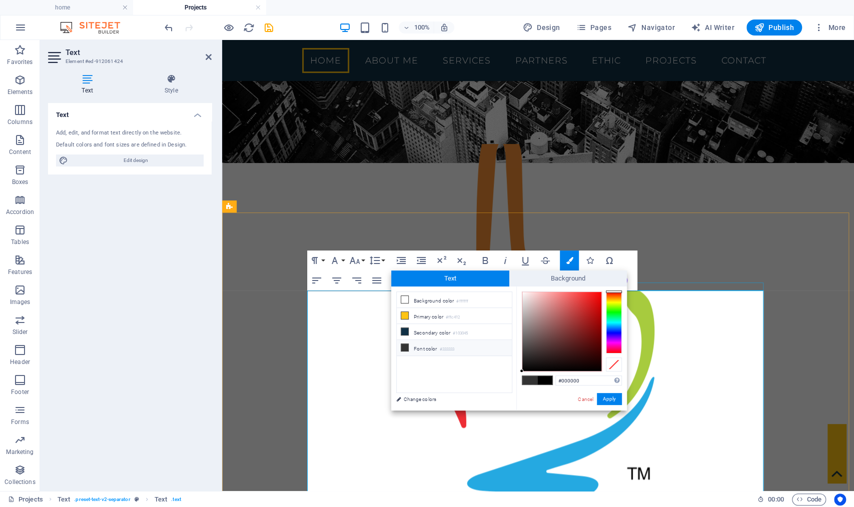
drag, startPoint x: 782, startPoint y: 419, endPoint x: 626, endPoint y: 384, distance: 160.5
click at [615, 399] on button "Apply" at bounding box center [609, 399] width 25 height 12
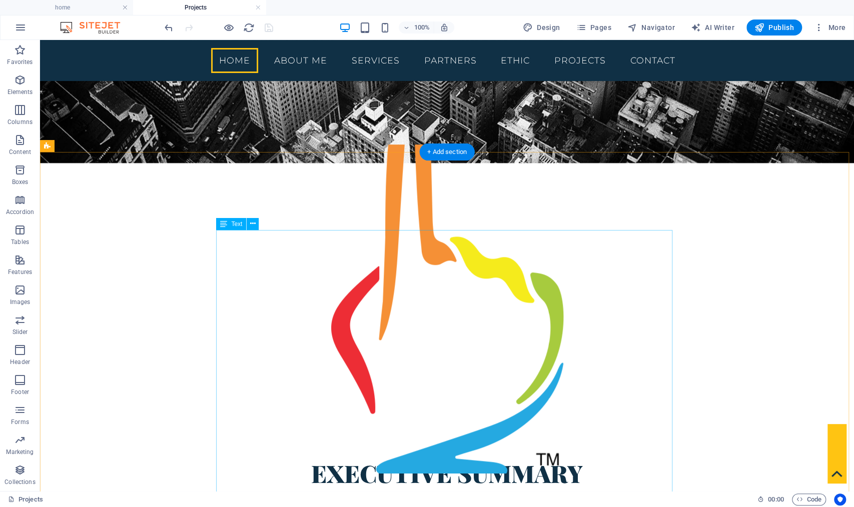
scroll to position [469, 0]
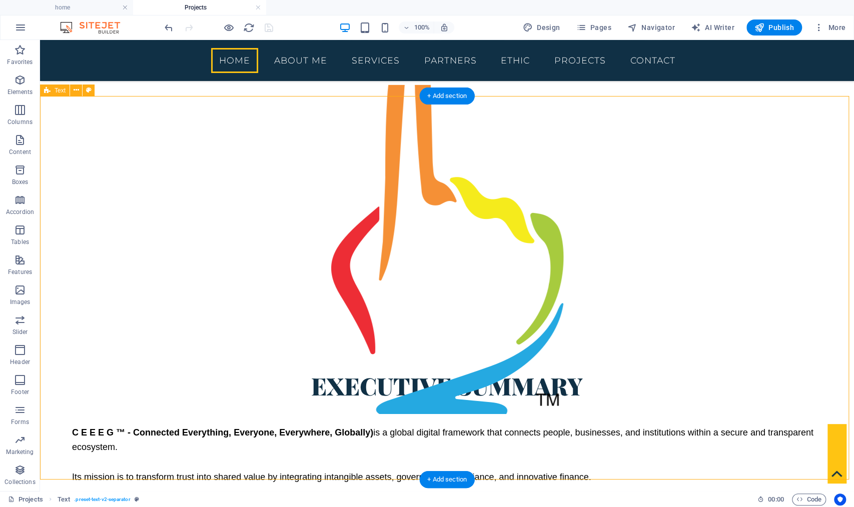
scroll to position [426, 0]
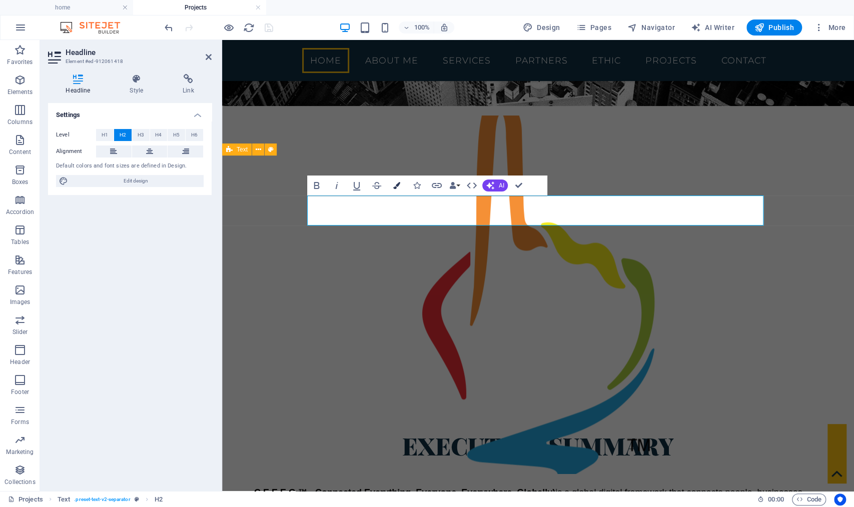
click at [398, 186] on icon "button" at bounding box center [396, 185] width 7 height 7
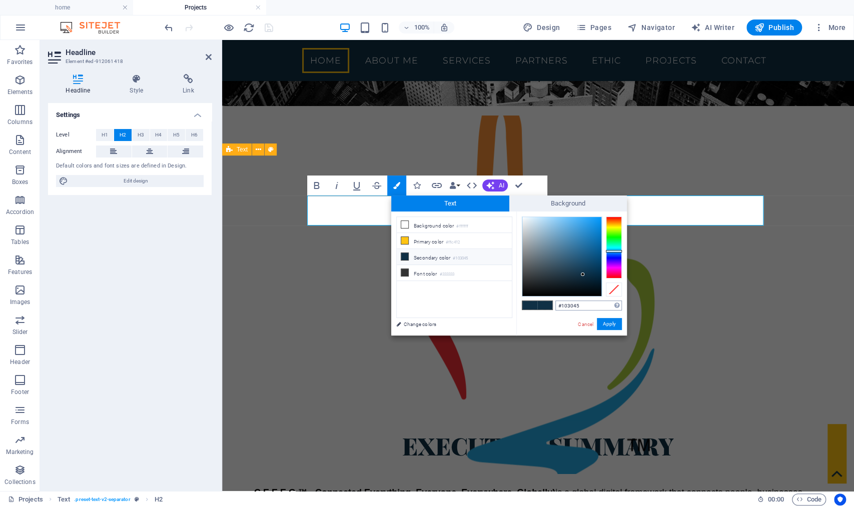
drag, startPoint x: 585, startPoint y: 304, endPoint x: 452, endPoint y: 298, distance: 133.2
click at [560, 305] on input "#103045" at bounding box center [588, 306] width 67 height 10
type input "#000000"
drag, startPoint x: 614, startPoint y: 326, endPoint x: 392, endPoint y: 285, distance: 225.8
click at [614, 326] on button "Apply" at bounding box center [609, 324] width 25 height 12
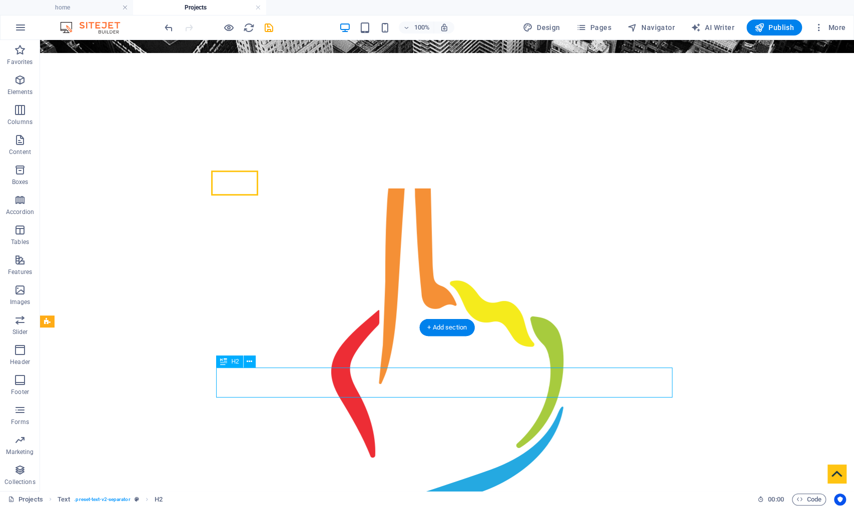
scroll to position [194, 0]
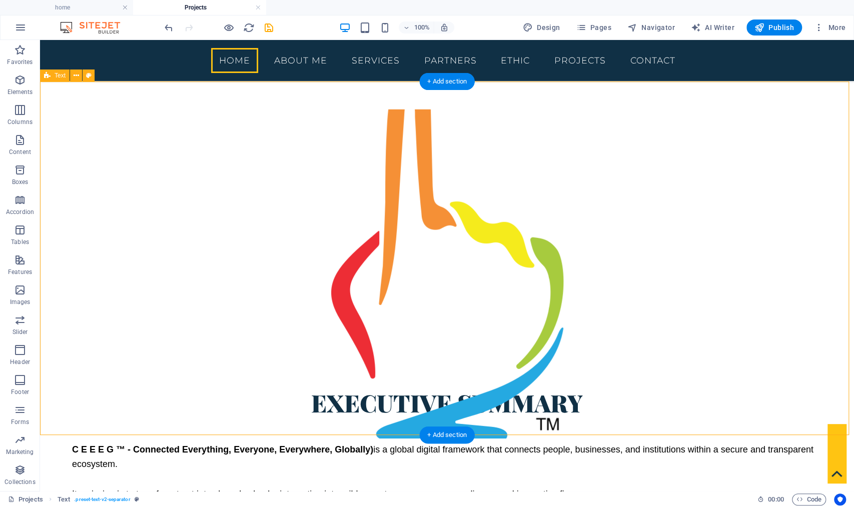
scroll to position [528, 0]
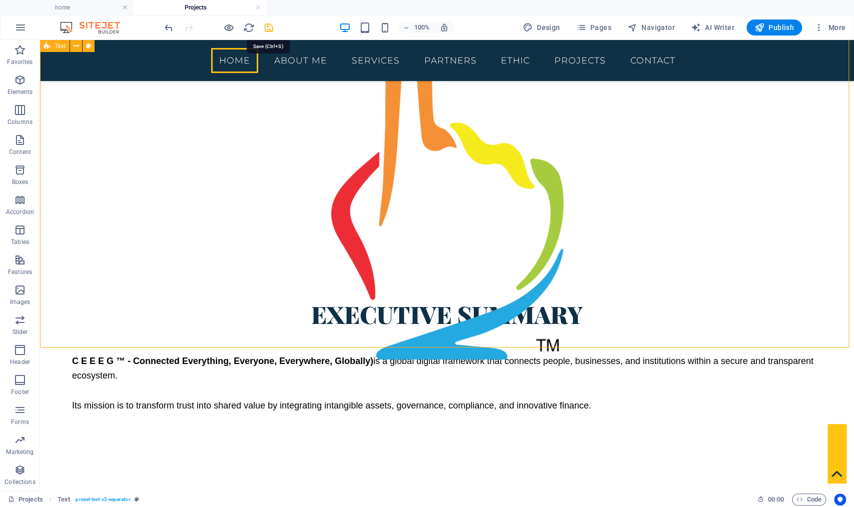
click at [264, 28] on icon "save" at bounding box center [269, 28] width 12 height 12
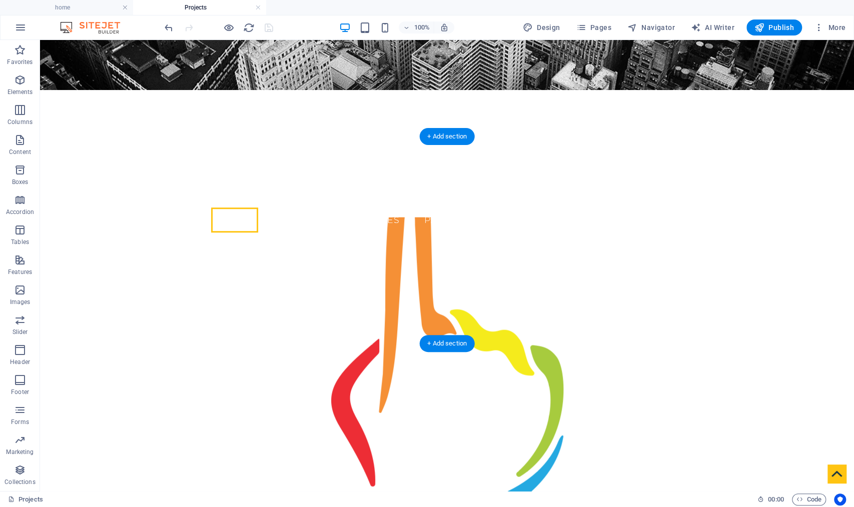
scroll to position [178, 0]
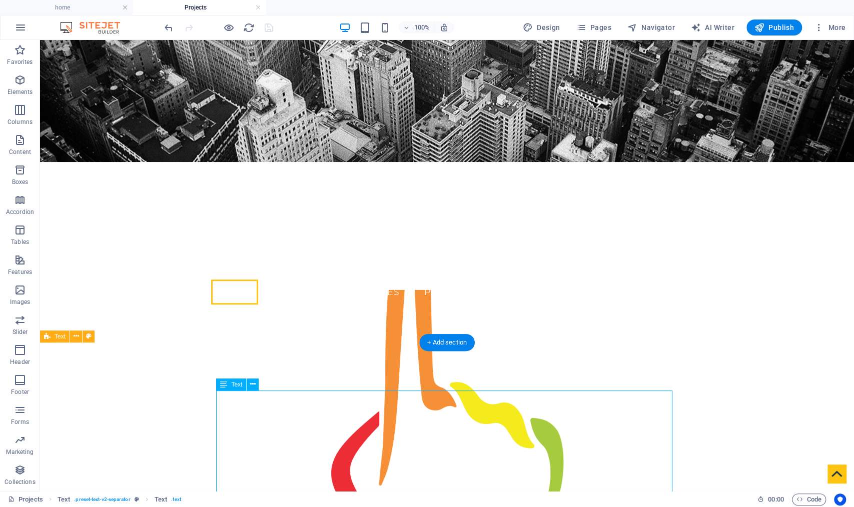
scroll to position [187, 0]
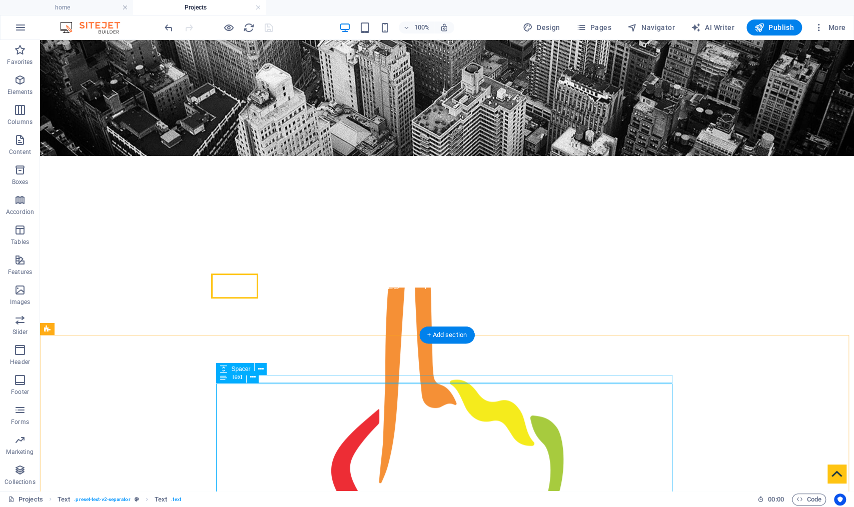
click at [228, 376] on div "Text" at bounding box center [231, 377] width 30 height 12
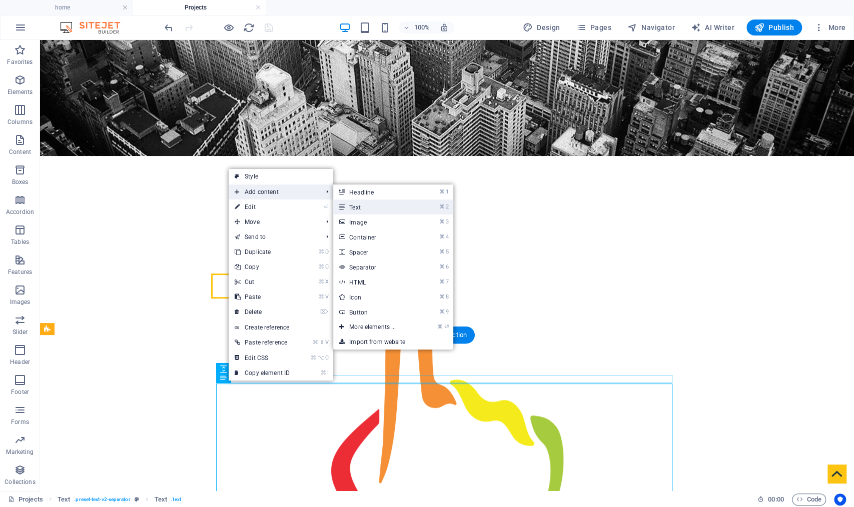
click at [386, 208] on link "⌘ 2 Text" at bounding box center [374, 207] width 83 height 15
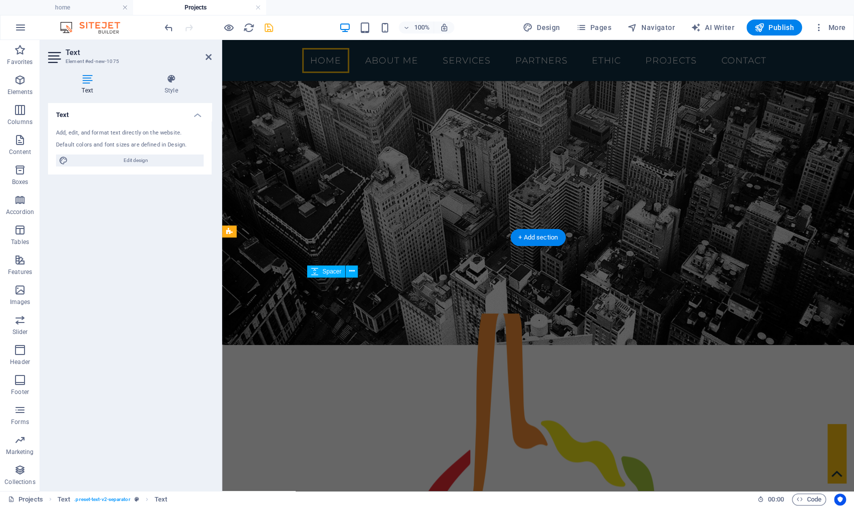
scroll to position [635, 0]
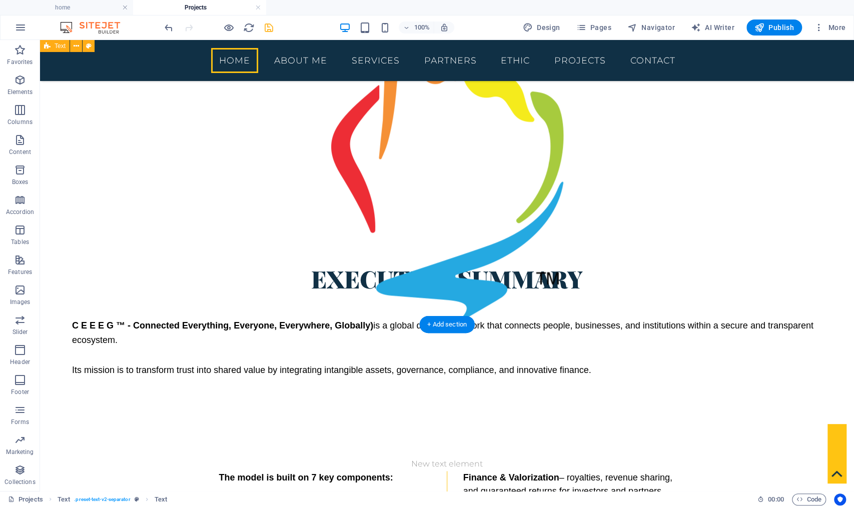
scroll to position [427, 0]
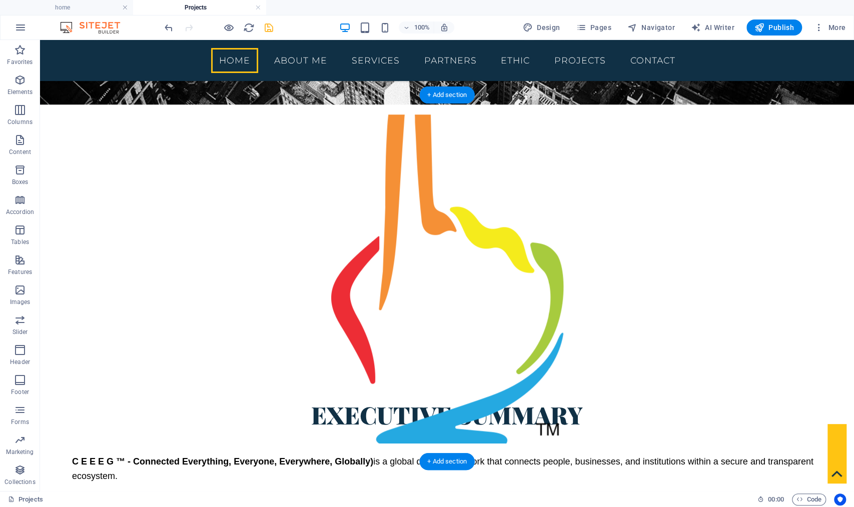
drag, startPoint x: 264, startPoint y: 305, endPoint x: 255, endPoint y: 137, distance: 168.8
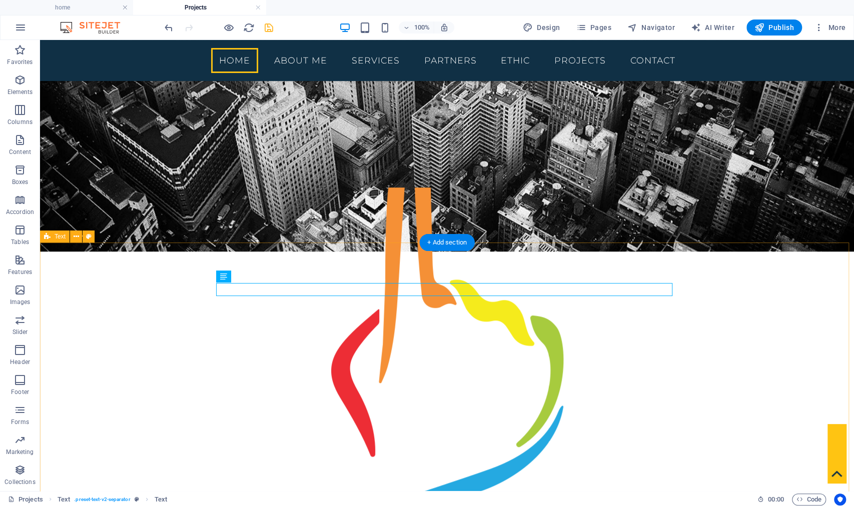
scroll to position [279, 0]
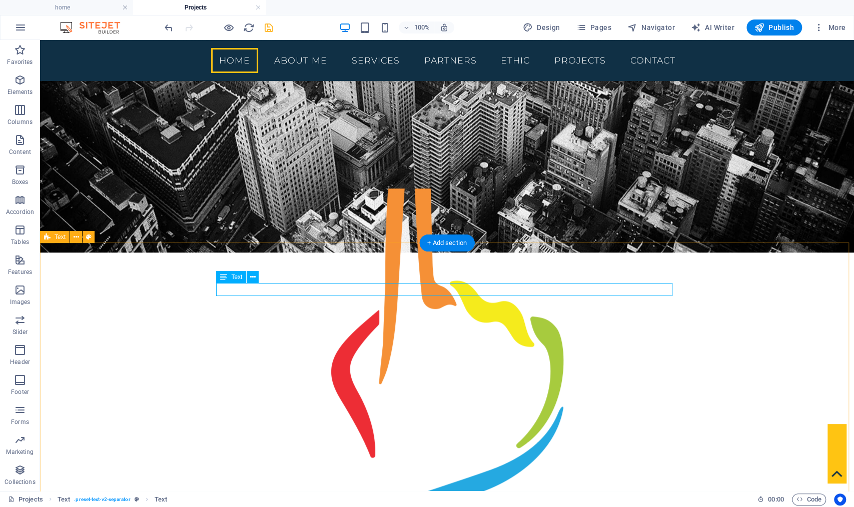
click at [234, 277] on span "Text" at bounding box center [236, 277] width 11 height 6
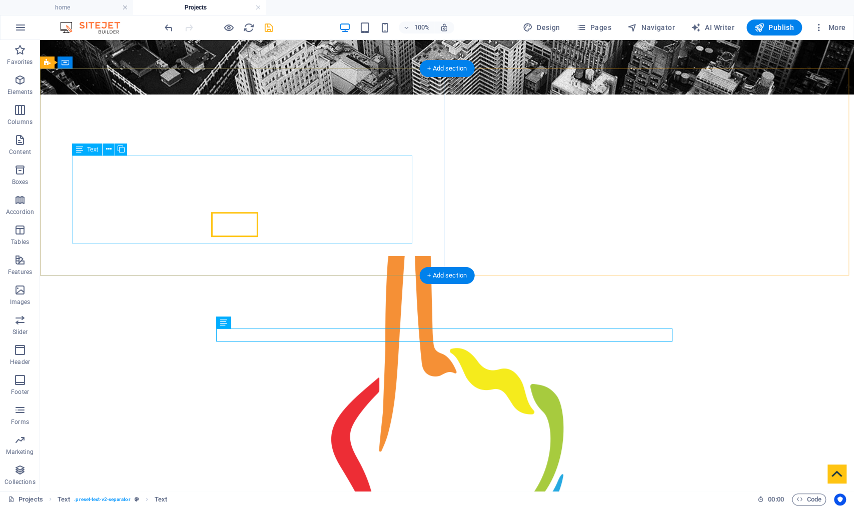
scroll to position [247, 0]
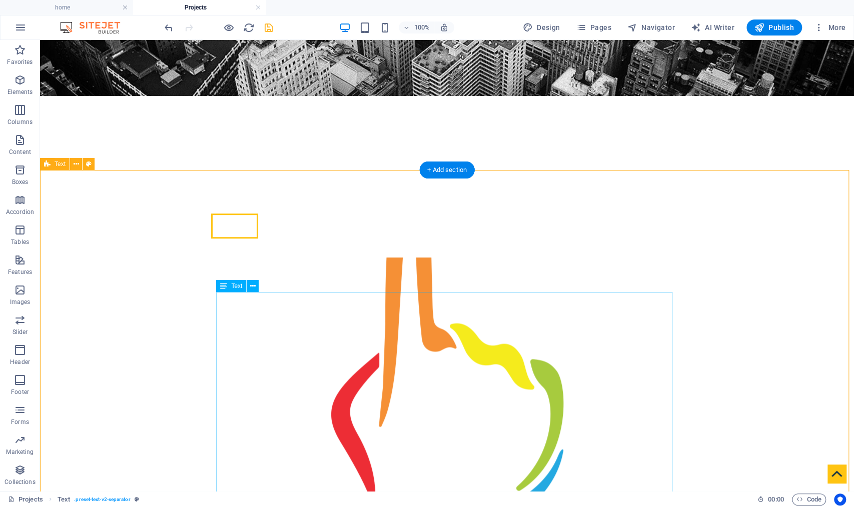
click at [232, 285] on span "Text" at bounding box center [236, 286] width 11 height 6
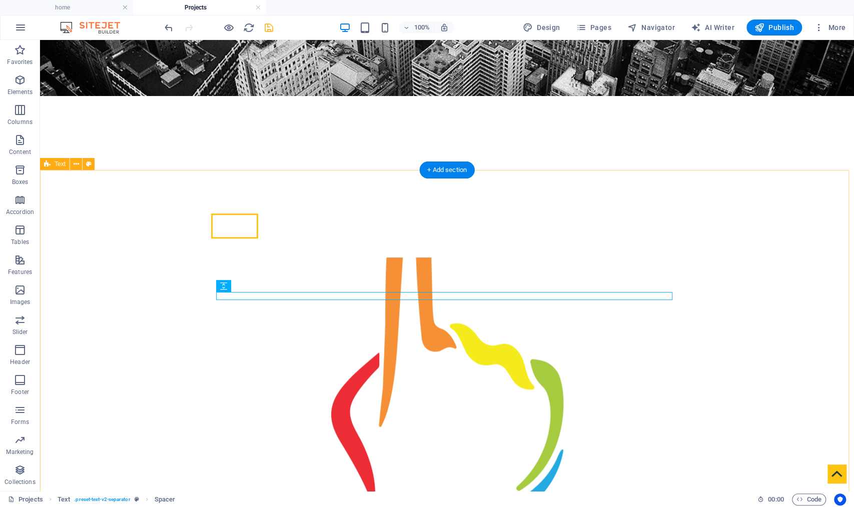
drag, startPoint x: 277, startPoint y: 318, endPoint x: 245, endPoint y: 241, distance: 83.9
drag, startPoint x: 276, startPoint y: 318, endPoint x: 240, endPoint y: 241, distance: 84.8
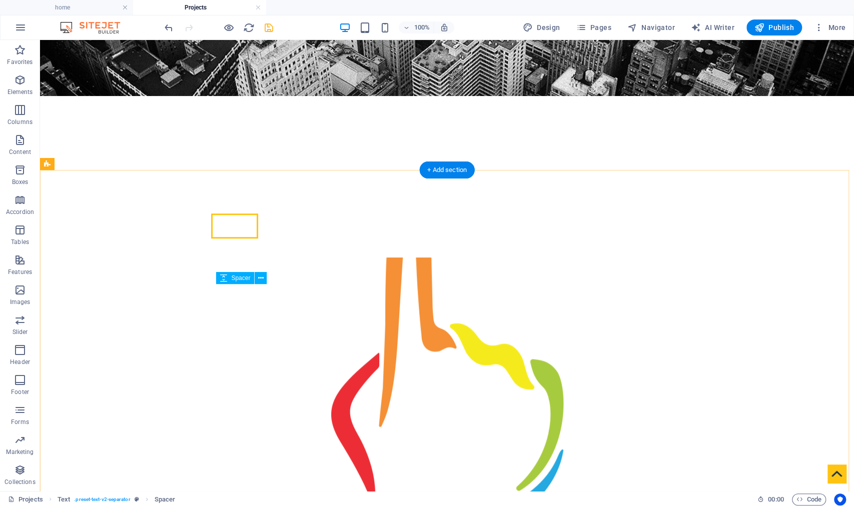
drag, startPoint x: 263, startPoint y: 320, endPoint x: 276, endPoint y: 240, distance: 81.1
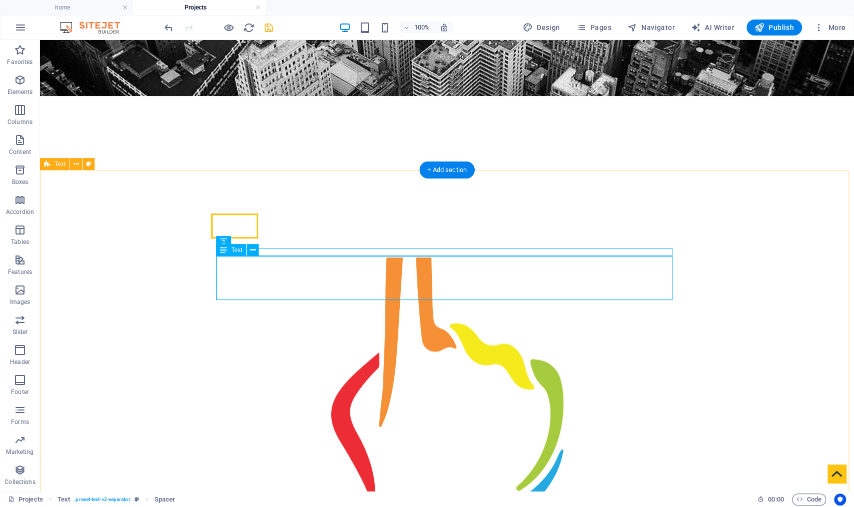
click at [225, 253] on icon at bounding box center [223, 250] width 7 height 12
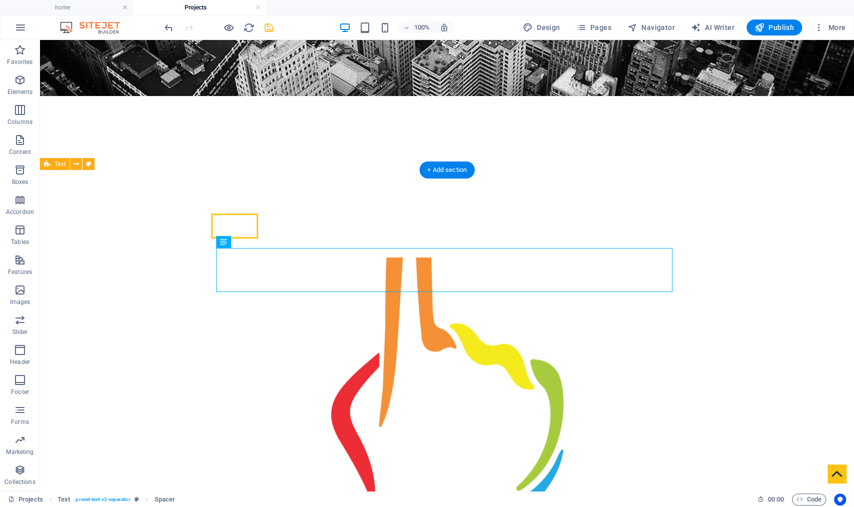
drag, startPoint x: 275, startPoint y: 274, endPoint x: 225, endPoint y: 300, distance: 55.7
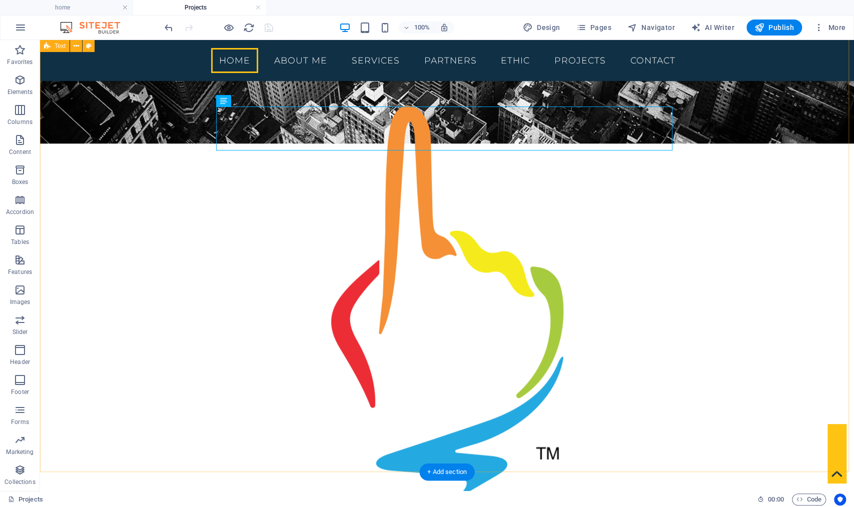
scroll to position [389, 0]
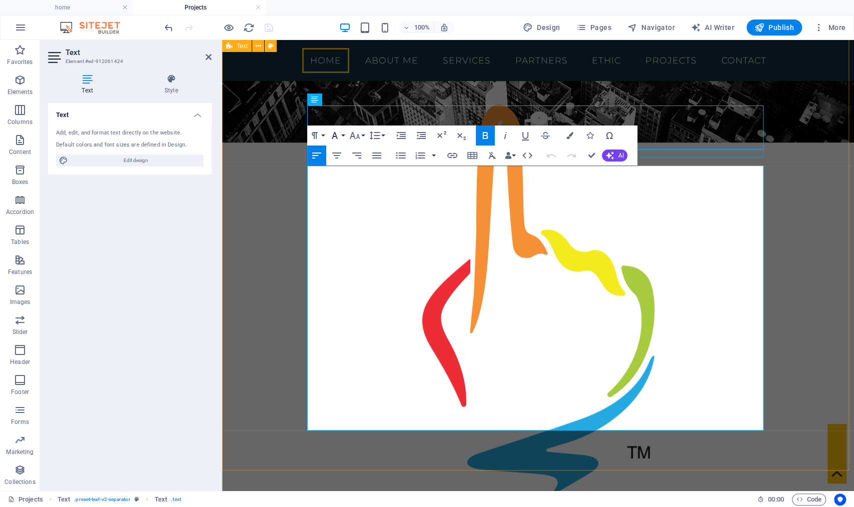
click at [344, 135] on button "Font Family" at bounding box center [336, 136] width 19 height 20
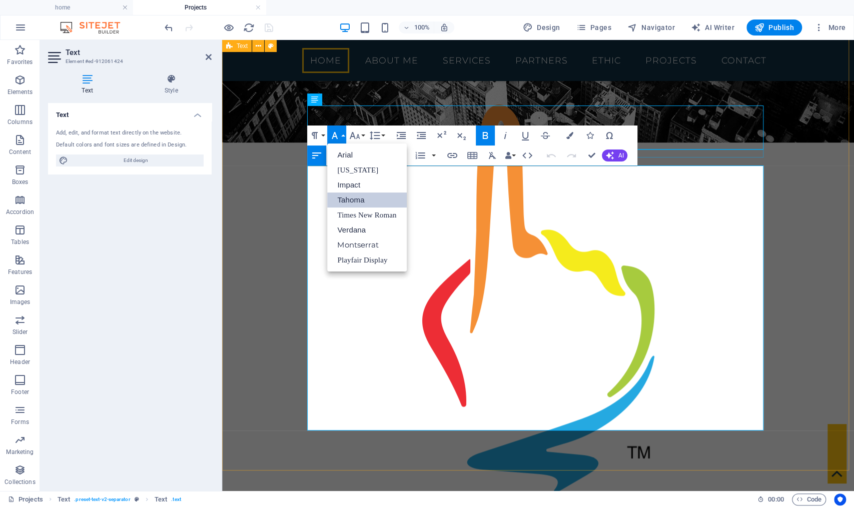
scroll to position [0, 0]
click at [353, 197] on link "Tahoma" at bounding box center [366, 200] width 79 height 15
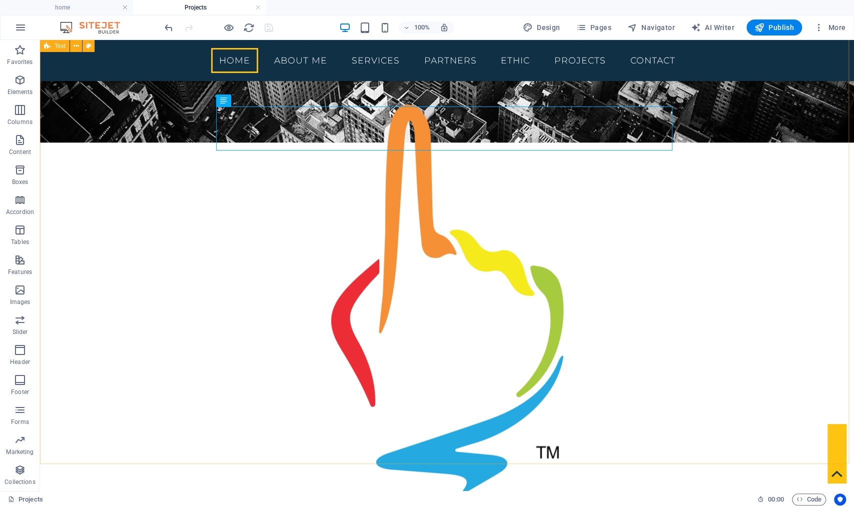
scroll to position [377, 0]
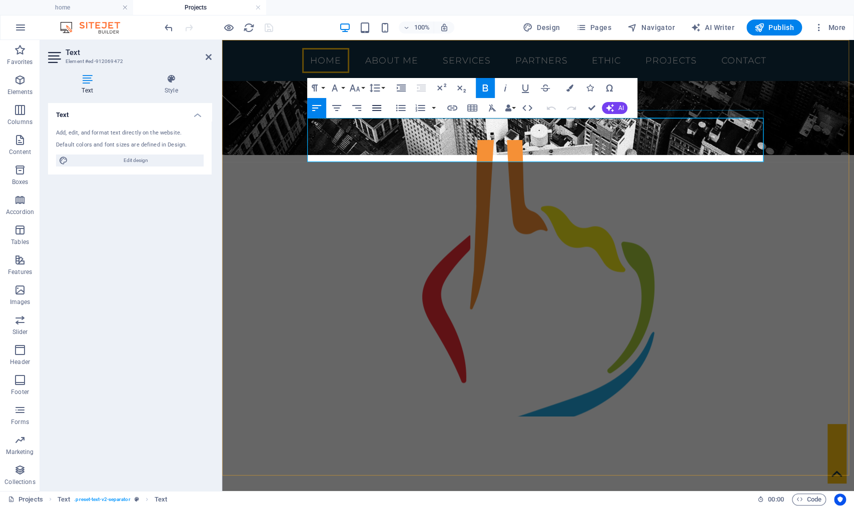
click at [378, 109] on icon "button" at bounding box center [376, 108] width 9 height 6
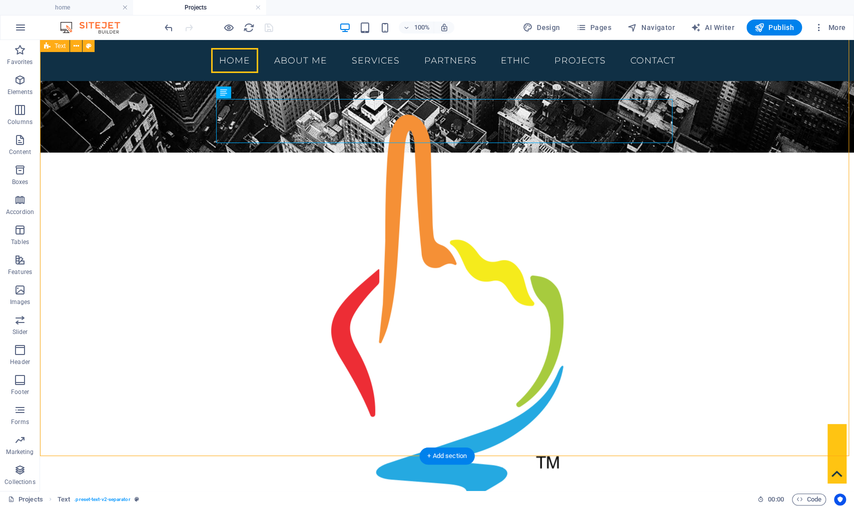
scroll to position [456, 0]
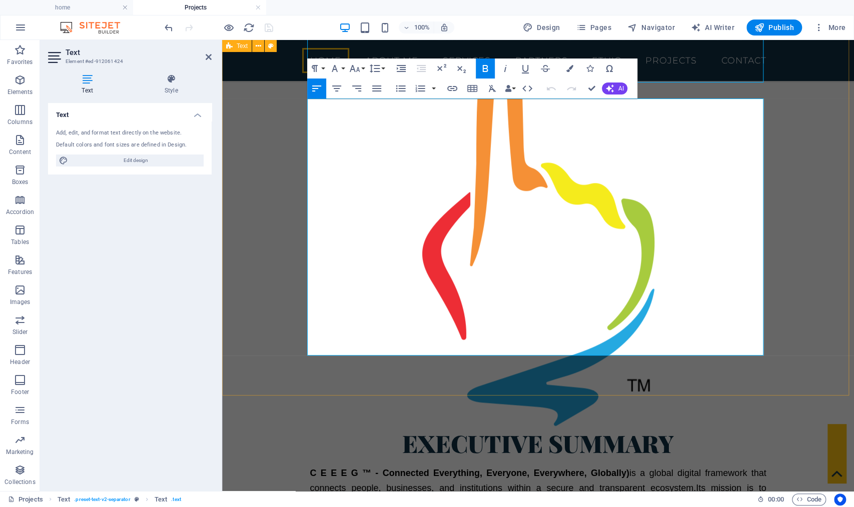
drag, startPoint x: 349, startPoint y: 333, endPoint x: 307, endPoint y: 132, distance: 205.4
drag, startPoint x: 328, startPoint y: 121, endPoint x: 353, endPoint y: 326, distance: 206.6
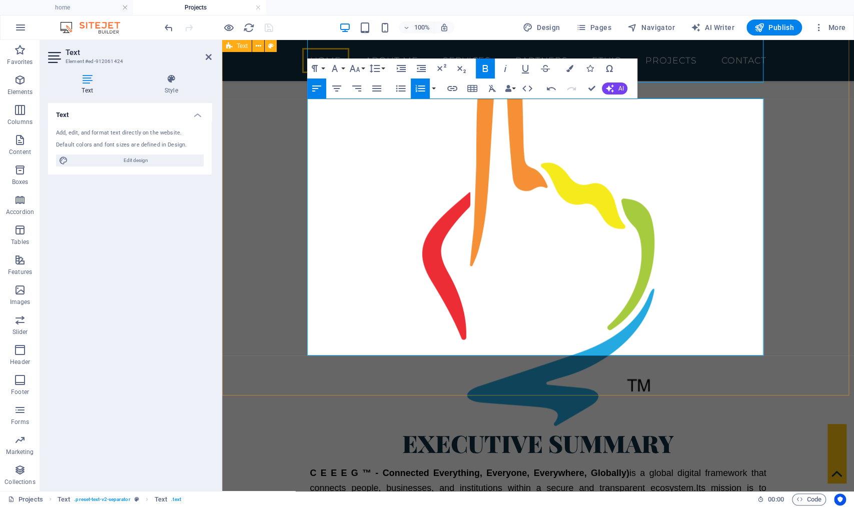
click at [378, 67] on icon "button" at bounding box center [375, 69] width 12 height 12
click at [386, 134] on link "1.5" at bounding box center [389, 133] width 45 height 15
click at [376, 65] on icon "button" at bounding box center [375, 68] width 11 height 9
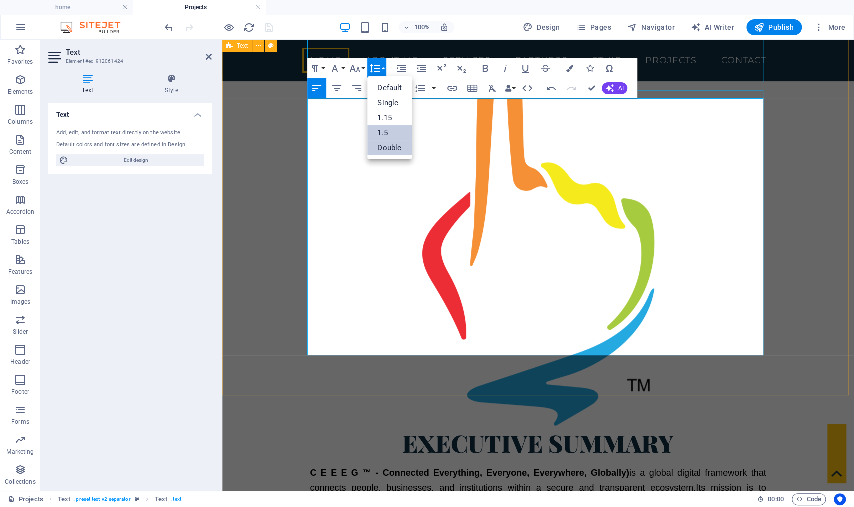
click at [385, 149] on link "Double" at bounding box center [389, 148] width 45 height 15
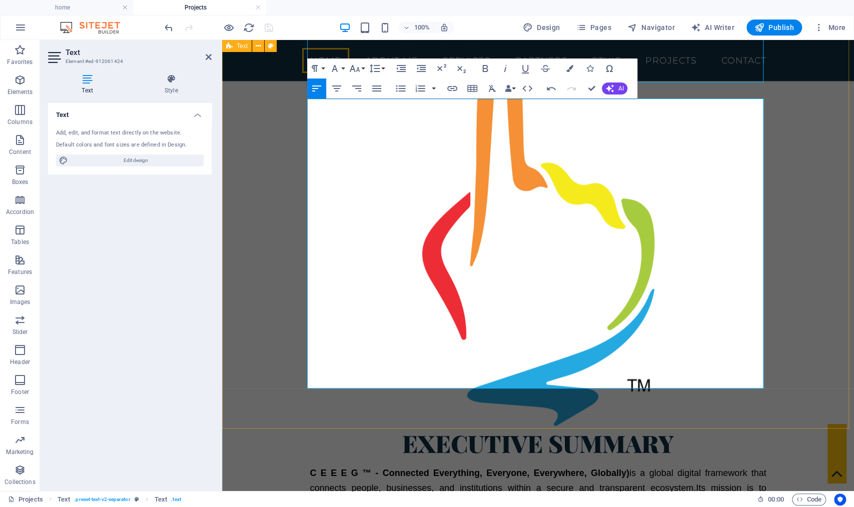
drag, startPoint x: 472, startPoint y: 157, endPoint x: 290, endPoint y: 135, distance: 183.4
click at [375, 70] on icon "button" at bounding box center [375, 69] width 12 height 12
click at [379, 136] on link "1.5" at bounding box center [389, 133] width 45 height 15
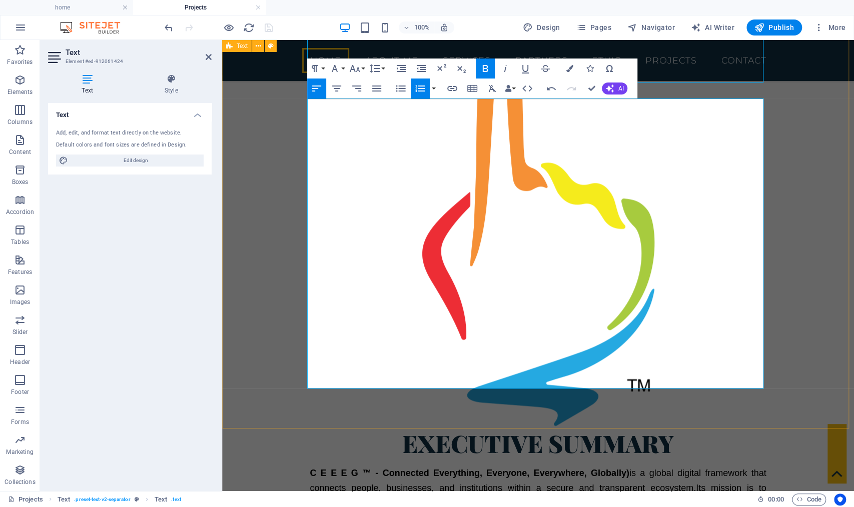
drag, startPoint x: 395, startPoint y: 182, endPoint x: 274, endPoint y: 163, distance: 122.5
click at [372, 70] on icon "button" at bounding box center [375, 69] width 12 height 12
click at [380, 137] on link "1.5" at bounding box center [389, 133] width 45 height 15
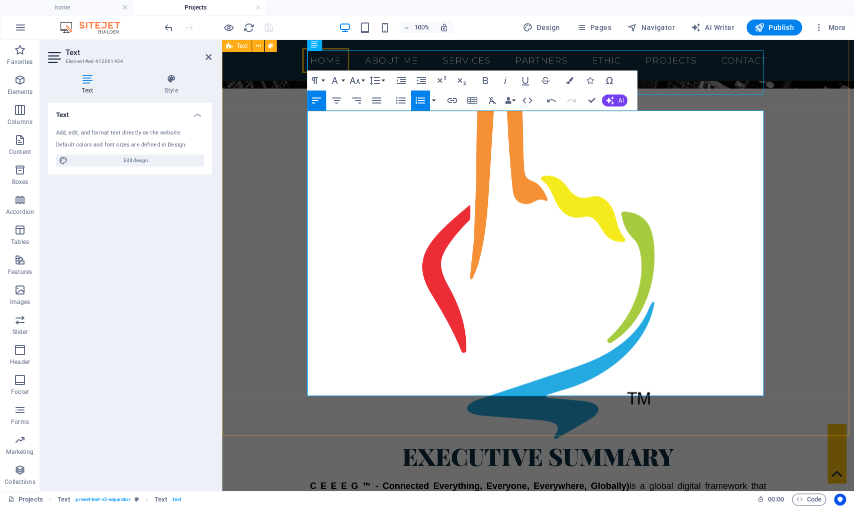
scroll to position [444, 0]
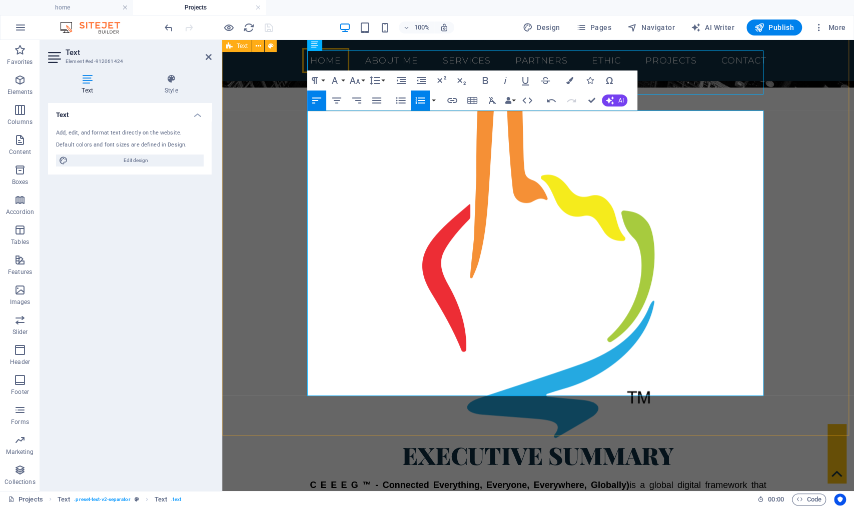
drag, startPoint x: 355, startPoint y: 391, endPoint x: 301, endPoint y: 148, distance: 249.5
click at [374, 77] on icon "button" at bounding box center [375, 80] width 11 height 9
click at [381, 133] on link "1.15" at bounding box center [389, 130] width 45 height 15
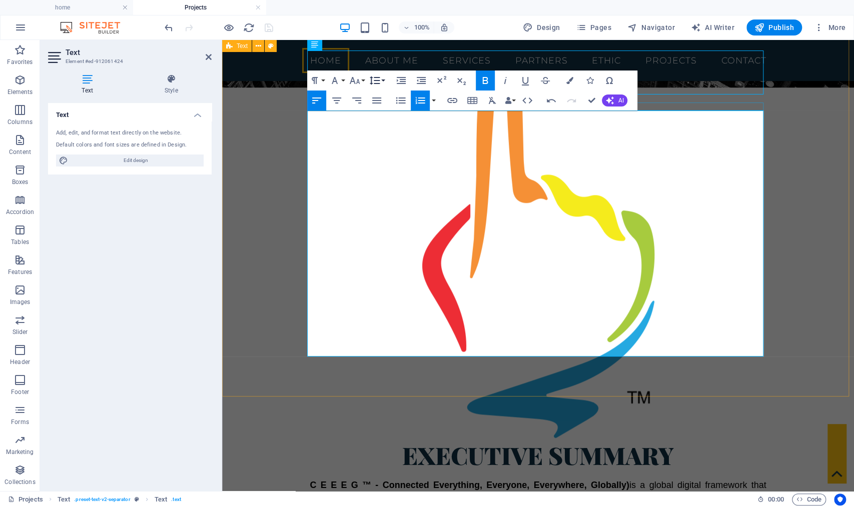
click at [380, 80] on icon "button" at bounding box center [375, 81] width 12 height 12
click at [378, 144] on link "1.5" at bounding box center [389, 145] width 45 height 15
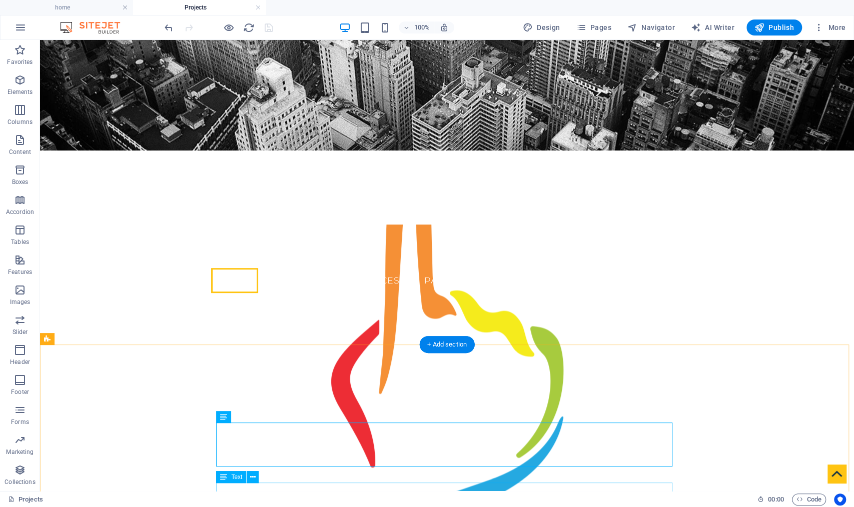
scroll to position [72, 0]
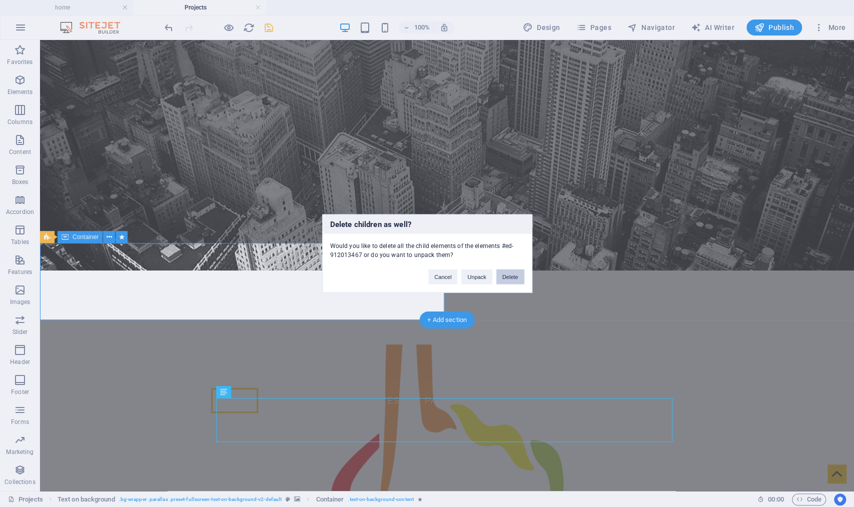
click at [519, 279] on button "Delete" at bounding box center [510, 277] width 28 height 15
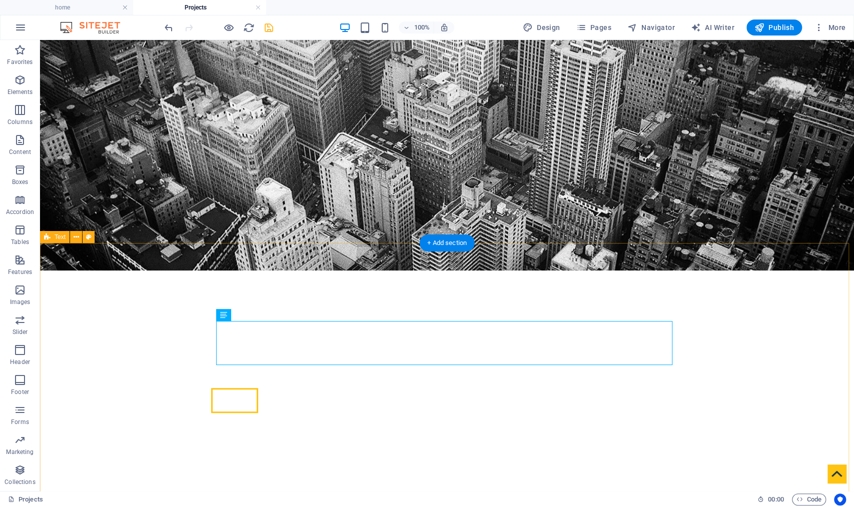
click at [382, 421] on div at bounding box center [447, 433] width 814 height 25
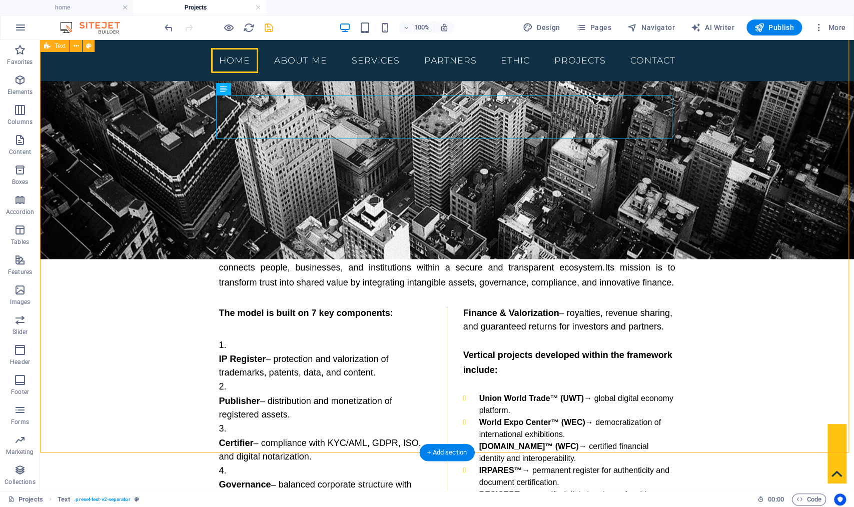
scroll to position [160, 0]
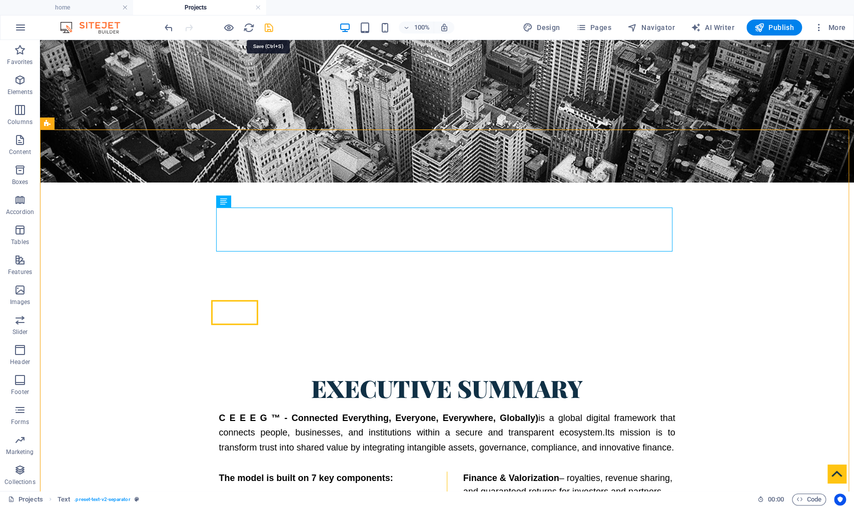
click at [272, 27] on icon "save" at bounding box center [269, 28] width 12 height 12
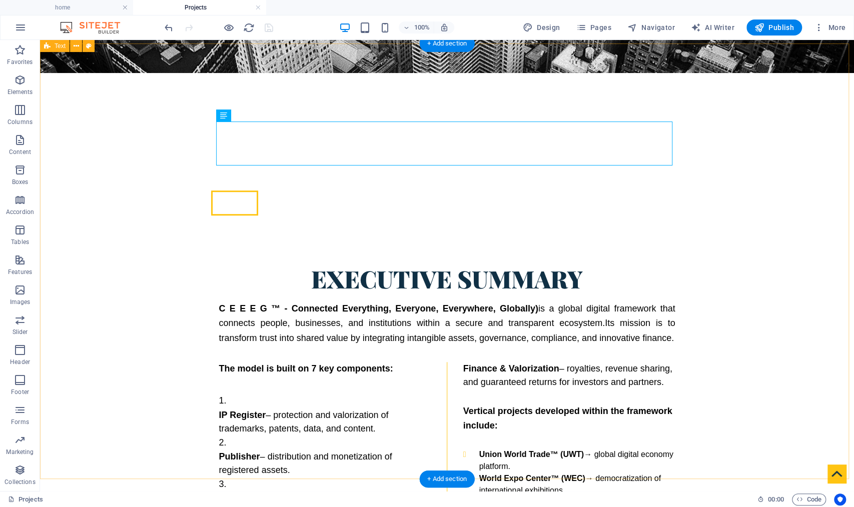
scroll to position [23, 0]
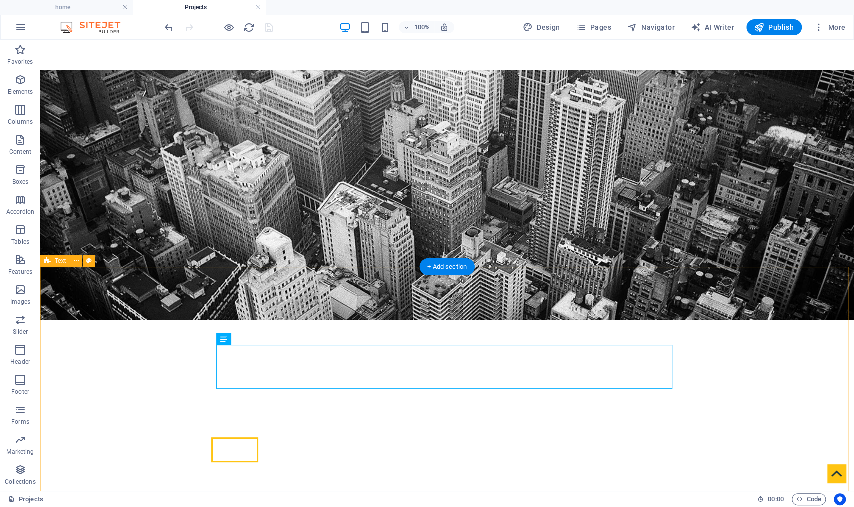
click at [57, 262] on span "Text" at bounding box center [60, 261] width 11 height 6
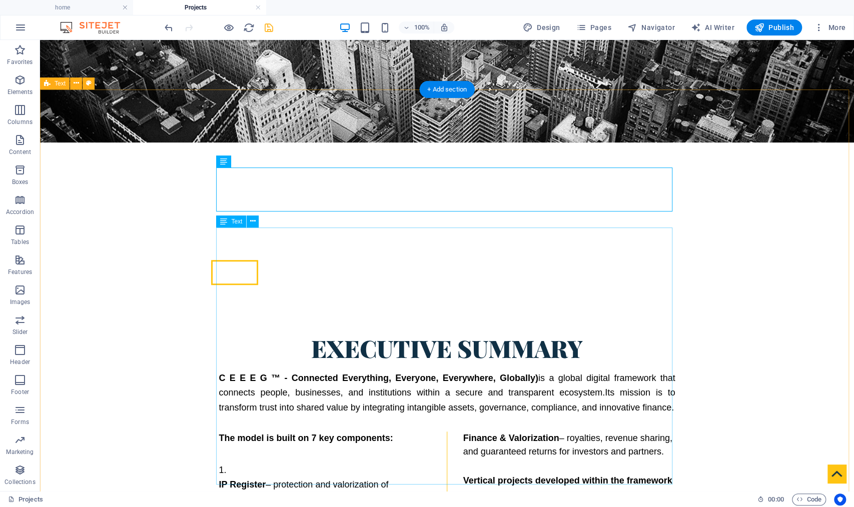
scroll to position [202, 0]
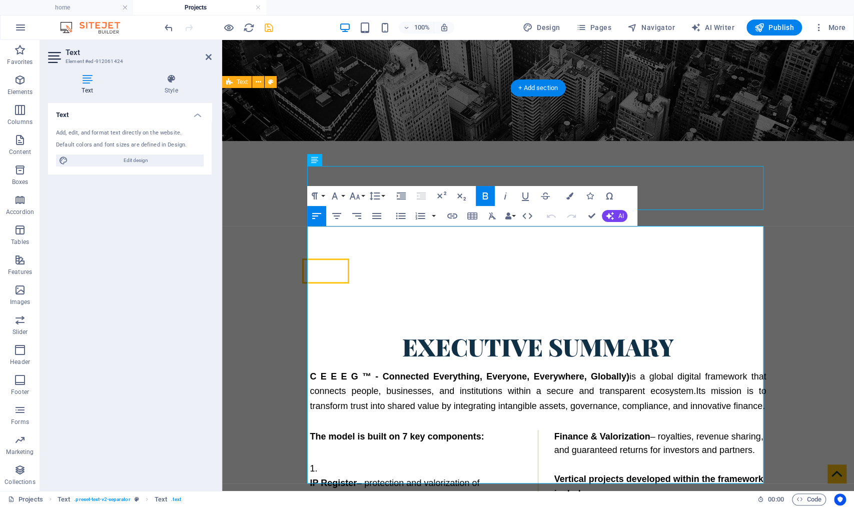
drag, startPoint x: 678, startPoint y: 276, endPoint x: 568, endPoint y: 277, distance: 110.6
copy strong "Union World Trade™ (UWT)"
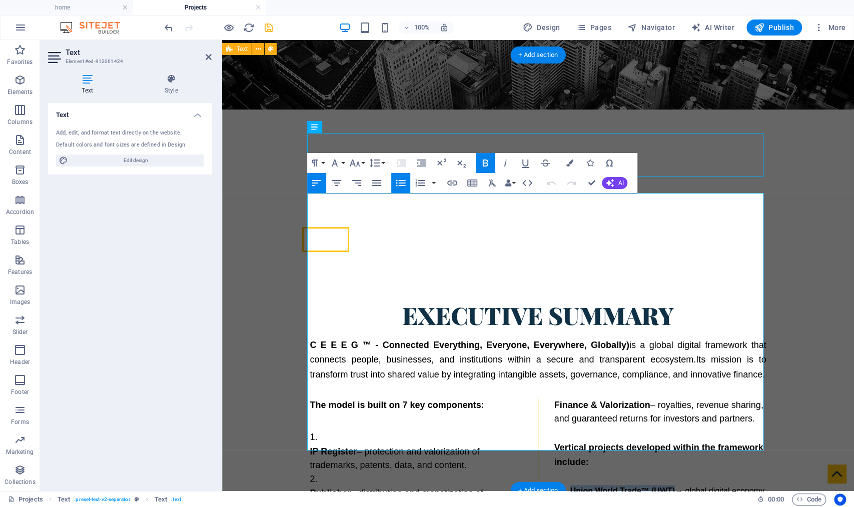
scroll to position [401, 0]
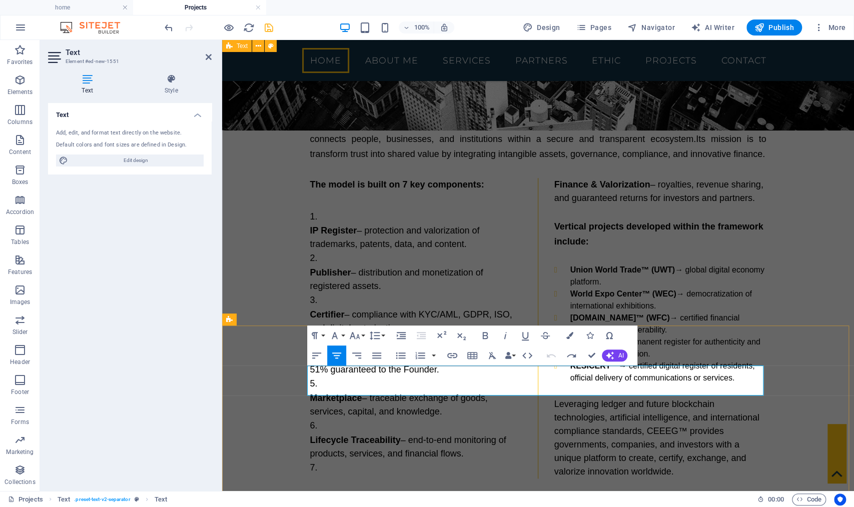
scroll to position [338, 0]
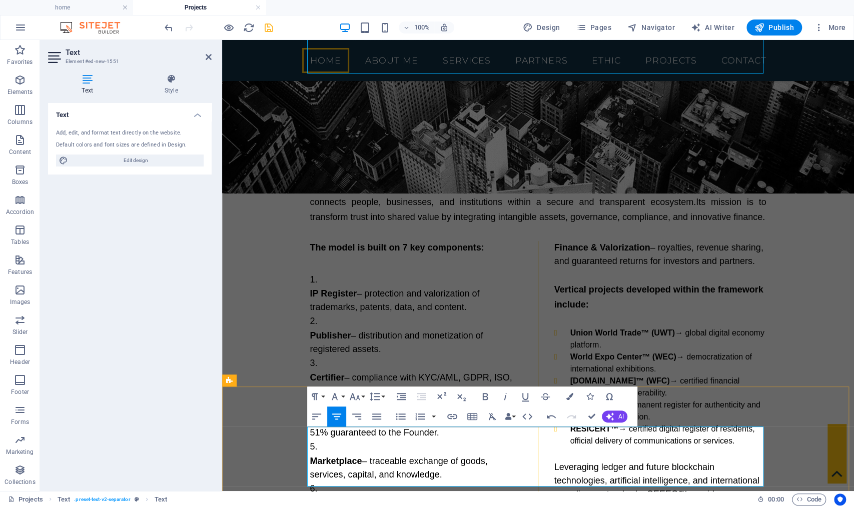
drag, startPoint x: 581, startPoint y: 440, endPoint x: 293, endPoint y: 444, distance: 288.1
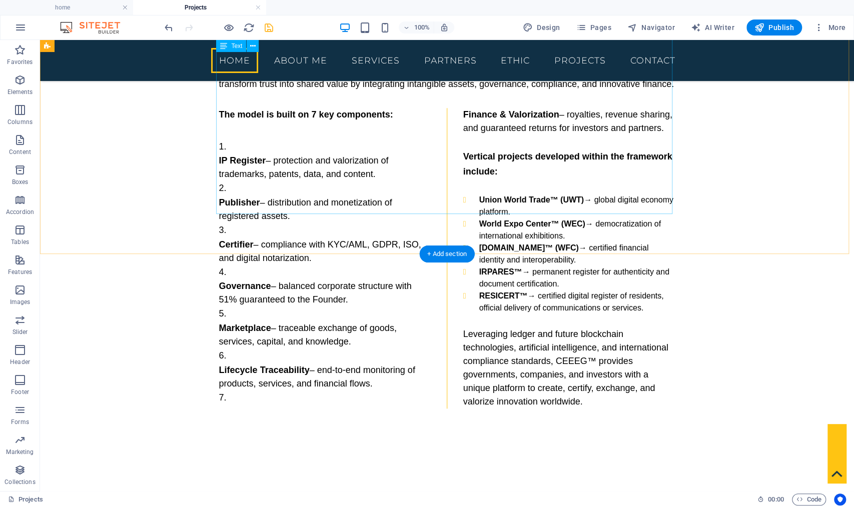
scroll to position [473, 0]
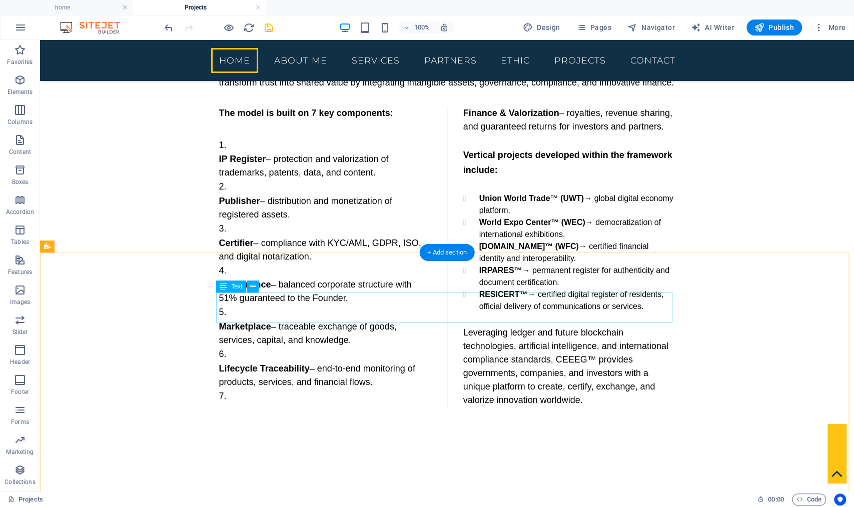
click at [526, 487] on div "UNION WORLD TRADE" at bounding box center [447, 502] width 456 height 30
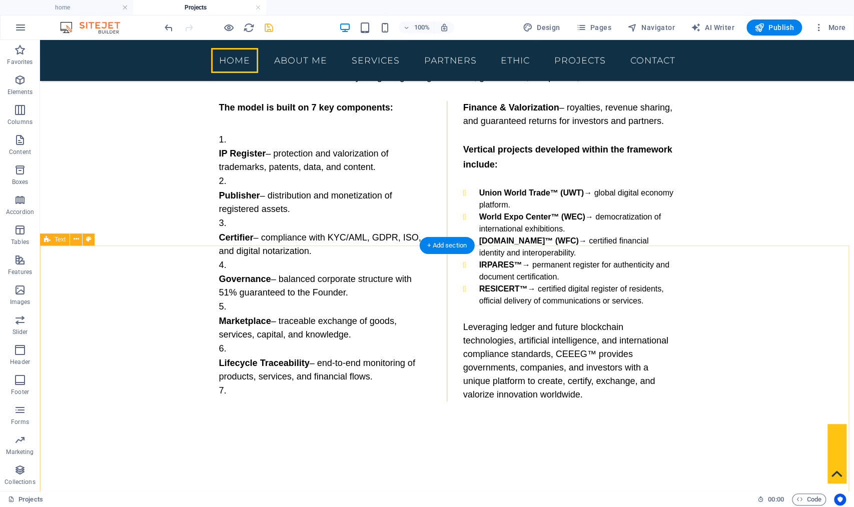
scroll to position [534, 0]
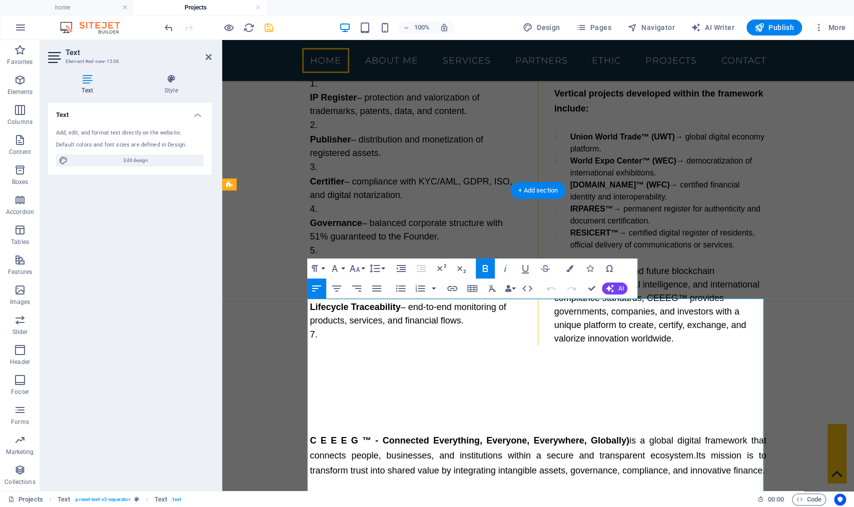
drag, startPoint x: 678, startPoint y: 349, endPoint x: 558, endPoint y: 349, distance: 120.6
copy strong "Union World Trade™ (UWT)"
click at [404, 434] on div "C E E E G ™ - Connected Everything, Everyone, Everywhere, Globally) is a global…" at bounding box center [538, 456] width 456 height 45
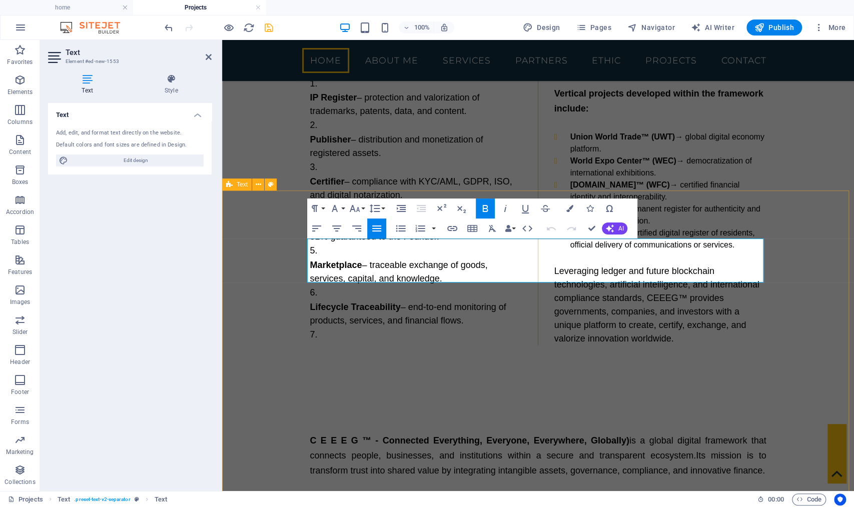
drag, startPoint x: 626, startPoint y: 244, endPoint x: 290, endPoint y: 236, distance: 336.2
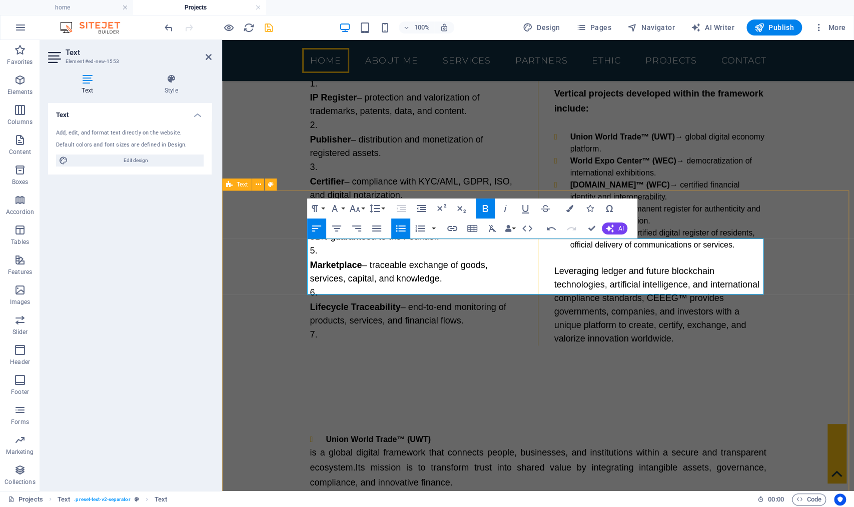
drag, startPoint x: 324, startPoint y: 246, endPoint x: 270, endPoint y: 244, distance: 54.6
click at [398, 230] on icon "button" at bounding box center [401, 229] width 12 height 12
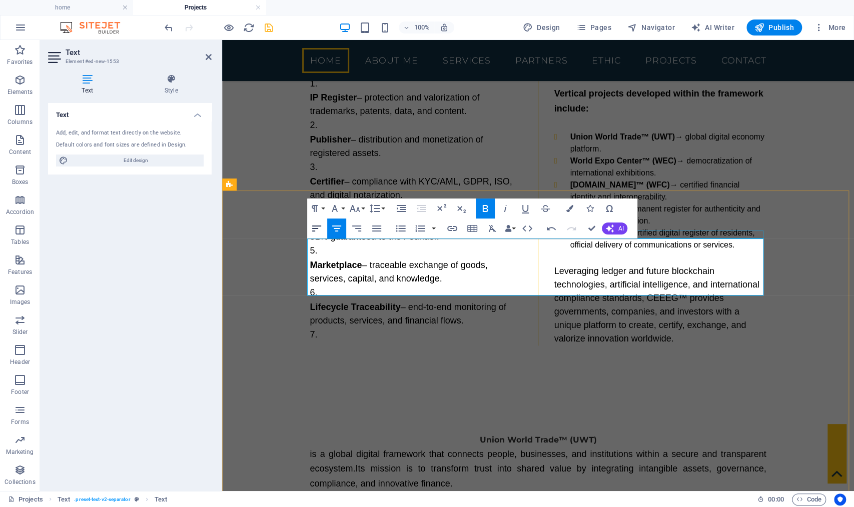
click at [319, 228] on icon "button" at bounding box center [317, 229] width 12 height 12
click at [470, 434] on p "Union World Trade™ (UWT)" at bounding box center [538, 440] width 456 height 13
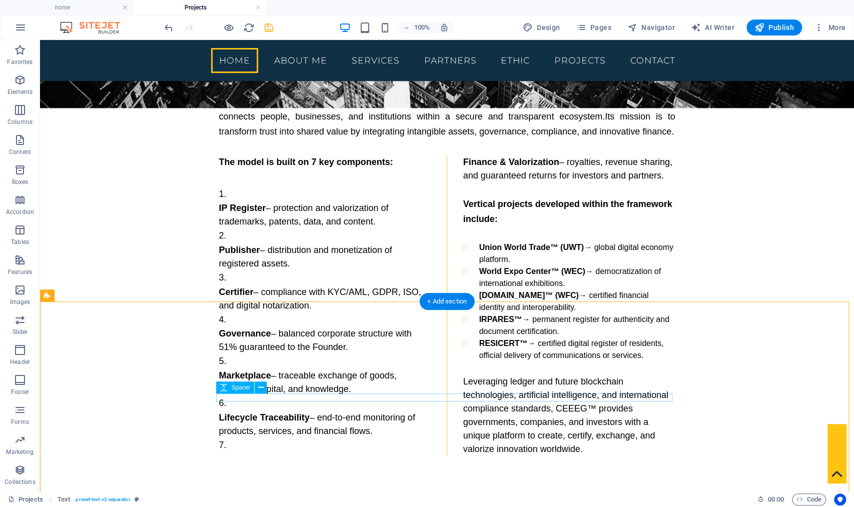
scroll to position [376, 0]
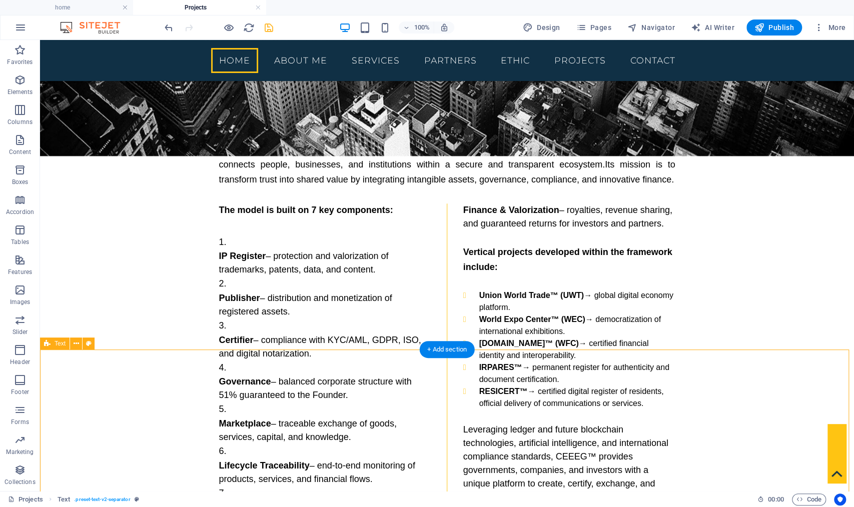
click at [350, 327] on div "EXECUTIVE SUMMARY C E E E G ™ - Connected Everything, Everyone, Everywhere, Glo…" at bounding box center [447, 305] width 814 height 480
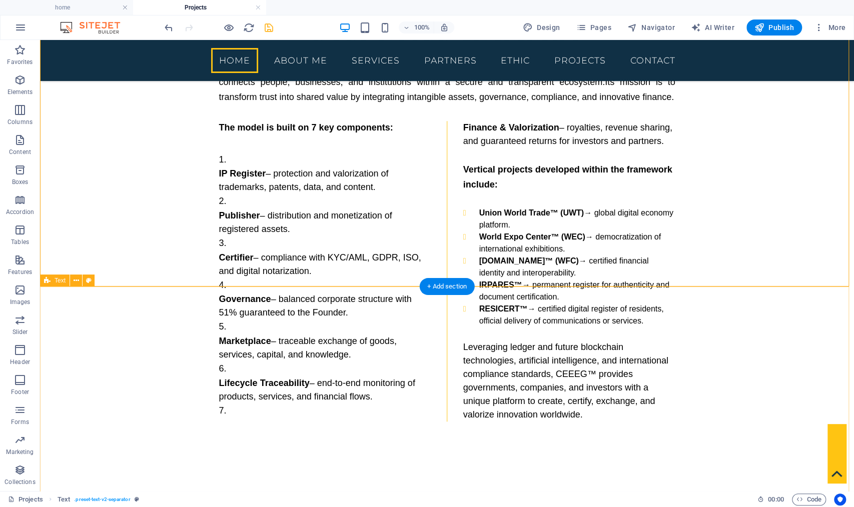
scroll to position [529, 0]
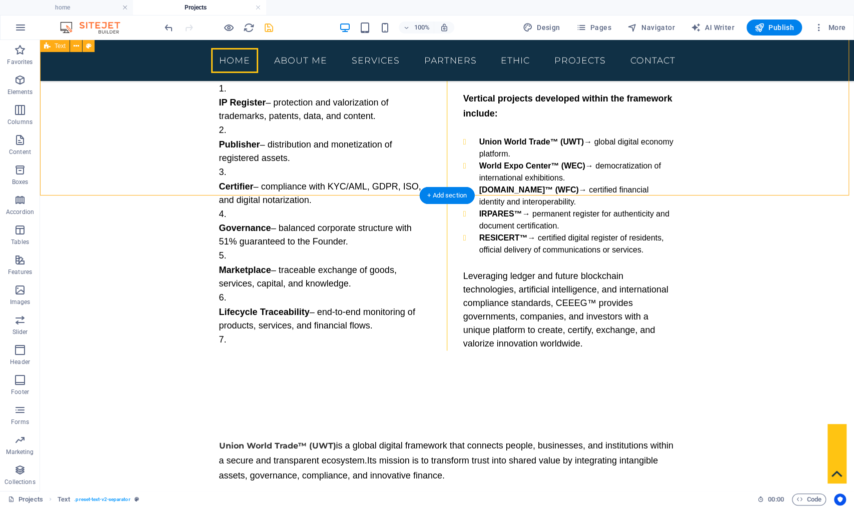
click at [523, 181] on div "EXECUTIVE SUMMARY C E E E G ™ - Connected Everything, Everyone, Everywhere, Glo…" at bounding box center [447, 151] width 814 height 480
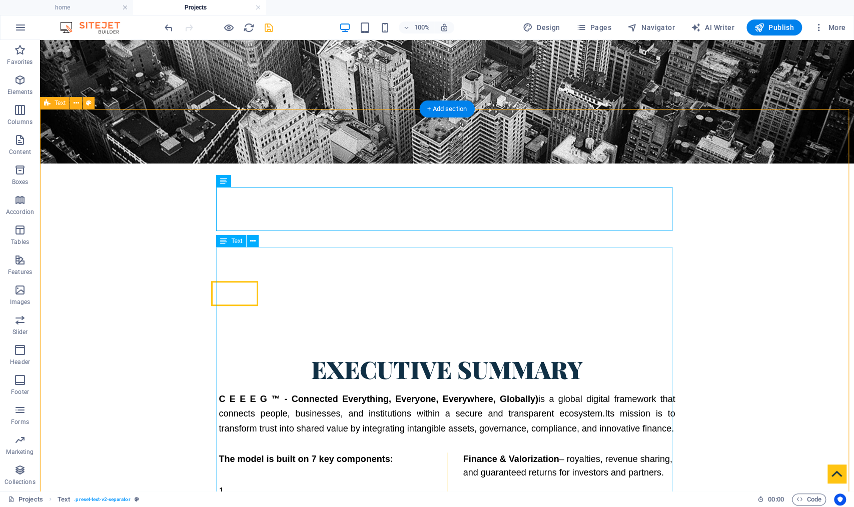
scroll to position [184, 0]
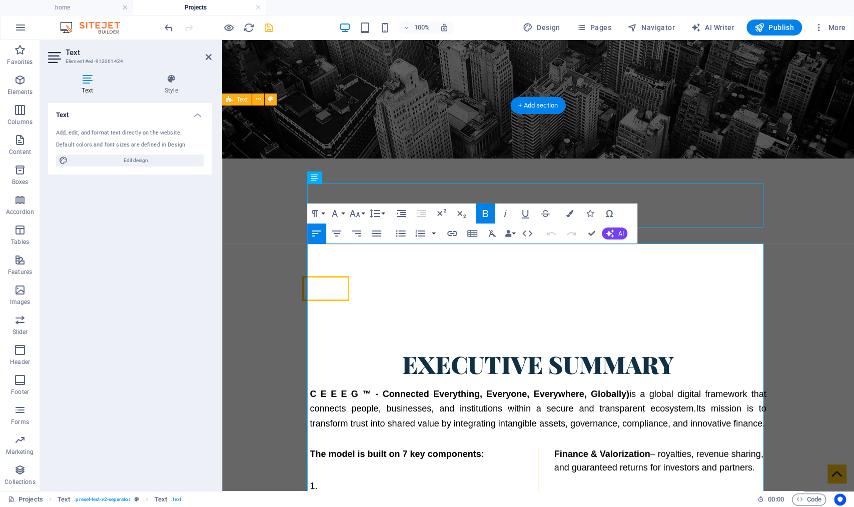
click at [475, 494] on p "IP Register – protection and valorization of trademarks, patents, data, and con…" at bounding box center [416, 507] width 212 height 27
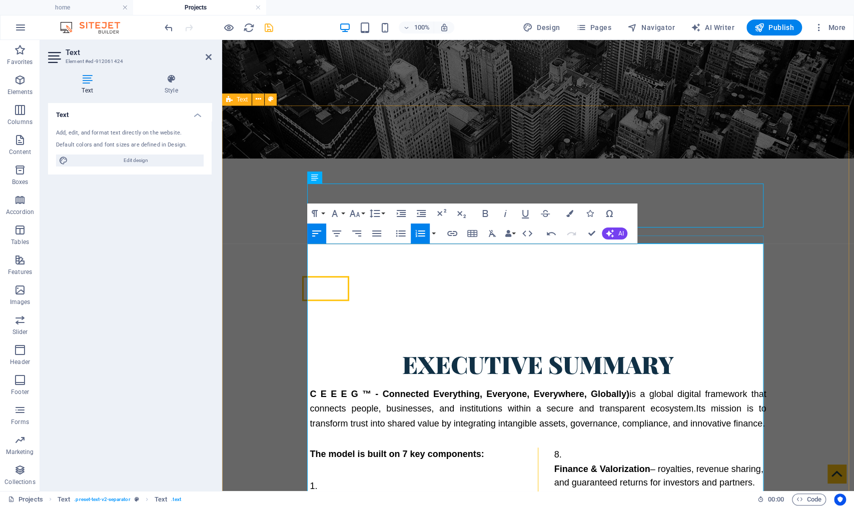
click at [423, 235] on icon "button" at bounding box center [421, 233] width 10 height 7
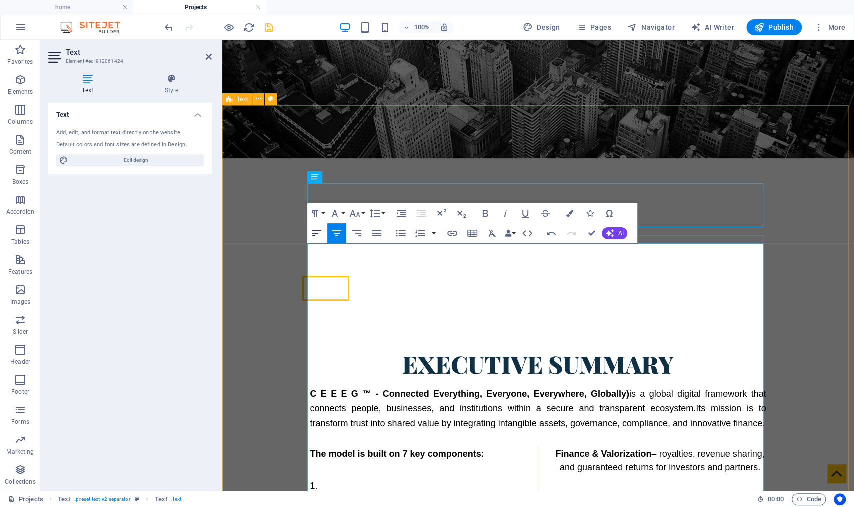
click at [312, 233] on icon "button" at bounding box center [317, 234] width 12 height 12
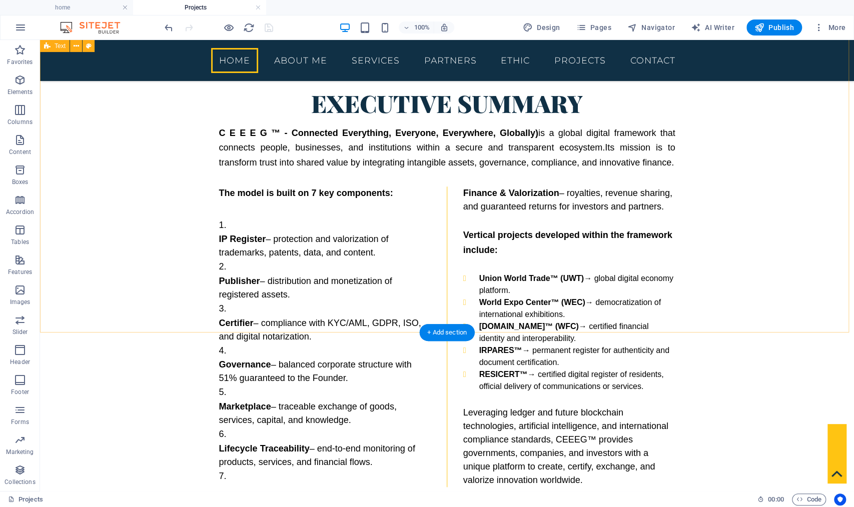
scroll to position [500, 0]
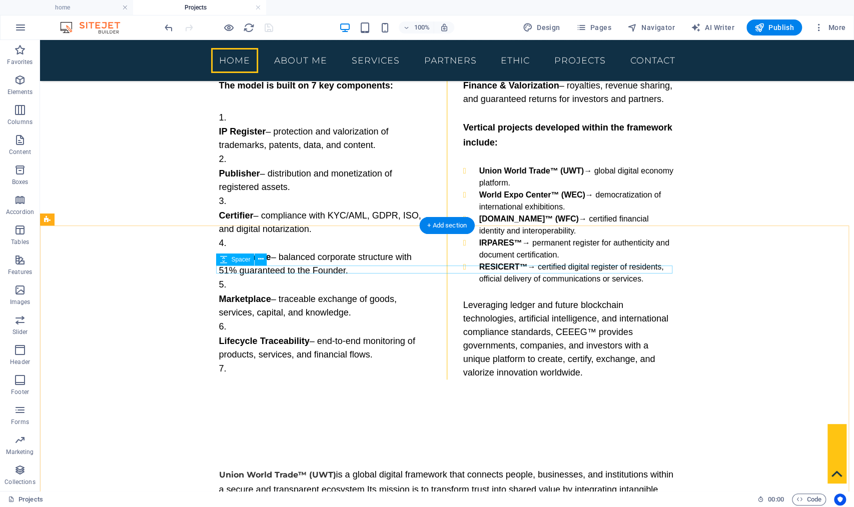
click at [411, 460] on div at bounding box center [447, 464] width 456 height 8
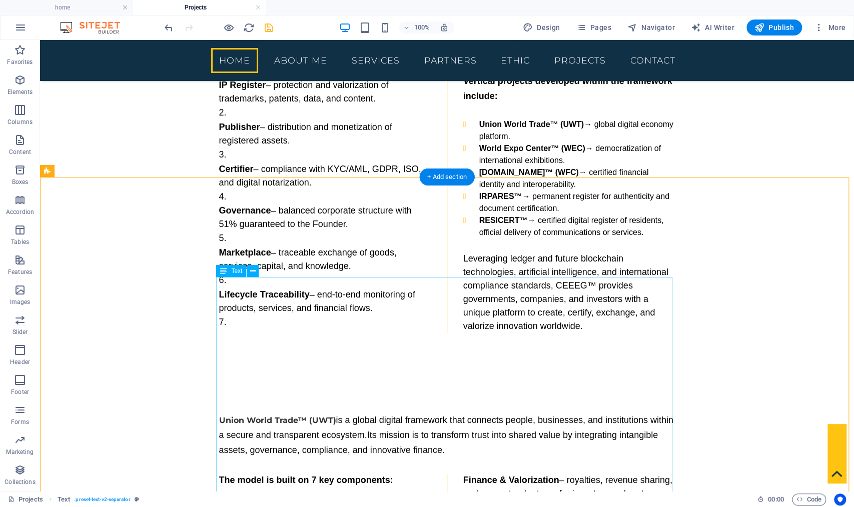
scroll to position [552, 0]
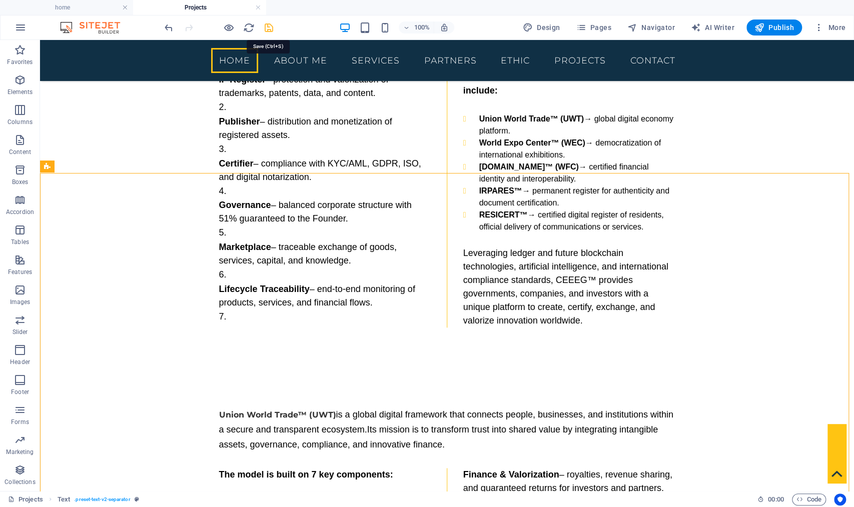
click at [267, 30] on icon "save" at bounding box center [269, 28] width 12 height 12
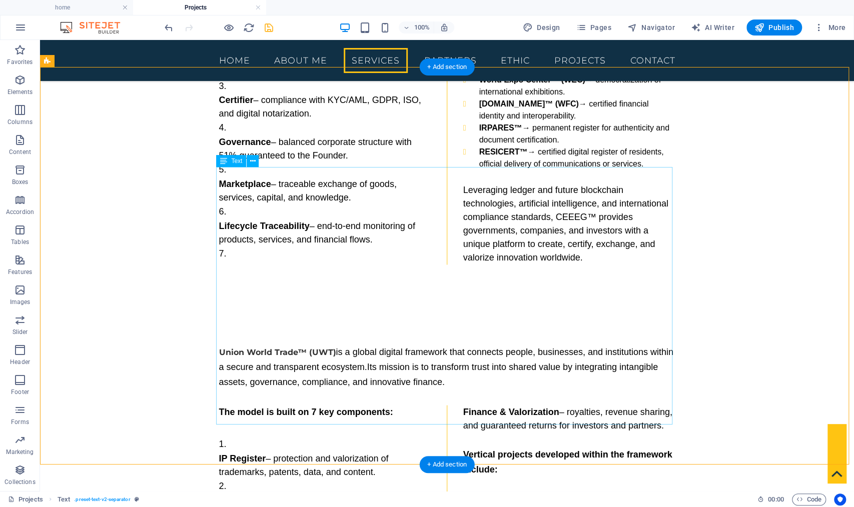
scroll to position [949, 0]
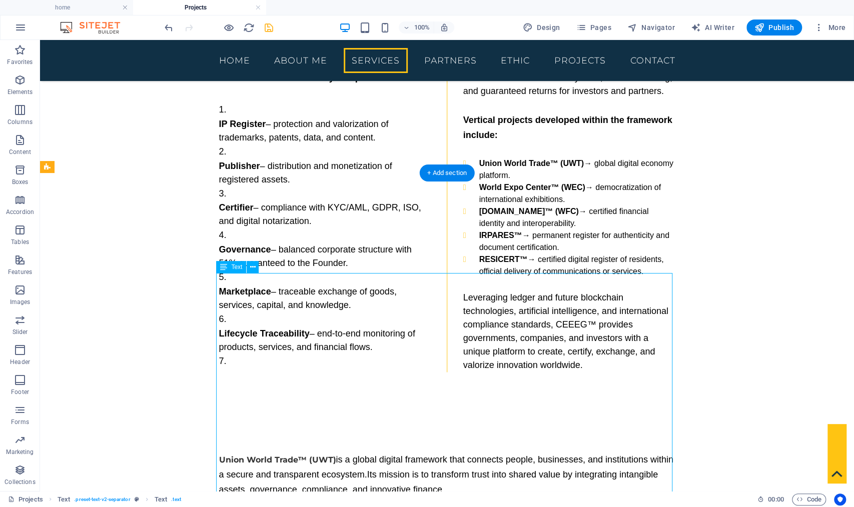
drag, startPoint x: 478, startPoint y: 346, endPoint x: 584, endPoint y: 349, distance: 105.6
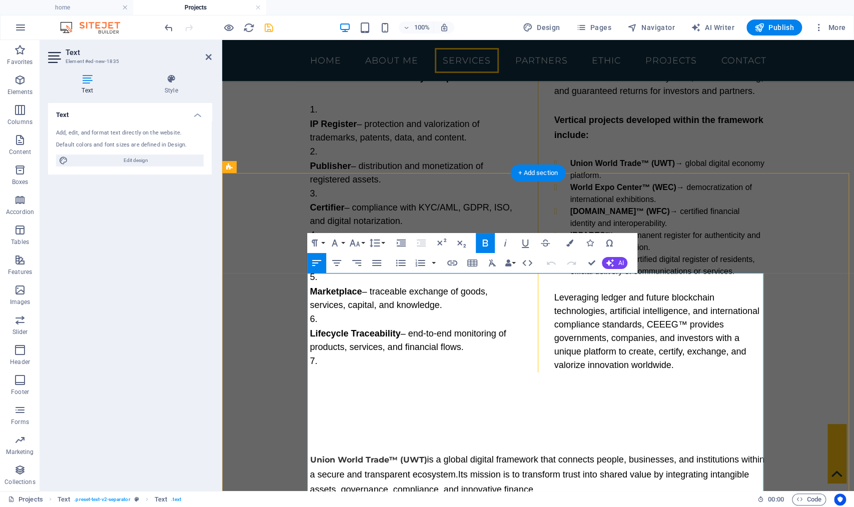
drag, startPoint x: 681, startPoint y: 349, endPoint x: 561, endPoint y: 347, distance: 120.1
copy li "World Expo Center™ (WEC)"
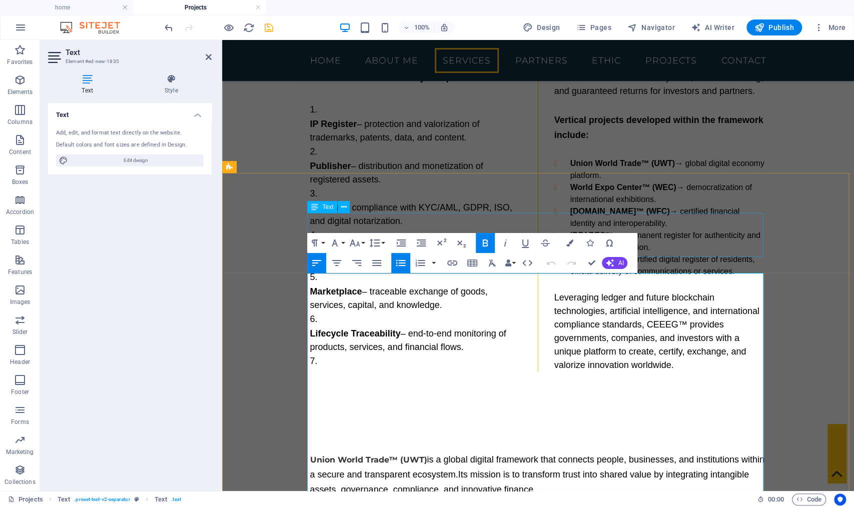
click at [377, 452] on div "Union World Trade™ (UWT) is a global digital framework that connects people, bu…" at bounding box center [538, 474] width 456 height 45
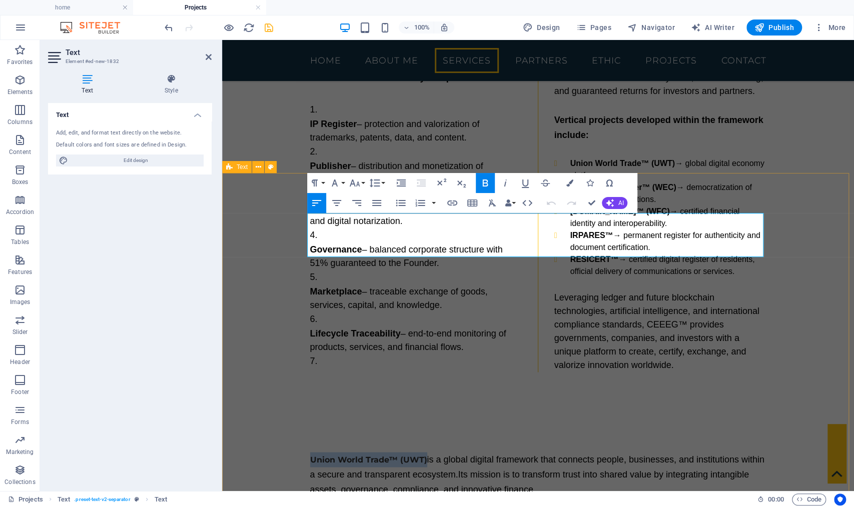
drag, startPoint x: 423, startPoint y: 222, endPoint x: 277, endPoint y: 213, distance: 146.4
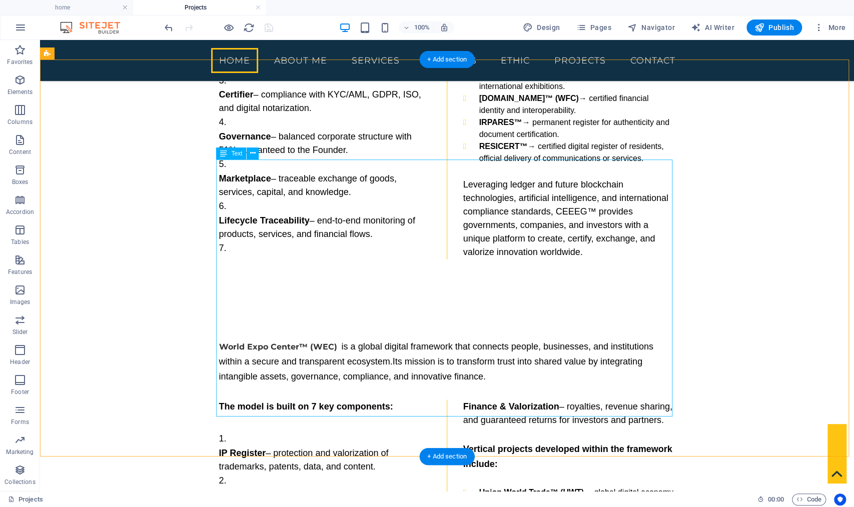
scroll to position [1063, 0]
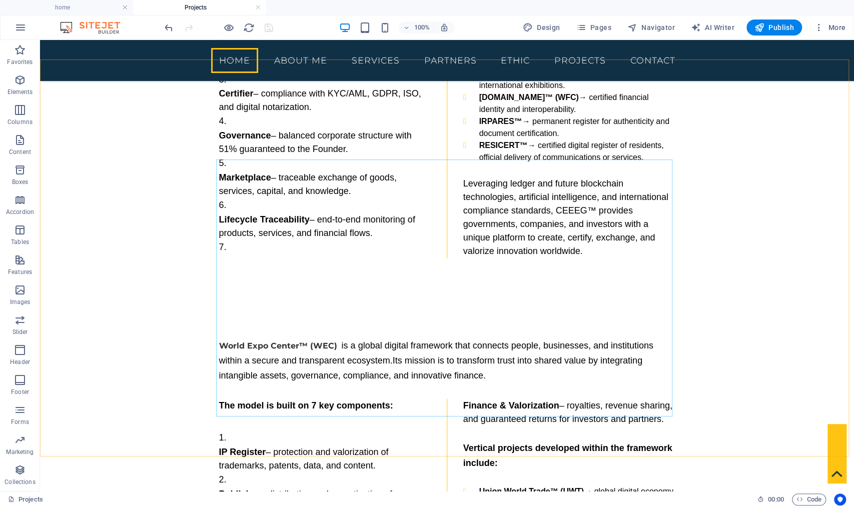
click at [676, 7] on ul "home Projects" at bounding box center [427, 7] width 854 height 15
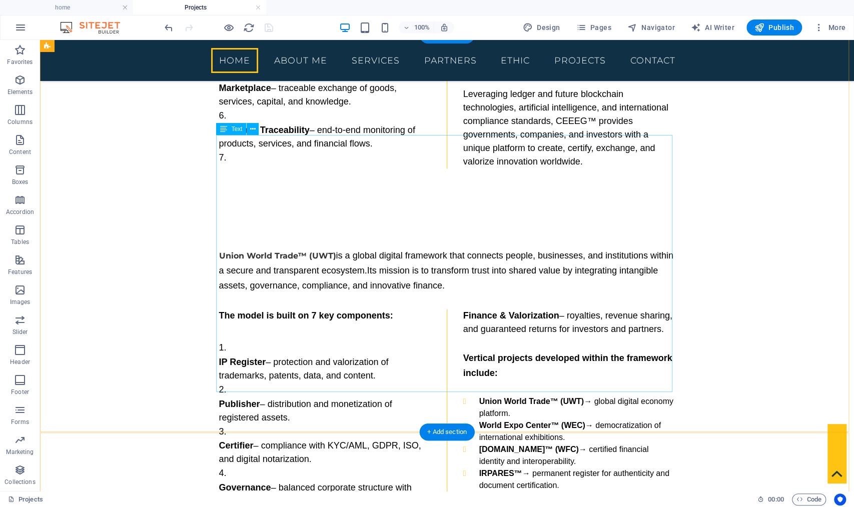
scroll to position [613, 0]
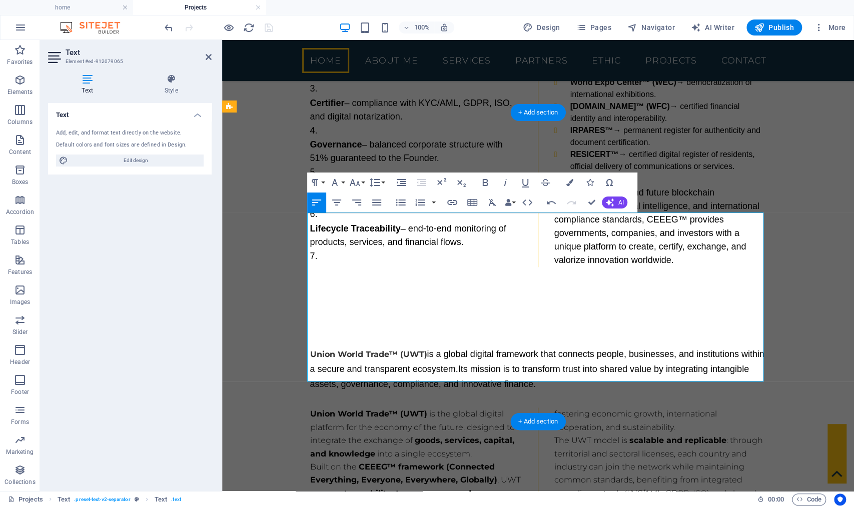
click at [486, 408] on p "Union World Trade™ (UWT) is the global digital platform for the economy of the …" at bounding box center [416, 467] width 212 height 119
click at [446, 461] on p "Built on the CEEEG™ framework (Connected Everything, Everyone, Everywhere, Glob…" at bounding box center [416, 500] width 212 height 79
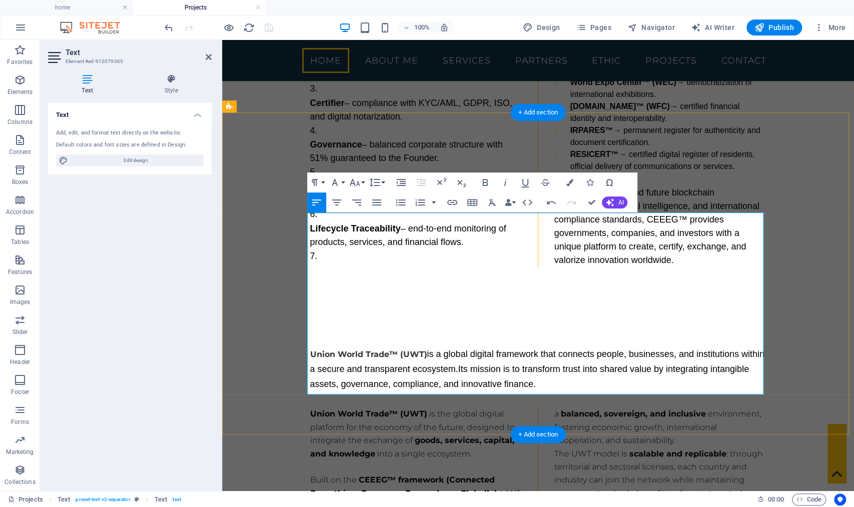
click at [693, 408] on p "Leveraging blockchain, artificial intelligence, and participatory finance tools…" at bounding box center [538, 500] width 456 height 185
click at [606, 461] on p "The UWT model is scalable and replicable : through territorial and sectoral lic…" at bounding box center [660, 500] width 212 height 79
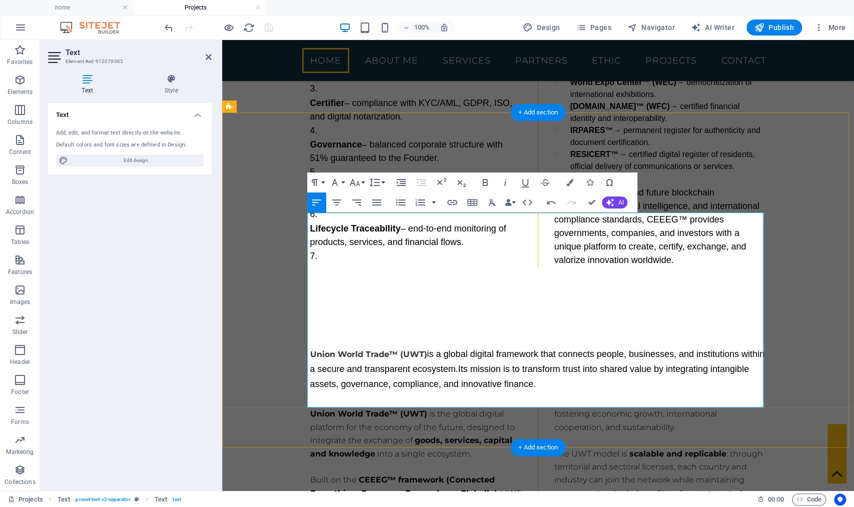
click at [815, 307] on div "Union World Trade™ (UWT) is a global digital framework that connects people, bu…" at bounding box center [538, 476] width 632 height 339
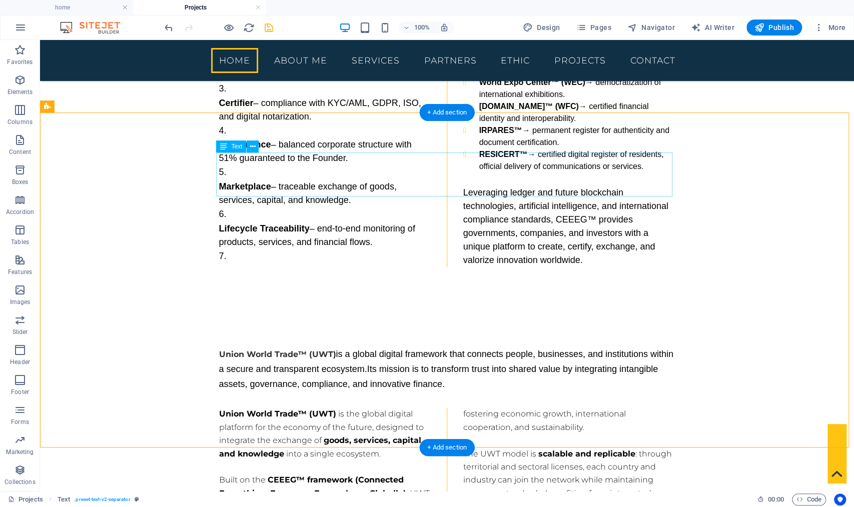
click at [458, 347] on div "Union World Trade™ (UWT) is a global digital framework that connects people, bu…" at bounding box center [447, 369] width 456 height 45
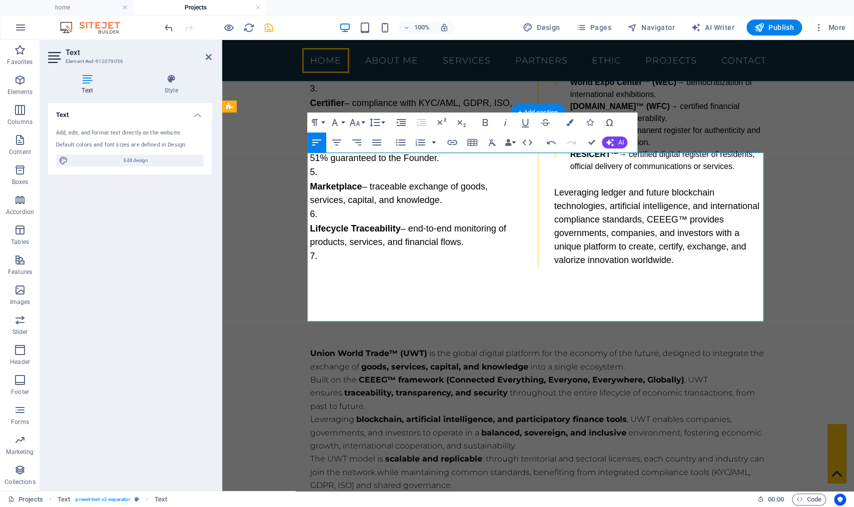
click at [408, 347] on p "Union World Trade™ (UWT) is the global digital platform for the economy of the …" at bounding box center [538, 380] width 456 height 66
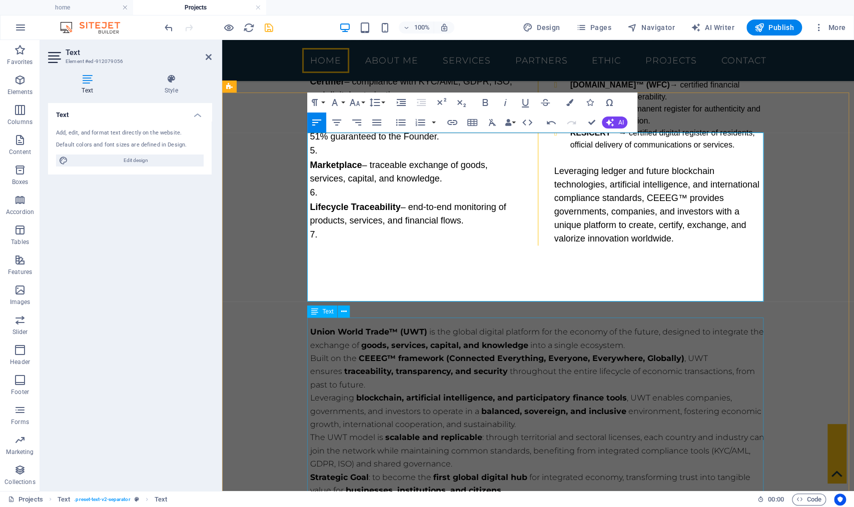
scroll to position [710, 0]
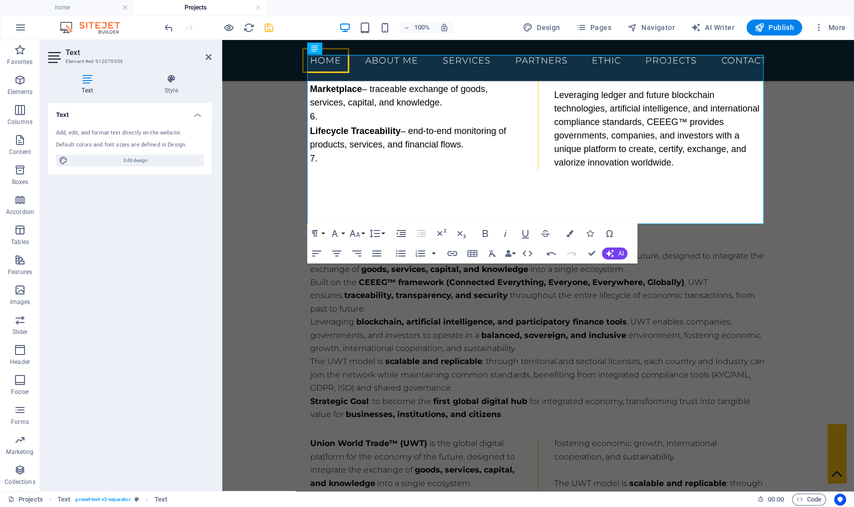
click at [440, 355] on p "The UWT model is scalable and replicable : through territorial and sectoral lic…" at bounding box center [538, 375] width 456 height 40
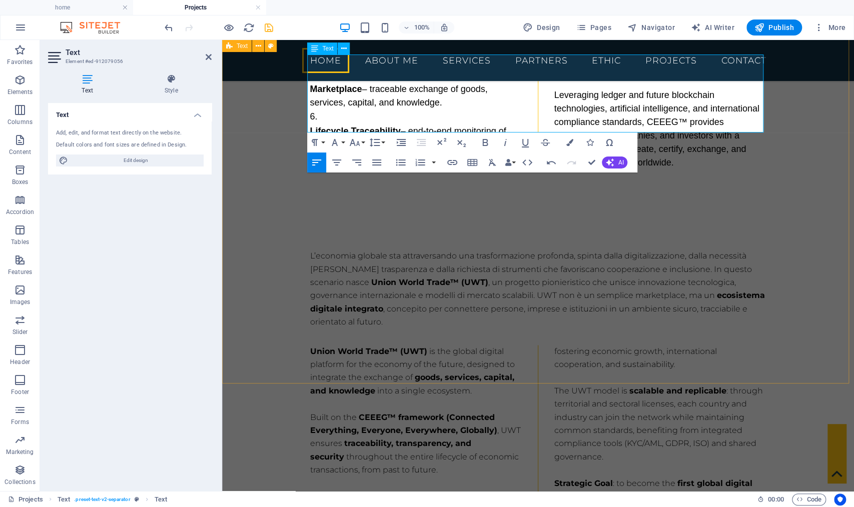
click at [280, 210] on div "L’economia globale sta attraversando una trasformazione profonda, spinta dalla …" at bounding box center [538, 396] width 632 height 373
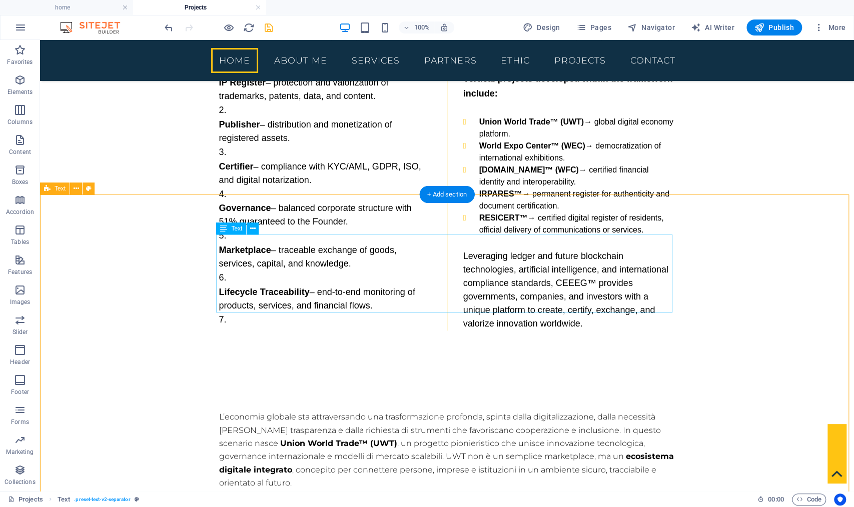
scroll to position [531, 0]
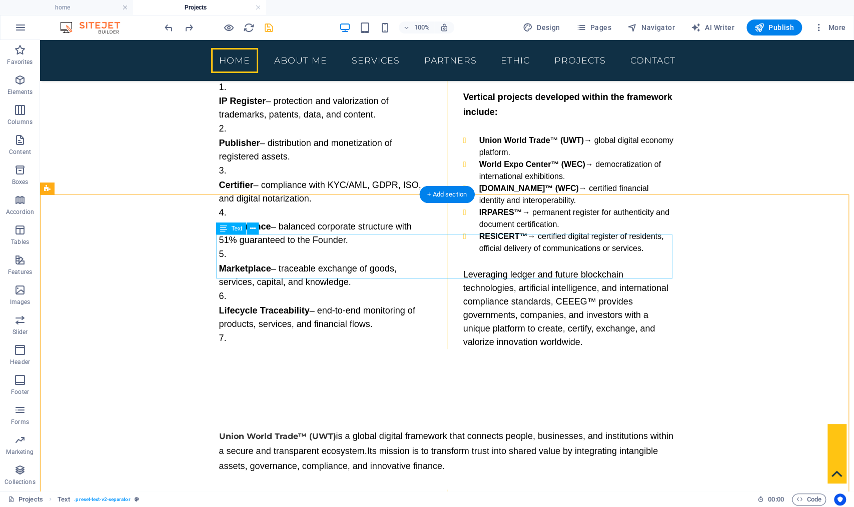
click at [332, 429] on div "Union World Trade™ (UWT) is a global digital framework that connects people, bu…" at bounding box center [447, 451] width 456 height 45
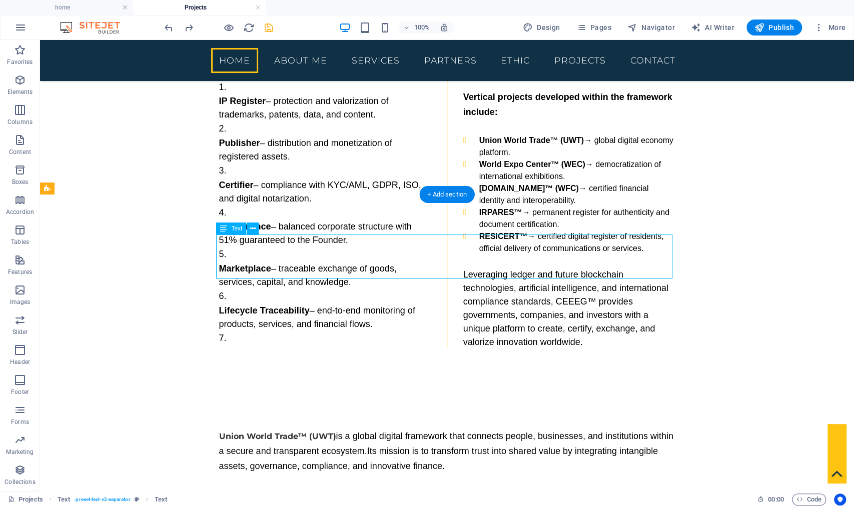
click at [333, 429] on div "Union World Trade™ (UWT) is a global digital framework that connects people, bu…" at bounding box center [447, 451] width 456 height 45
click at [337, 429] on div "Union World Trade™ (UWT) is a global digital framework that connects people, bu…" at bounding box center [447, 451] width 456 height 45
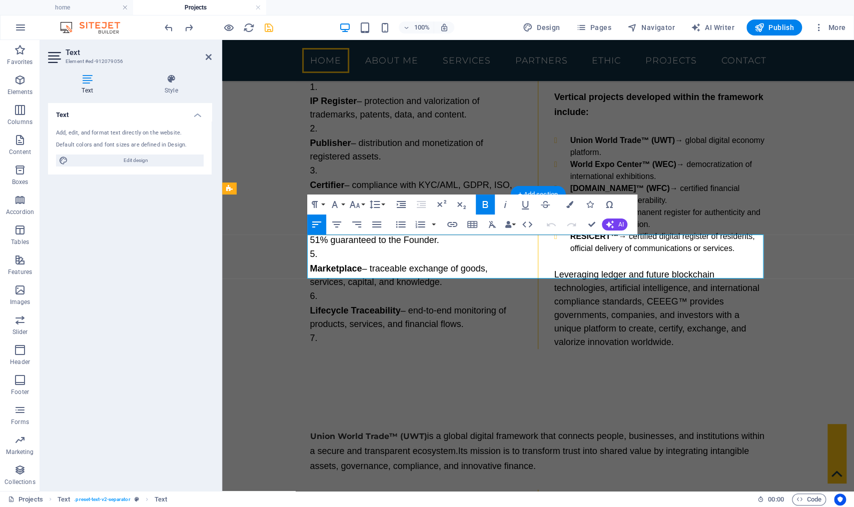
click at [348, 431] on span "is a global digital framework that connects people, businesses, and institution…" at bounding box center [537, 443] width 454 height 25
drag, startPoint x: 424, startPoint y: 244, endPoint x: 441, endPoint y: 279, distance: 38.3
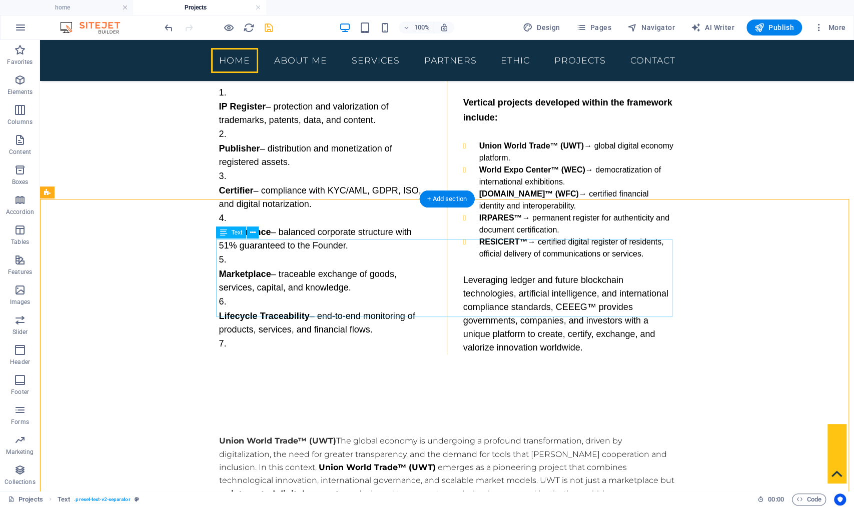
scroll to position [526, 0]
click at [542, 434] on div "Union World Trade™ (UWT) The global economy is undergoing a profound transforma…" at bounding box center [447, 473] width 456 height 79
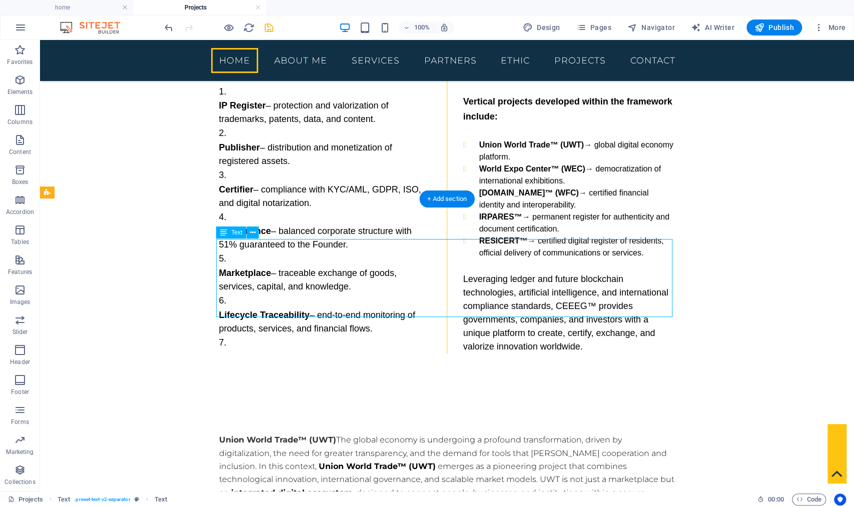
click at [542, 434] on div "Union World Trade™ (UWT) The global economy is undergoing a profound transforma…" at bounding box center [447, 473] width 456 height 79
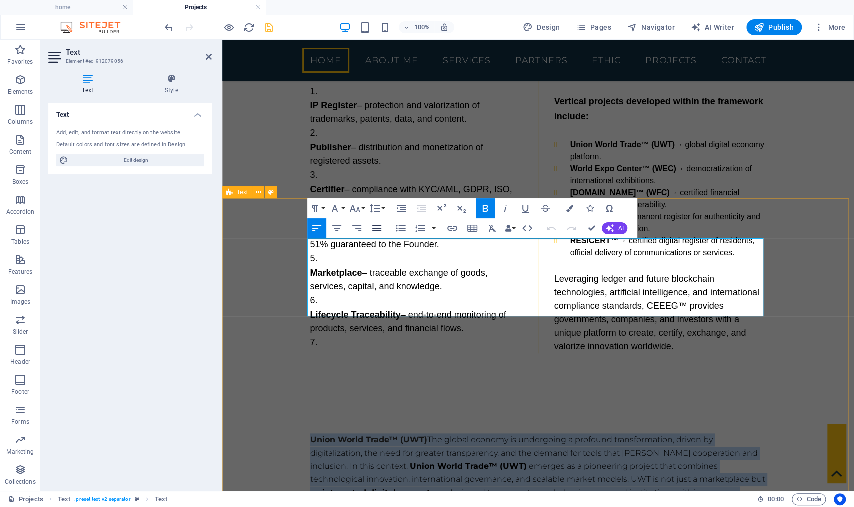
click at [378, 230] on icon "button" at bounding box center [377, 229] width 12 height 12
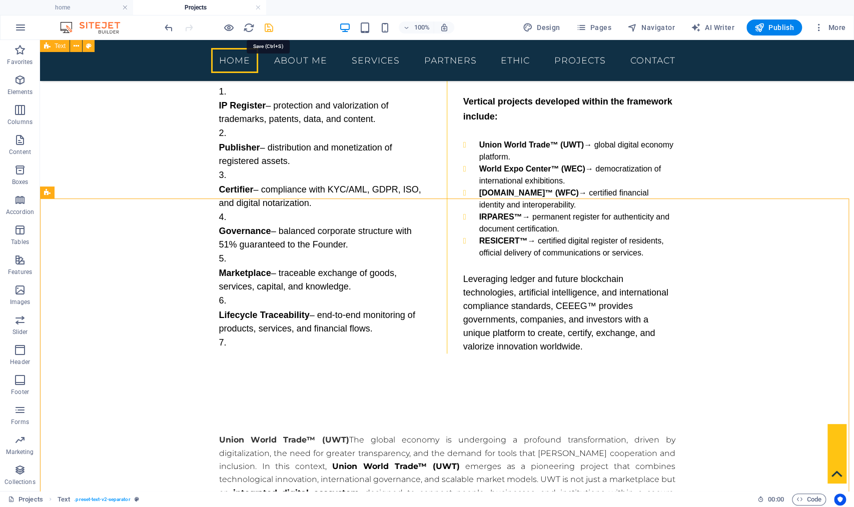
click at [267, 25] on icon "save" at bounding box center [269, 28] width 12 height 12
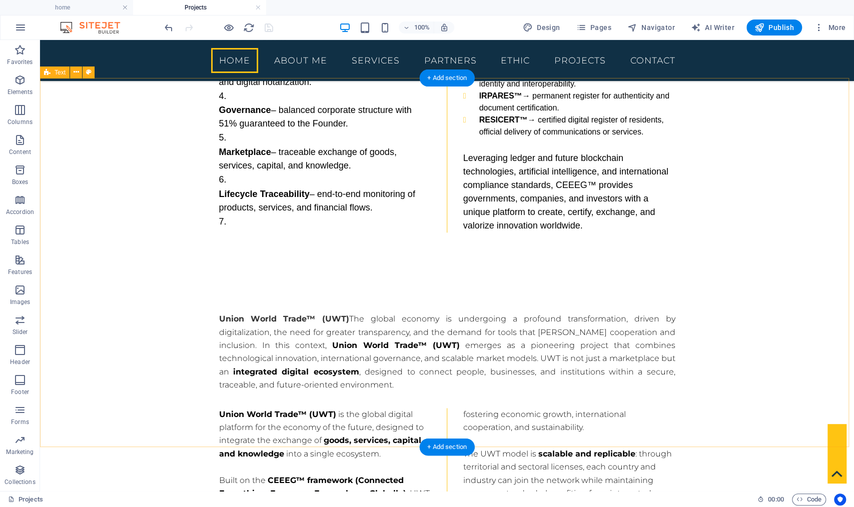
scroll to position [630, 0]
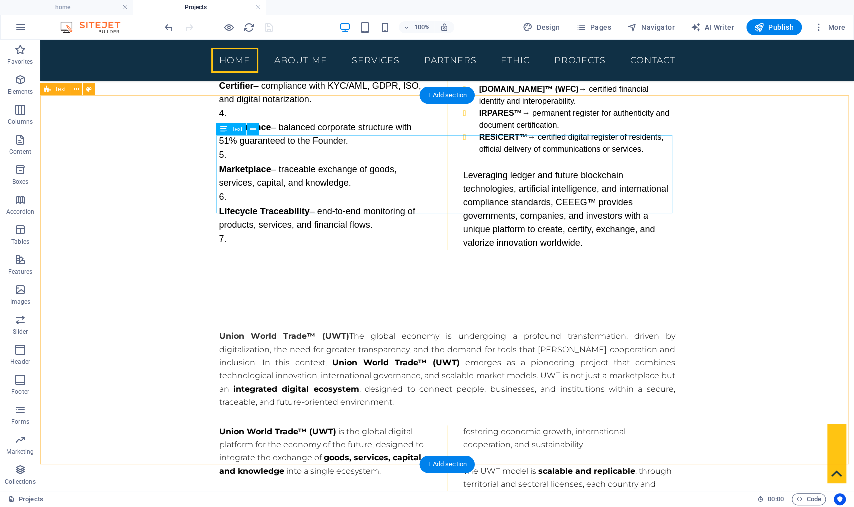
click at [637, 330] on div "Union World Trade™ (UWT) The global economy is undergoing a profound transforma…" at bounding box center [447, 369] width 456 height 79
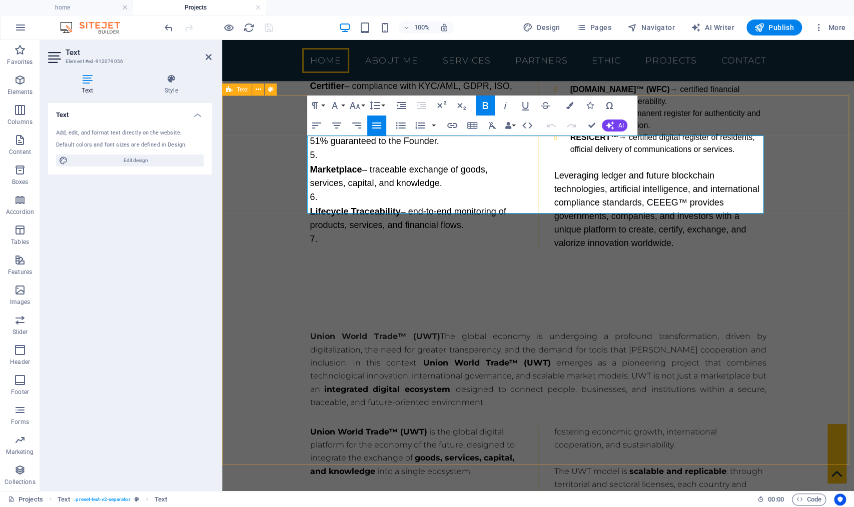
click at [752, 332] on span "The global economy is undergoing a profound transformation, driven by digitaliz…" at bounding box center [538, 350] width 456 height 36
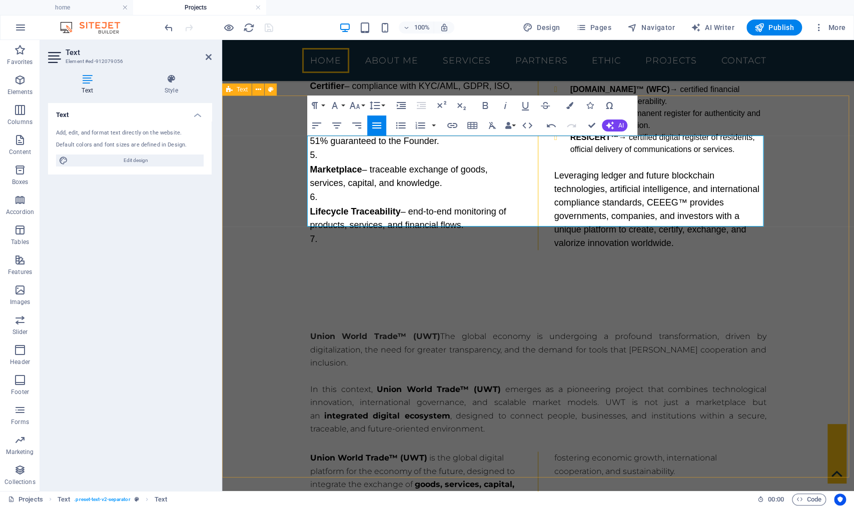
click at [836, 290] on div "Union World Trade™ (UWT) The global economy is undergoing a profound transforma…" at bounding box center [538, 490] width 632 height 400
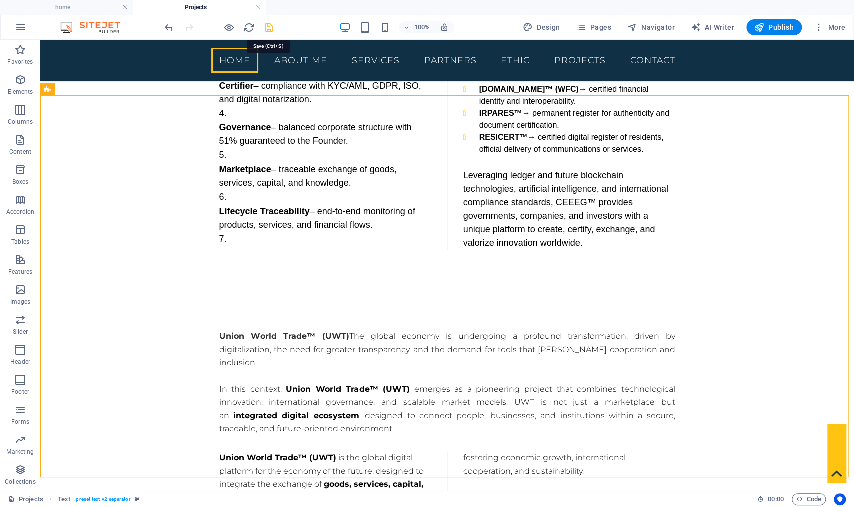
click at [269, 28] on icon "save" at bounding box center [269, 28] width 12 height 12
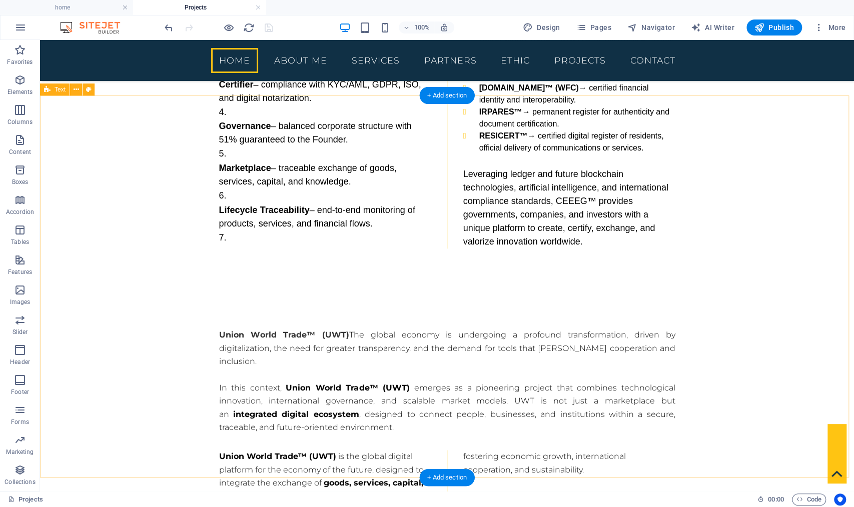
scroll to position [587, 0]
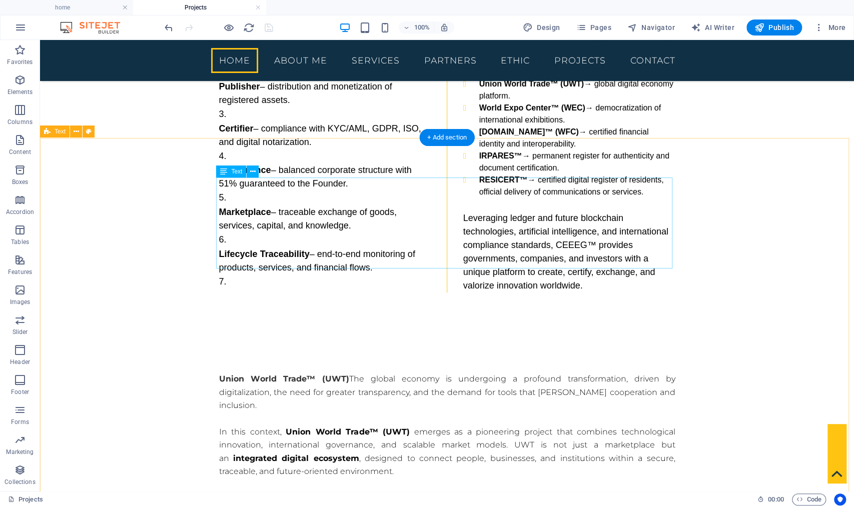
click at [288, 373] on div "Union World Trade™ (UWT) The global economy is undergoing a profound transforma…" at bounding box center [447, 426] width 456 height 106
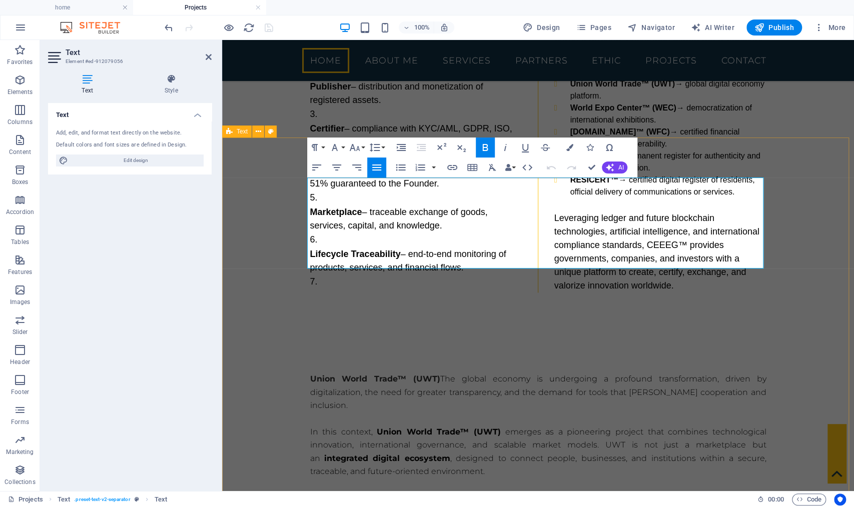
click at [350, 427] on span "In this context," at bounding box center [343, 432] width 67 height 10
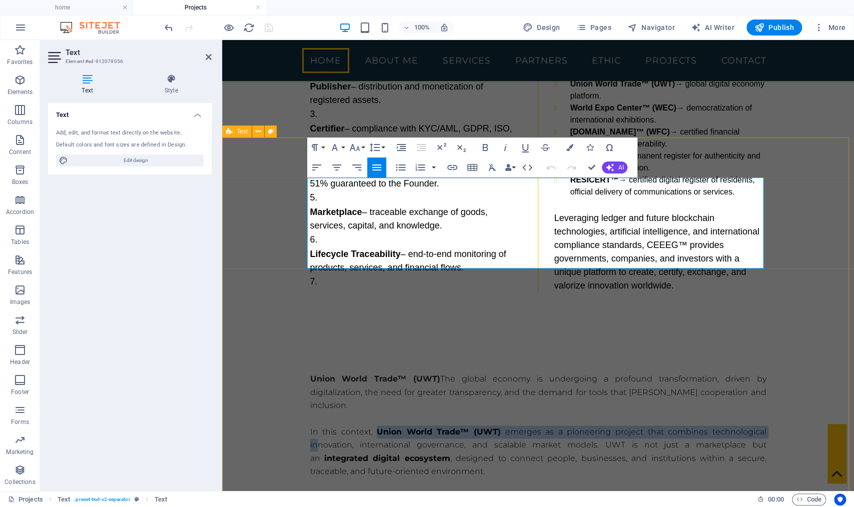
drag, startPoint x: 373, startPoint y: 226, endPoint x: 312, endPoint y: 235, distance: 61.6
click at [312, 426] on p "In this context, Union World Trade™ (UWT) emerges as a pioneering project that …" at bounding box center [538, 452] width 456 height 53
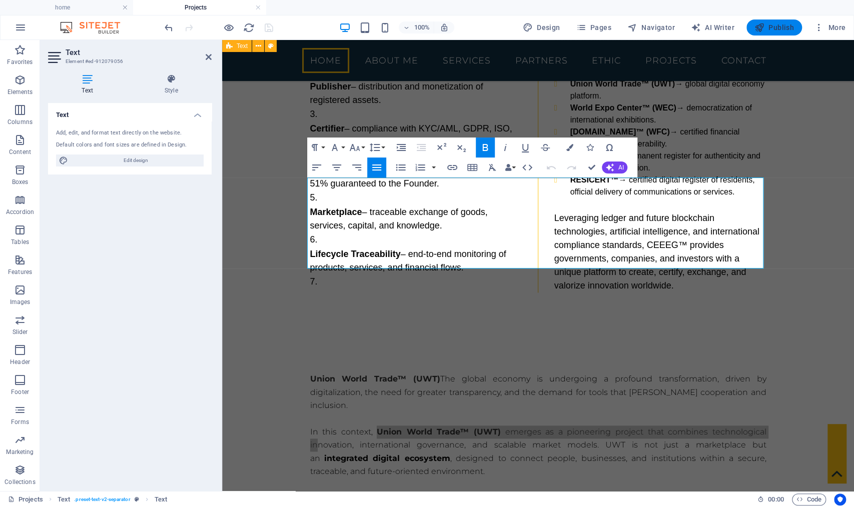
click at [780, 28] on span "Publish" at bounding box center [774, 28] width 40 height 10
